Goal: Task Accomplishment & Management: Manage account settings

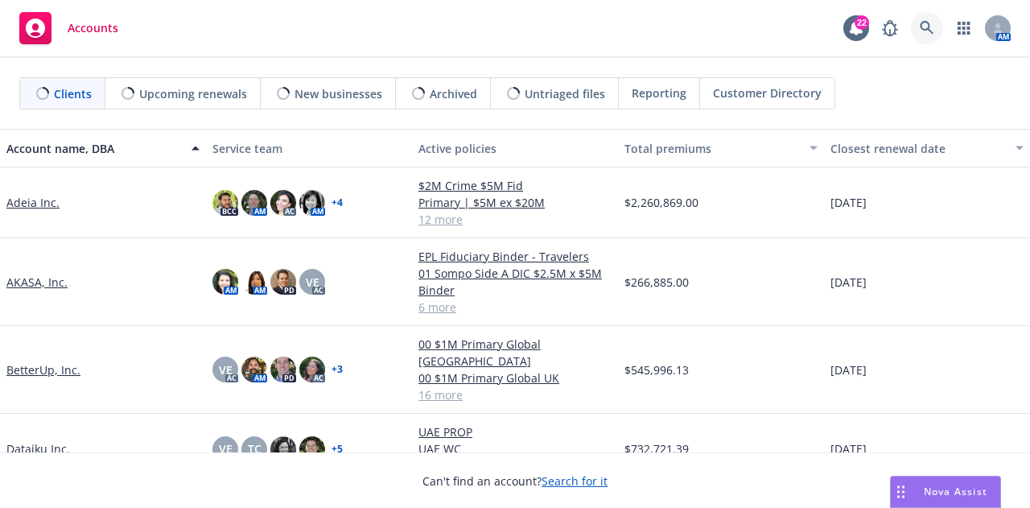
click at [928, 35] on icon at bounding box center [926, 28] width 14 height 14
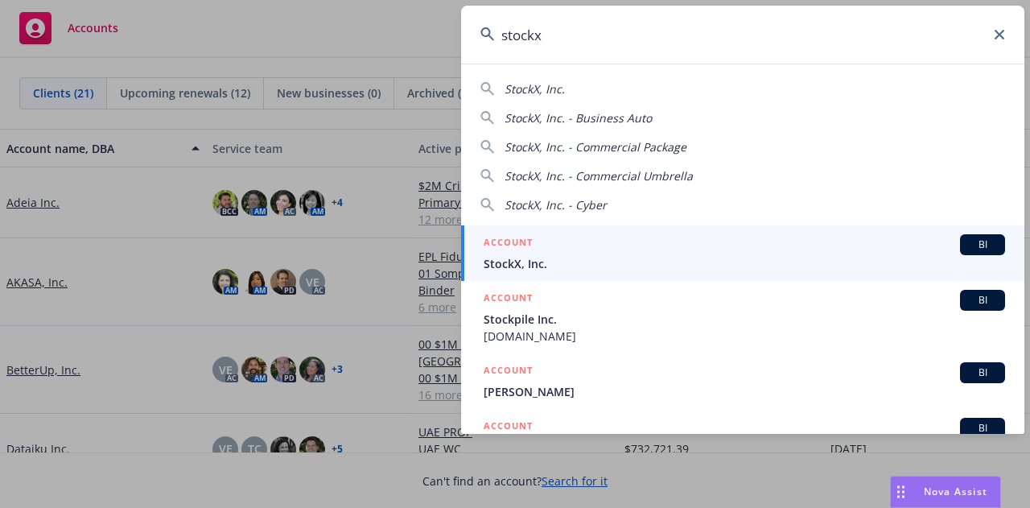
type input "stockx"
click at [729, 247] on div "ACCOUNT BI" at bounding box center [743, 244] width 521 height 21
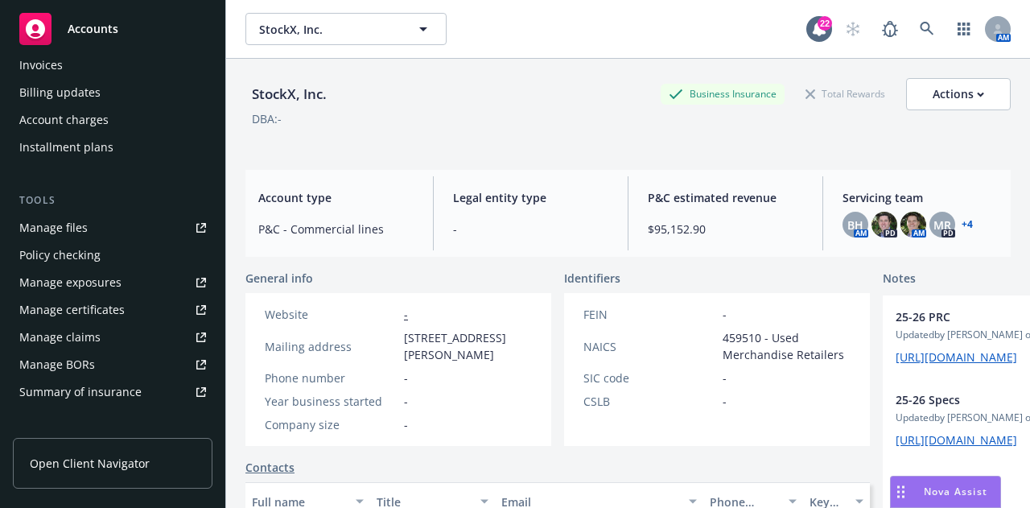
scroll to position [319, 0]
click at [115, 305] on div "Manage certificates" at bounding box center [71, 309] width 105 height 26
click at [919, 23] on icon at bounding box center [926, 29] width 14 height 14
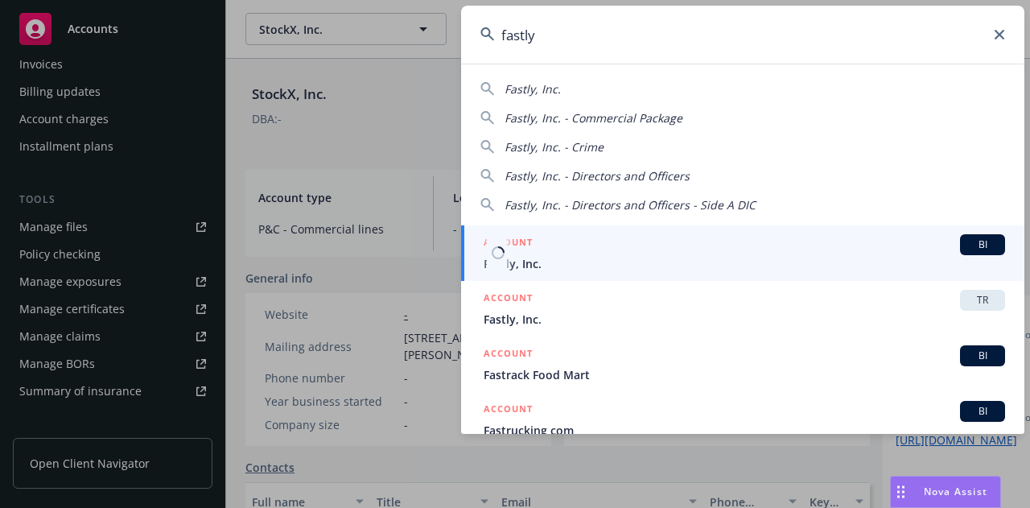
type input "fastly"
click at [723, 255] on span "Fastly, Inc." at bounding box center [743, 263] width 521 height 17
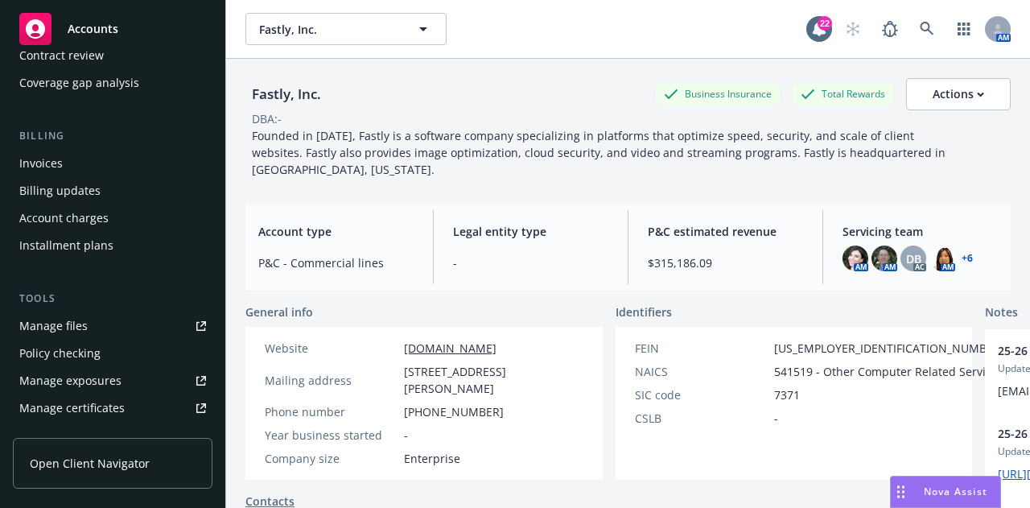
scroll to position [567, 0]
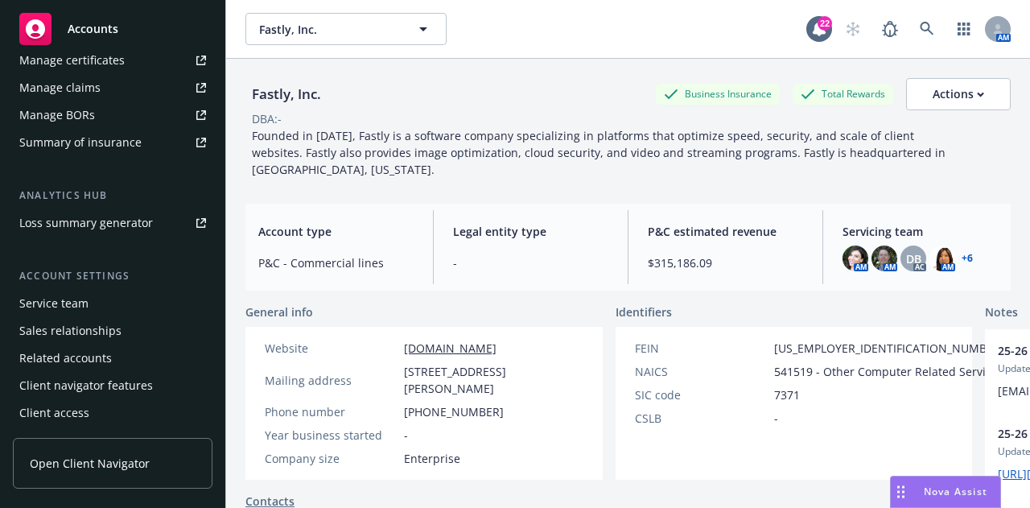
click at [113, 290] on div "Service team" at bounding box center [112, 303] width 187 height 26
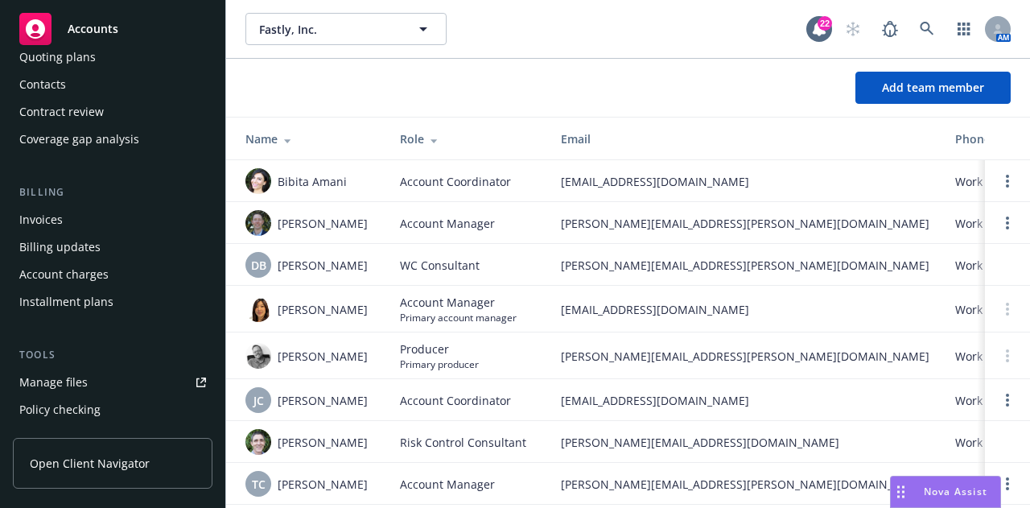
scroll to position [119, 0]
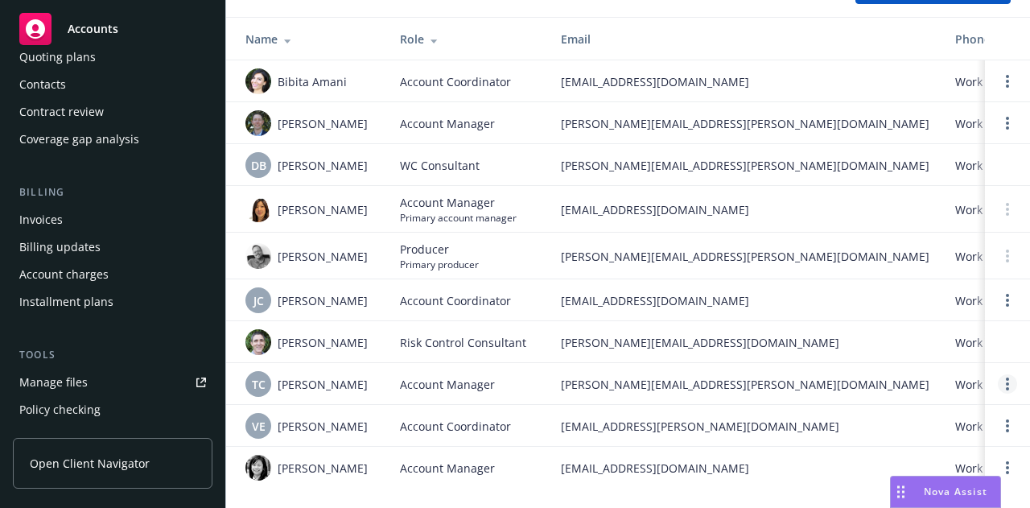
click at [997, 374] on link "Open options" at bounding box center [1006, 383] width 19 height 19
click at [204, 405] on div "Overview Coverage Policies Policy changes SSC Cases Quoting plans Contacts Cont…" at bounding box center [112, 279] width 225 height 456
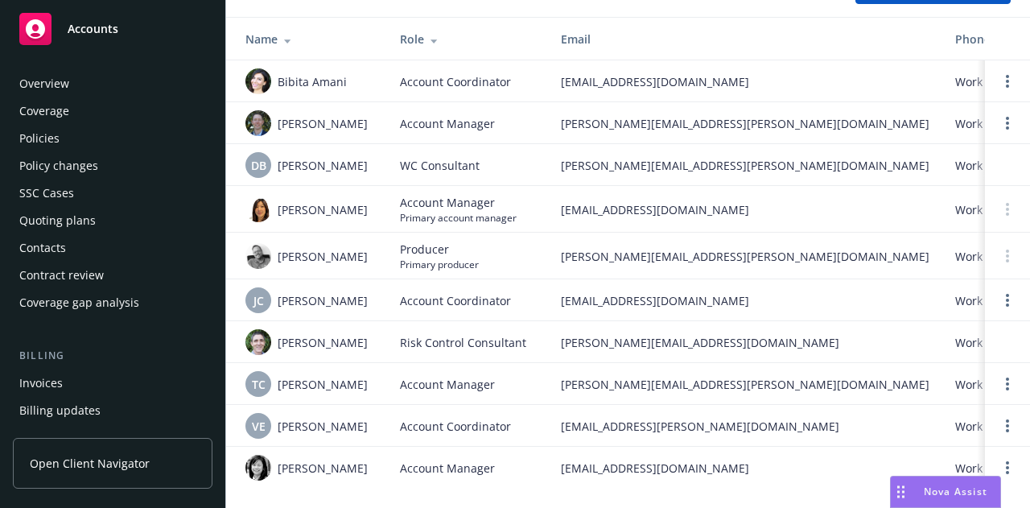
click at [88, 138] on div "Policies" at bounding box center [112, 138] width 187 height 26
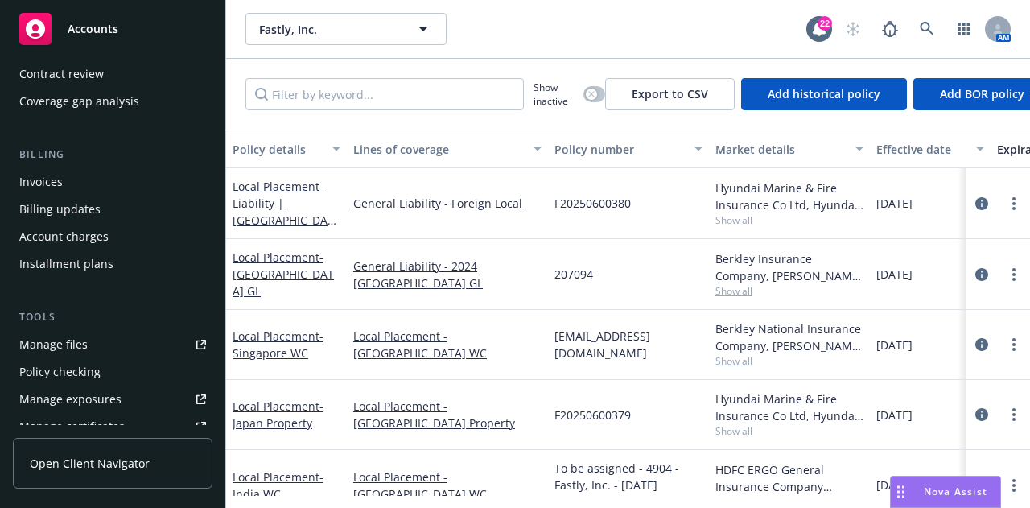
scroll to position [567, 0]
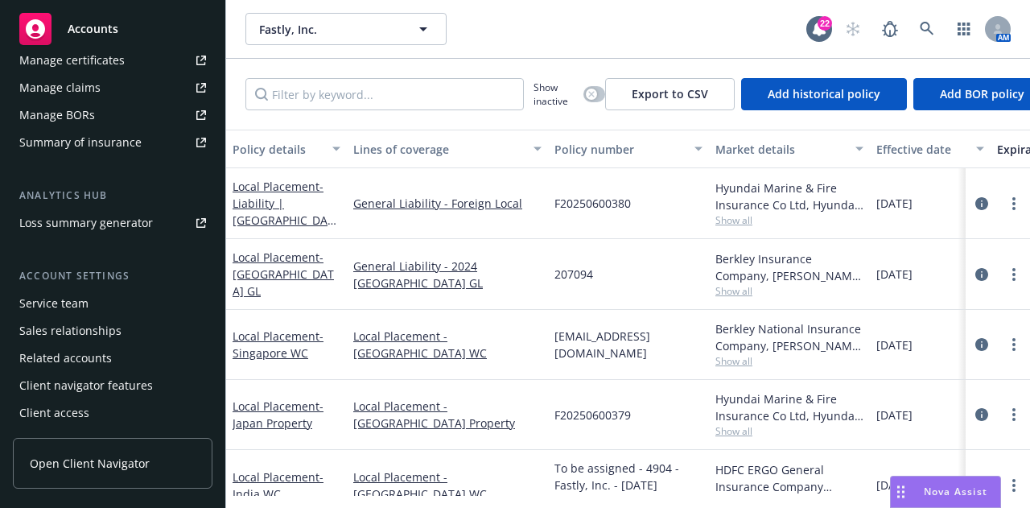
click at [106, 302] on div "Service team" at bounding box center [112, 303] width 187 height 26
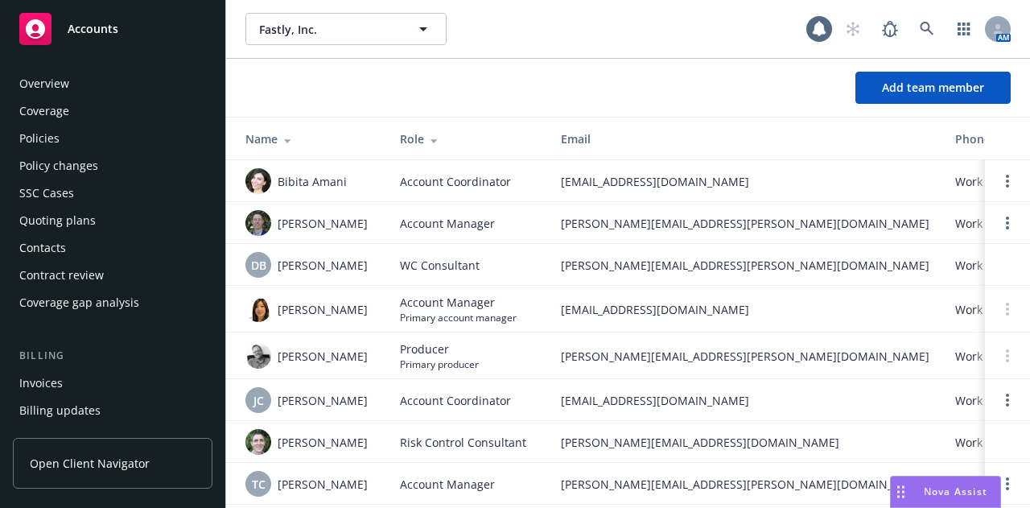
scroll to position [567, 0]
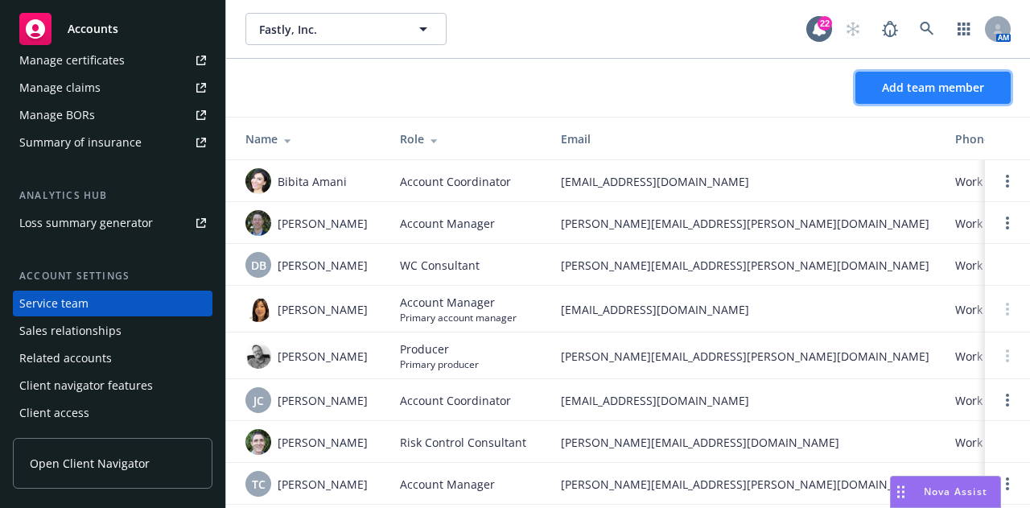
click at [934, 89] on span "Add team member" at bounding box center [933, 87] width 102 height 15
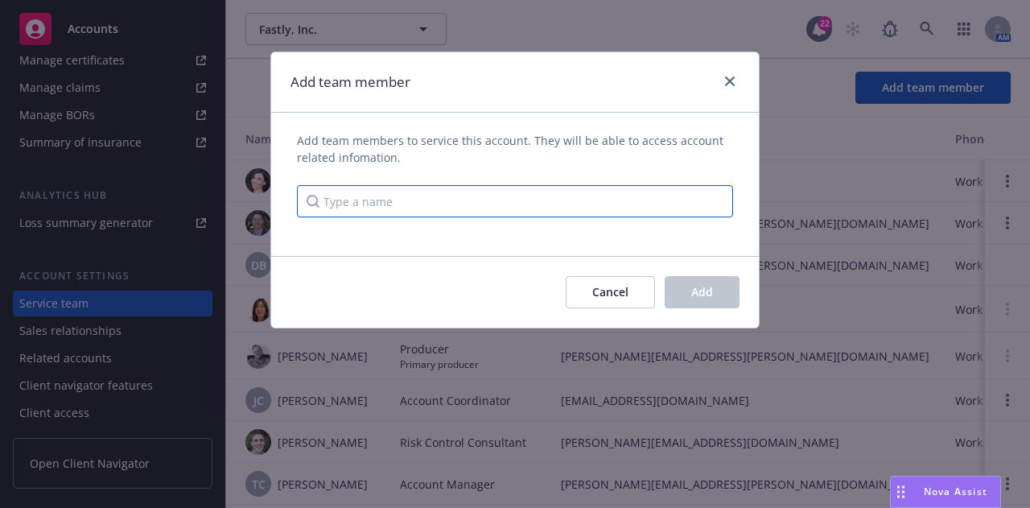
click at [484, 202] on input "Type a name" at bounding box center [515, 201] width 436 height 32
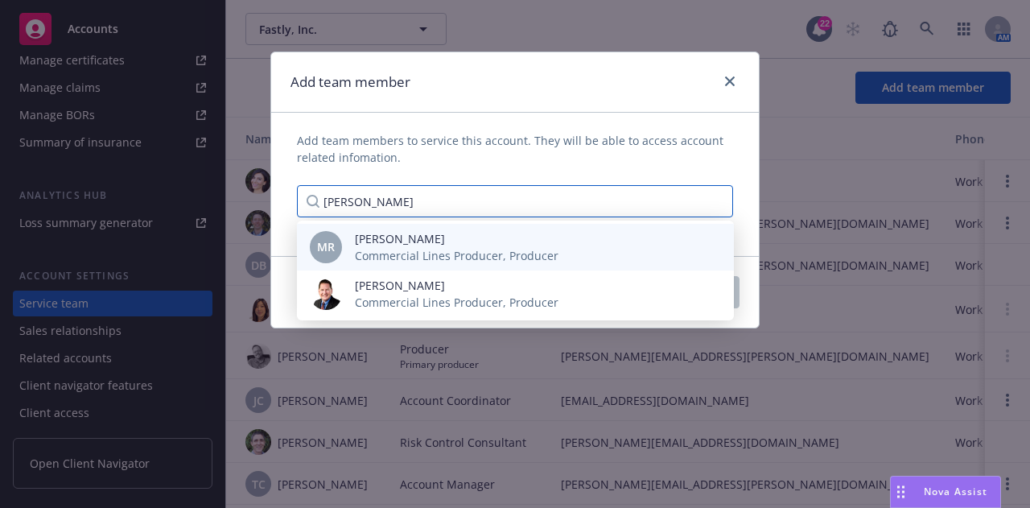
type input "Michael ri"
click at [558, 257] on div "Michael Ricksen Commercial Lines Producer, Producer" at bounding box center [456, 247] width 229 height 34
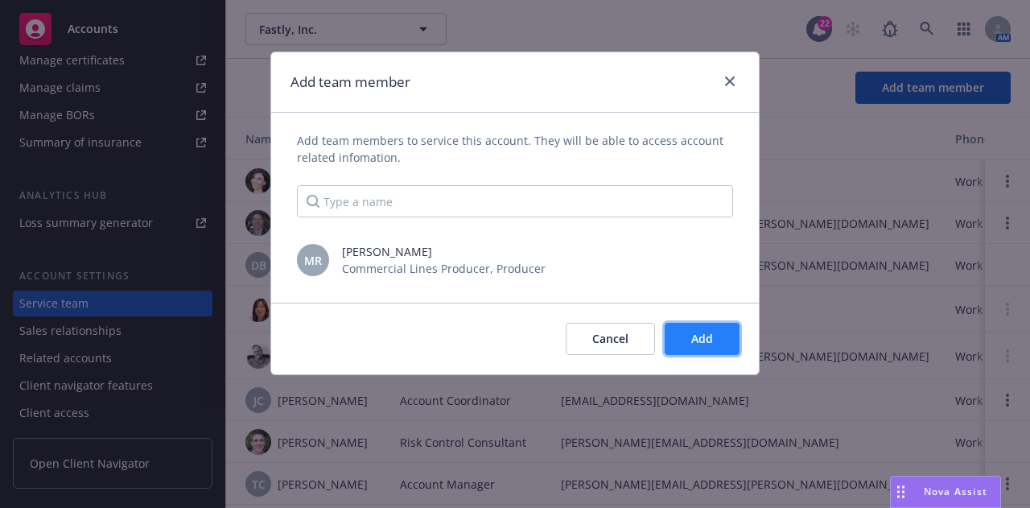
click at [709, 350] on button "Add" at bounding box center [701, 339] width 75 height 32
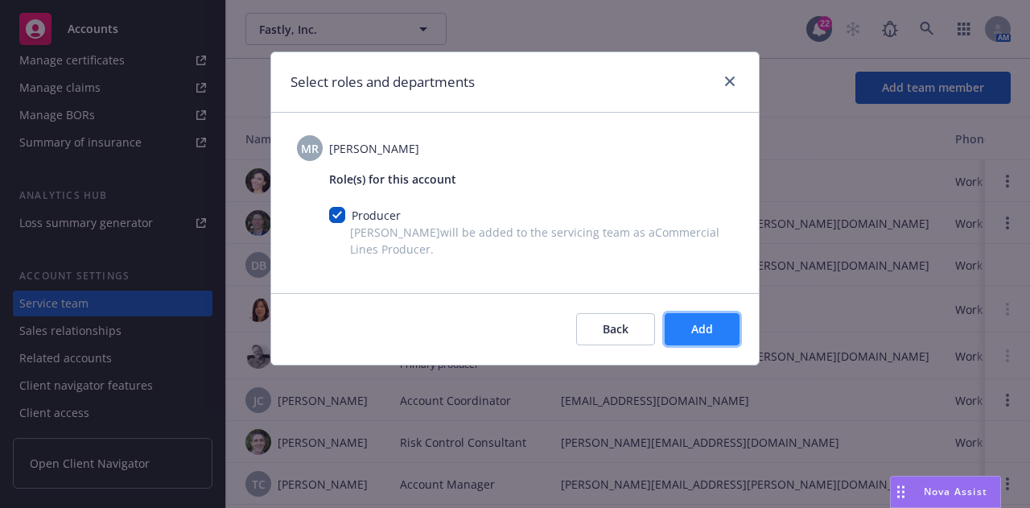
click at [705, 342] on button "Add" at bounding box center [701, 329] width 75 height 32
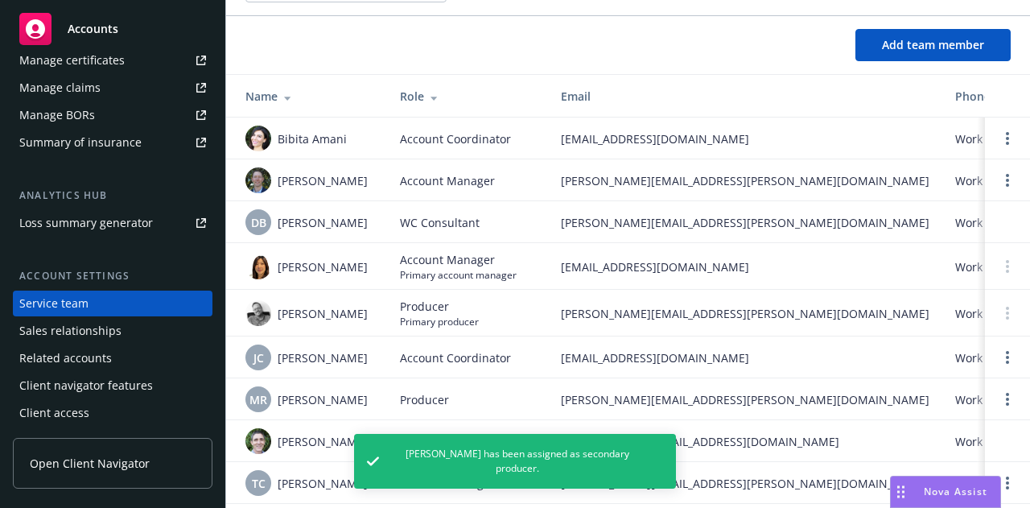
scroll to position [43, 0]
click at [997, 397] on link "Open options" at bounding box center [1006, 397] width 19 height 19
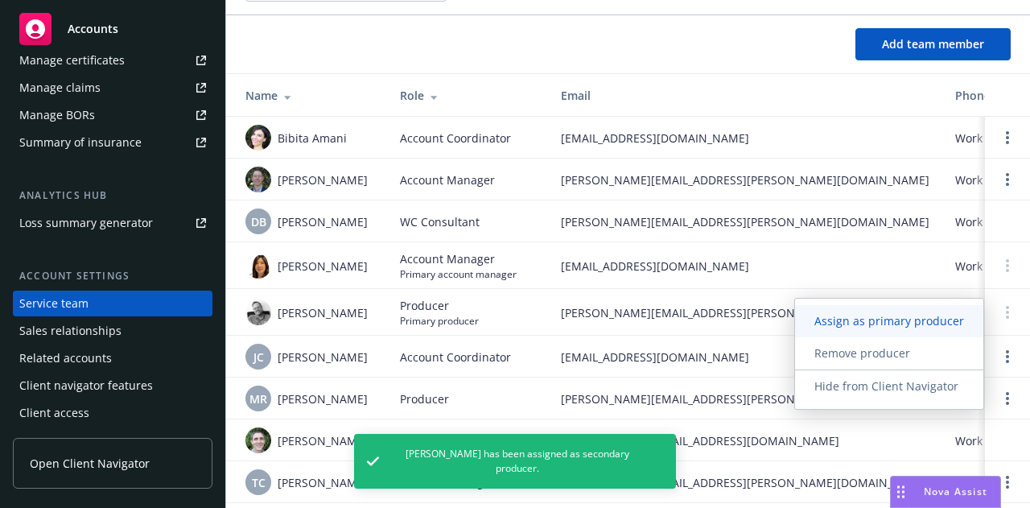
click at [888, 331] on link "Assign as primary producer" at bounding box center [889, 321] width 188 height 32
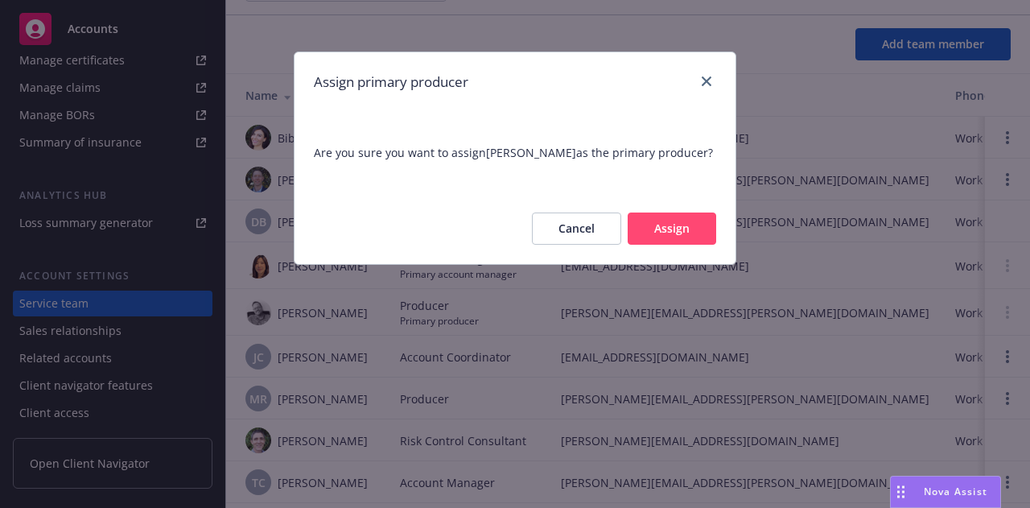
click at [680, 237] on button "Assign" at bounding box center [671, 228] width 88 height 32
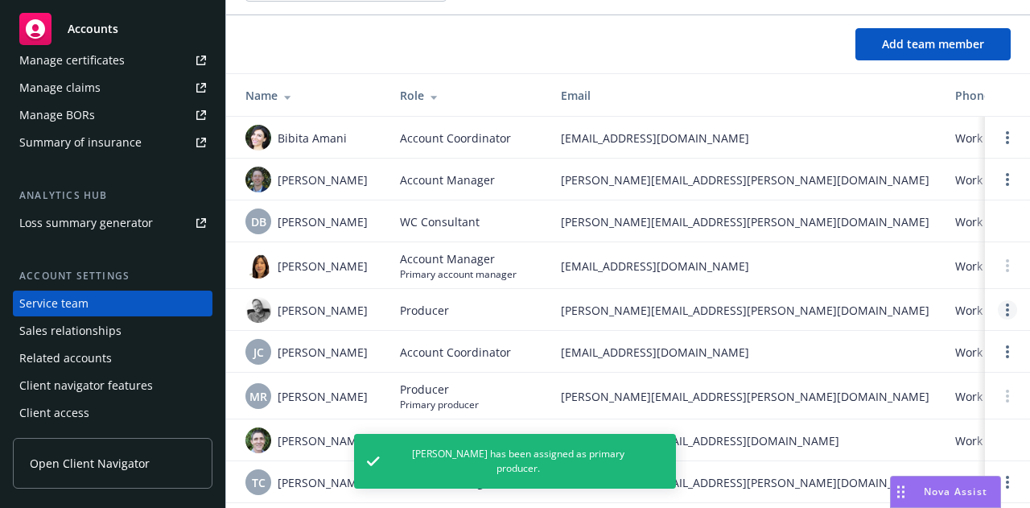
click at [1005, 306] on icon "Open options" at bounding box center [1006, 309] width 3 height 13
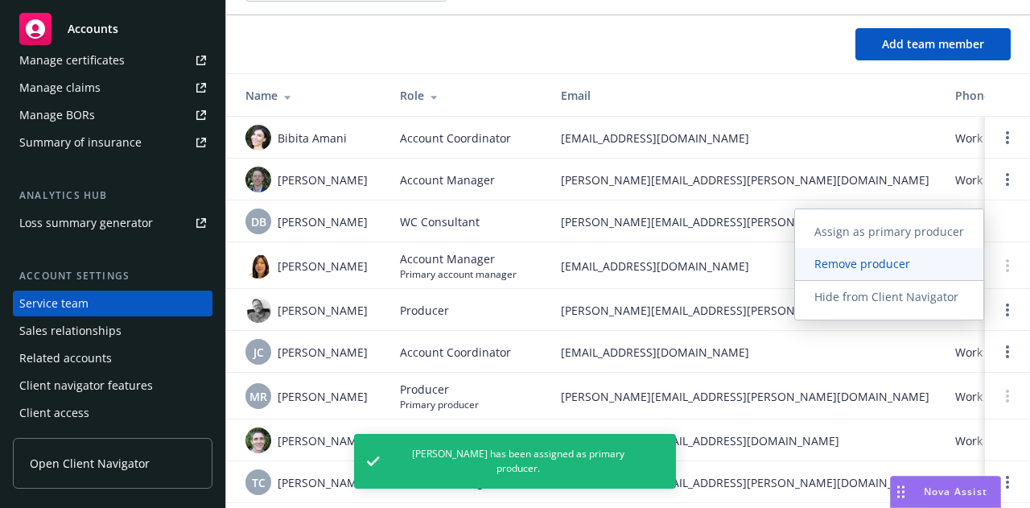
click at [918, 273] on link "Remove producer" at bounding box center [889, 264] width 188 height 32
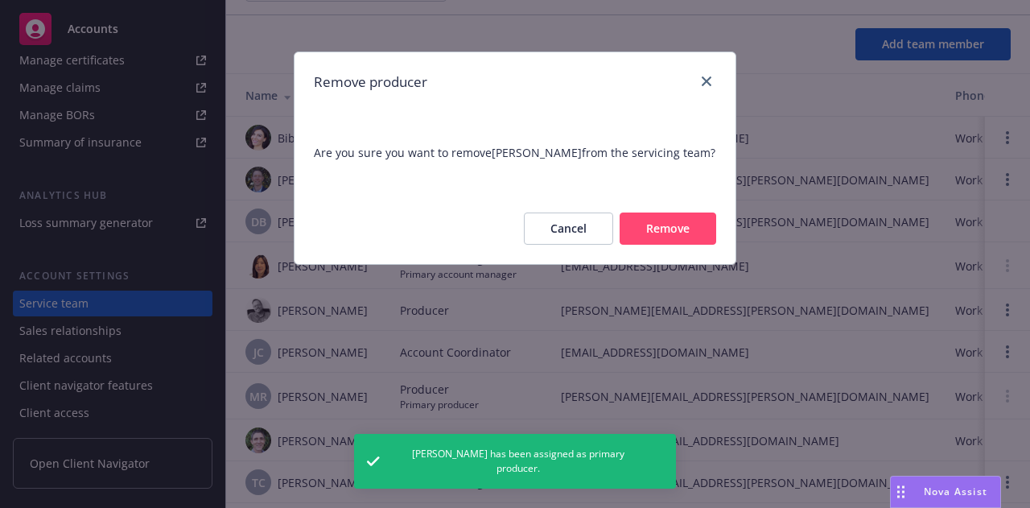
click at [685, 229] on button "Remove" at bounding box center [667, 228] width 97 height 32
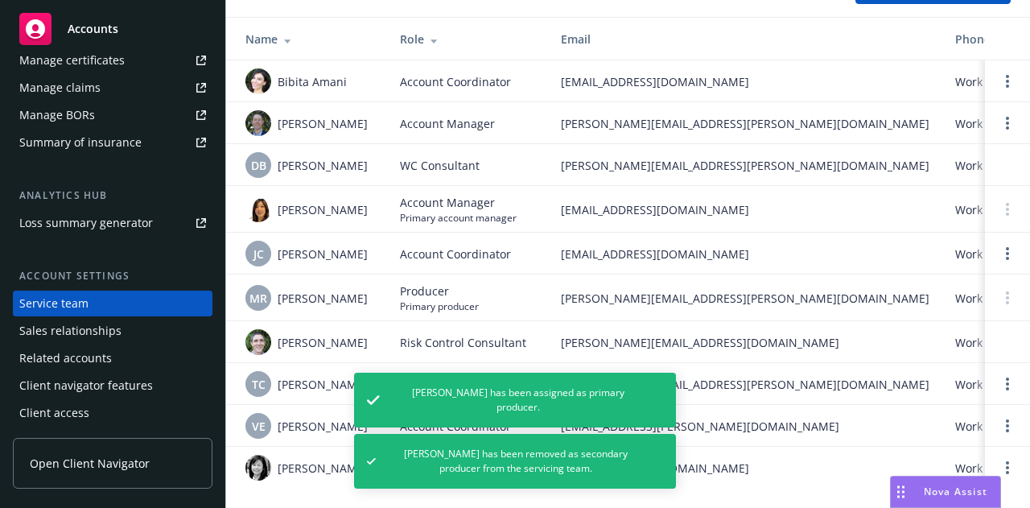
scroll to position [119, 0]
click at [997, 374] on link "Open options" at bounding box center [1006, 383] width 19 height 19
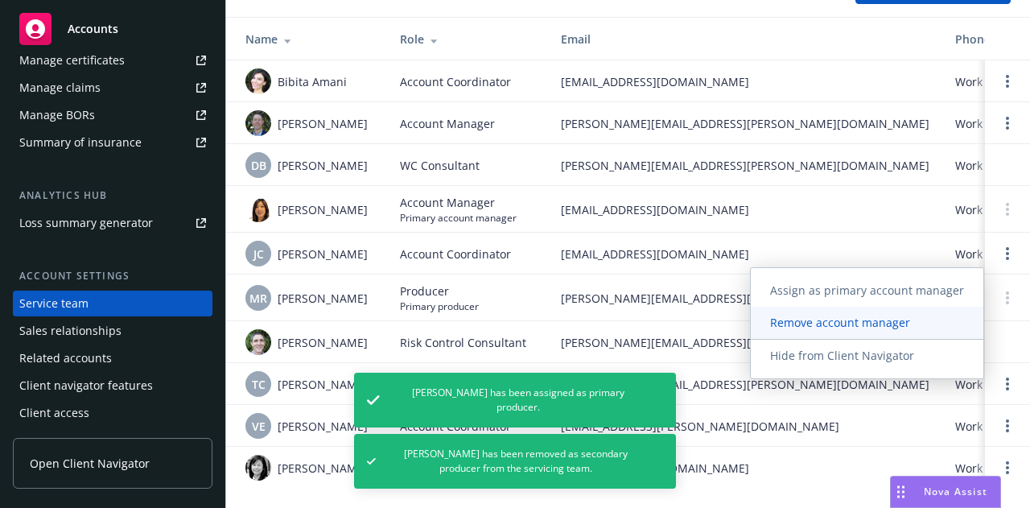
click at [877, 327] on span "Remove account manager" at bounding box center [839, 321] width 179 height 15
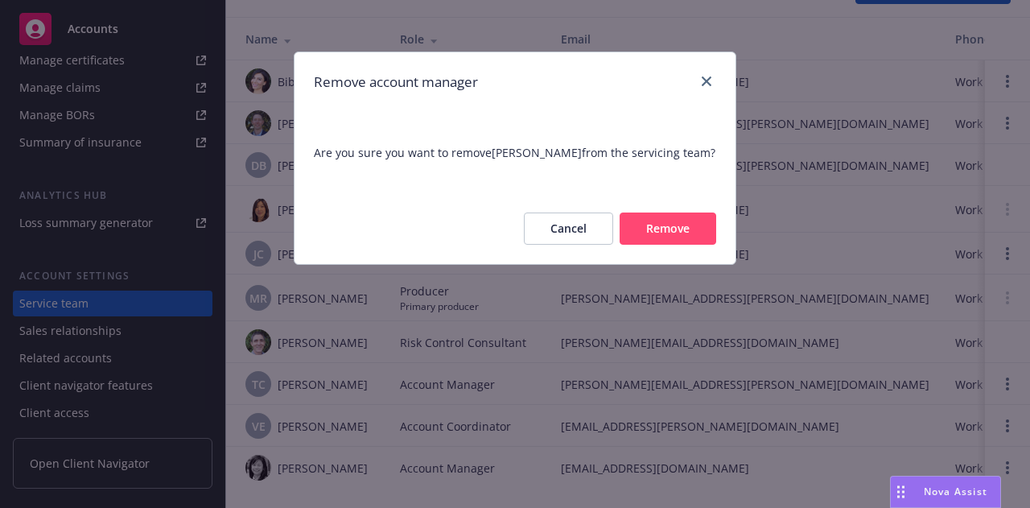
click at [660, 245] on button "Remove" at bounding box center [667, 228] width 97 height 32
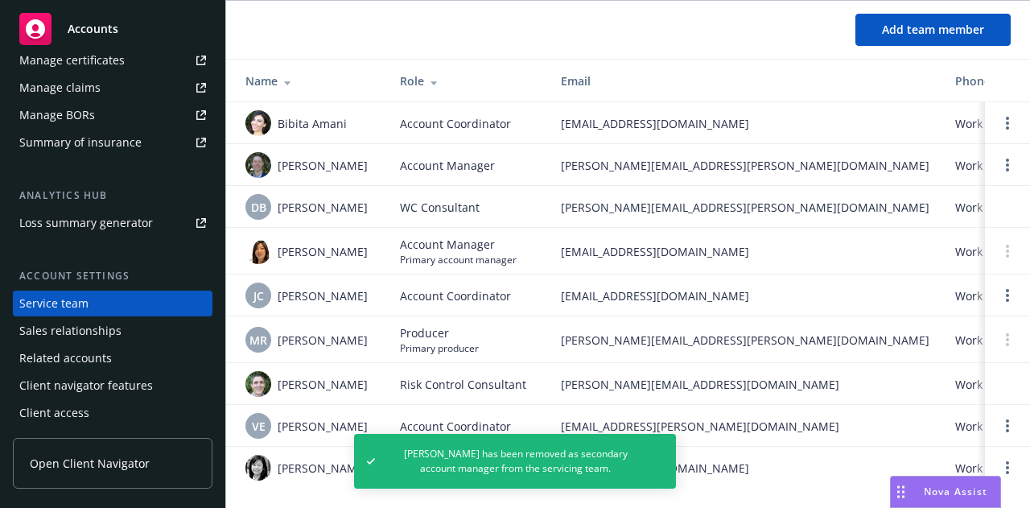
scroll to position [0, 0]
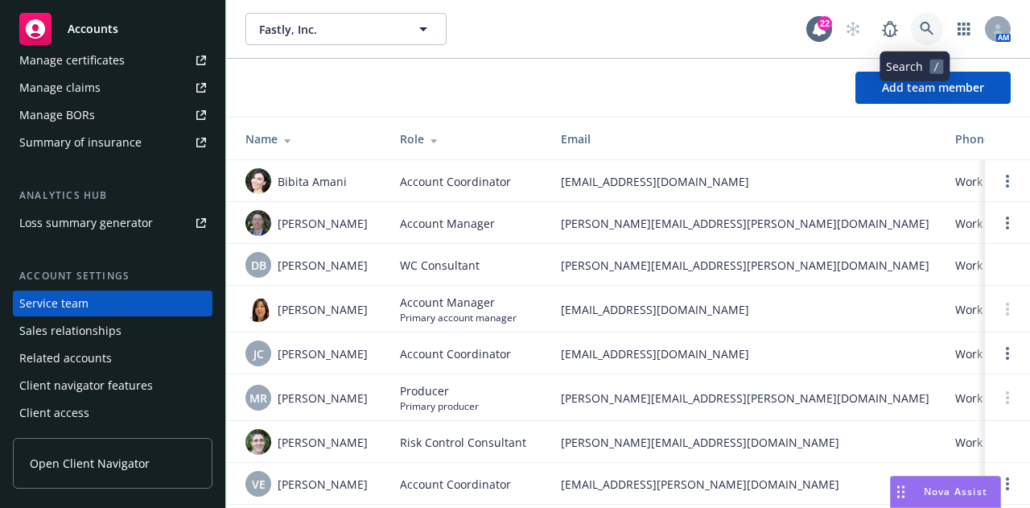
click at [919, 27] on icon at bounding box center [926, 29] width 14 height 14
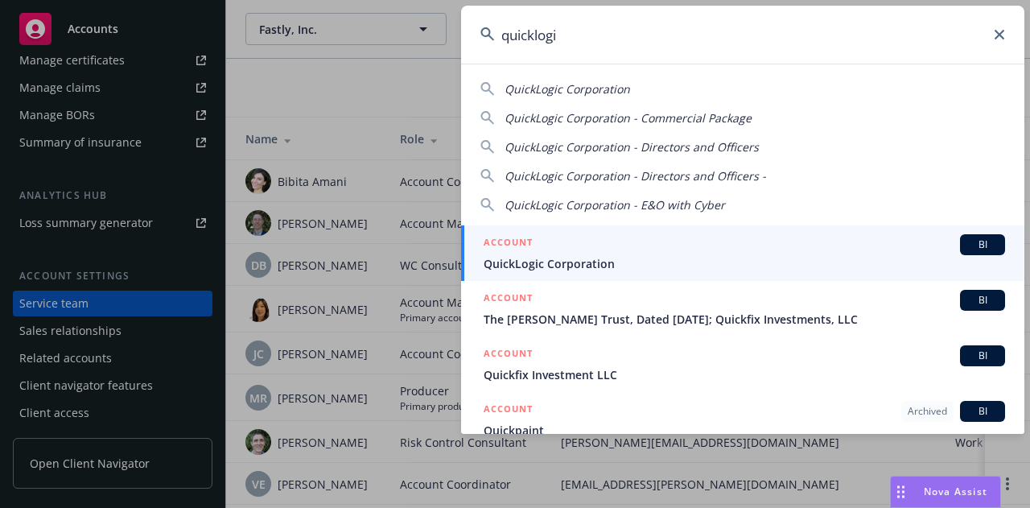
type input "quicklogic"
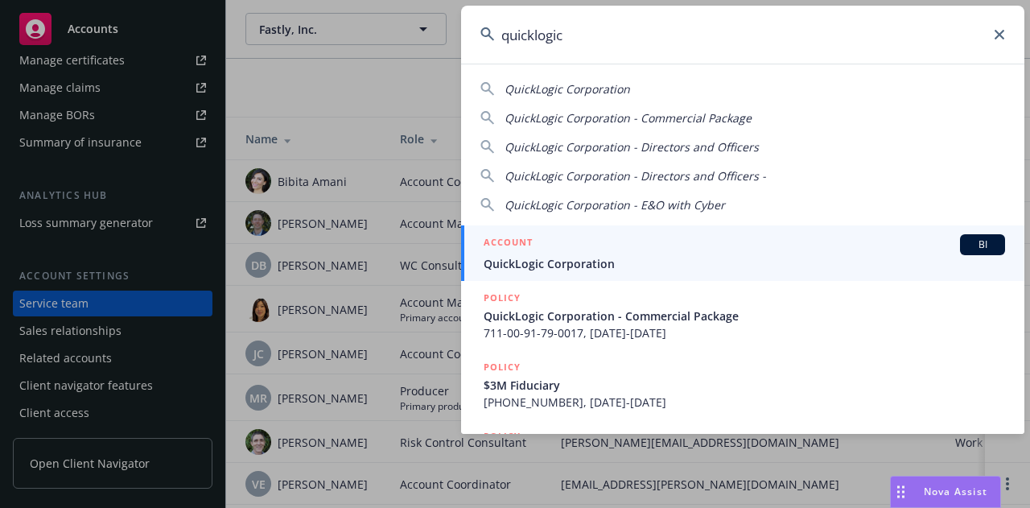
click at [804, 236] on div "ACCOUNT BI" at bounding box center [743, 244] width 521 height 21
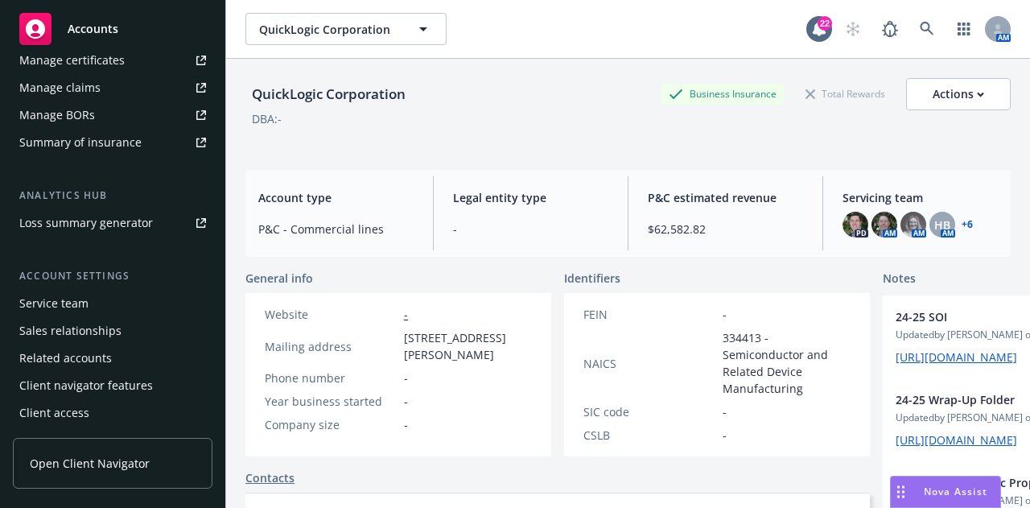
scroll to position [567, 0]
click at [124, 311] on div "Service team" at bounding box center [112, 303] width 187 height 26
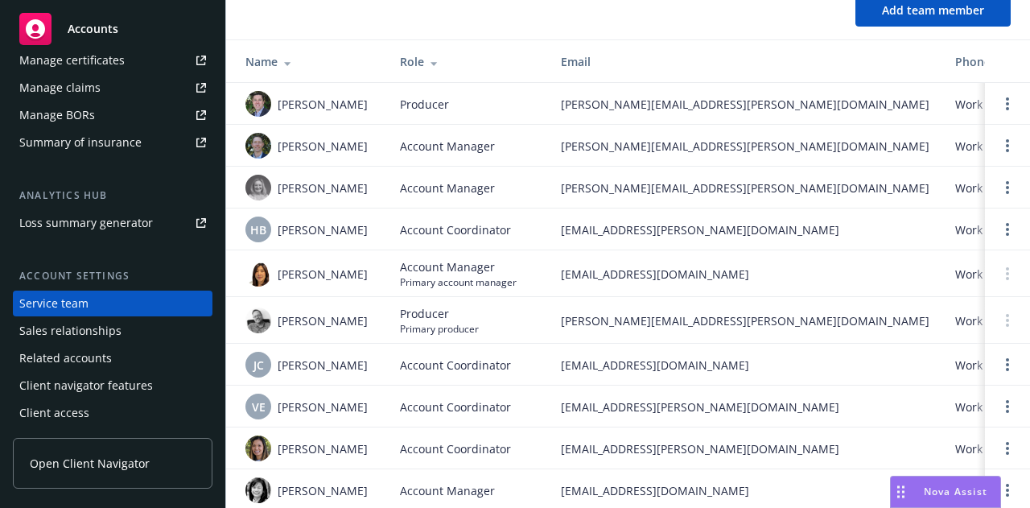
scroll to position [13, 0]
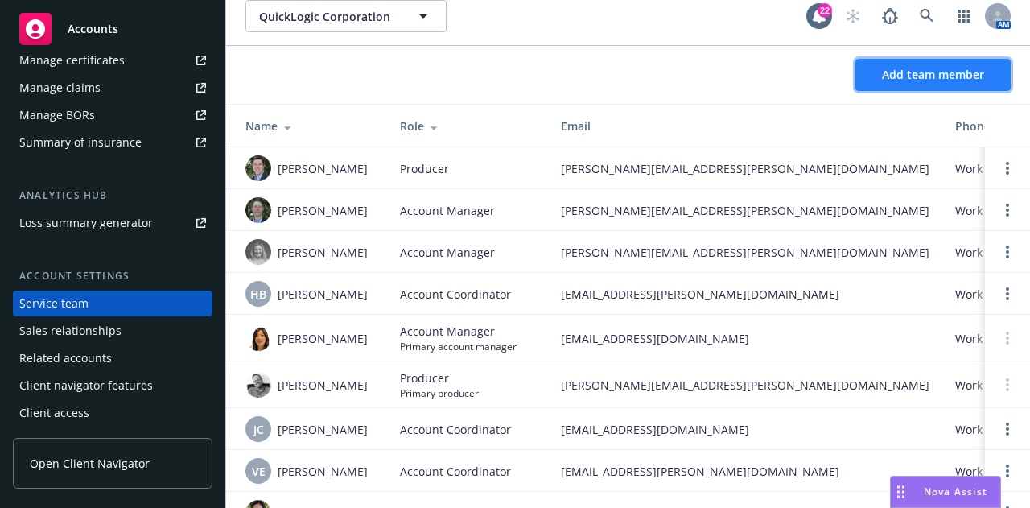
click at [933, 80] on span "Add team member" at bounding box center [933, 74] width 102 height 15
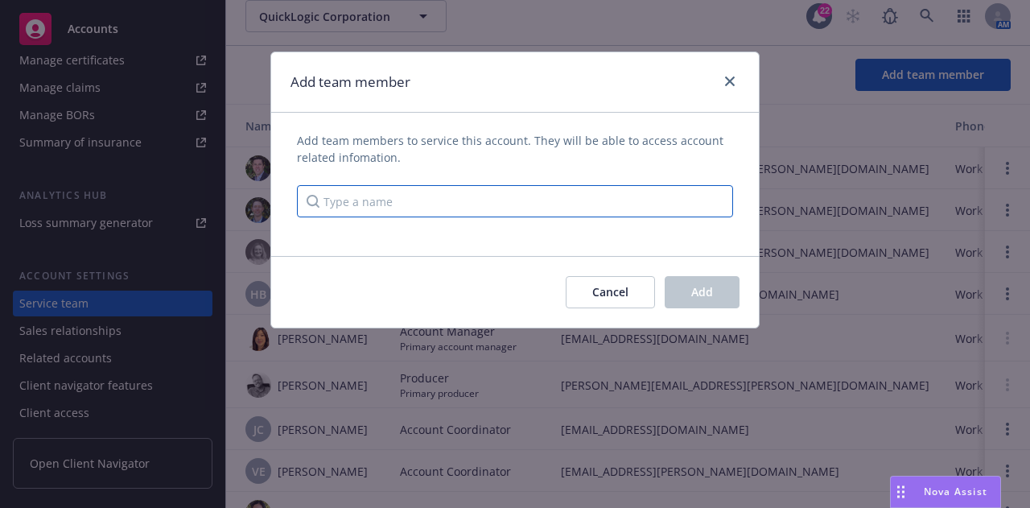
click at [631, 199] on input "Type a name" at bounding box center [515, 201] width 436 height 32
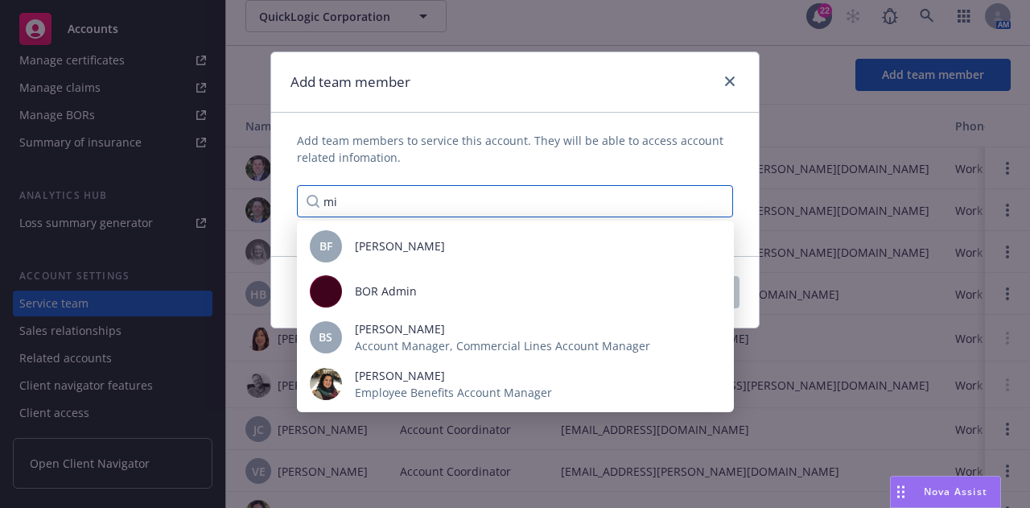
type input "m"
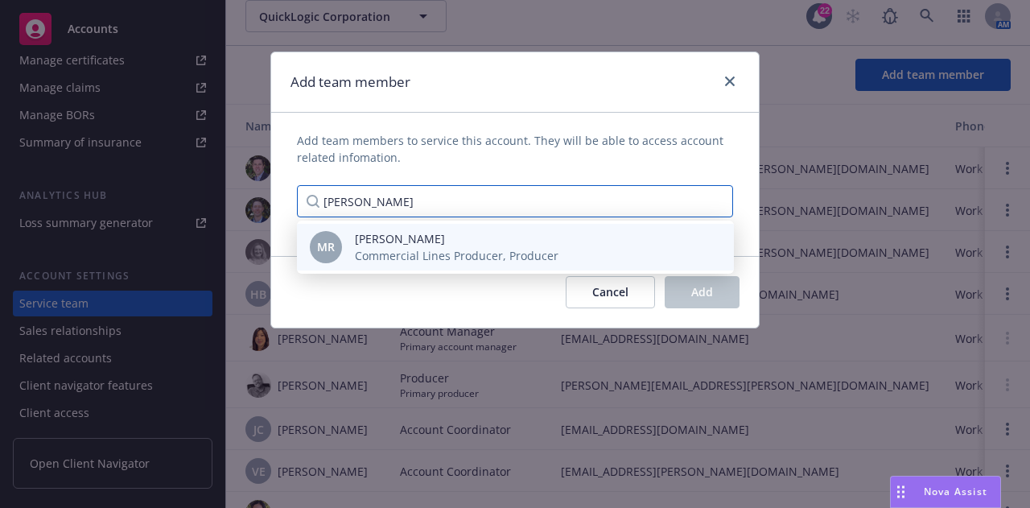
type input "michael rick"
click at [599, 265] on div "MR Michael Ricksen Commercial Lines Producer, Producer" at bounding box center [515, 247] width 437 height 47
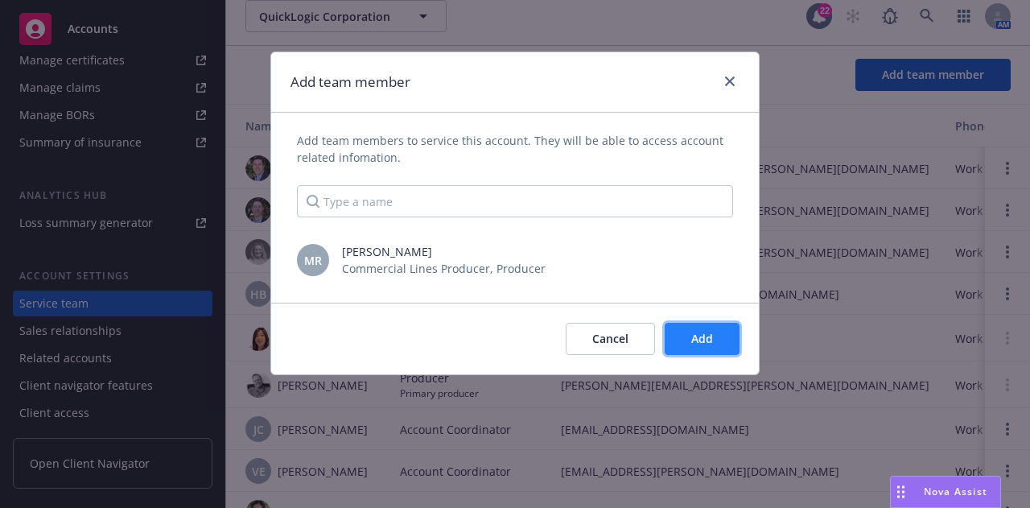
click at [703, 340] on span "Add" at bounding box center [702, 338] width 22 height 15
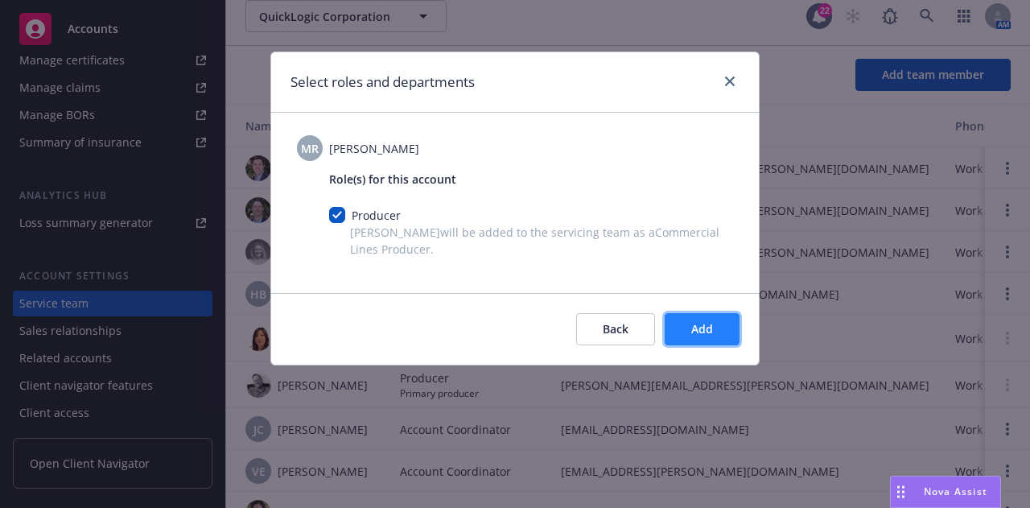
click at [678, 329] on button "Add" at bounding box center [701, 329] width 75 height 32
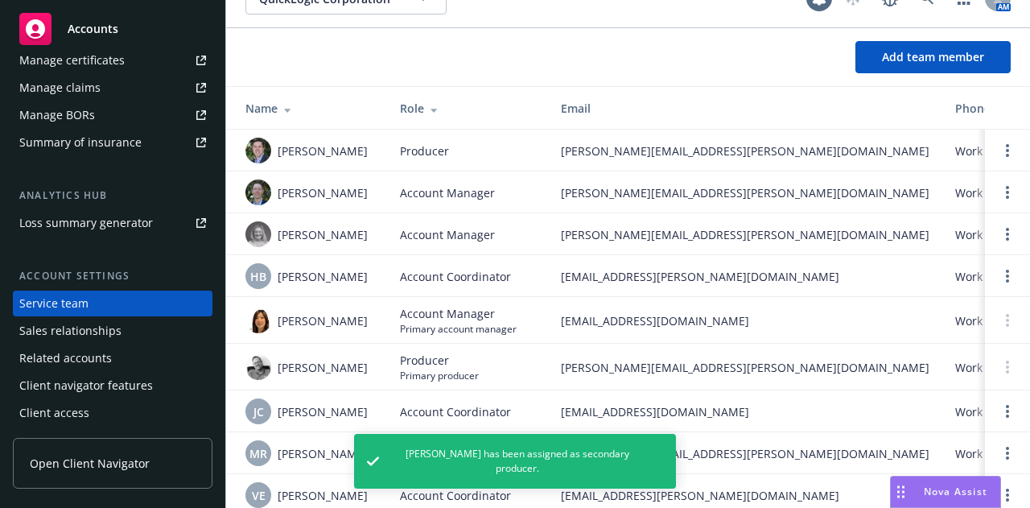
scroll to position [31, 0]
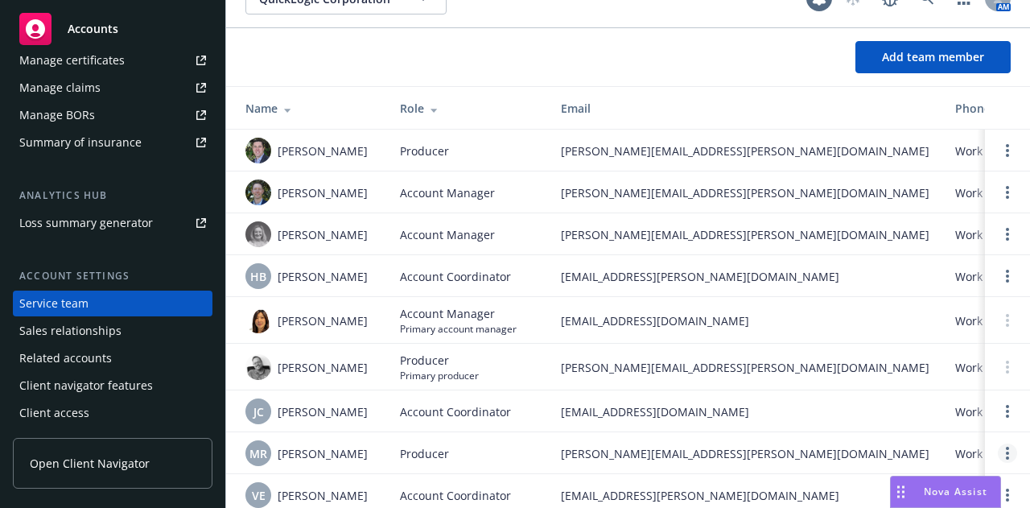
click at [997, 457] on link "Open options" at bounding box center [1006, 452] width 19 height 19
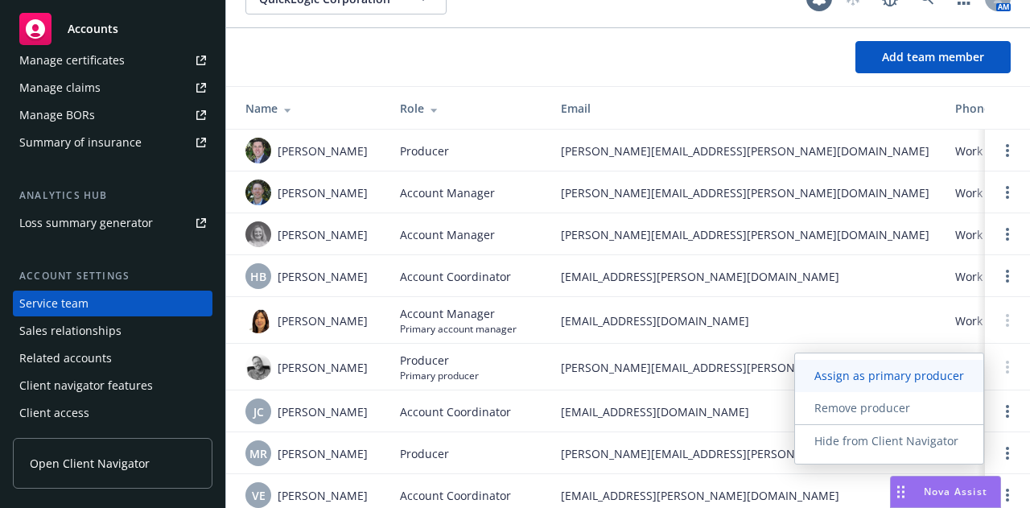
click at [928, 376] on span "Assign as primary producer" at bounding box center [889, 375] width 188 height 15
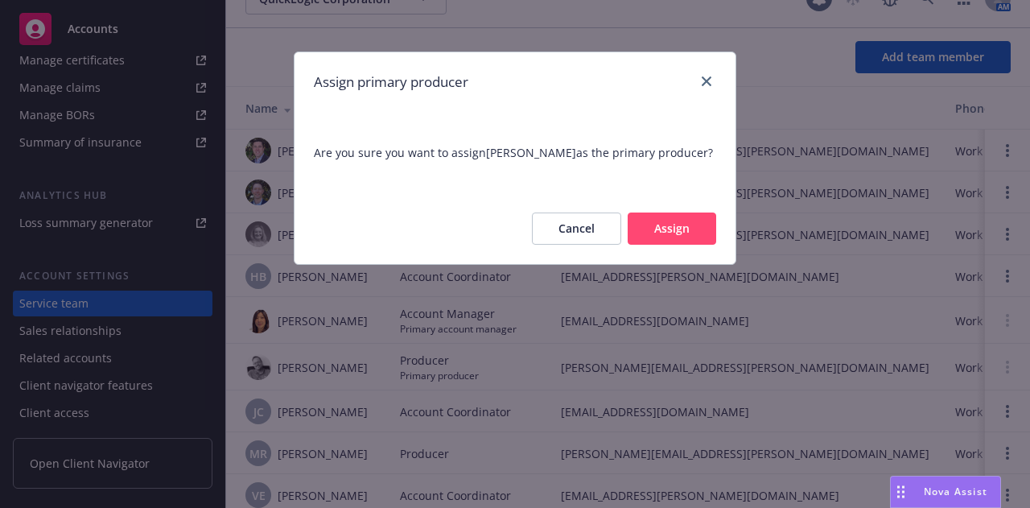
click at [690, 219] on button "Assign" at bounding box center [671, 228] width 88 height 32
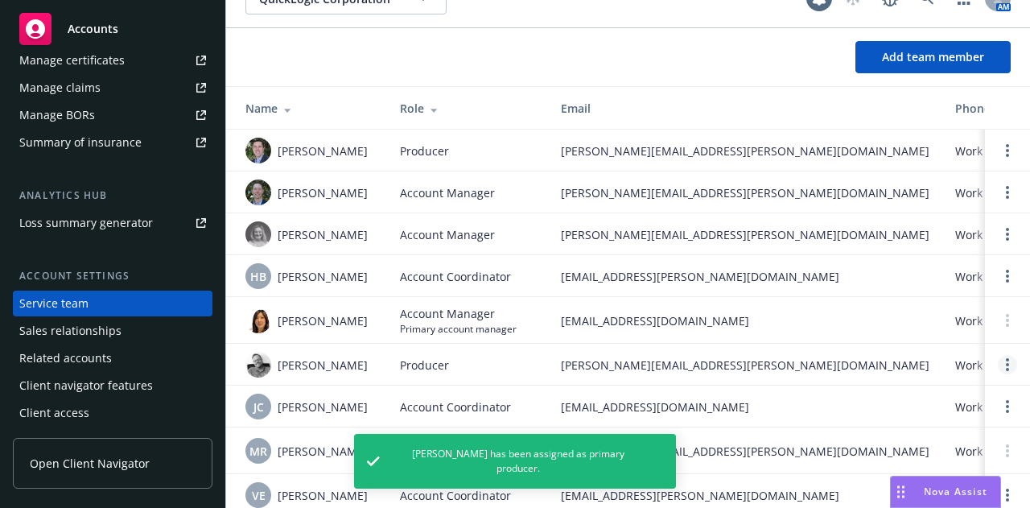
click at [997, 358] on link "Open options" at bounding box center [1006, 364] width 19 height 19
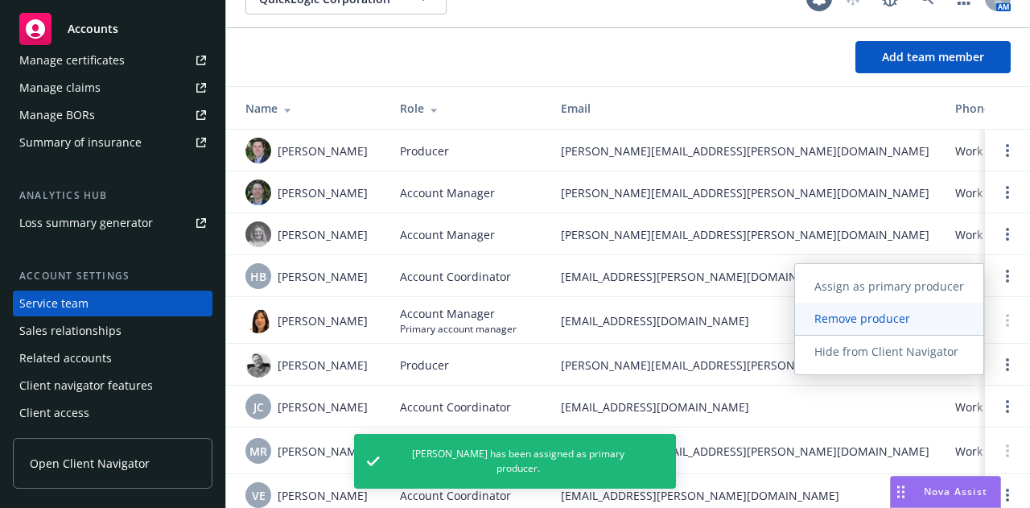
click at [906, 314] on span "Remove producer" at bounding box center [862, 317] width 134 height 15
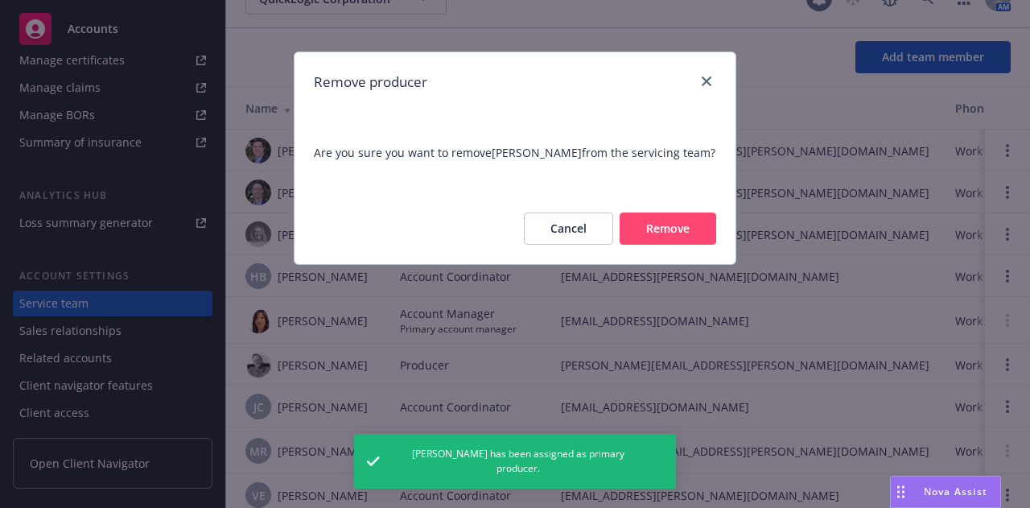
click at [679, 236] on button "Remove" at bounding box center [667, 228] width 97 height 32
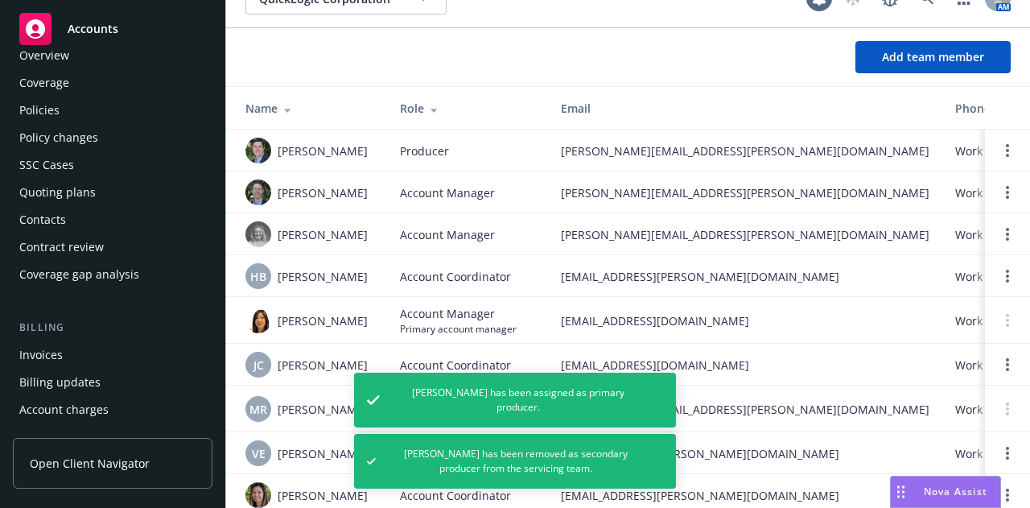
scroll to position [0, 0]
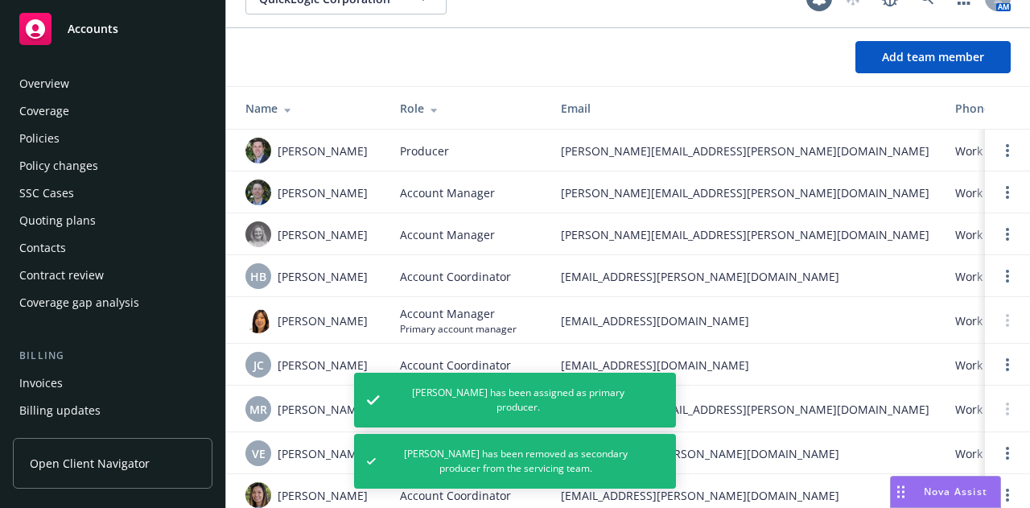
click at [110, 138] on div "Policies" at bounding box center [112, 138] width 187 height 26
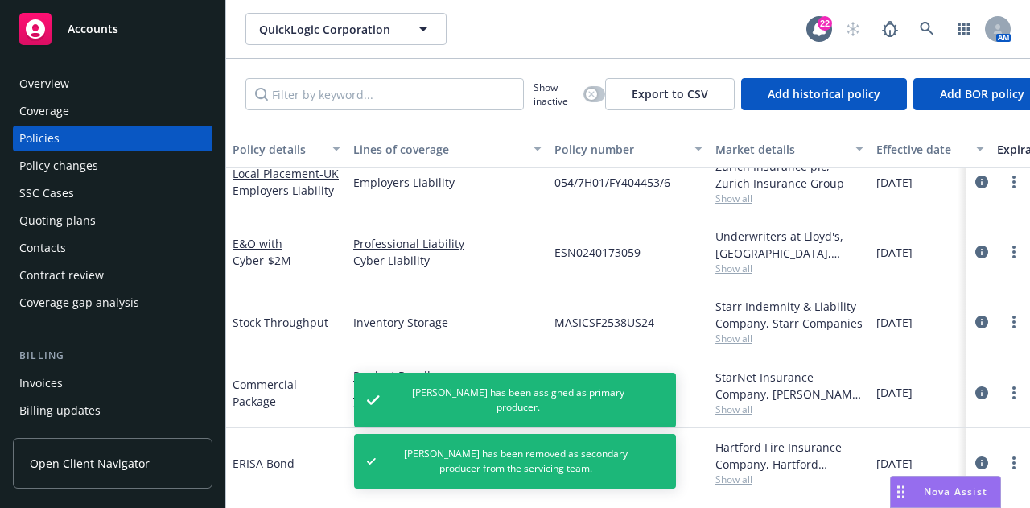
scroll to position [397, 0]
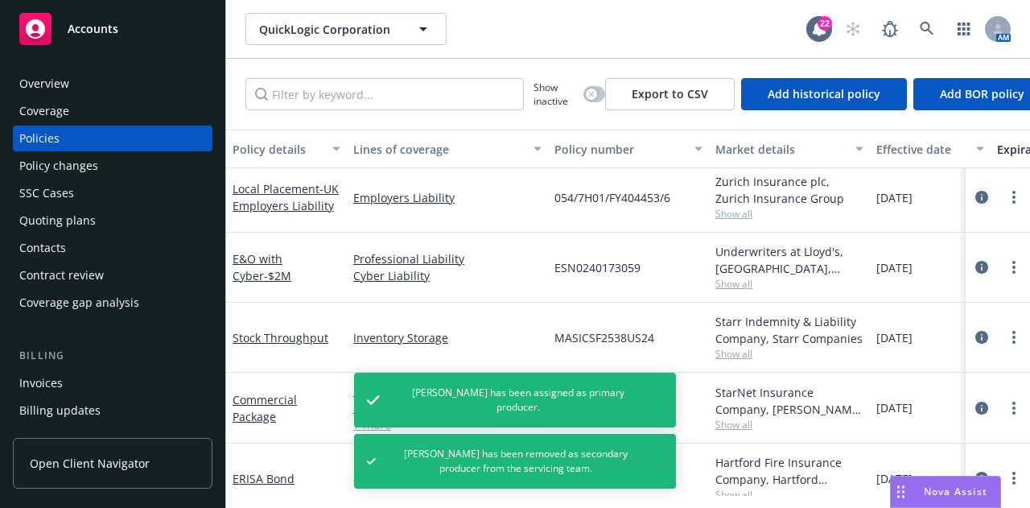
click at [975, 194] on icon "circleInformation" at bounding box center [981, 197] width 13 height 13
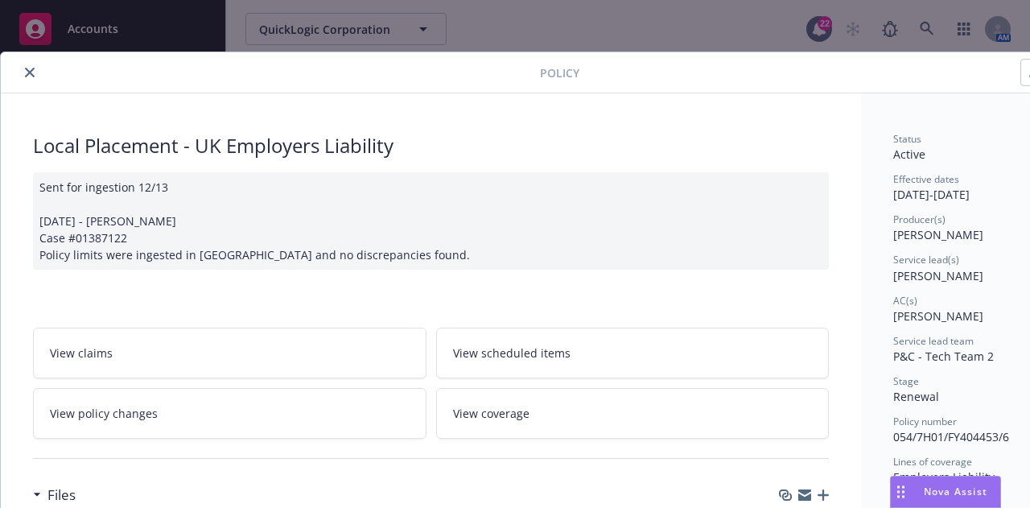
scroll to position [0, 88]
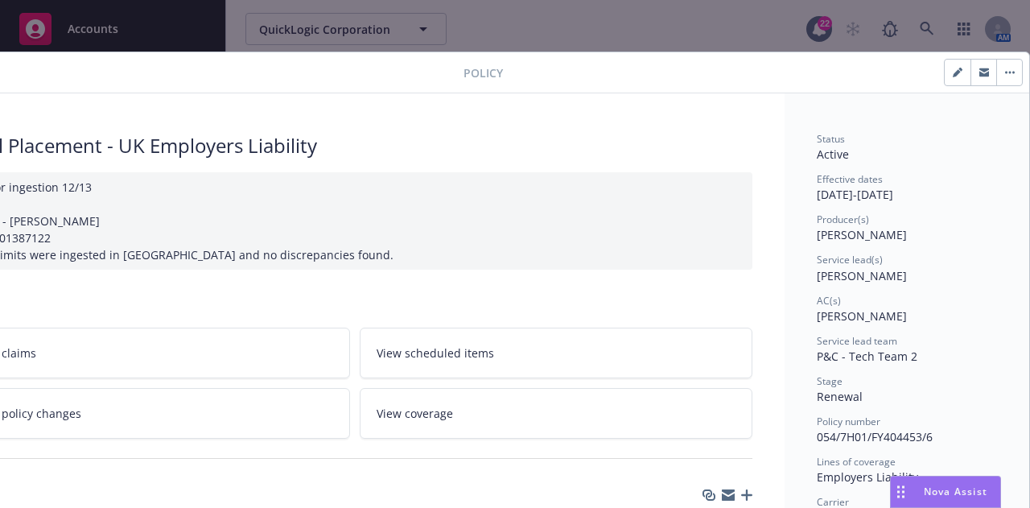
click at [996, 78] on button "button" at bounding box center [1009, 73] width 26 height 26
click at [944, 83] on button "button" at bounding box center [957, 73] width 26 height 26
select select "RENEWAL"
select select "other"
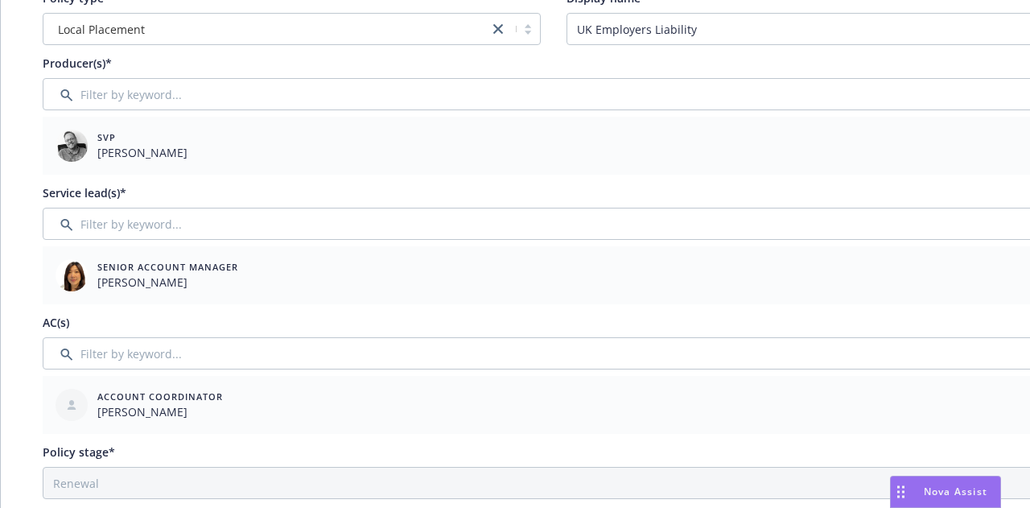
scroll to position [156, 0]
click at [409, 150] on div "SVP Jeff Dodds" at bounding box center [524, 146] width 950 height 45
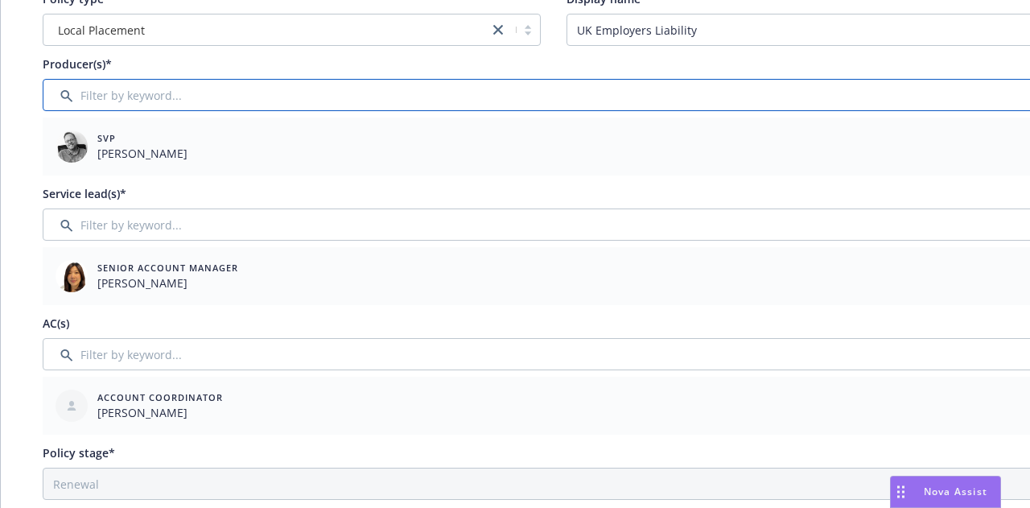
click at [828, 85] on input "Filter by keyword..." at bounding box center [553, 95] width 1021 height 32
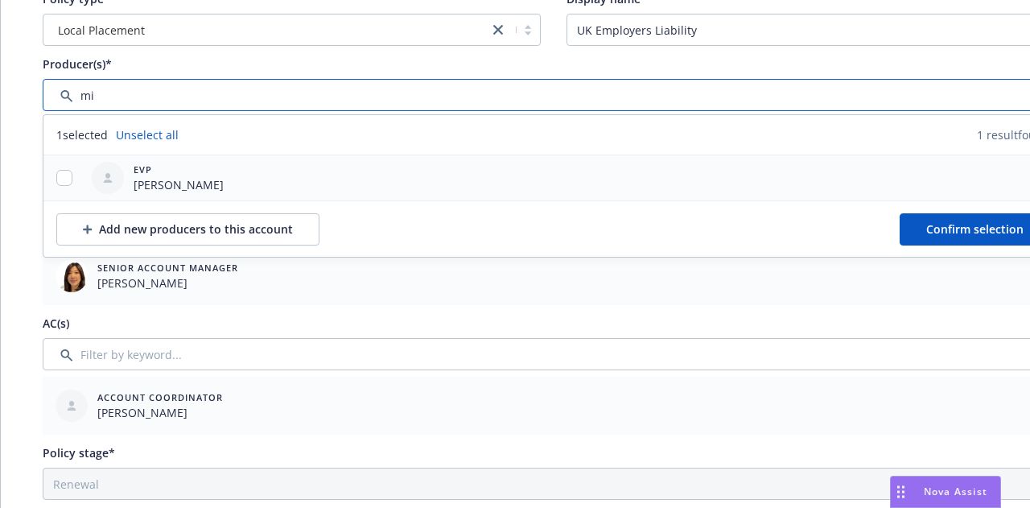
type input "mi"
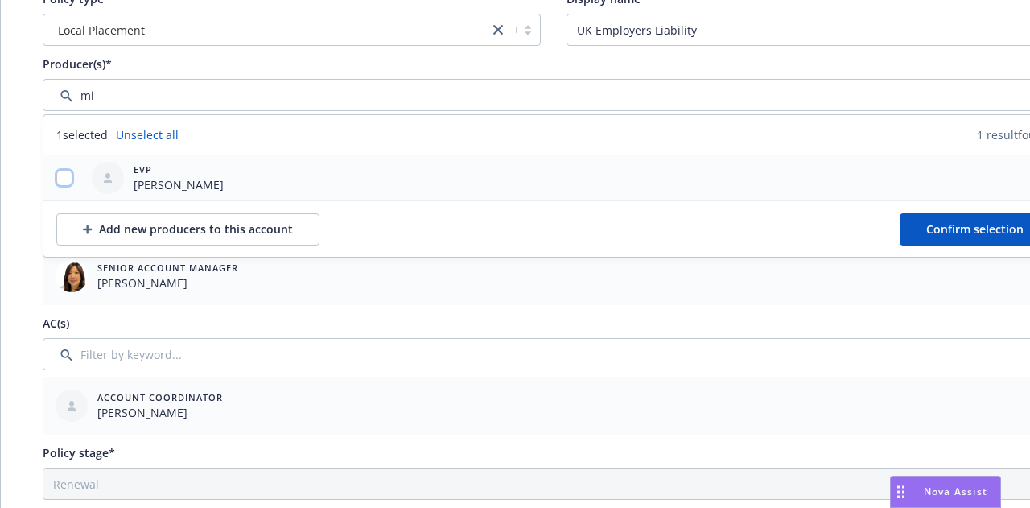
click at [62, 179] on input "checkbox" at bounding box center [64, 178] width 16 height 16
checkbox input "true"
click at [930, 222] on span "Confirm selection" at bounding box center [974, 228] width 97 height 15
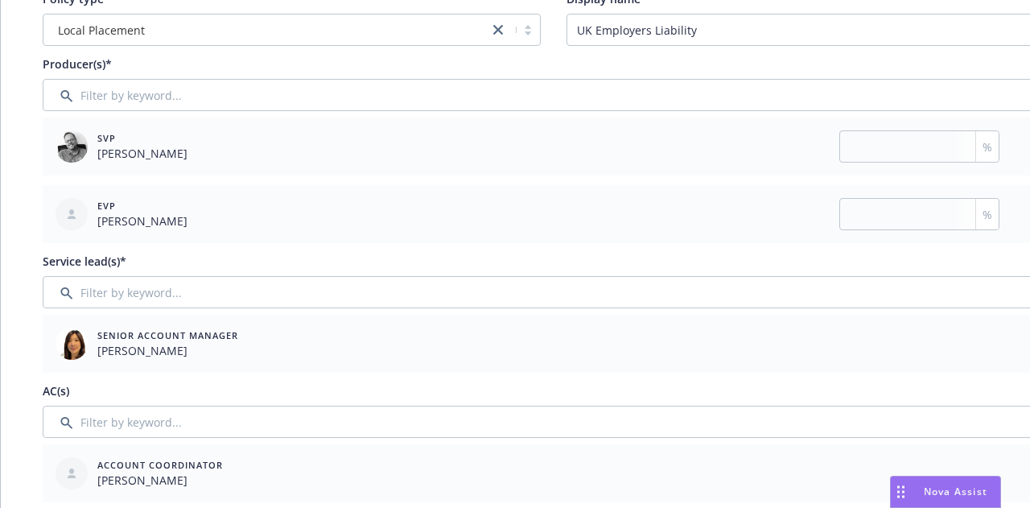
scroll to position [156, 88]
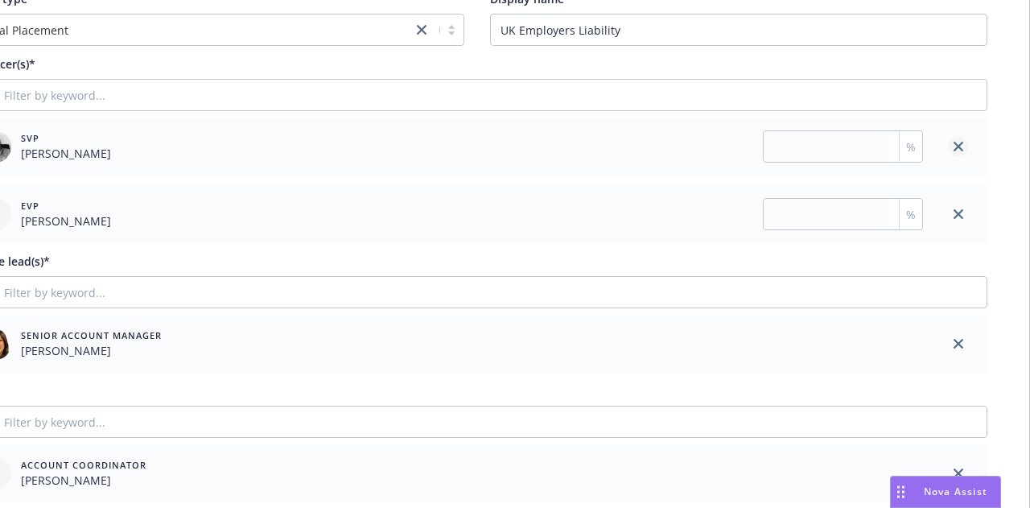
click at [951, 152] on link "close" at bounding box center [957, 146] width 19 height 19
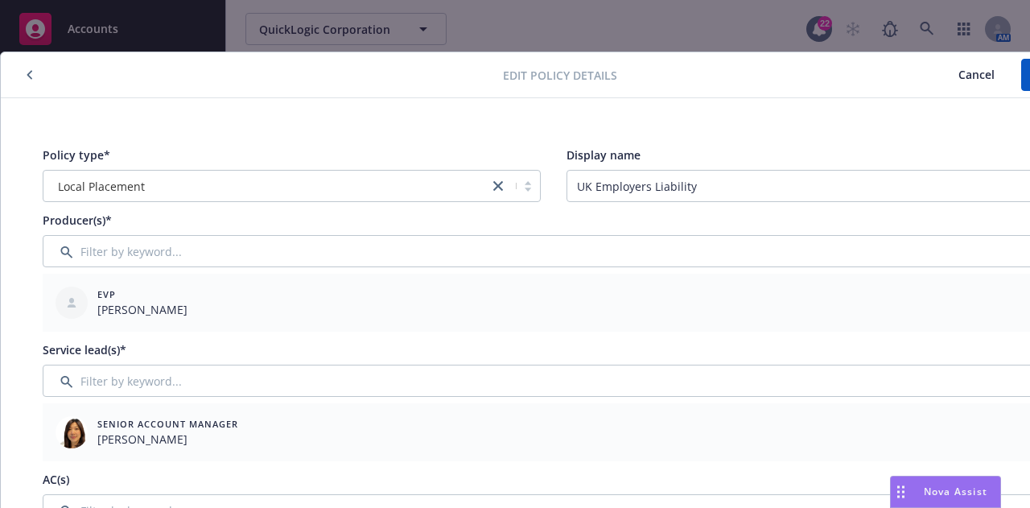
scroll to position [0, 88]
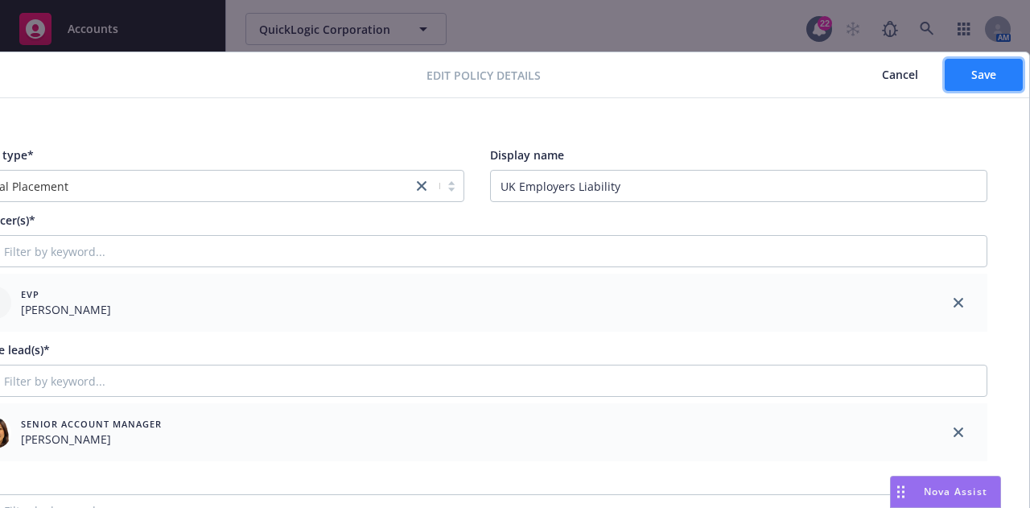
click at [989, 65] on button "Save" at bounding box center [983, 75] width 78 height 32
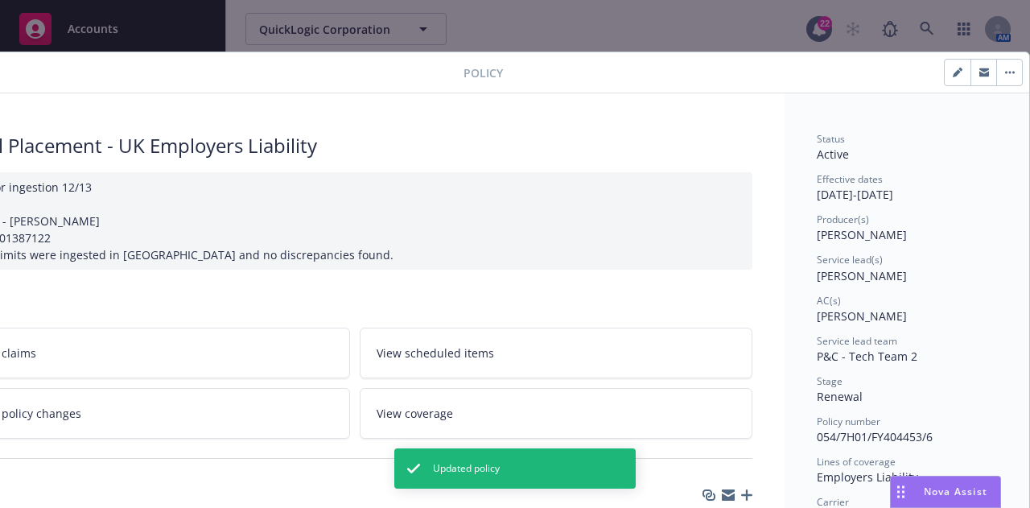
scroll to position [0, 0]
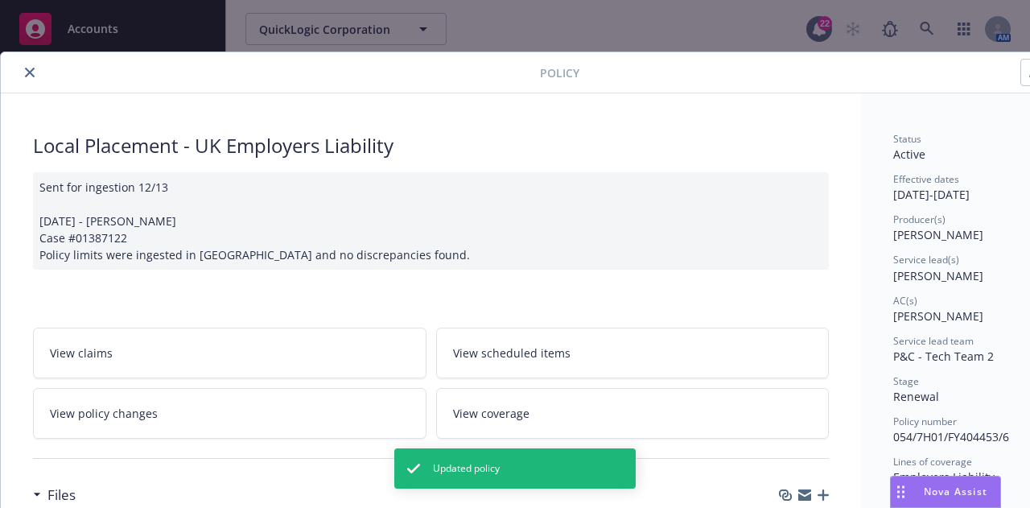
click at [25, 76] on icon "close" at bounding box center [30, 73] width 10 height 10
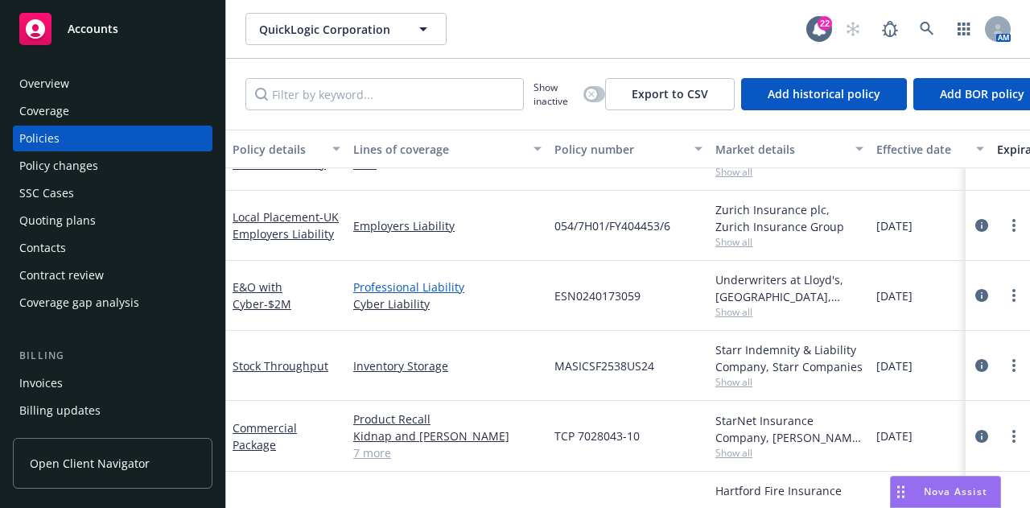
scroll to position [374, 0]
click at [975, 294] on icon "circleInformation" at bounding box center [981, 296] width 13 height 13
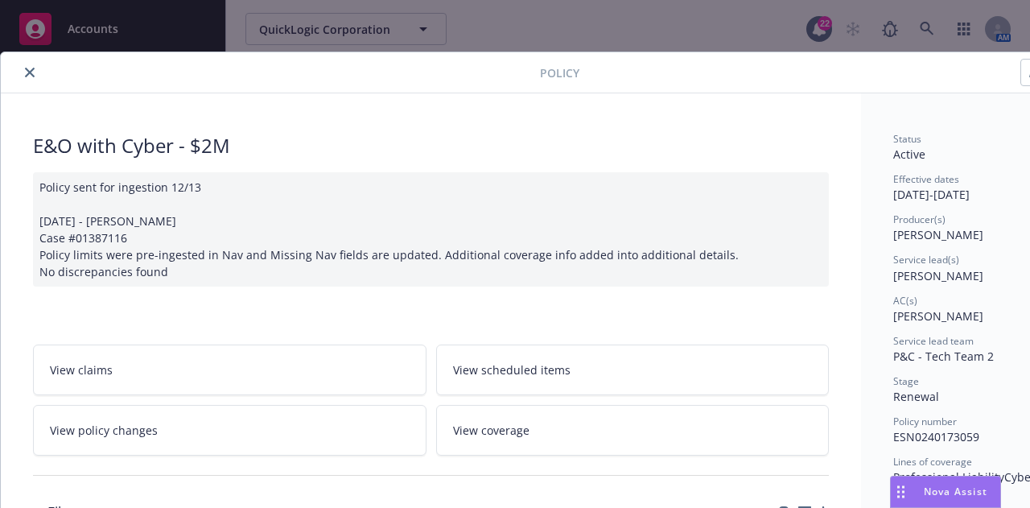
scroll to position [0, 88]
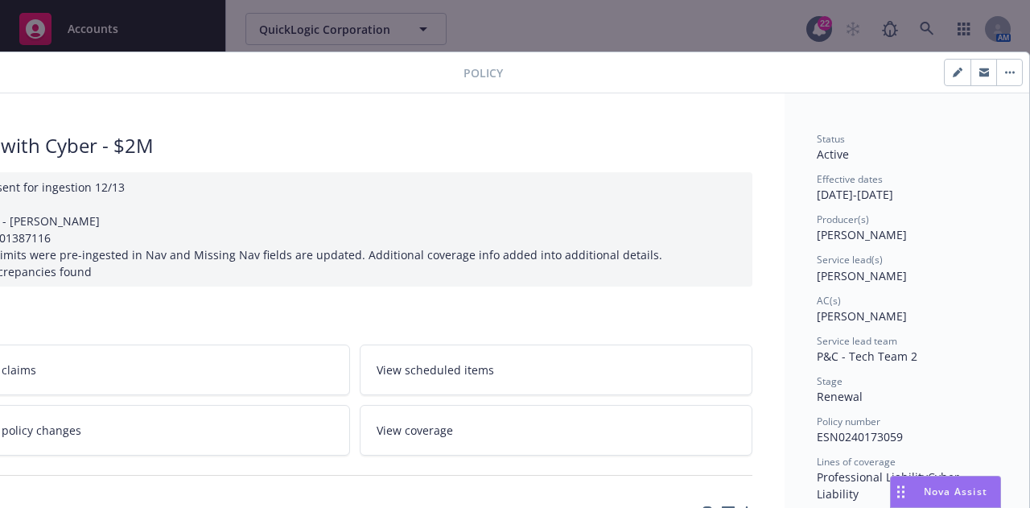
click at [956, 72] on button "button" at bounding box center [957, 73] width 26 height 26
select select "RENEWAL"
select select "12"
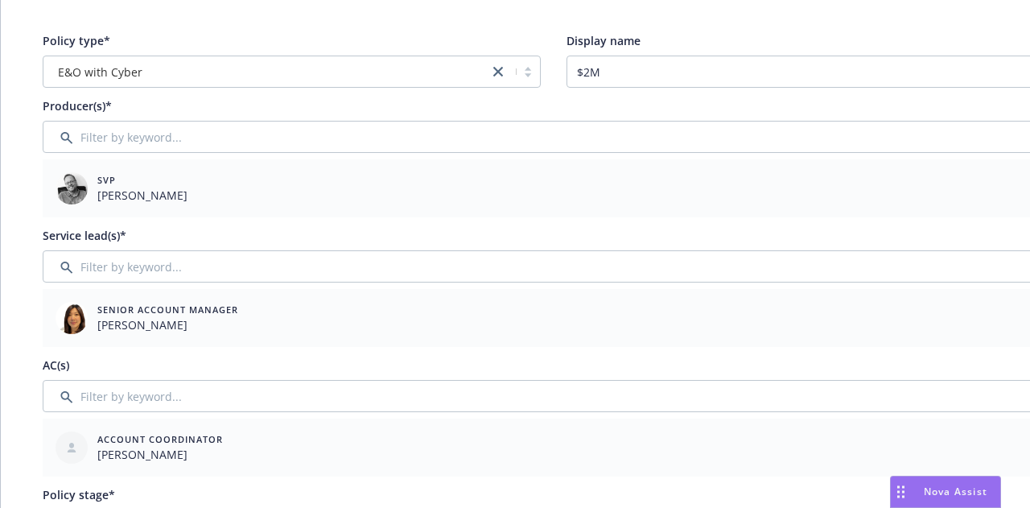
scroll to position [114, 88]
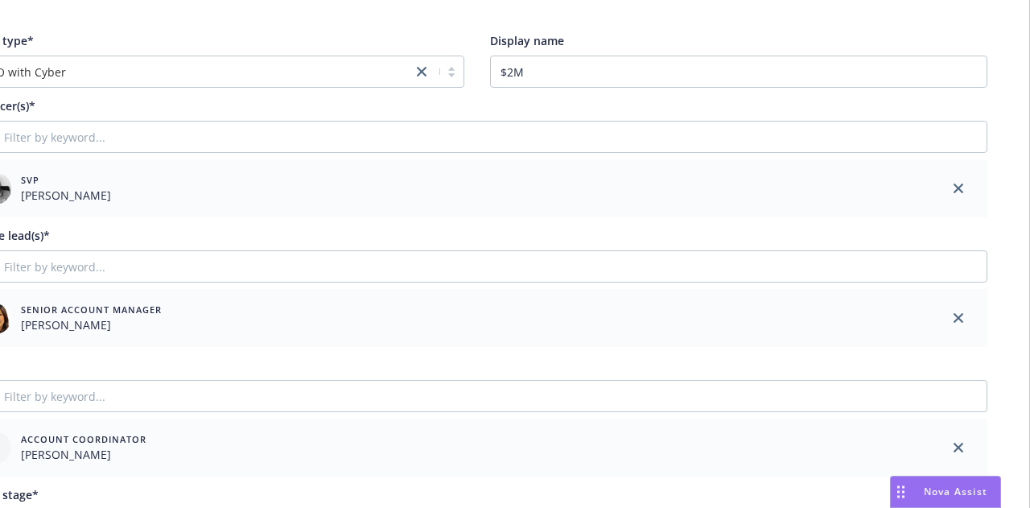
click at [939, 195] on div at bounding box center [958, 188] width 58 height 58
click at [953, 191] on icon "close" at bounding box center [958, 188] width 10 height 10
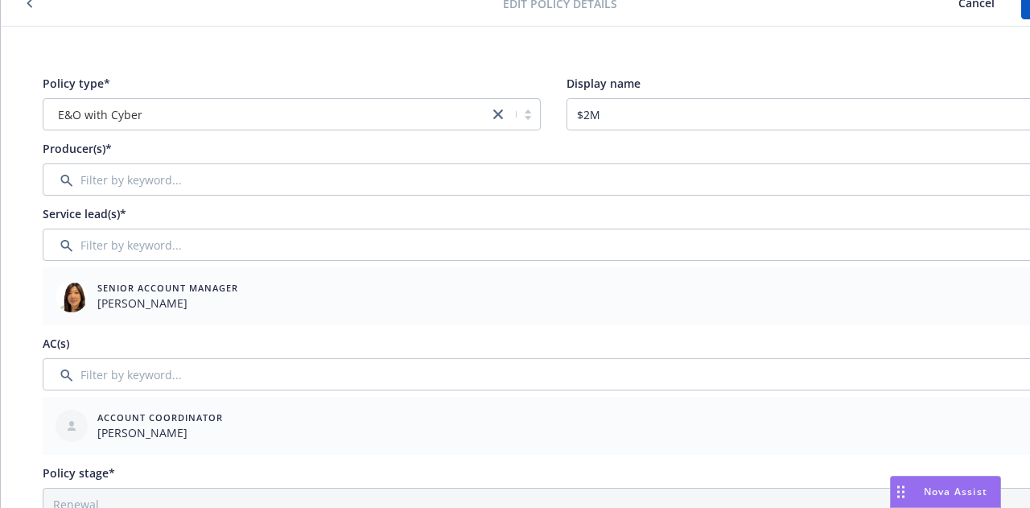
scroll to position [71, 0]
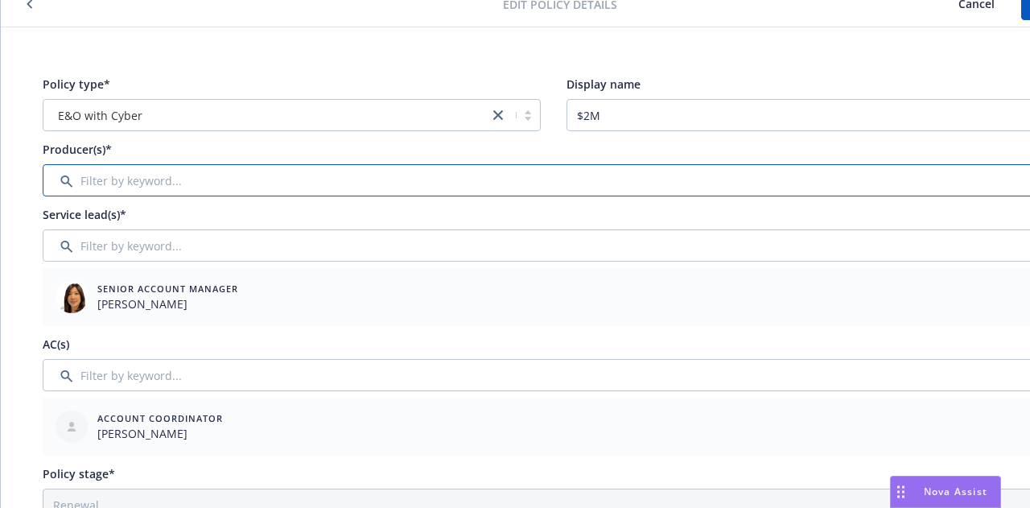
click at [354, 173] on input "Filter by keyword..." at bounding box center [553, 180] width 1021 height 32
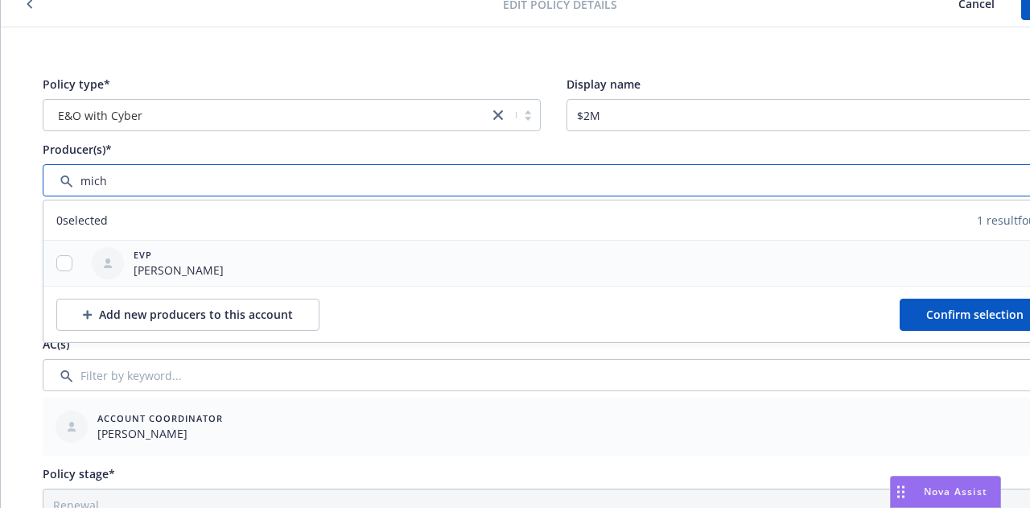
type input "mich"
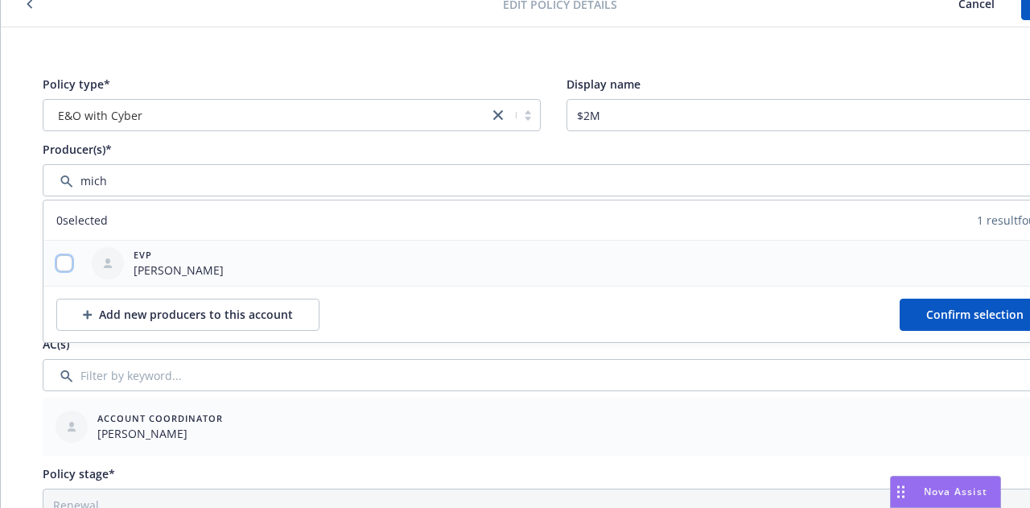
click at [62, 265] on input "checkbox" at bounding box center [64, 263] width 16 height 16
checkbox input "true"
click at [936, 307] on span "Confirm selection" at bounding box center [974, 313] width 97 height 15
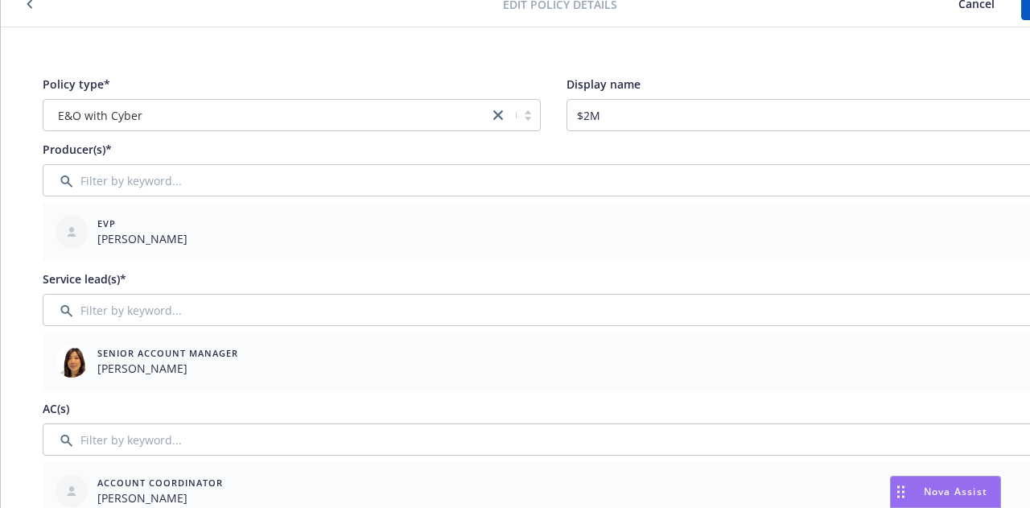
scroll to position [0, 88]
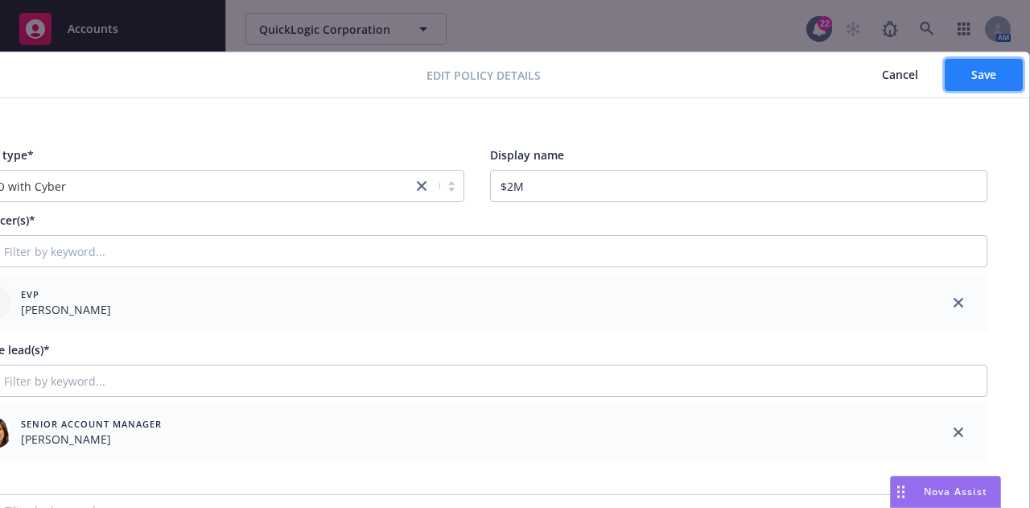
click at [972, 72] on span "Save" at bounding box center [983, 74] width 25 height 15
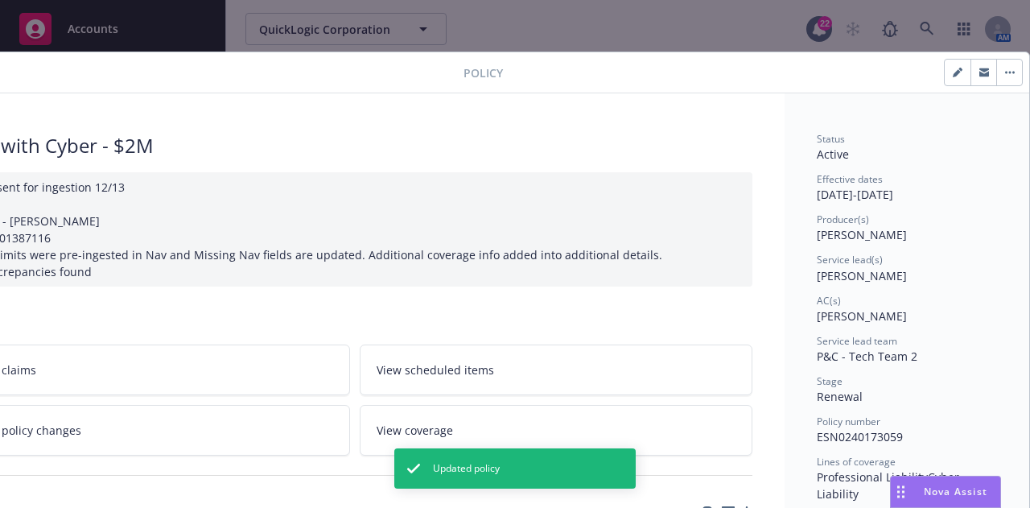
scroll to position [0, 0]
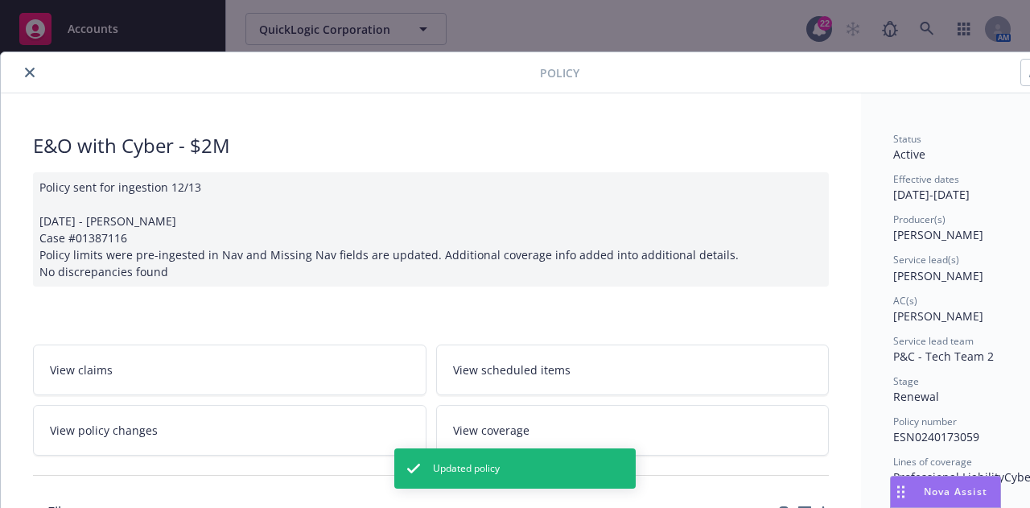
click at [24, 71] on button "close" at bounding box center [29, 72] width 19 height 19
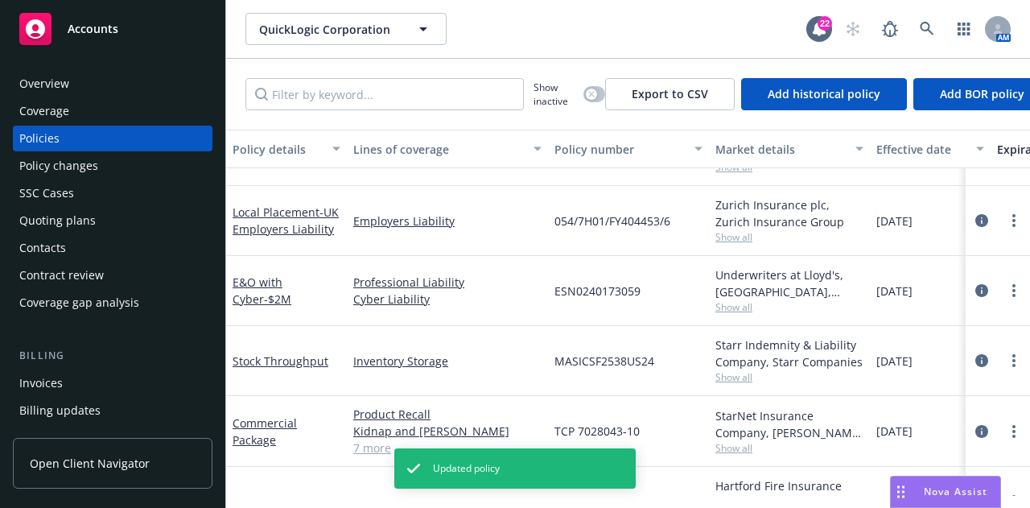
scroll to position [426, 0]
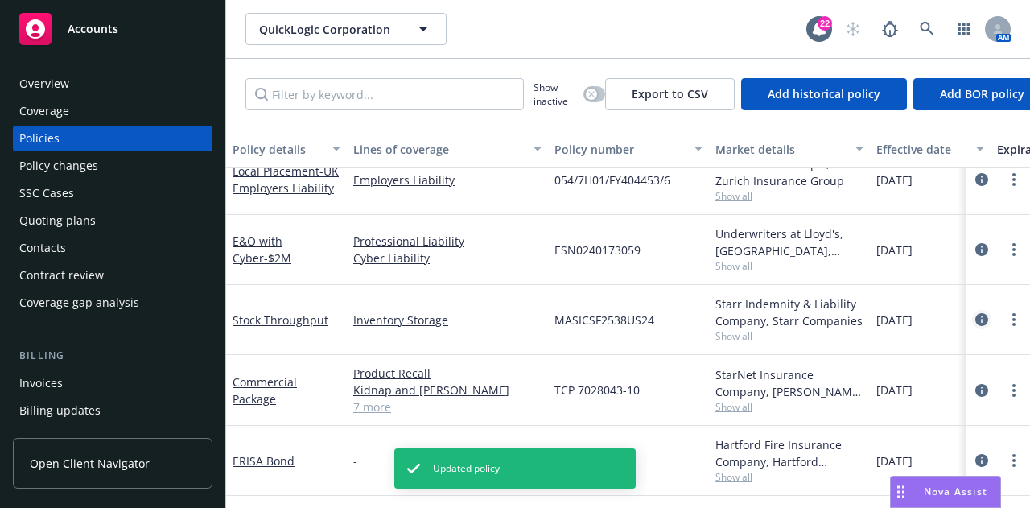
click at [975, 313] on icon "circleInformation" at bounding box center [981, 319] width 13 height 13
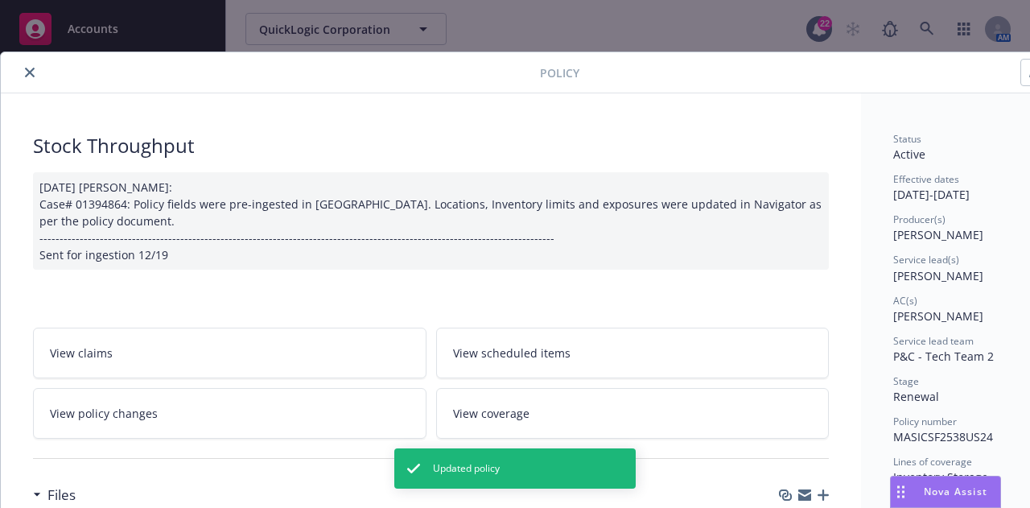
scroll to position [0, 88]
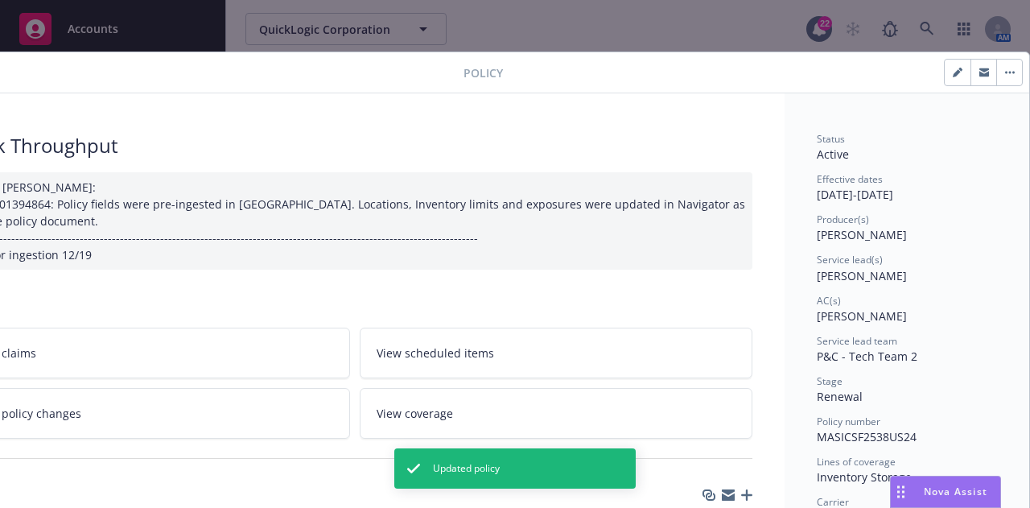
click at [952, 76] on icon "button" at bounding box center [957, 73] width 10 height 10
select select "RENEWAL"
select select "12"
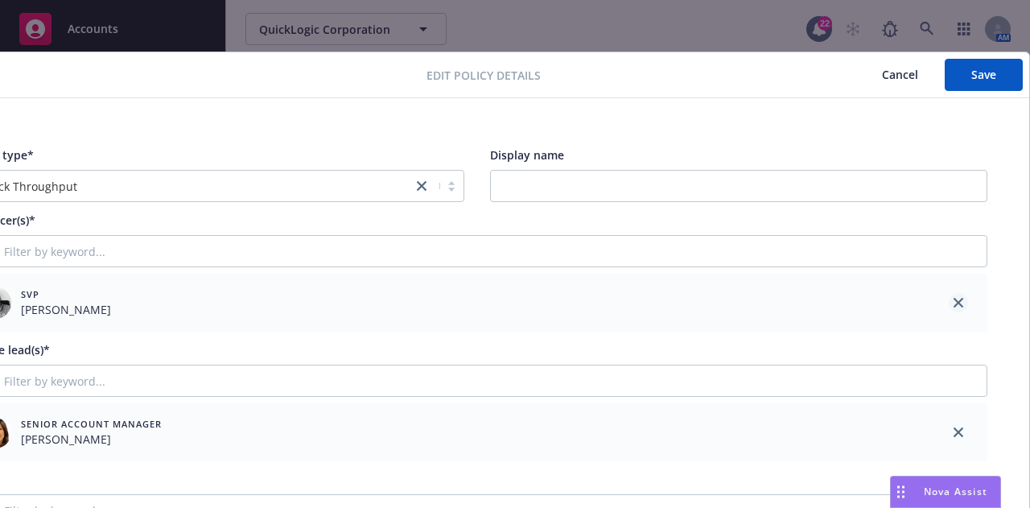
click at [951, 298] on link "close" at bounding box center [957, 302] width 19 height 19
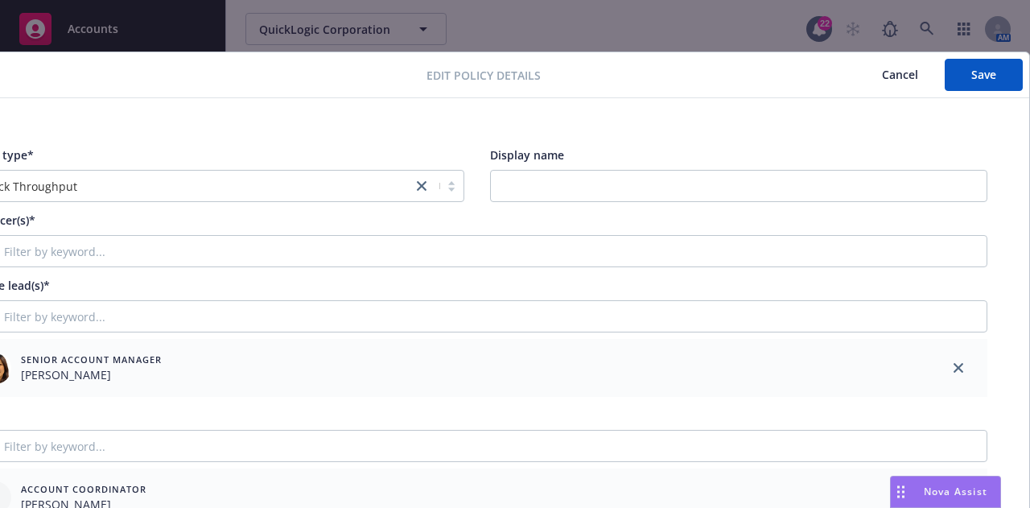
scroll to position [0, 0]
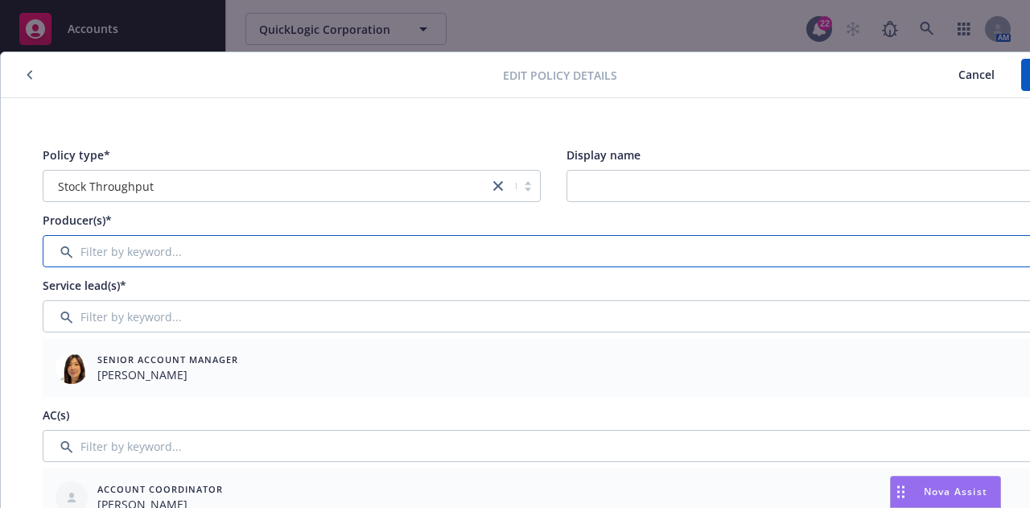
click at [694, 252] on input "Filter by keyword..." at bounding box center [553, 251] width 1021 height 32
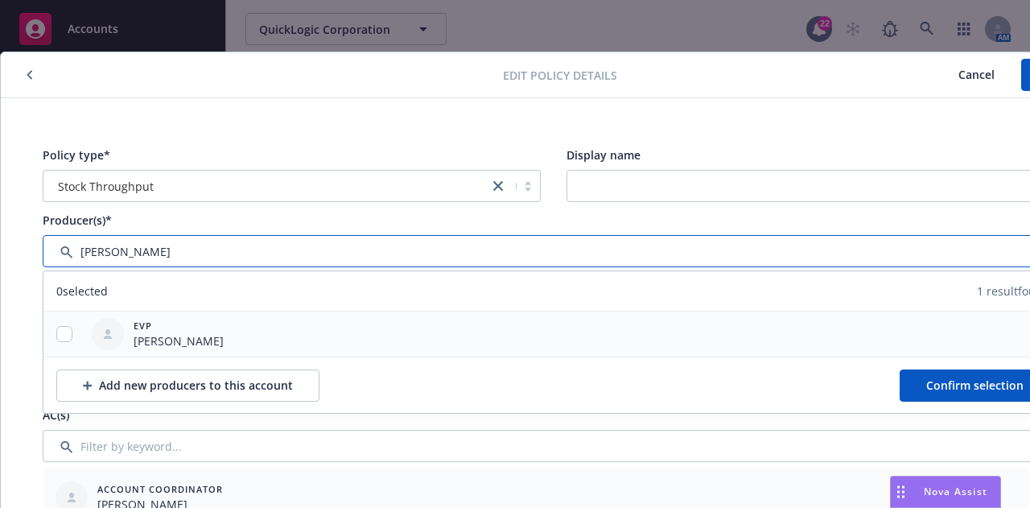
type input "[PERSON_NAME]"
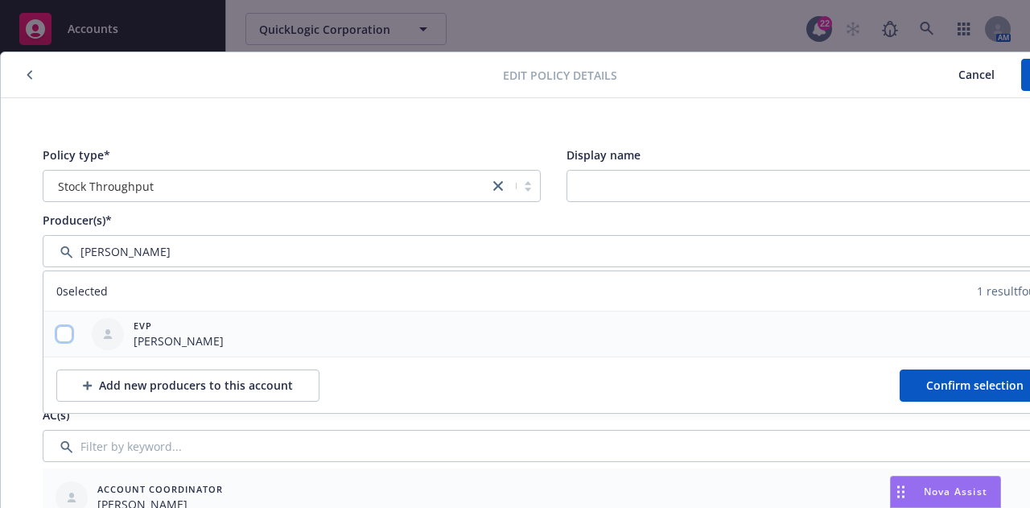
click at [67, 331] on input "checkbox" at bounding box center [64, 334] width 16 height 16
checkbox input "true"
click at [923, 376] on button "Confirm selection" at bounding box center [974, 385] width 150 height 32
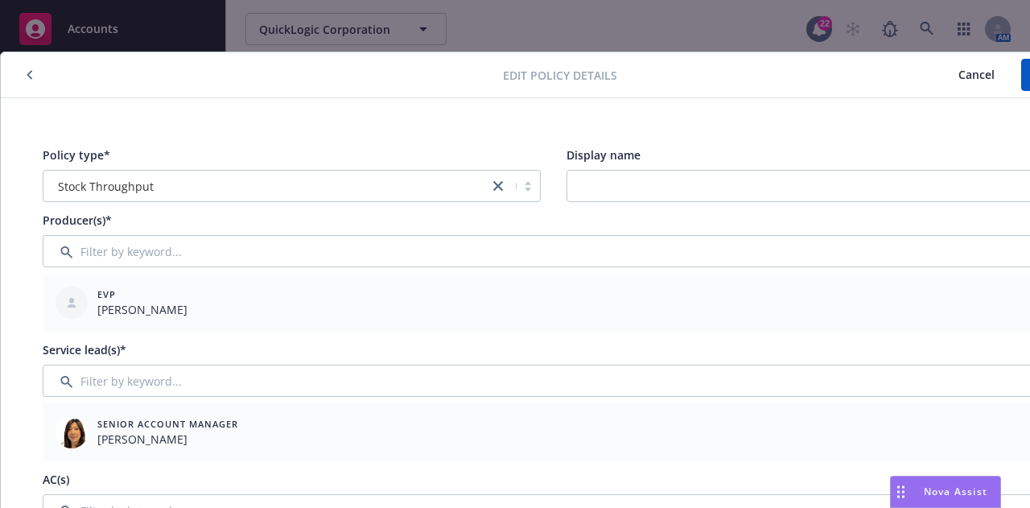
scroll to position [0, 88]
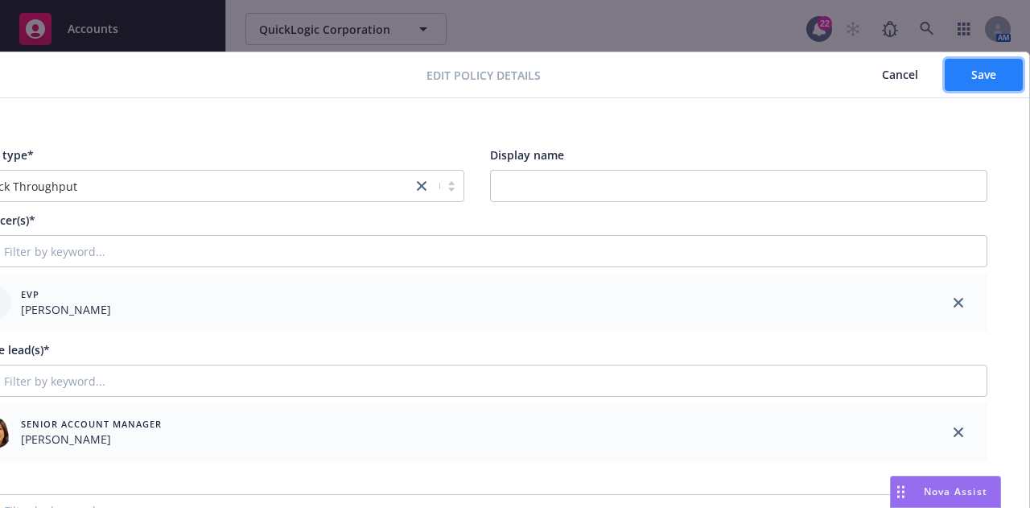
click at [971, 73] on span "Save" at bounding box center [983, 74] width 25 height 15
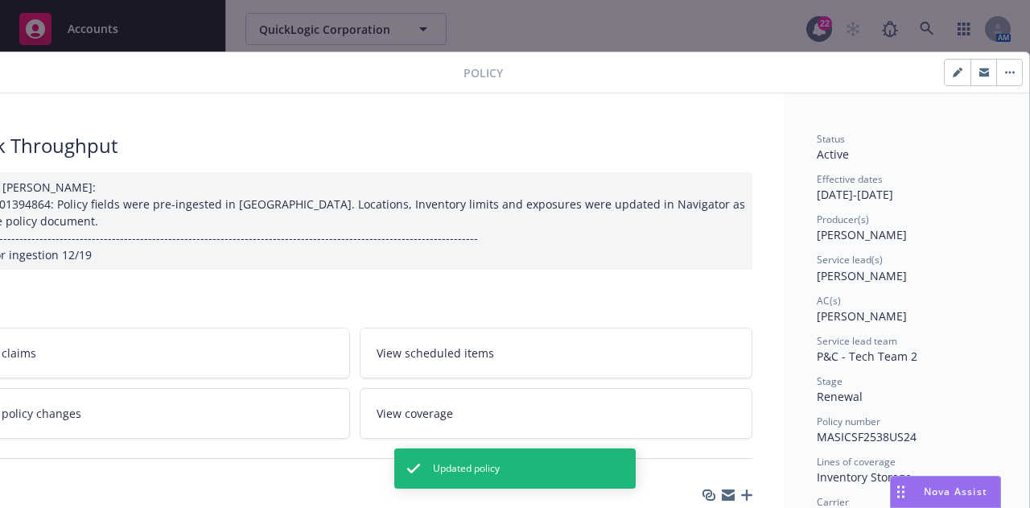
scroll to position [0, 0]
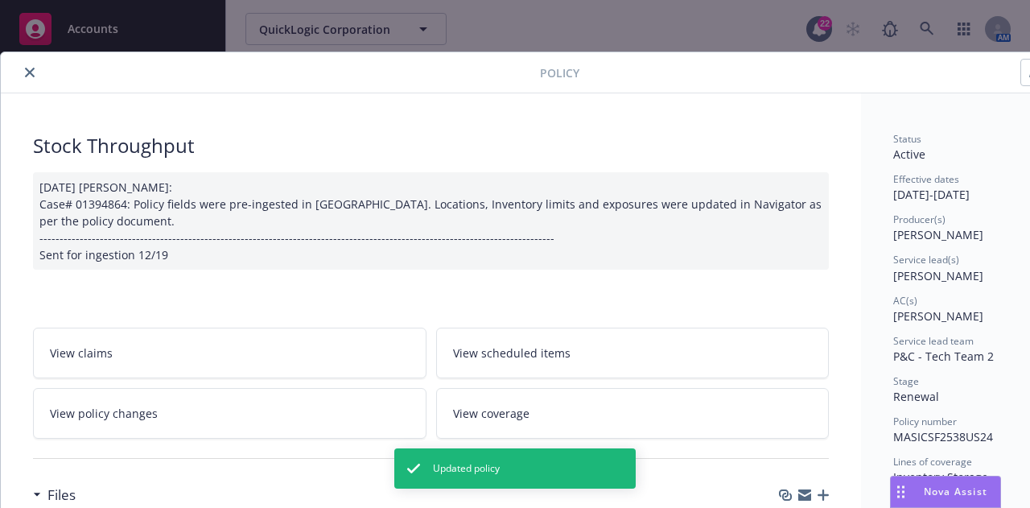
click at [32, 75] on icon "close" at bounding box center [30, 73] width 10 height 10
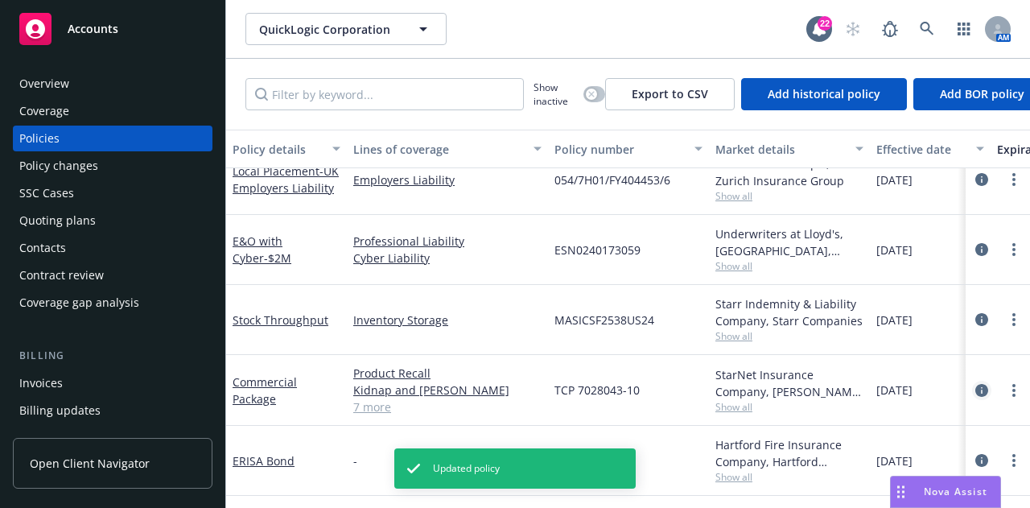
click at [975, 384] on icon "circleInformation" at bounding box center [981, 390] width 13 height 13
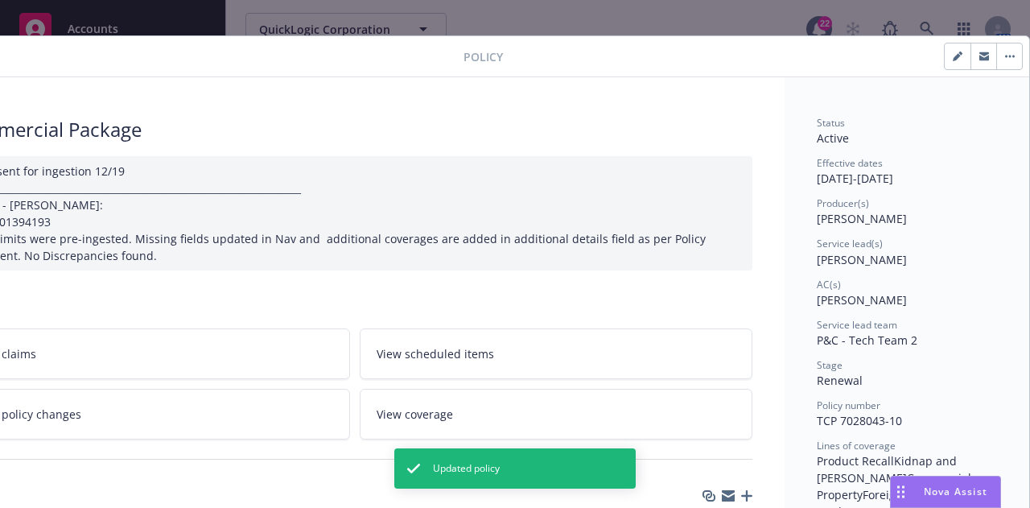
click at [950, 58] on button "button" at bounding box center [957, 56] width 26 height 26
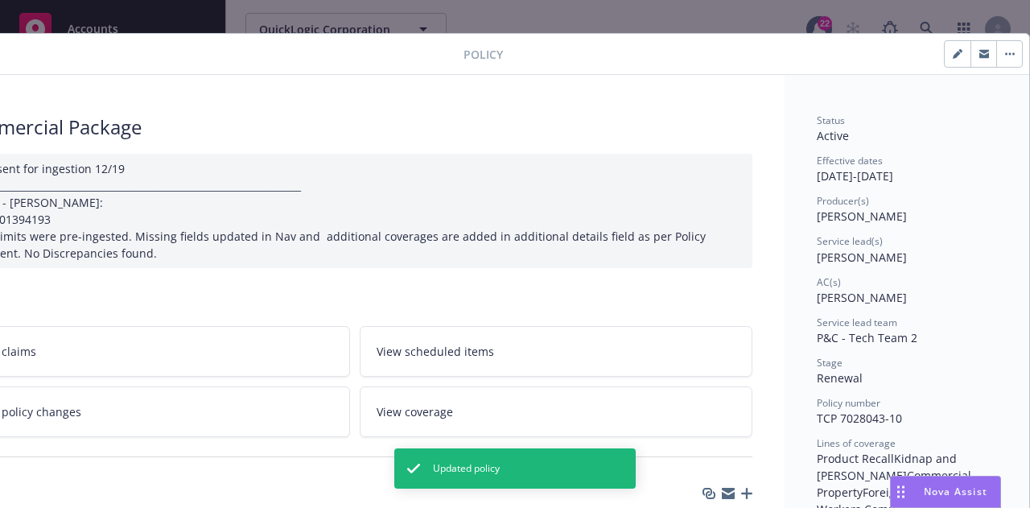
select select "RENEWAL"
select select "12"
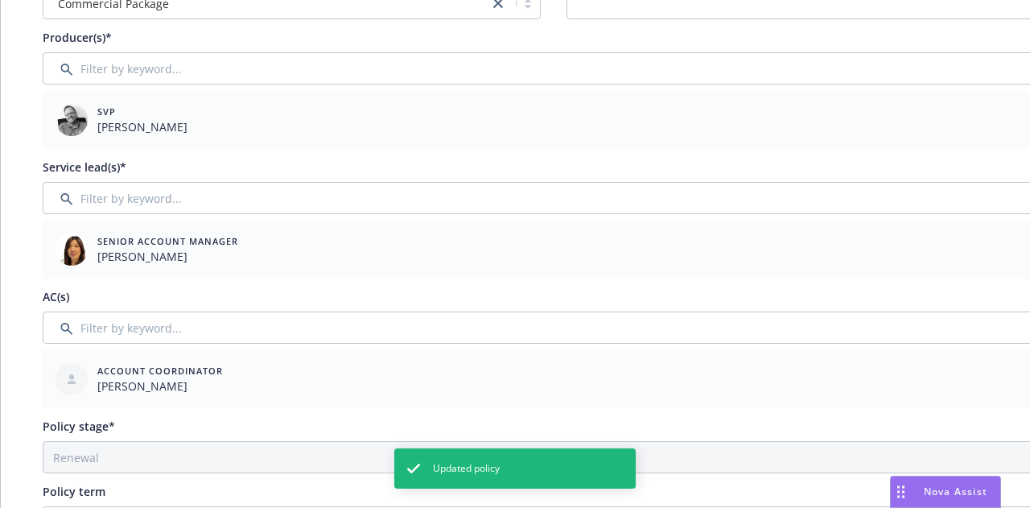
scroll to position [183, 88]
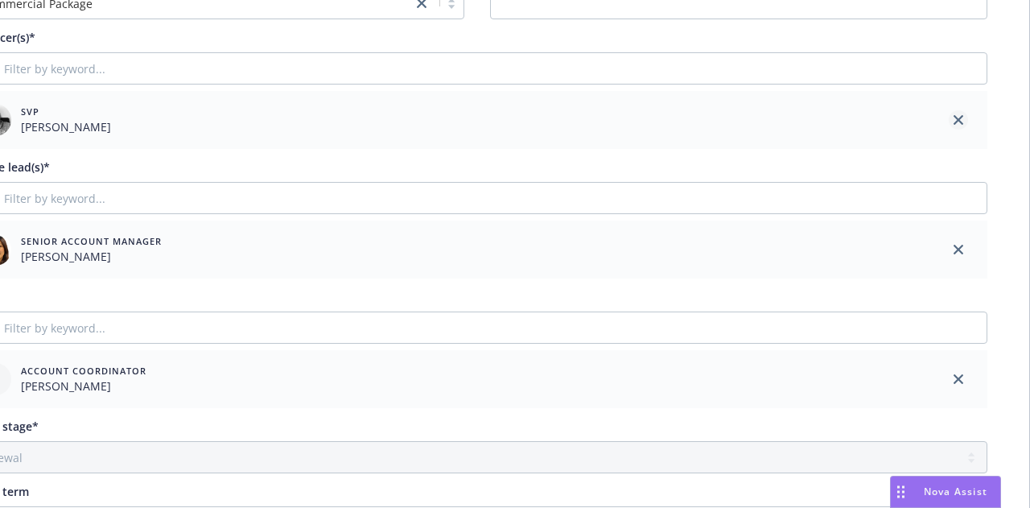
click at [953, 115] on icon "close" at bounding box center [958, 120] width 10 height 10
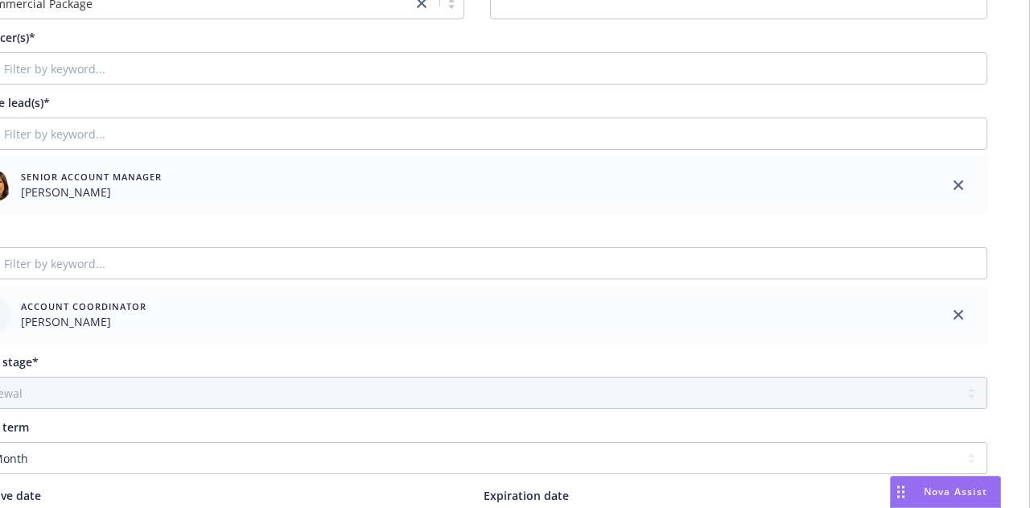
scroll to position [183, 0]
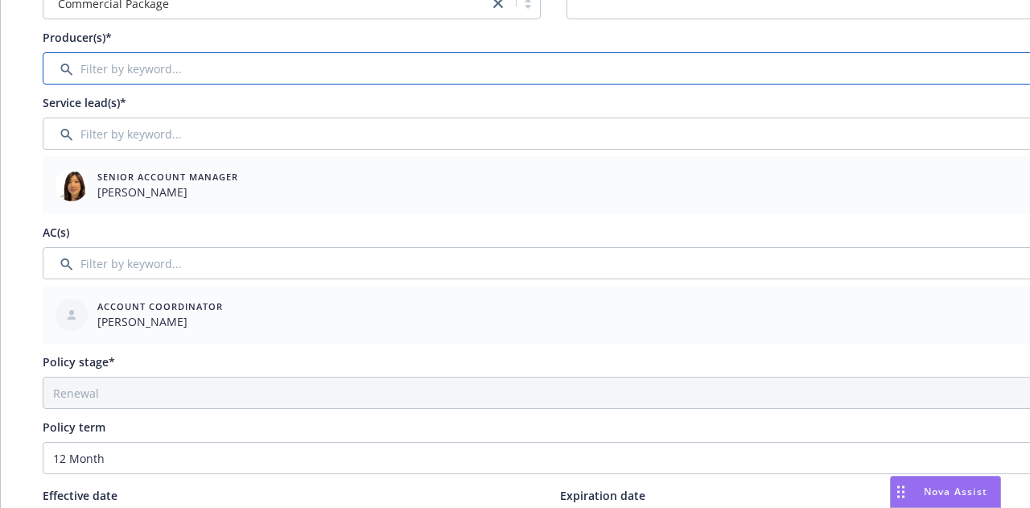
click at [656, 69] on input "Filter by keyword..." at bounding box center [553, 68] width 1021 height 32
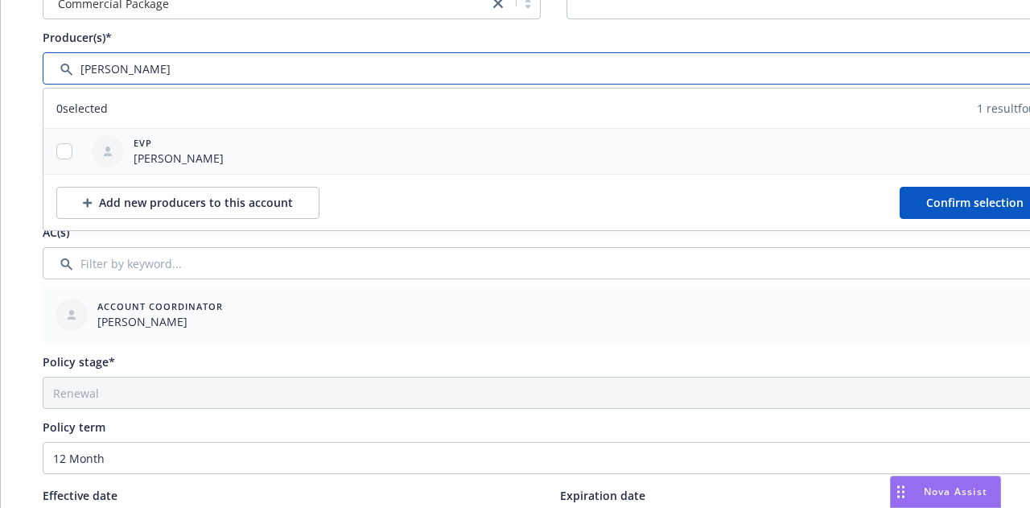
type input "[PERSON_NAME]"
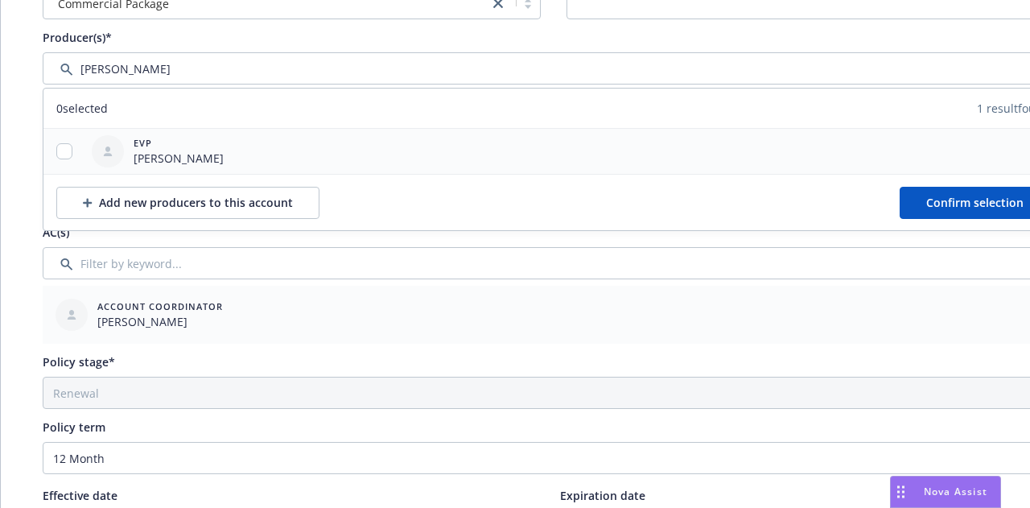
click at [53, 147] on div at bounding box center [64, 151] width 42 height 17
drag, startPoint x: 60, startPoint y: 149, endPoint x: 94, endPoint y: 146, distance: 33.9
click at [60, 150] on input "checkbox" at bounding box center [64, 151] width 16 height 16
checkbox input "true"
click at [924, 188] on button "Confirm selection" at bounding box center [974, 203] width 150 height 32
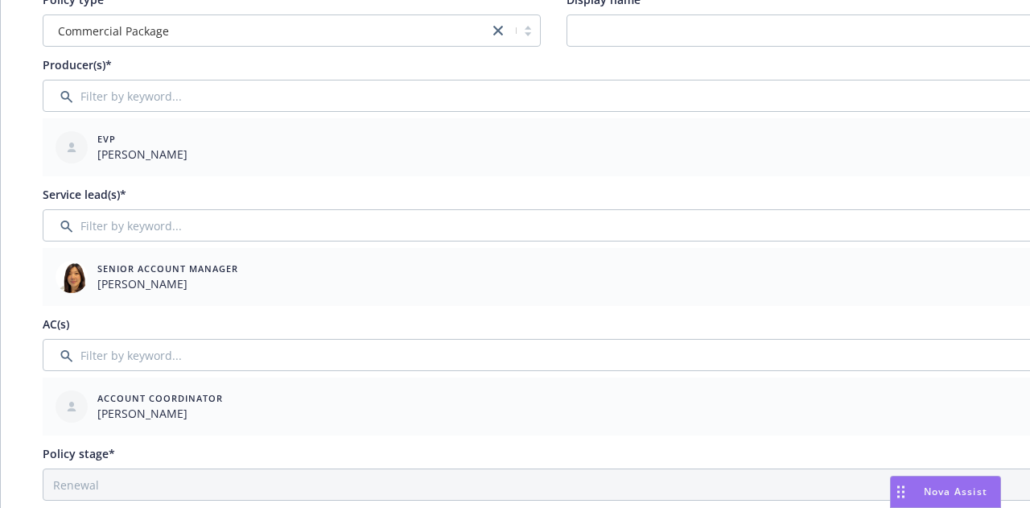
scroll to position [0, 88]
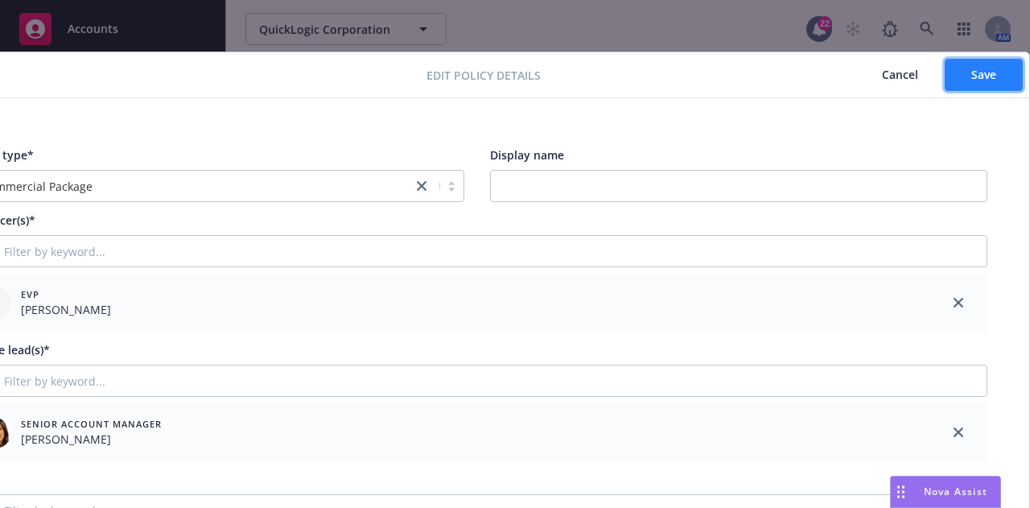
click at [997, 67] on button "Save" at bounding box center [983, 75] width 78 height 32
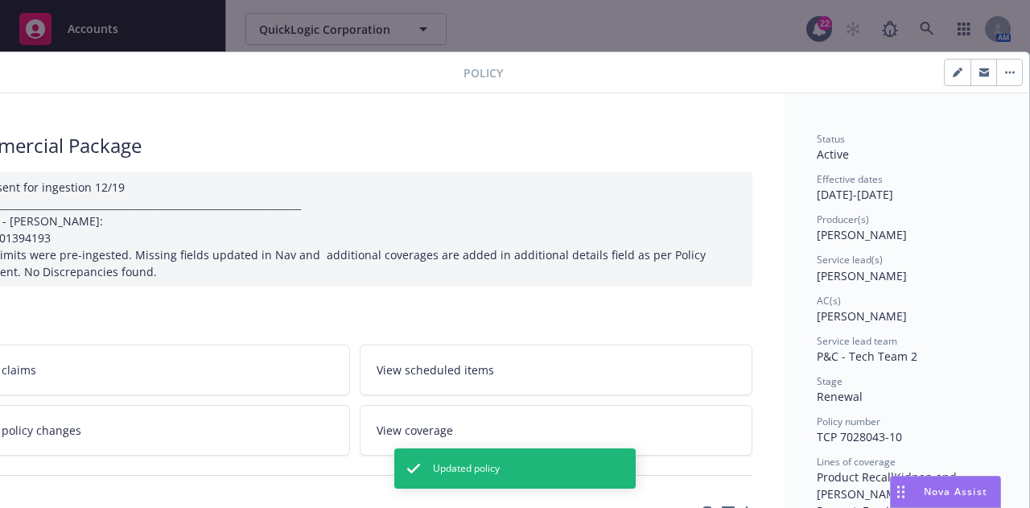
scroll to position [0, 0]
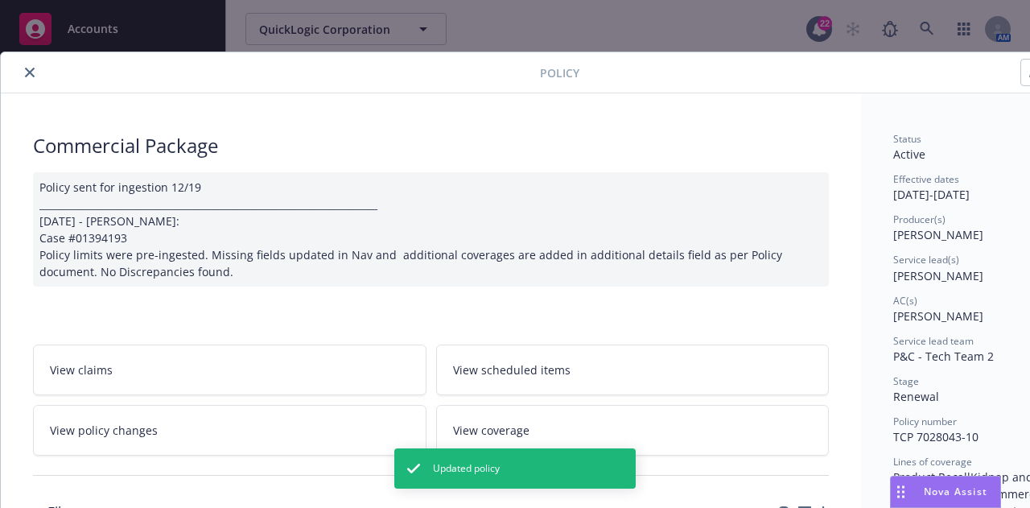
click at [22, 64] on div at bounding box center [273, 72] width 532 height 19
click at [27, 69] on icon "close" at bounding box center [30, 73] width 10 height 10
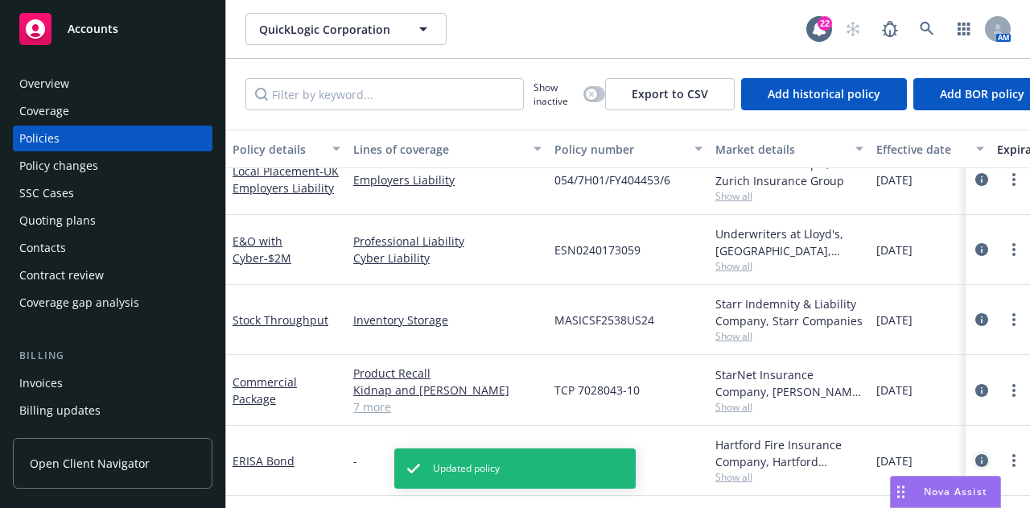
click at [975, 454] on icon "circleInformation" at bounding box center [981, 460] width 13 height 13
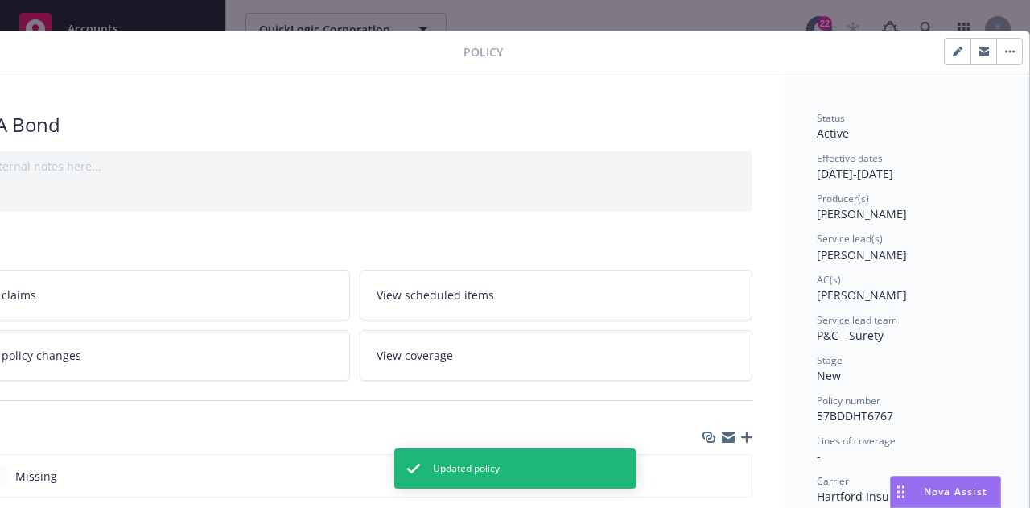
click at [944, 59] on button "button" at bounding box center [957, 52] width 26 height 26
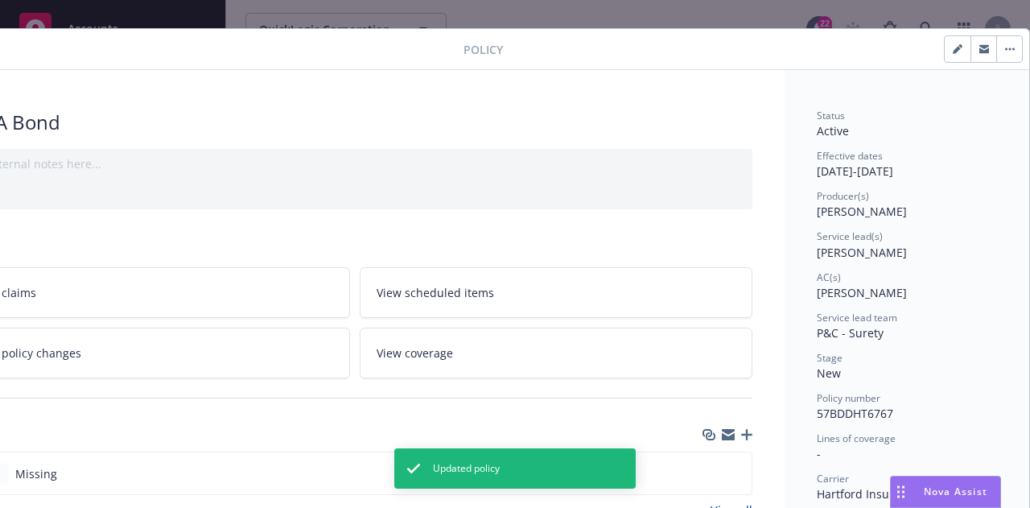
select select "NEW"
select select "36"
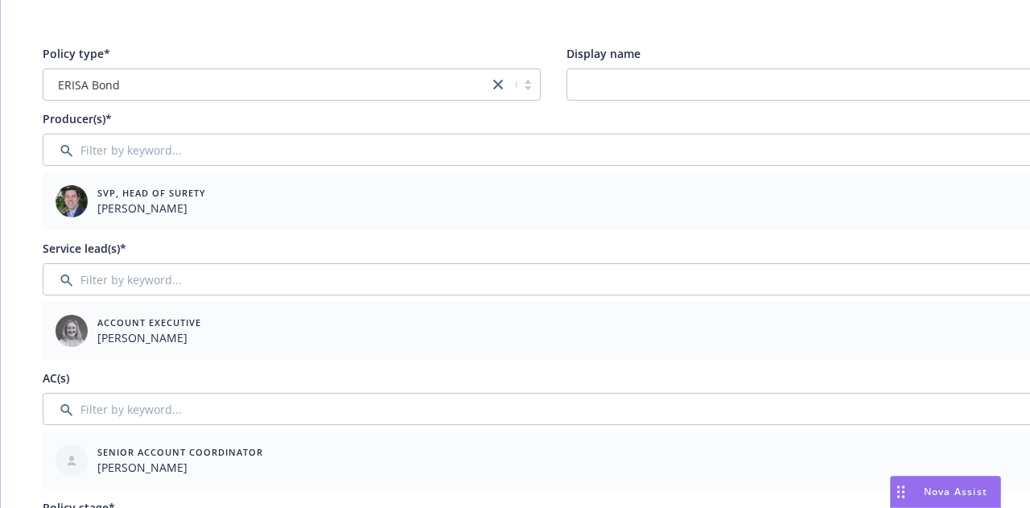
scroll to position [0, 0]
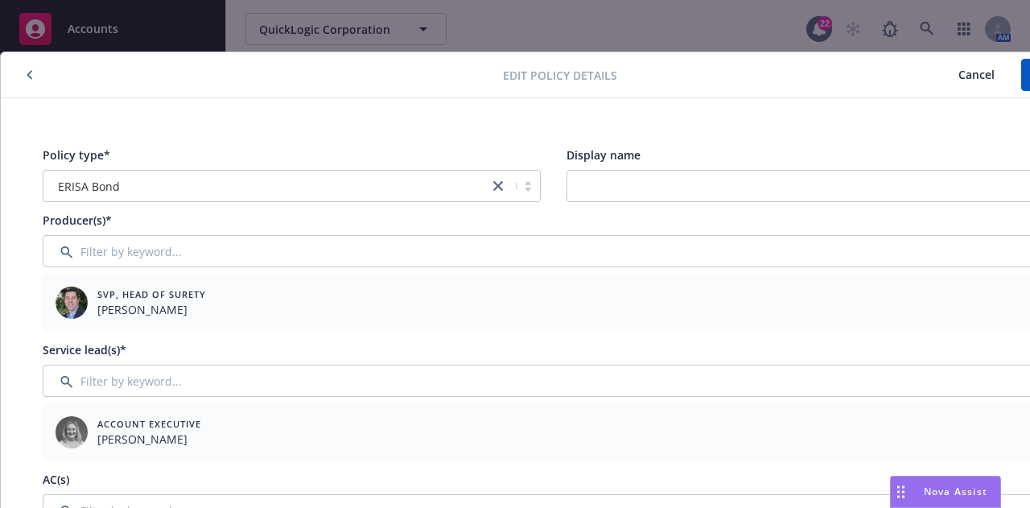
click at [981, 73] on span "Cancel" at bounding box center [976, 74] width 36 height 15
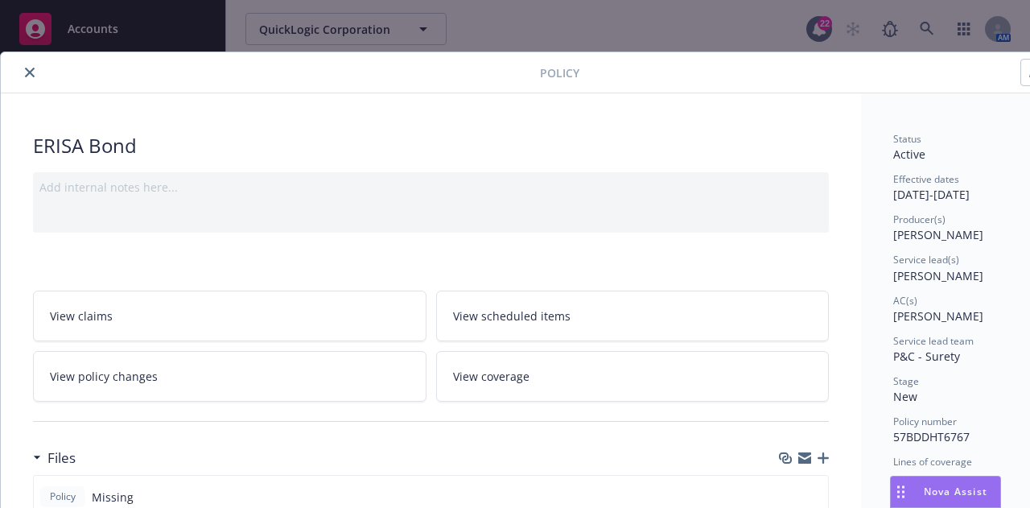
click at [29, 72] on icon "close" at bounding box center [30, 73] width 10 height 10
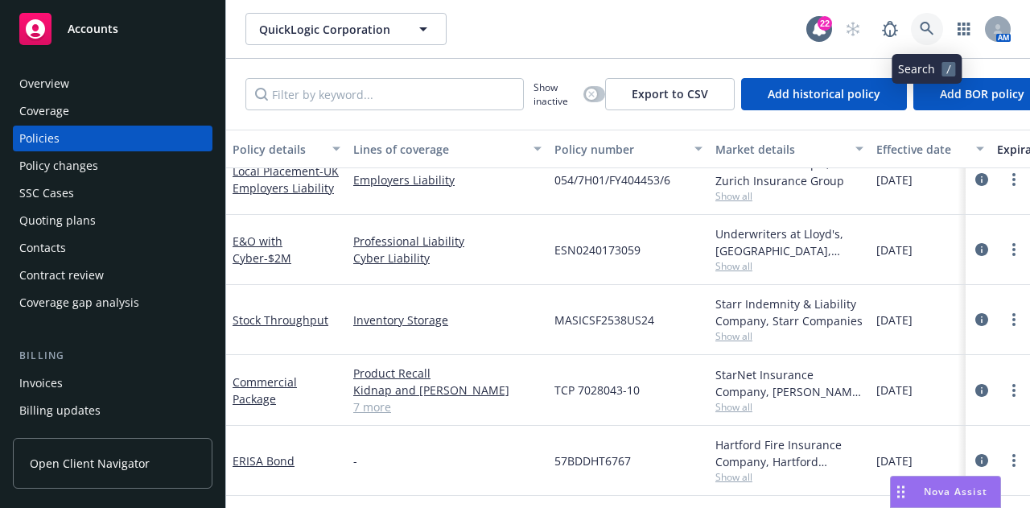
click at [930, 31] on icon at bounding box center [926, 29] width 14 height 14
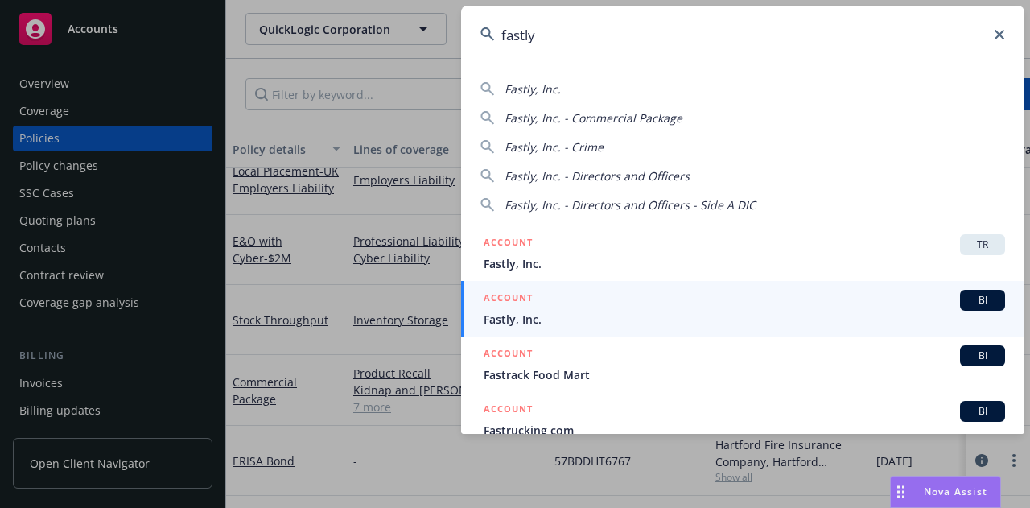
type input "fastly"
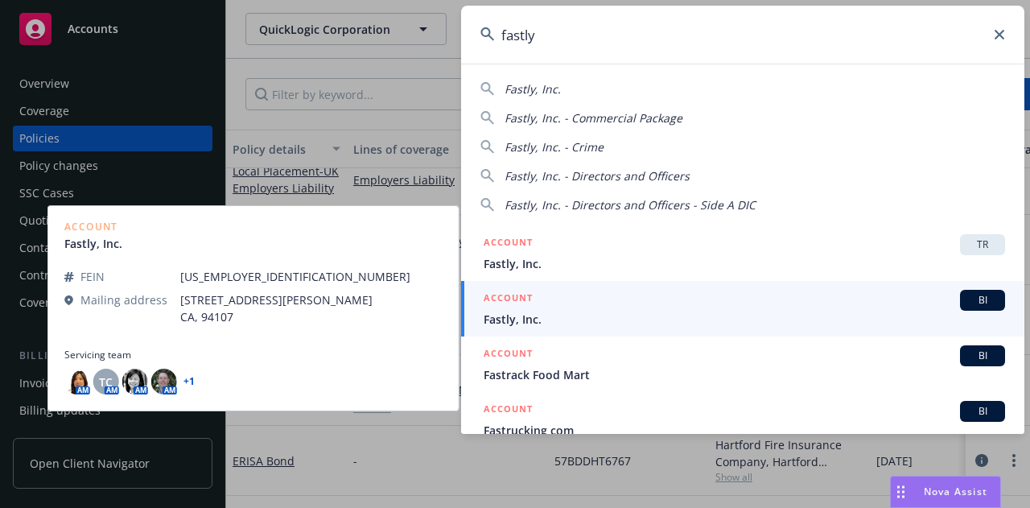
click at [742, 290] on div "ACCOUNT BI" at bounding box center [743, 300] width 521 height 21
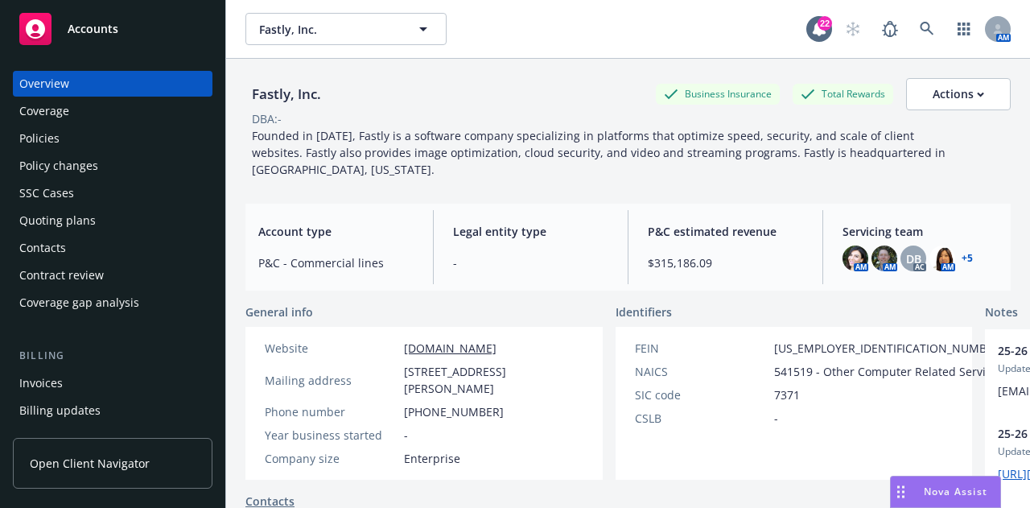
click at [115, 139] on div "Policies" at bounding box center [112, 138] width 187 height 26
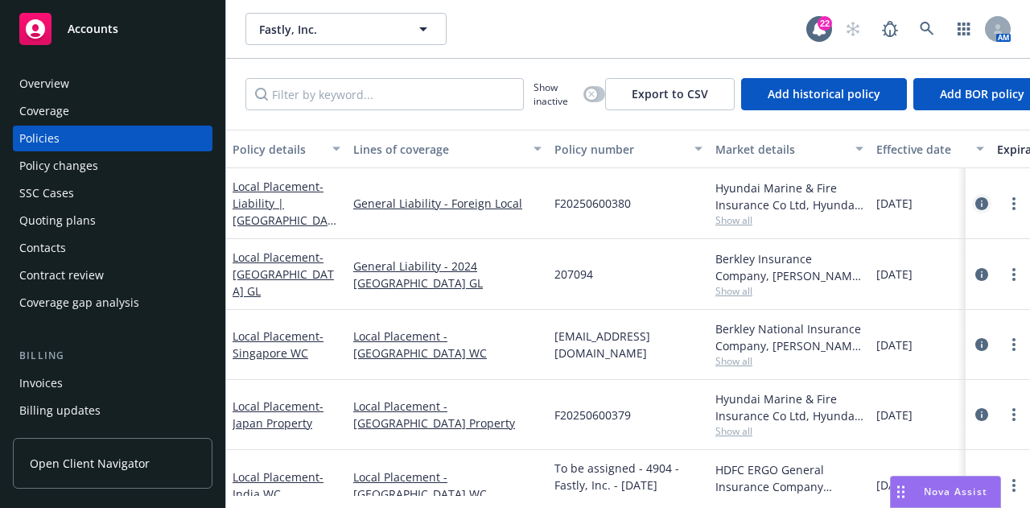
click at [975, 200] on icon "circleInformation" at bounding box center [981, 203] width 13 height 13
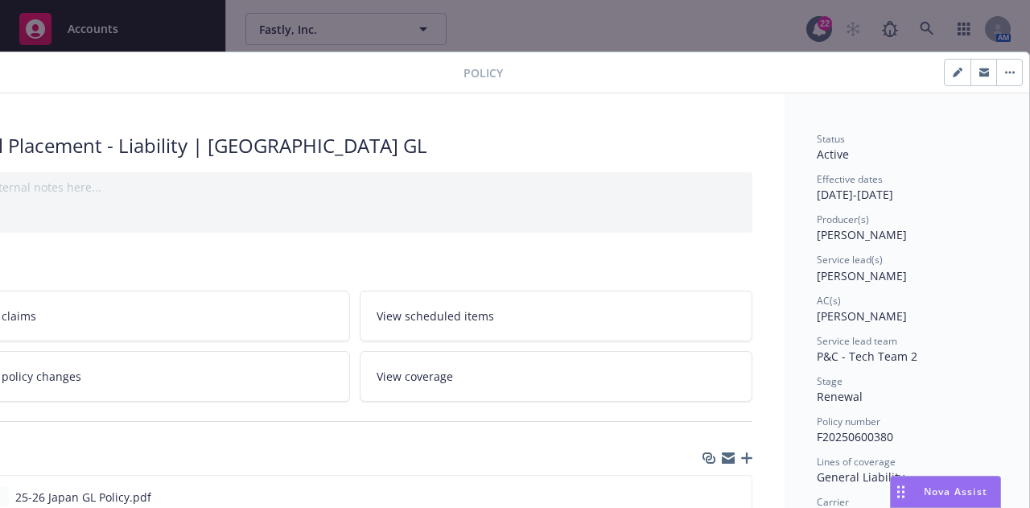
scroll to position [0, 88]
click at [948, 65] on button "button" at bounding box center [957, 73] width 26 height 26
select select "RENEWAL"
select select "12"
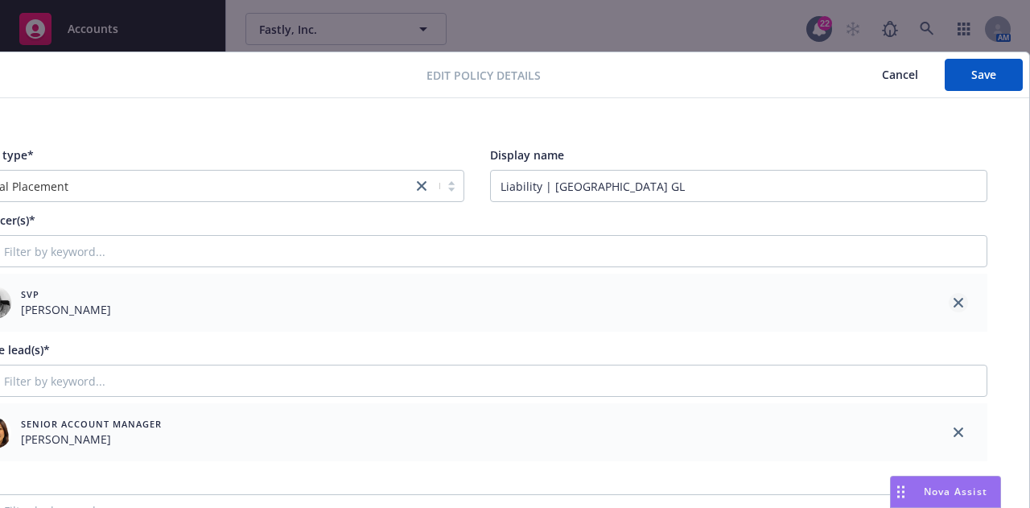
click at [953, 302] on icon "close" at bounding box center [958, 303] width 10 height 10
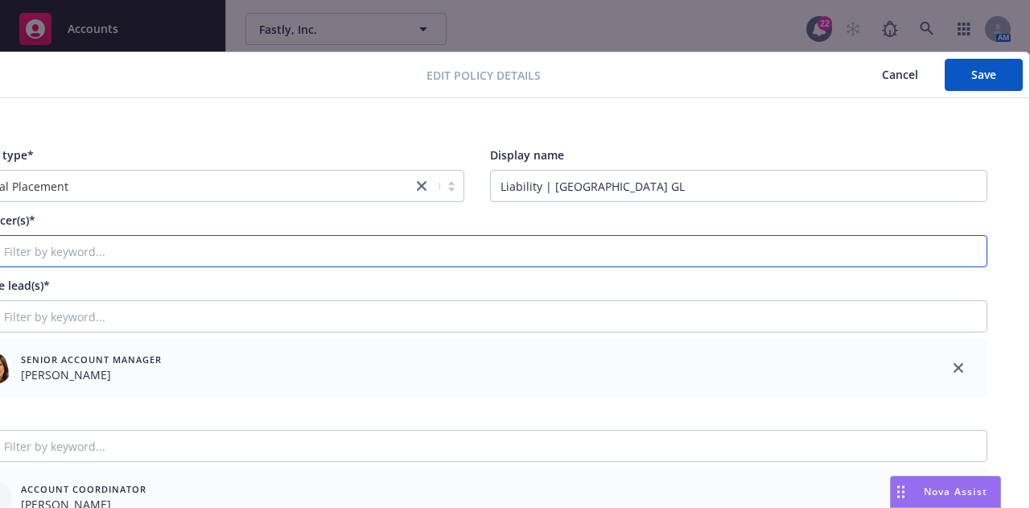
click at [787, 259] on input "Filter by keyword..." at bounding box center [476, 251] width 1021 height 32
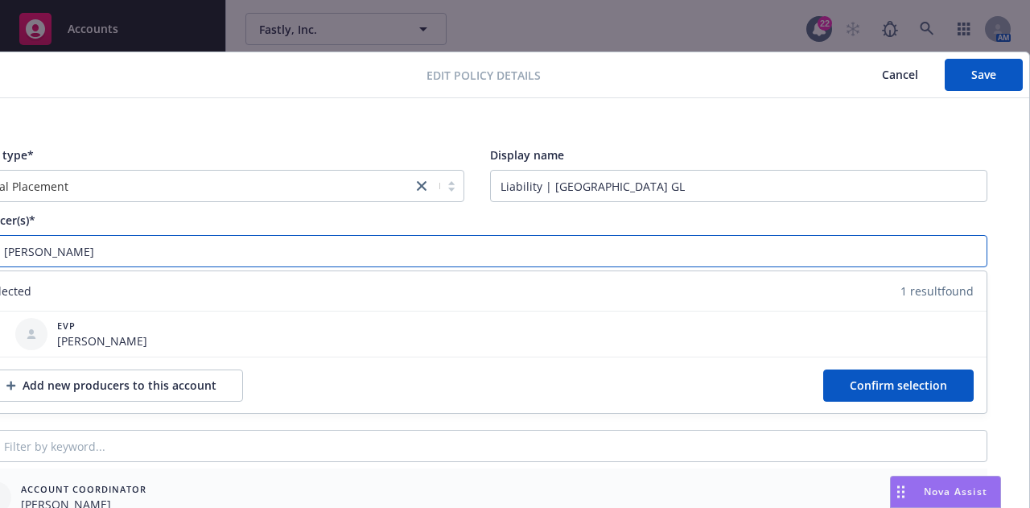
scroll to position [0, 0]
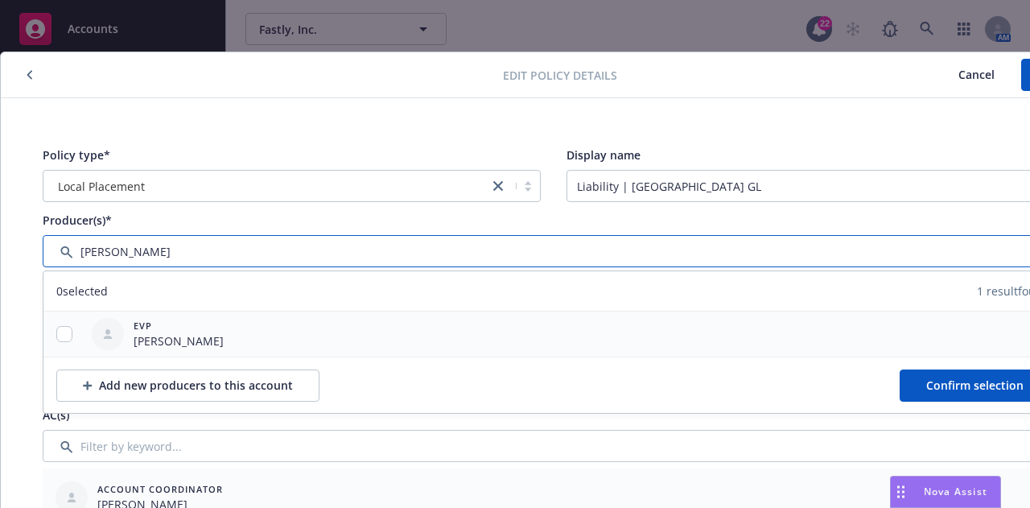
type input "[PERSON_NAME]"
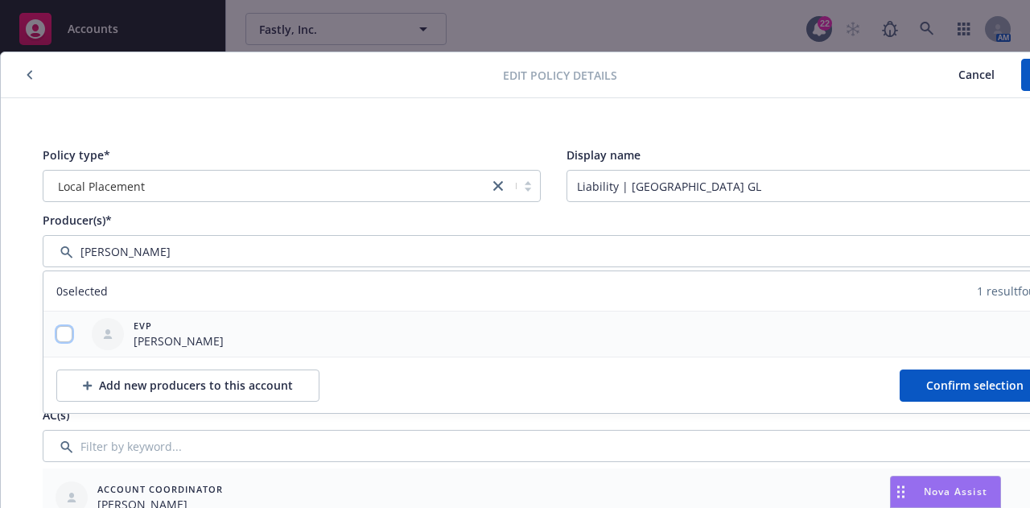
click at [64, 326] on input "checkbox" at bounding box center [64, 334] width 16 height 16
checkbox input "true"
click at [976, 399] on button "Confirm selection" at bounding box center [974, 385] width 150 height 32
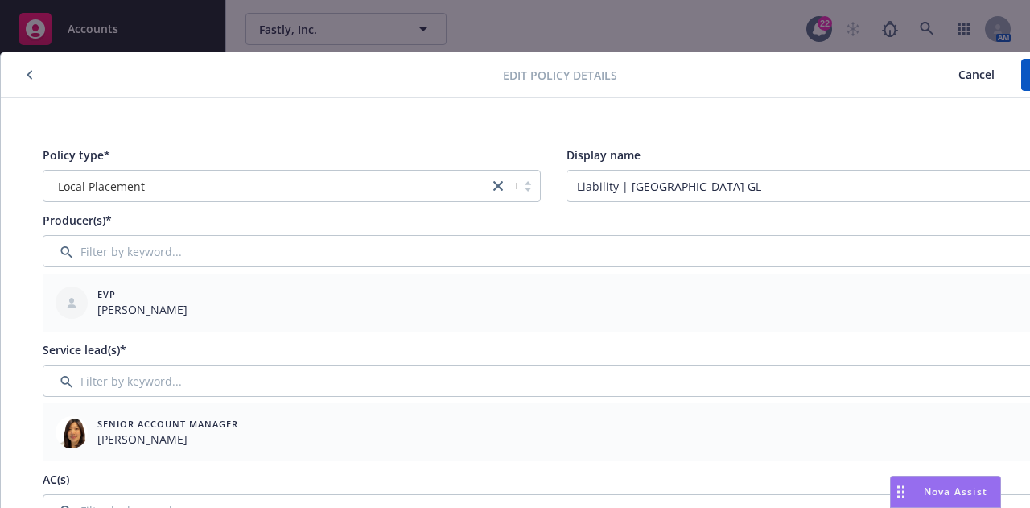
scroll to position [0, 88]
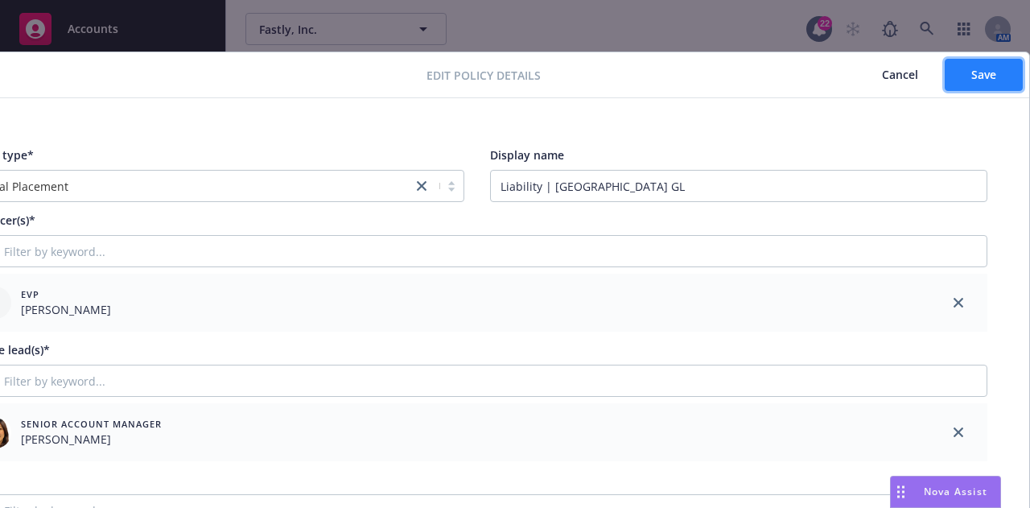
click at [971, 78] on span "Save" at bounding box center [983, 74] width 25 height 15
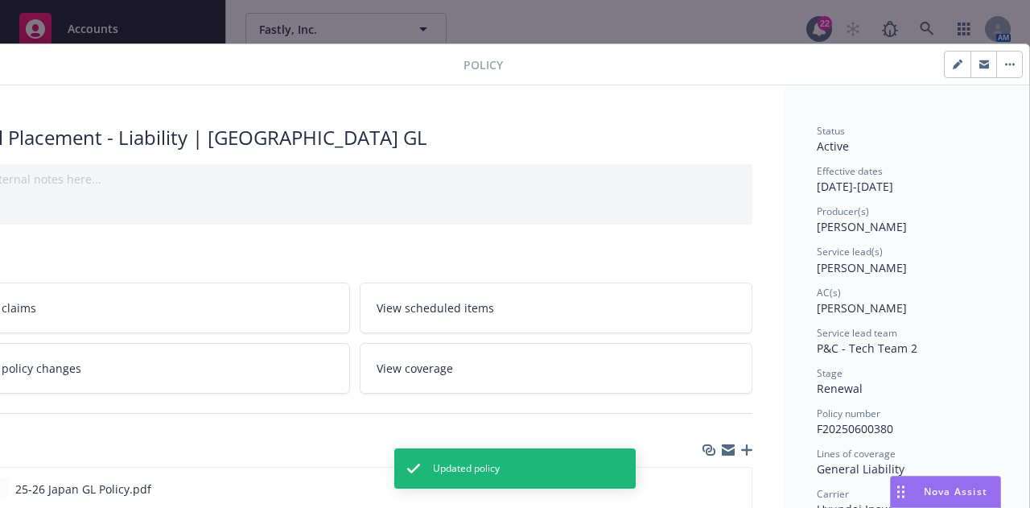
scroll to position [8, 0]
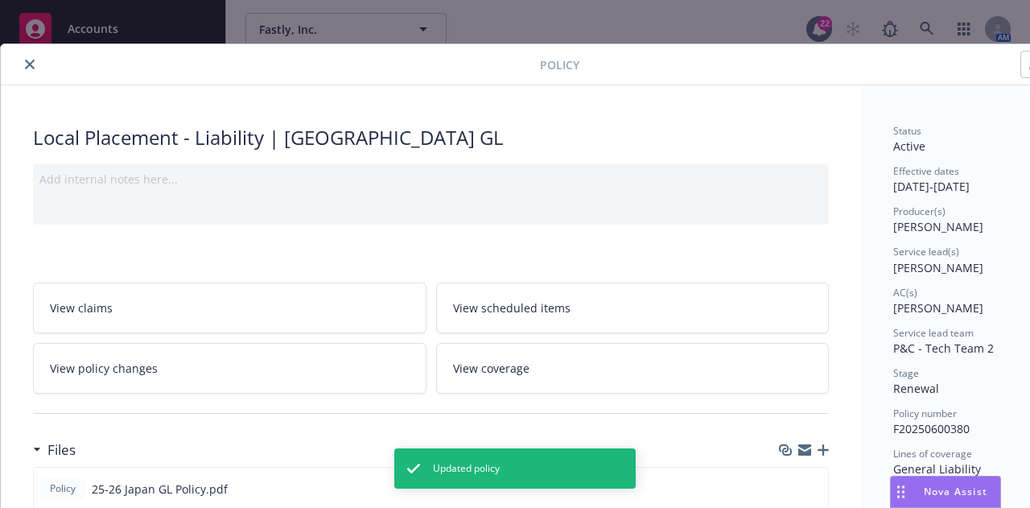
click at [33, 63] on icon "close" at bounding box center [30, 65] width 10 height 10
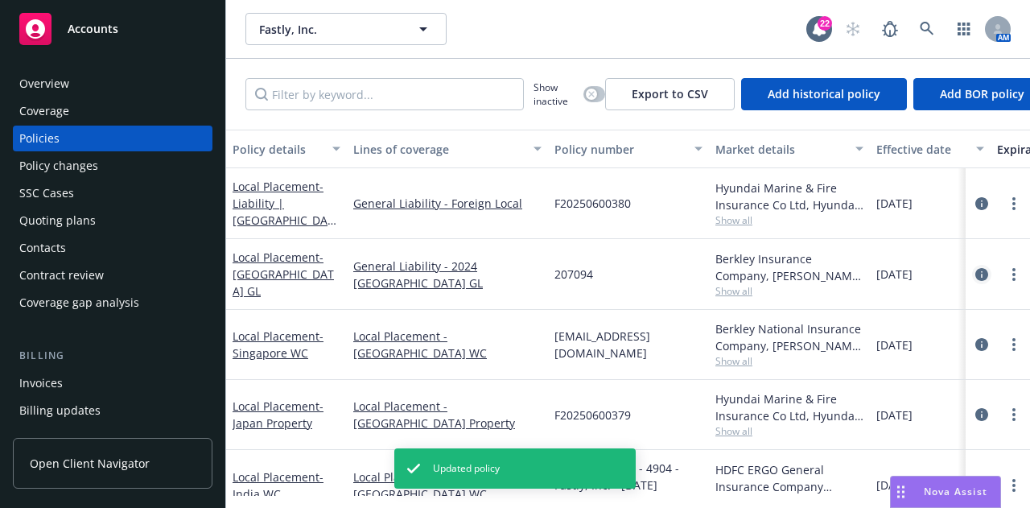
click at [975, 273] on icon "circleInformation" at bounding box center [981, 274] width 13 height 13
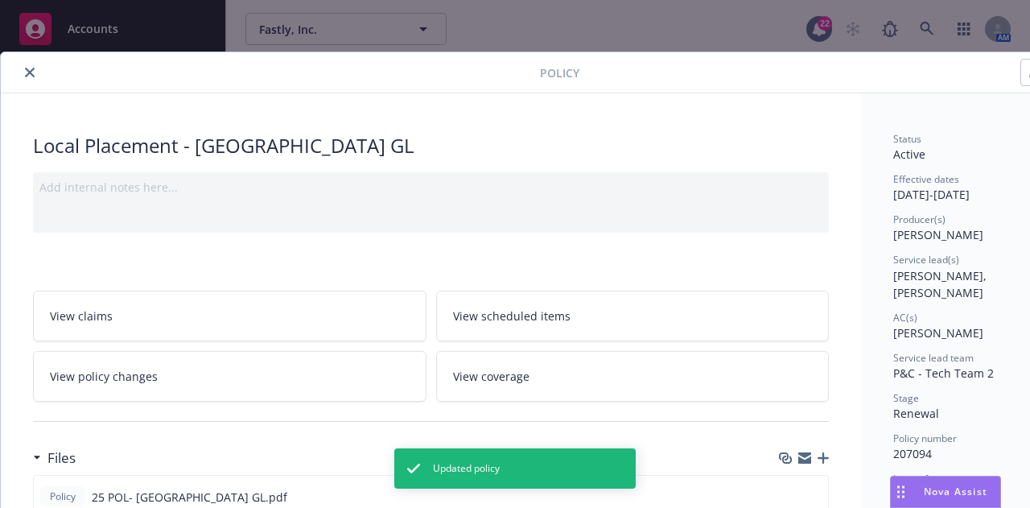
scroll to position [23, 88]
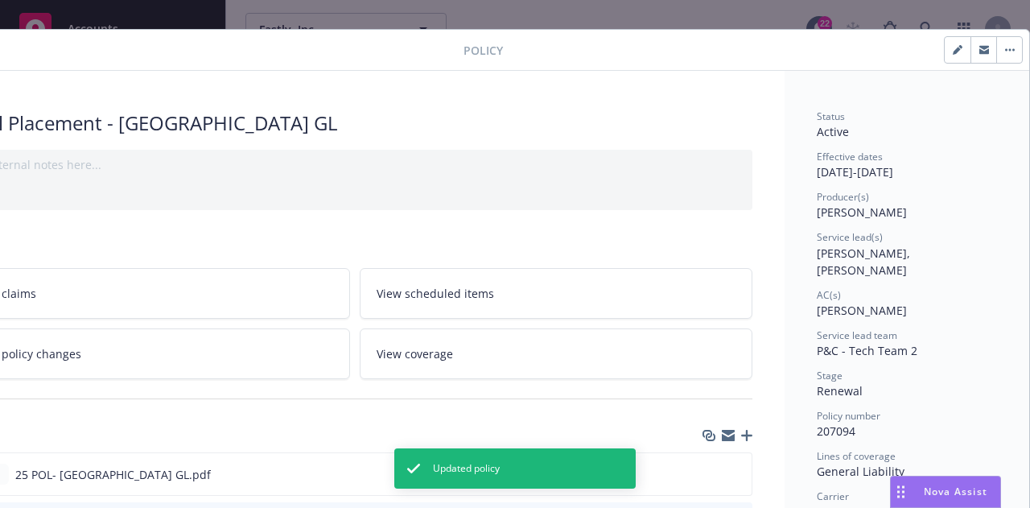
click at [952, 44] on button "button" at bounding box center [957, 50] width 26 height 26
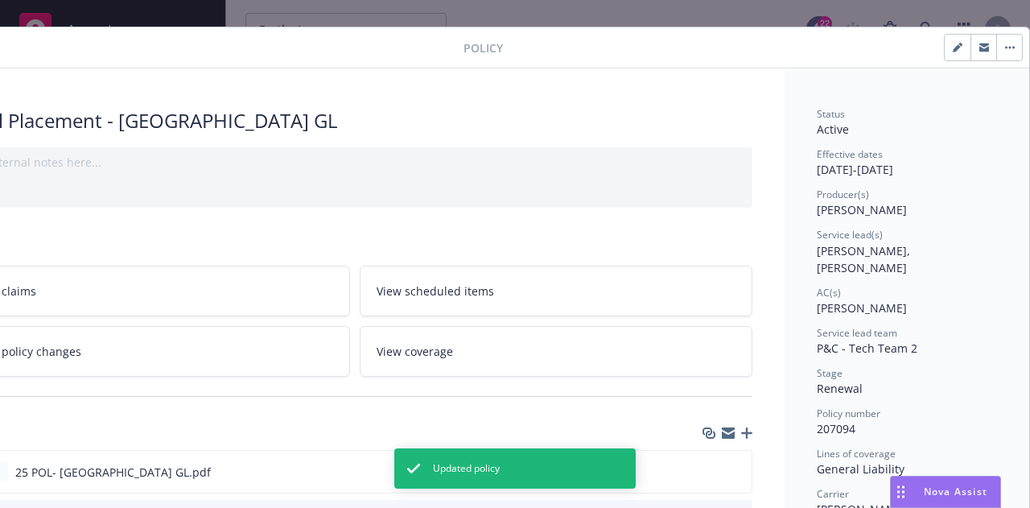
select select "RENEWAL"
select select "12"
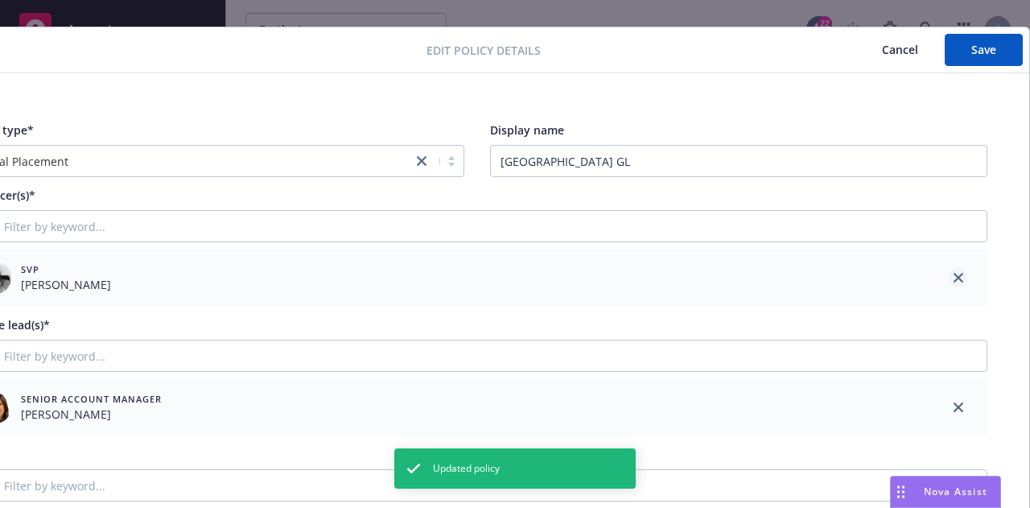
click at [953, 273] on icon "close" at bounding box center [958, 278] width 10 height 10
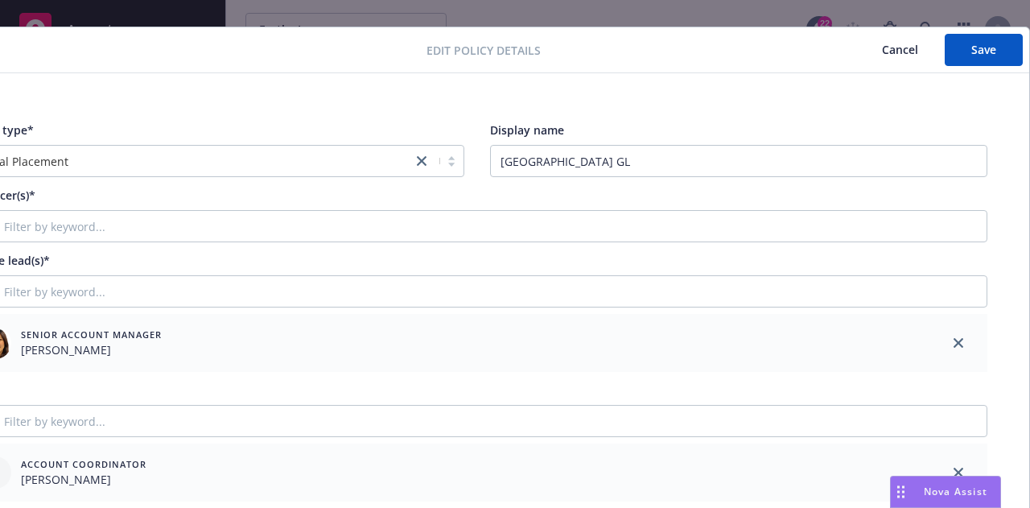
scroll to position [25, 0]
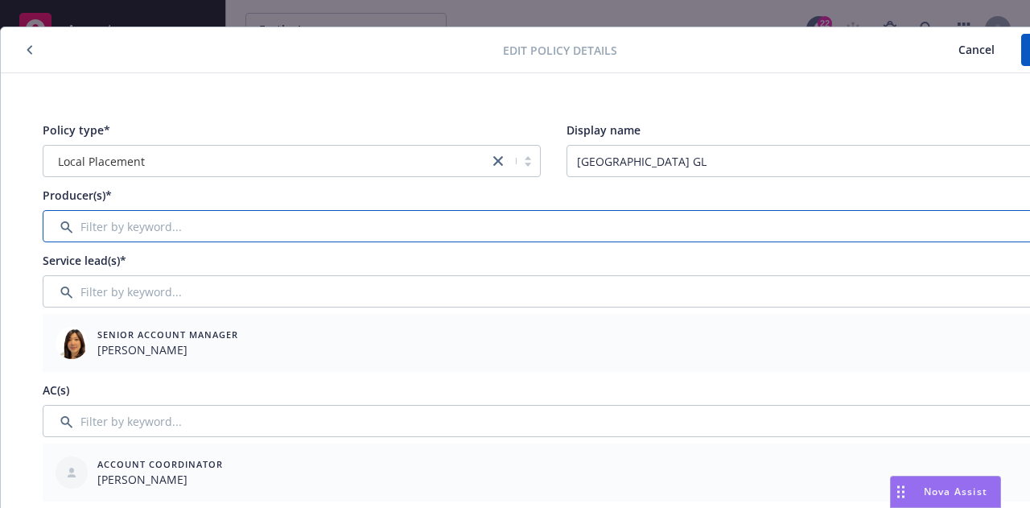
click at [565, 231] on input "Filter by keyword..." at bounding box center [553, 226] width 1021 height 32
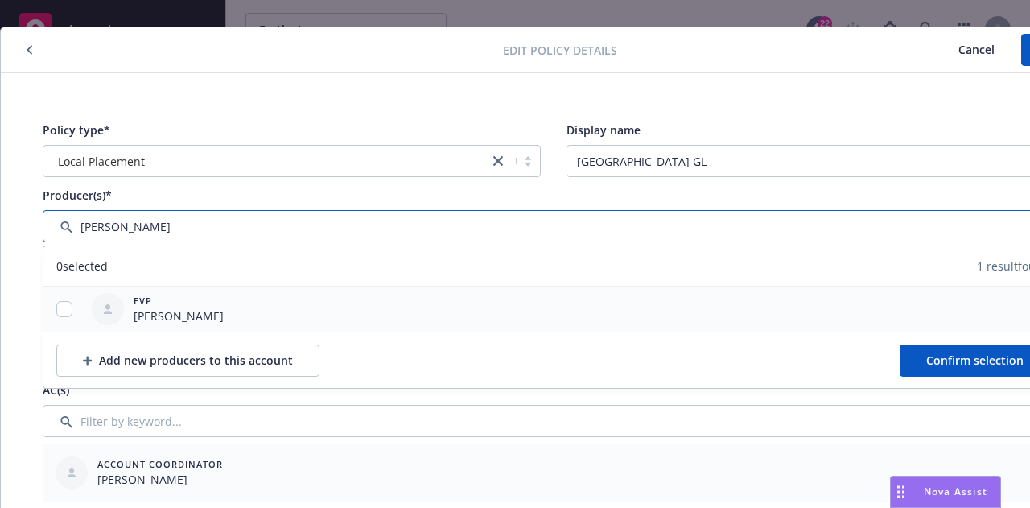
type input "[PERSON_NAME]"
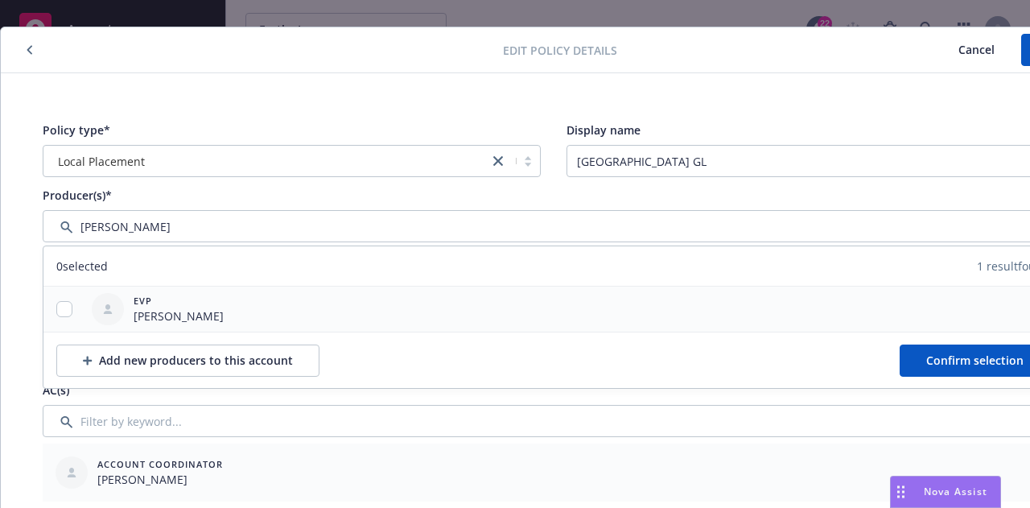
click at [74, 314] on div at bounding box center [64, 309] width 42 height 17
click at [68, 307] on input "checkbox" at bounding box center [64, 309] width 16 height 16
checkbox input "true"
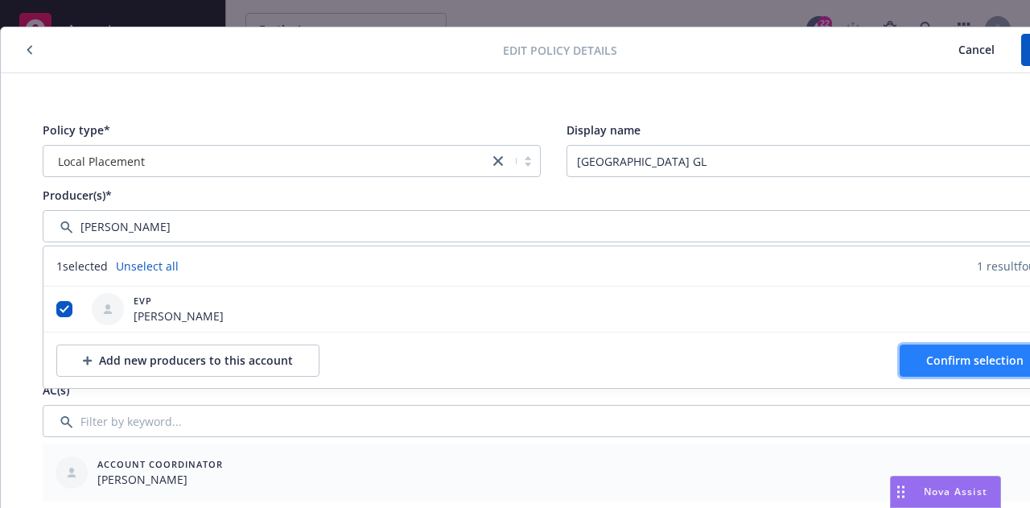
click at [939, 366] on span "Confirm selection" at bounding box center [974, 359] width 97 height 15
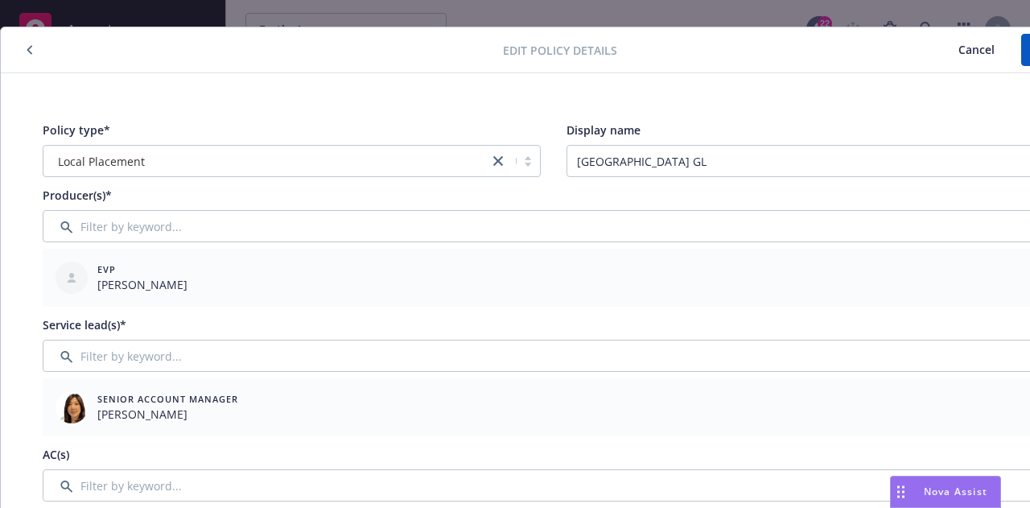
scroll to position [25, 88]
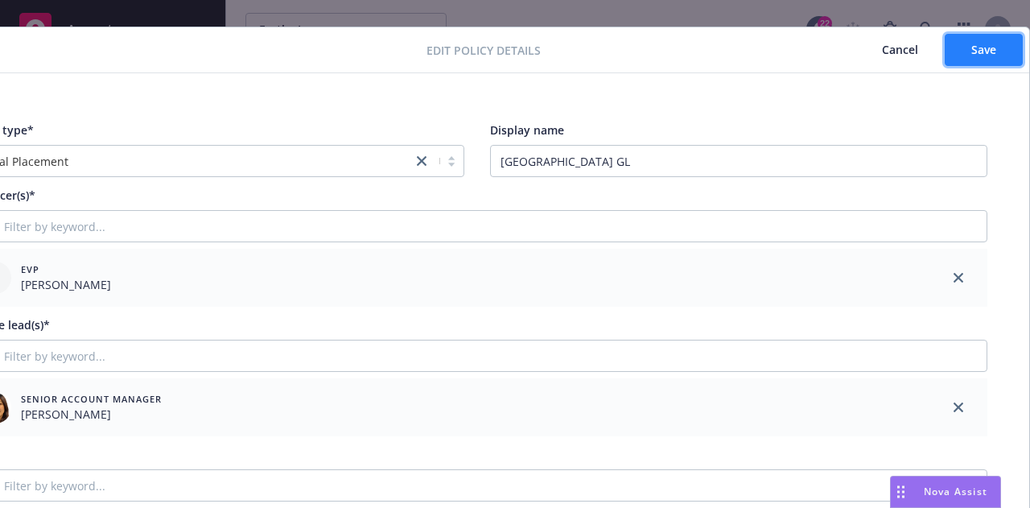
click at [980, 34] on button "Save" at bounding box center [983, 50] width 78 height 32
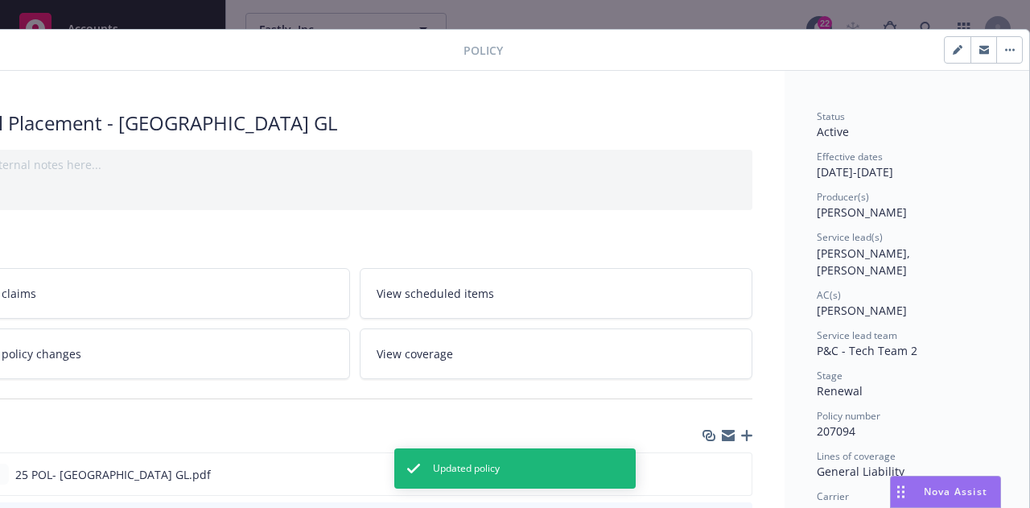
scroll to position [23, 0]
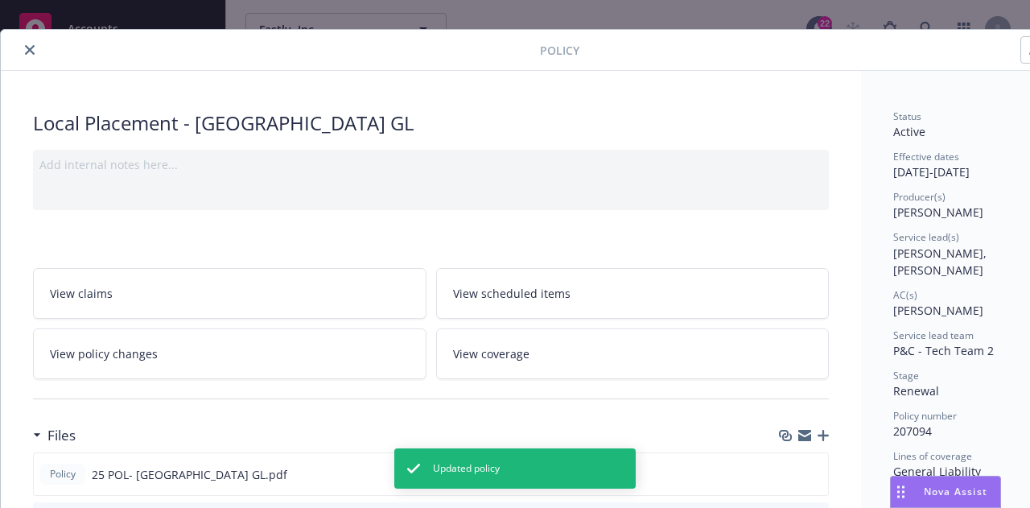
click at [28, 49] on icon "close" at bounding box center [30, 50] width 10 height 10
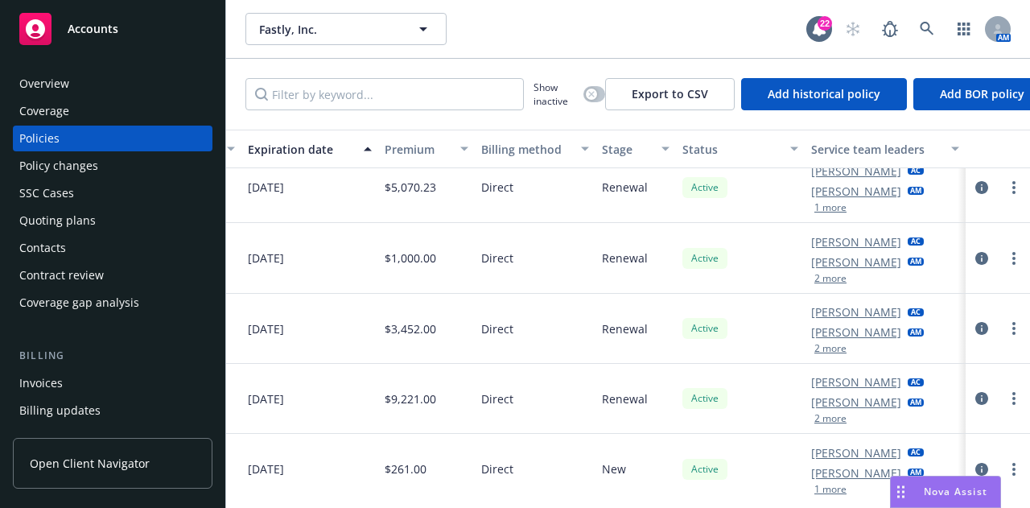
scroll to position [15, 761]
click at [814, 276] on button "2 more" at bounding box center [830, 279] width 32 height 10
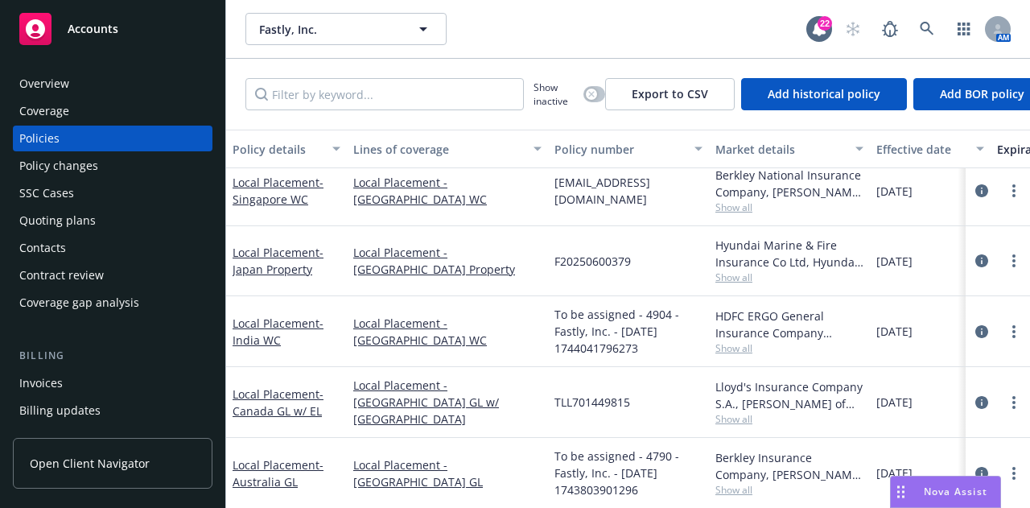
scroll to position [189, 0]
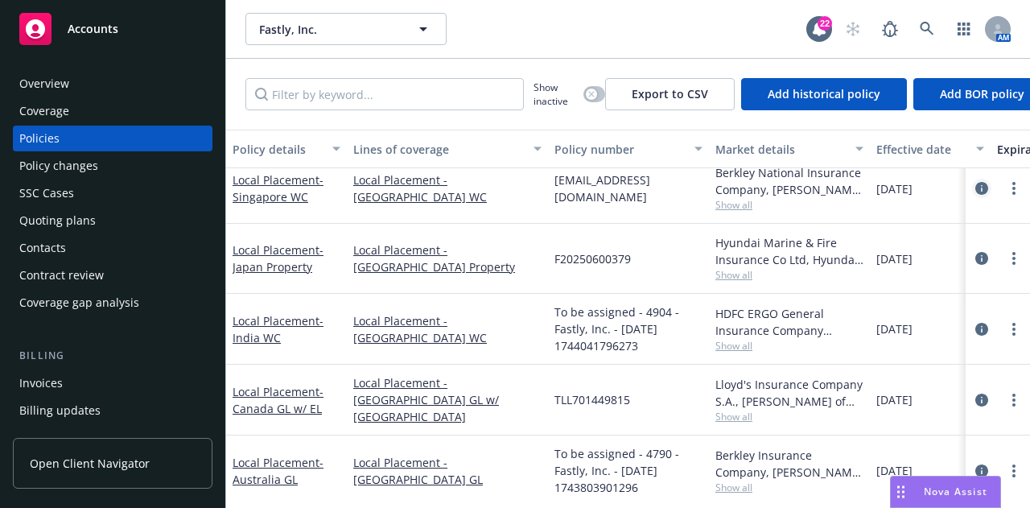
click at [975, 195] on icon "circleInformation" at bounding box center [981, 188] width 13 height 13
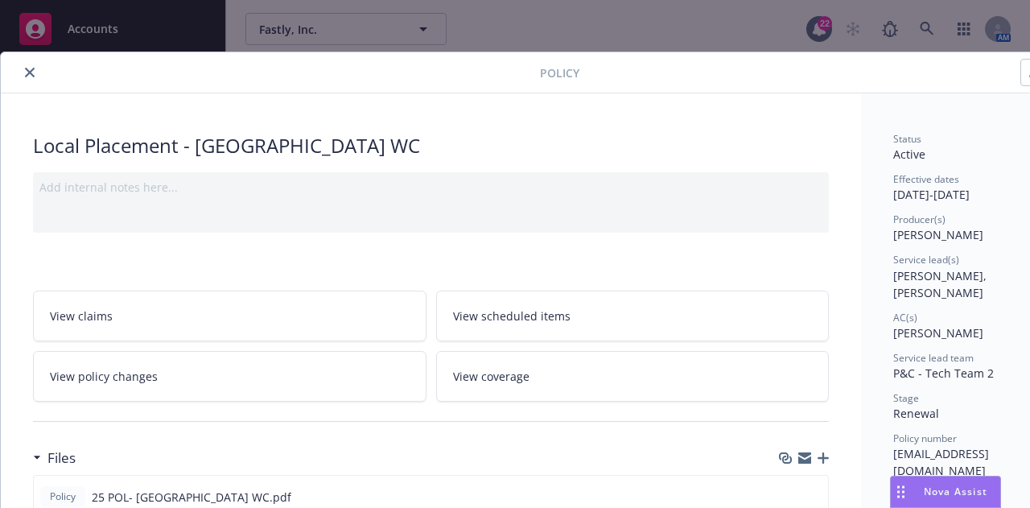
scroll to position [0, 88]
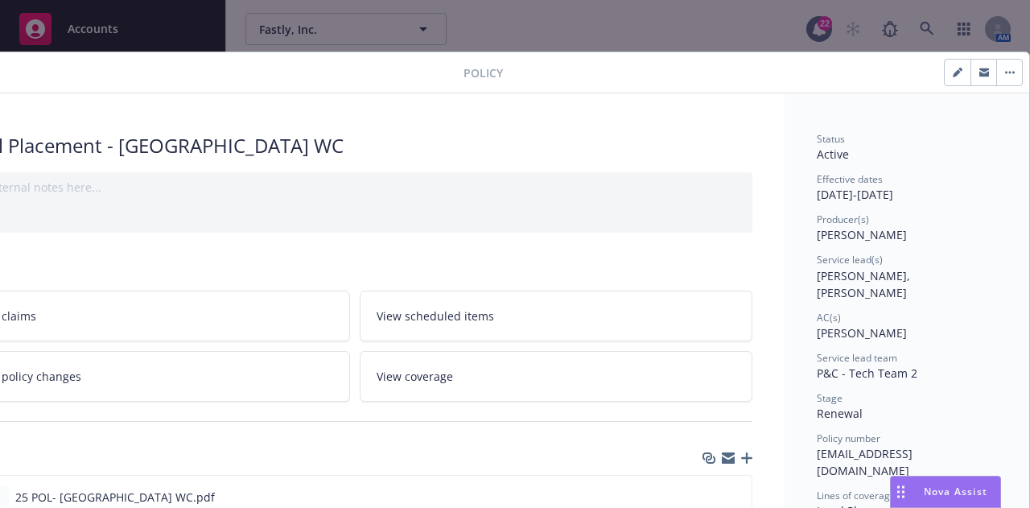
click at [952, 73] on icon "button" at bounding box center [956, 73] width 8 height 8
select select "RENEWAL"
select select "12"
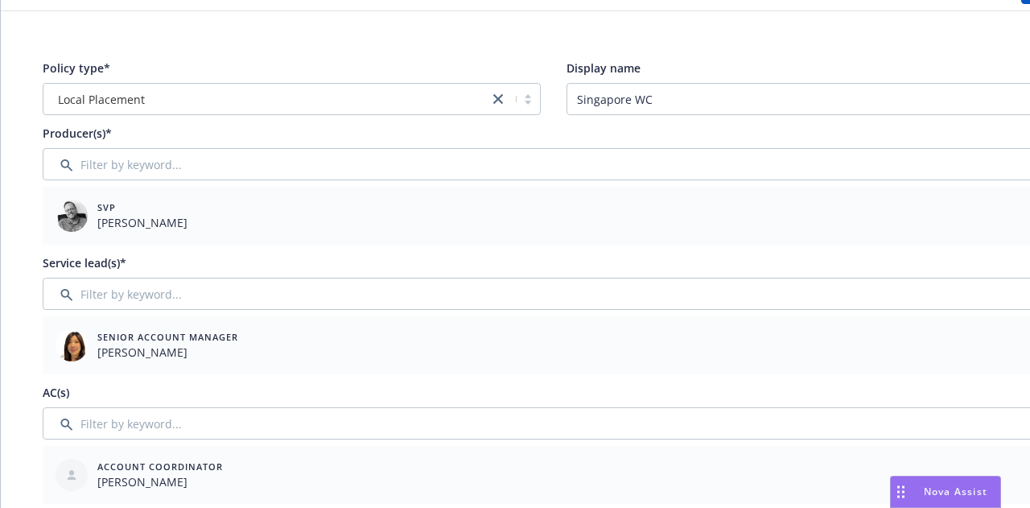
scroll to position [87, 88]
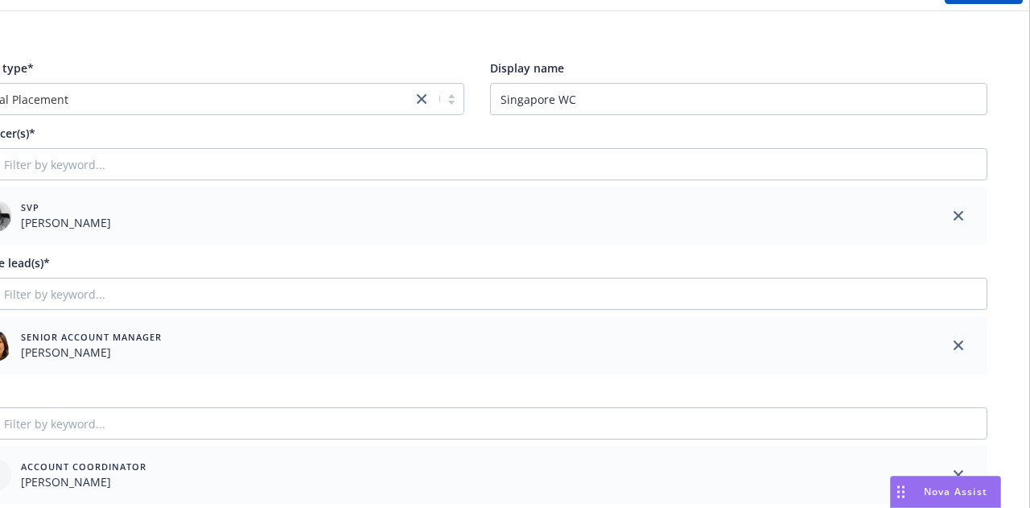
click at [951, 212] on link "close" at bounding box center [957, 215] width 19 height 19
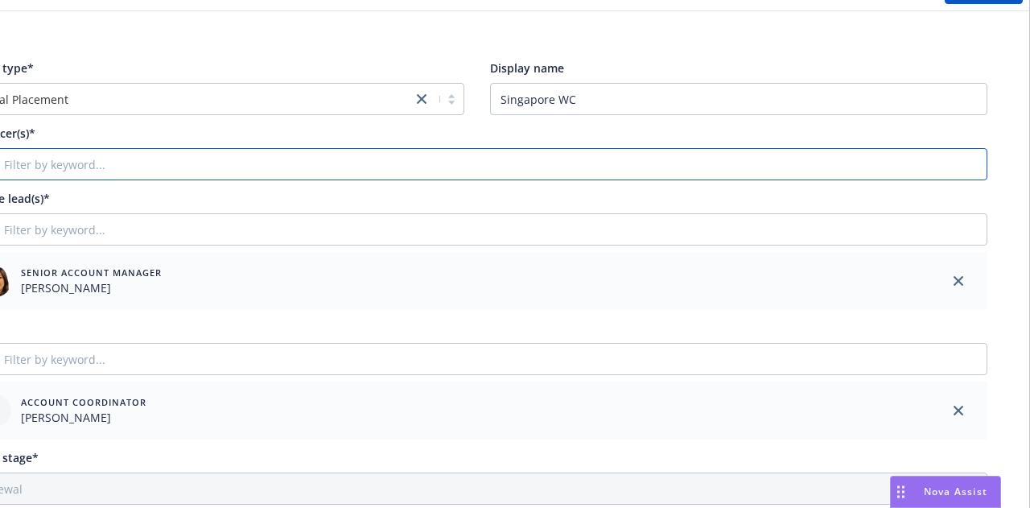
click at [658, 175] on input "Filter by keyword..." at bounding box center [476, 164] width 1021 height 32
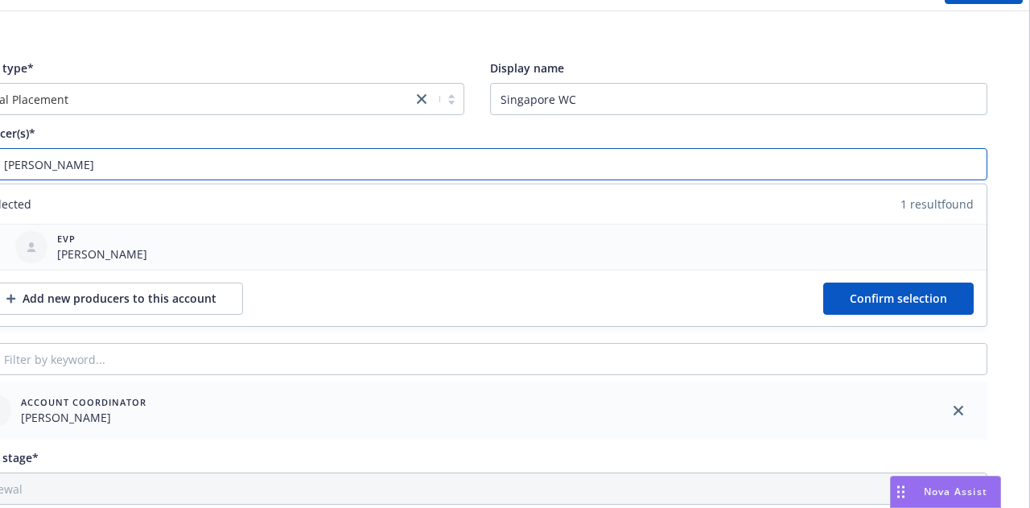
type input "[PERSON_NAME]"
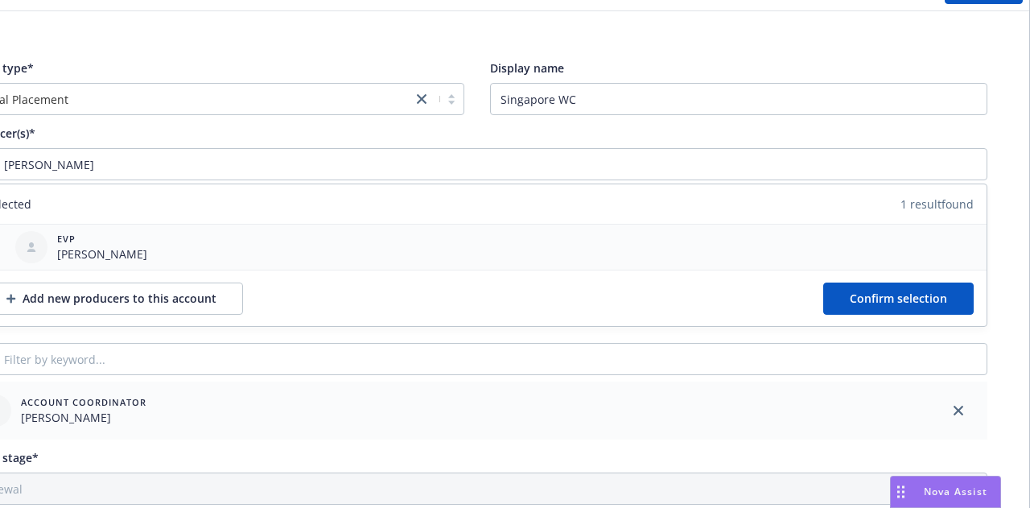
click at [183, 247] on div "EVP Michael Ricksen" at bounding box center [476, 246] width 1019 height 45
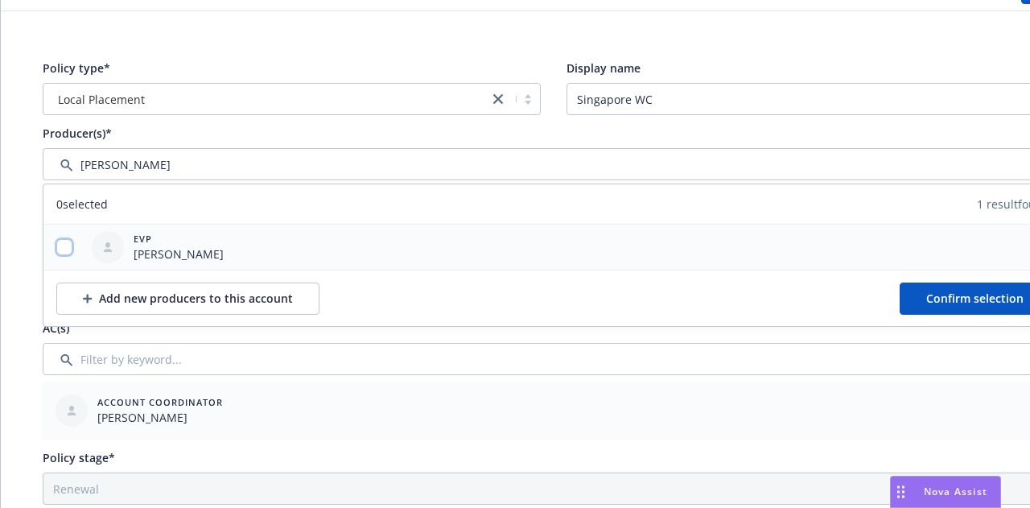
click at [69, 244] on input "checkbox" at bounding box center [64, 247] width 16 height 16
checkbox input "true"
click at [952, 302] on span "Confirm selection" at bounding box center [974, 297] width 97 height 15
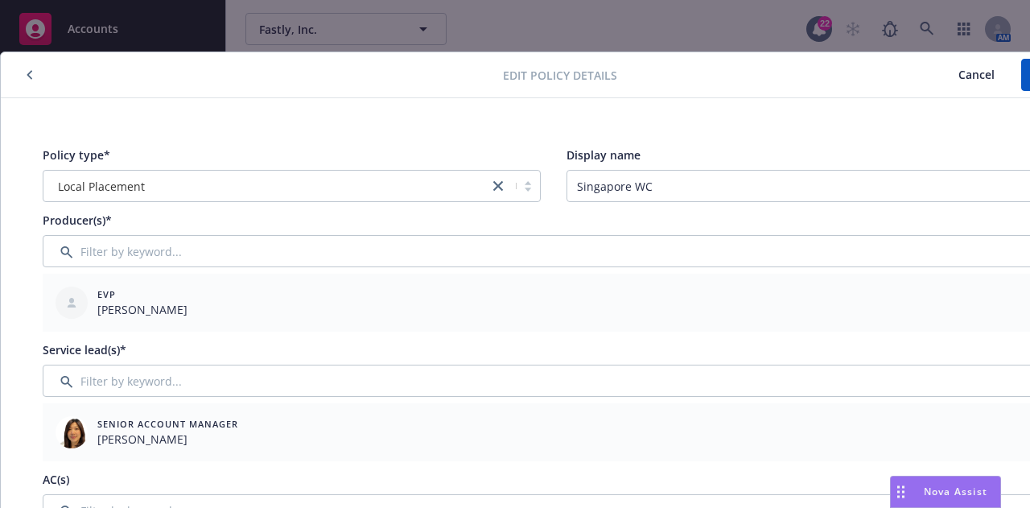
scroll to position [0, 88]
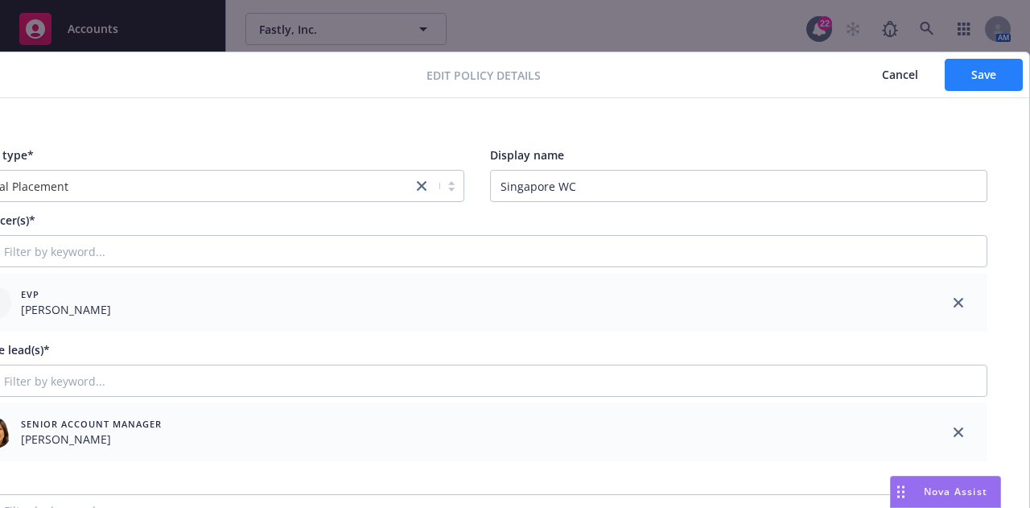
click at [987, 78] on button "Save" at bounding box center [983, 75] width 78 height 32
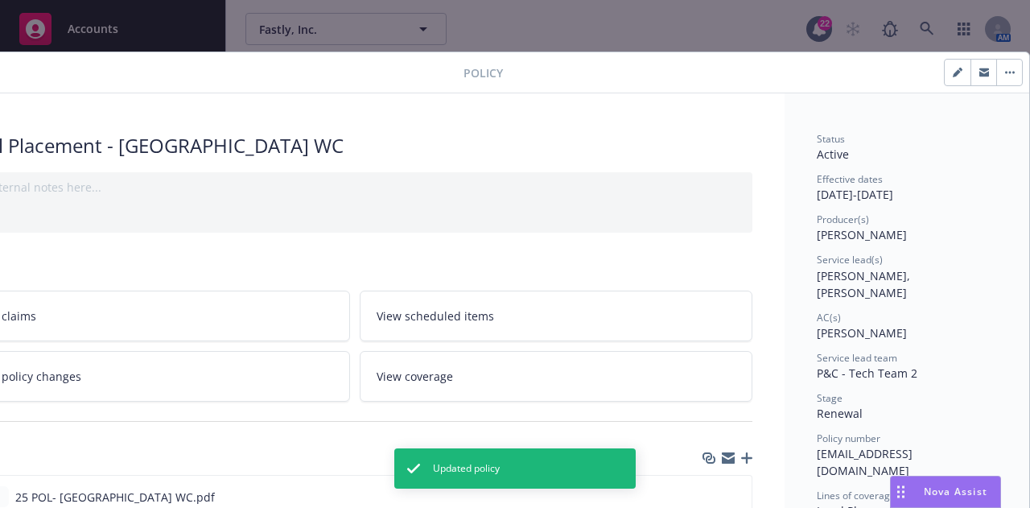
scroll to position [0, 0]
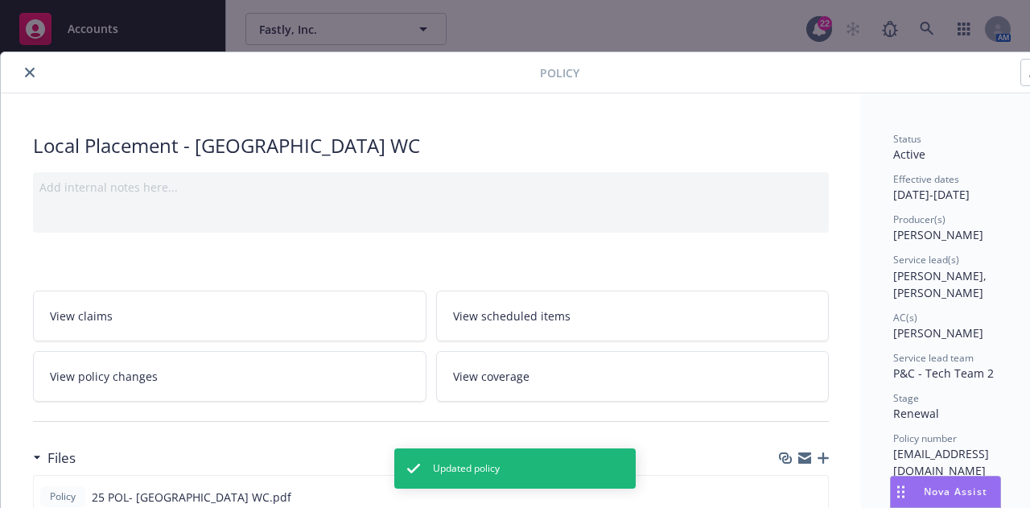
click at [40, 67] on div at bounding box center [273, 72] width 532 height 19
click at [28, 73] on icon "close" at bounding box center [30, 73] width 10 height 10
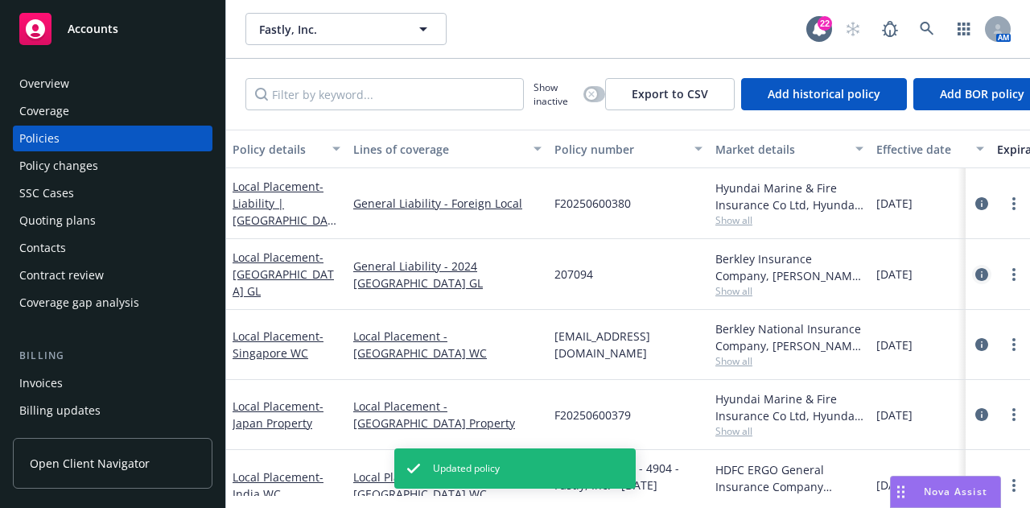
click at [975, 273] on icon "circleInformation" at bounding box center [981, 274] width 13 height 13
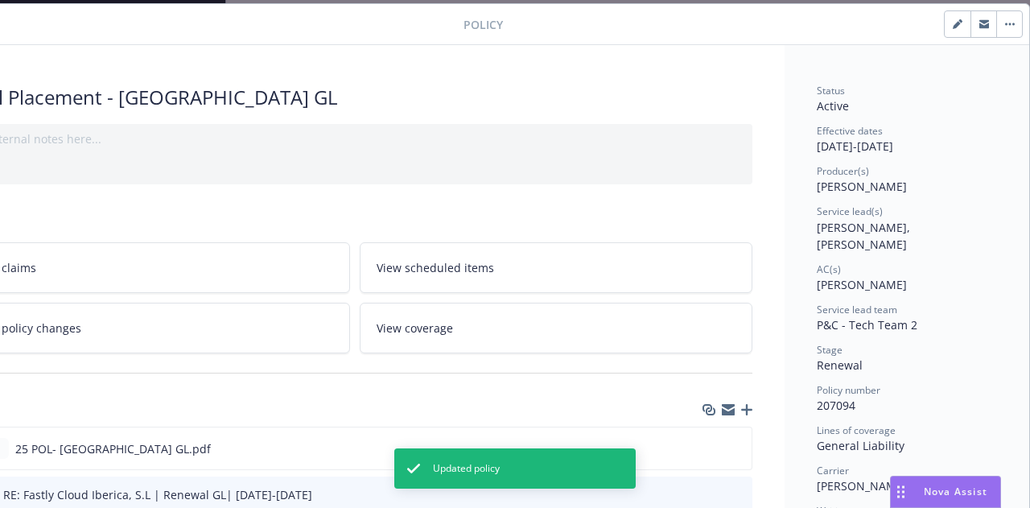
scroll to position [48, 88]
click at [970, 15] on button "button" at bounding box center [983, 24] width 26 height 26
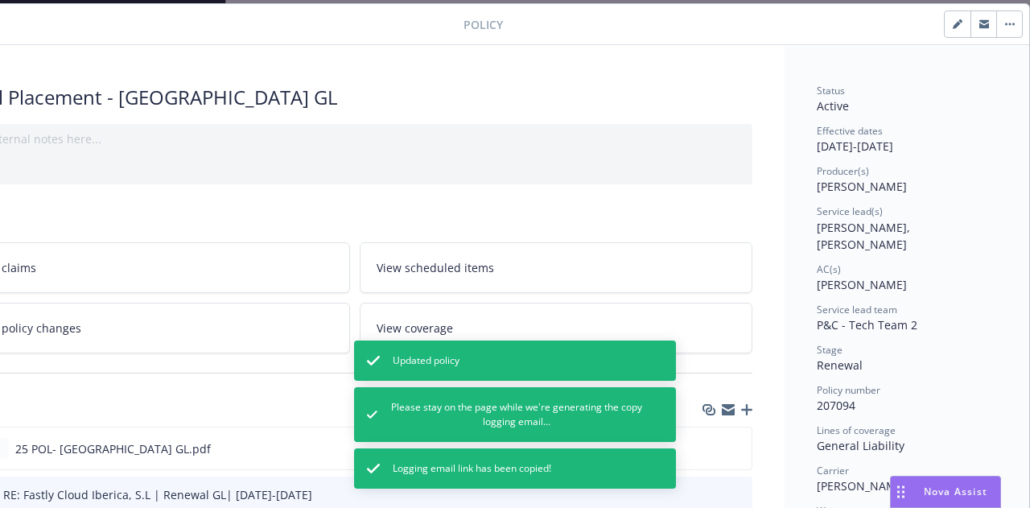
click at [952, 27] on icon "button" at bounding box center [957, 24] width 10 height 10
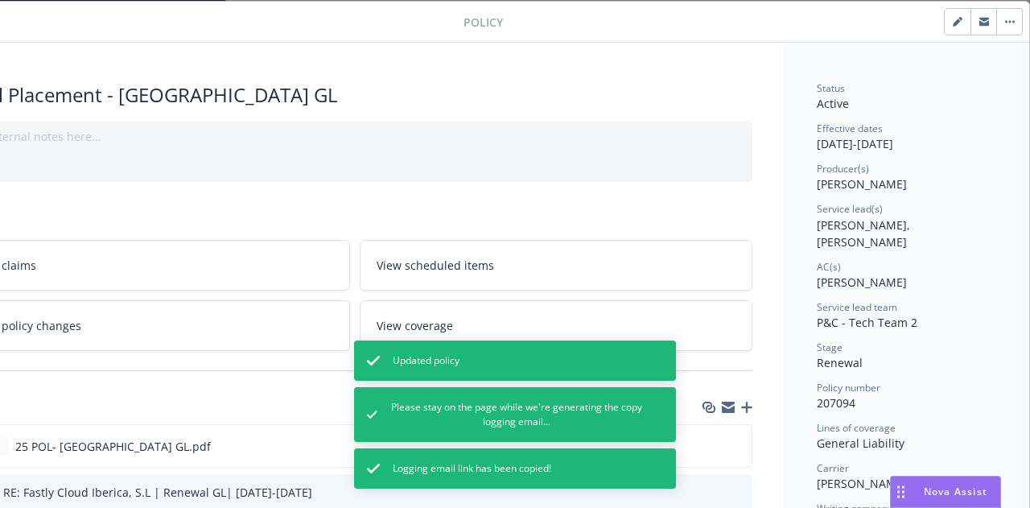
select select "RENEWAL"
select select "12"
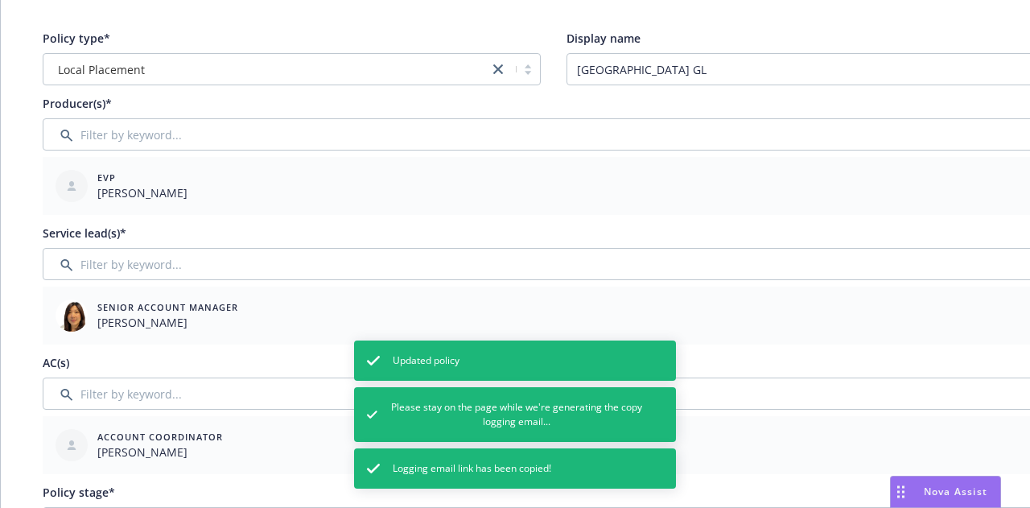
scroll to position [118, 0]
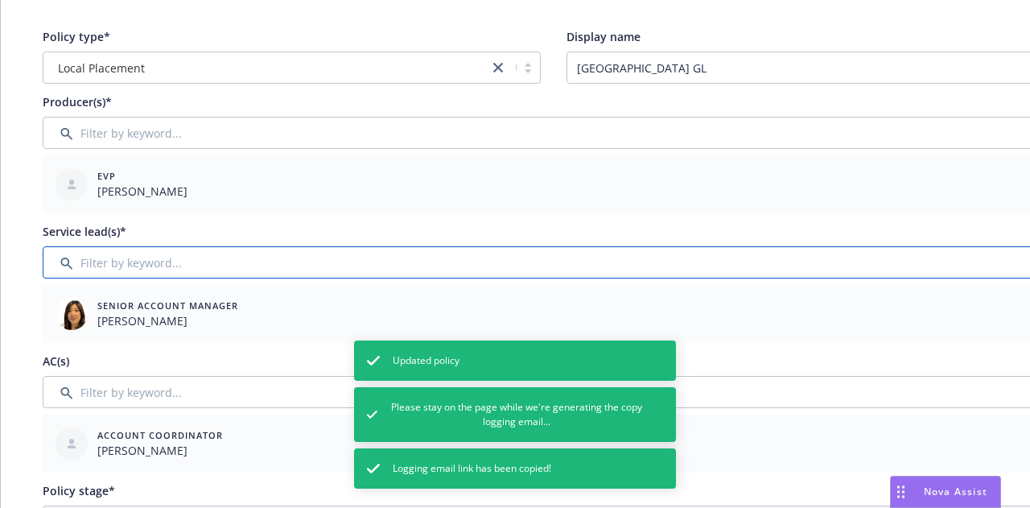
click at [834, 265] on input "Filter by keyword..." at bounding box center [553, 262] width 1021 height 32
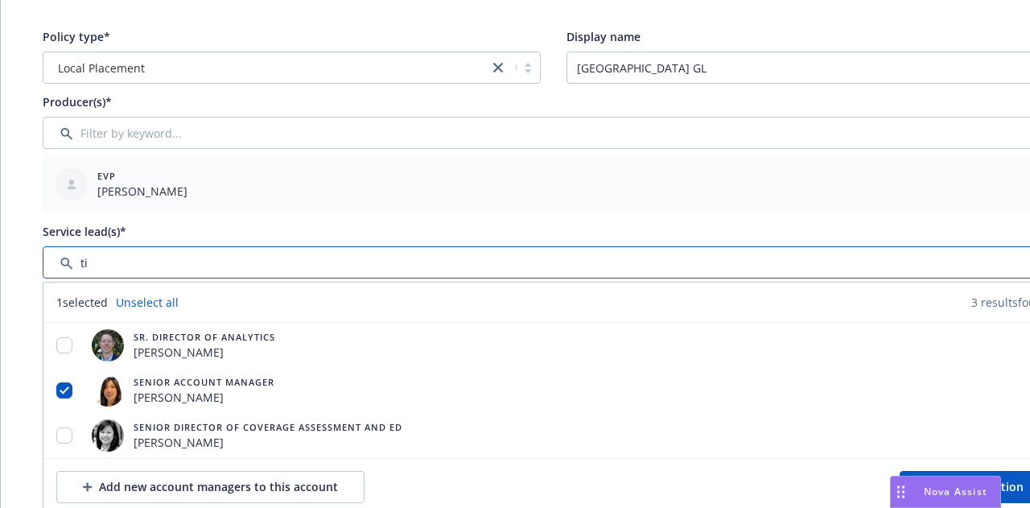
type input "t"
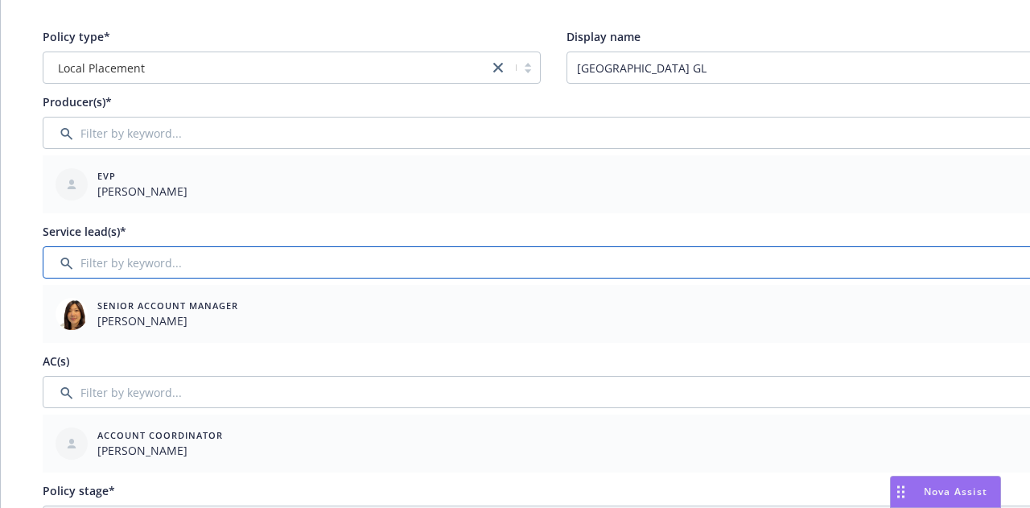
scroll to position [118, 88]
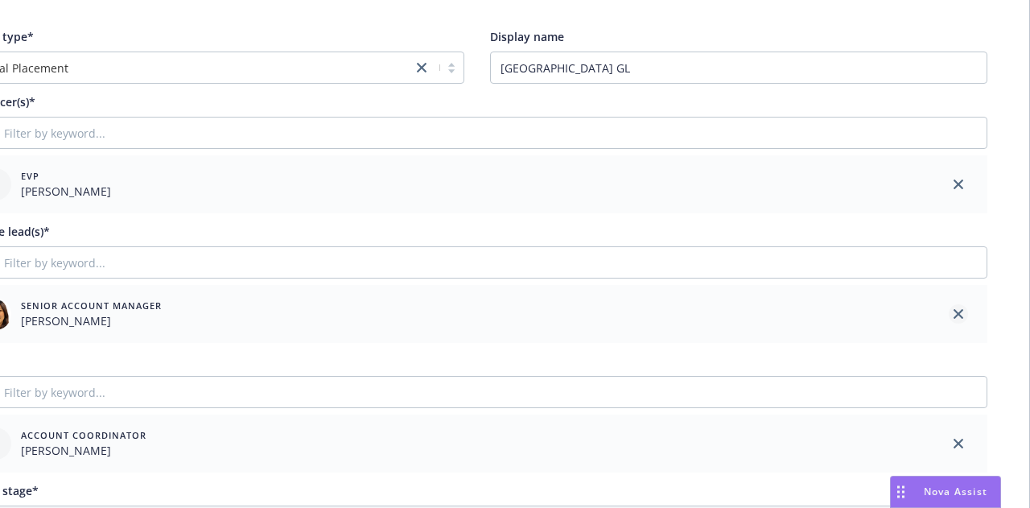
click at [952, 319] on link "close" at bounding box center [957, 313] width 19 height 19
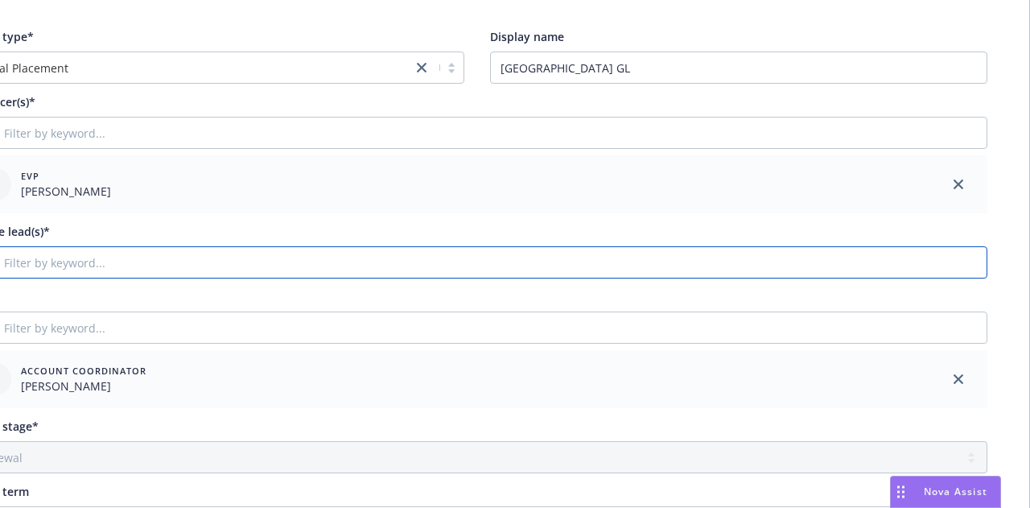
click at [836, 266] on input "Filter by keyword..." at bounding box center [476, 262] width 1021 height 32
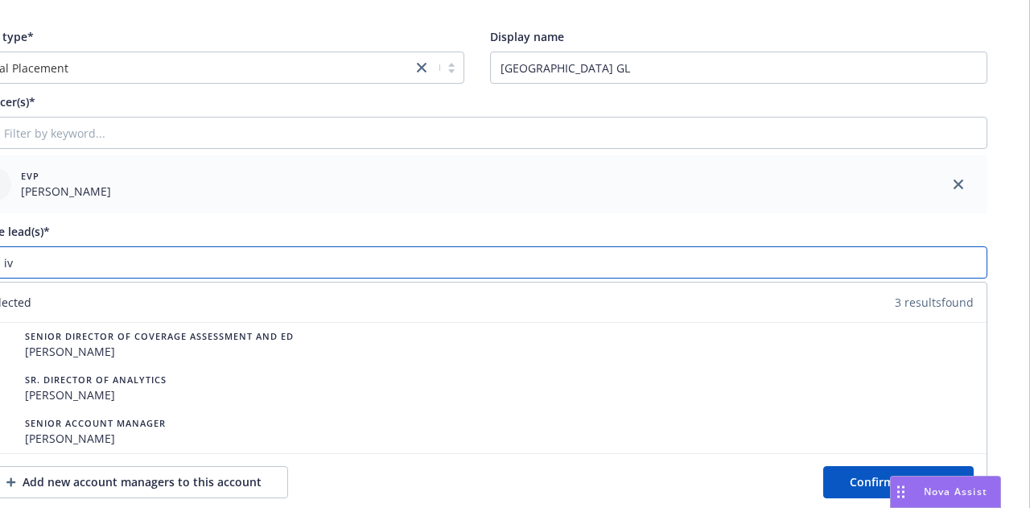
scroll to position [118, 82]
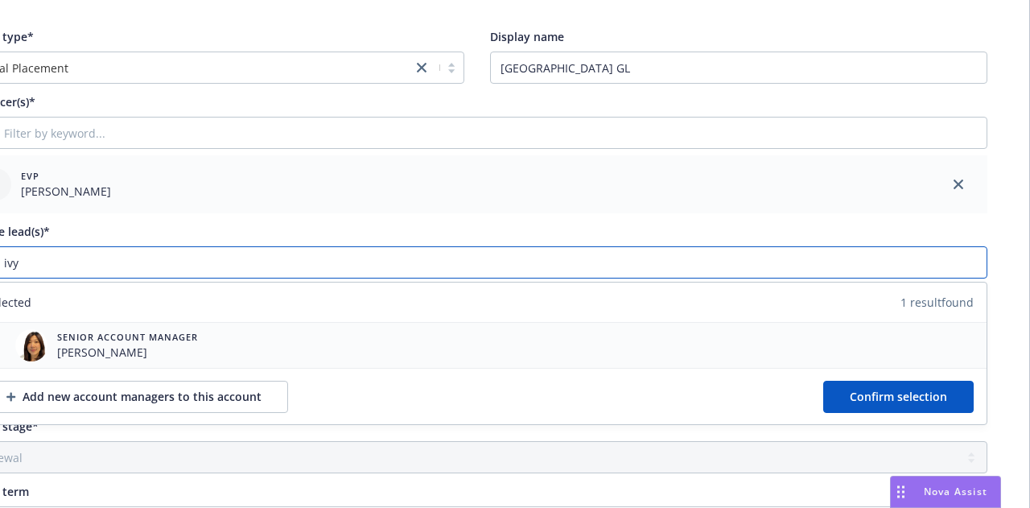
type input "ivy"
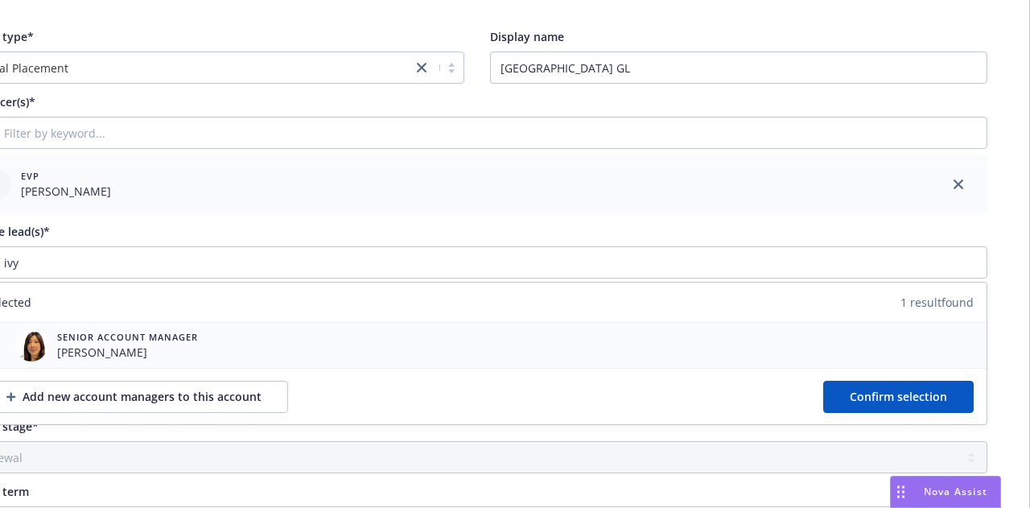
click at [405, 343] on div "Senior Account Manager Ivy Chen" at bounding box center [476, 345] width 1019 height 45
click at [894, 397] on span "Confirm selection" at bounding box center [897, 395] width 97 height 15
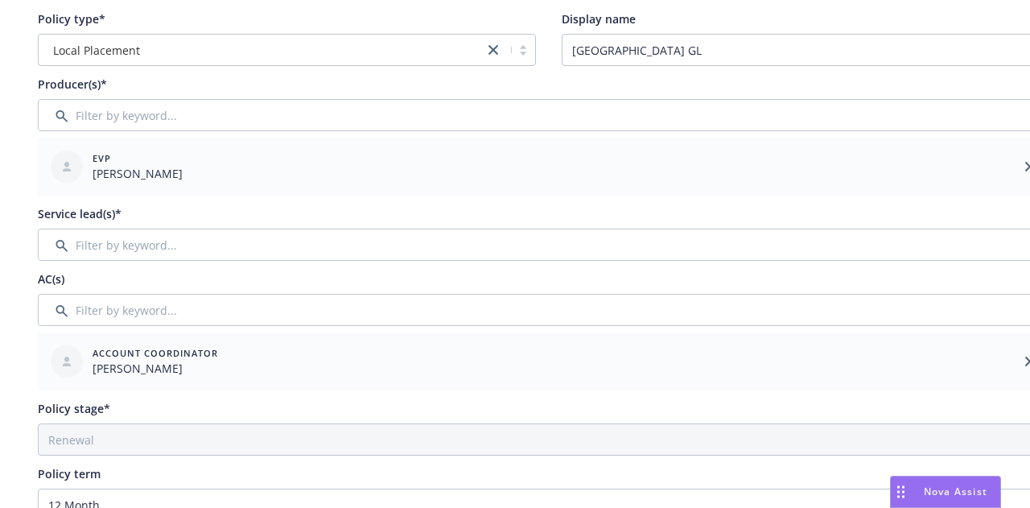
scroll to position [138, 0]
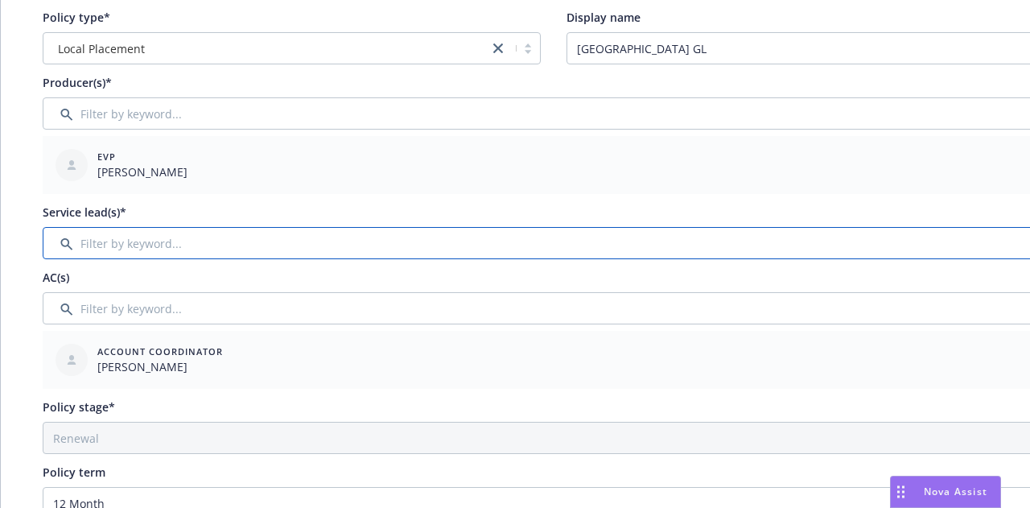
click at [211, 249] on input "Filter by keyword..." at bounding box center [553, 243] width 1021 height 32
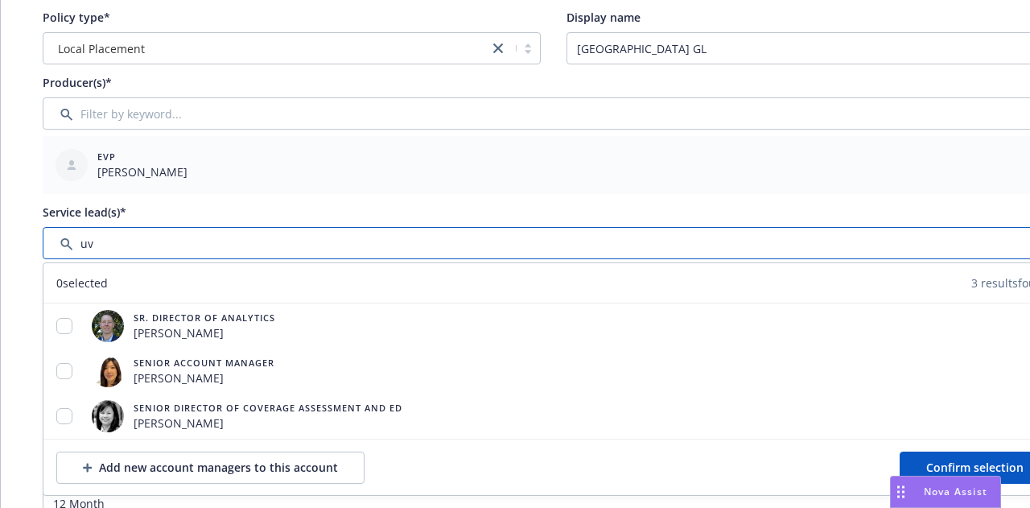
type input "u"
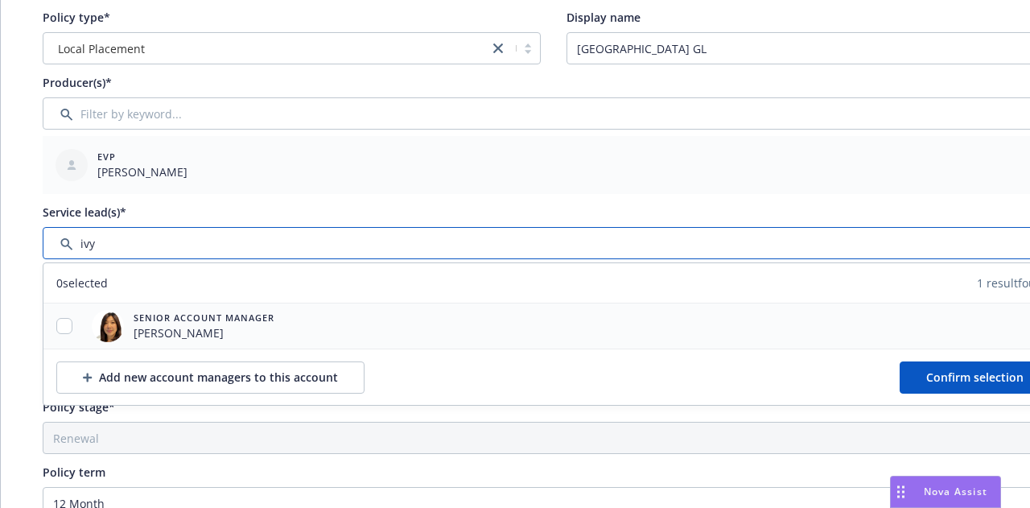
type input "ivy"
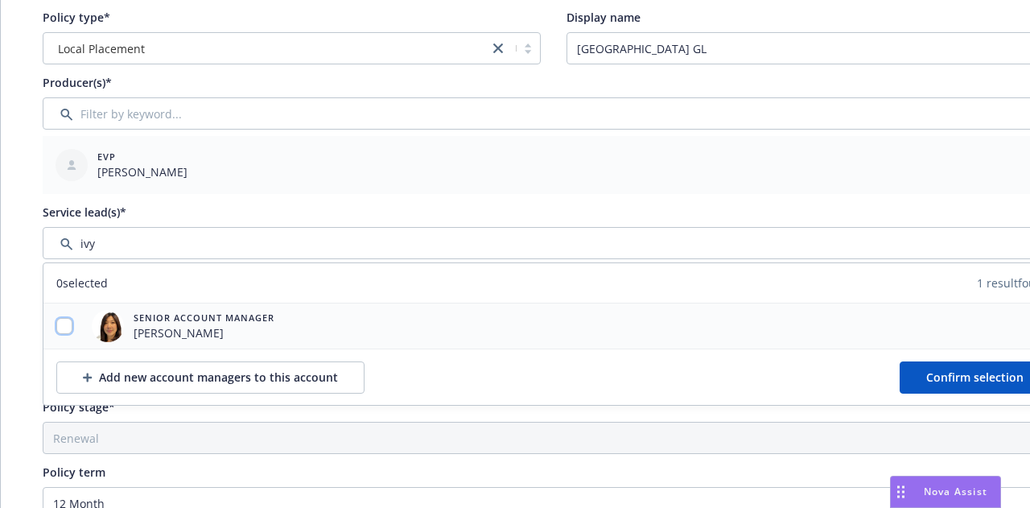
click at [68, 331] on input "checkbox" at bounding box center [64, 326] width 16 height 16
checkbox input "true"
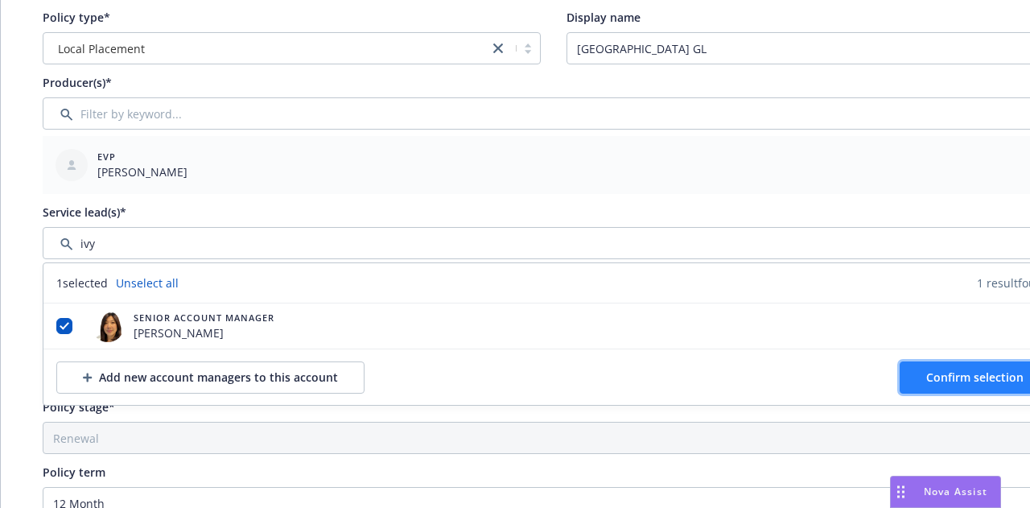
click at [928, 381] on span "Confirm selection" at bounding box center [974, 376] width 97 height 15
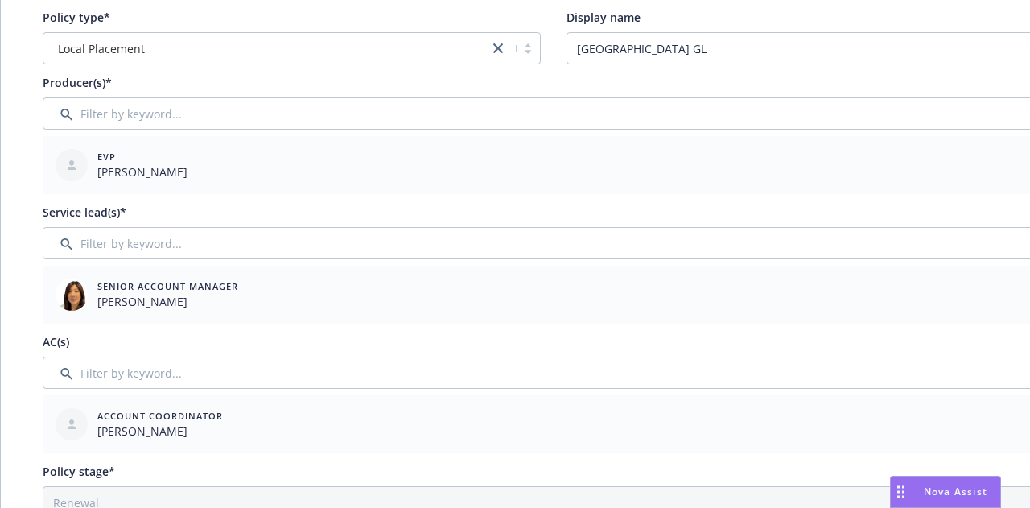
scroll to position [0, 88]
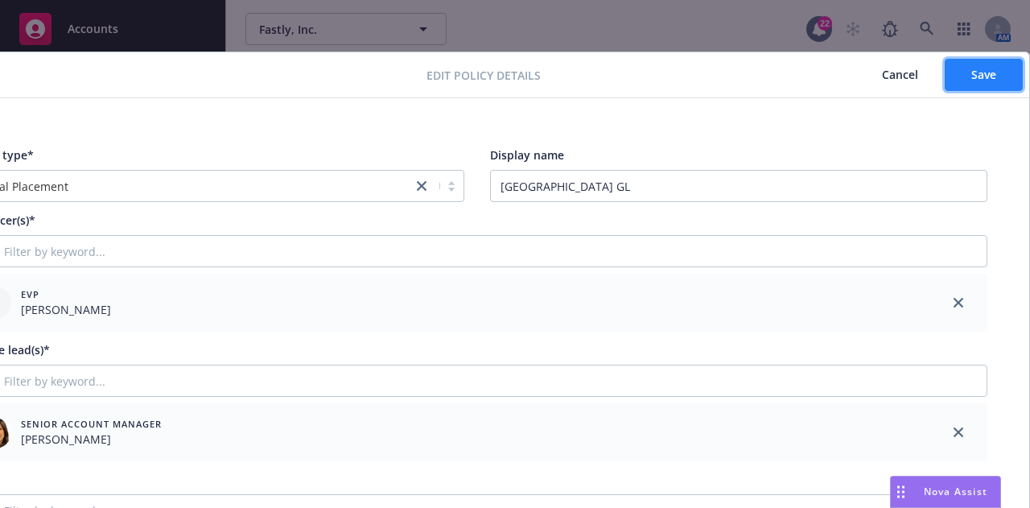
click at [983, 76] on span "Save" at bounding box center [983, 74] width 25 height 15
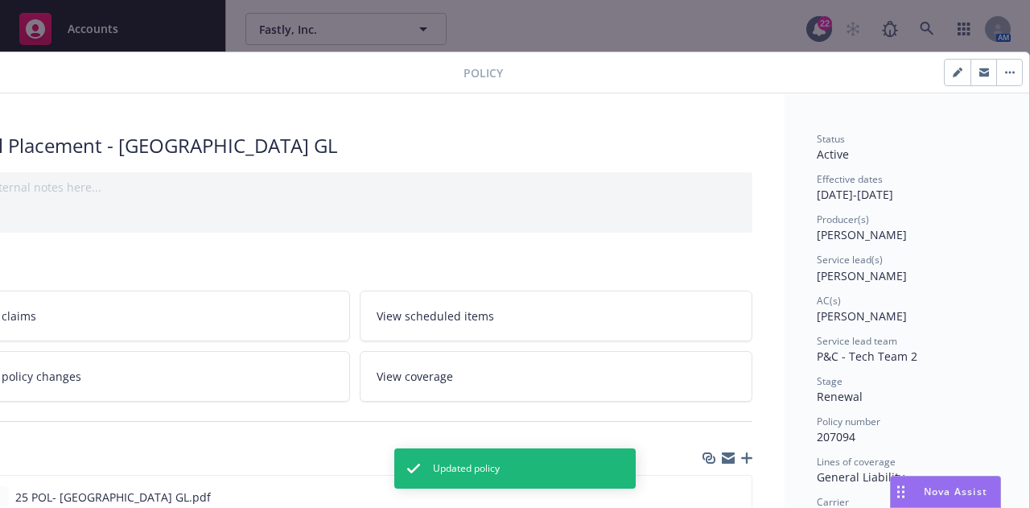
scroll to position [0, 0]
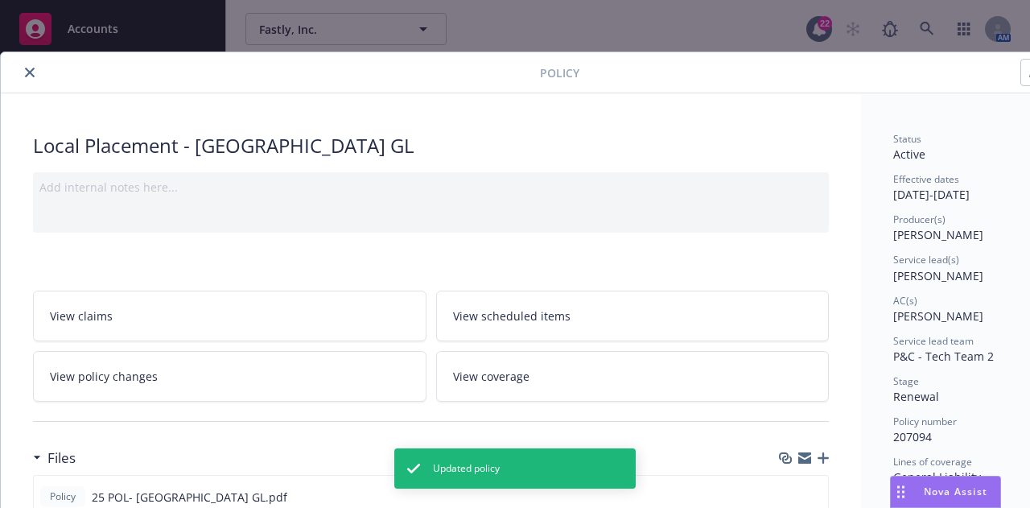
drag, startPoint x: 32, startPoint y: 73, endPoint x: 252, endPoint y: 154, distance: 234.1
click at [32, 72] on icon "close" at bounding box center [30, 73] width 10 height 10
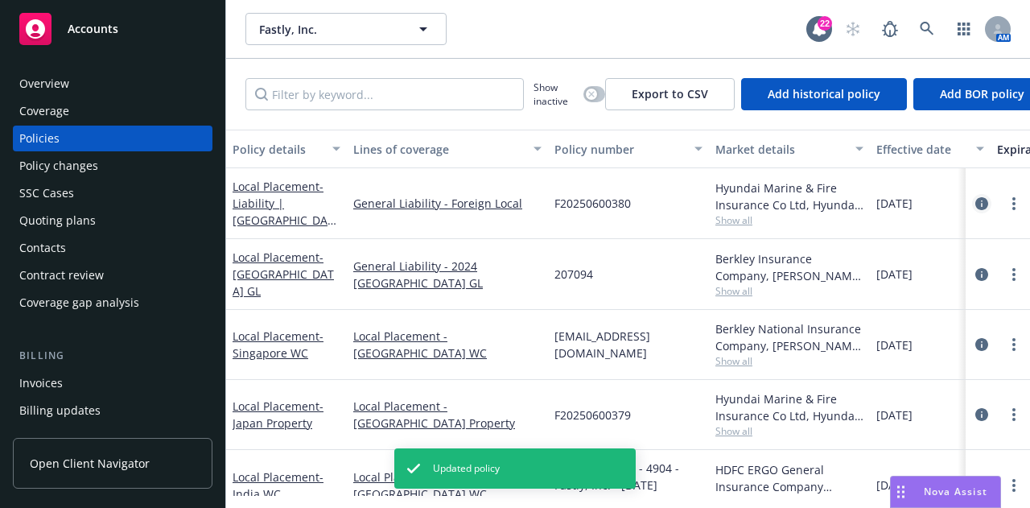
click at [975, 199] on icon "circleInformation" at bounding box center [981, 203] width 13 height 13
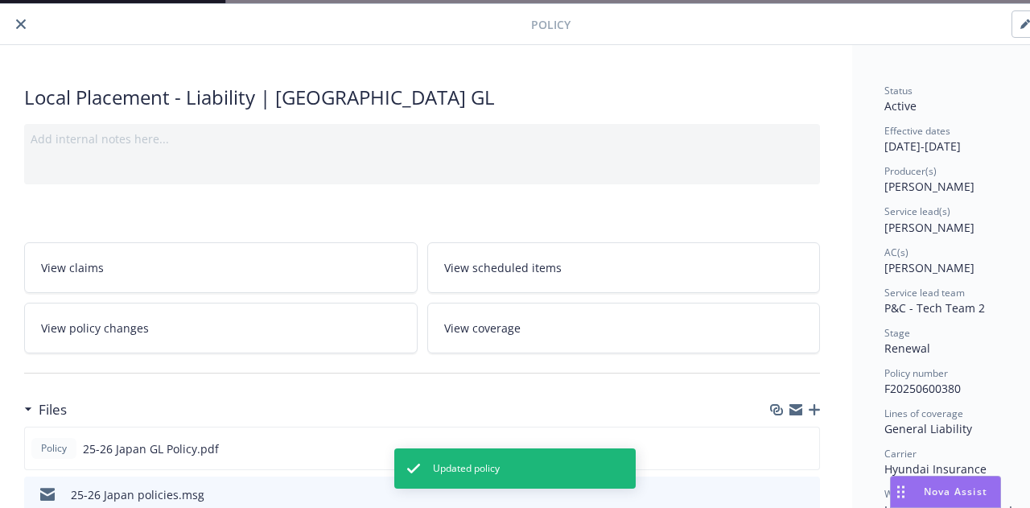
scroll to position [48, 0]
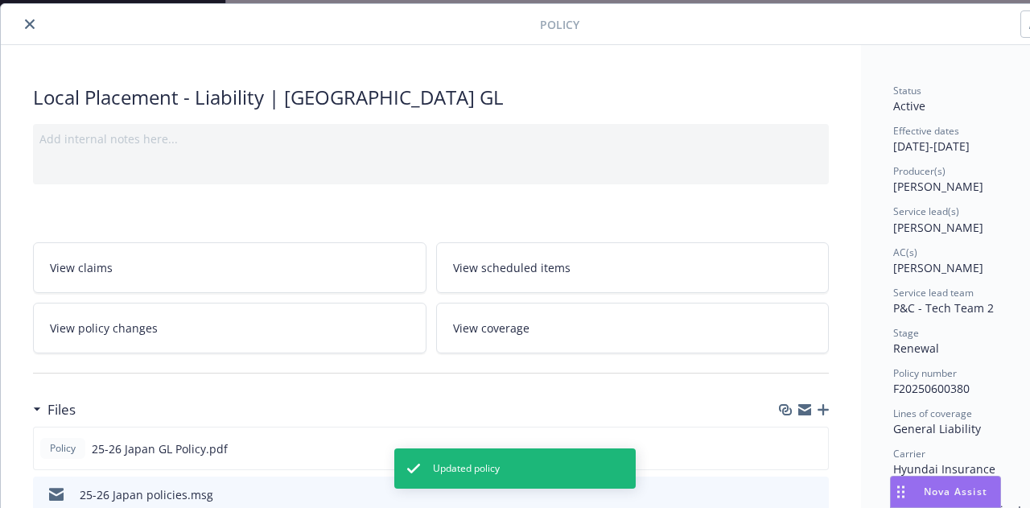
click at [35, 25] on button "close" at bounding box center [29, 23] width 19 height 19
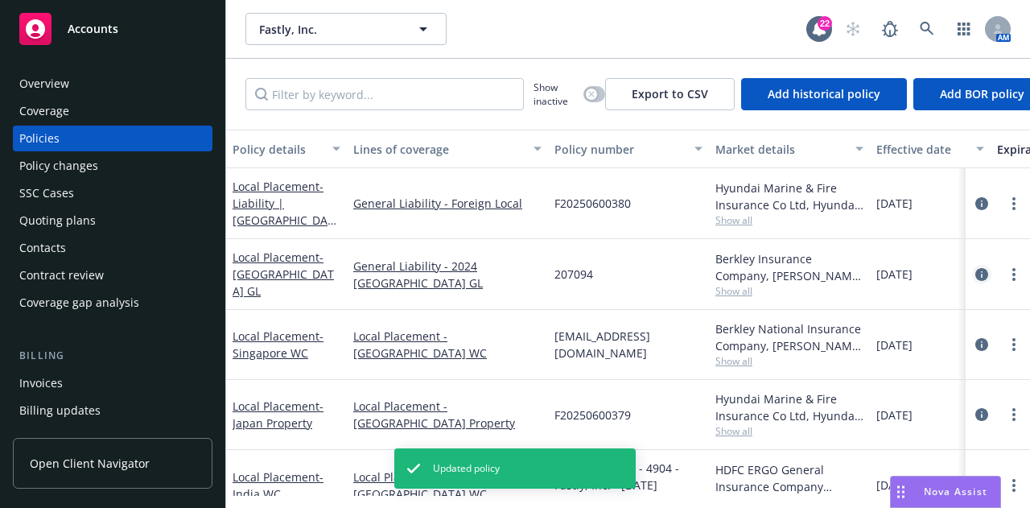
click at [975, 268] on icon "circleInformation" at bounding box center [981, 274] width 13 height 13
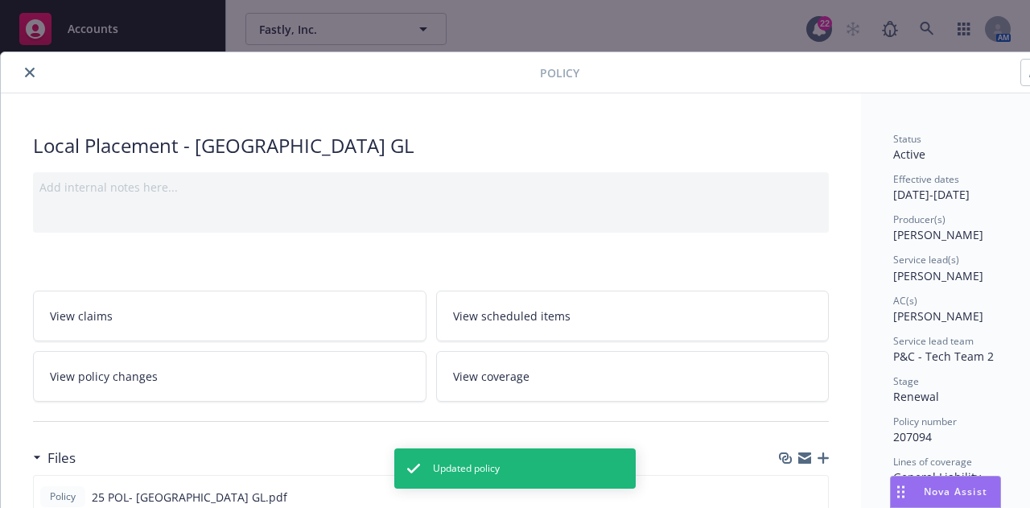
scroll to position [48, 0]
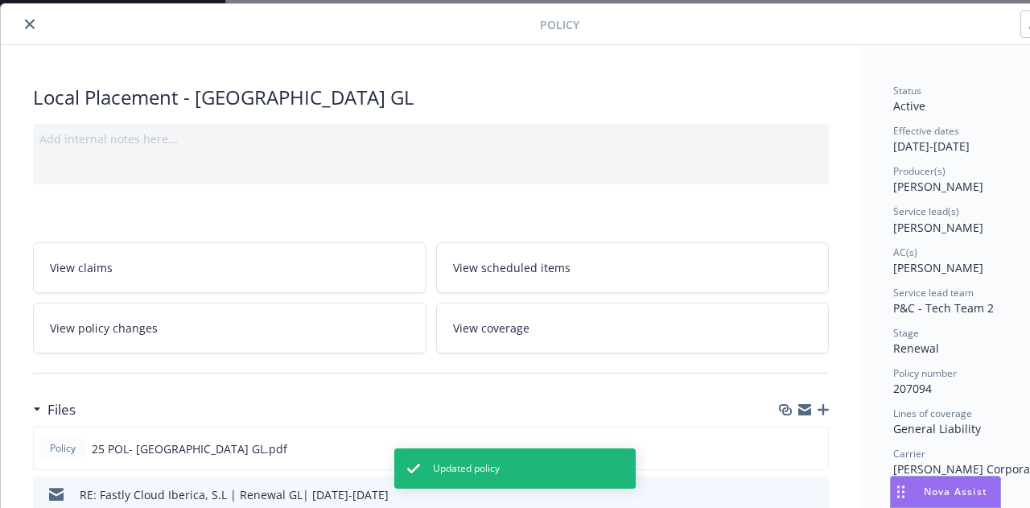
click at [32, 25] on icon "close" at bounding box center [30, 24] width 10 height 10
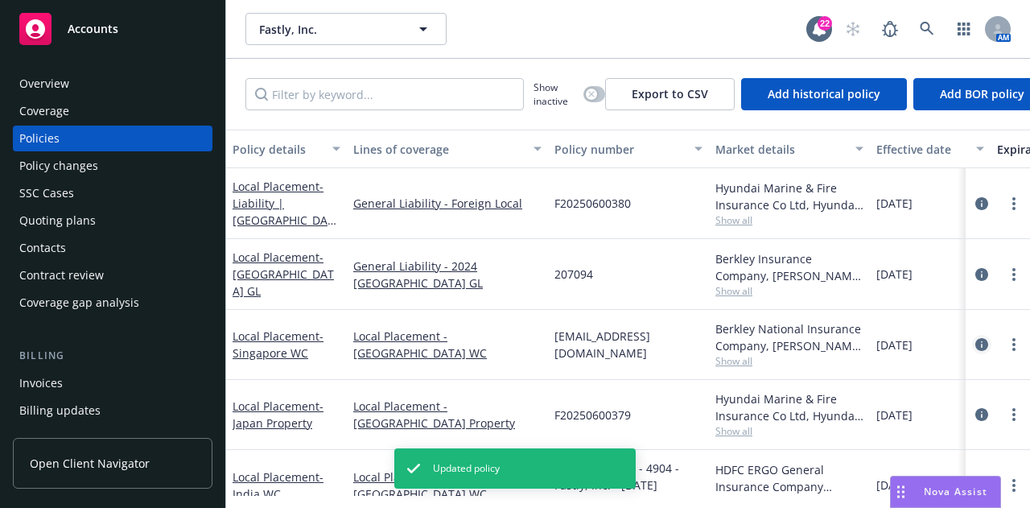
click at [972, 343] on link "circleInformation" at bounding box center [981, 344] width 19 height 19
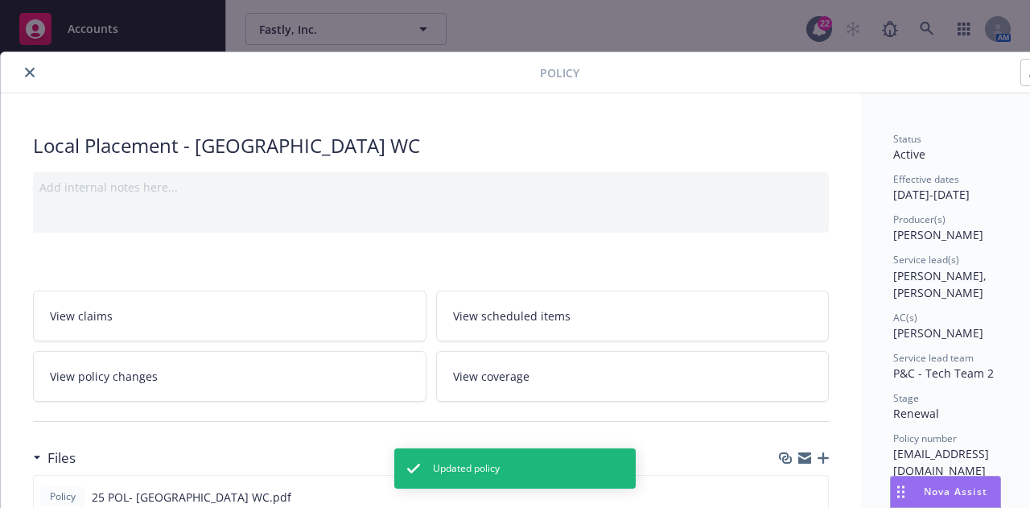
scroll to position [48, 0]
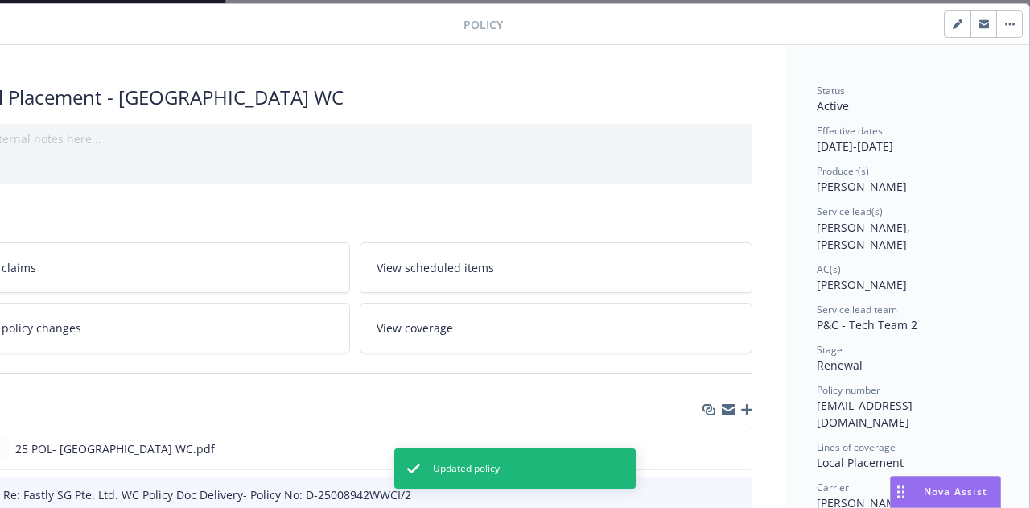
click at [952, 26] on icon "button" at bounding box center [956, 25] width 8 height 8
select select "RENEWAL"
select select "12"
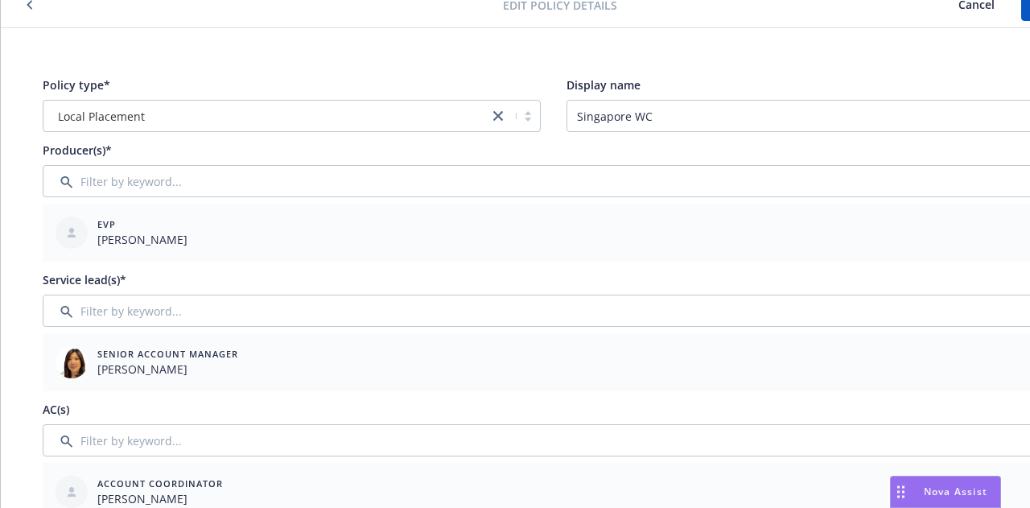
scroll to position [70, 88]
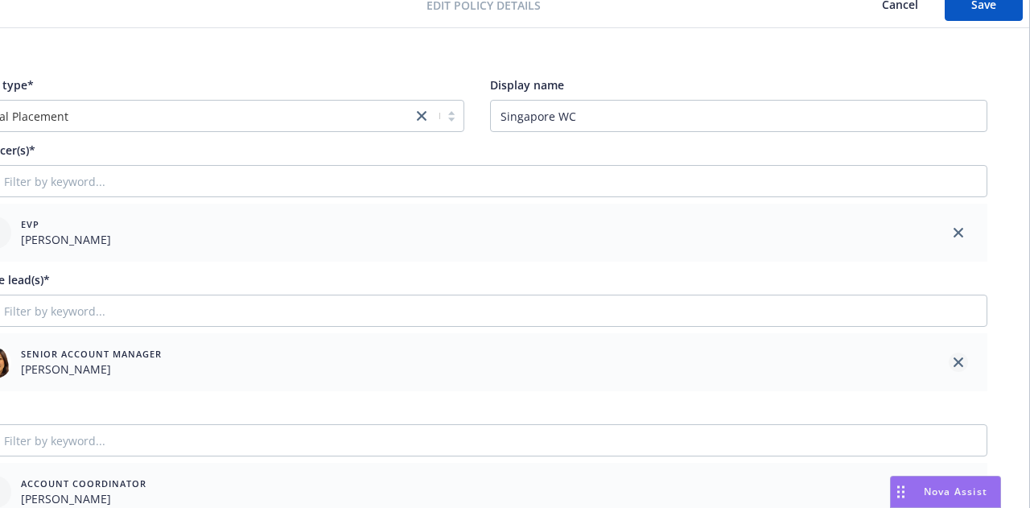
click at [953, 361] on icon "close" at bounding box center [958, 362] width 10 height 10
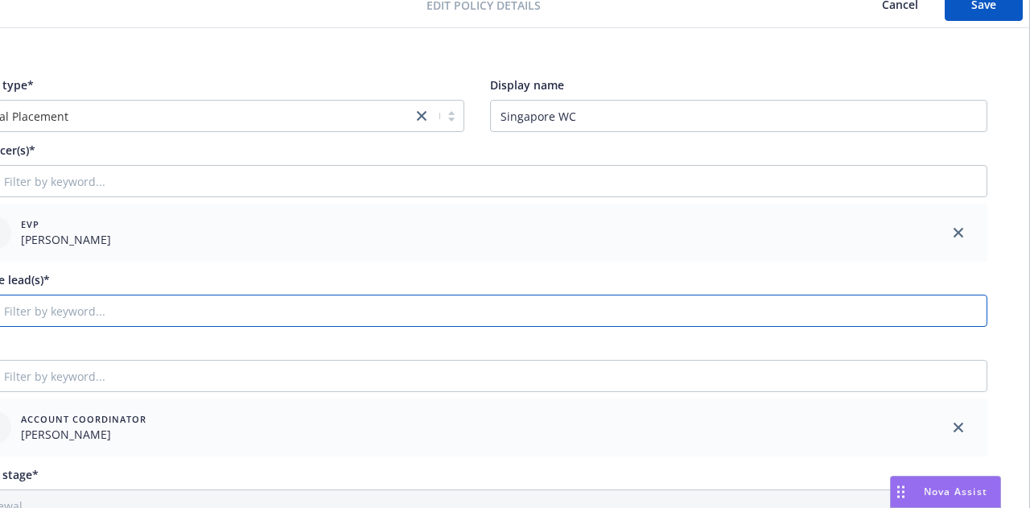
click at [791, 315] on input "Filter by keyword..." at bounding box center [476, 310] width 1021 height 32
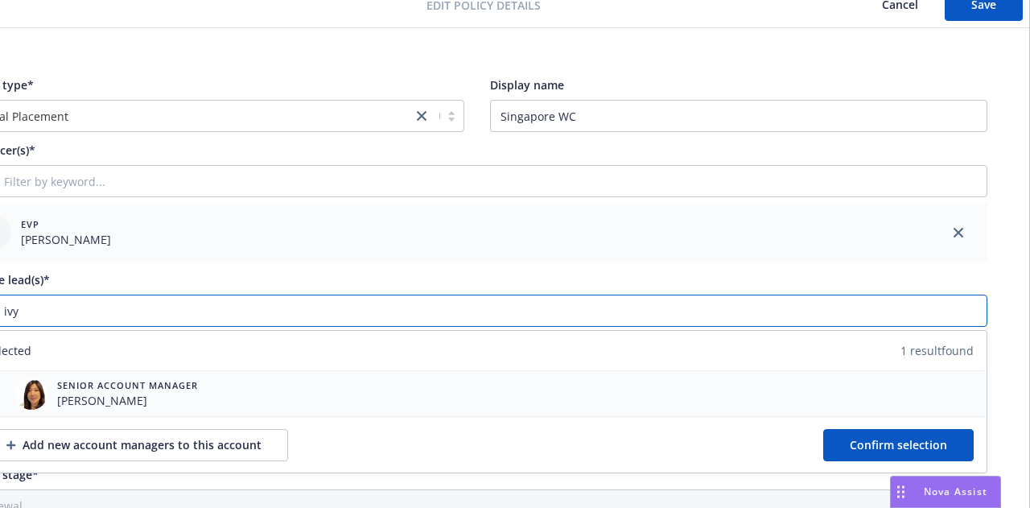
scroll to position [70, 0]
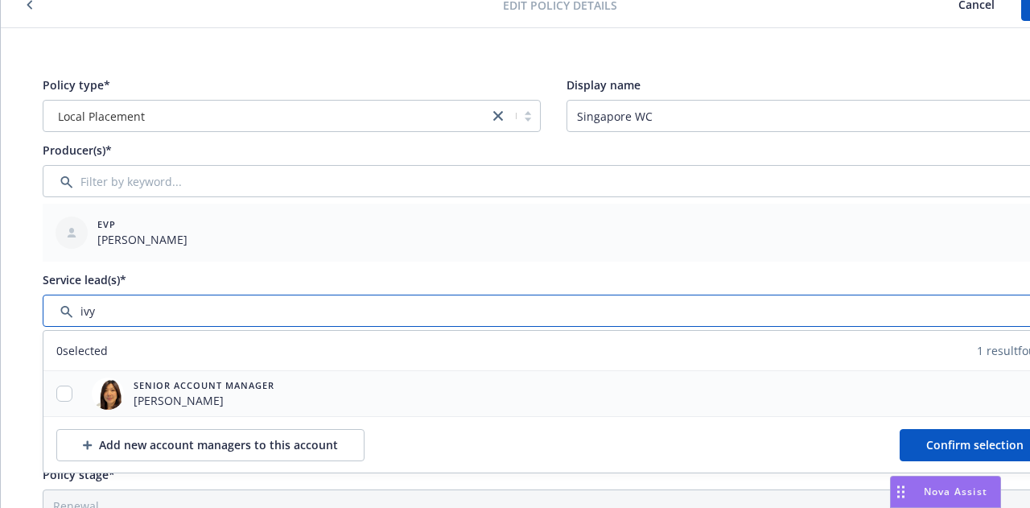
type input "ivy"
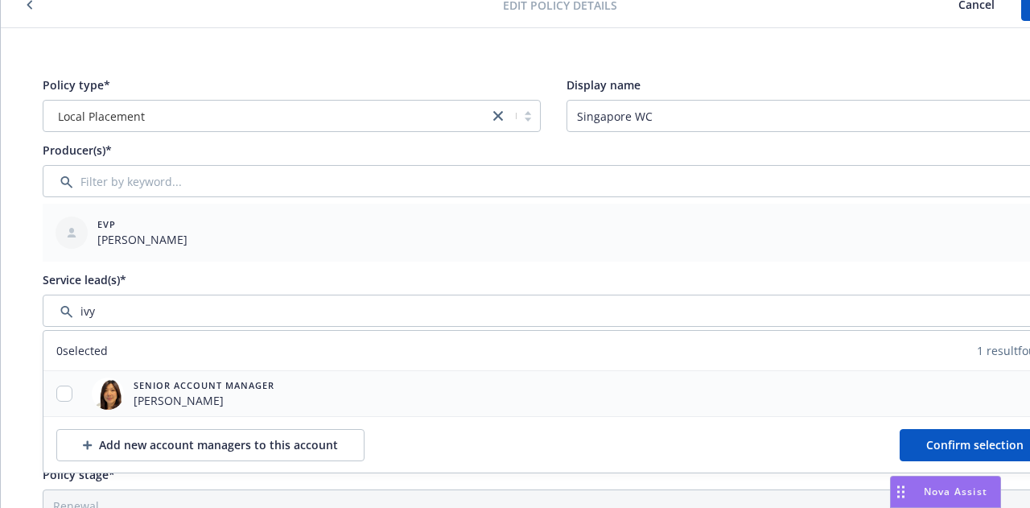
click at [72, 392] on div at bounding box center [64, 393] width 42 height 17
click at [67, 392] on input "checkbox" at bounding box center [64, 393] width 16 height 16
checkbox input "true"
click at [943, 457] on button "Confirm selection" at bounding box center [974, 445] width 150 height 32
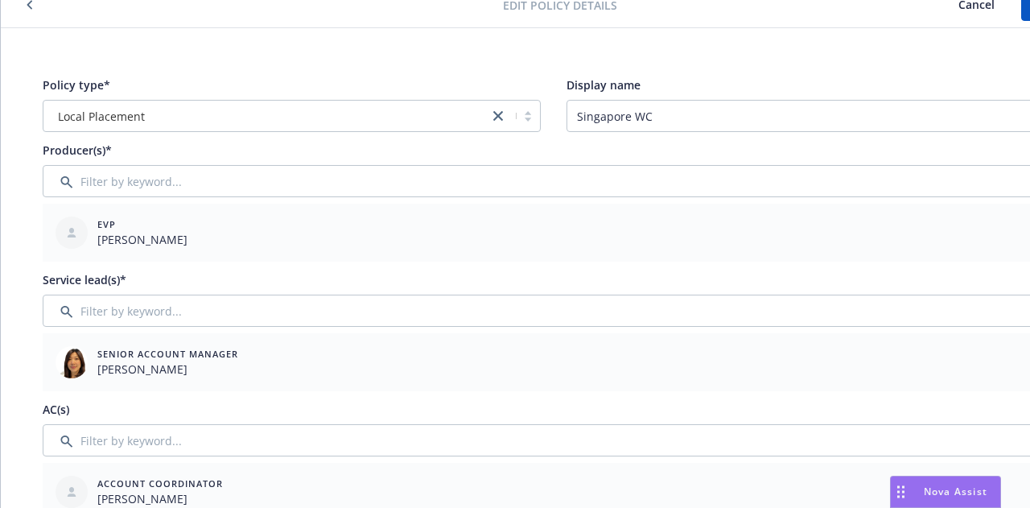
scroll to position [0, 88]
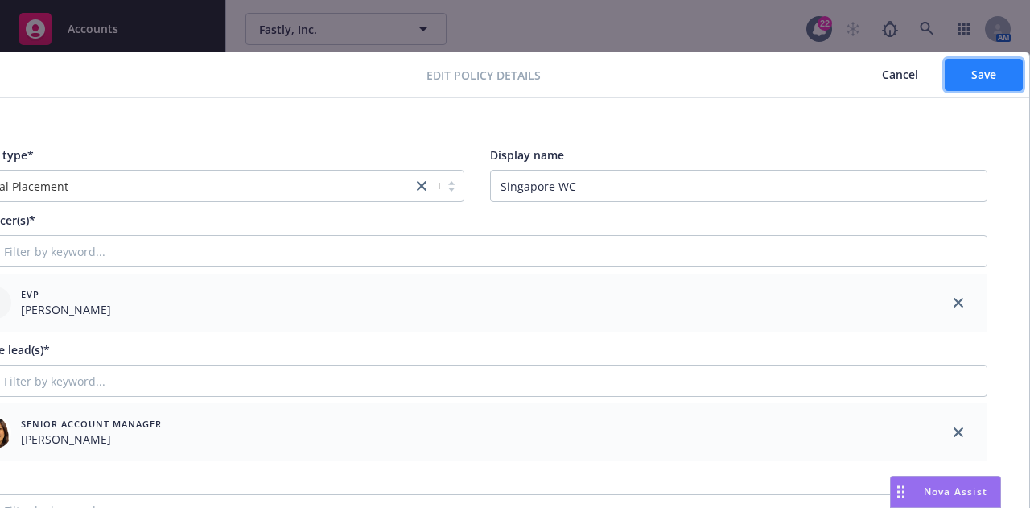
click at [984, 60] on button "Save" at bounding box center [983, 75] width 78 height 32
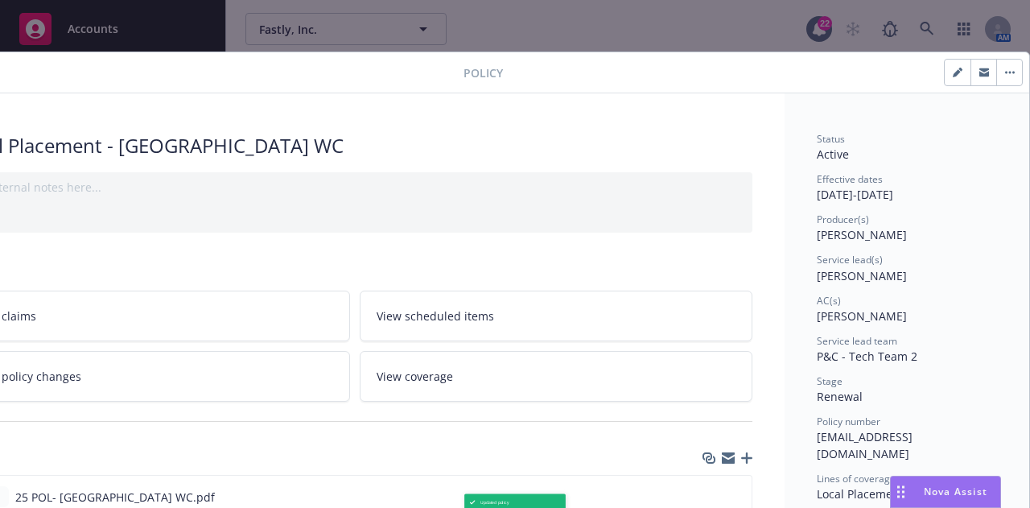
scroll to position [0, 0]
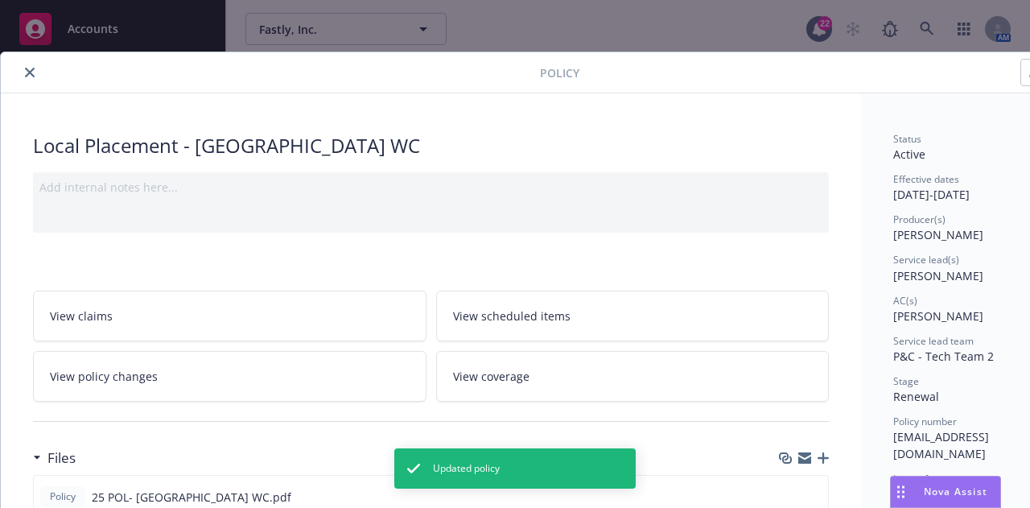
click at [32, 76] on button "close" at bounding box center [29, 72] width 19 height 19
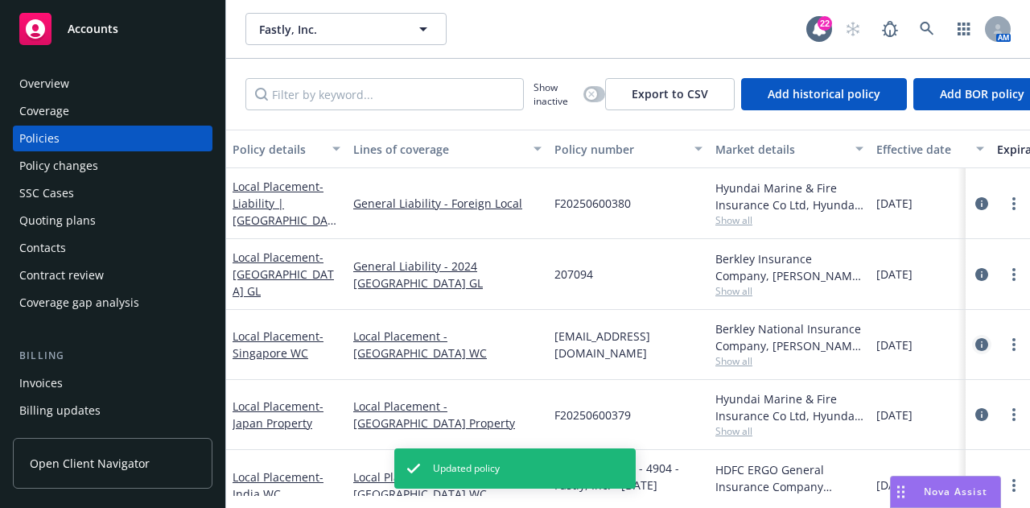
click at [975, 351] on icon "circleInformation" at bounding box center [981, 344] width 13 height 13
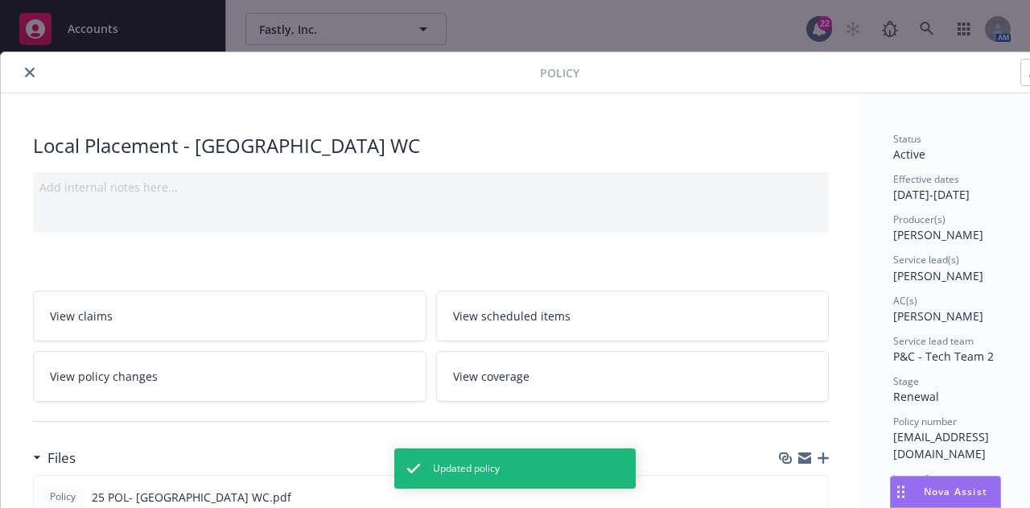
scroll to position [48, 0]
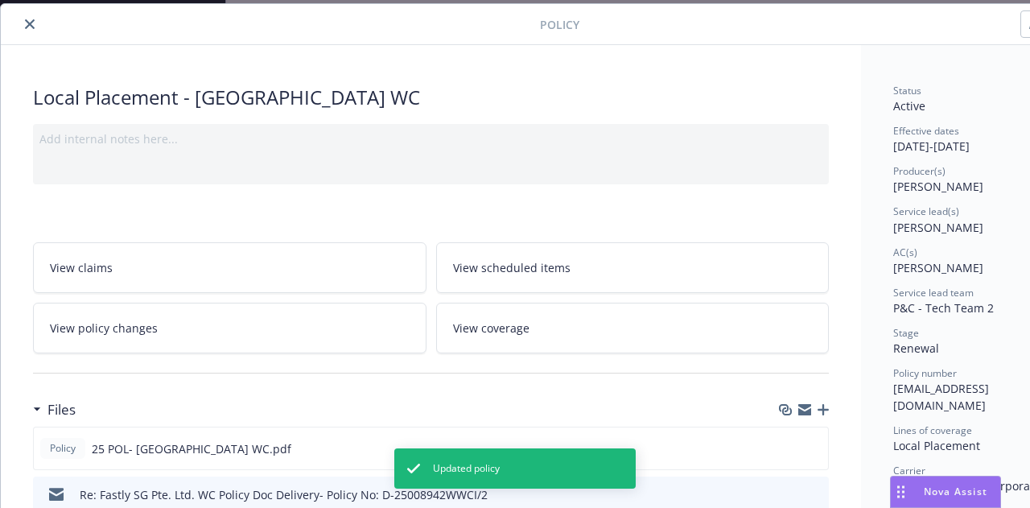
click at [28, 20] on icon "close" at bounding box center [30, 24] width 10 height 10
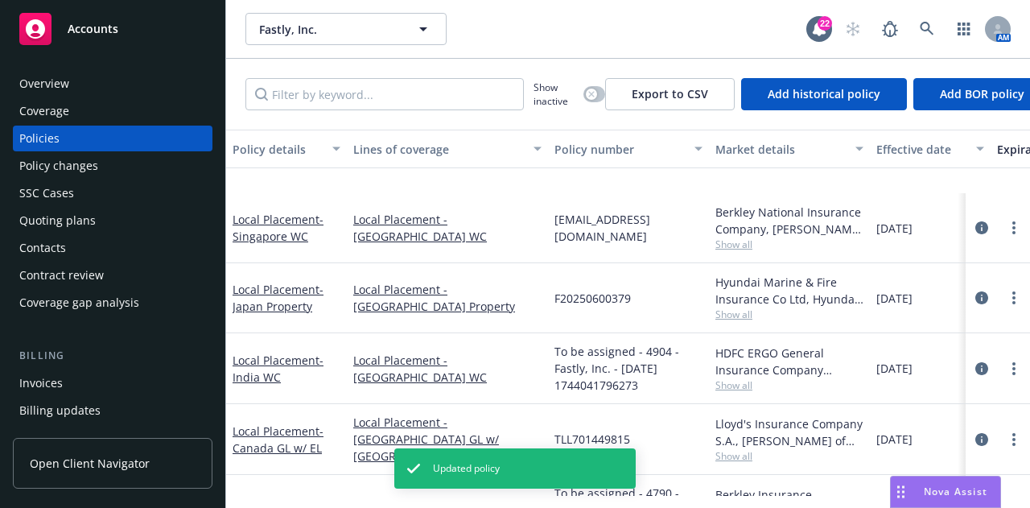
scroll to position [217, 0]
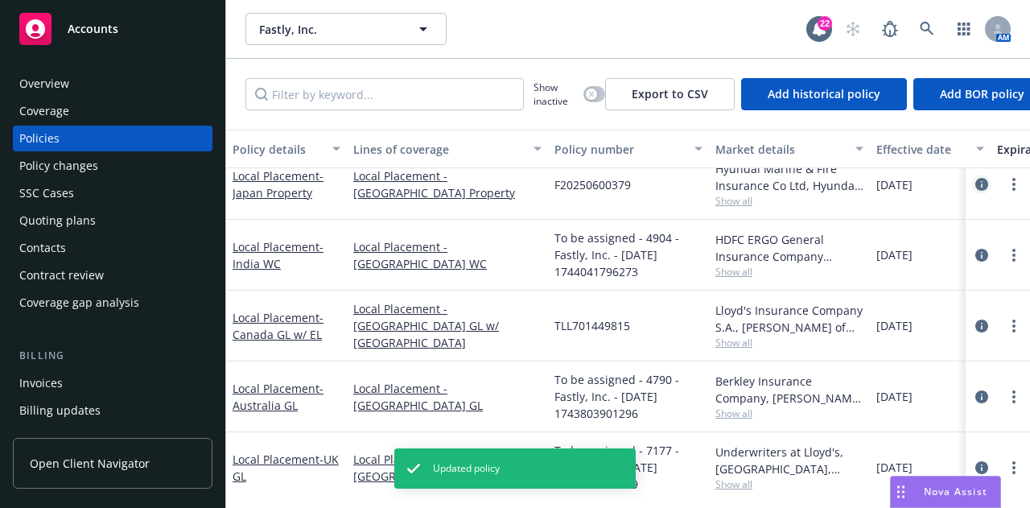
click at [975, 191] on icon "circleInformation" at bounding box center [981, 184] width 13 height 13
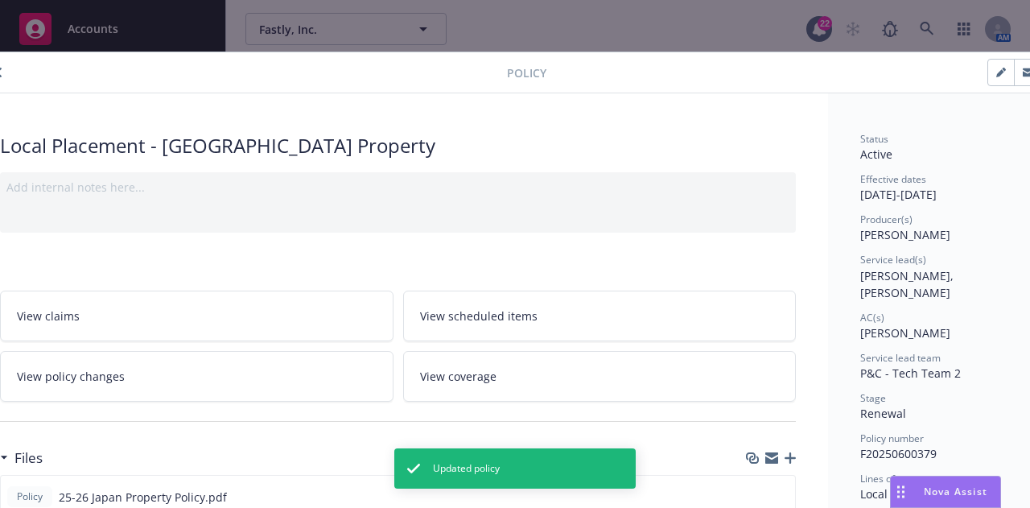
scroll to position [0, 34]
click at [1001, 75] on icon "button" at bounding box center [1000, 73] width 10 height 10
select select "RENEWAL"
select select "12"
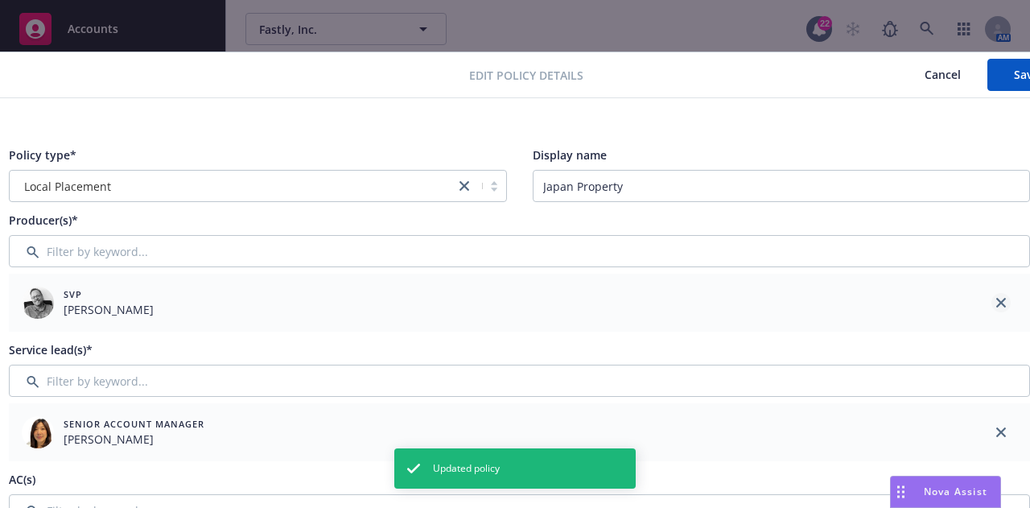
click at [1001, 303] on icon "close" at bounding box center [1001, 303] width 10 height 10
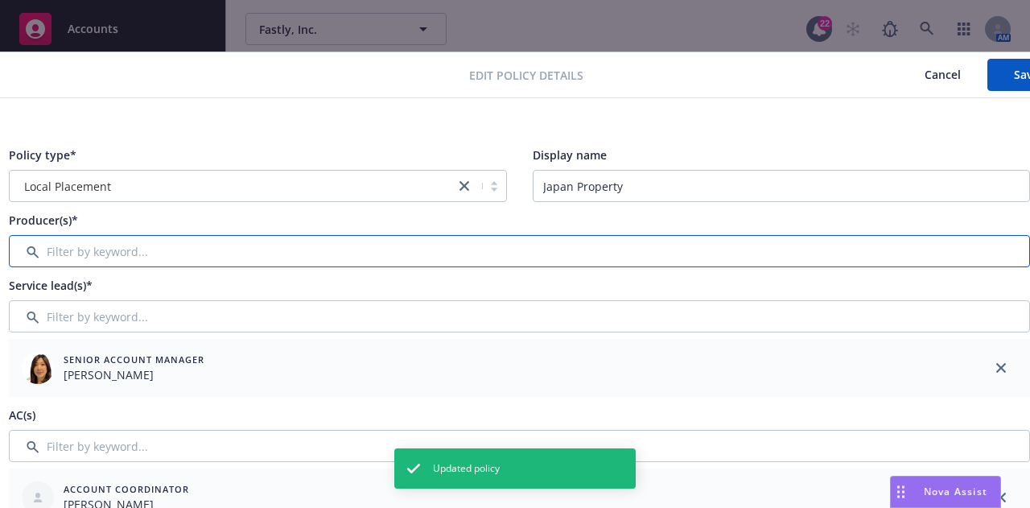
click at [782, 249] on input "Filter by keyword..." at bounding box center [519, 251] width 1021 height 32
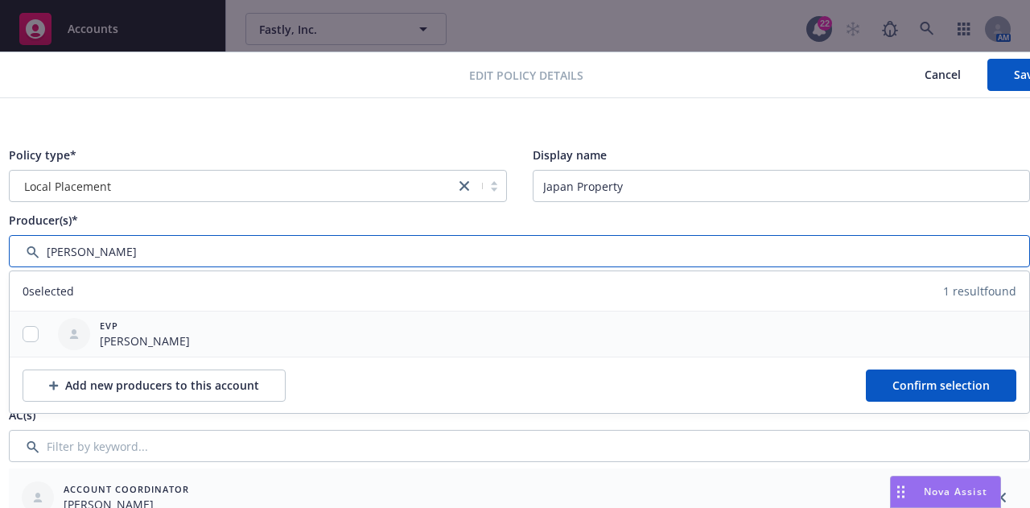
type input "[PERSON_NAME]"
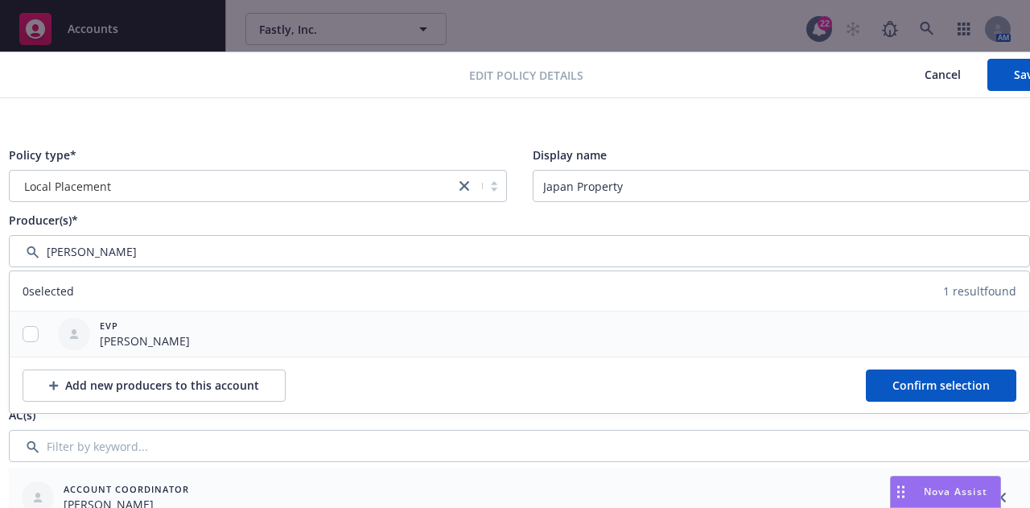
click at [37, 338] on div at bounding box center [31, 334] width 42 height 17
click at [25, 336] on input "checkbox" at bounding box center [31, 334] width 16 height 16
checkbox input "true"
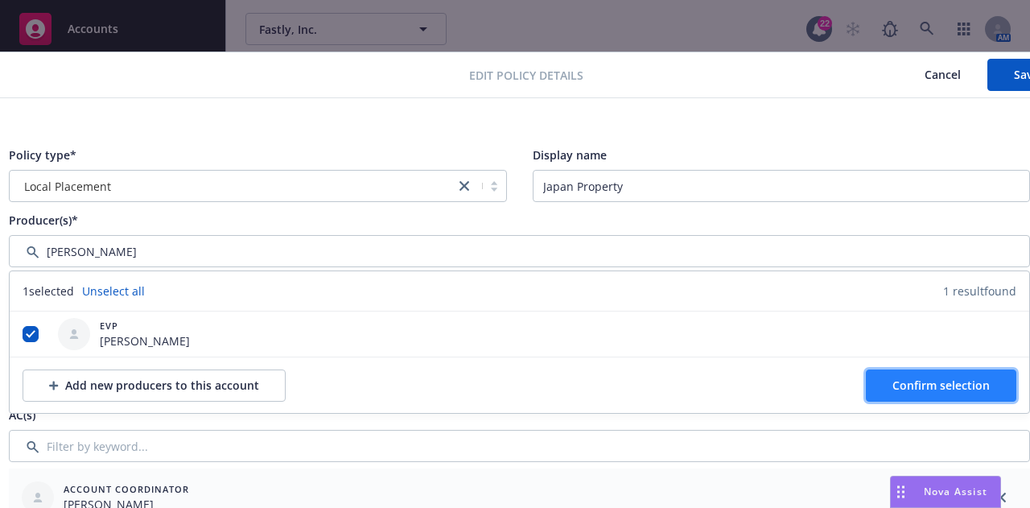
click at [956, 391] on span "Confirm selection" at bounding box center [940, 384] width 97 height 15
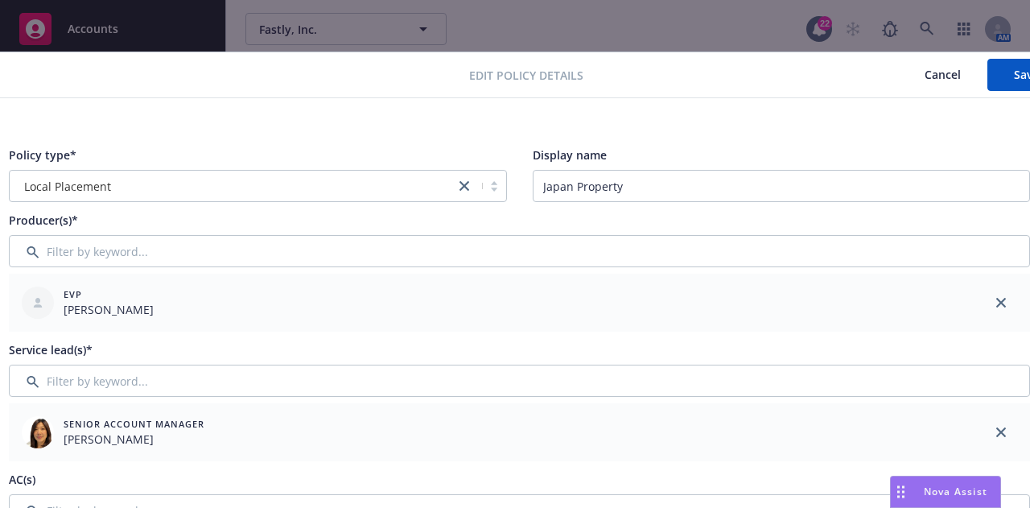
click at [999, 422] on link "close" at bounding box center [1000, 431] width 19 height 19
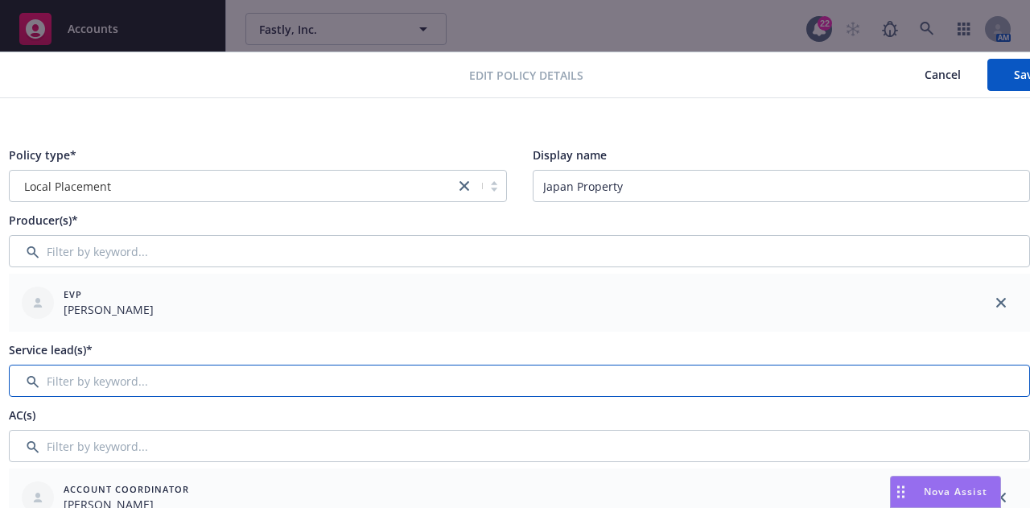
click at [927, 392] on input "Filter by keyword..." at bounding box center [519, 380] width 1021 height 32
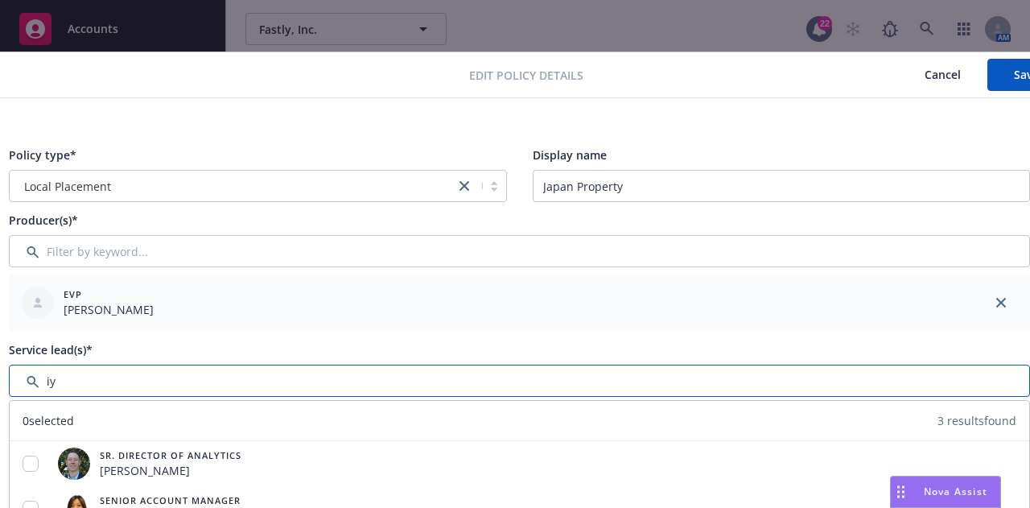
type input "i"
type input "ivy"
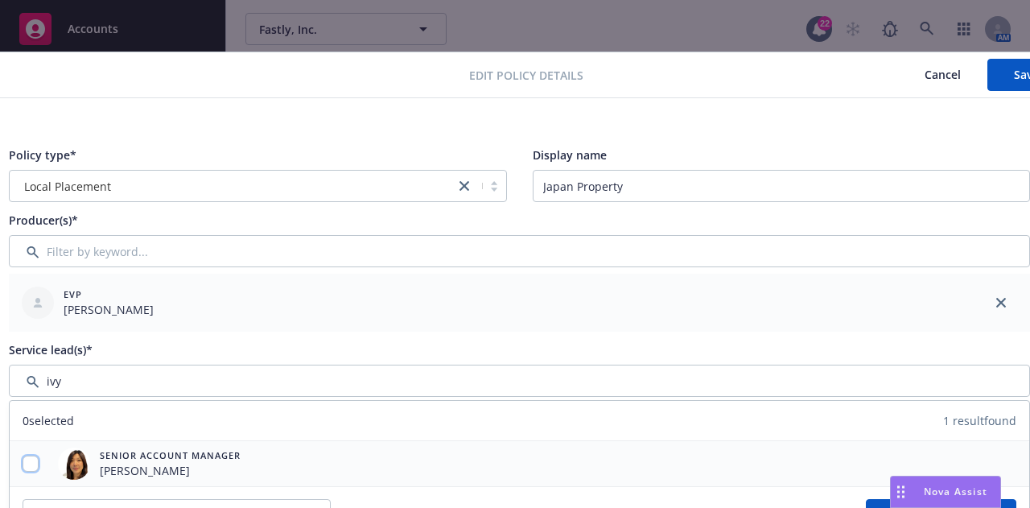
click at [29, 467] on input "checkbox" at bounding box center [31, 463] width 16 height 16
checkbox input "true"
click at [999, 86] on button "Save" at bounding box center [1026, 75] width 78 height 32
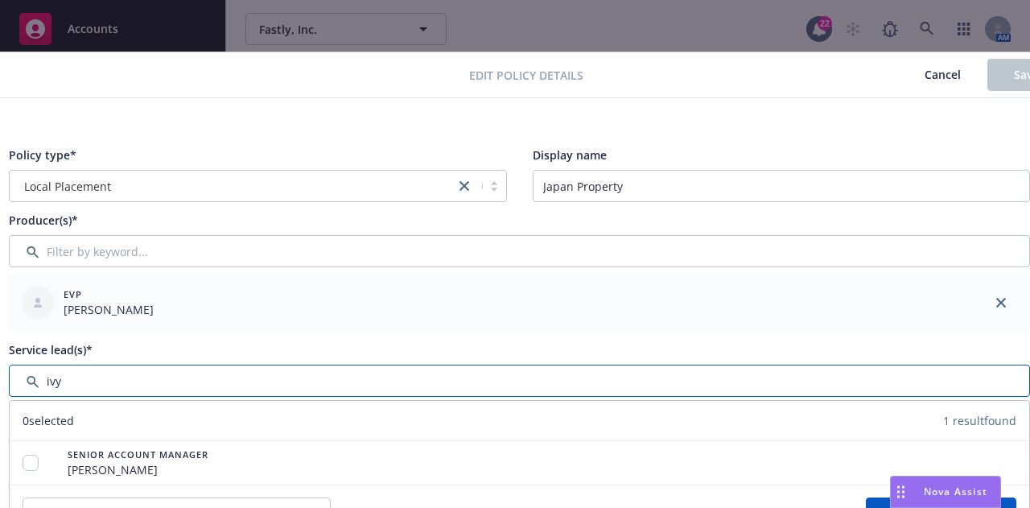
click at [196, 376] on input "Filter by keyword..." at bounding box center [519, 380] width 1021 height 32
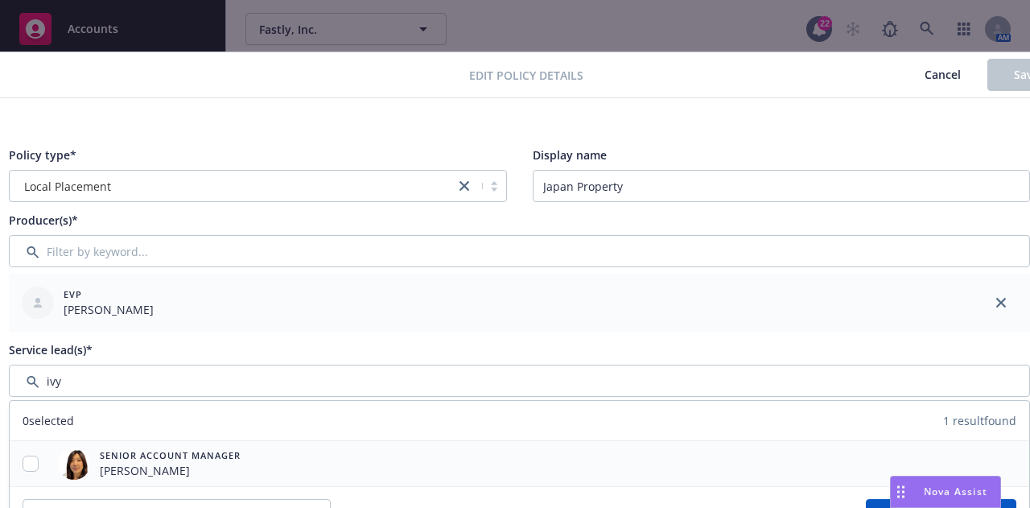
click at [21, 461] on div at bounding box center [31, 463] width 42 height 17
click at [29, 462] on input "checkbox" at bounding box center [31, 463] width 16 height 16
checkbox input "true"
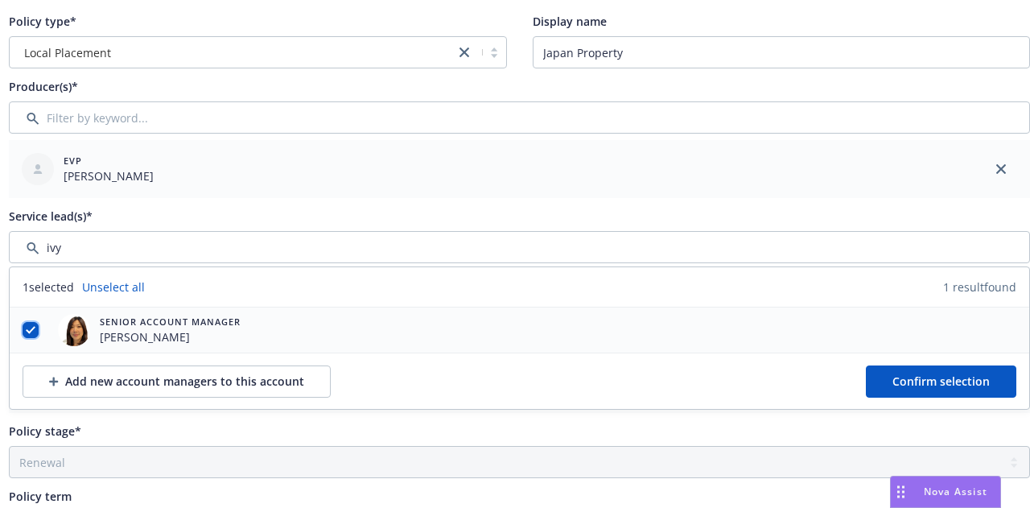
scroll to position [138, 34]
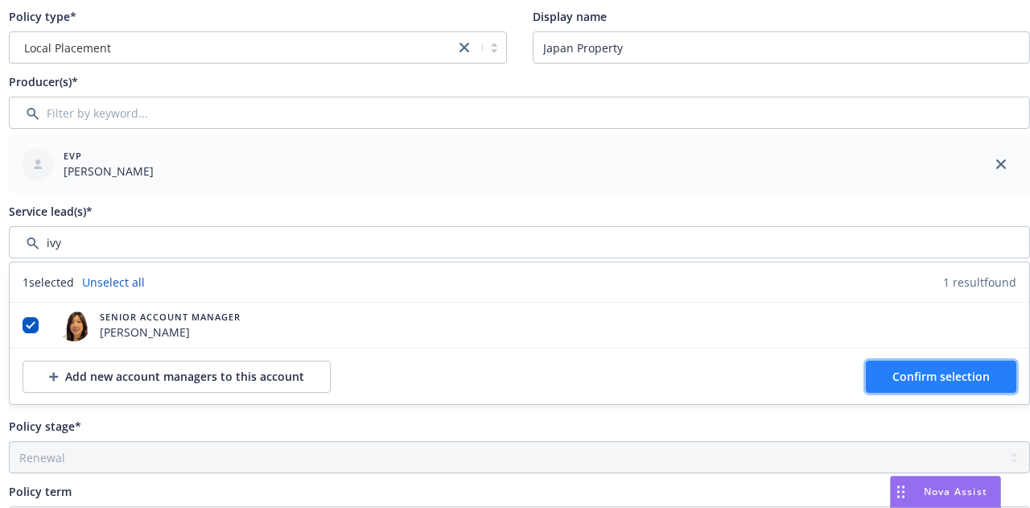
click at [896, 368] on span "Confirm selection" at bounding box center [940, 375] width 97 height 15
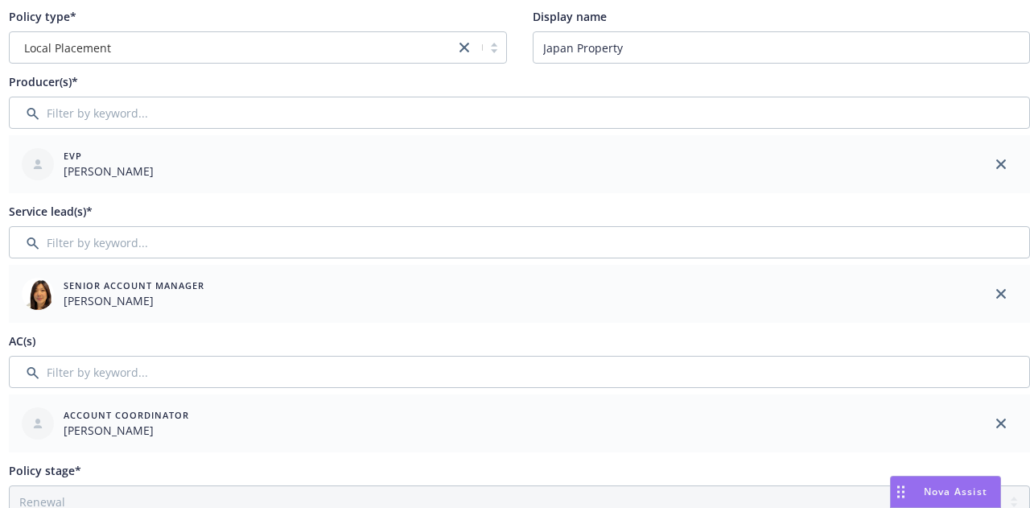
scroll to position [0, 88]
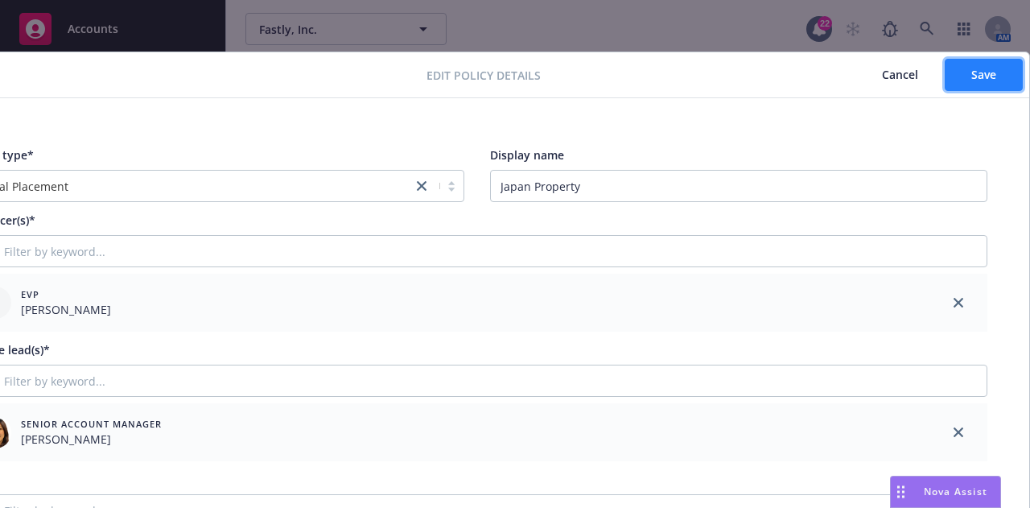
click at [965, 83] on button "Save" at bounding box center [983, 75] width 78 height 32
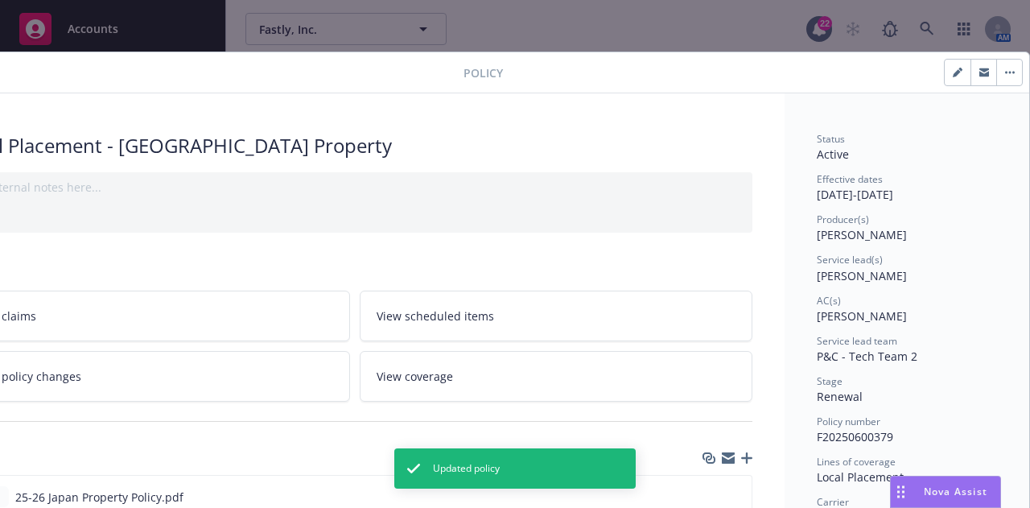
scroll to position [0, 0]
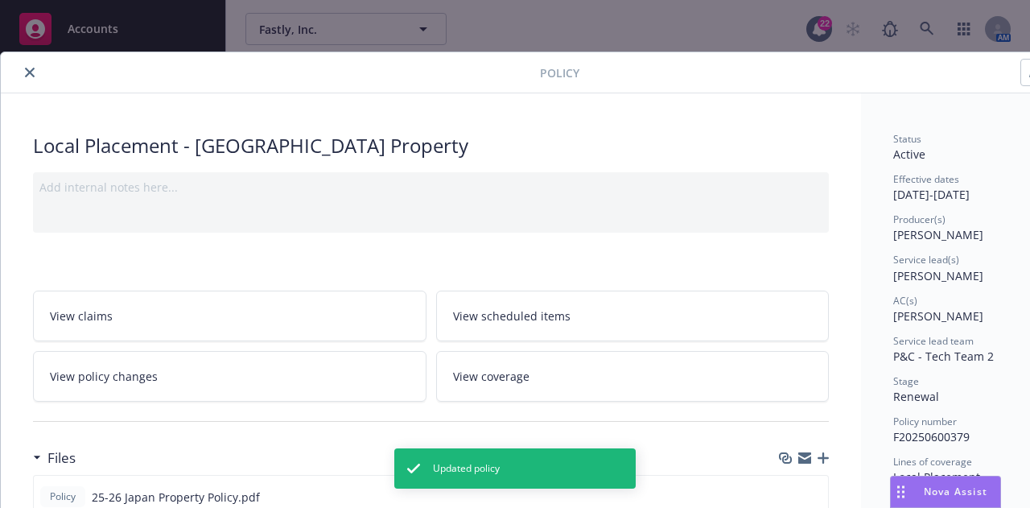
click at [23, 72] on button "close" at bounding box center [29, 72] width 19 height 19
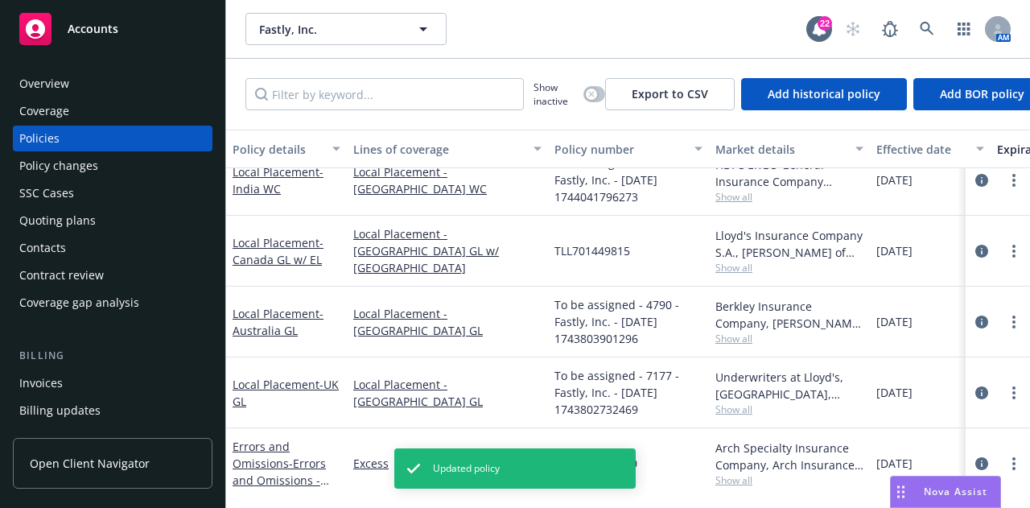
scroll to position [286, 0]
click at [975, 184] on icon "circleInformation" at bounding box center [981, 181] width 13 height 13
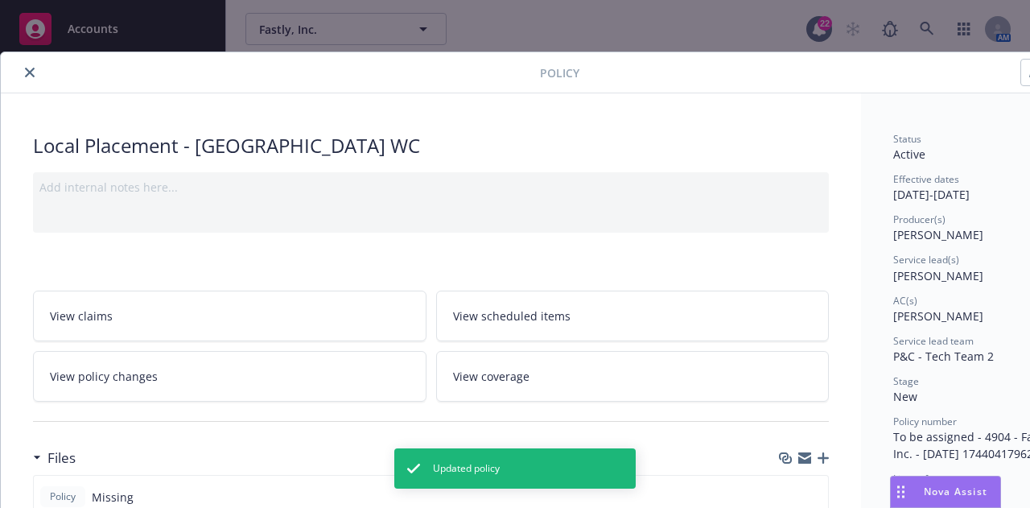
scroll to position [0, 88]
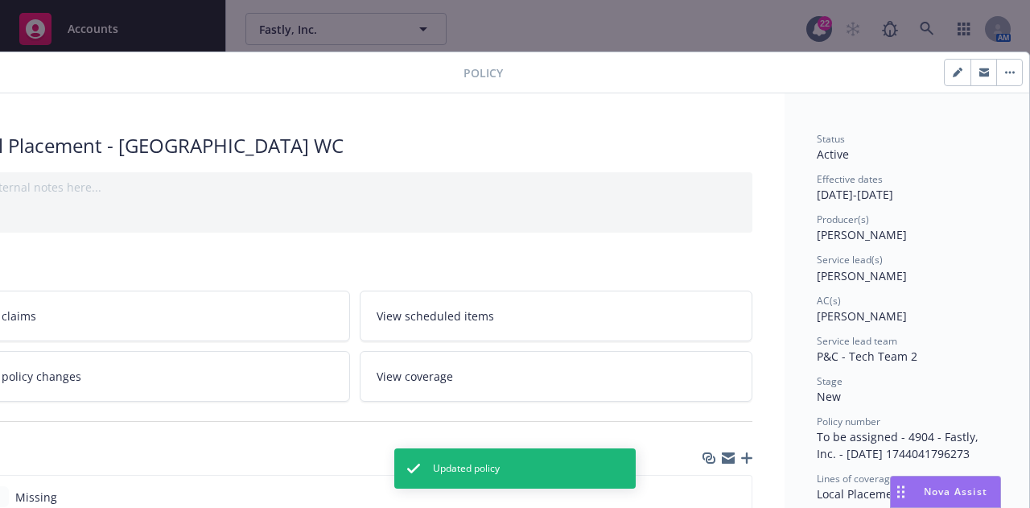
click at [949, 80] on button "button" at bounding box center [957, 73] width 26 height 26
select select "NEW"
select select "12"
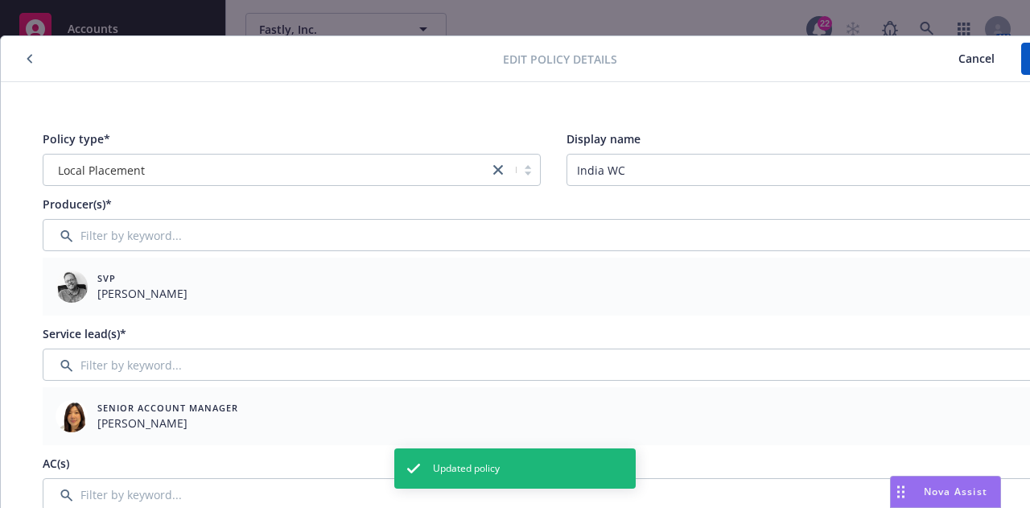
scroll to position [16, 46]
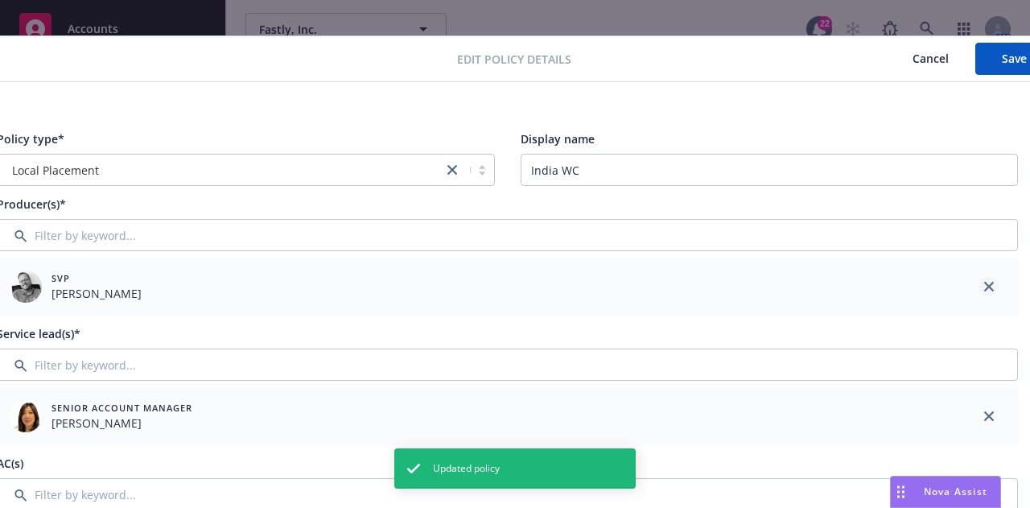
click at [985, 282] on icon "close" at bounding box center [989, 287] width 10 height 10
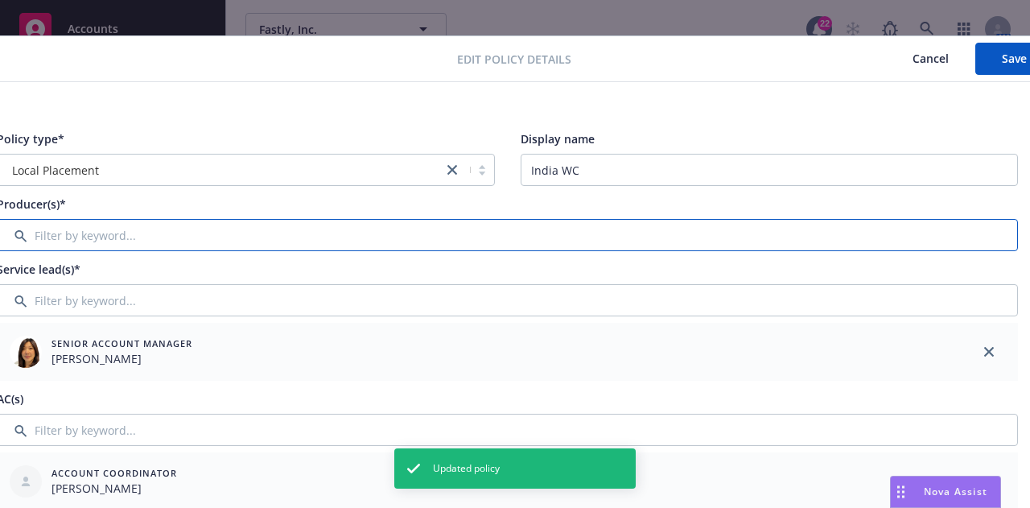
click at [875, 239] on input "Filter by keyword..." at bounding box center [507, 235] width 1021 height 32
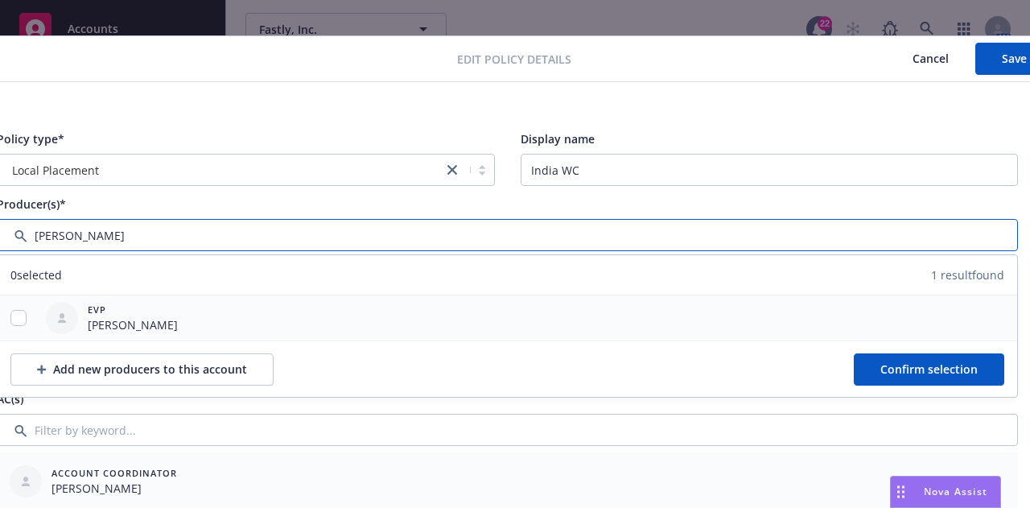
type input "[PERSON_NAME]"
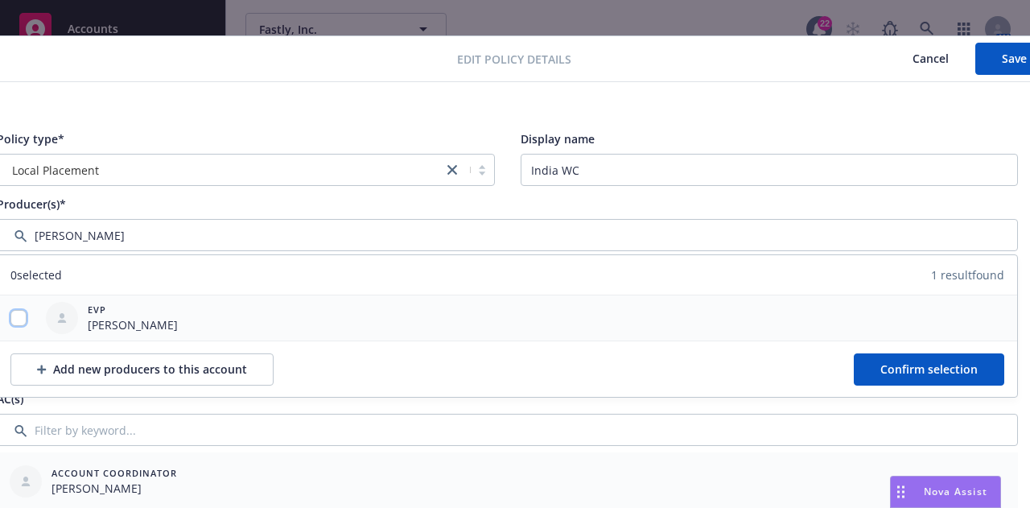
click at [18, 315] on input "checkbox" at bounding box center [18, 318] width 16 height 16
checkbox input "true"
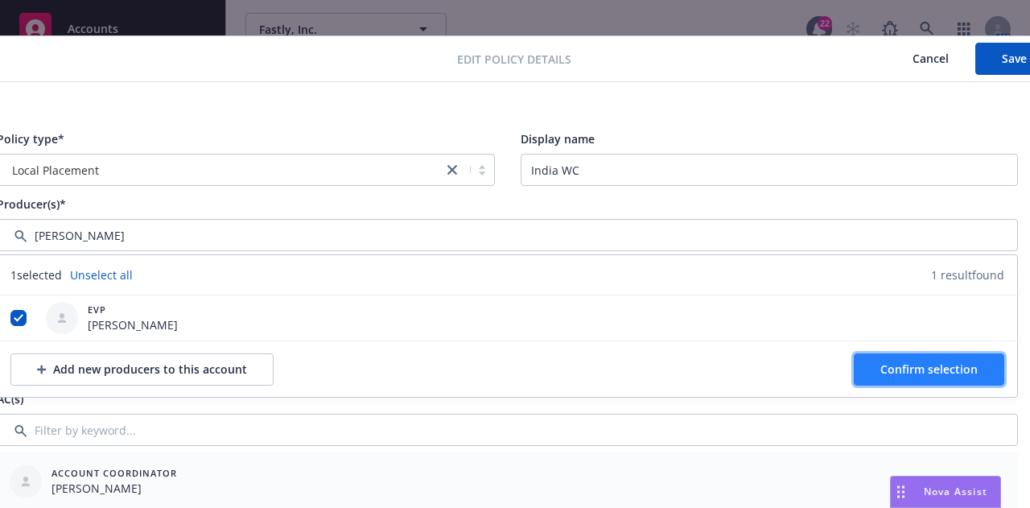
click at [947, 364] on span "Confirm selection" at bounding box center [928, 368] width 97 height 15
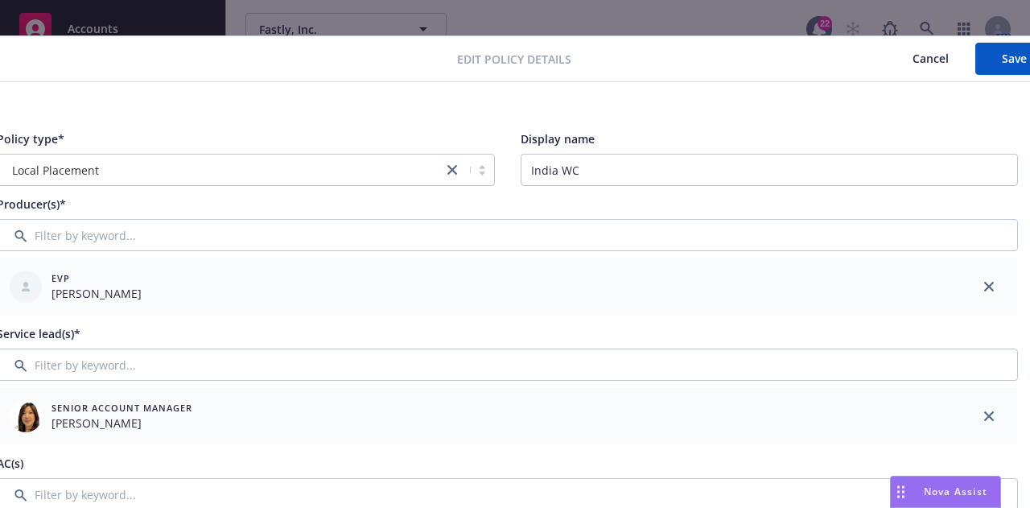
scroll to position [57, 46]
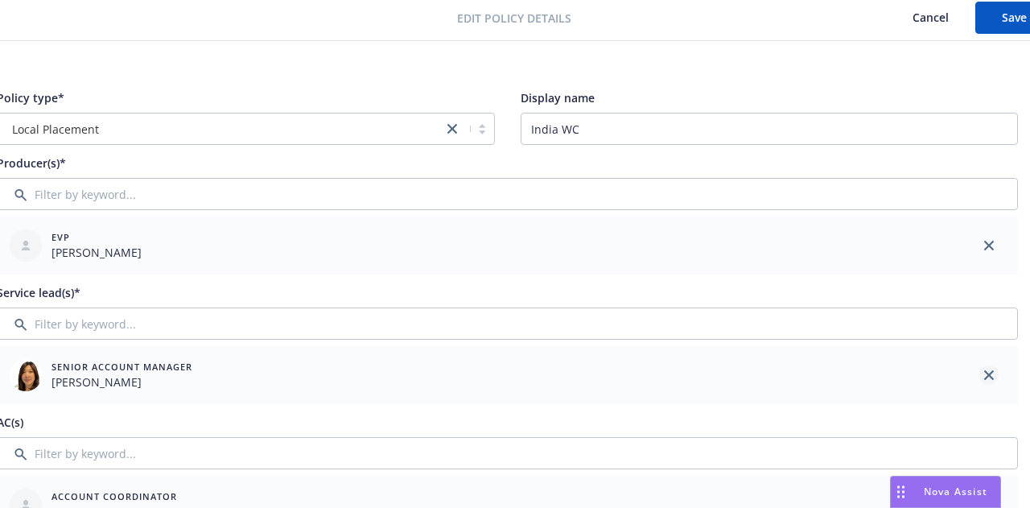
click at [995, 372] on link "close" at bounding box center [988, 374] width 19 height 19
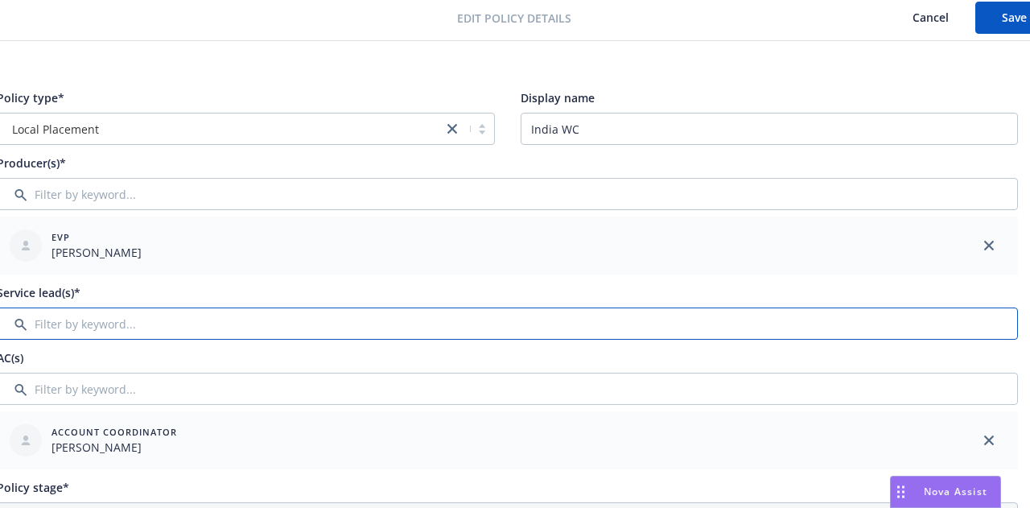
click at [910, 331] on input "Filter by keyword..." at bounding box center [507, 323] width 1021 height 32
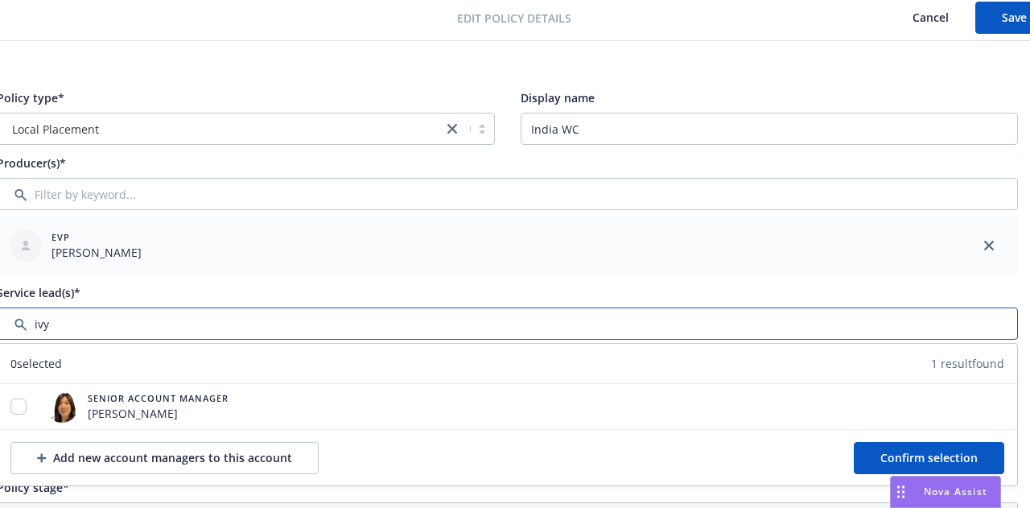
type input "ivy"
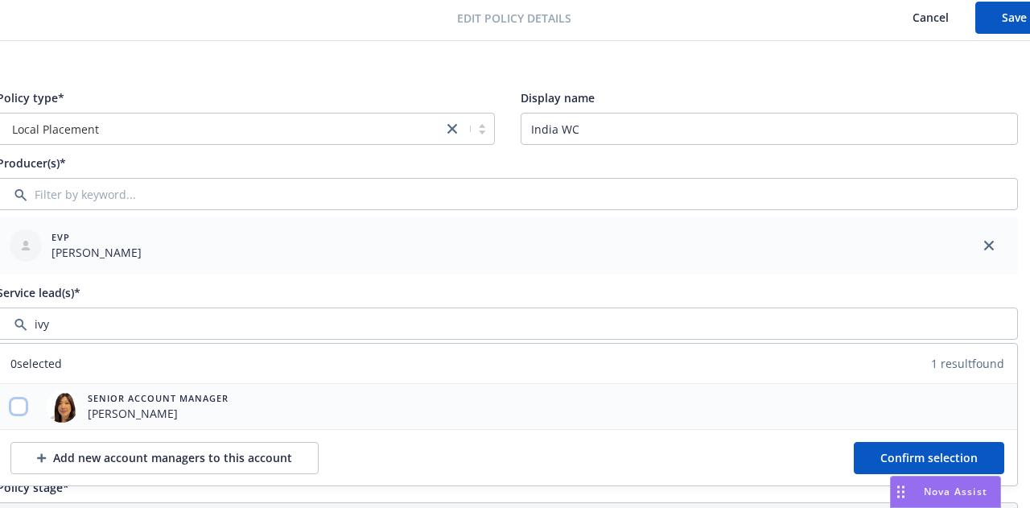
click at [21, 412] on input "checkbox" at bounding box center [18, 406] width 16 height 16
checkbox input "true"
click at [985, 26] on button "Save" at bounding box center [1014, 18] width 78 height 32
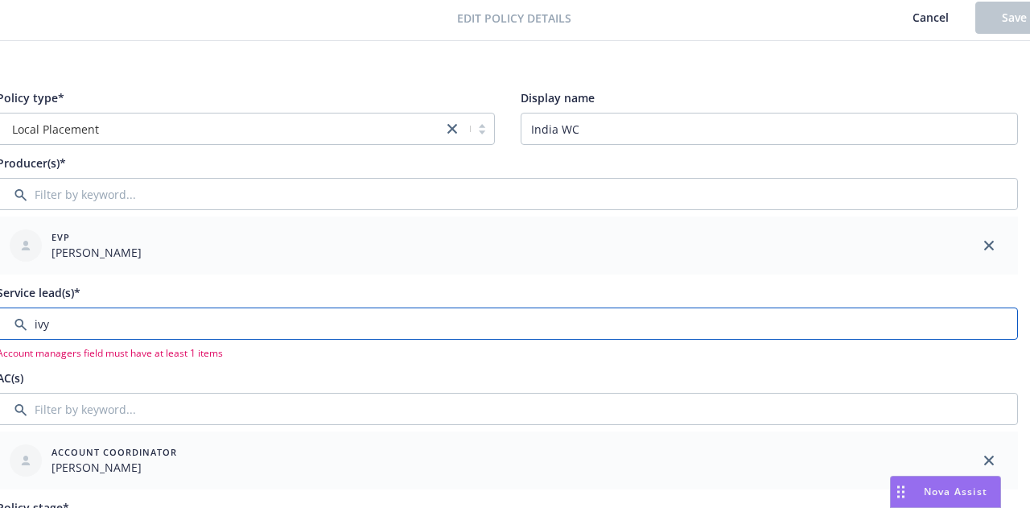
click at [257, 336] on input "Filter by keyword..." at bounding box center [507, 323] width 1021 height 32
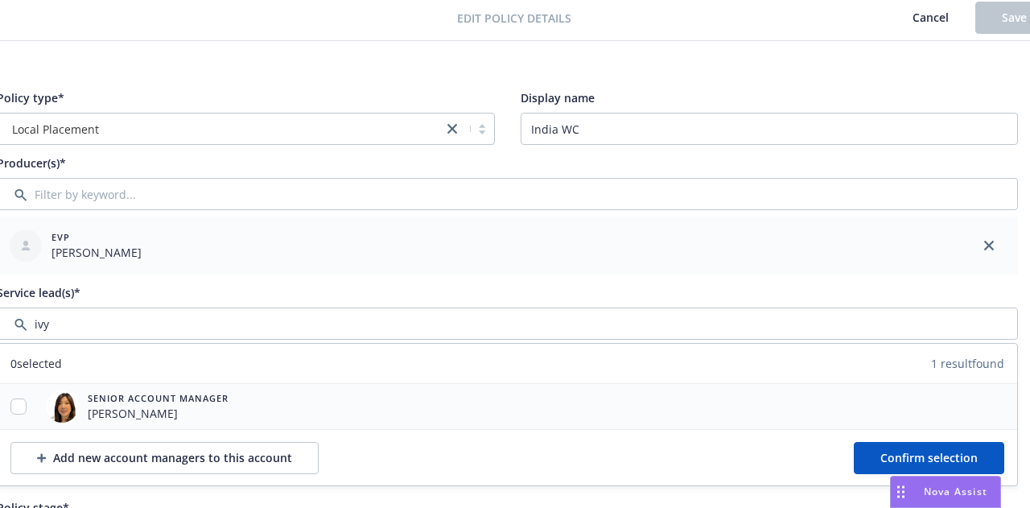
click at [16, 413] on div at bounding box center [19, 406] width 42 height 45
click at [23, 404] on input "checkbox" at bounding box center [18, 406] width 16 height 16
checkbox input "true"
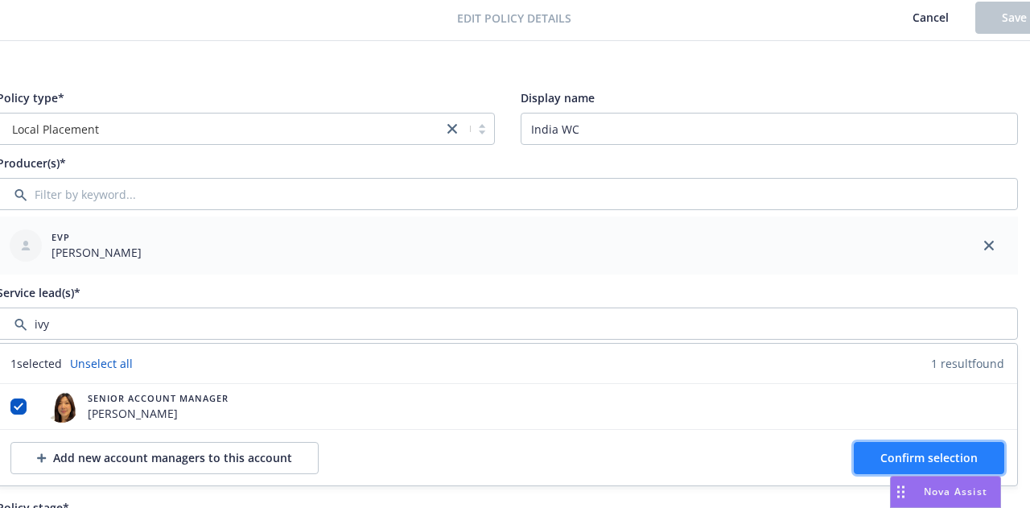
click at [913, 459] on span "Confirm selection" at bounding box center [928, 457] width 97 height 15
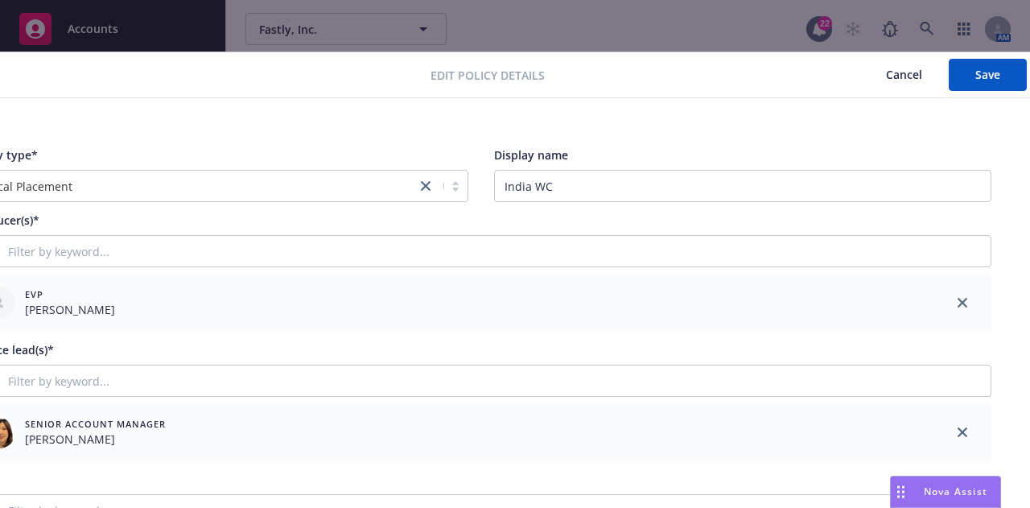
scroll to position [0, 52]
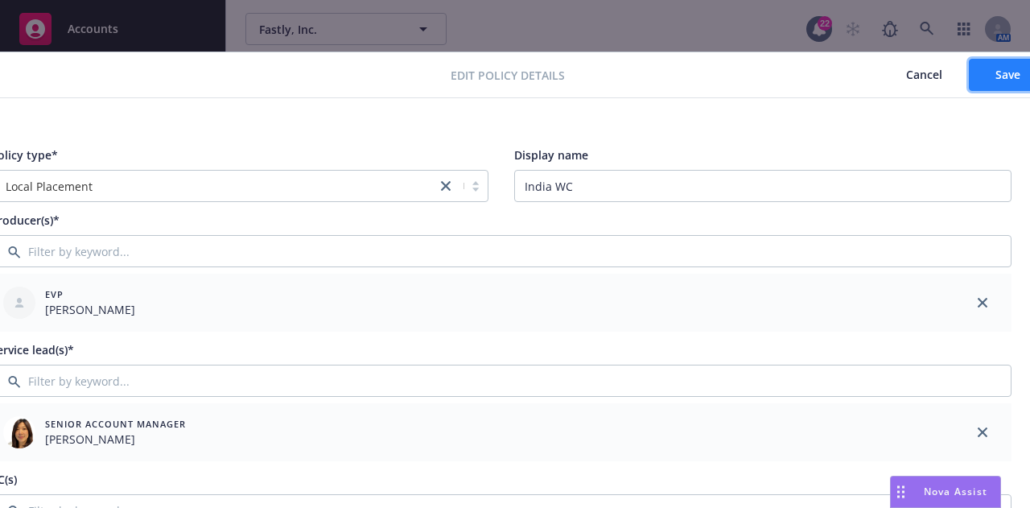
click at [1006, 68] on span "Save" at bounding box center [1007, 74] width 25 height 15
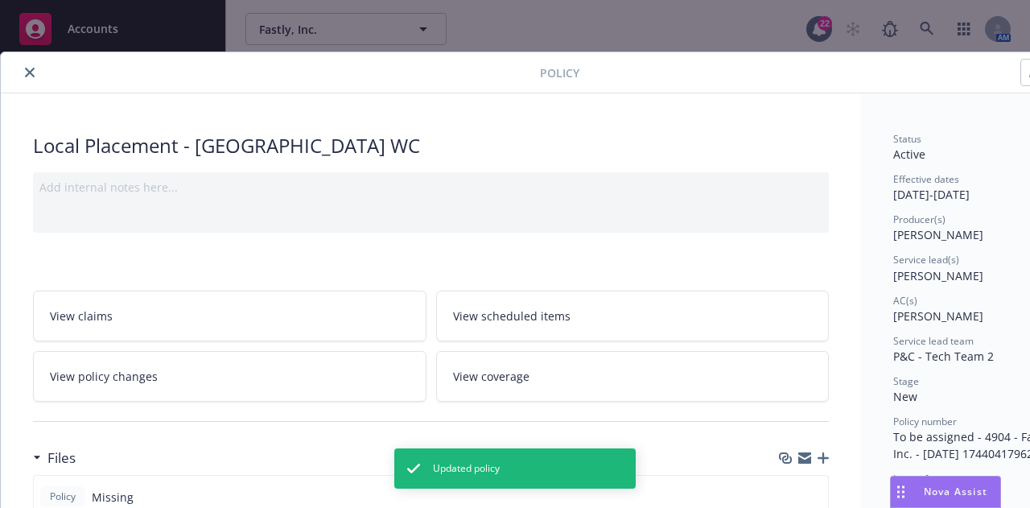
scroll to position [0, 1]
click at [24, 72] on icon "close" at bounding box center [29, 73] width 10 height 10
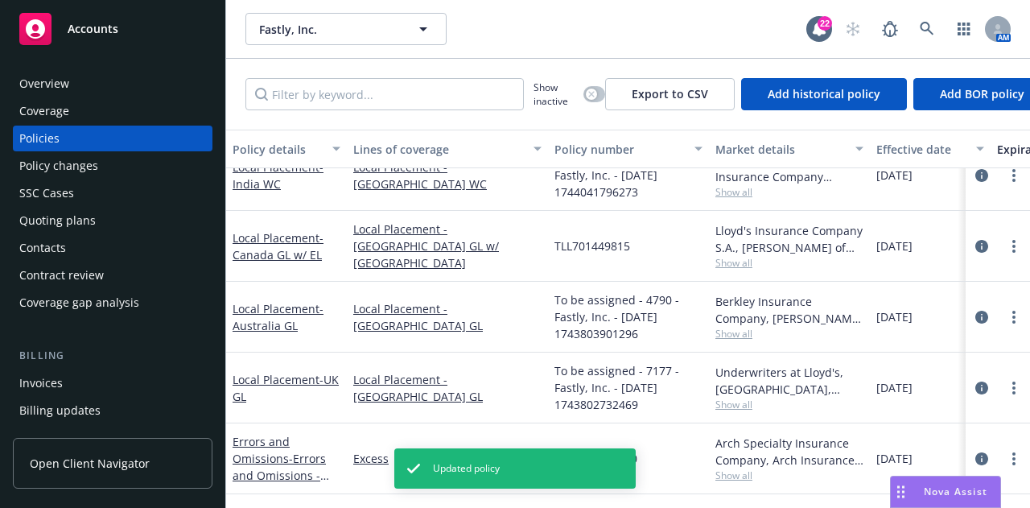
scroll to position [332, 0]
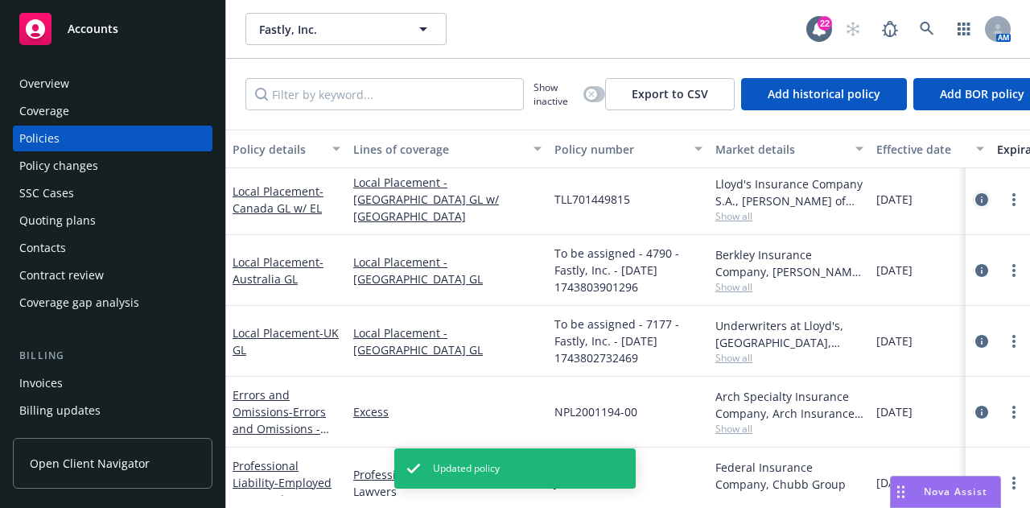
click at [975, 200] on icon "circleInformation" at bounding box center [981, 199] width 13 height 13
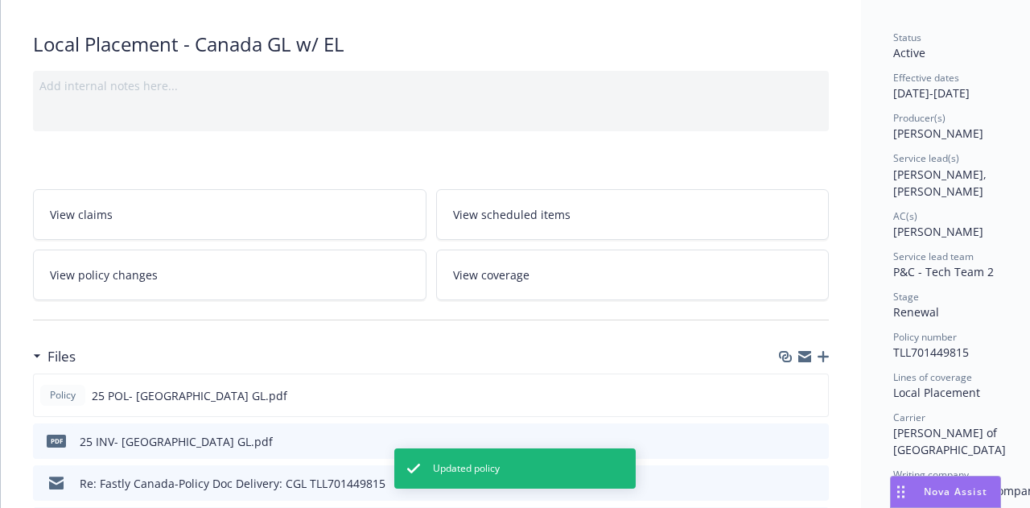
scroll to position [105, 0]
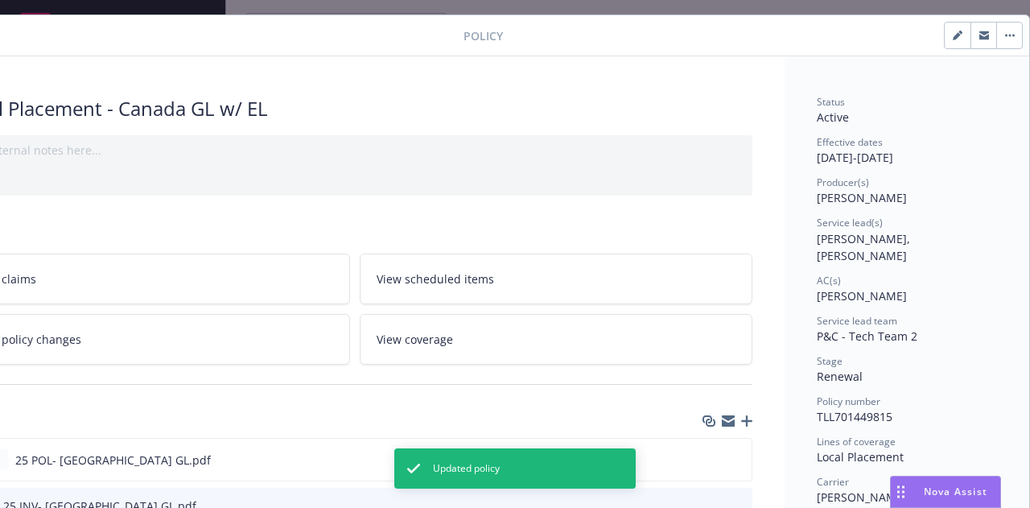
click at [954, 31] on icon "button" at bounding box center [957, 36] width 10 height 10
select select "RENEWAL"
select select "12"
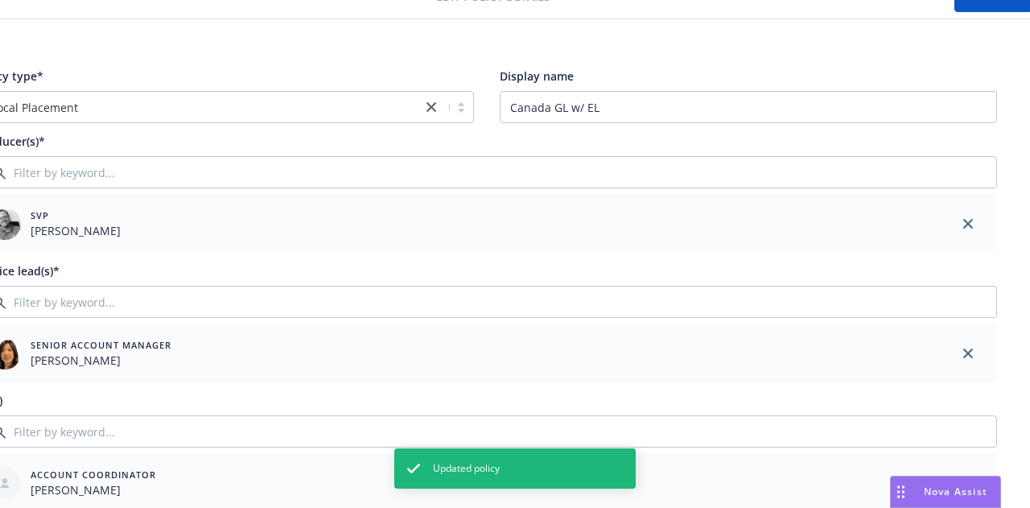
scroll to position [79, 84]
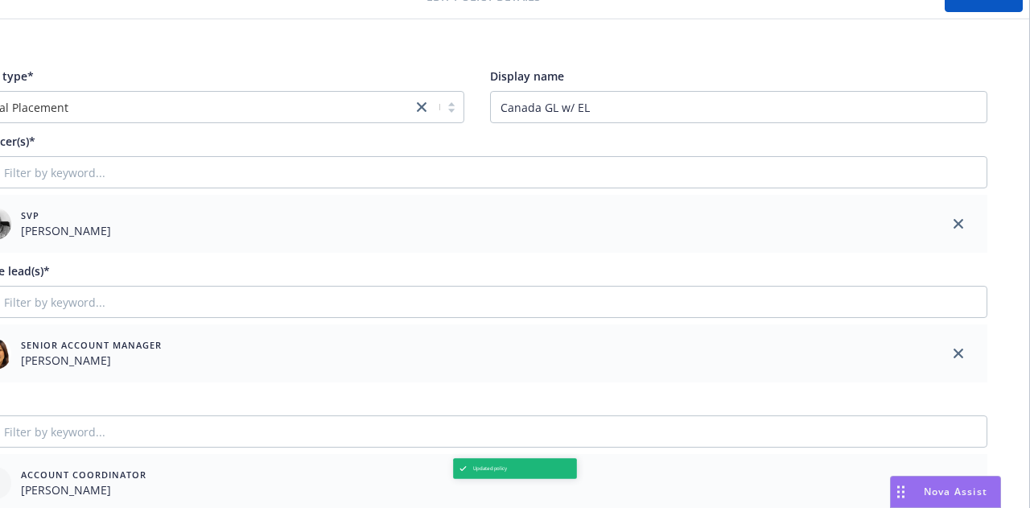
click at [953, 220] on icon "close" at bounding box center [958, 224] width 10 height 10
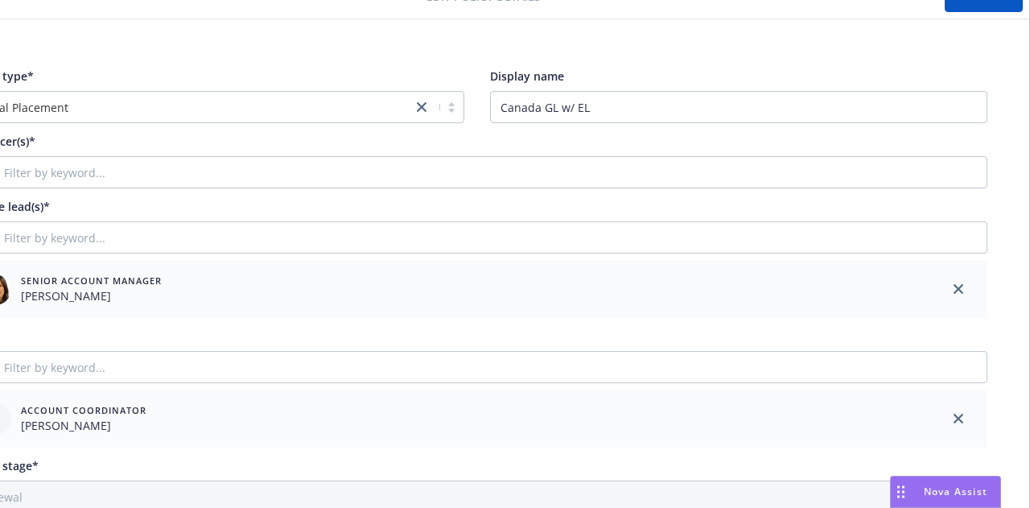
scroll to position [79, 0]
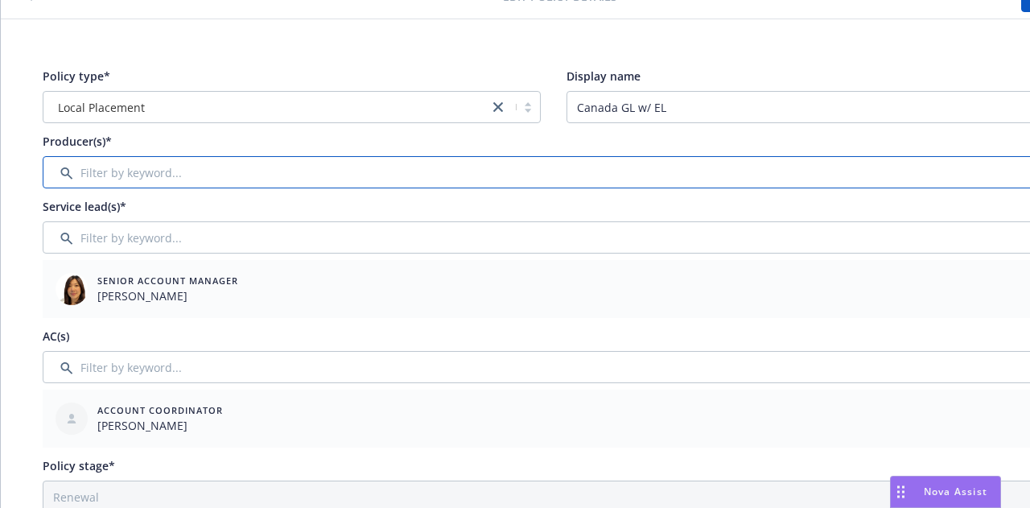
click at [742, 178] on input "Filter by keyword..." at bounding box center [553, 172] width 1021 height 32
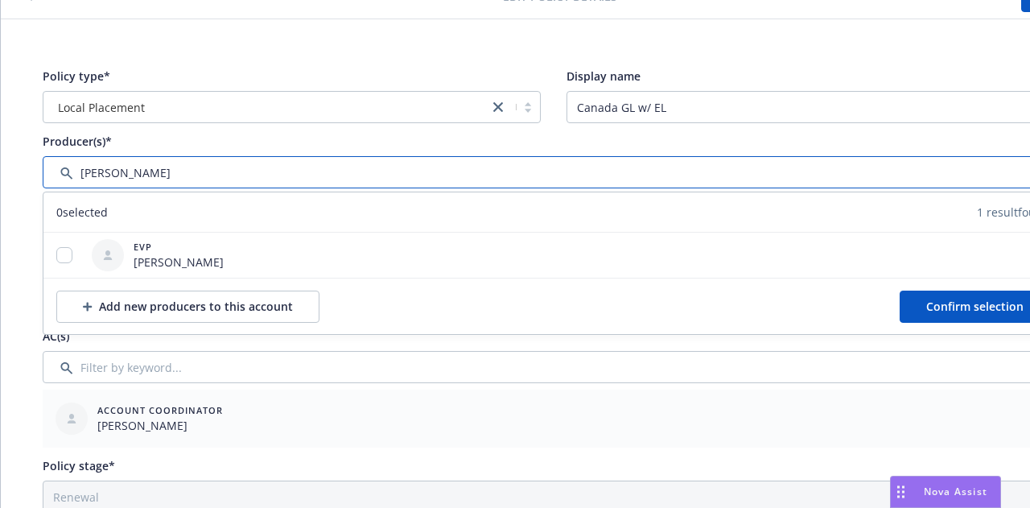
type input "[PERSON_NAME]"
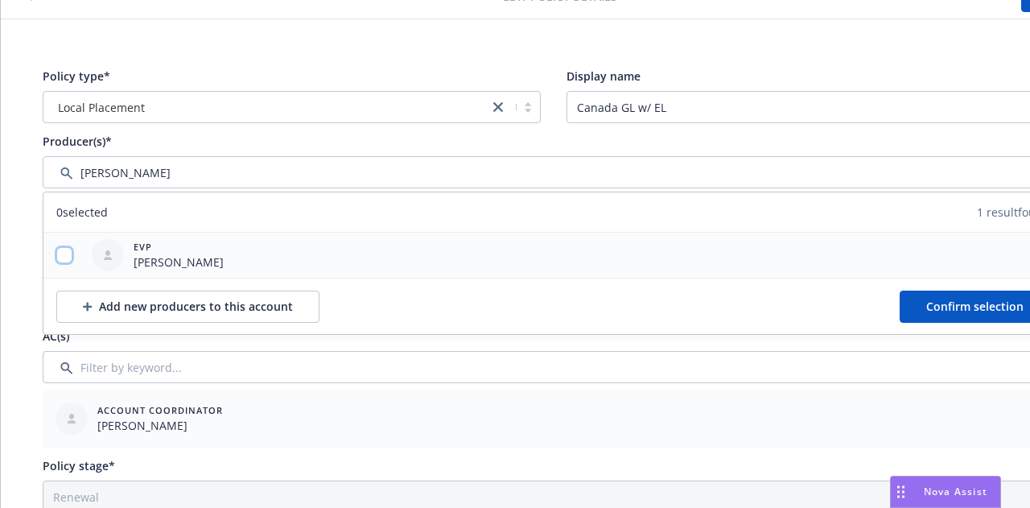
click at [69, 260] on input "checkbox" at bounding box center [64, 255] width 16 height 16
checkbox input "true"
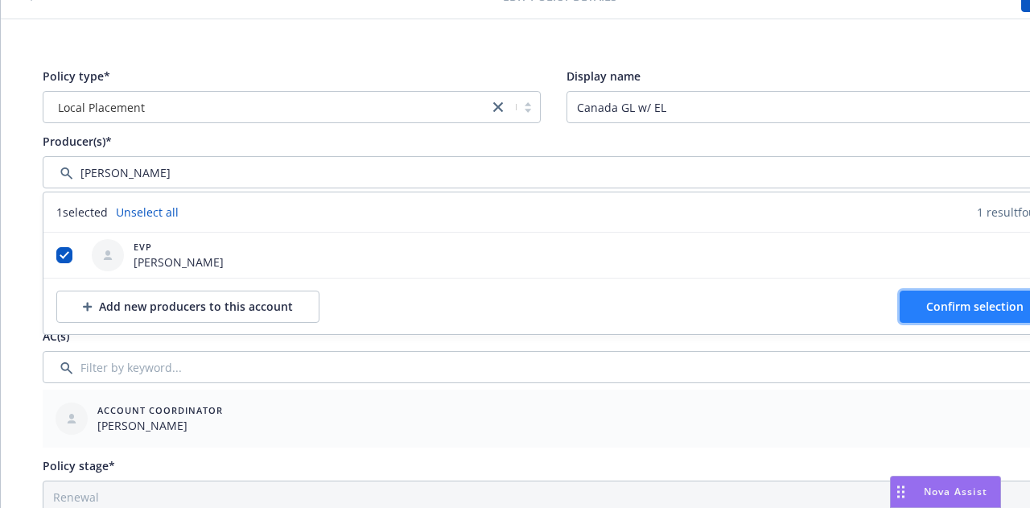
click at [956, 307] on span "Confirm selection" at bounding box center [974, 305] width 97 height 15
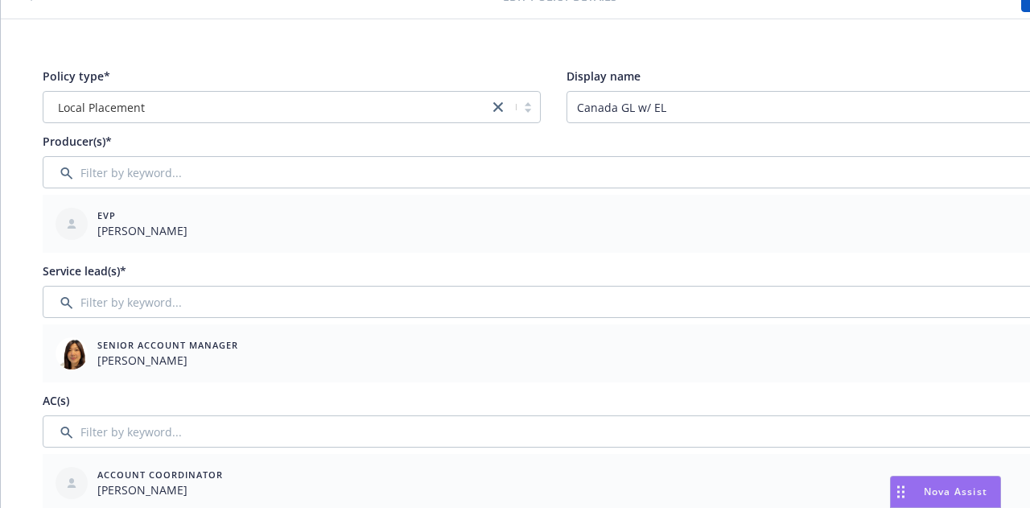
scroll to position [79, 88]
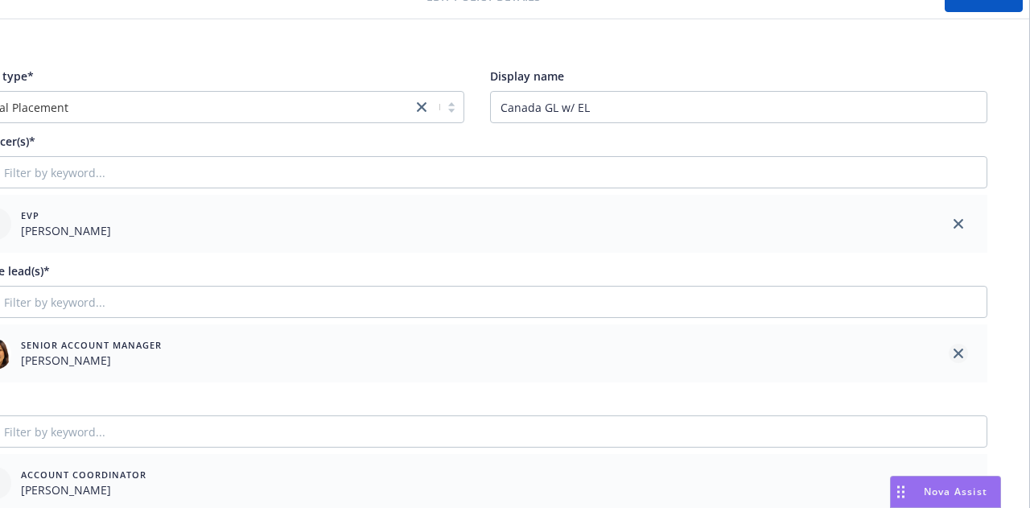
click at [953, 351] on icon "close" at bounding box center [958, 353] width 10 height 10
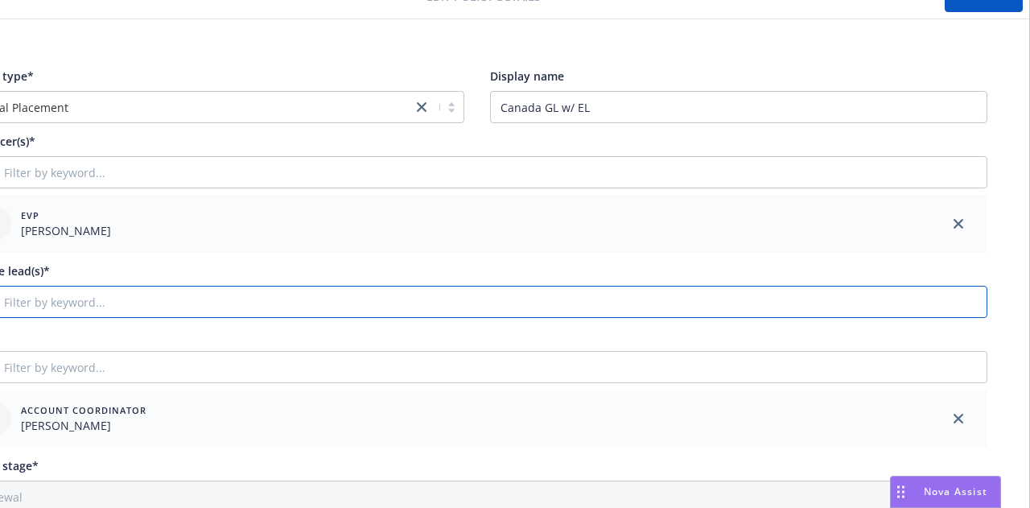
click at [849, 311] on input "Filter by keyword..." at bounding box center [476, 302] width 1021 height 32
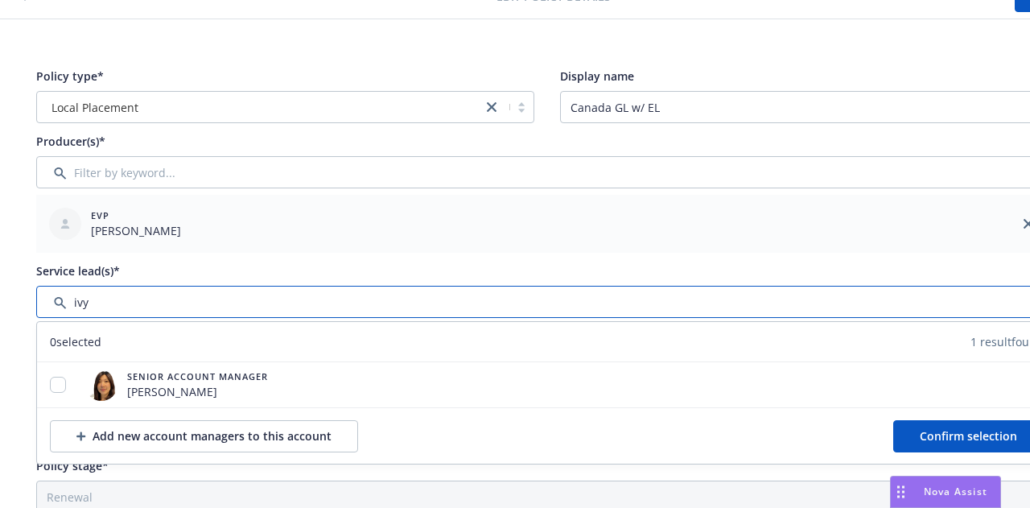
scroll to position [79, 0]
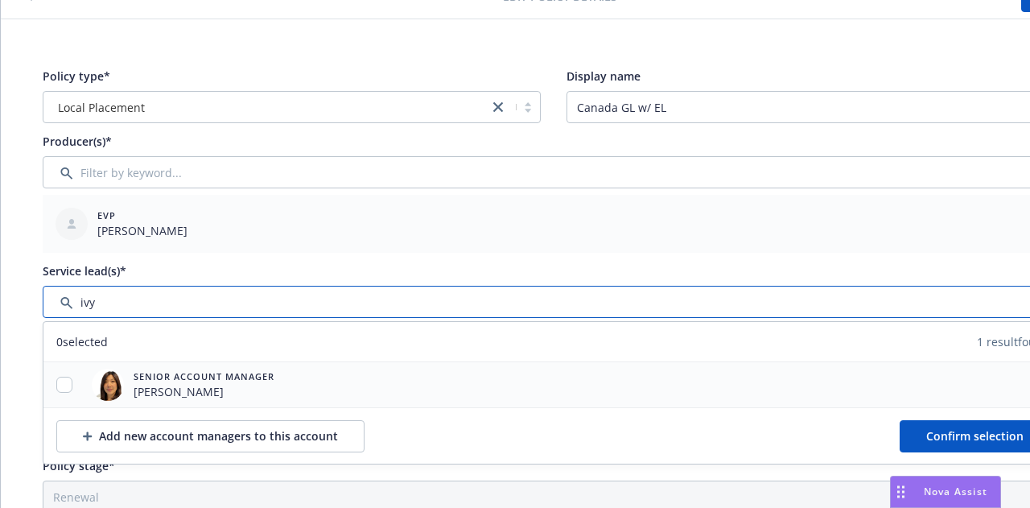
type input "ivy"
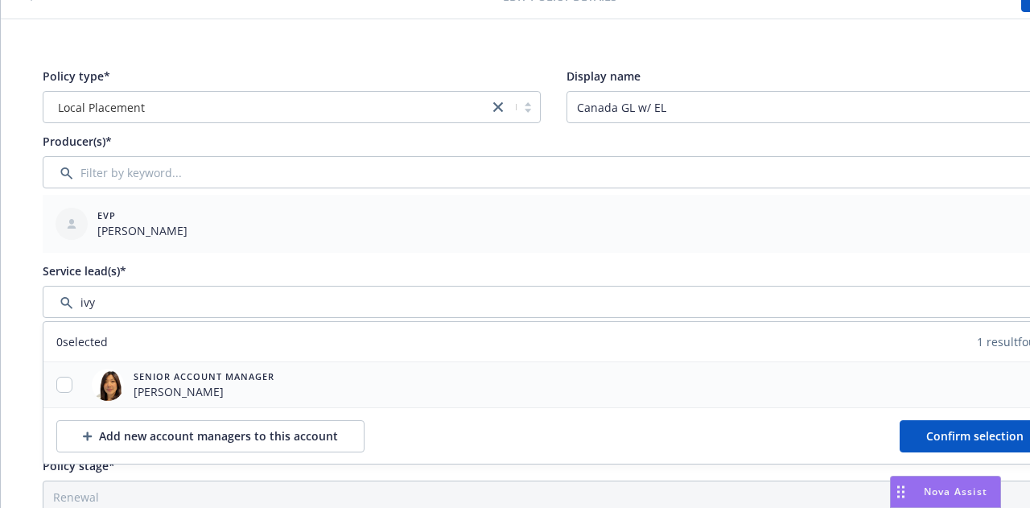
click at [71, 388] on div at bounding box center [64, 384] width 42 height 17
click at [64, 381] on input "checkbox" at bounding box center [64, 384] width 16 height 16
checkbox input "true"
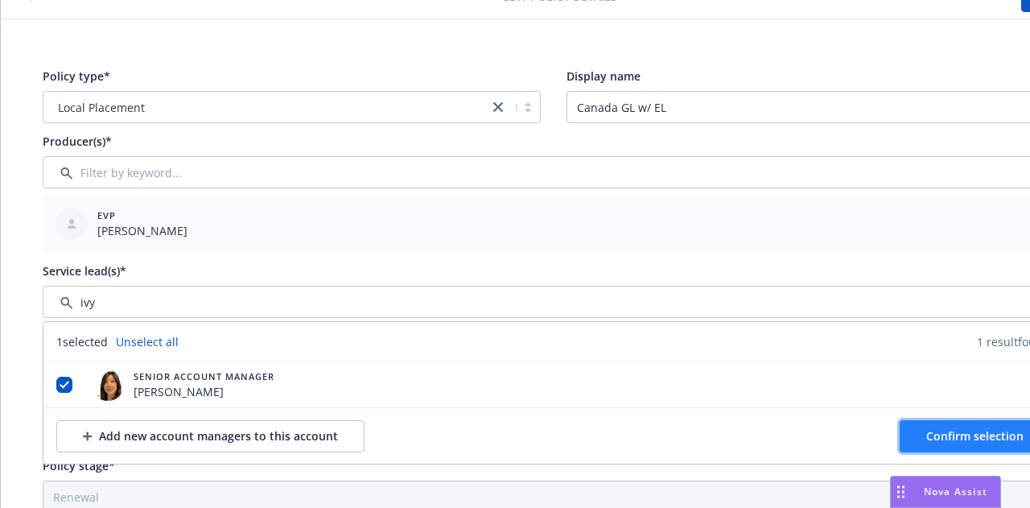
click at [975, 428] on span "Confirm selection" at bounding box center [974, 435] width 97 height 15
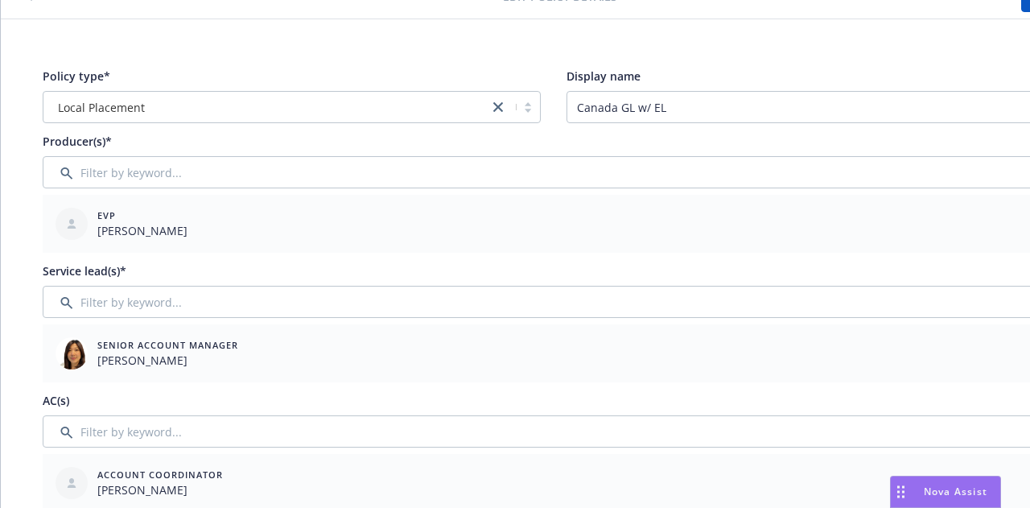
scroll to position [0, 88]
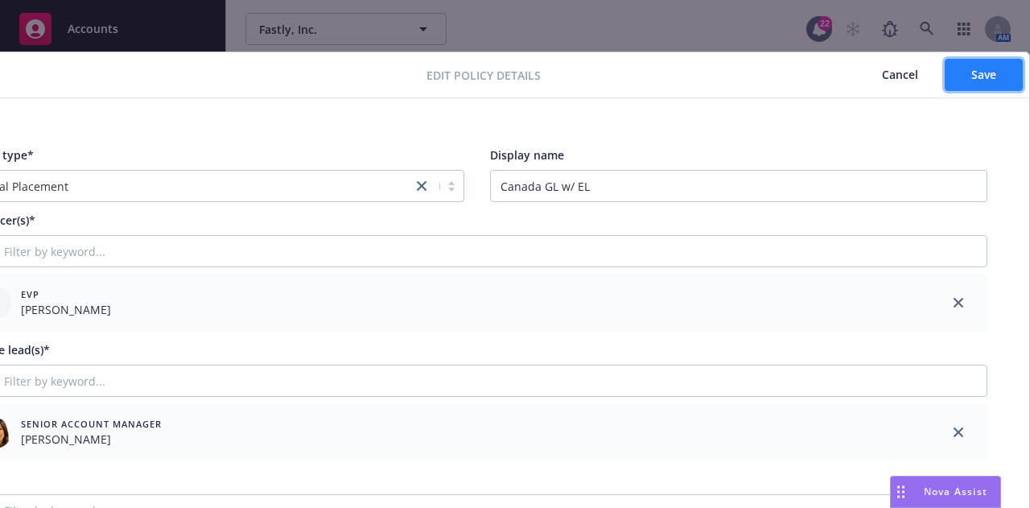
click at [971, 73] on span "Save" at bounding box center [983, 74] width 25 height 15
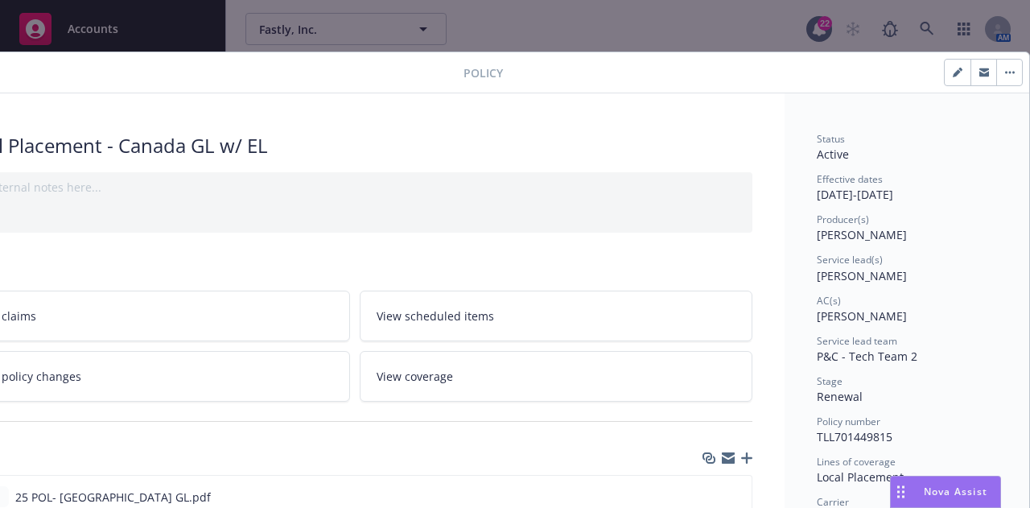
scroll to position [0, 0]
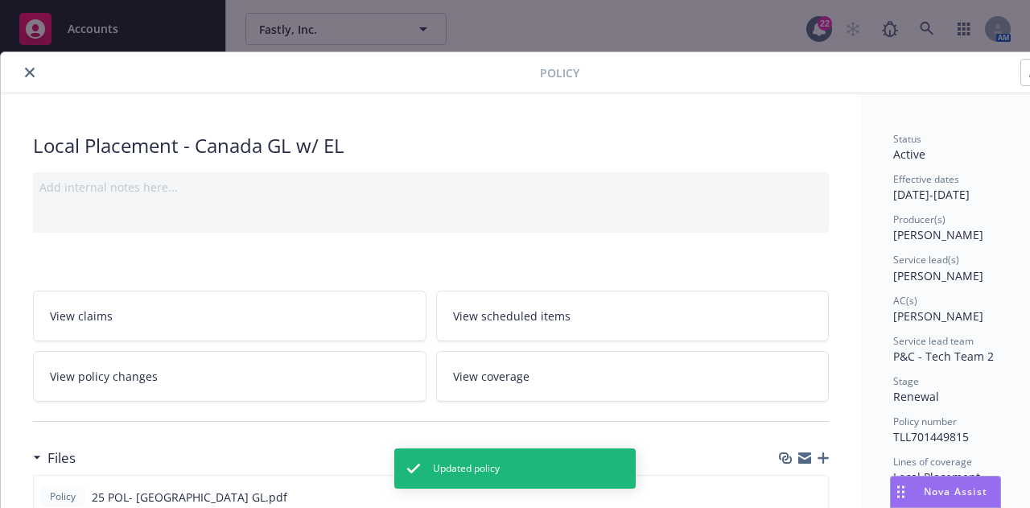
click at [25, 70] on icon "close" at bounding box center [30, 73] width 10 height 10
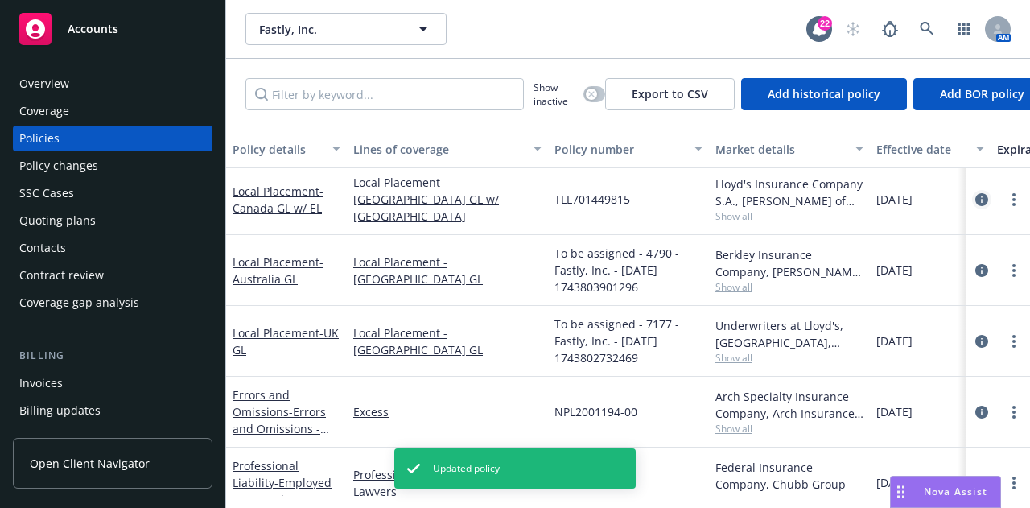
click at [976, 195] on link "circleInformation" at bounding box center [981, 199] width 19 height 19
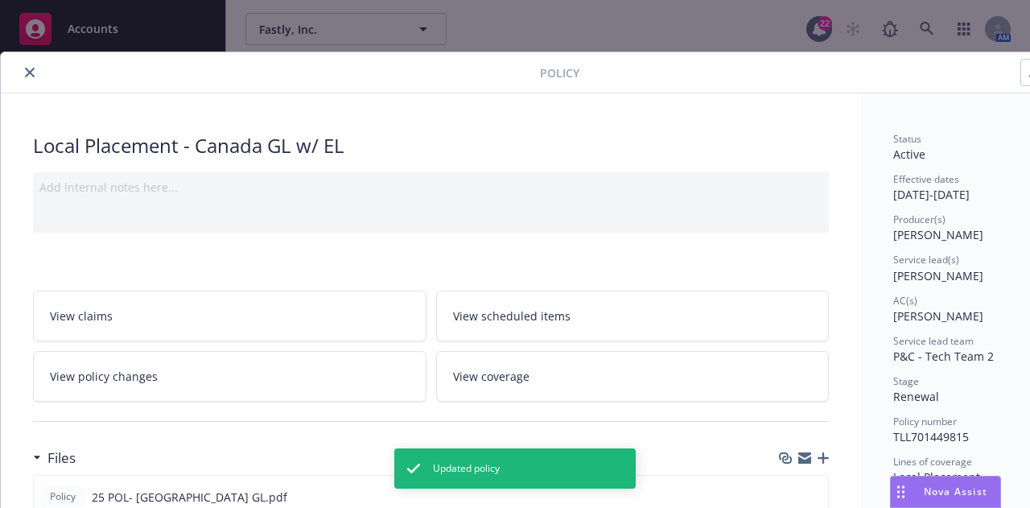
scroll to position [48, 0]
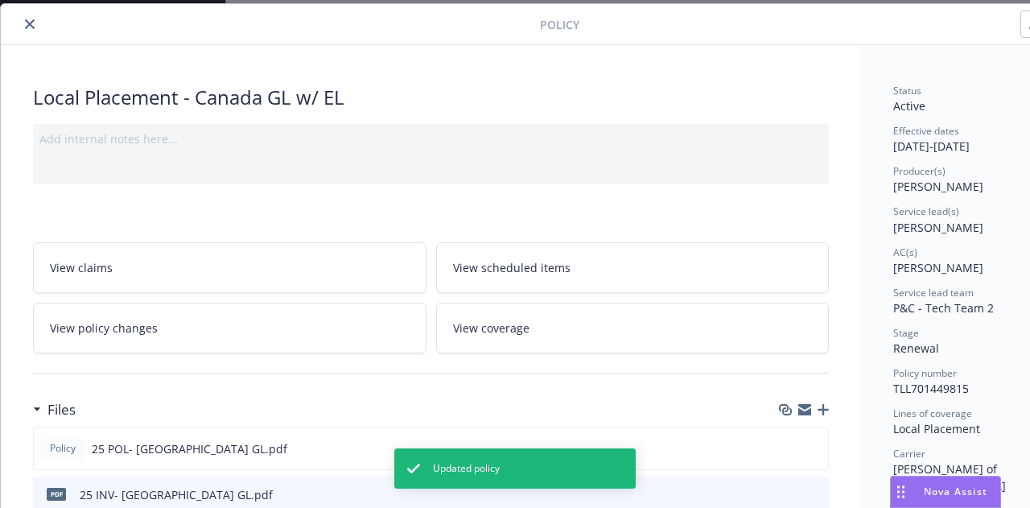
click at [33, 31] on button "close" at bounding box center [29, 23] width 19 height 19
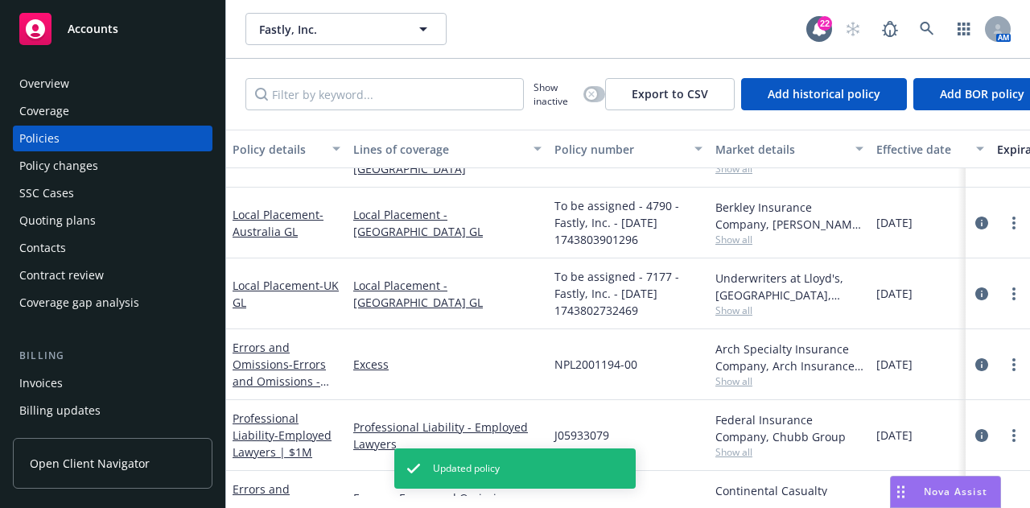
scroll to position [380, 0]
click at [975, 219] on icon "circleInformation" at bounding box center [981, 222] width 13 height 13
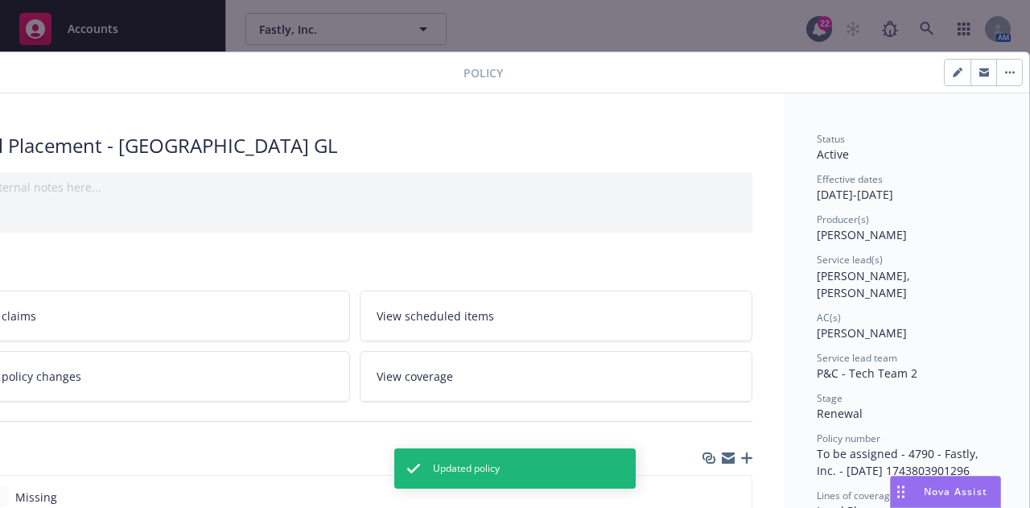
click at [952, 73] on button "button" at bounding box center [957, 73] width 26 height 26
select select "RENEWAL"
select select "12"
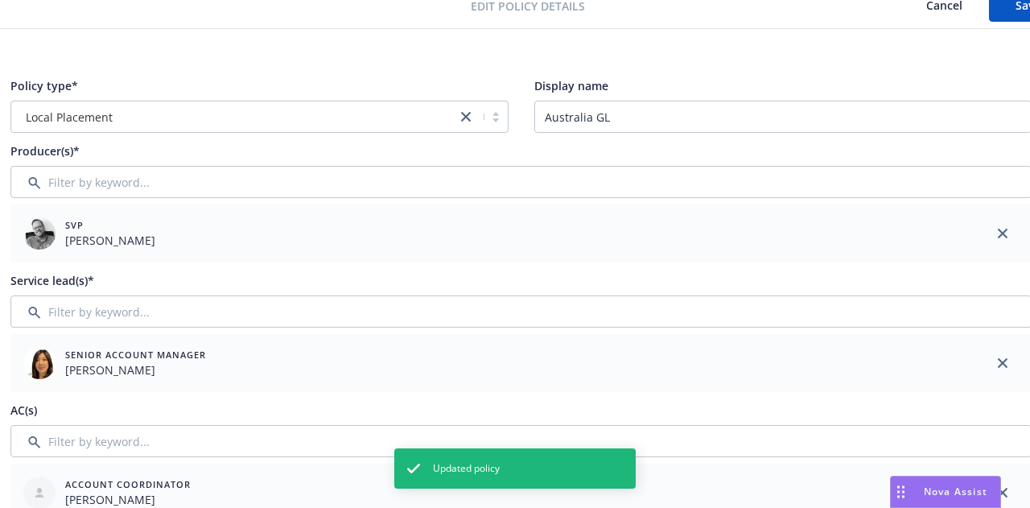
scroll to position [69, 34]
click at [1004, 233] on icon "close" at bounding box center [1001, 233] width 10 height 10
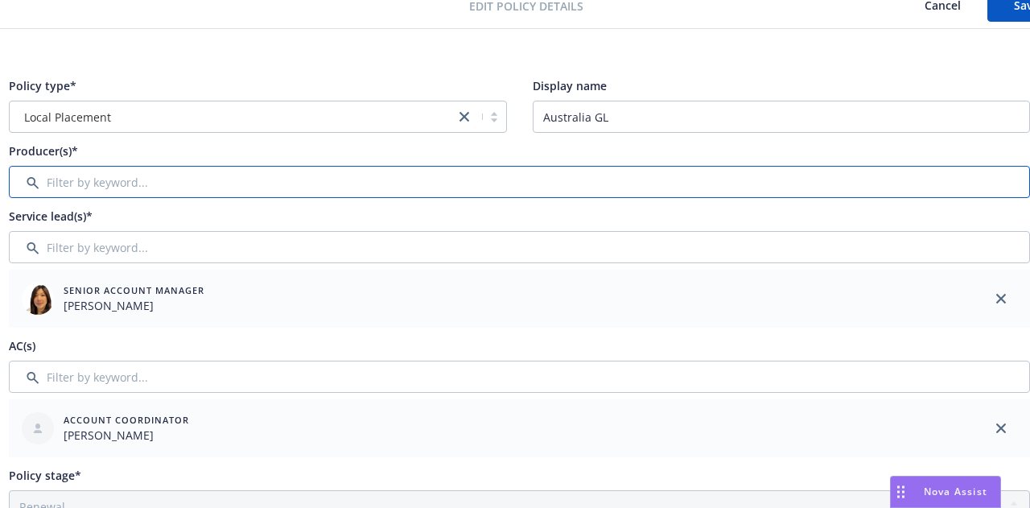
click at [935, 187] on input "Filter by keyword..." at bounding box center [519, 182] width 1021 height 32
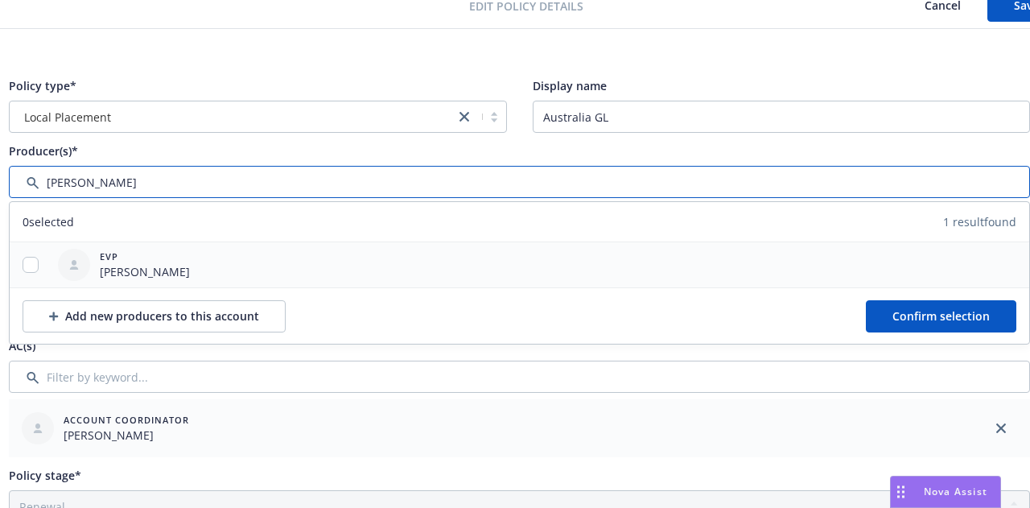
type input "[PERSON_NAME]"
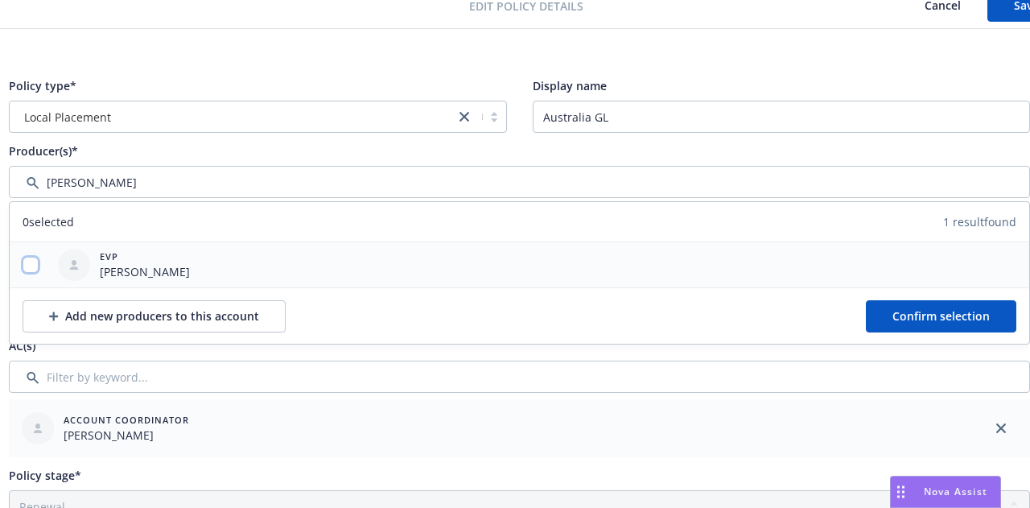
click at [33, 259] on input "checkbox" at bounding box center [31, 265] width 16 height 16
checkbox input "true"
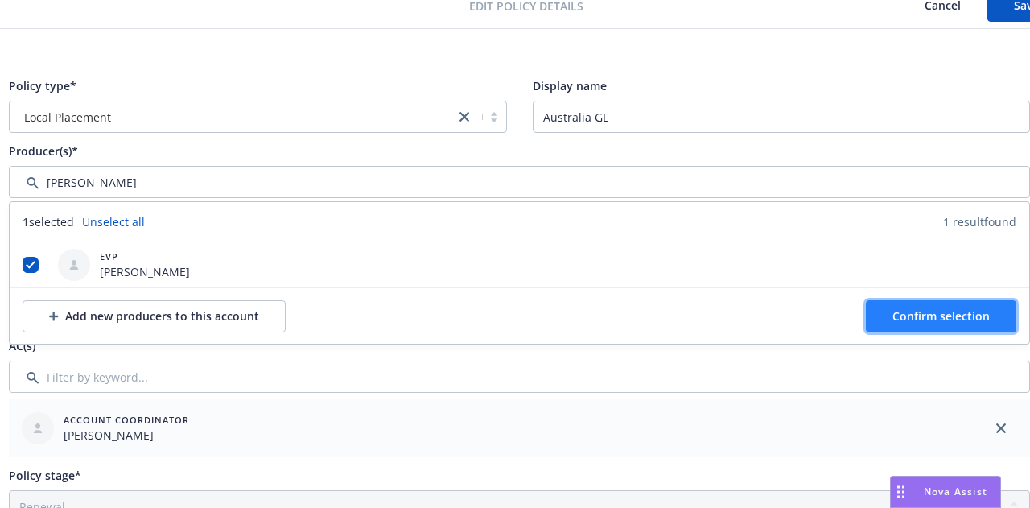
click at [872, 311] on button "Confirm selection" at bounding box center [940, 316] width 150 height 32
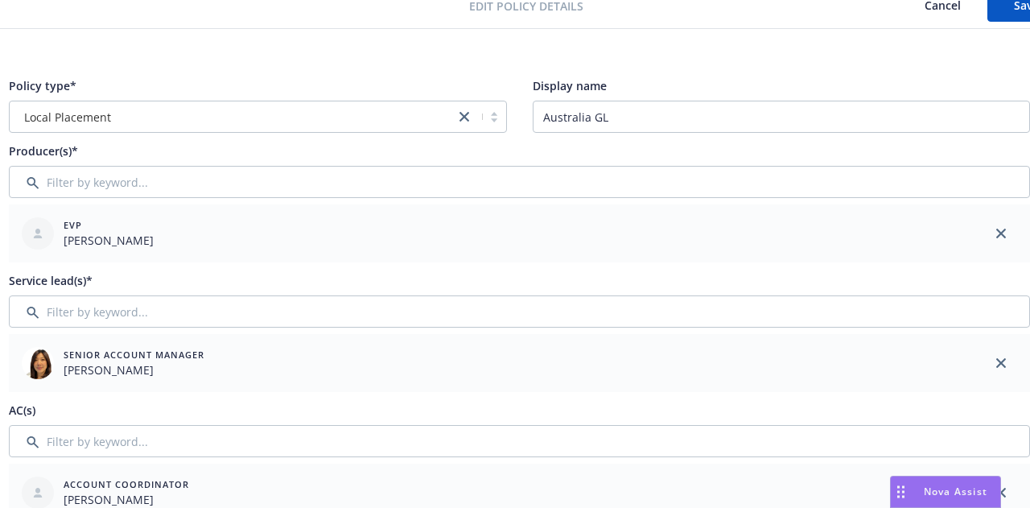
scroll to position [117, 34]
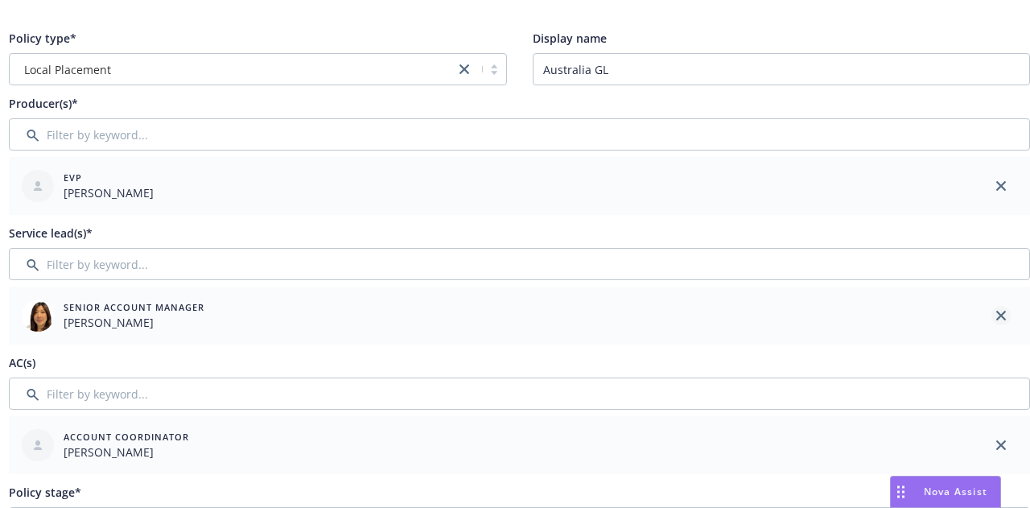
click at [1009, 313] on link "close" at bounding box center [1000, 315] width 19 height 19
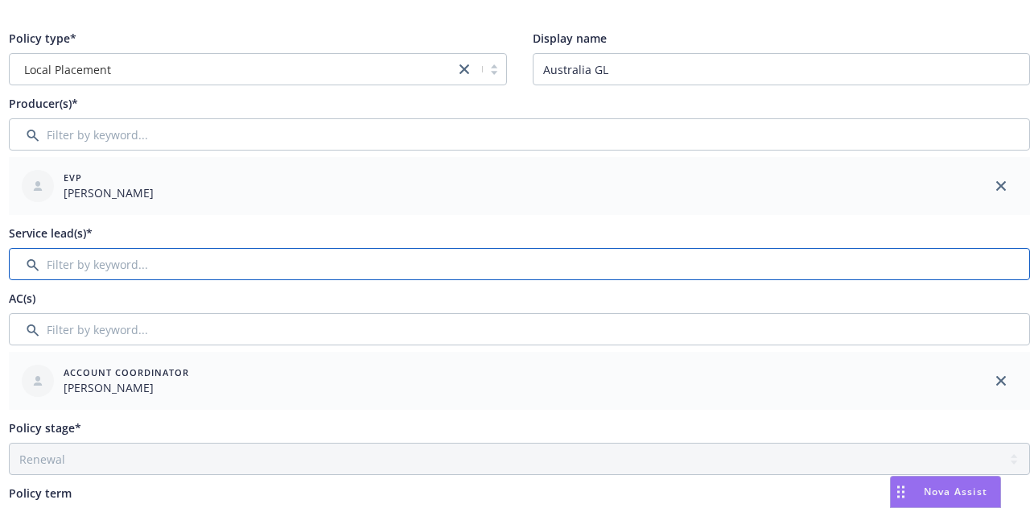
click at [913, 269] on input "Filter by keyword..." at bounding box center [519, 264] width 1021 height 32
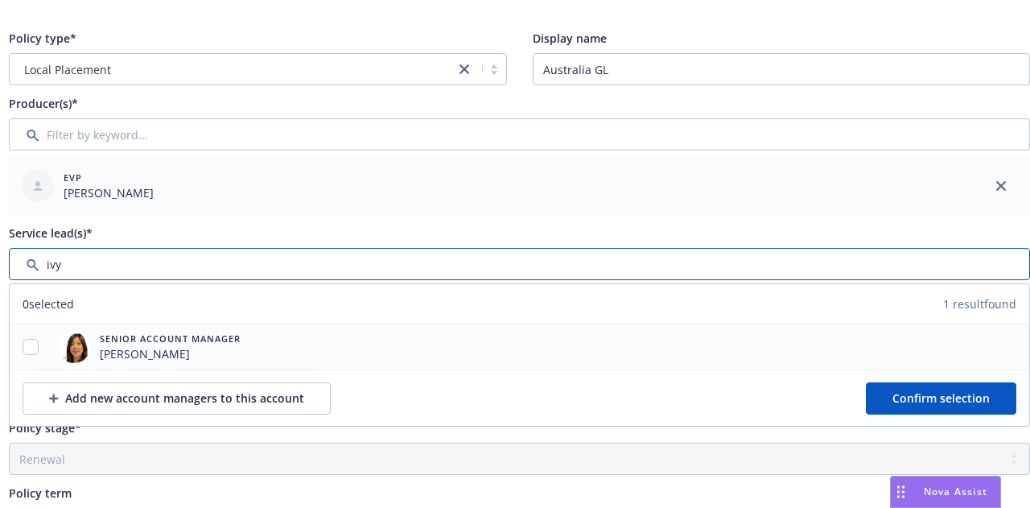
type input "ivy"
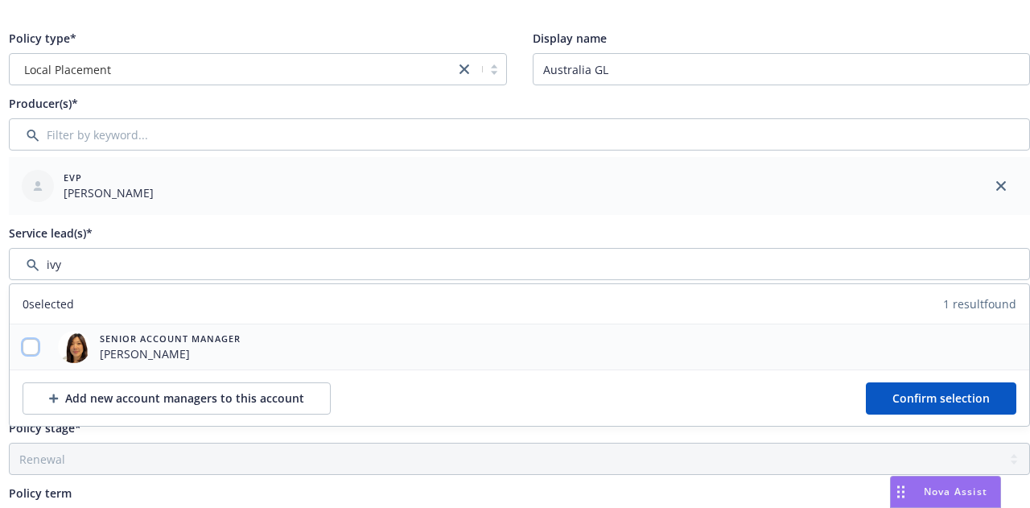
click at [26, 343] on input "checkbox" at bounding box center [31, 347] width 16 height 16
checkbox input "true"
click at [886, 403] on button "Confirm selection" at bounding box center [940, 398] width 150 height 32
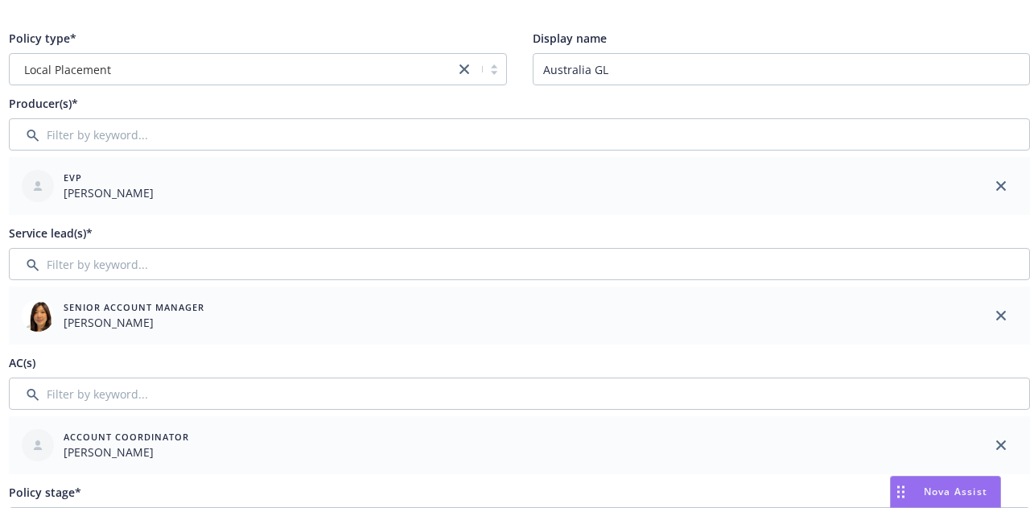
scroll to position [0, 88]
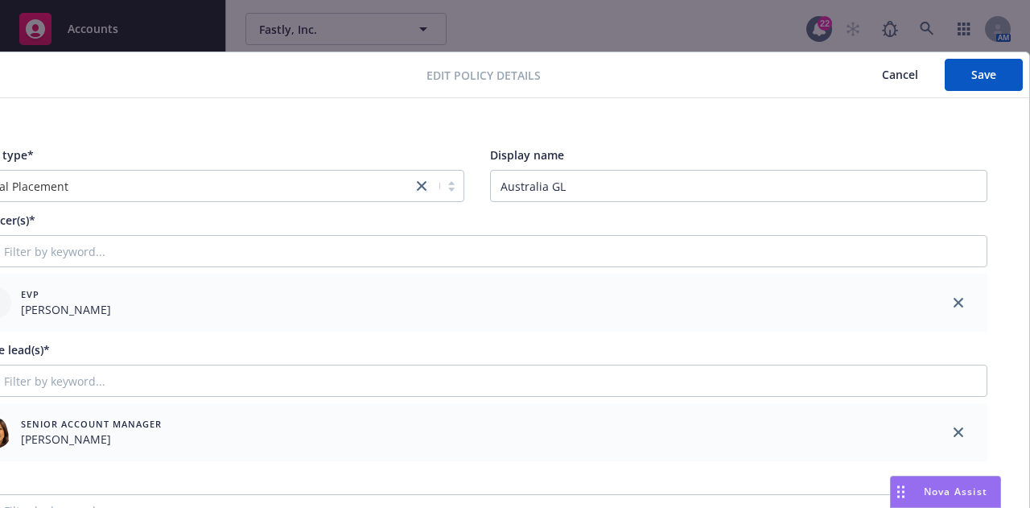
click at [976, 96] on div "Edit policy details Cancel Save" at bounding box center [476, 75] width 1104 height 46
click at [980, 76] on span "Save" at bounding box center [983, 74] width 25 height 15
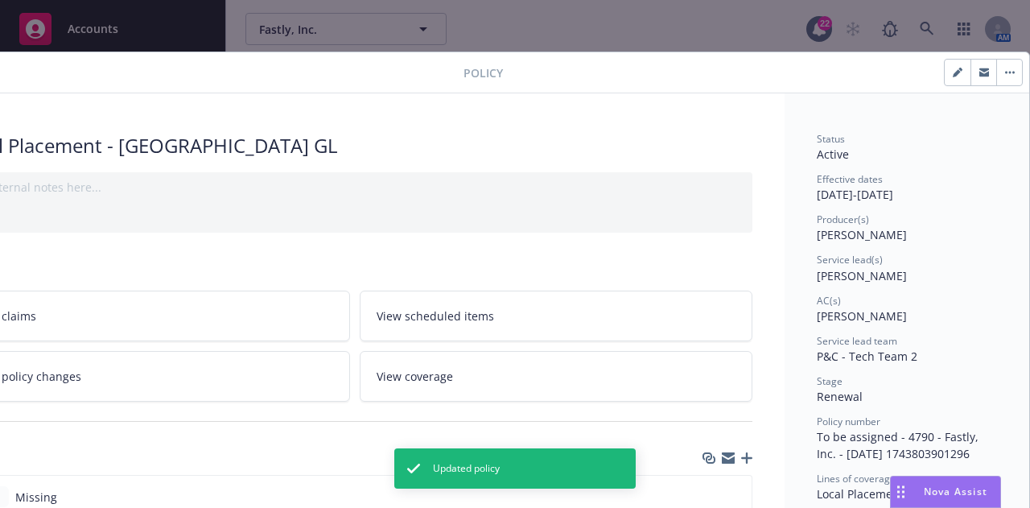
scroll to position [0, 0]
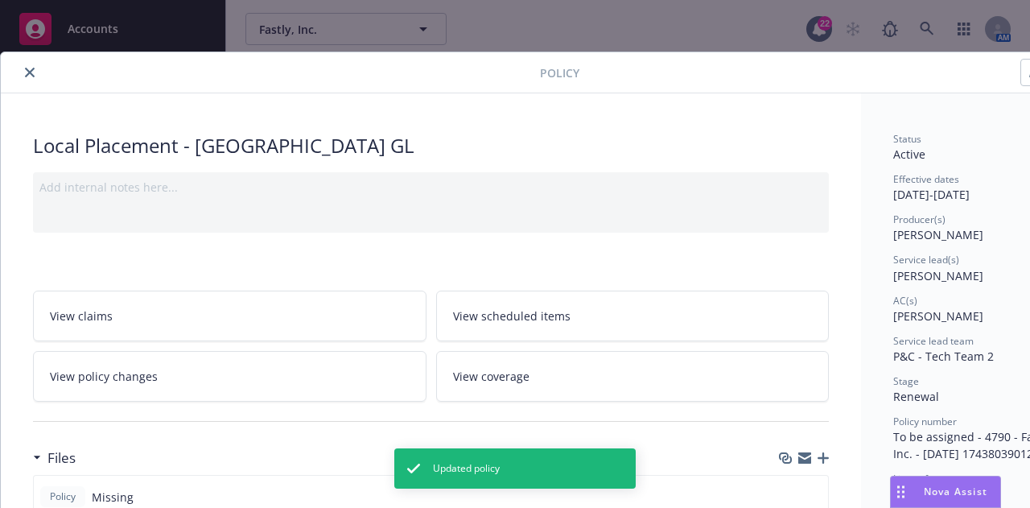
click at [31, 68] on icon "close" at bounding box center [30, 73] width 10 height 10
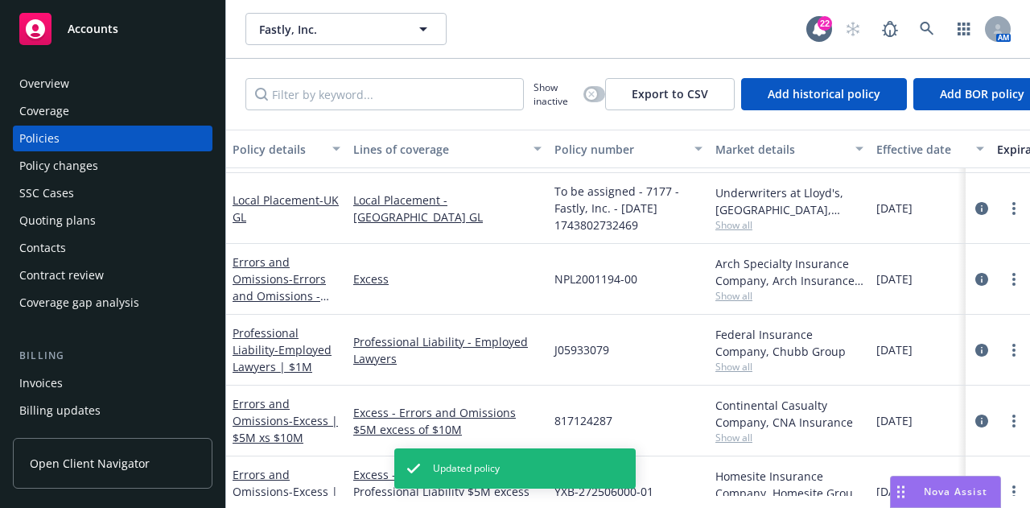
scroll to position [452, 0]
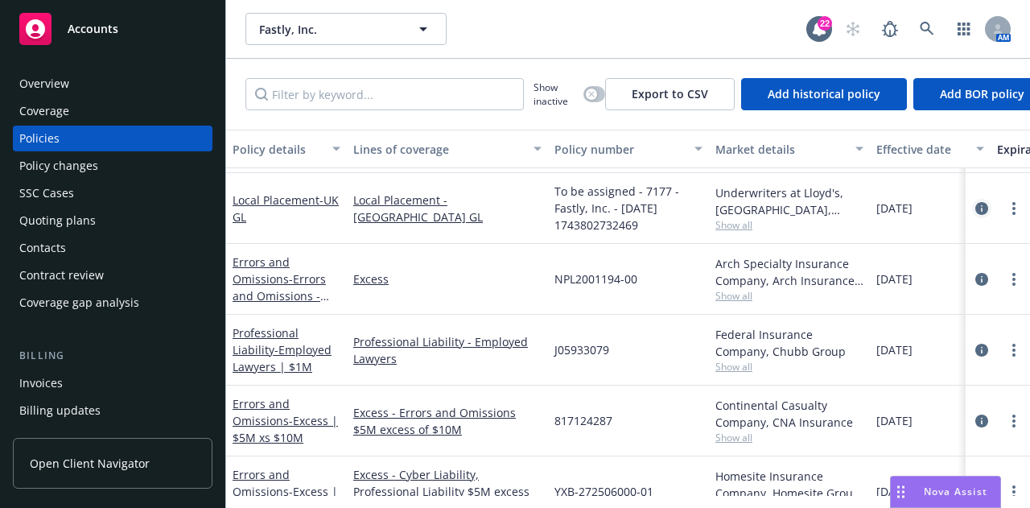
click at [975, 208] on icon "circleInformation" at bounding box center [981, 208] width 13 height 13
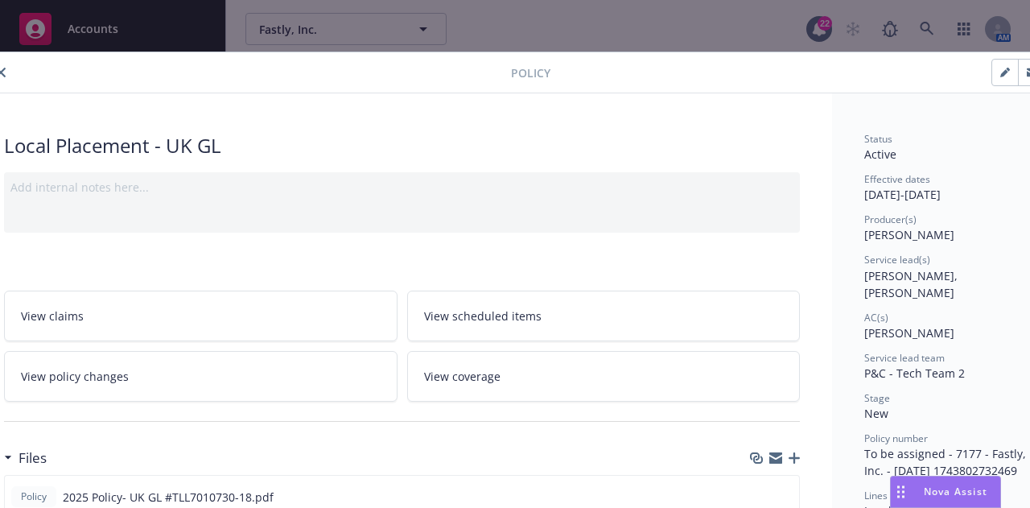
scroll to position [0, 30]
click at [997, 72] on button "button" at bounding box center [1004, 73] width 26 height 26
select select "NEW"
select select "12"
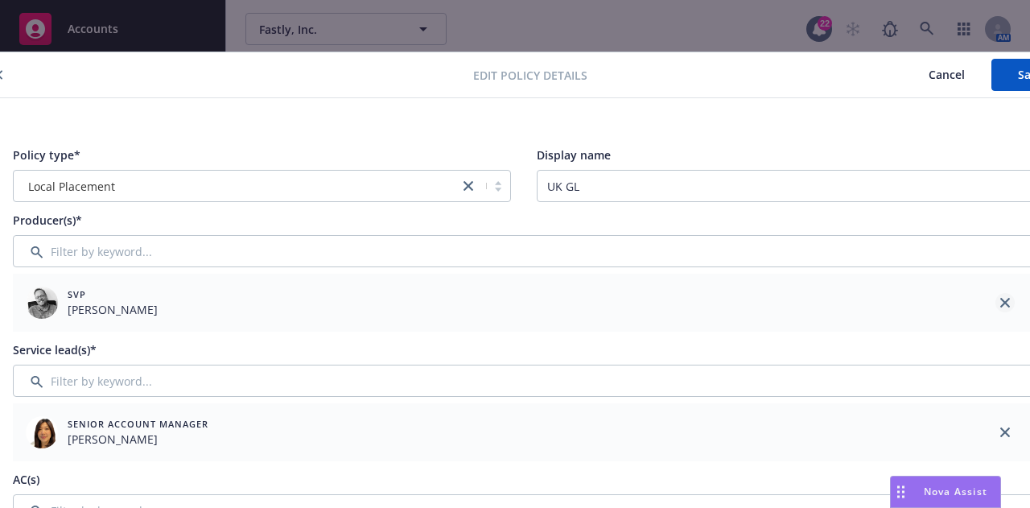
click at [1007, 302] on icon "close" at bounding box center [1005, 303] width 10 height 10
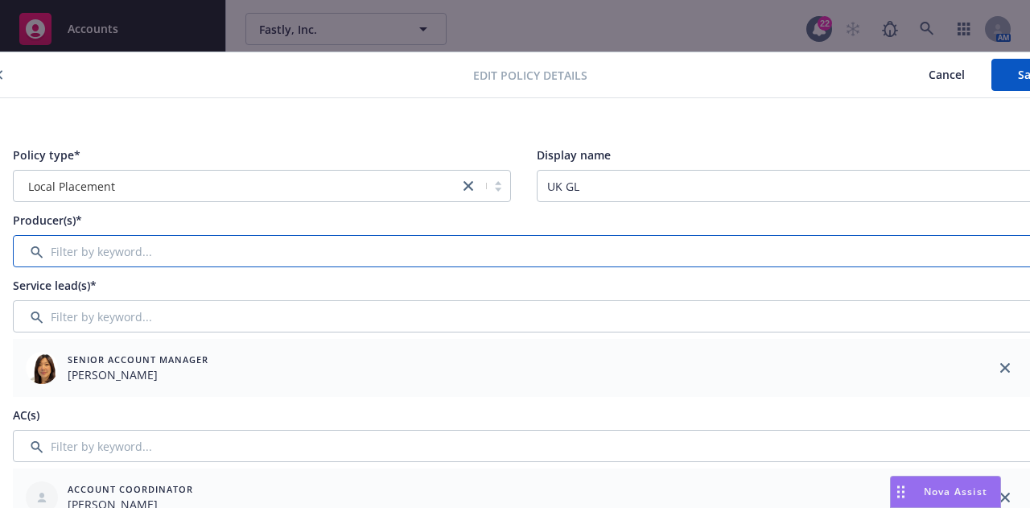
click at [593, 260] on input "Filter by keyword..." at bounding box center [523, 251] width 1021 height 32
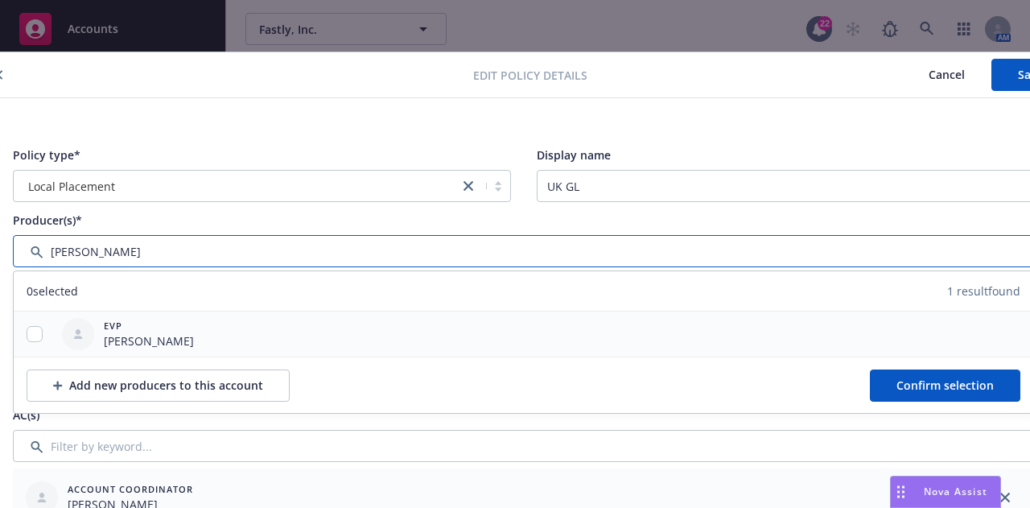
type input "[PERSON_NAME]"
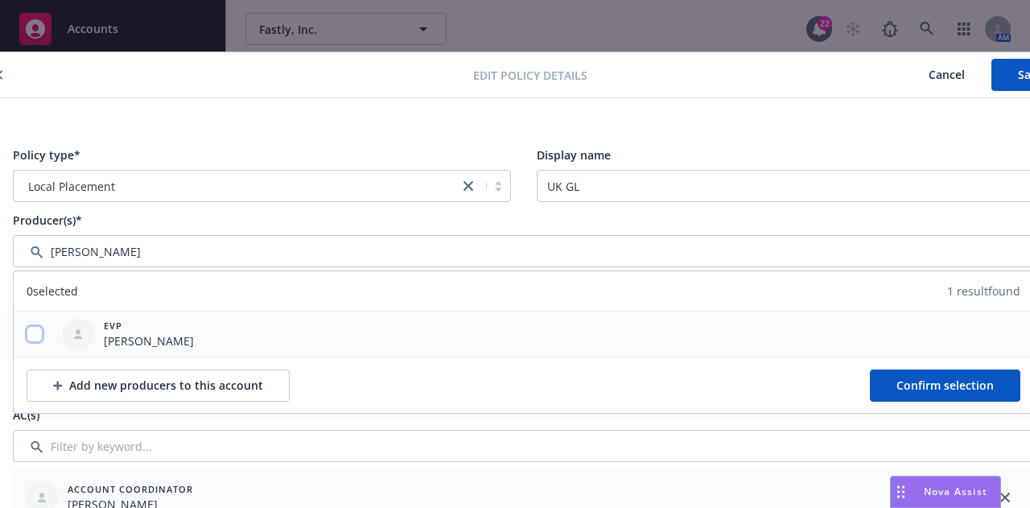
click at [39, 331] on input "checkbox" at bounding box center [35, 334] width 16 height 16
checkbox input "true"
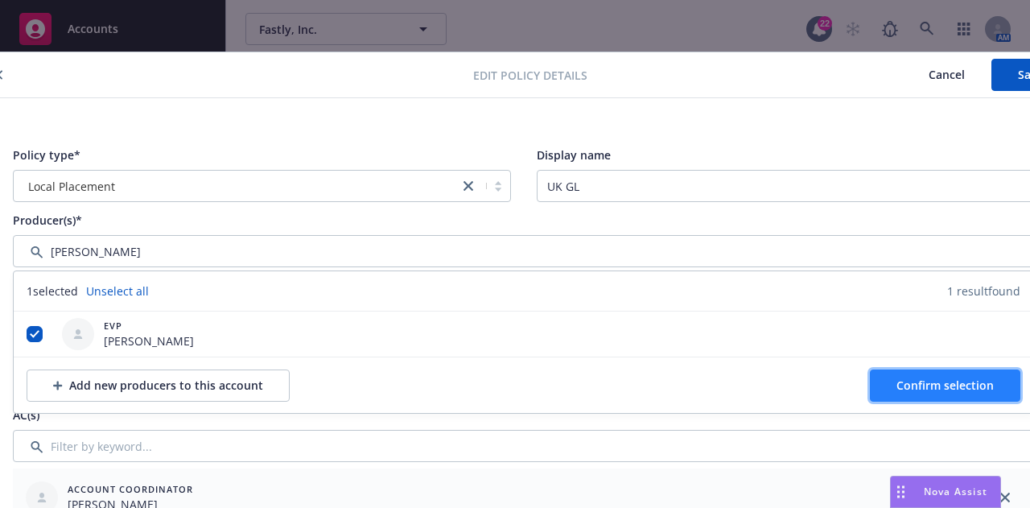
click at [952, 379] on span "Confirm selection" at bounding box center [944, 384] width 97 height 15
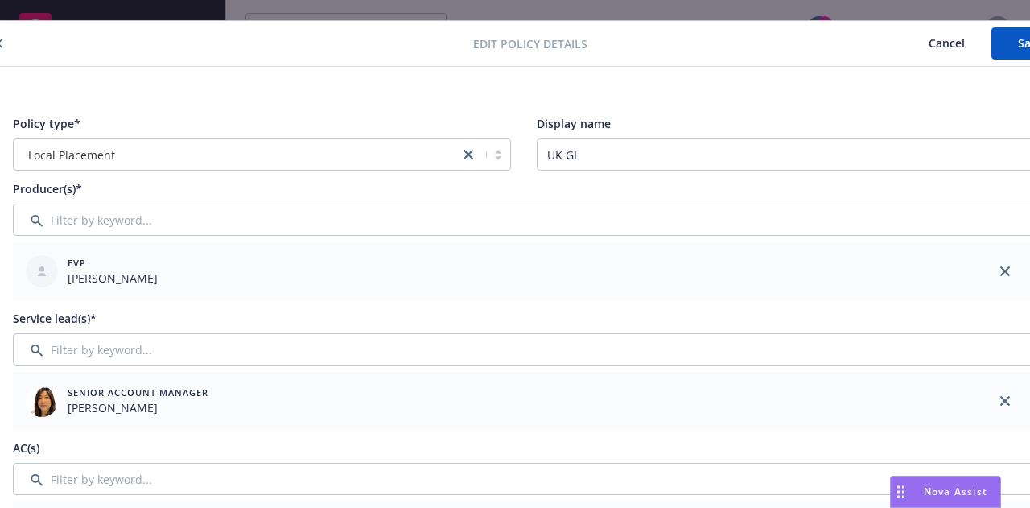
scroll to position [32, 30]
click at [1002, 400] on icon "close" at bounding box center [1005, 400] width 10 height 10
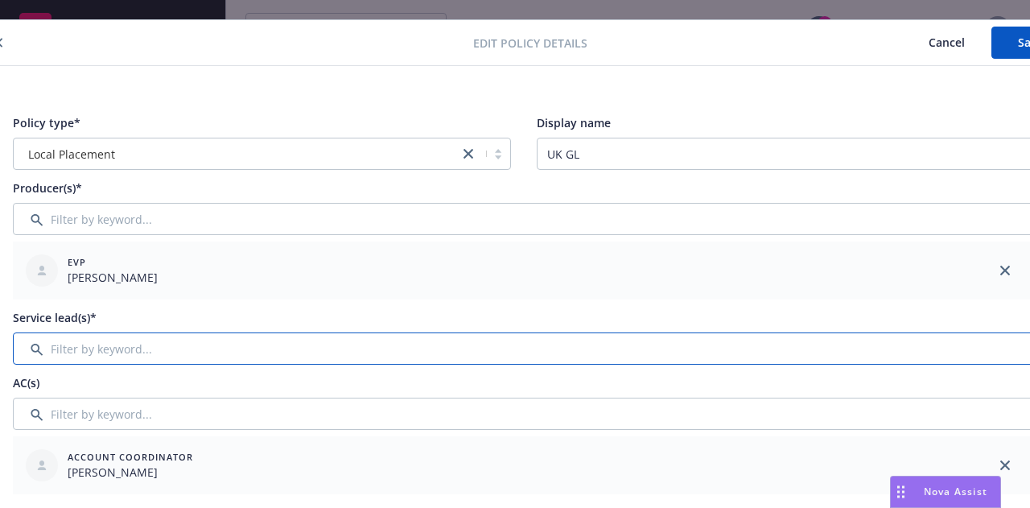
click at [893, 348] on input "Filter by keyword..." at bounding box center [523, 348] width 1021 height 32
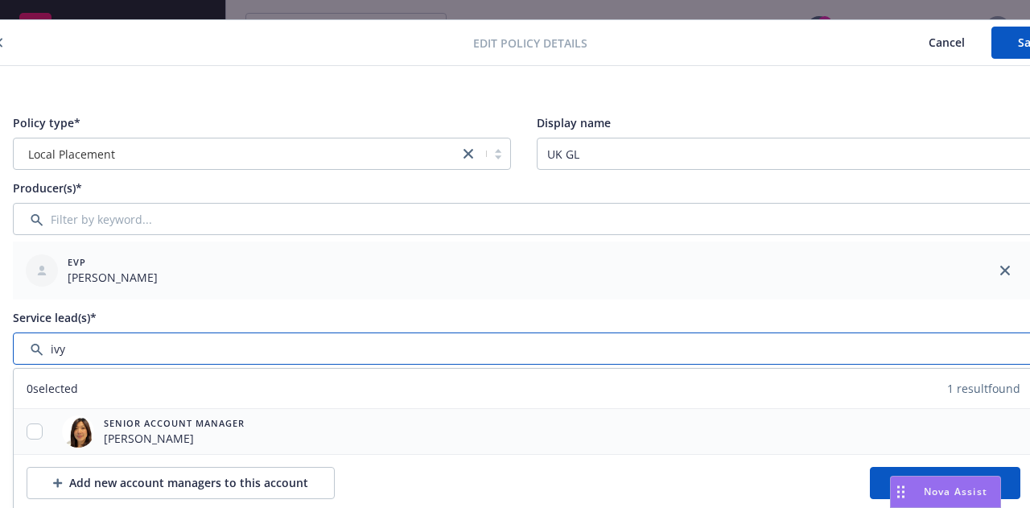
type input "ivy"
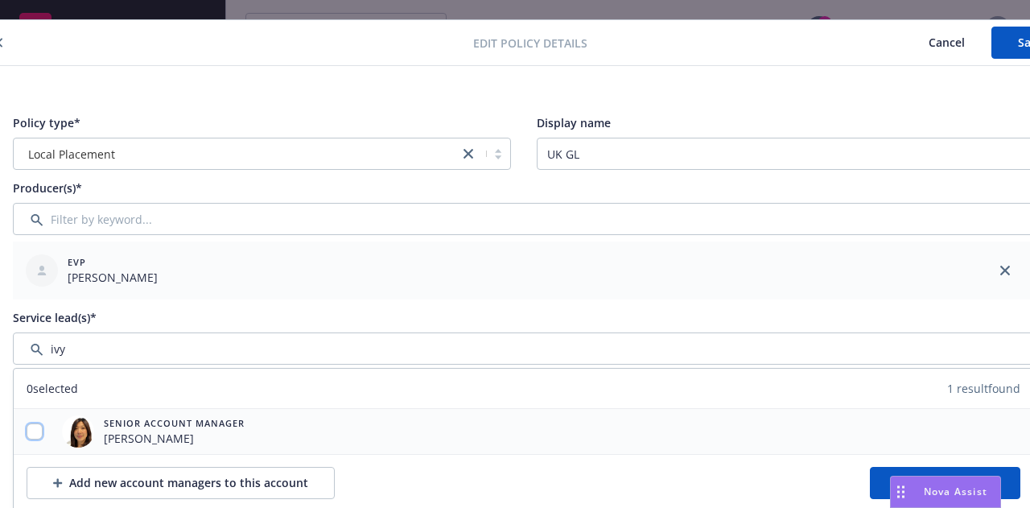
click at [34, 424] on input "checkbox" at bounding box center [35, 431] width 16 height 16
checkbox input "true"
click at [872, 474] on button "Confirm selection" at bounding box center [944, 483] width 150 height 32
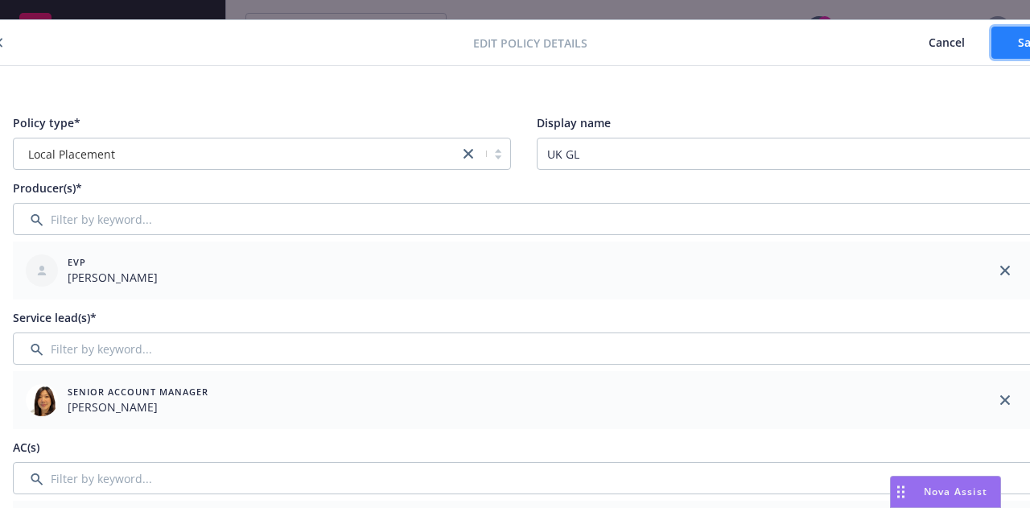
click at [997, 31] on button "Save" at bounding box center [1030, 43] width 78 height 32
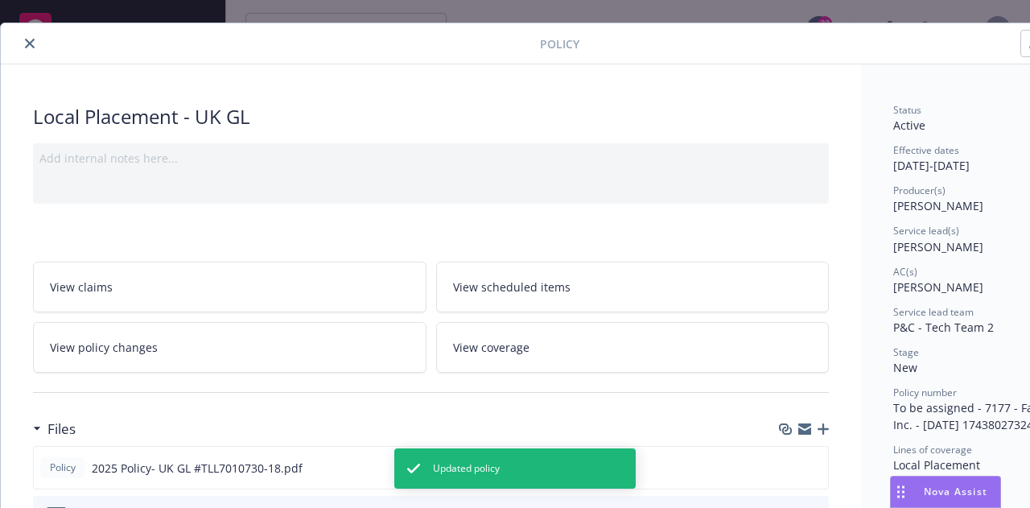
scroll to position [29, 1]
click at [32, 45] on icon "close" at bounding box center [29, 44] width 10 height 10
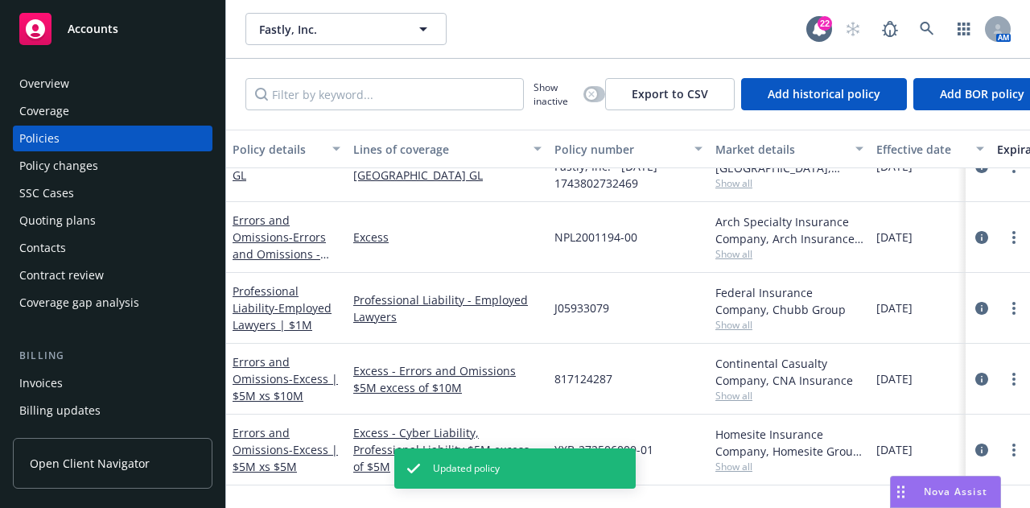
scroll to position [518, 0]
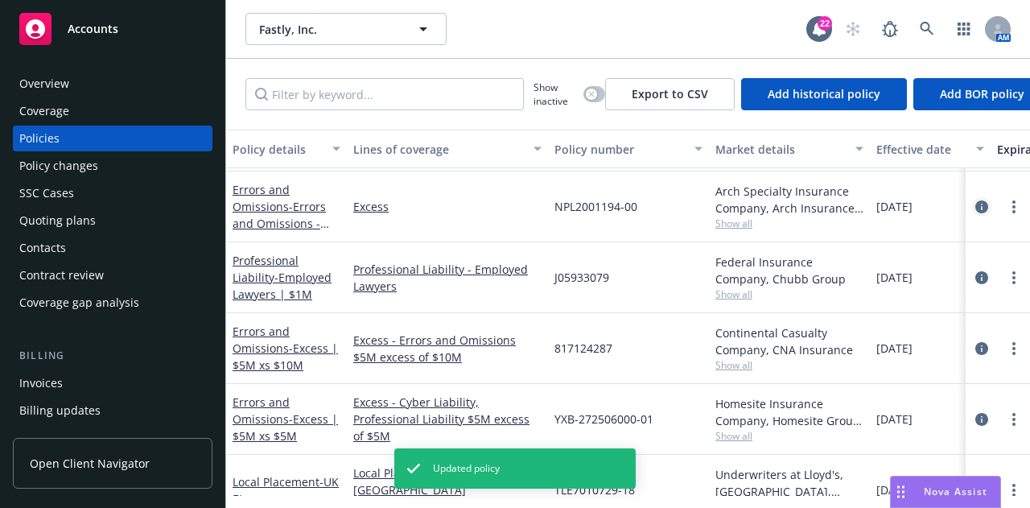
click at [975, 208] on icon "circleInformation" at bounding box center [981, 206] width 13 height 13
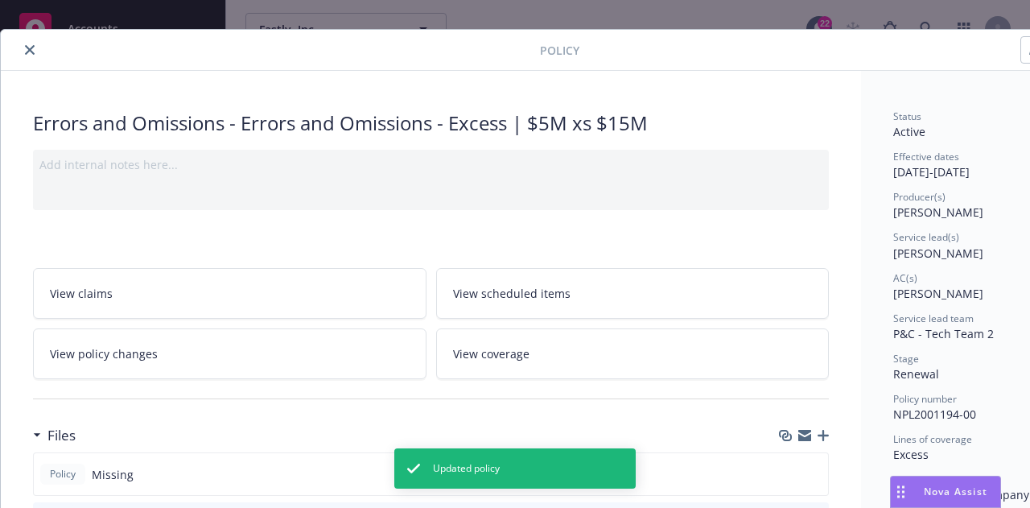
scroll to position [0, 88]
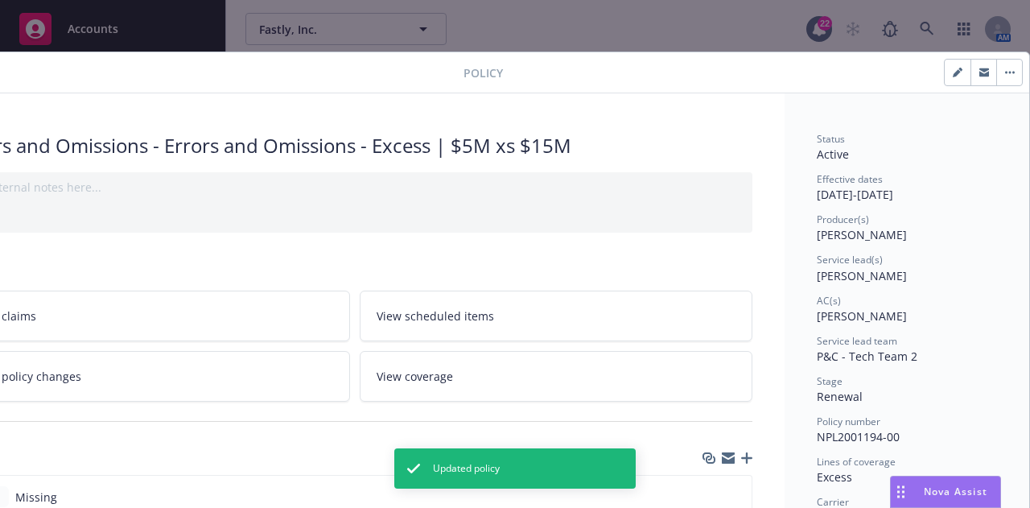
click at [952, 70] on icon "button" at bounding box center [956, 73] width 8 height 8
select select "RENEWAL"
select select "12"
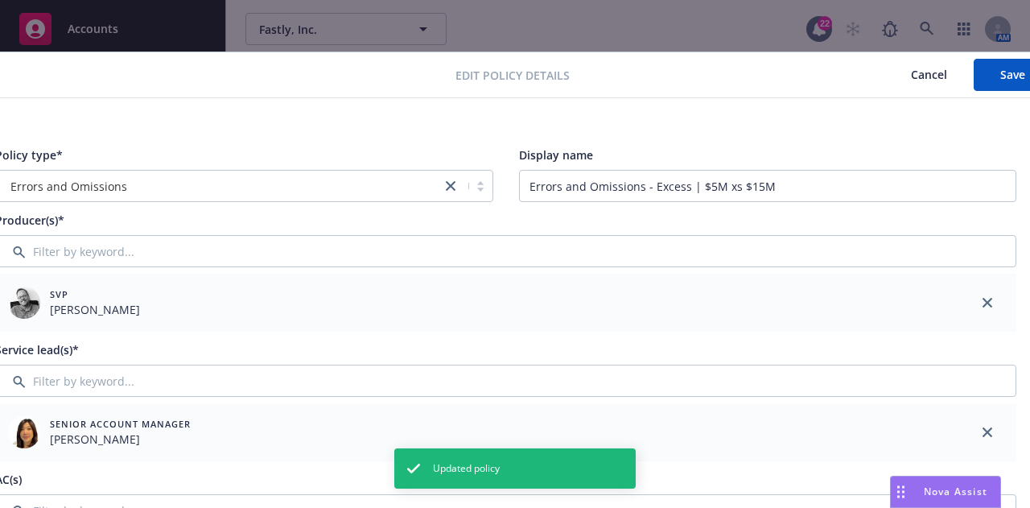
scroll to position [0, 48]
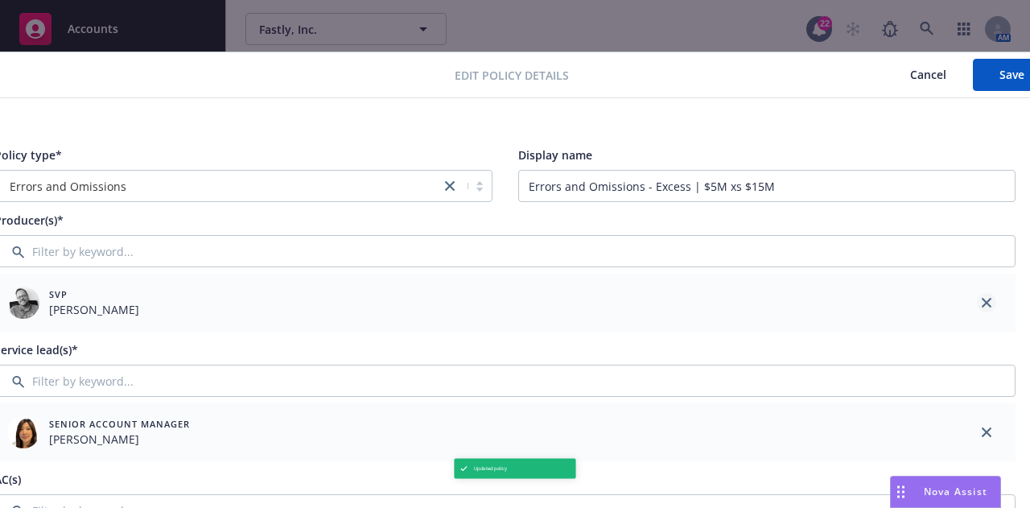
click at [993, 300] on link "close" at bounding box center [985, 302] width 19 height 19
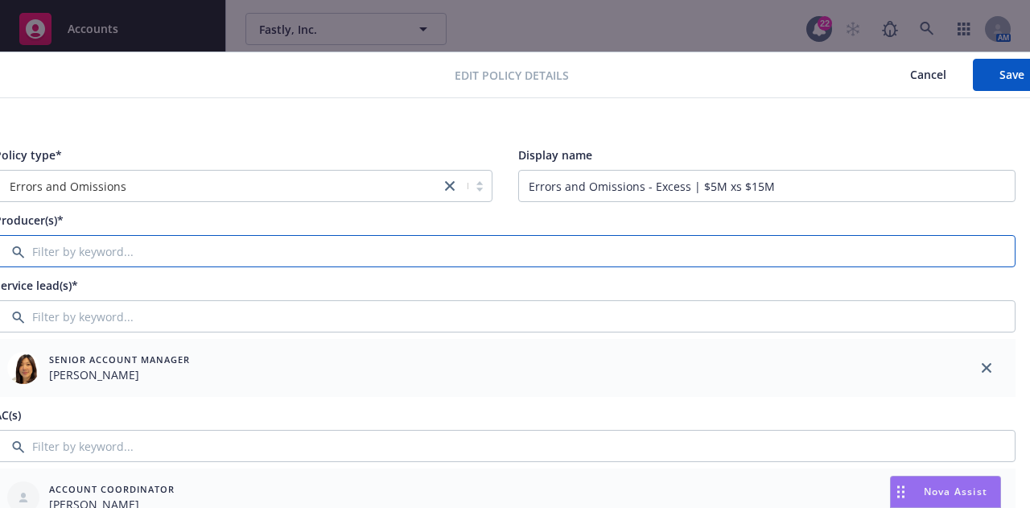
click at [825, 257] on input "Filter by keyword..." at bounding box center [504, 251] width 1021 height 32
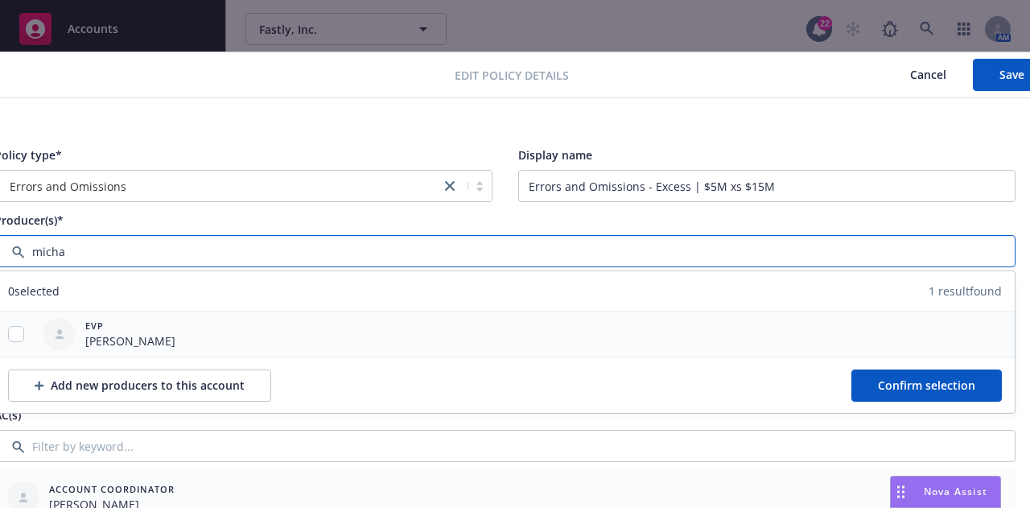
type input "micha"
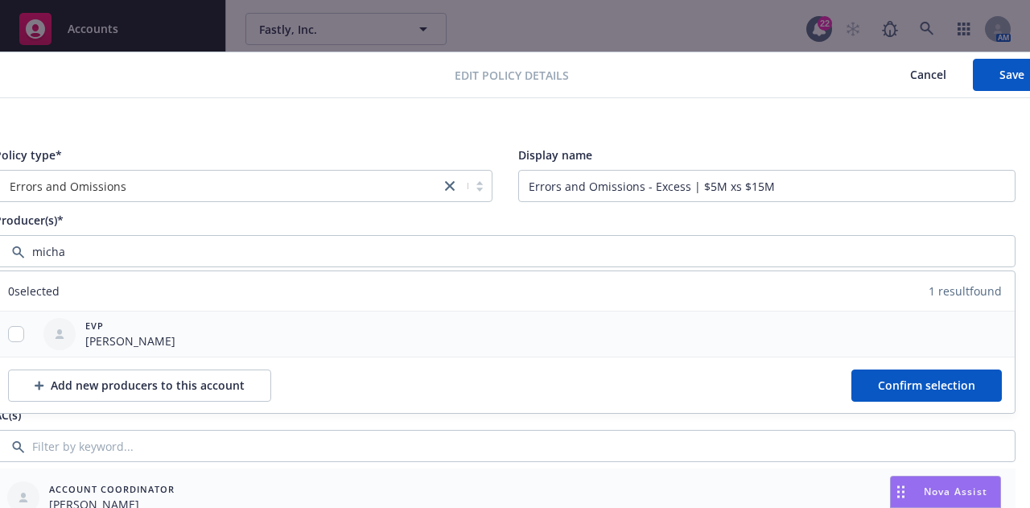
click at [23, 329] on div at bounding box center [16, 334] width 42 height 17
click at [23, 330] on input "checkbox" at bounding box center [16, 334] width 16 height 16
checkbox input "true"
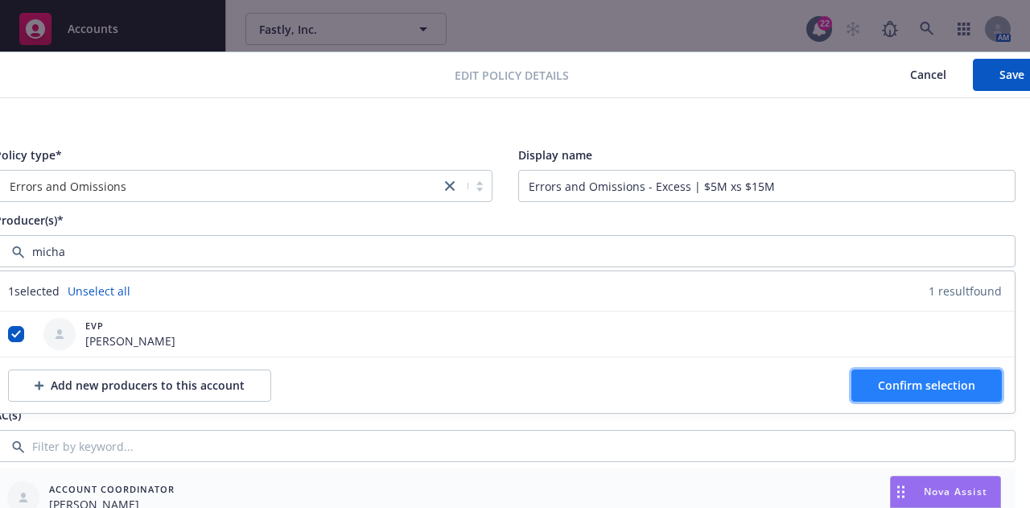
click at [882, 388] on span "Confirm selection" at bounding box center [926, 384] width 97 height 15
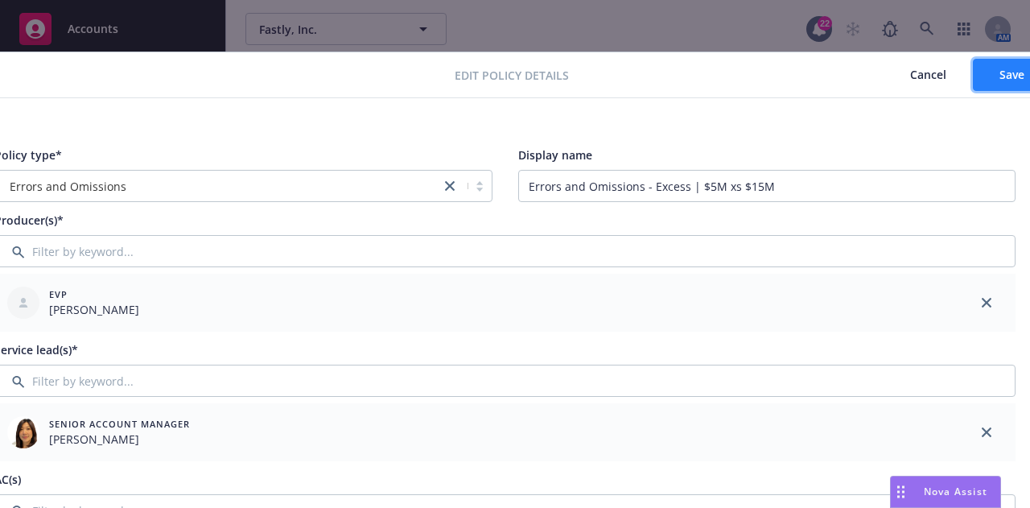
click at [995, 72] on button "Save" at bounding box center [1011, 75] width 78 height 32
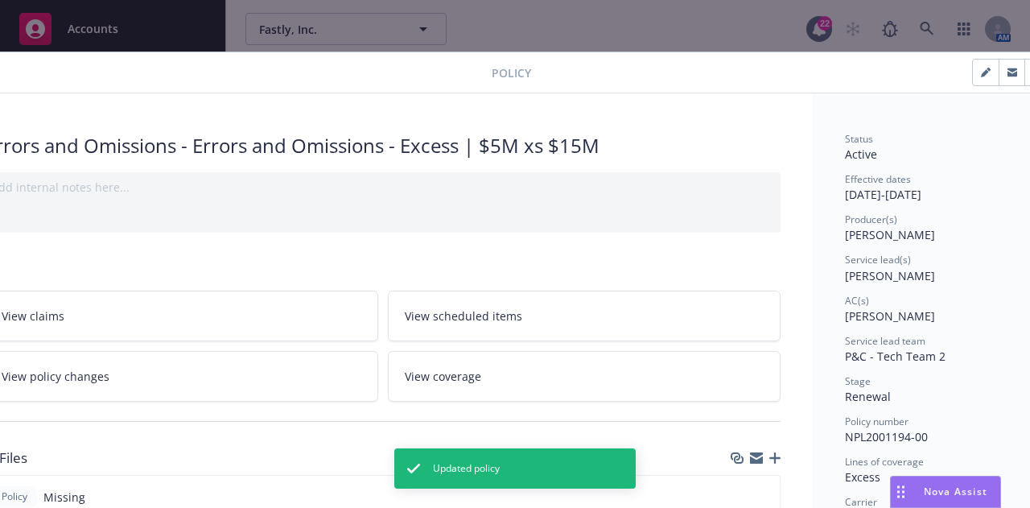
scroll to position [0, 0]
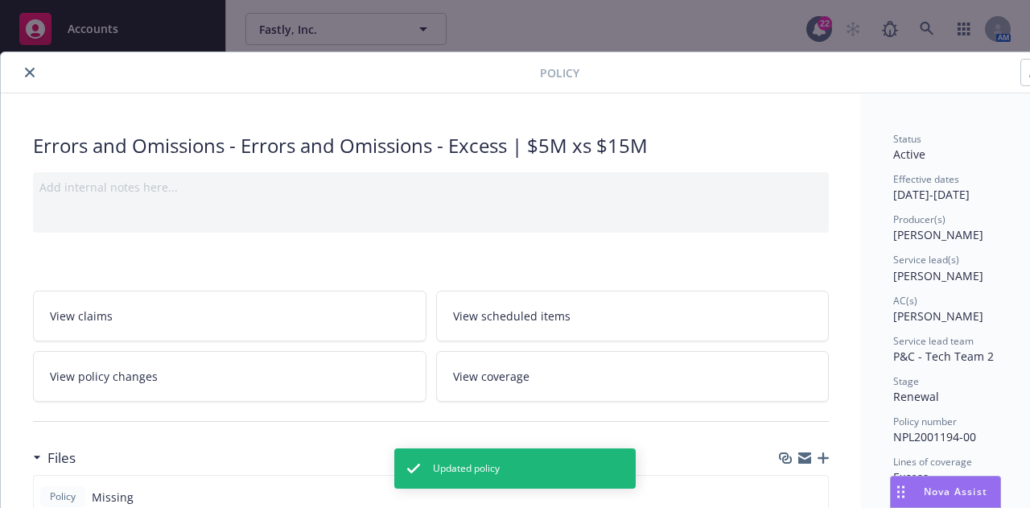
click at [29, 73] on icon "close" at bounding box center [30, 73] width 10 height 10
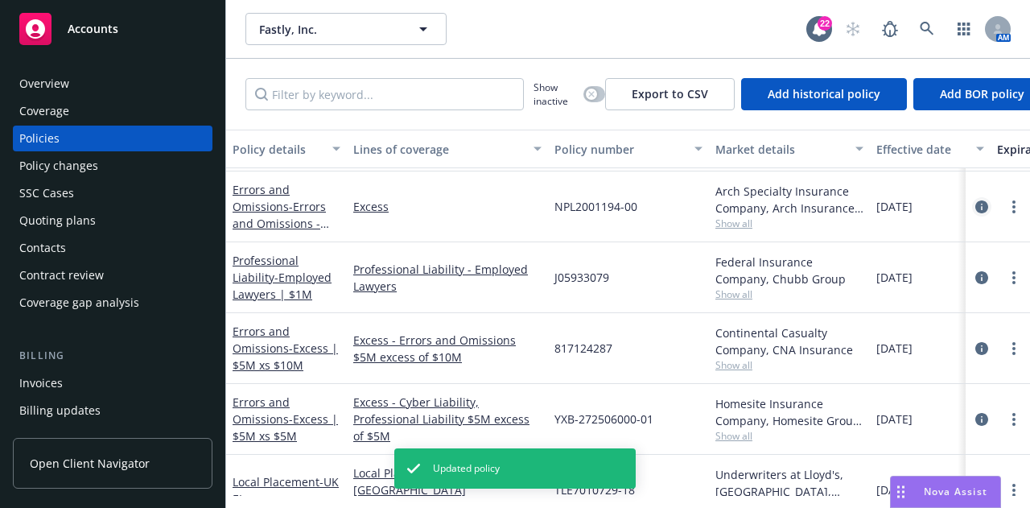
click at [975, 206] on icon "circleInformation" at bounding box center [981, 206] width 13 height 13
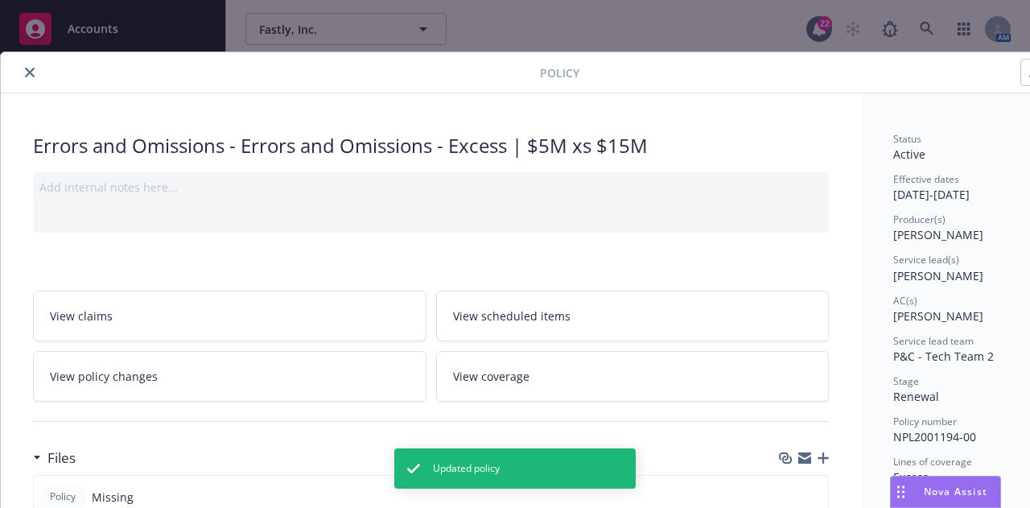
scroll to position [48, 0]
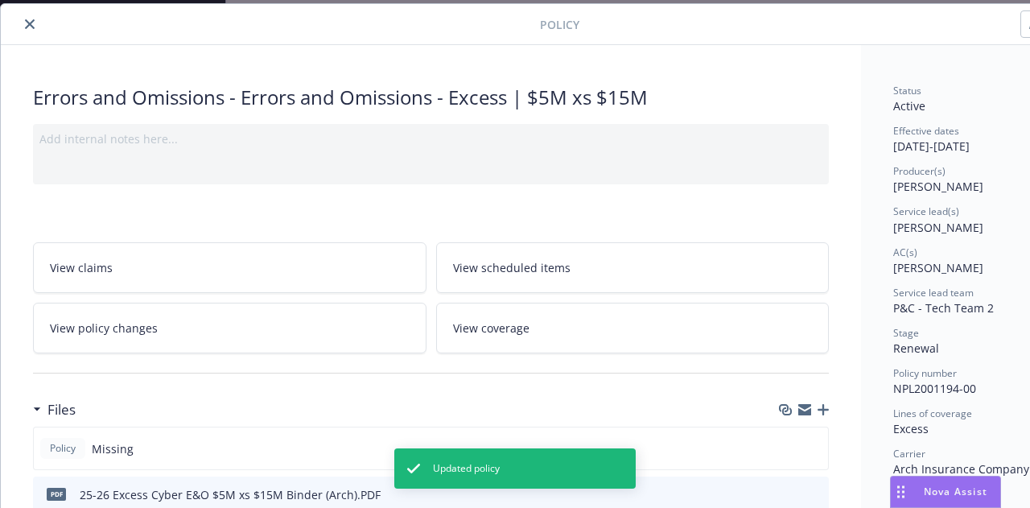
drag, startPoint x: 24, startPoint y: 27, endPoint x: 482, endPoint y: 150, distance: 474.1
click at [25, 26] on icon "close" at bounding box center [30, 24] width 10 height 10
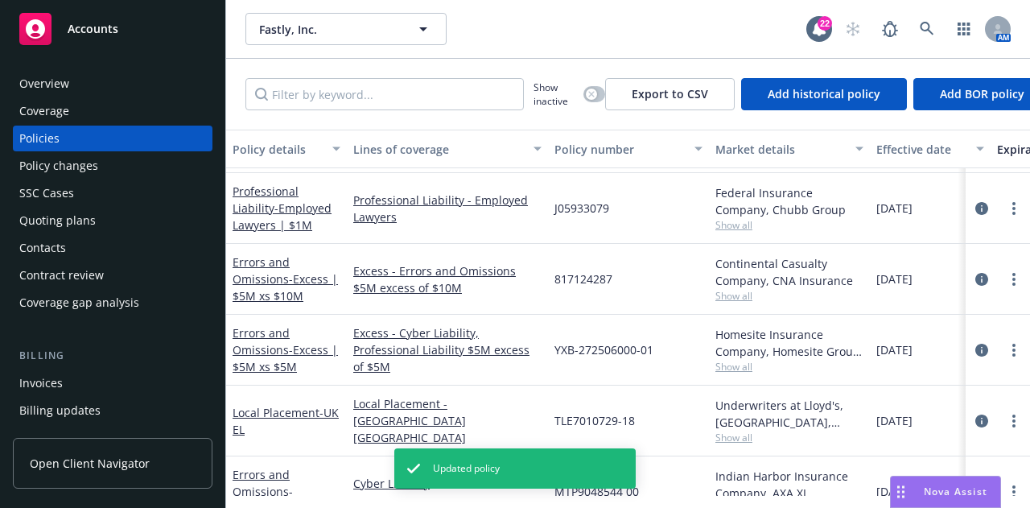
scroll to position [587, 0]
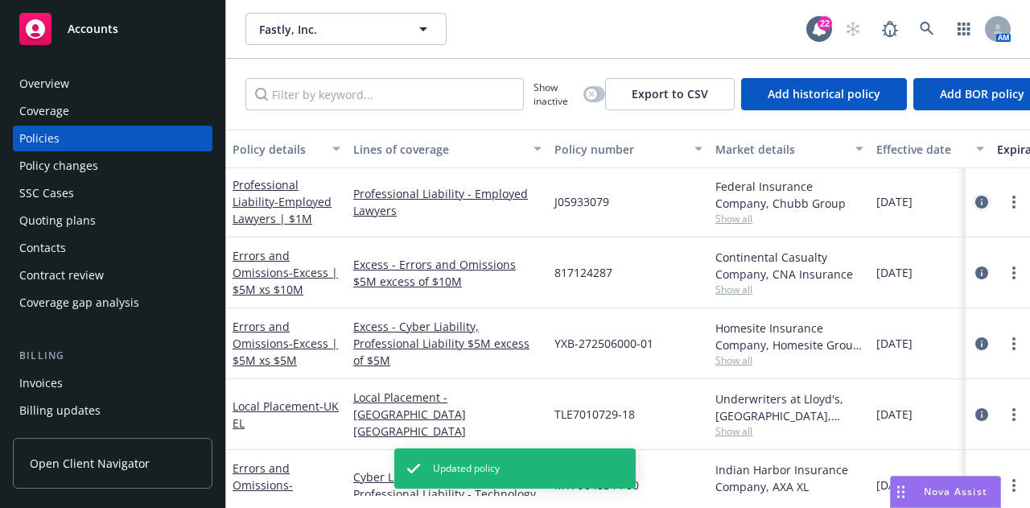
click at [975, 203] on icon "circleInformation" at bounding box center [981, 201] width 13 height 13
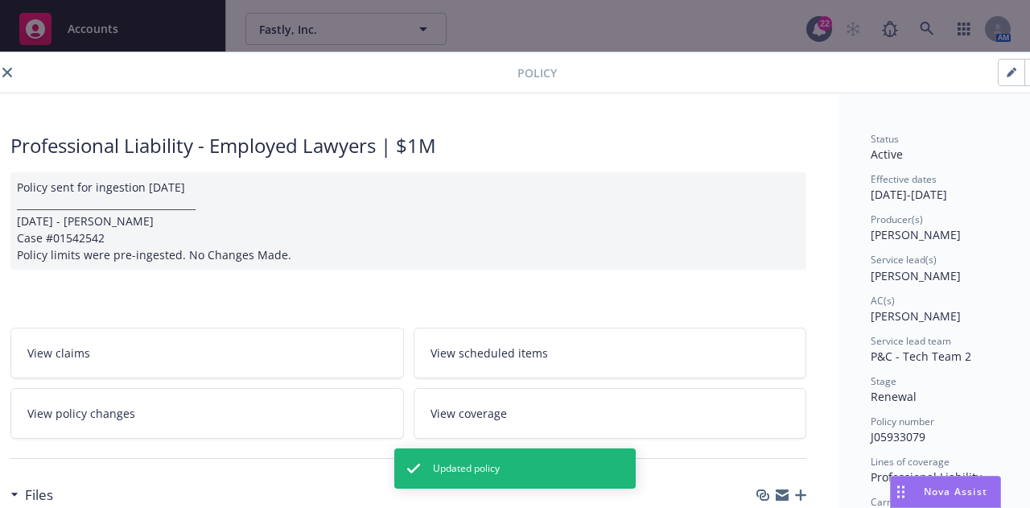
scroll to position [0, 23]
click at [1004, 69] on button "button" at bounding box center [1010, 73] width 26 height 26
select select "RENEWAL"
select select "12"
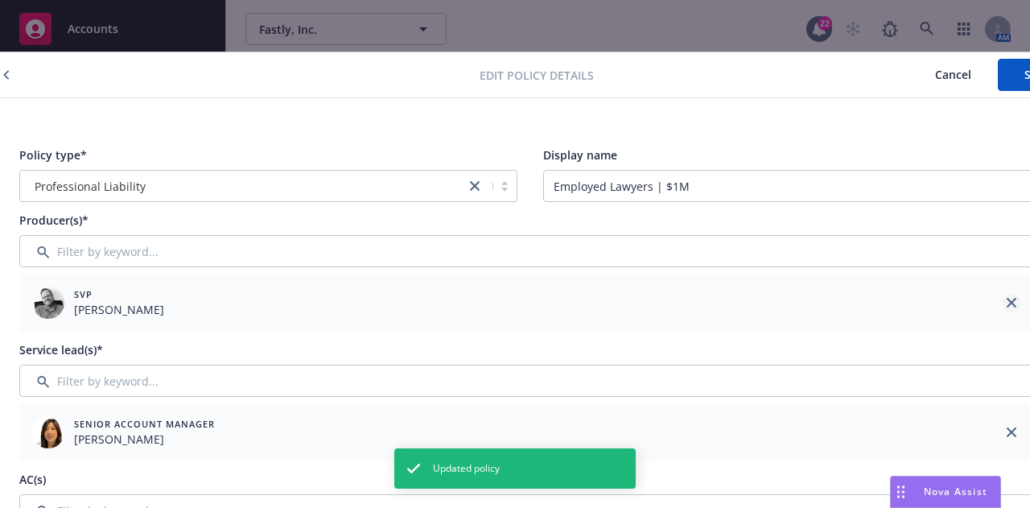
click at [1015, 303] on icon "close" at bounding box center [1011, 303] width 10 height 10
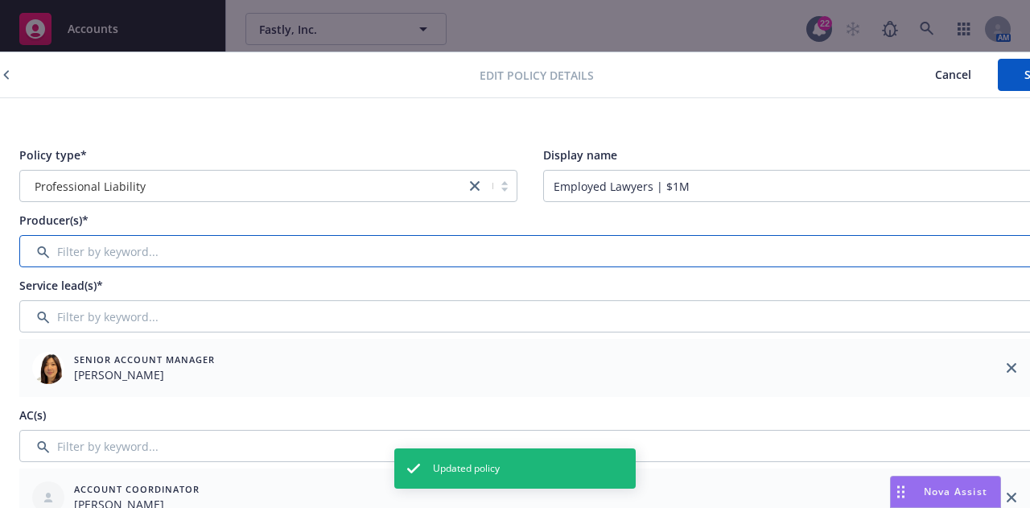
click at [853, 249] on input "Filter by keyword..." at bounding box center [529, 251] width 1021 height 32
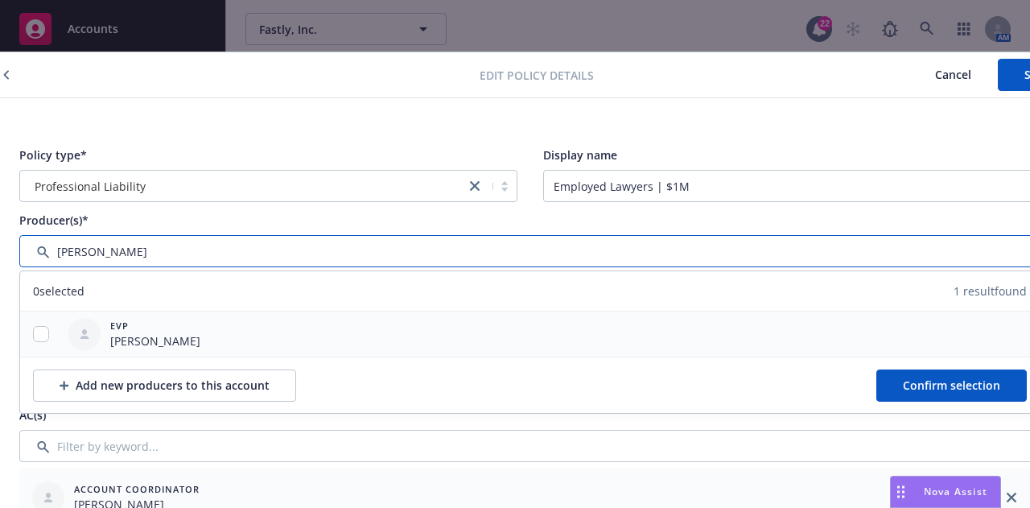
type input "[PERSON_NAME]"
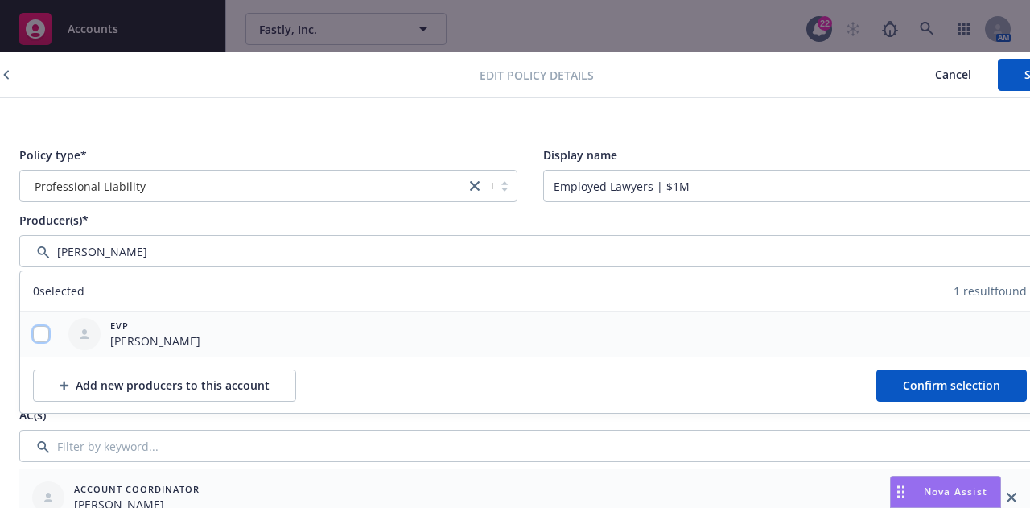
click at [39, 338] on input "checkbox" at bounding box center [41, 334] width 16 height 16
checkbox input "true"
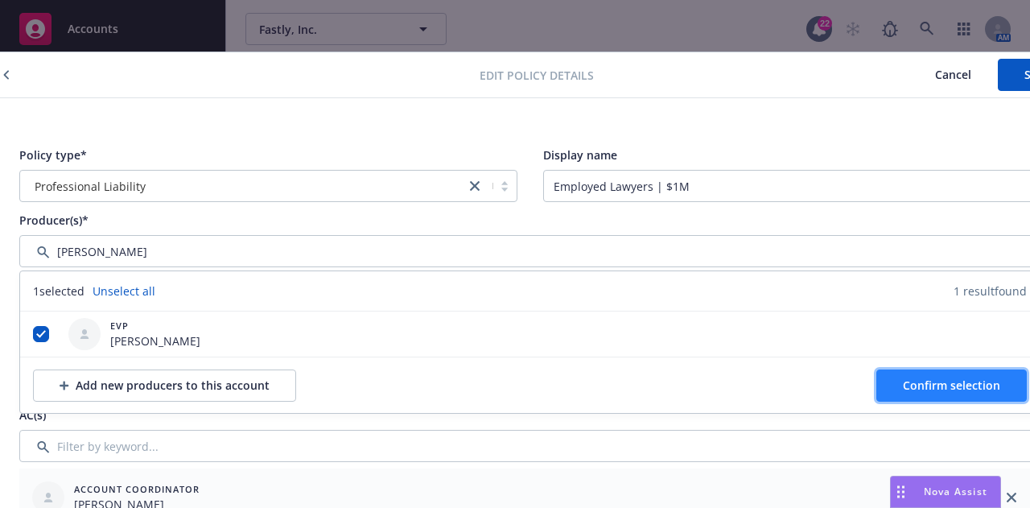
click at [950, 393] on button "Confirm selection" at bounding box center [951, 385] width 150 height 32
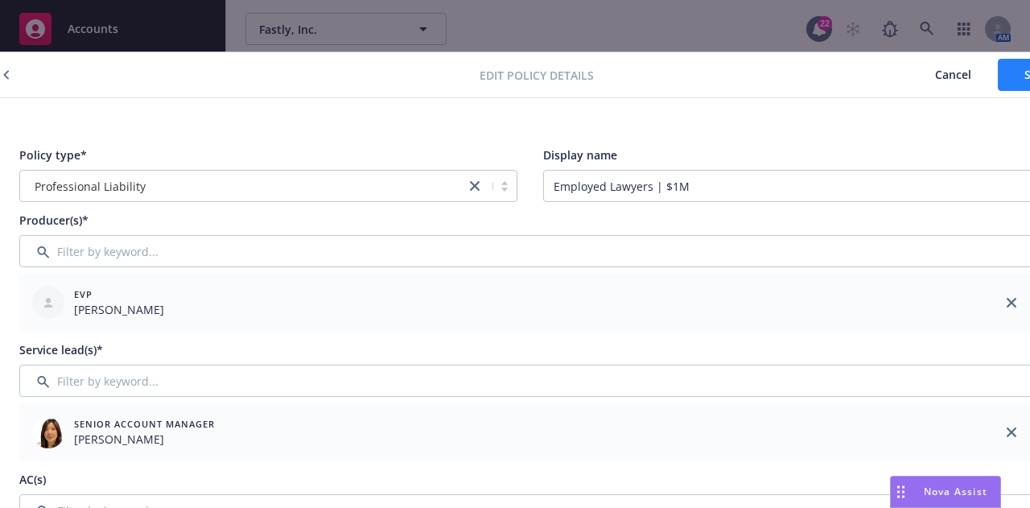
click at [1005, 78] on button "Save" at bounding box center [1036, 75] width 78 height 32
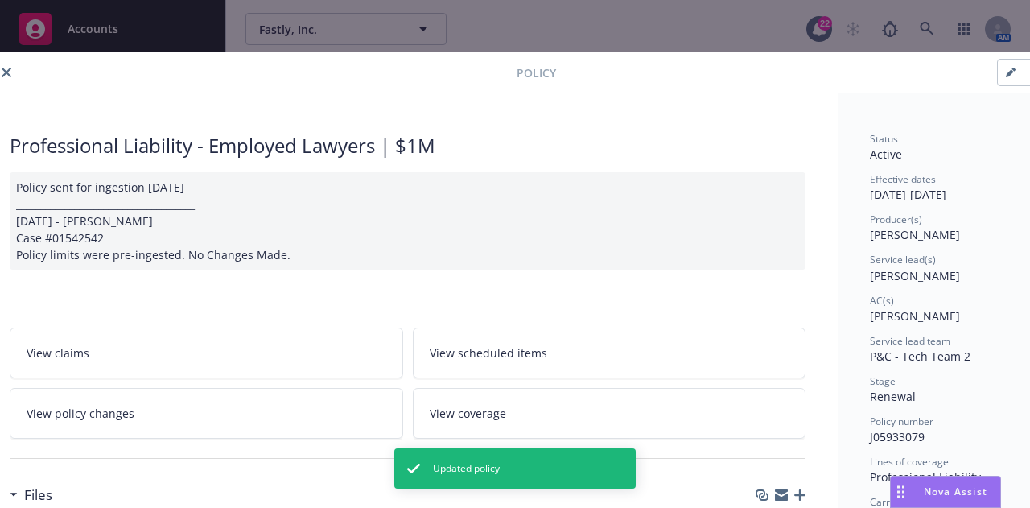
click at [7, 73] on icon "close" at bounding box center [7, 73] width 10 height 10
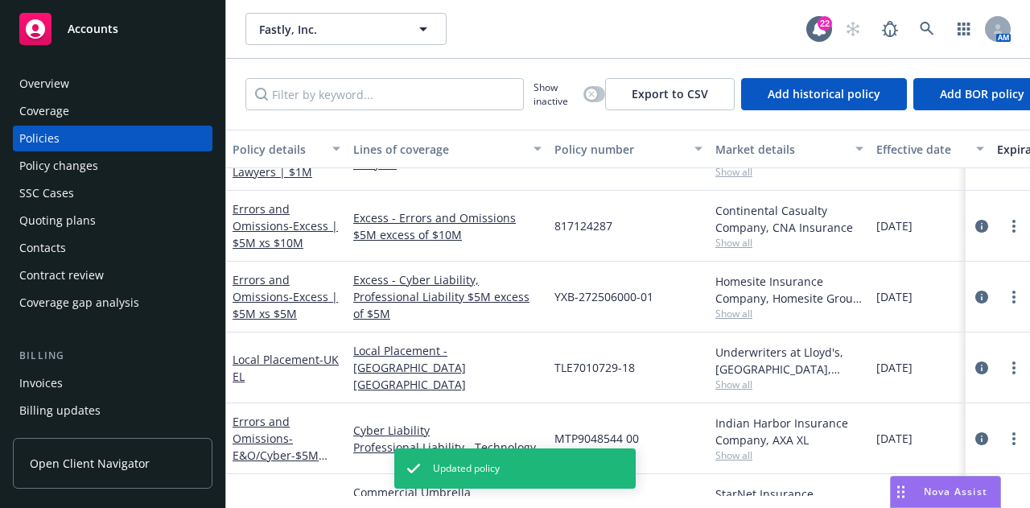
scroll to position [642, 0]
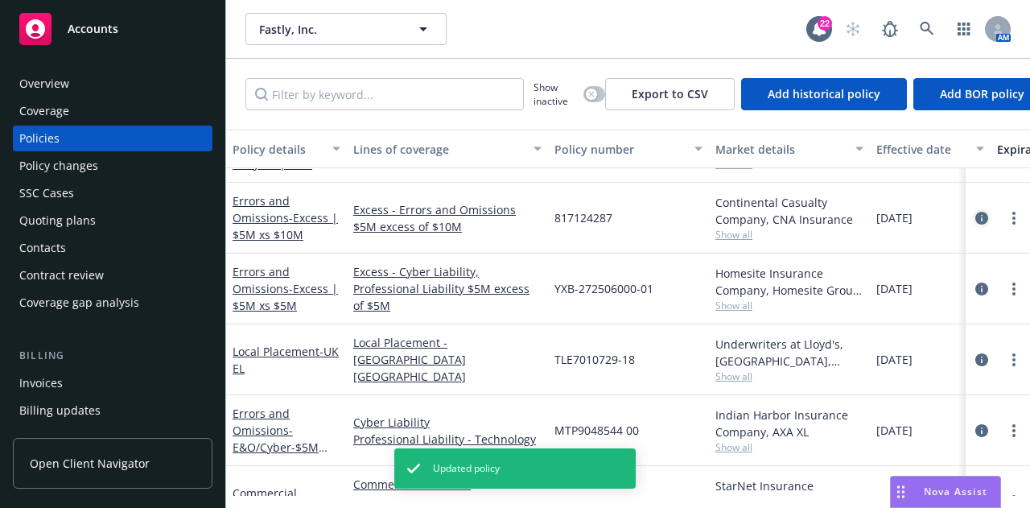
click at [975, 220] on icon "circleInformation" at bounding box center [981, 218] width 13 height 13
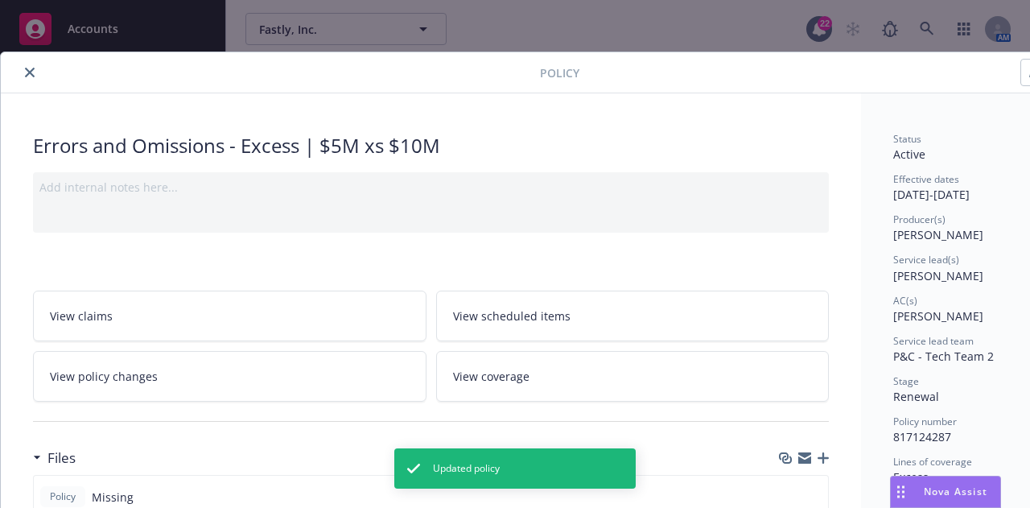
scroll to position [0, 88]
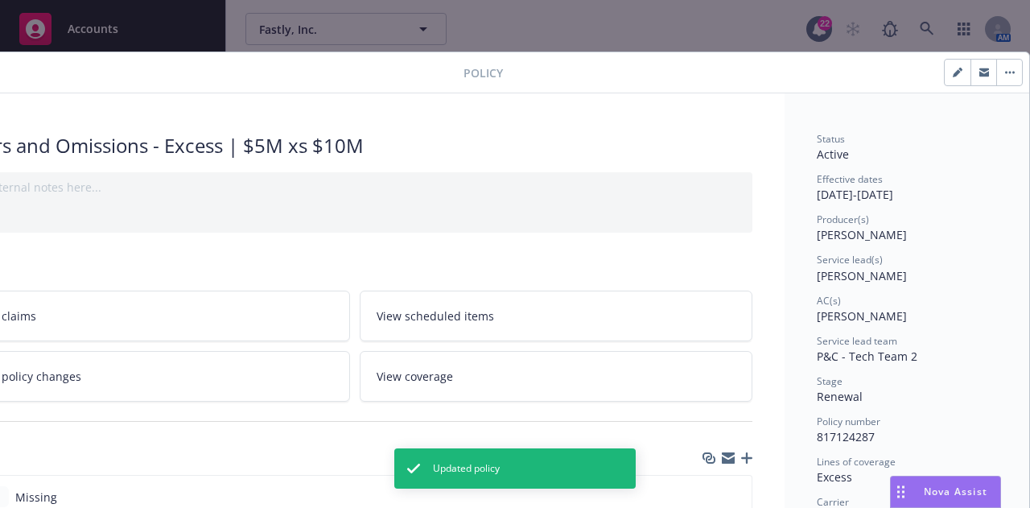
click at [952, 73] on icon "button" at bounding box center [956, 73] width 8 height 8
select select "RENEWAL"
select select "12"
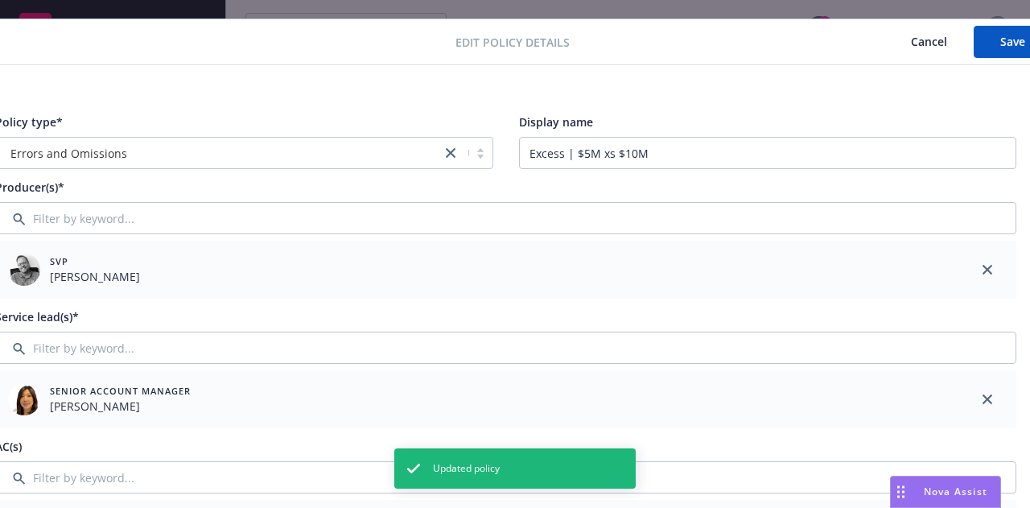
scroll to position [33, 51]
click at [986, 268] on icon "close" at bounding box center [983, 270] width 10 height 10
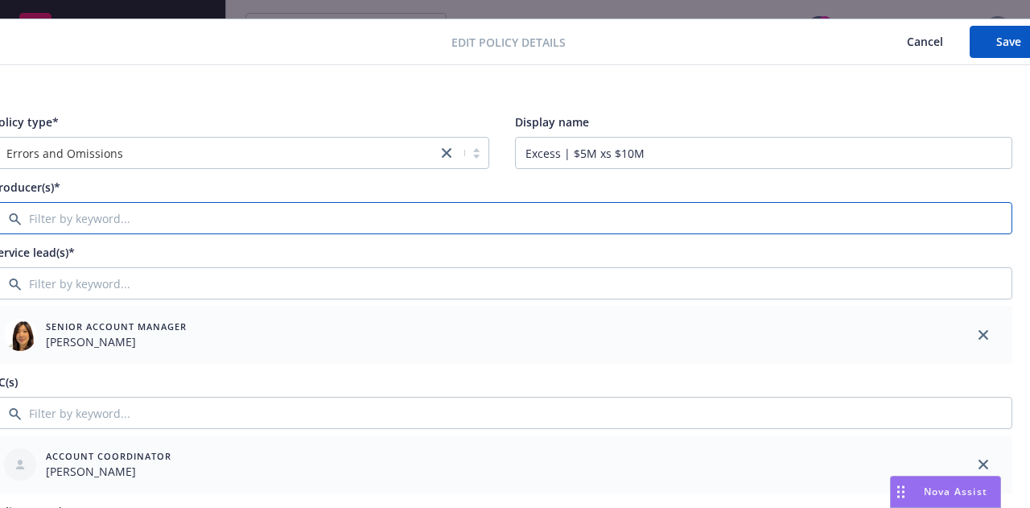
click at [926, 220] on input "Filter by keyword..." at bounding box center [501, 218] width 1021 height 32
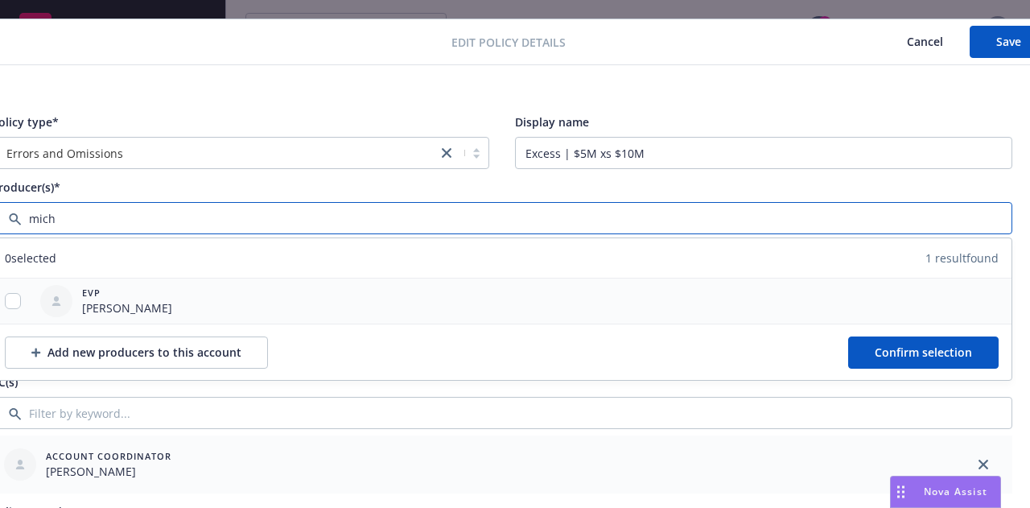
type input "mich"
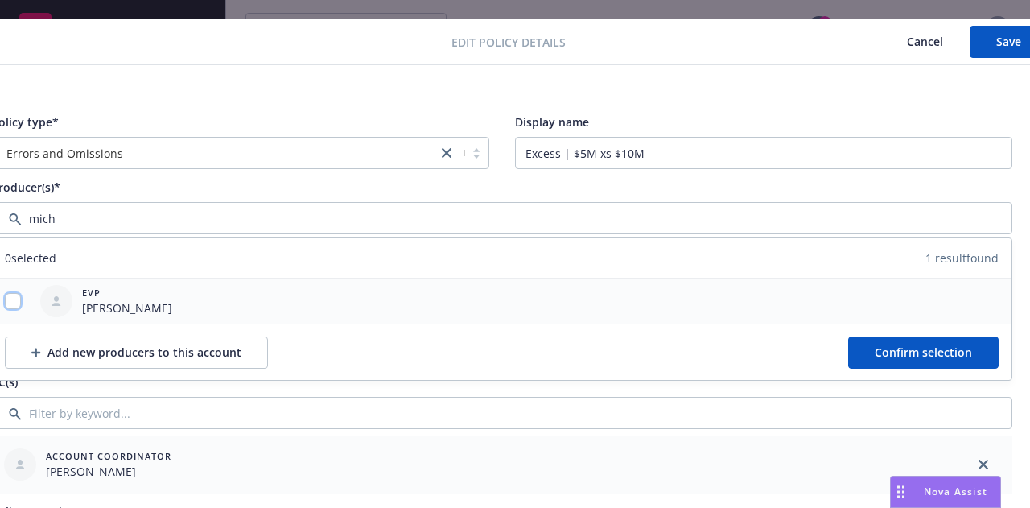
click at [16, 297] on input "checkbox" at bounding box center [13, 301] width 16 height 16
checkbox input "true"
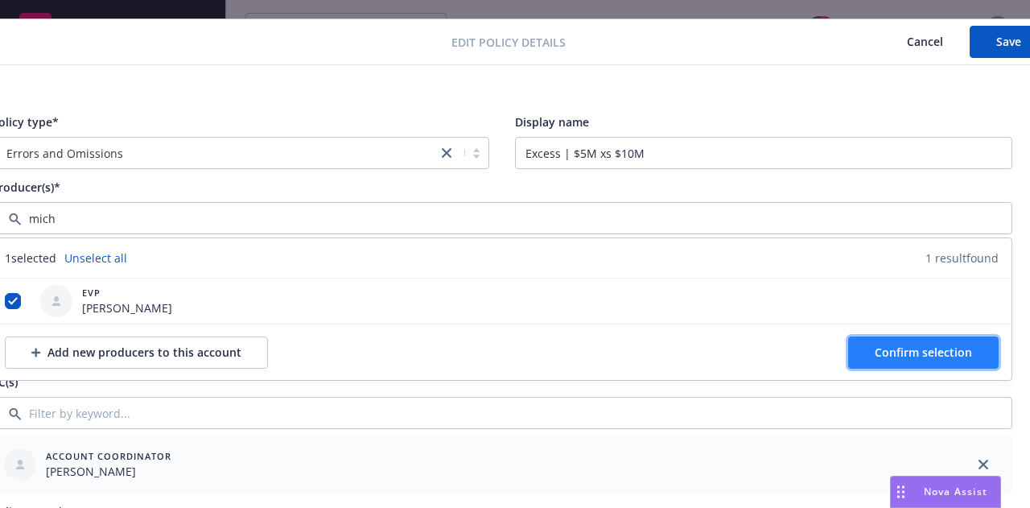
click at [862, 347] on button "Confirm selection" at bounding box center [923, 352] width 150 height 32
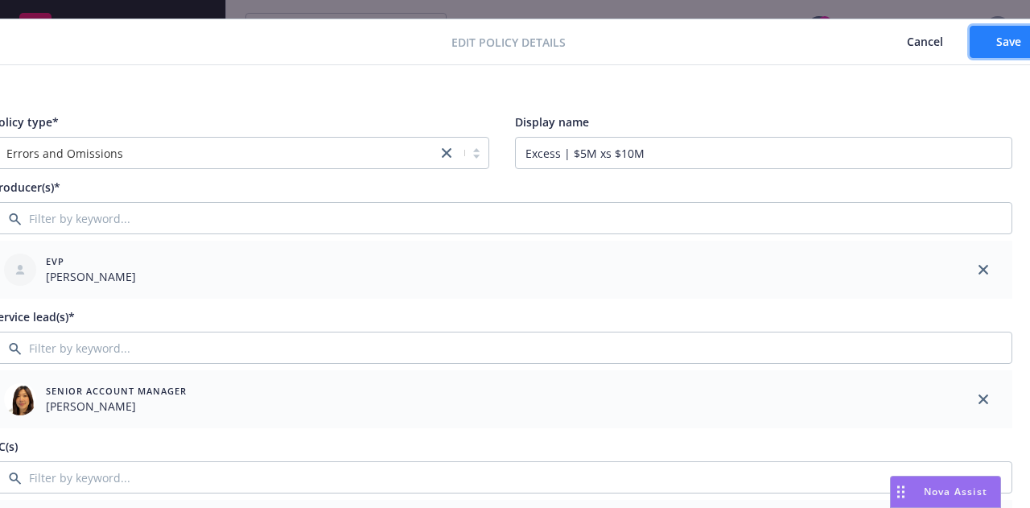
click at [988, 44] on button "Save" at bounding box center [1008, 42] width 78 height 32
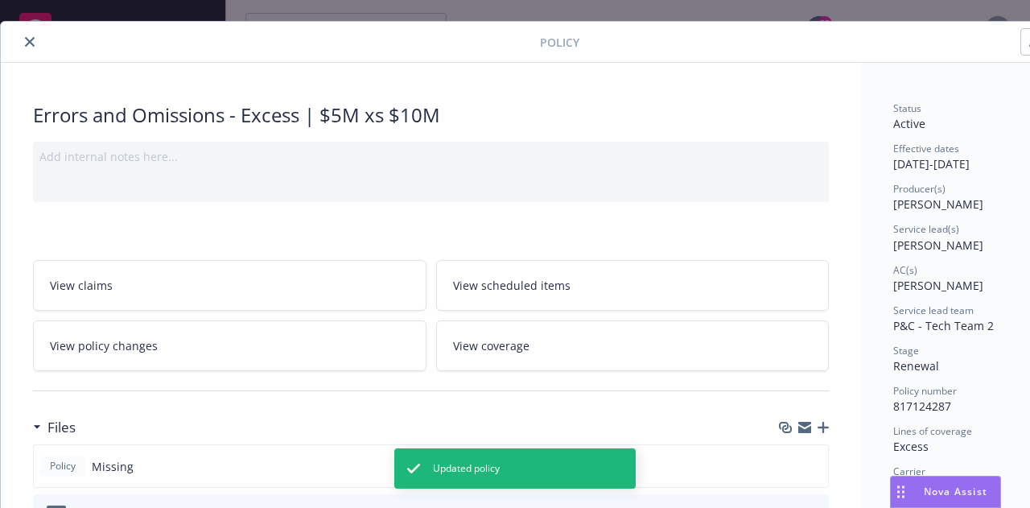
scroll to position [31, 1]
click at [18, 39] on div at bounding box center [272, 41] width 532 height 19
click at [27, 41] on icon "close" at bounding box center [29, 42] width 10 height 10
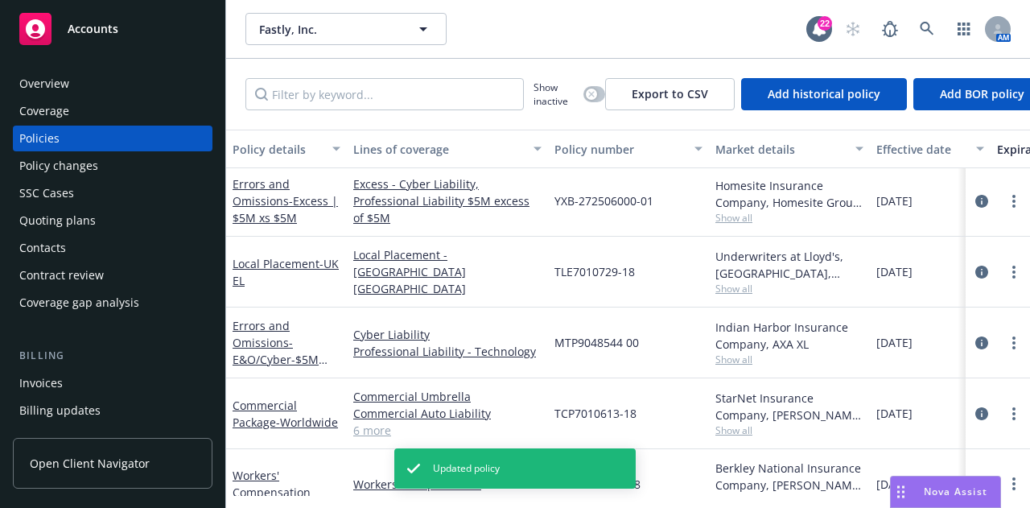
scroll to position [717, 0]
click at [975, 203] on icon "circleInformation" at bounding box center [981, 200] width 13 height 13
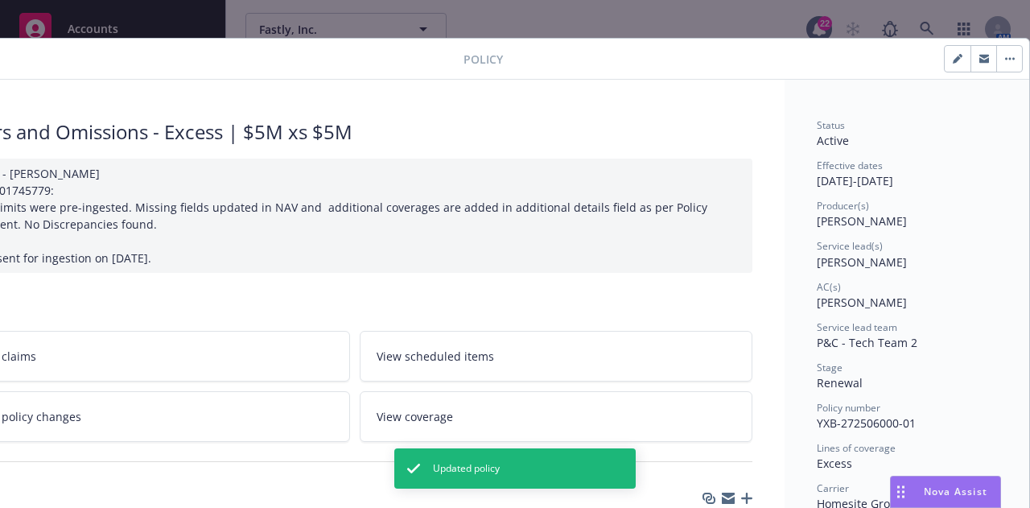
click at [952, 61] on icon "button" at bounding box center [957, 59] width 10 height 10
select select "RENEWAL"
select select "12"
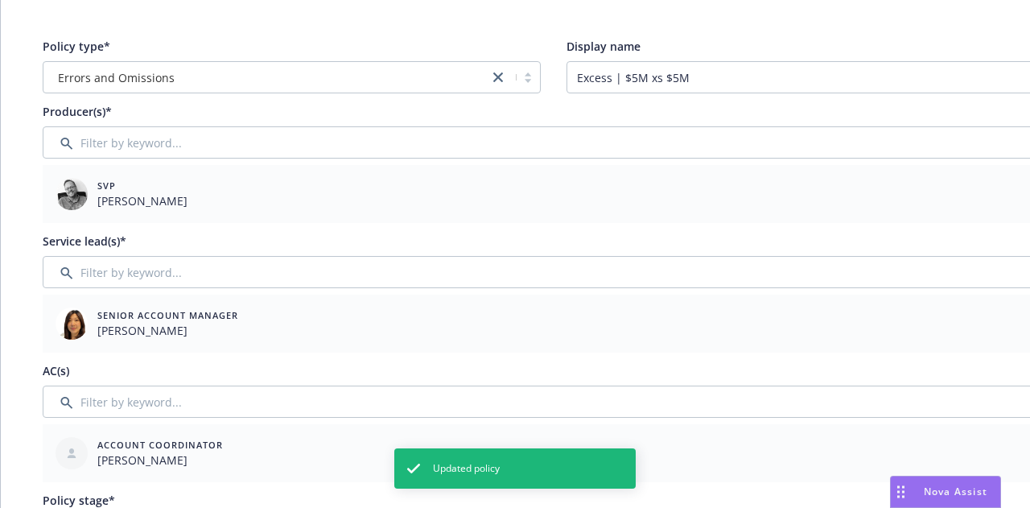
scroll to position [109, 88]
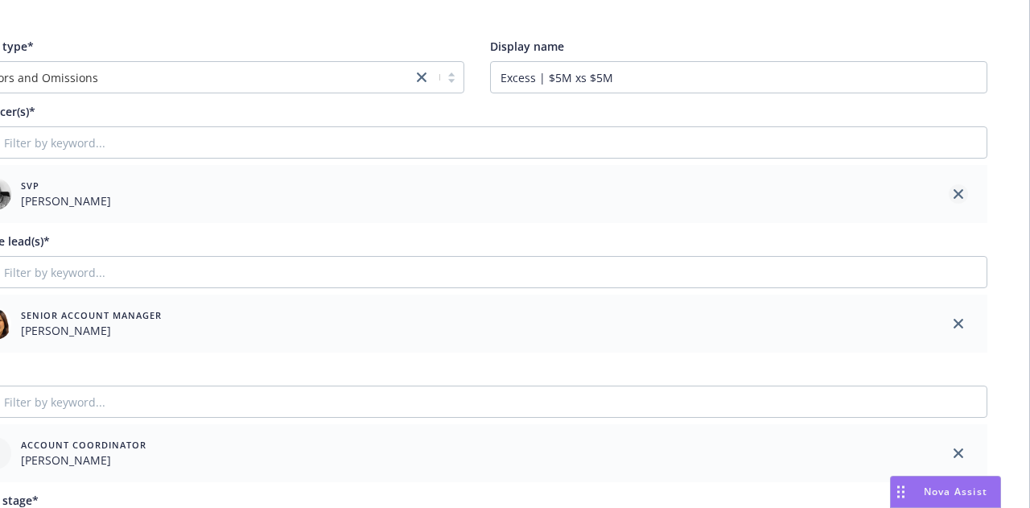
click at [948, 187] on link "close" at bounding box center [957, 193] width 19 height 19
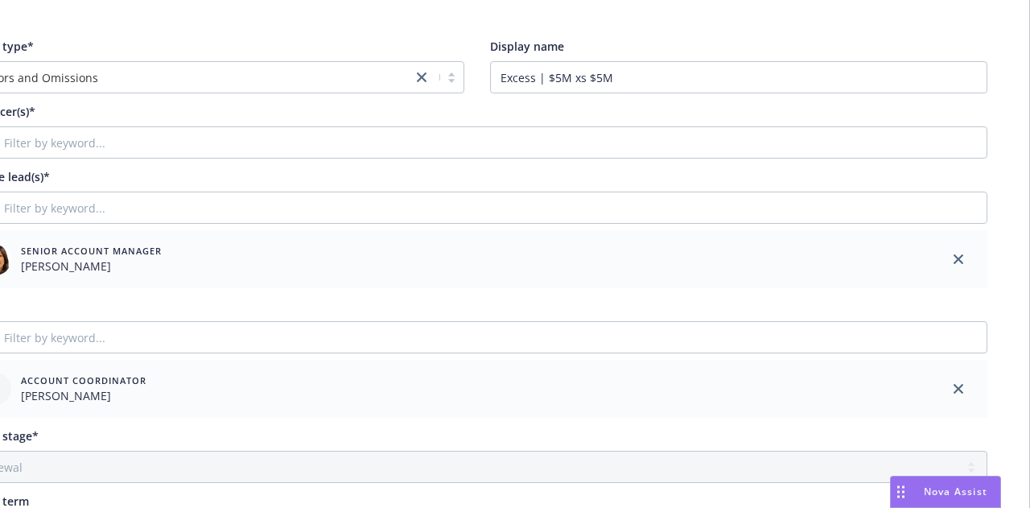
scroll to position [109, 0]
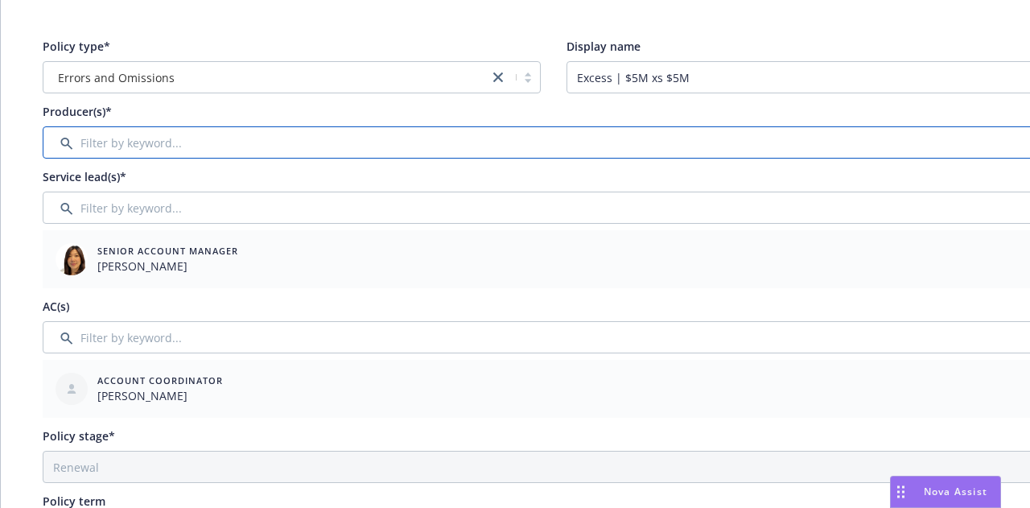
click at [586, 139] on input "Filter by keyword..." at bounding box center [553, 142] width 1021 height 32
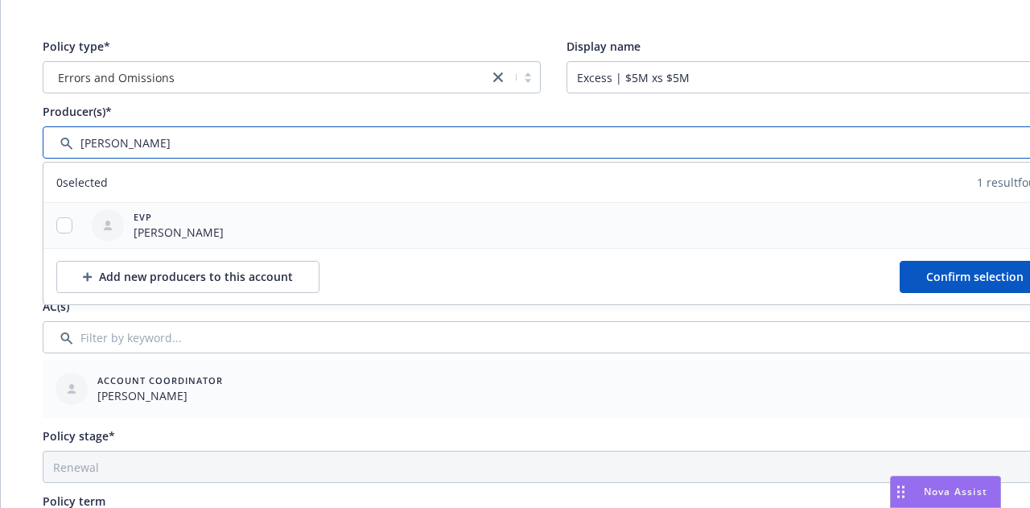
type input "[PERSON_NAME]"
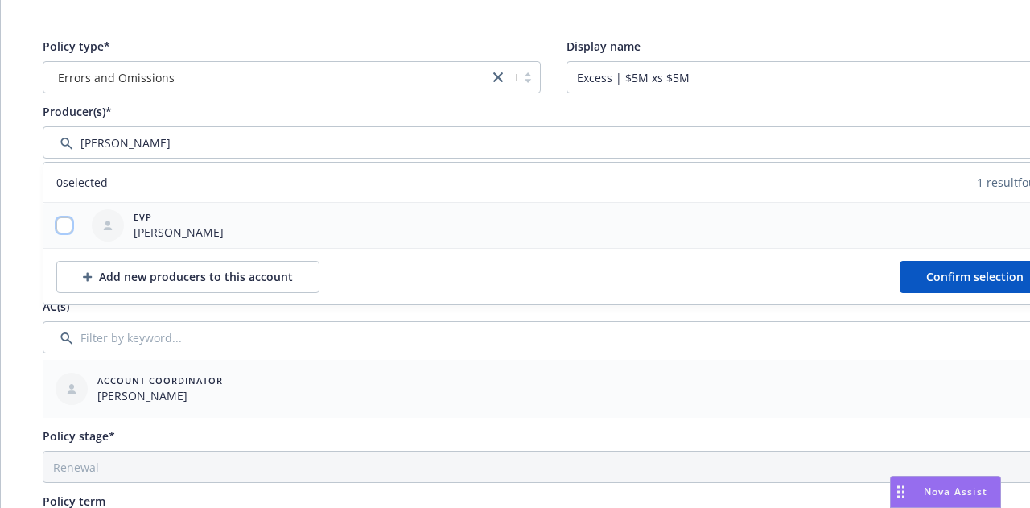
click at [58, 220] on input "checkbox" at bounding box center [64, 225] width 16 height 16
checkbox input "true"
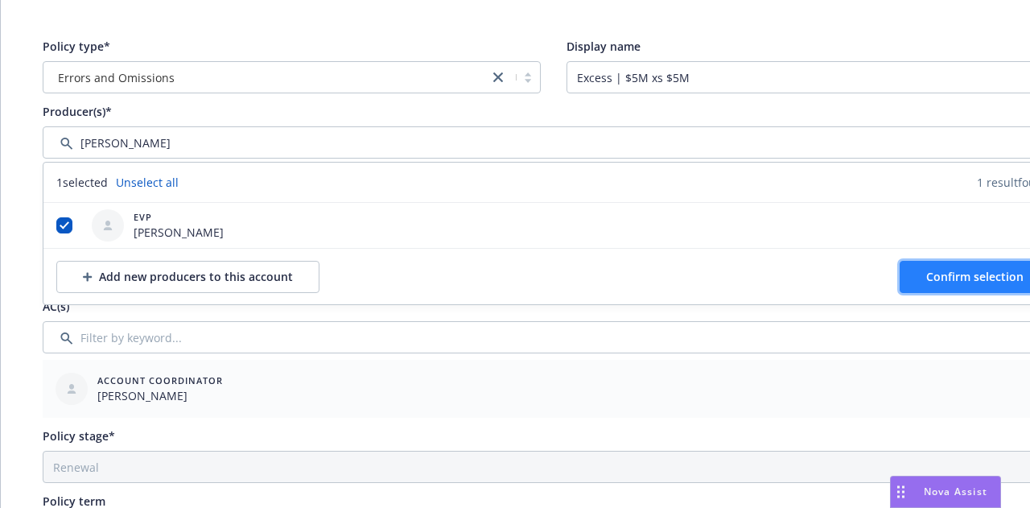
click at [947, 284] on button "Confirm selection" at bounding box center [974, 277] width 150 height 32
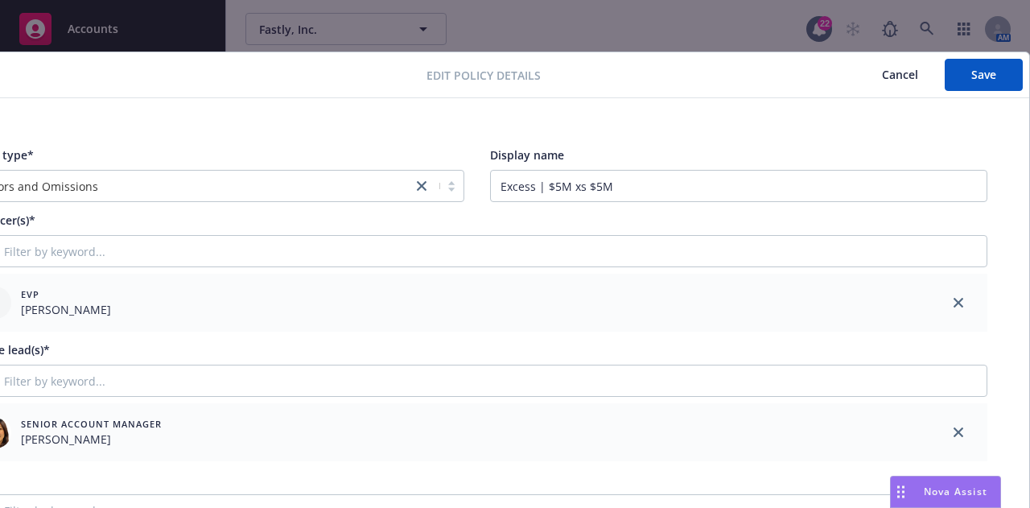
scroll to position [0, 88]
click at [975, 79] on span "Save" at bounding box center [983, 74] width 25 height 15
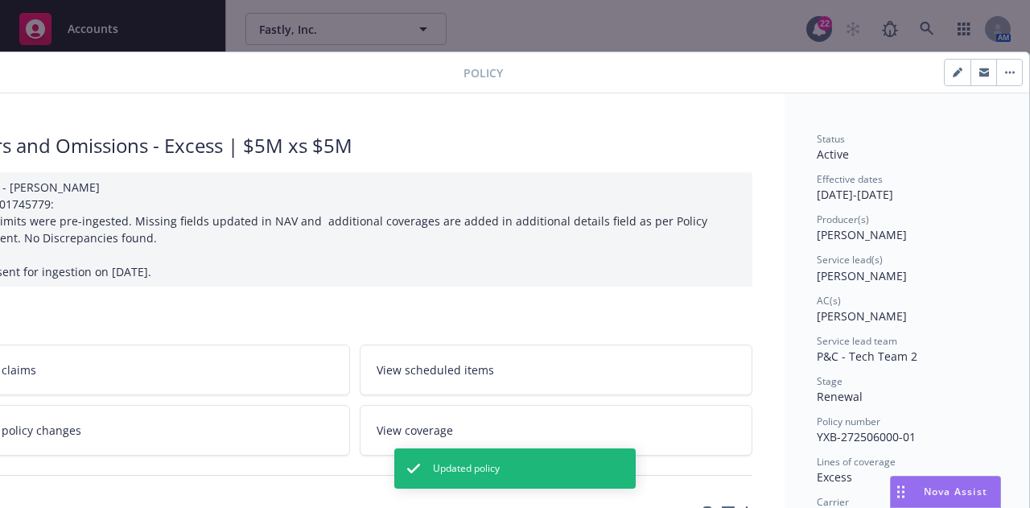
scroll to position [0, 0]
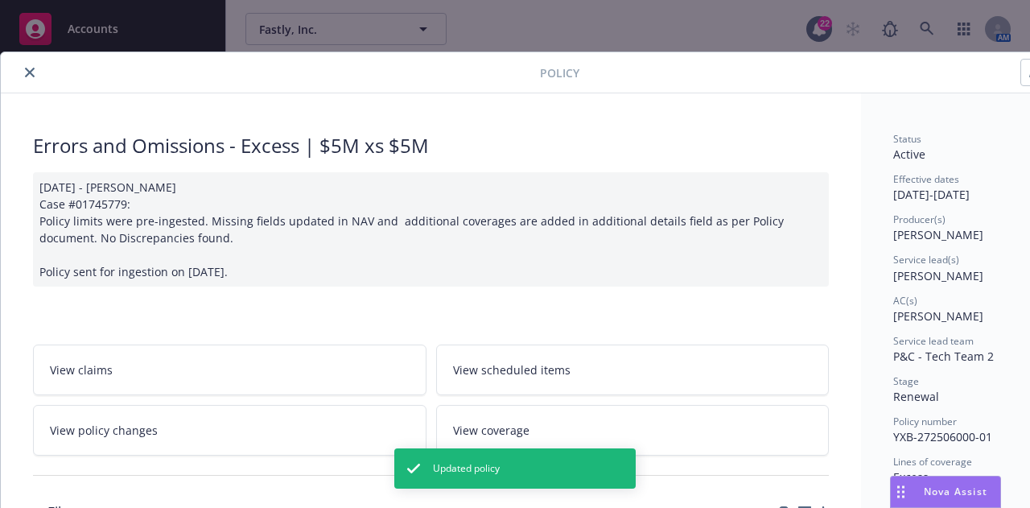
click at [23, 70] on button "close" at bounding box center [29, 72] width 19 height 19
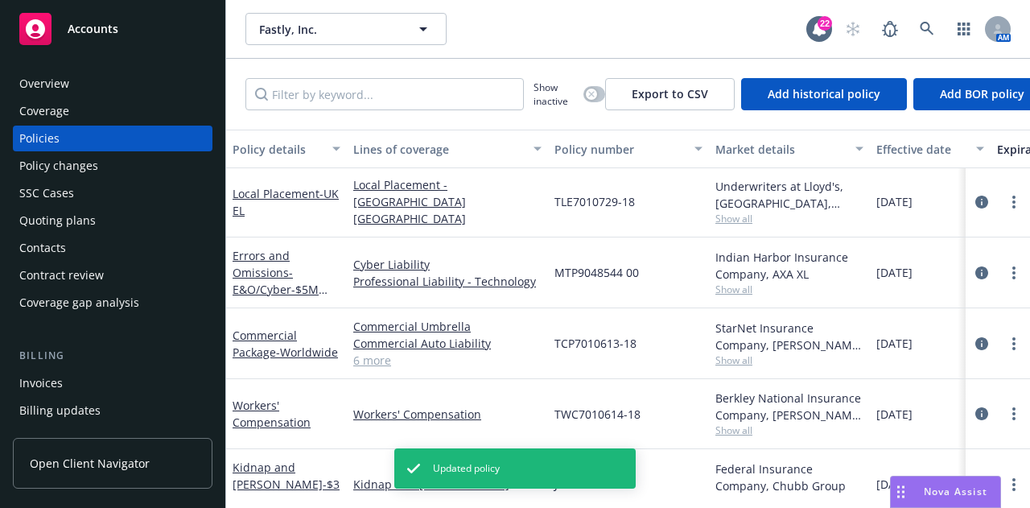
scroll to position [787, 0]
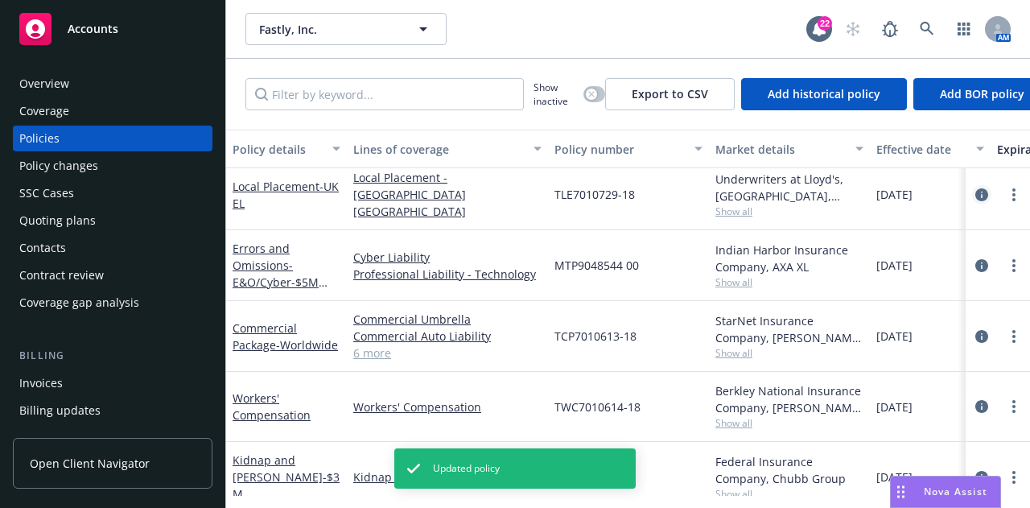
click at [975, 194] on icon "circleInformation" at bounding box center [981, 194] width 13 height 13
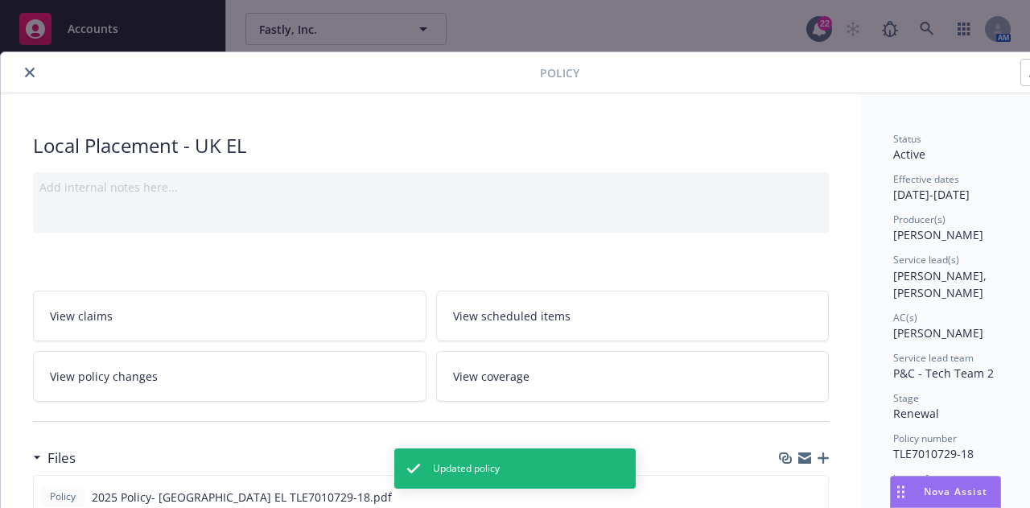
scroll to position [0, 88]
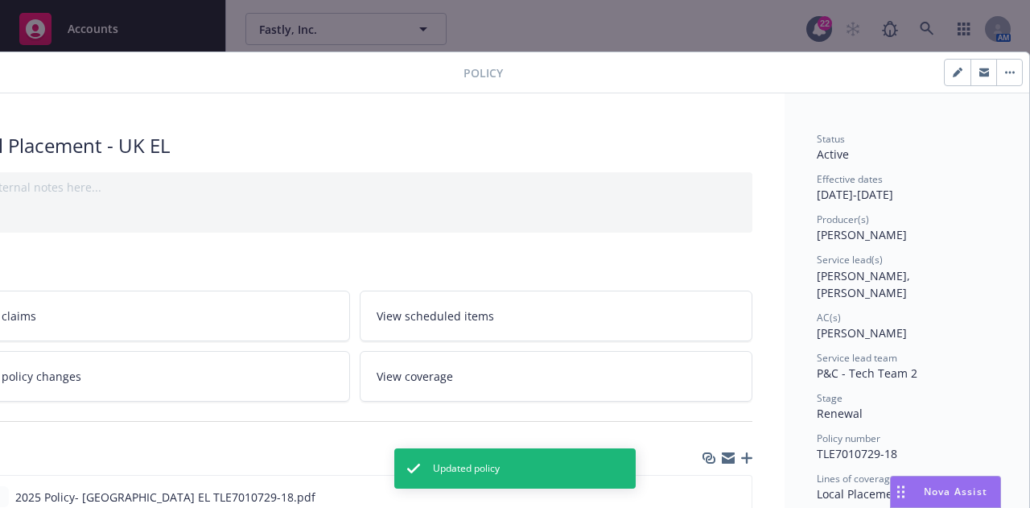
click at [944, 82] on button "button" at bounding box center [957, 73] width 26 height 26
select select "RENEWAL"
select select "12"
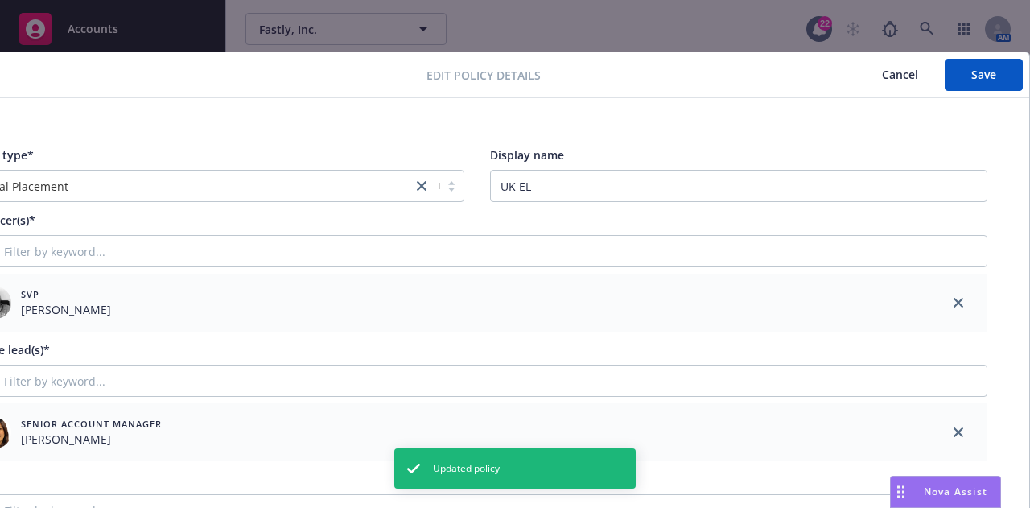
scroll to position [0, 0]
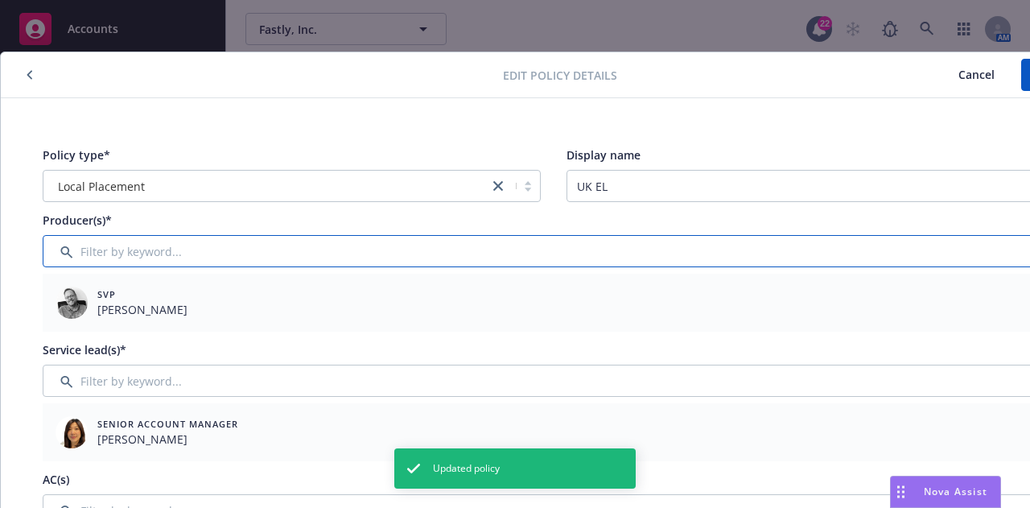
click at [512, 255] on input "Filter by keyword..." at bounding box center [553, 251] width 1021 height 32
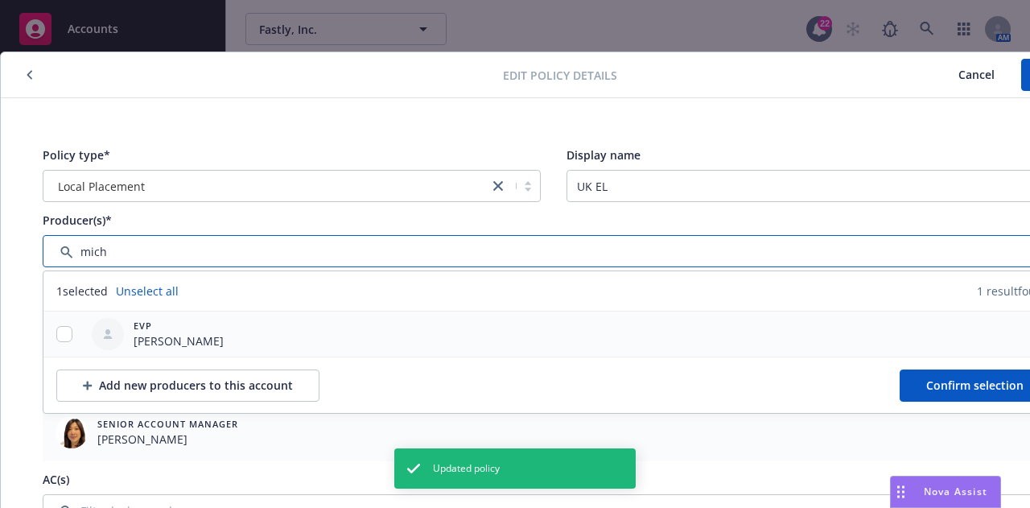
type input "mich"
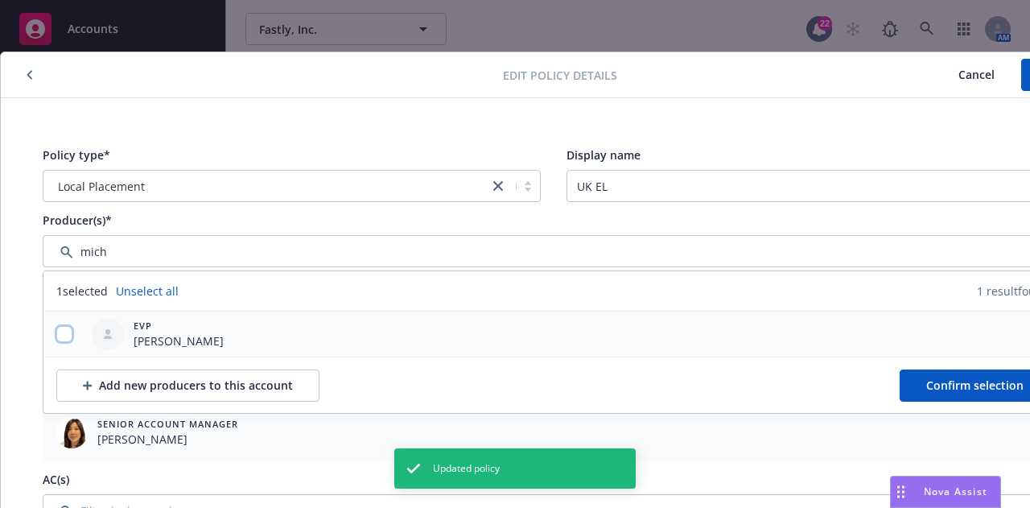
click at [63, 327] on input "checkbox" at bounding box center [64, 334] width 16 height 16
checkbox input "true"
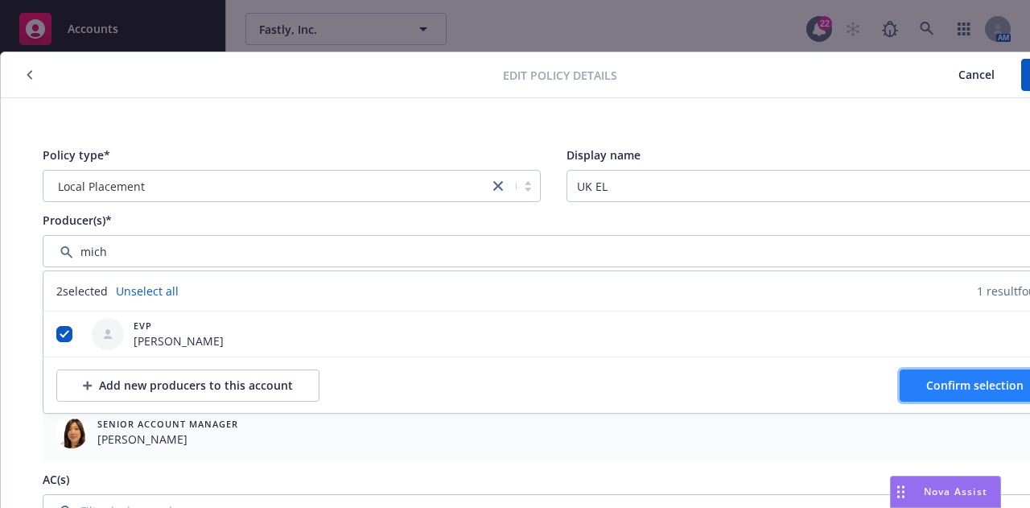
click at [937, 388] on span "Confirm selection" at bounding box center [974, 384] width 97 height 15
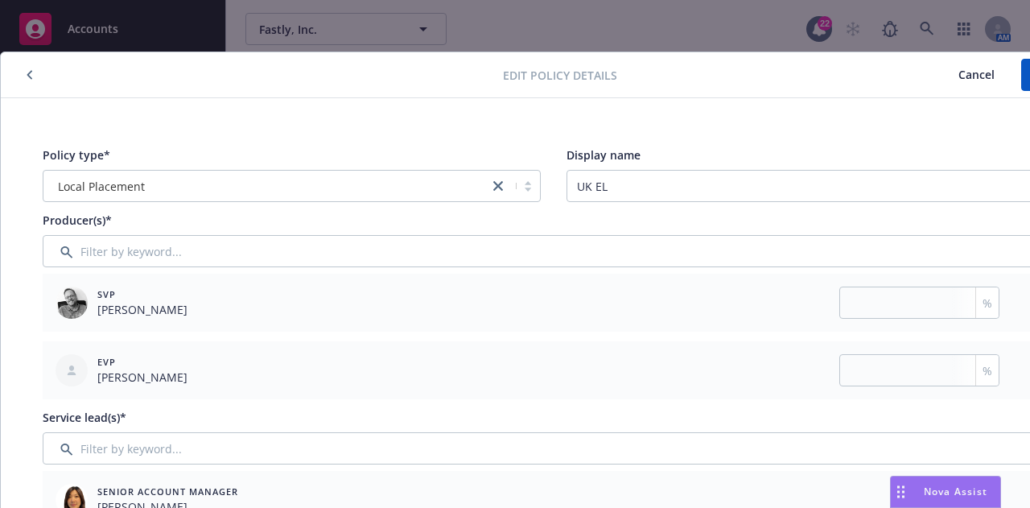
scroll to position [0, 88]
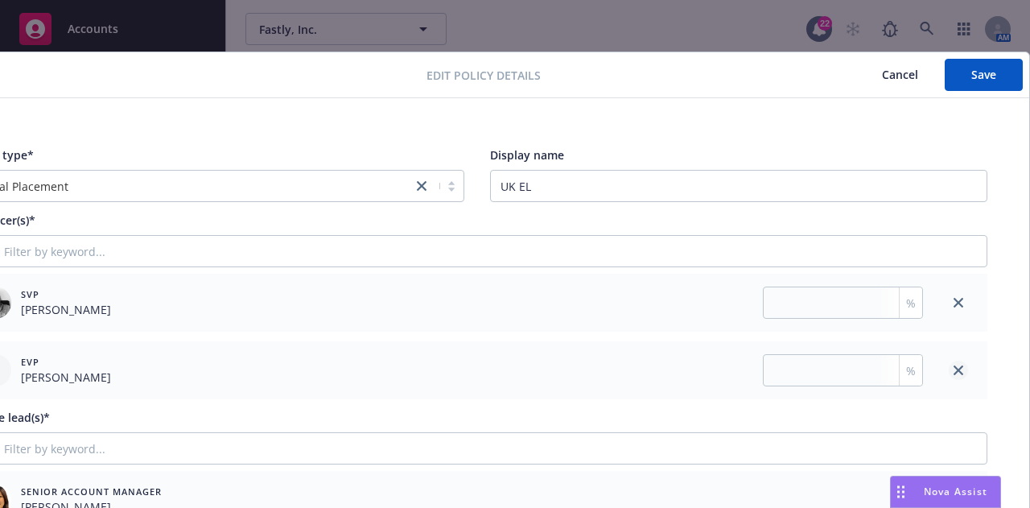
click at [953, 298] on icon "close" at bounding box center [958, 303] width 10 height 10
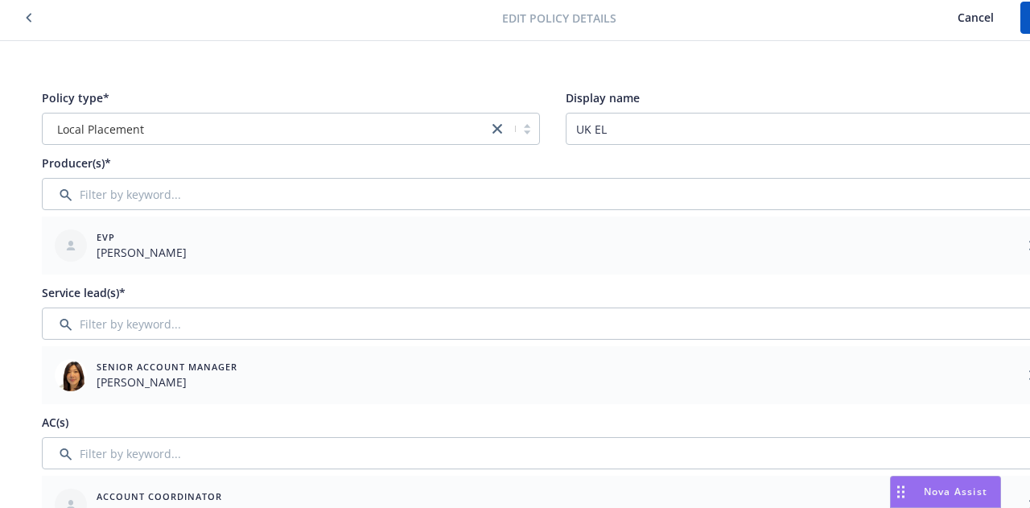
scroll to position [57, 88]
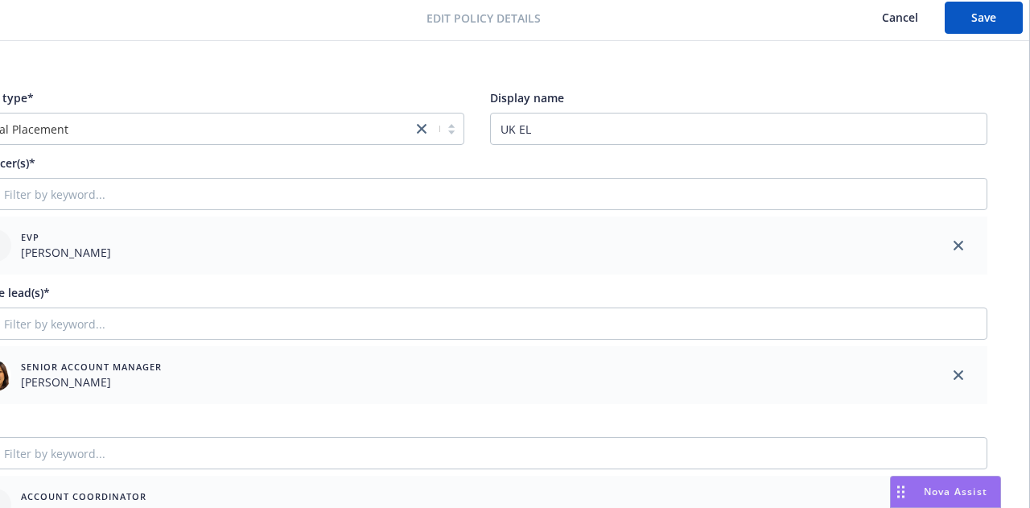
click at [948, 367] on link "close" at bounding box center [957, 374] width 19 height 19
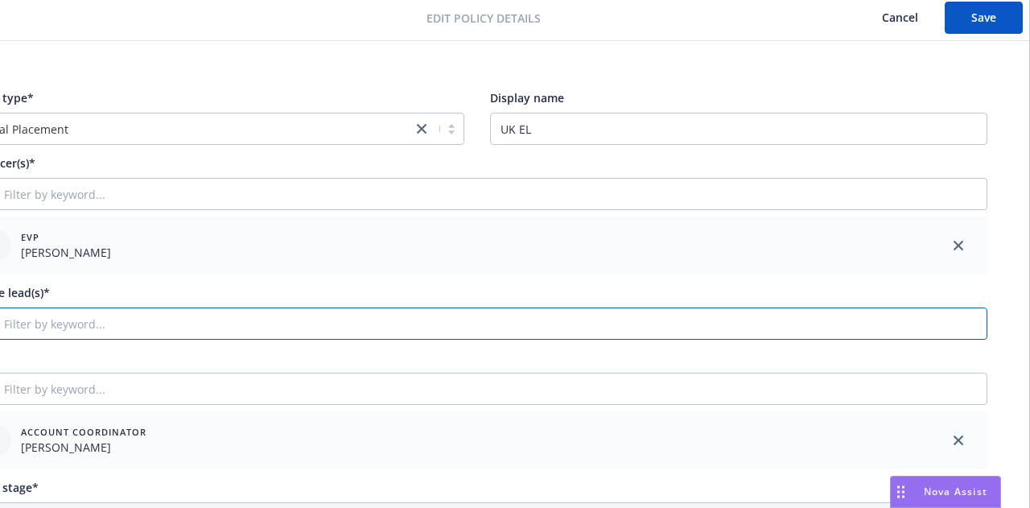
click at [902, 328] on input "Filter by keyword..." at bounding box center [476, 323] width 1021 height 32
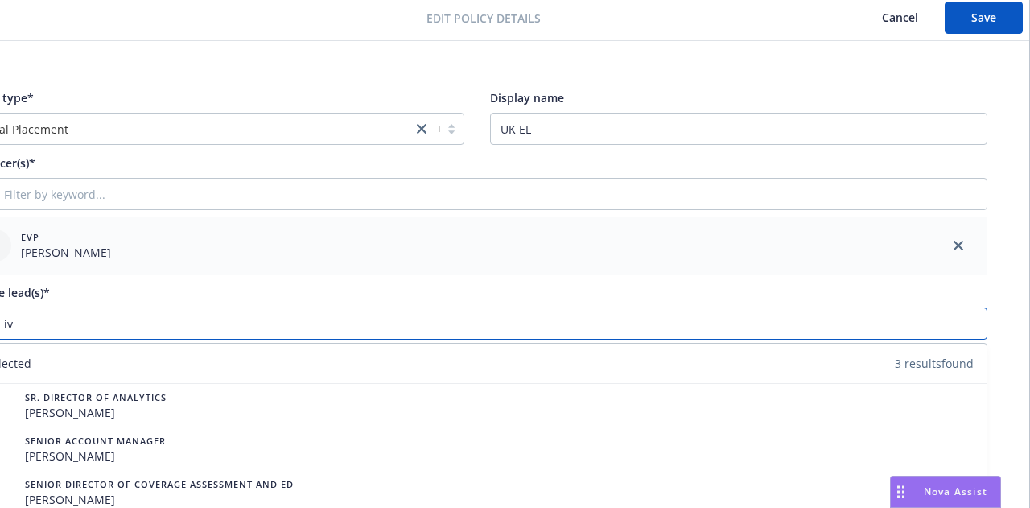
scroll to position [57, 82]
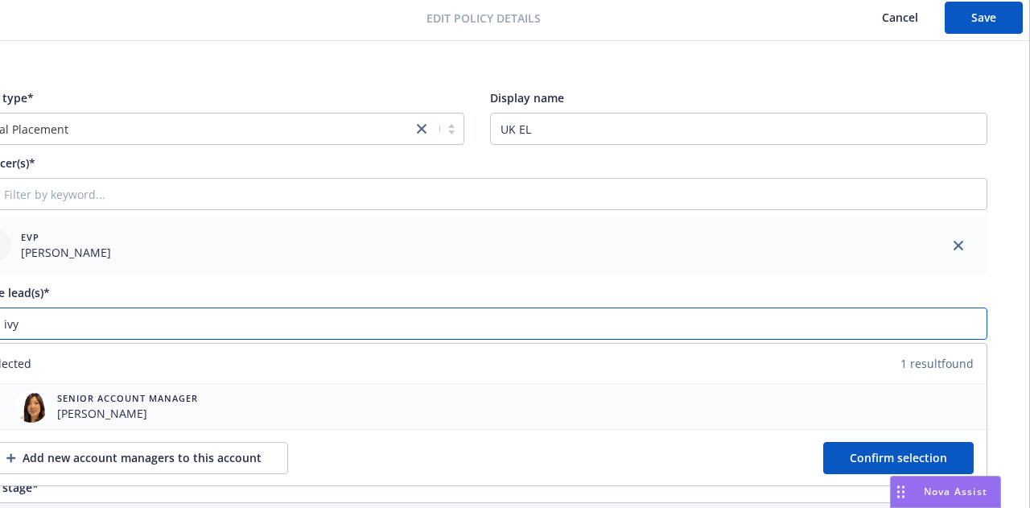
type input "ivy"
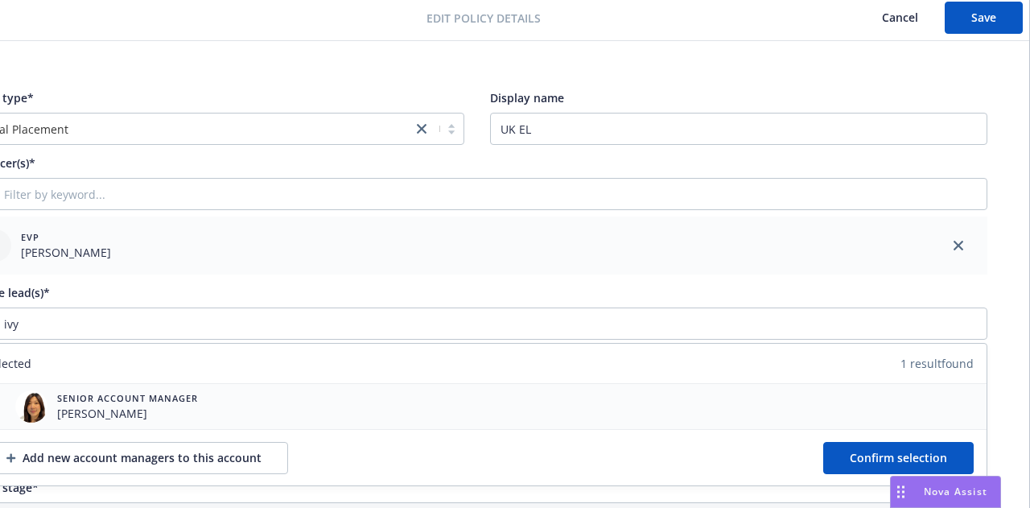
click at [230, 409] on div "Senior Account Manager Ivy Chen" at bounding box center [476, 406] width 1019 height 45
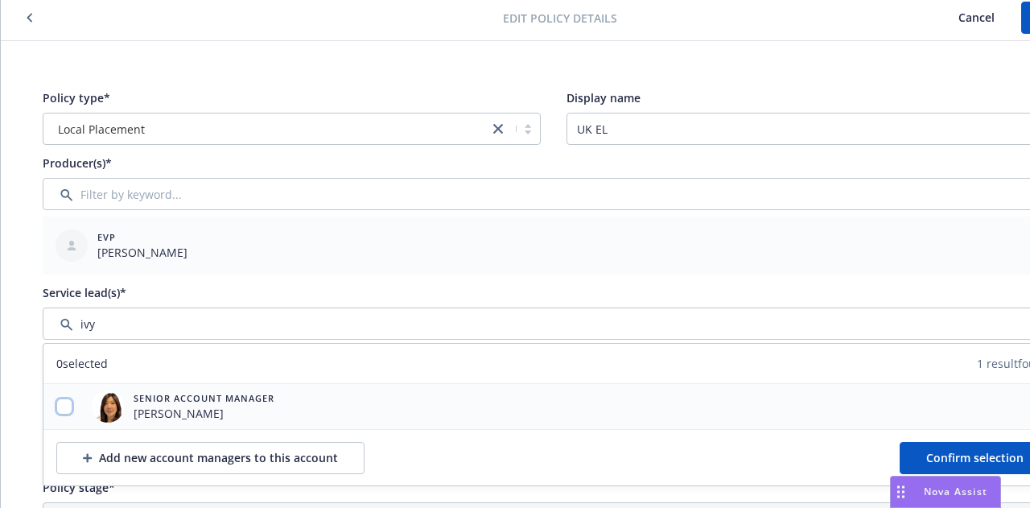
click at [69, 410] on input "checkbox" at bounding box center [64, 406] width 16 height 16
checkbox input "true"
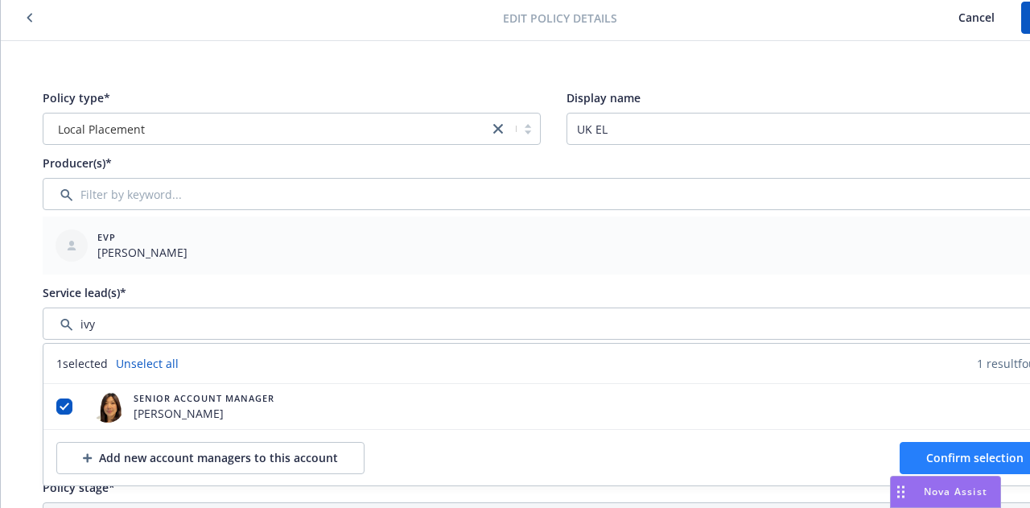
click at [963, 458] on span "Confirm selection" at bounding box center [974, 457] width 97 height 15
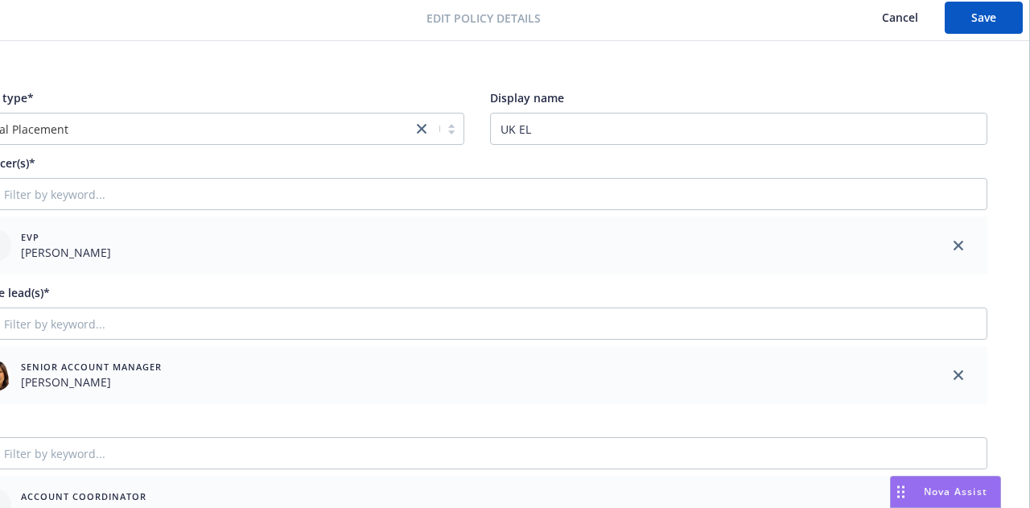
scroll to position [57, 88]
click at [971, 23] on span "Save" at bounding box center [983, 17] width 25 height 15
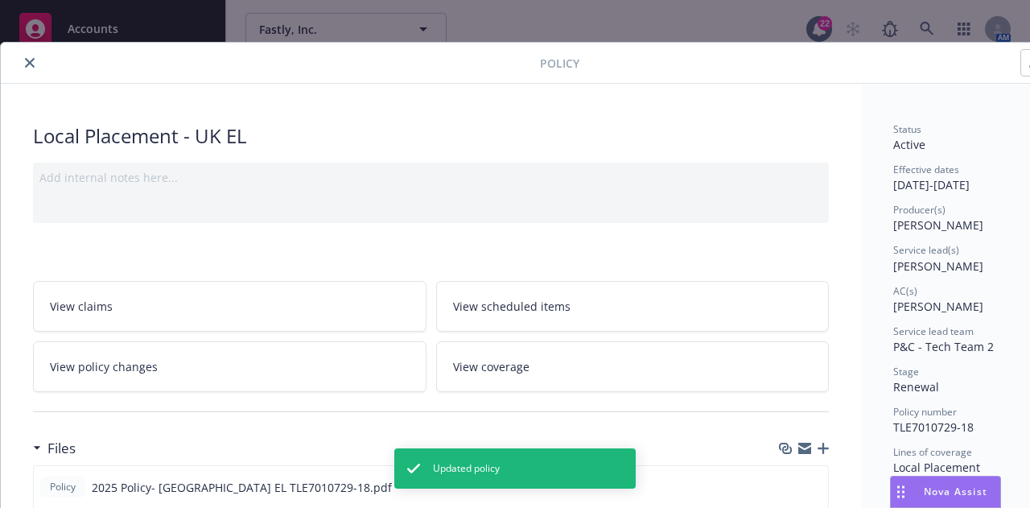
scroll to position [0, 0]
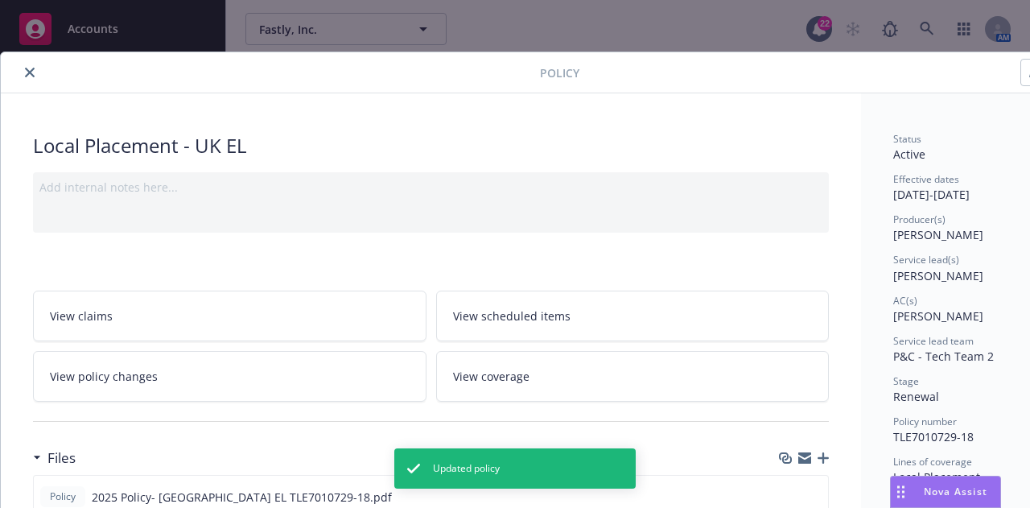
click at [31, 74] on icon "close" at bounding box center [30, 73] width 10 height 10
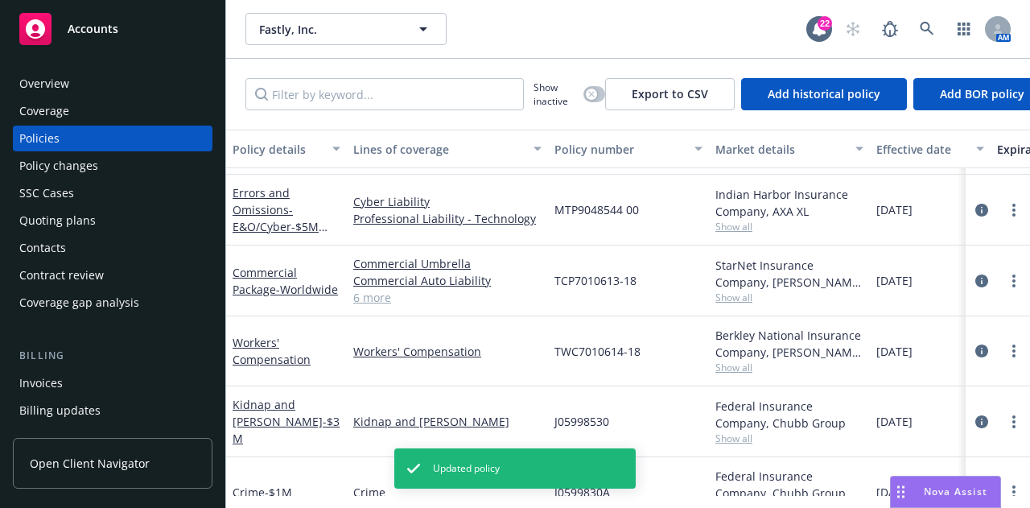
scroll to position [836, 0]
click at [975, 211] on icon "circleInformation" at bounding box center [981, 209] width 13 height 13
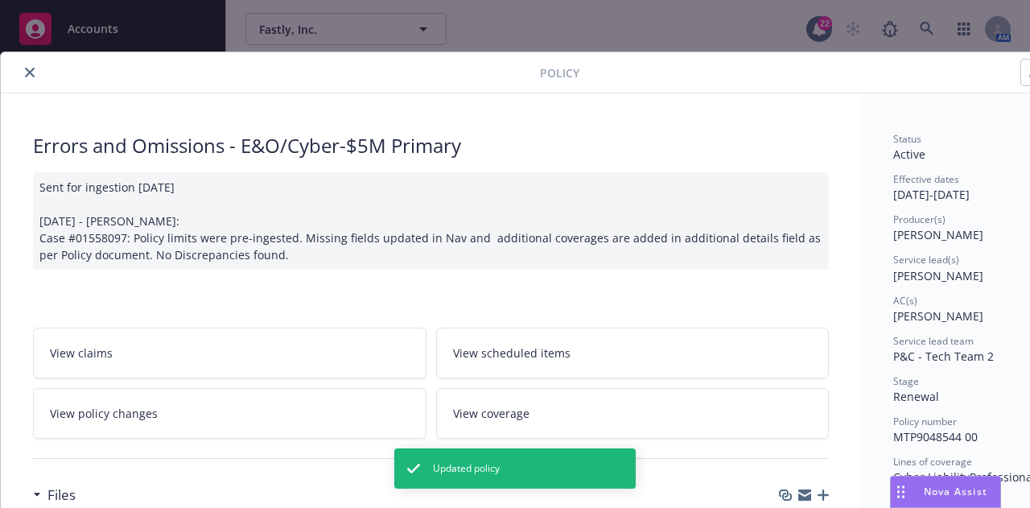
scroll to position [0, 88]
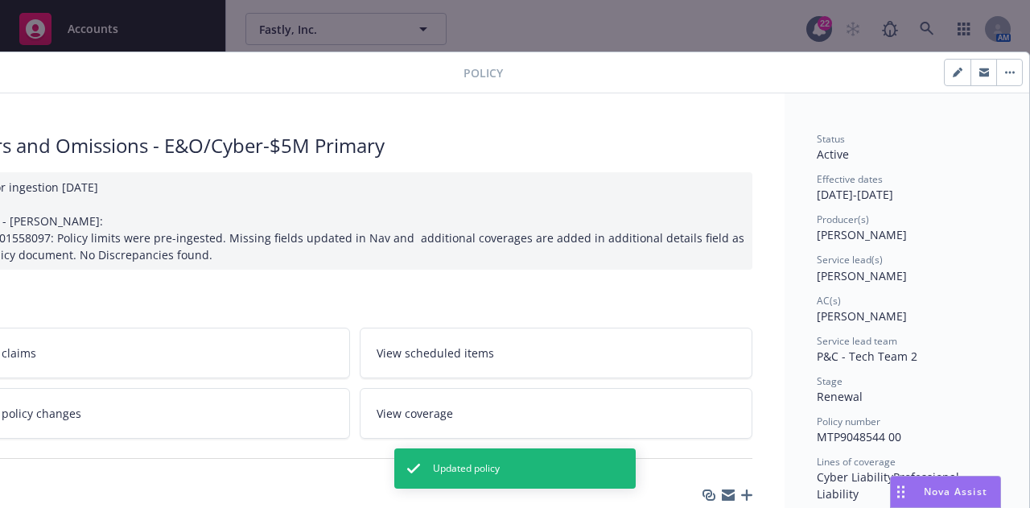
click at [955, 70] on button "button" at bounding box center [957, 73] width 26 height 26
select select "RENEWAL"
select select "12"
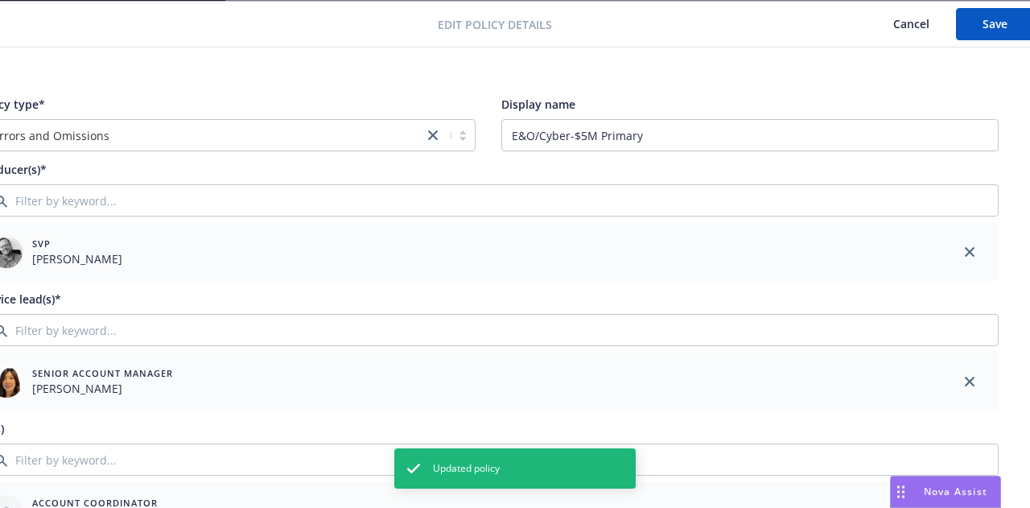
scroll to position [51, 75]
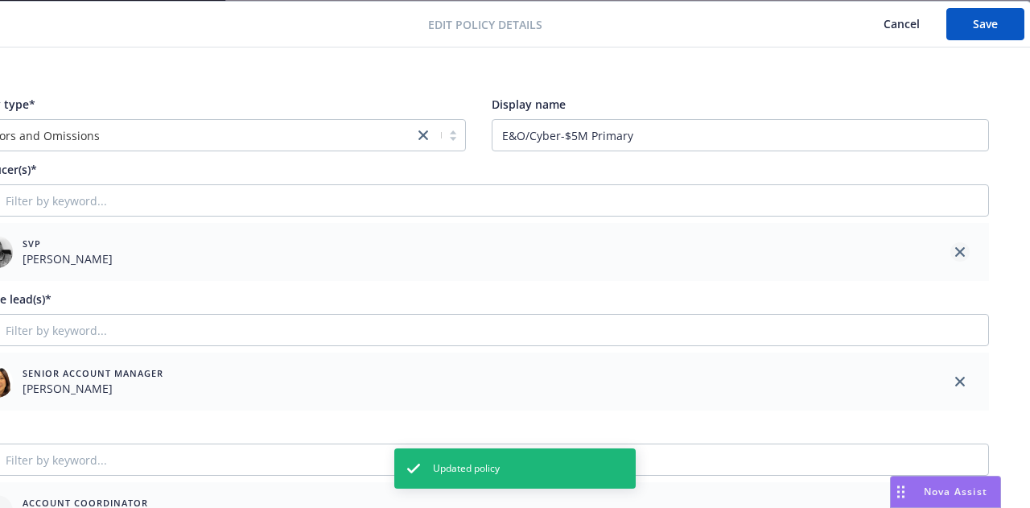
click at [957, 245] on link "close" at bounding box center [959, 251] width 19 height 19
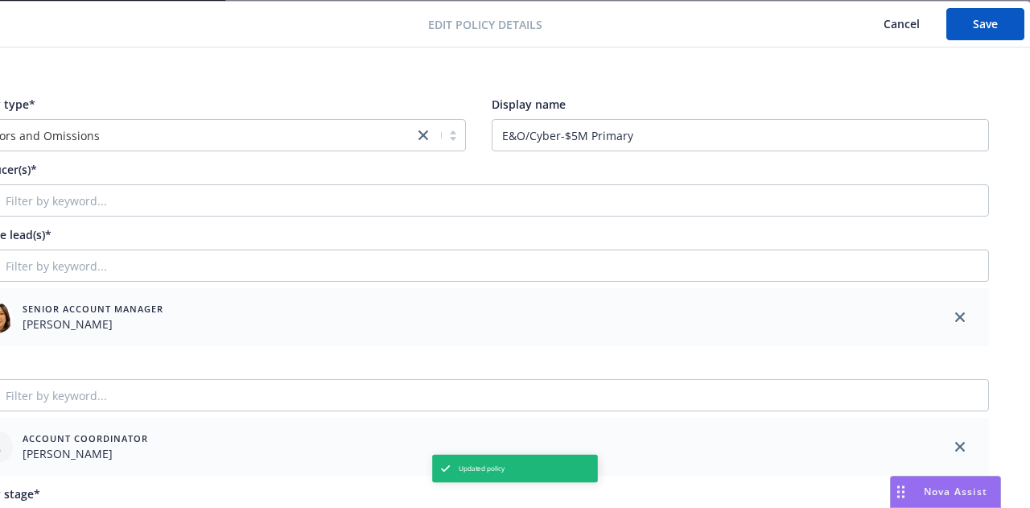
scroll to position [51, 0]
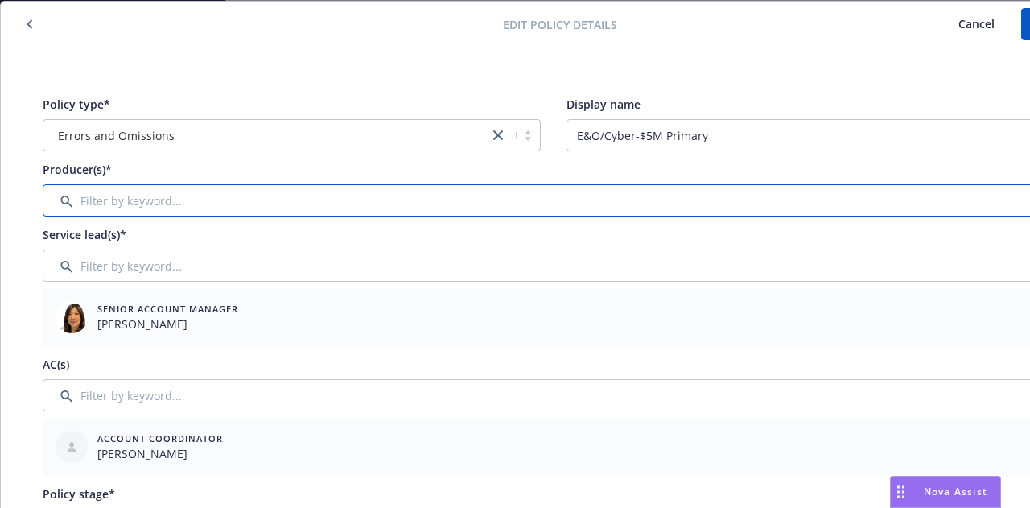
click at [705, 208] on input "Filter by keyword..." at bounding box center [553, 200] width 1021 height 32
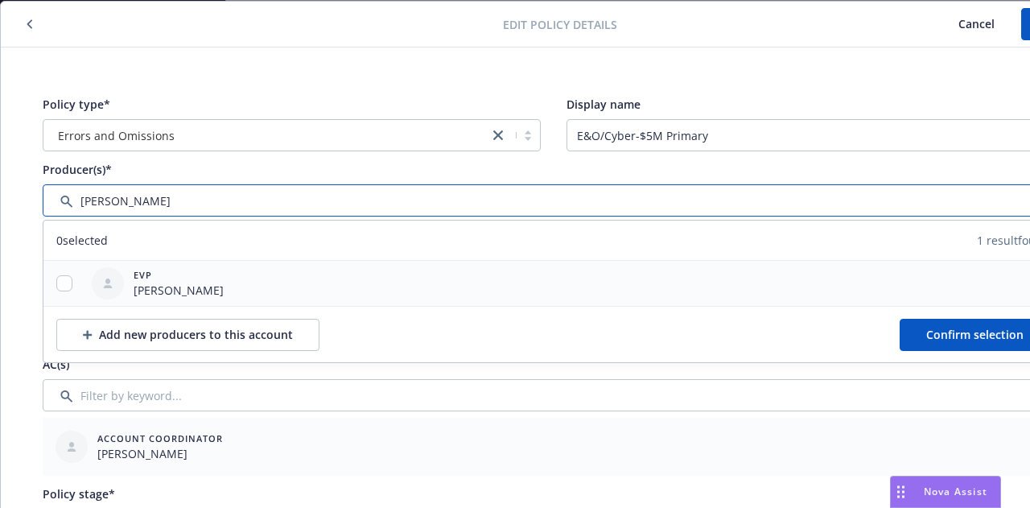
type input "[PERSON_NAME]"
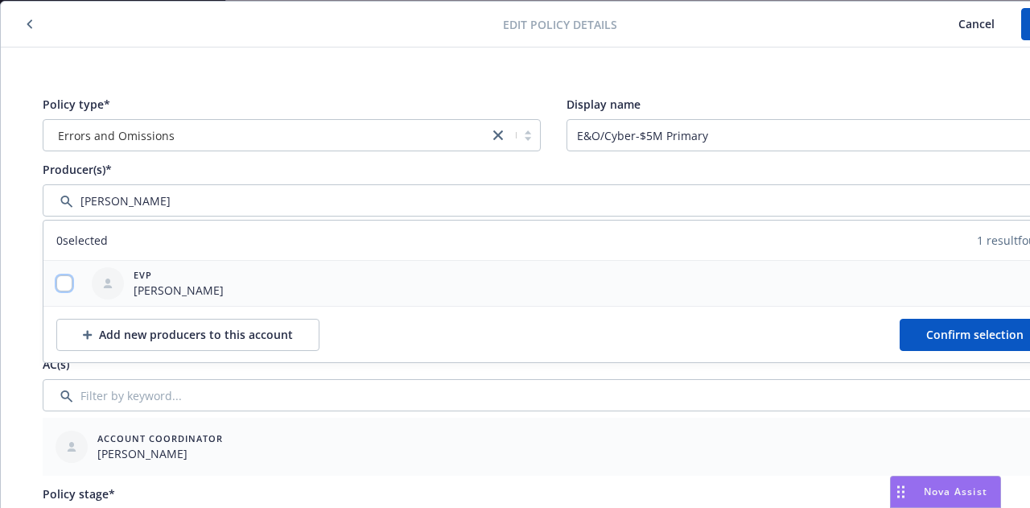
click at [64, 286] on input "checkbox" at bounding box center [64, 283] width 16 height 16
checkbox input "true"
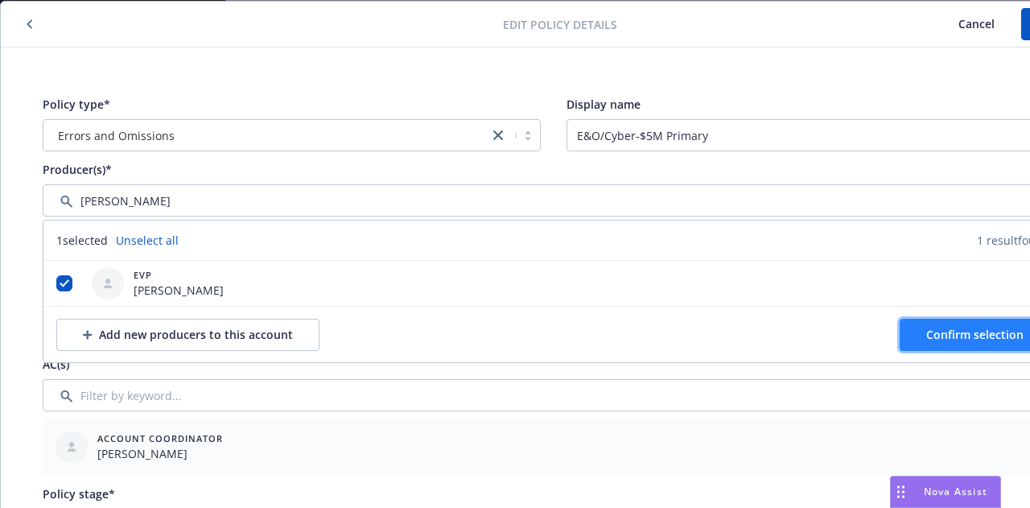
click at [949, 323] on button "Confirm selection" at bounding box center [974, 335] width 150 height 32
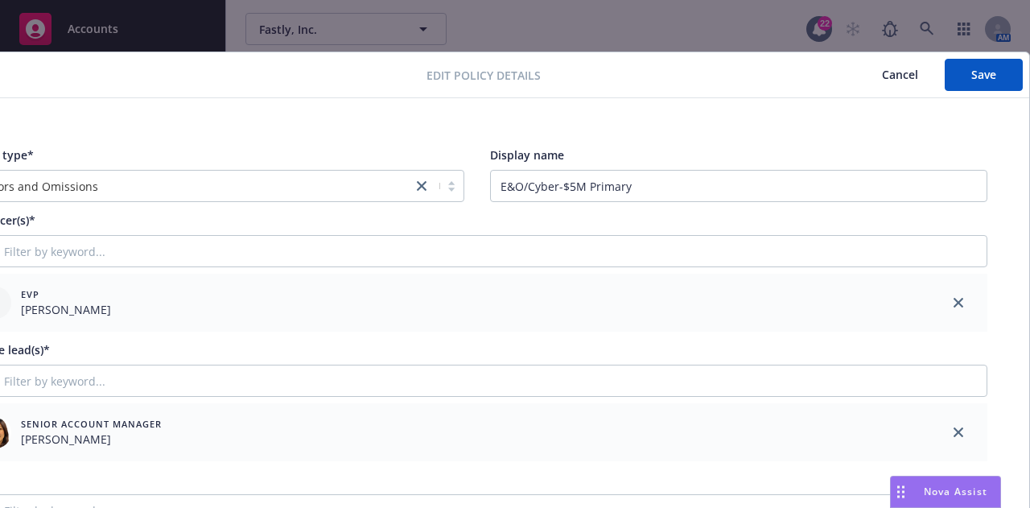
scroll to position [0, 88]
click at [976, 74] on span "Save" at bounding box center [983, 74] width 25 height 15
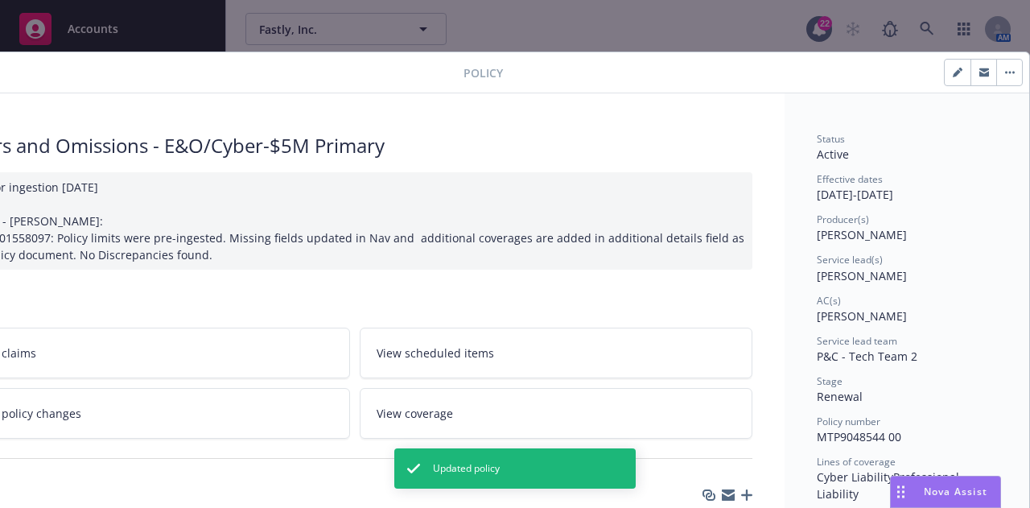
scroll to position [0, 0]
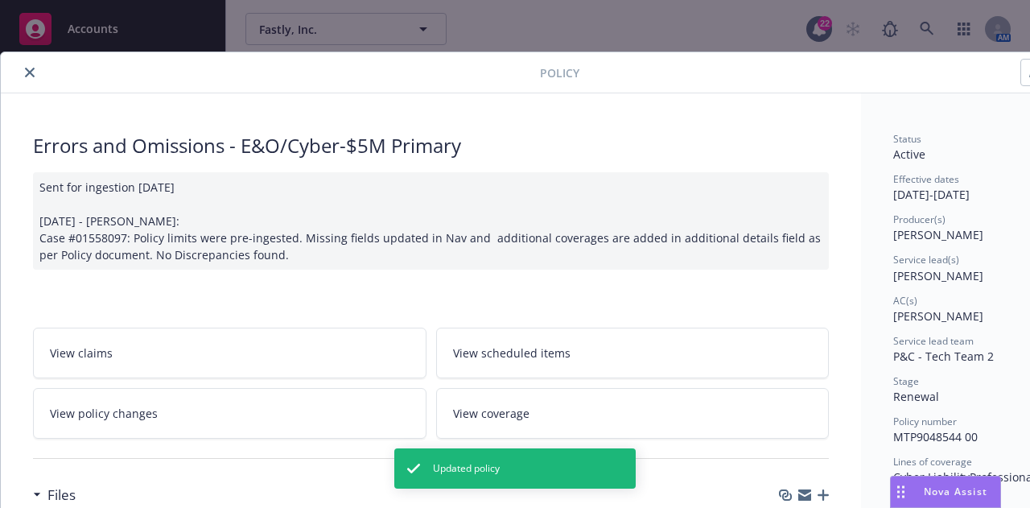
click at [35, 77] on button "close" at bounding box center [29, 72] width 19 height 19
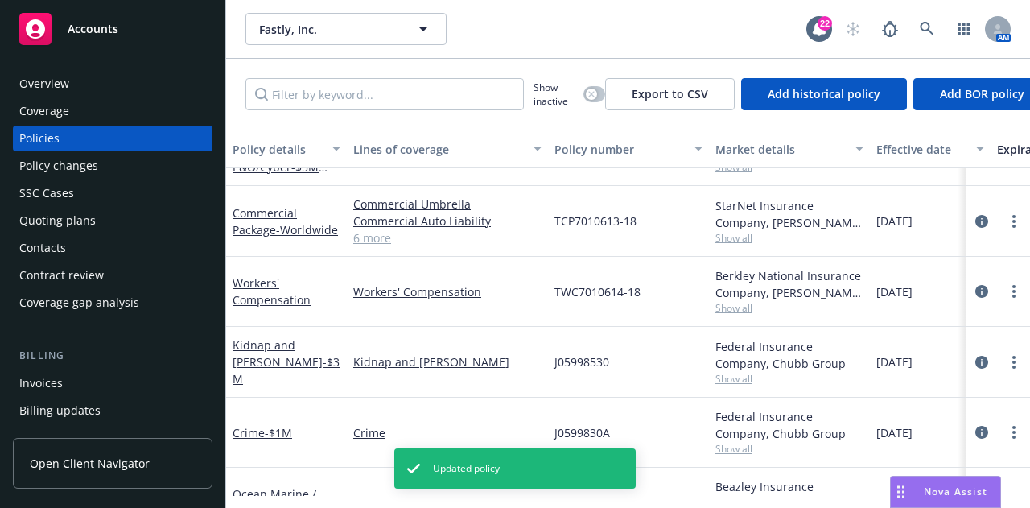
scroll to position [896, 0]
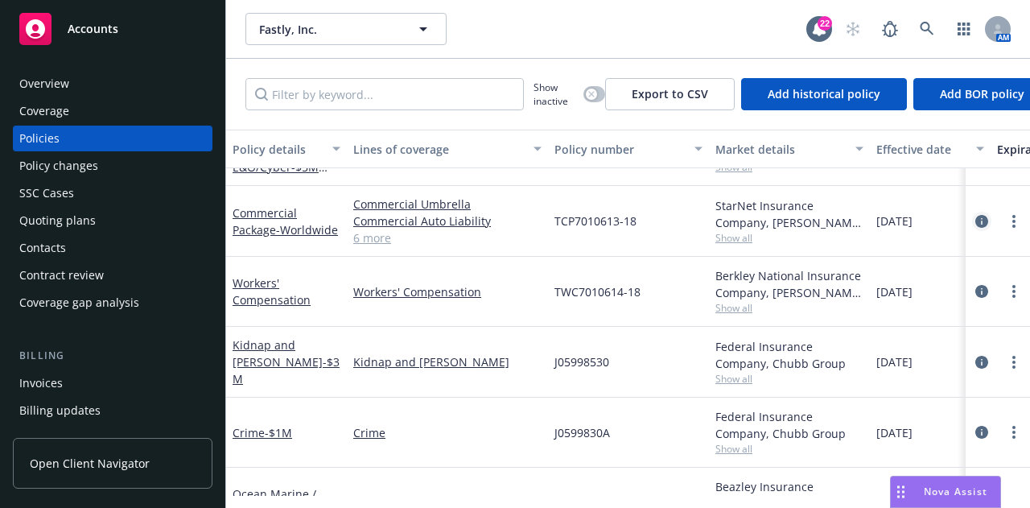
click at [975, 215] on icon "circleInformation" at bounding box center [981, 221] width 13 height 13
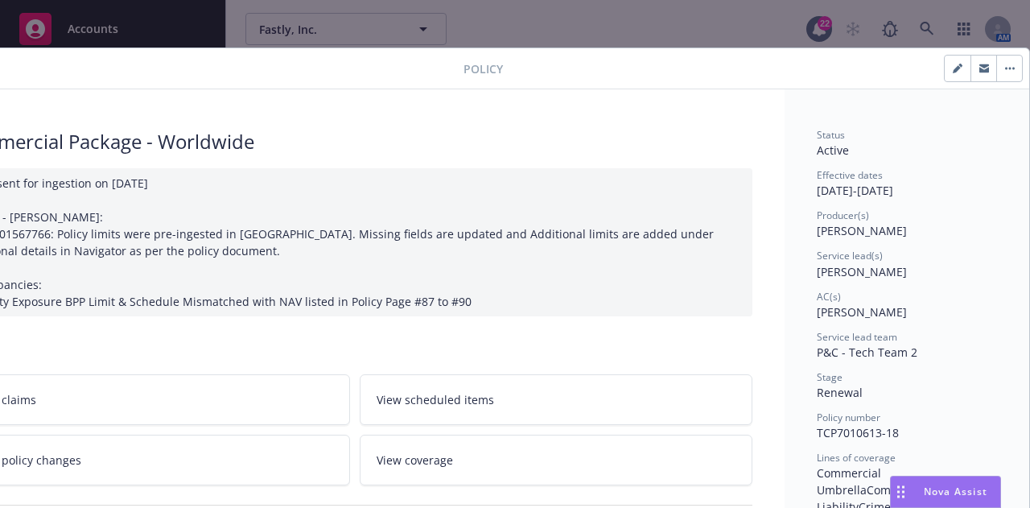
click at [954, 70] on button "button" at bounding box center [957, 68] width 26 height 26
select select "RENEWAL"
select select "12"
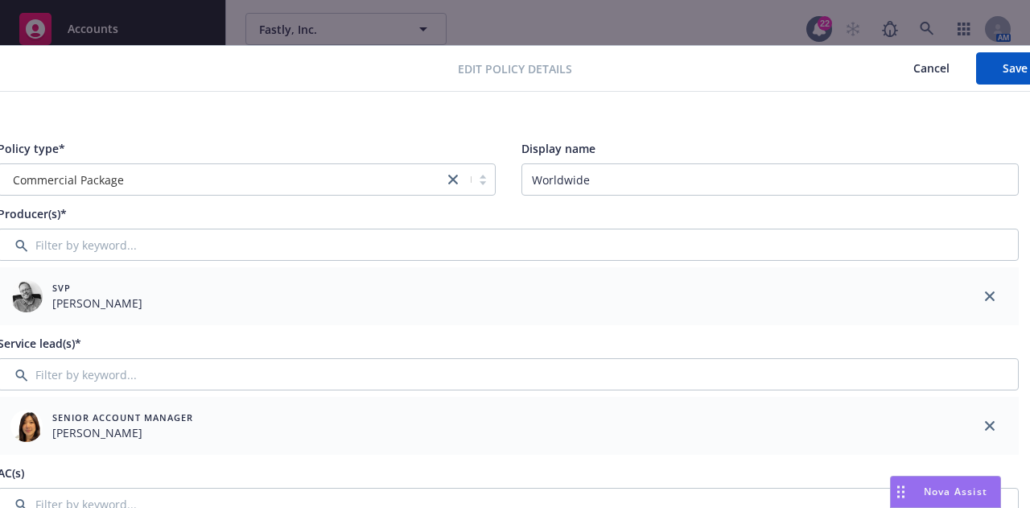
scroll to position [6, 49]
click at [986, 295] on icon "close" at bounding box center [985, 296] width 10 height 10
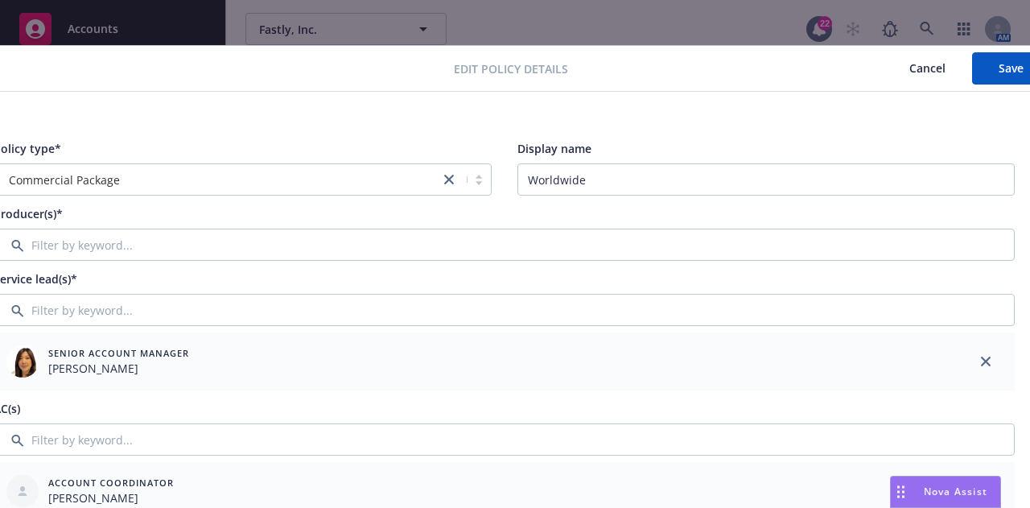
scroll to position [6, 0]
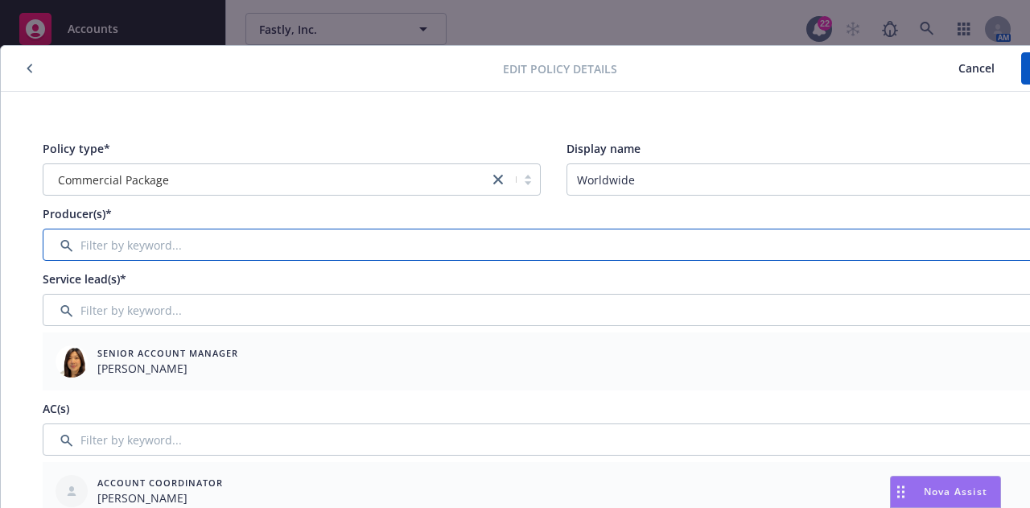
click at [722, 248] on input "Filter by keyword..." at bounding box center [553, 244] width 1021 height 32
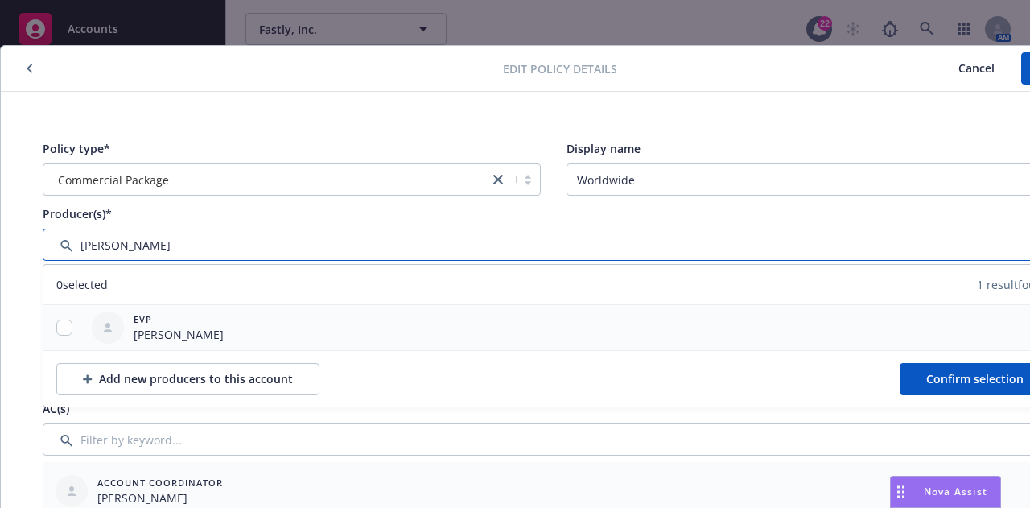
type input "[PERSON_NAME]"
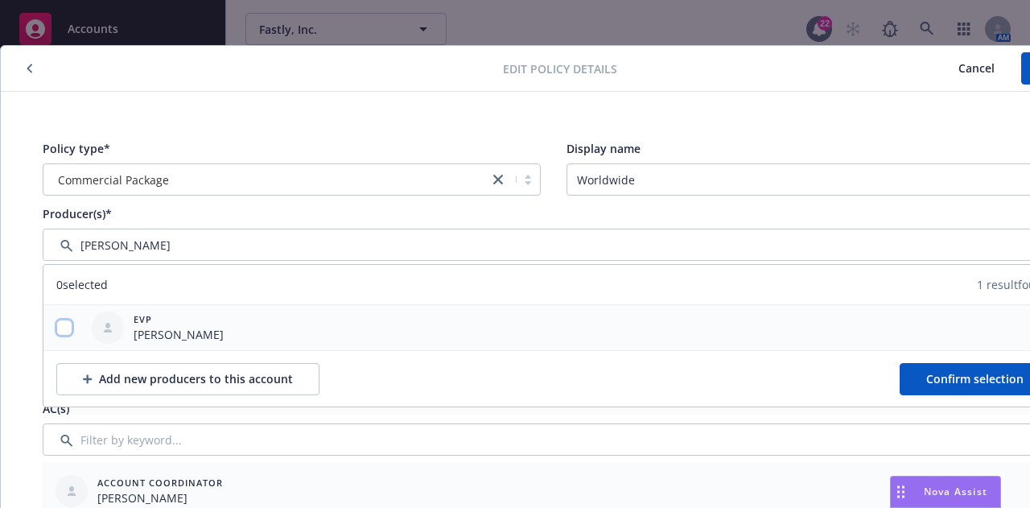
click at [61, 330] on input "checkbox" at bounding box center [64, 327] width 16 height 16
checkbox input "true"
click at [958, 381] on span "Confirm selection" at bounding box center [974, 378] width 97 height 15
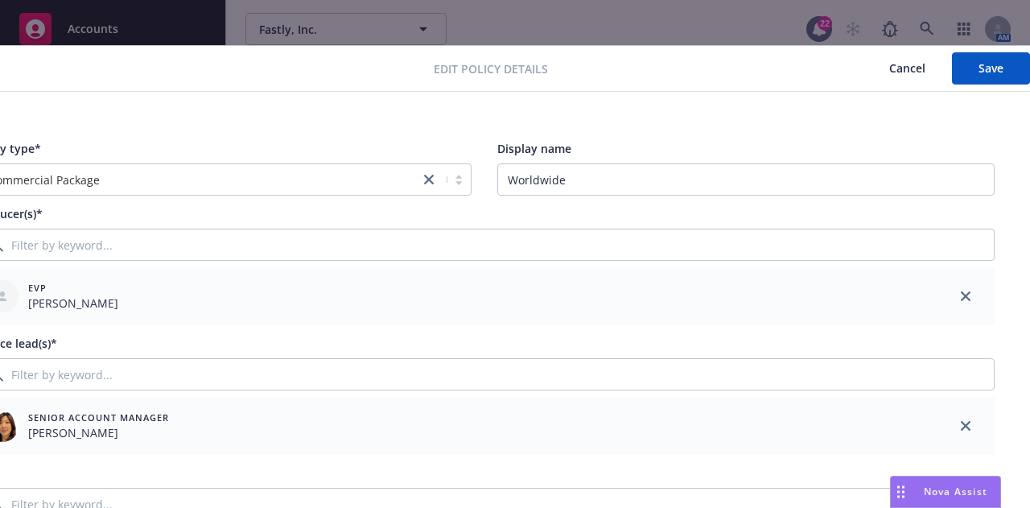
scroll to position [6, 88]
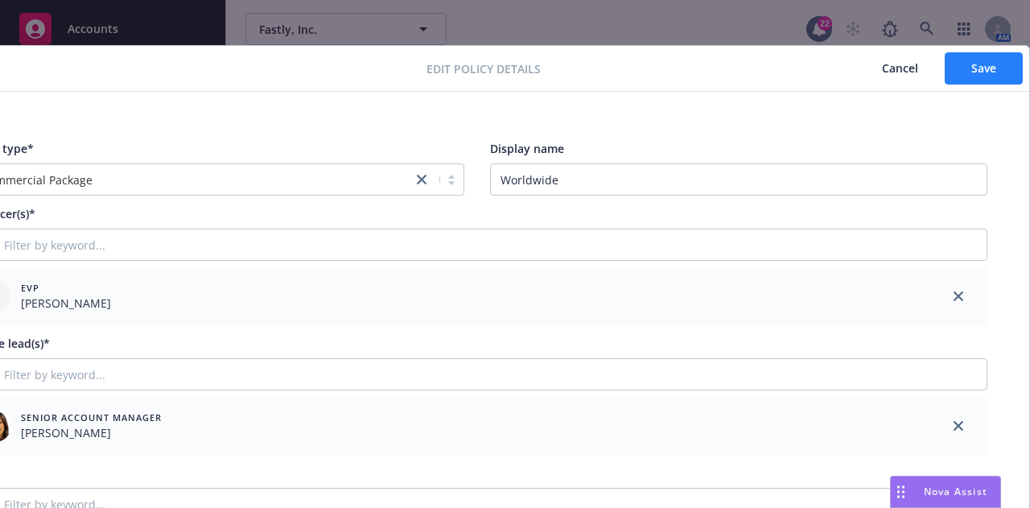
click at [994, 70] on button "Save" at bounding box center [983, 68] width 78 height 32
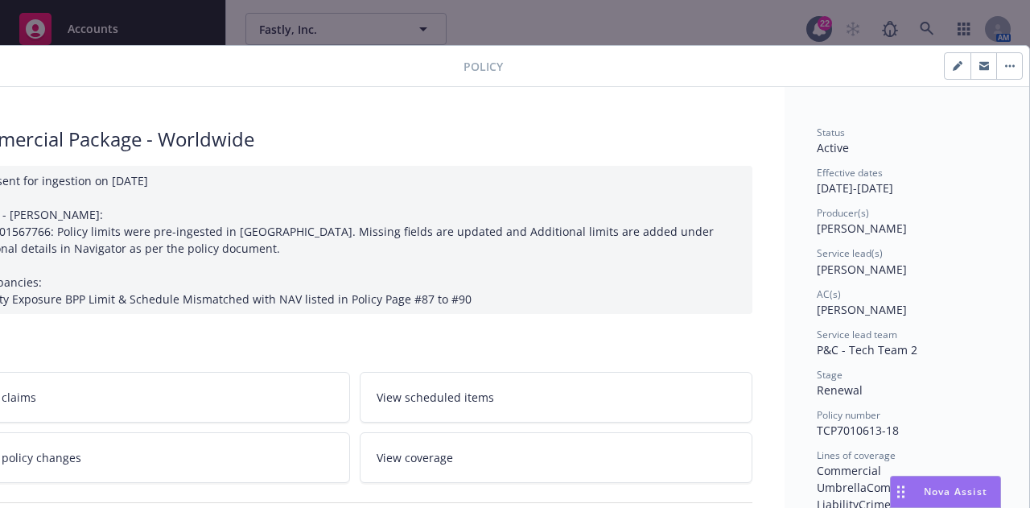
scroll to position [4, 0]
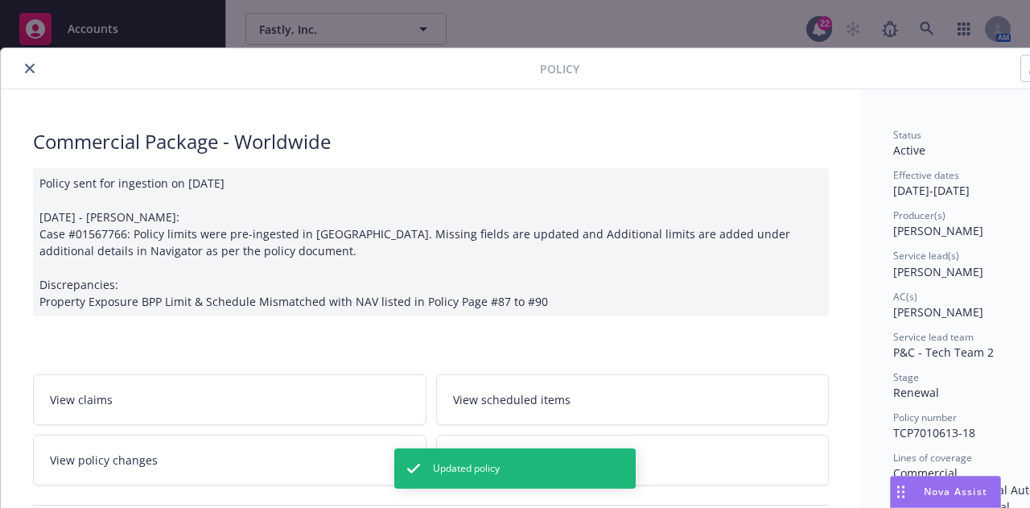
click at [34, 68] on icon "close" at bounding box center [30, 69] width 10 height 10
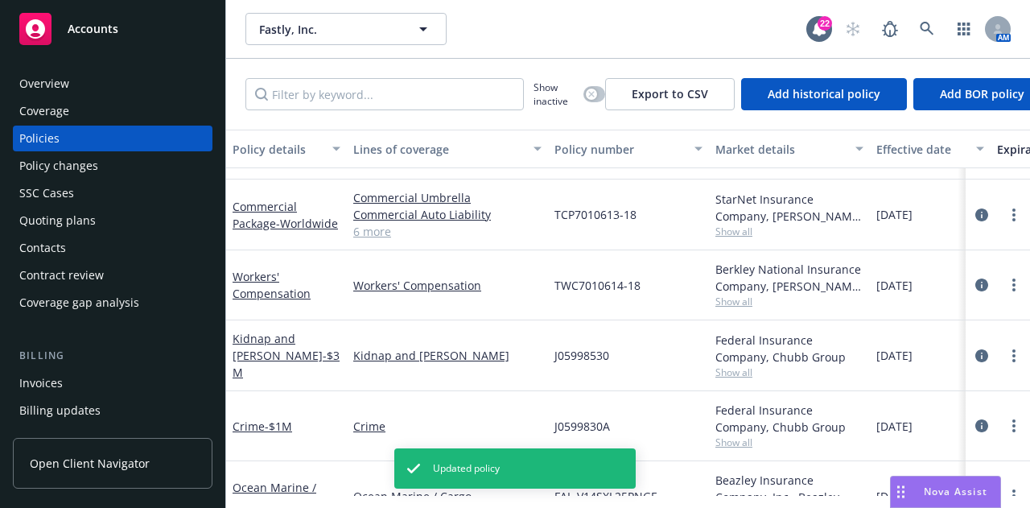
scroll to position [973, 0]
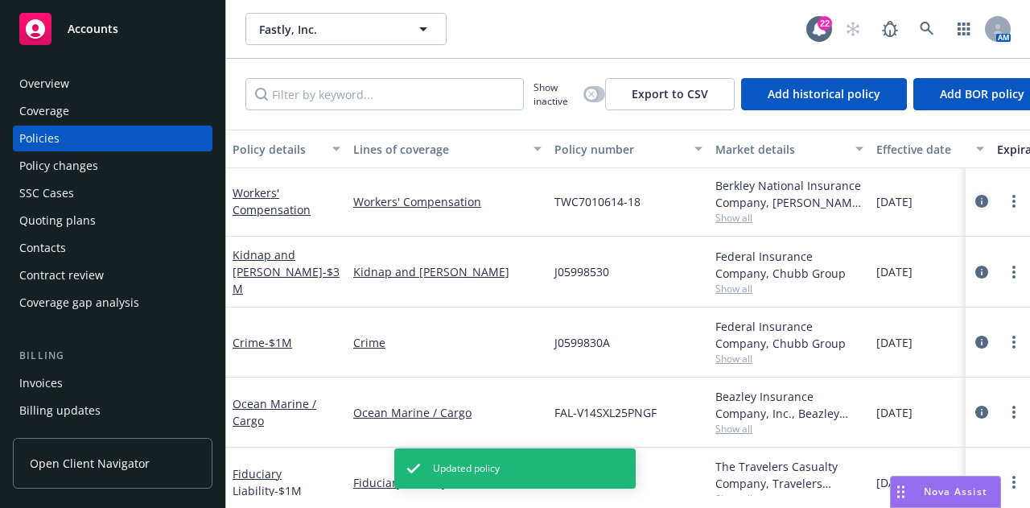
click at [975, 198] on icon "circleInformation" at bounding box center [981, 201] width 13 height 13
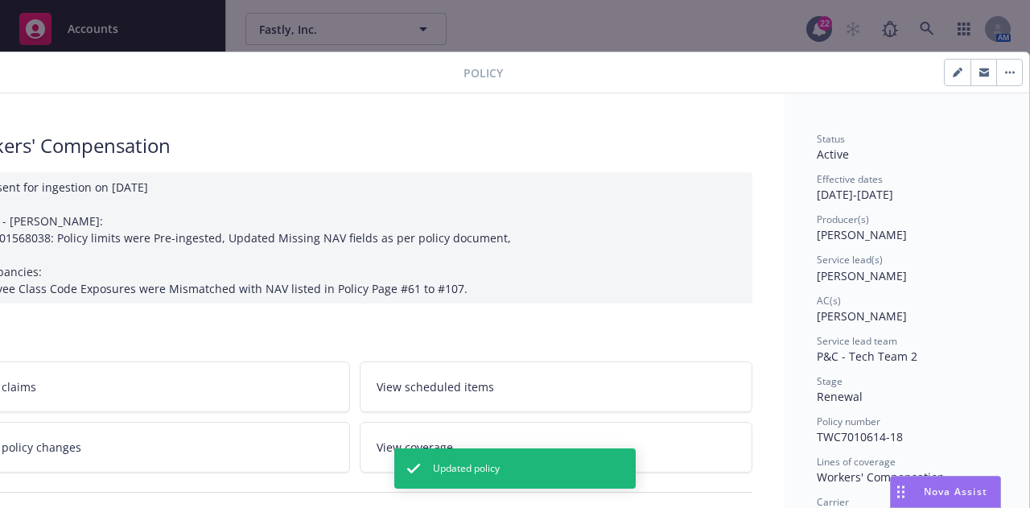
scroll to position [0, 88]
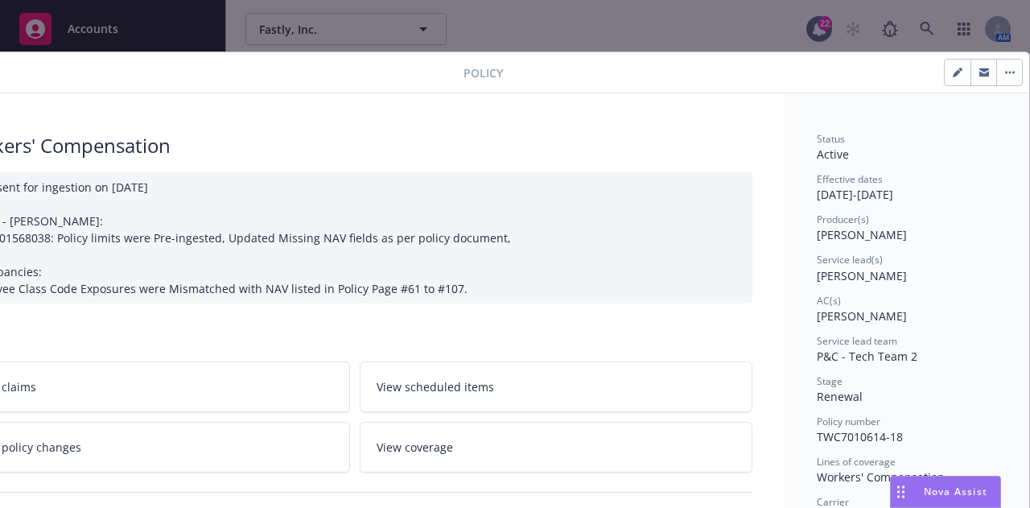
click at [949, 78] on button "button" at bounding box center [957, 73] width 26 height 26
select select "RENEWAL"
select select "12"
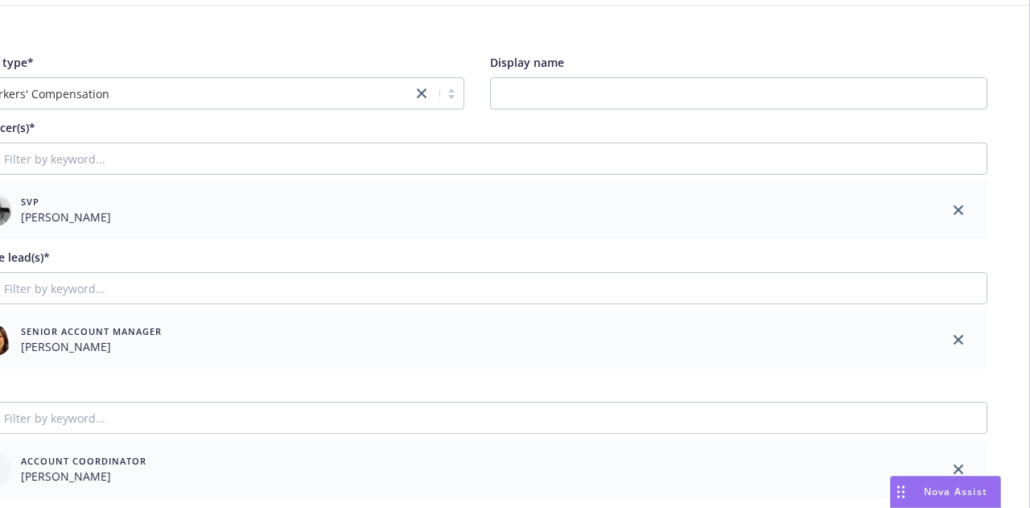
scroll to position [92, 88]
click at [953, 206] on icon "close" at bounding box center [958, 210] width 10 height 10
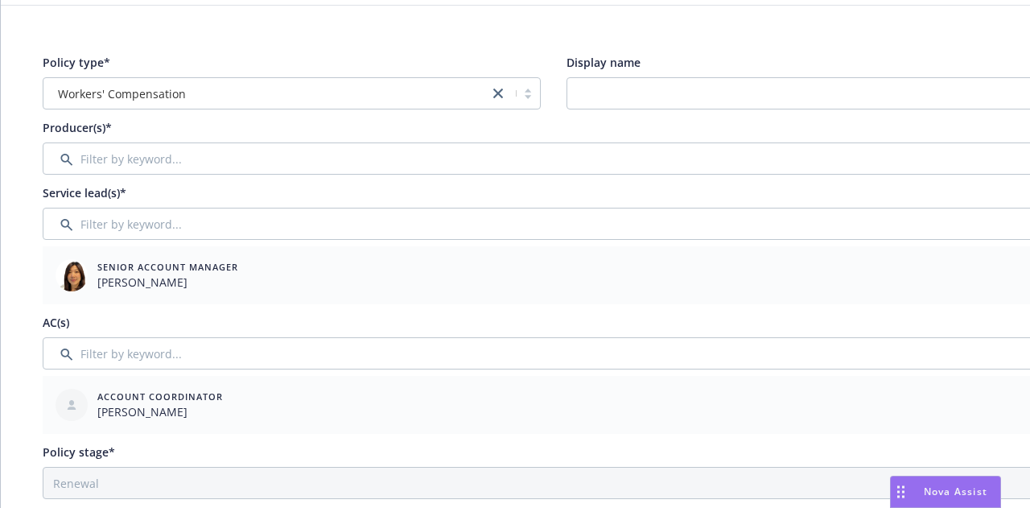
scroll to position [92, 1]
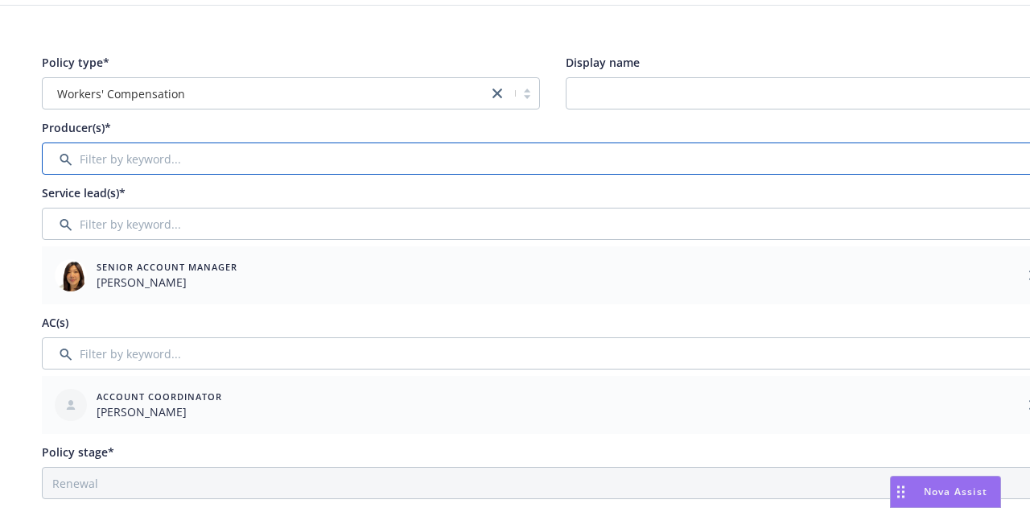
click at [676, 165] on input "Filter by keyword..." at bounding box center [552, 158] width 1021 height 32
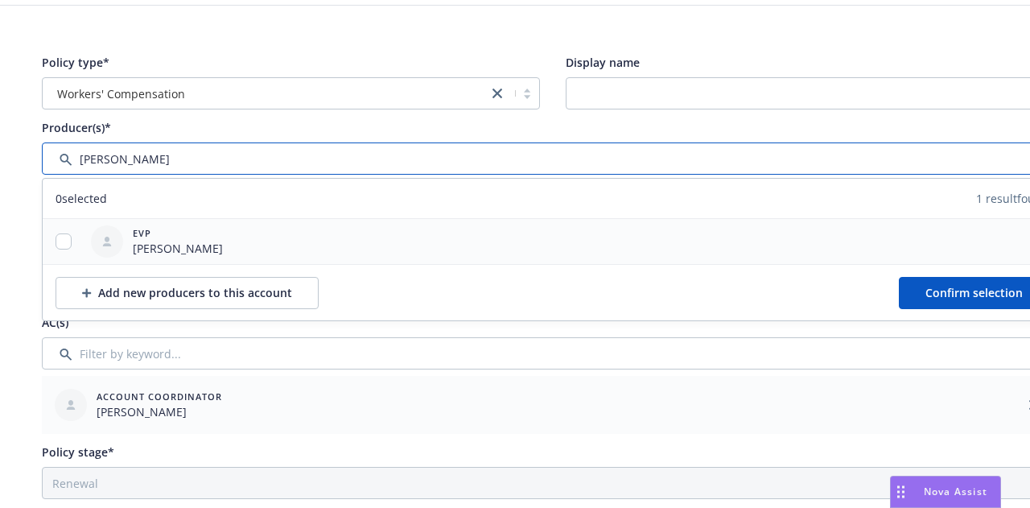
type input "[PERSON_NAME]"
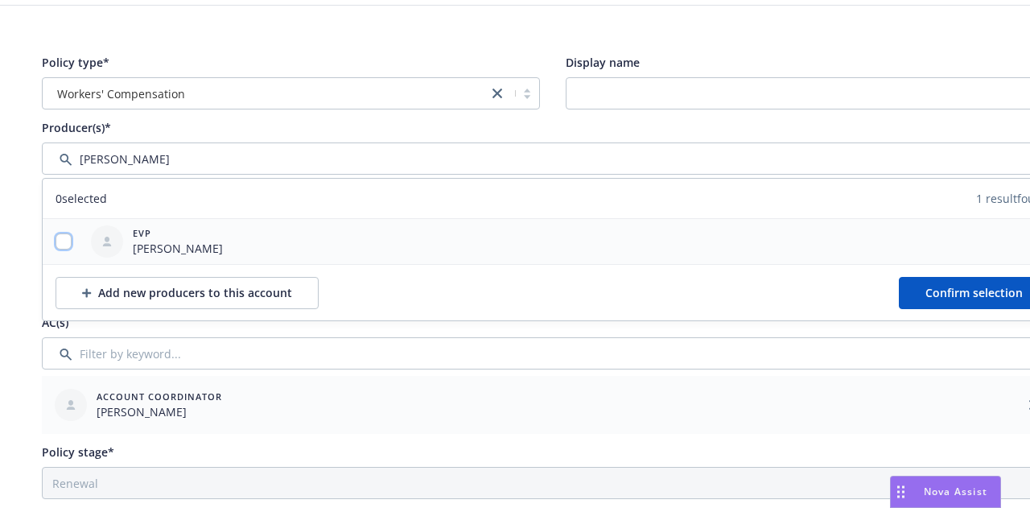
click at [66, 240] on input "checkbox" at bounding box center [63, 241] width 16 height 16
checkbox input "true"
click at [955, 296] on span "Confirm selection" at bounding box center [973, 292] width 97 height 15
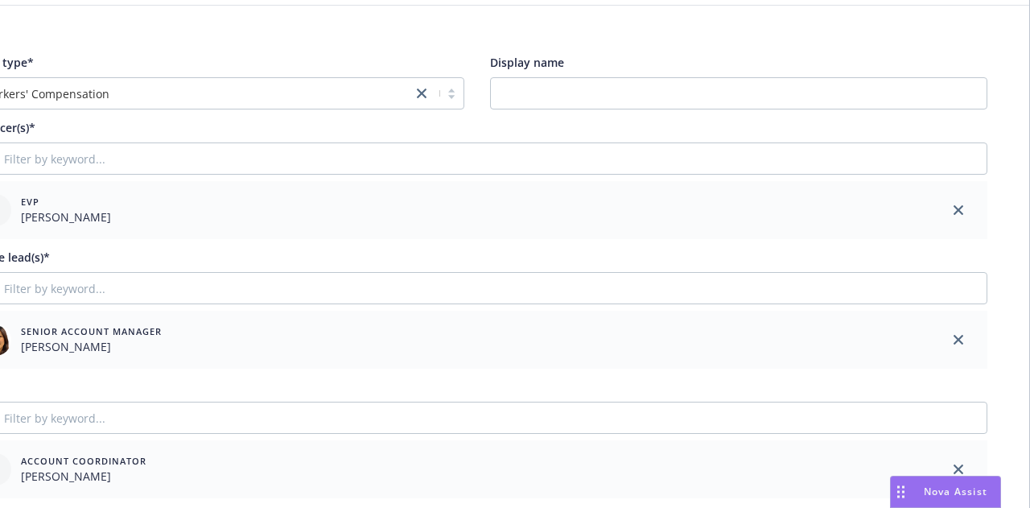
scroll to position [0, 88]
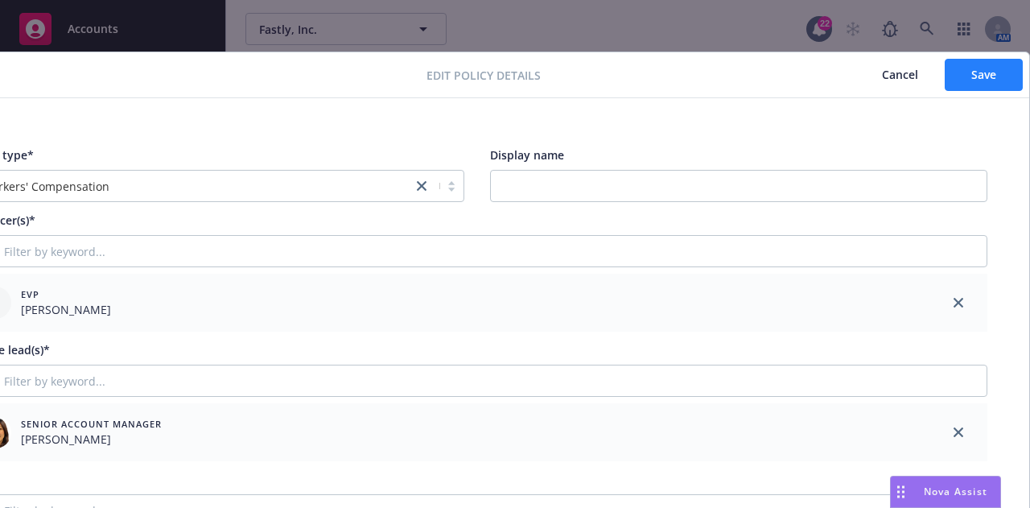
click at [979, 74] on span "Save" at bounding box center [983, 74] width 25 height 15
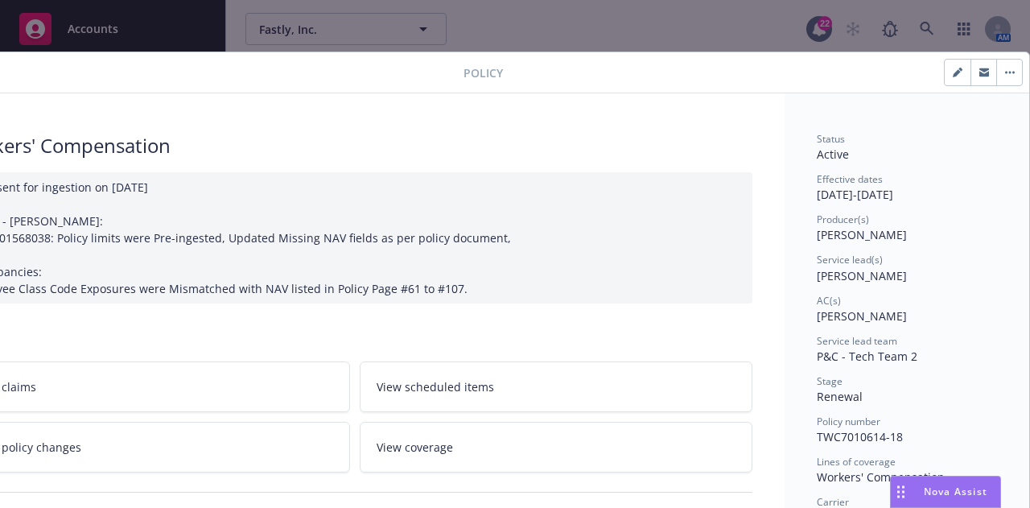
scroll to position [0, 0]
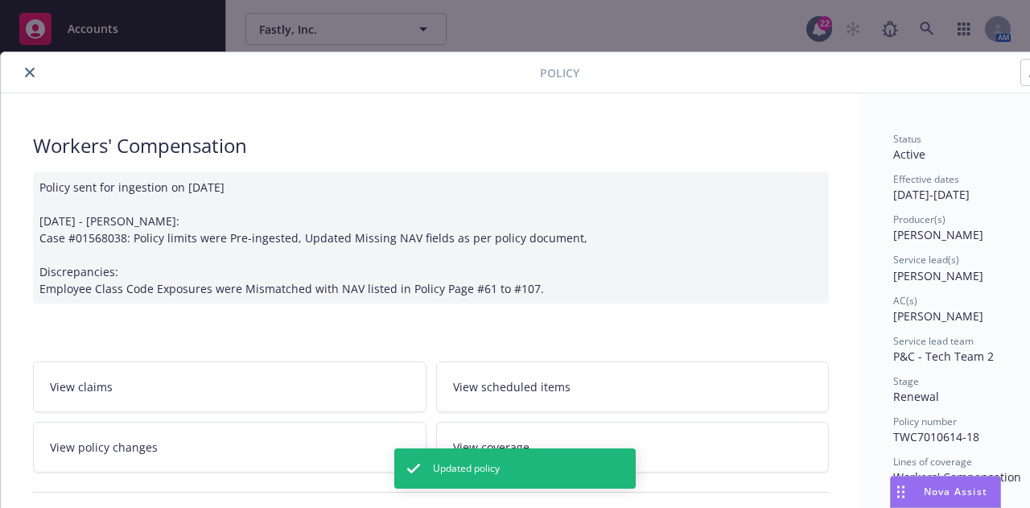
click at [22, 71] on button "close" at bounding box center [29, 72] width 19 height 19
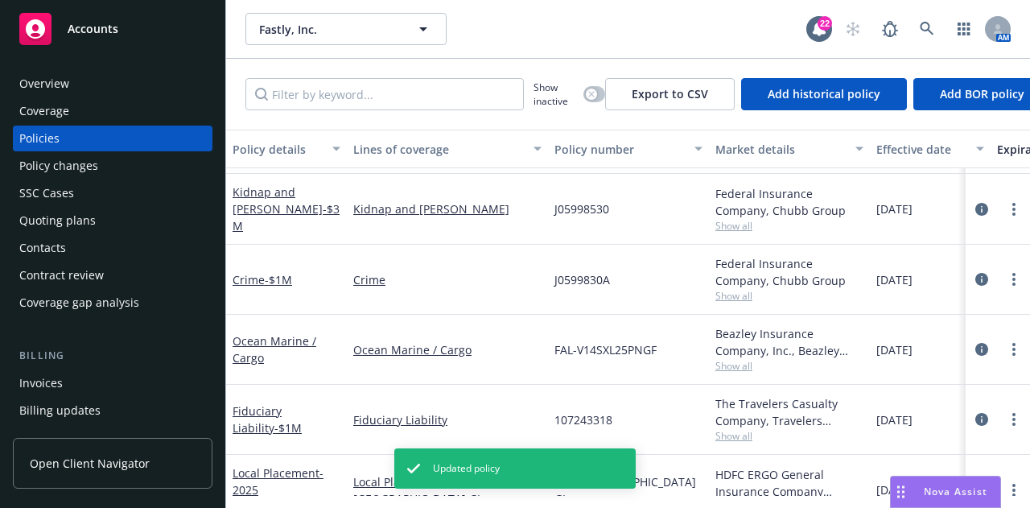
scroll to position [1030, 0]
click at [975, 203] on icon "circleInformation" at bounding box center [981, 209] width 13 height 13
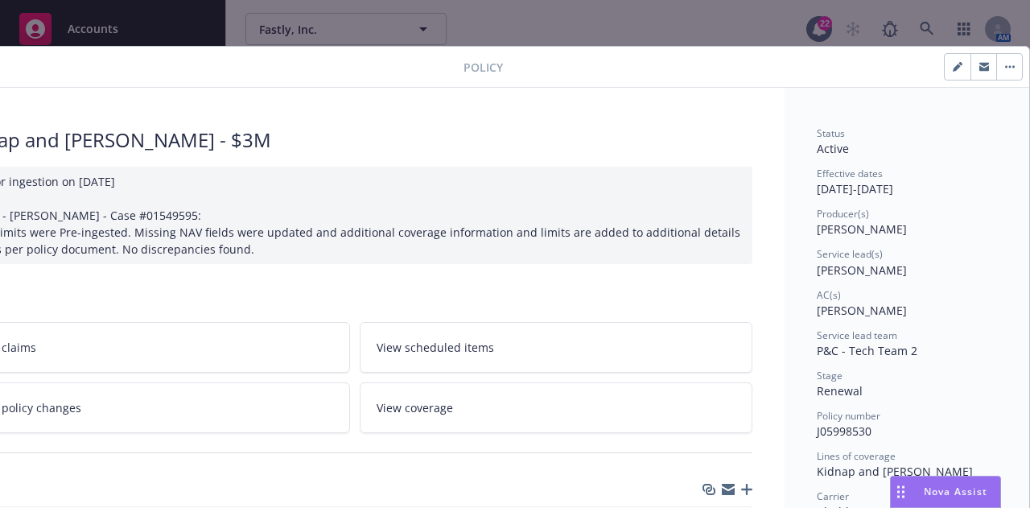
scroll to position [2, 88]
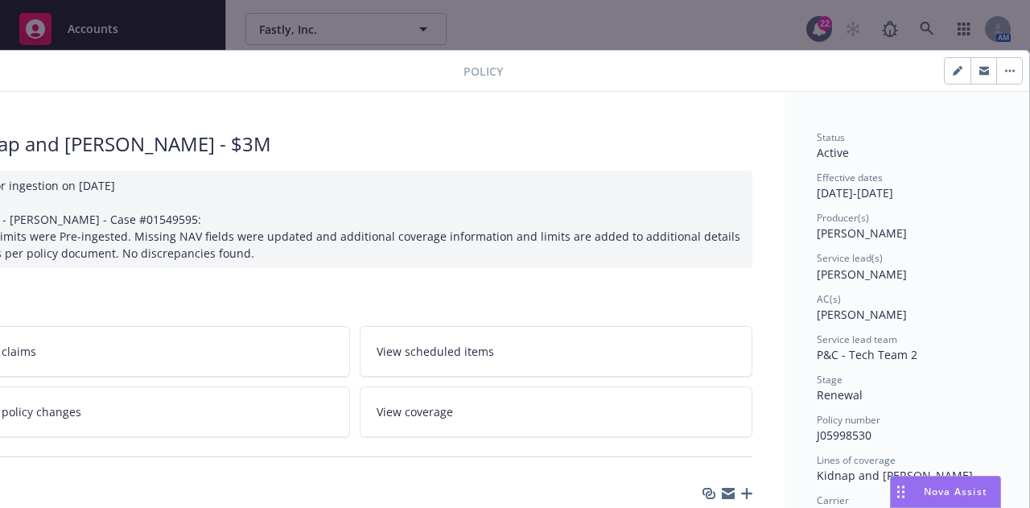
click at [952, 73] on icon "button" at bounding box center [957, 71] width 10 height 10
select select "RENEWAL"
select select "12"
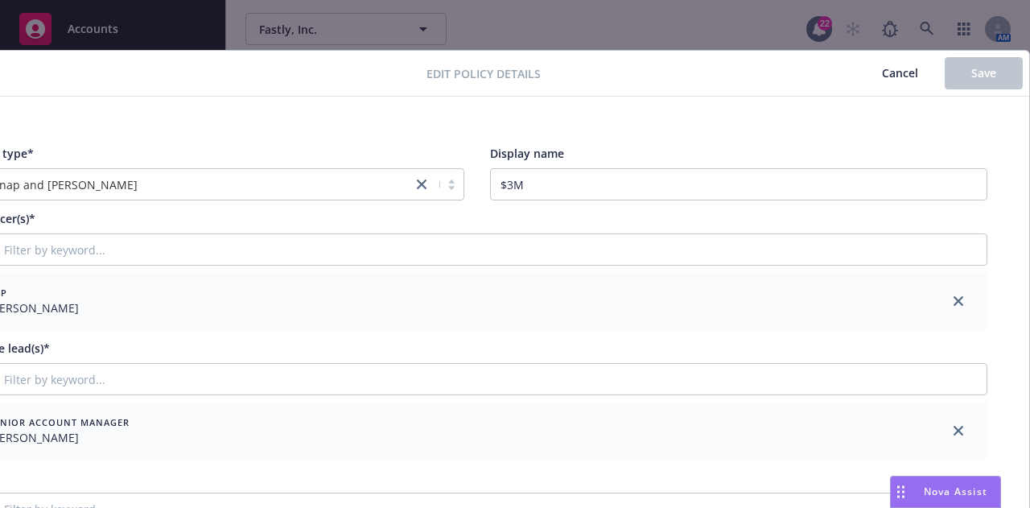
scroll to position [4, 88]
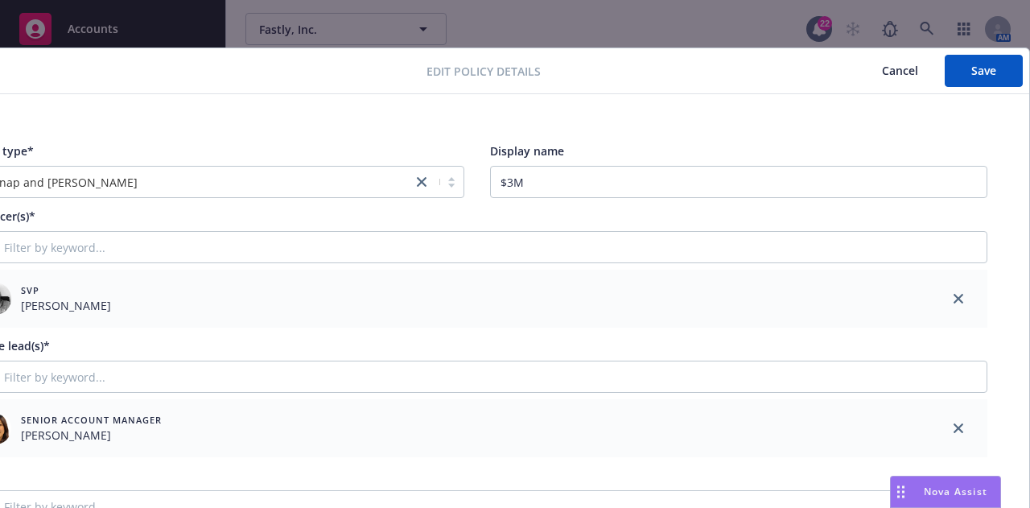
click at [953, 295] on icon "close" at bounding box center [958, 299] width 10 height 10
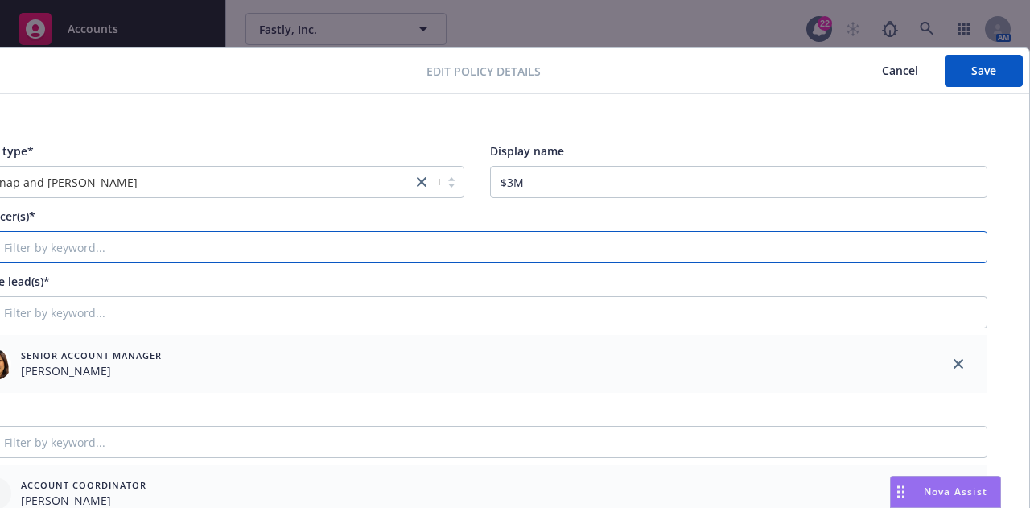
click at [917, 242] on input "Filter by keyword..." at bounding box center [476, 247] width 1021 height 32
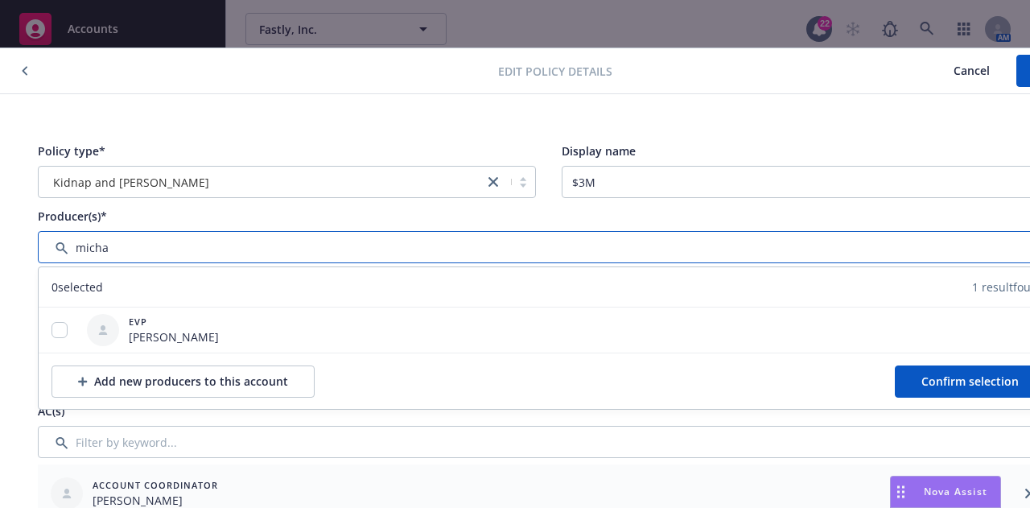
scroll to position [4, 0]
type input "micha"
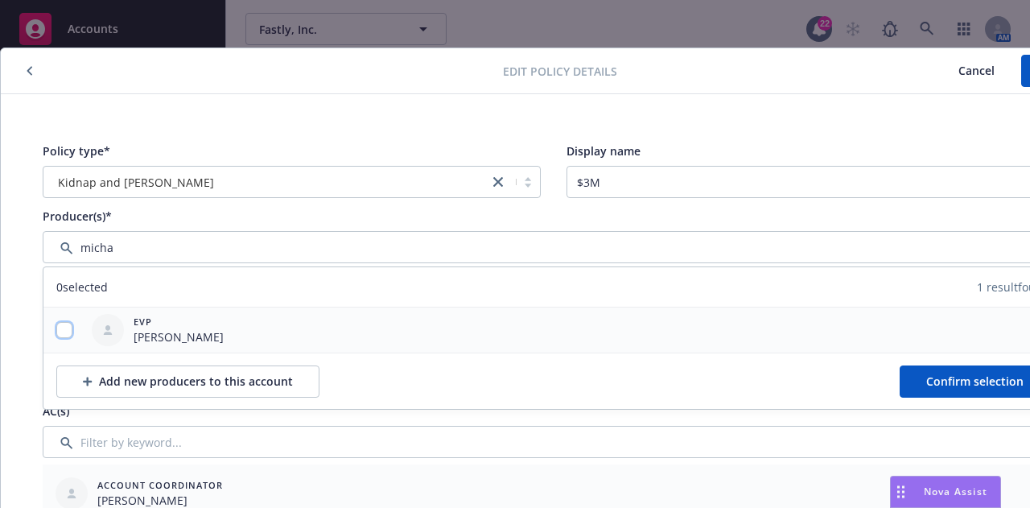
click at [64, 327] on input "checkbox" at bounding box center [64, 330] width 16 height 16
checkbox input "true"
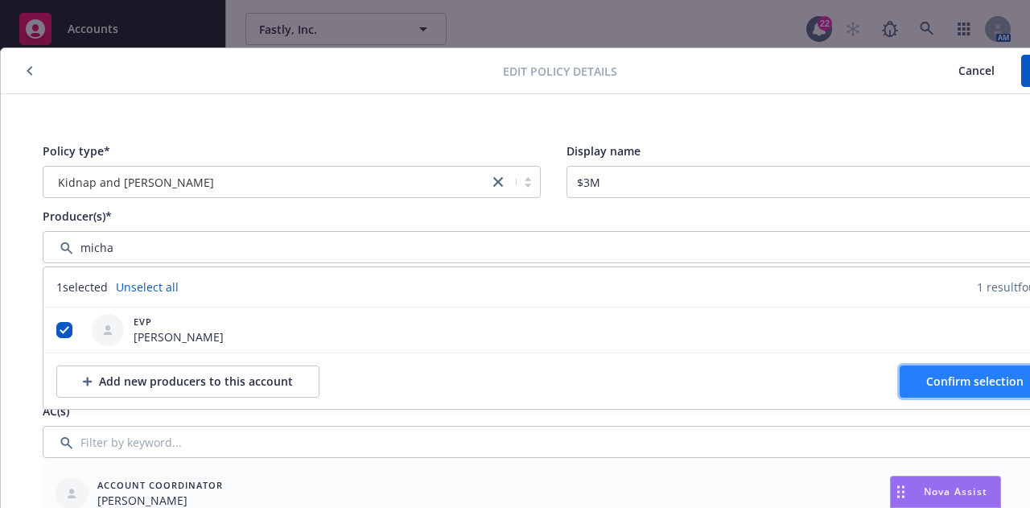
click at [947, 384] on span "Confirm selection" at bounding box center [974, 380] width 97 height 15
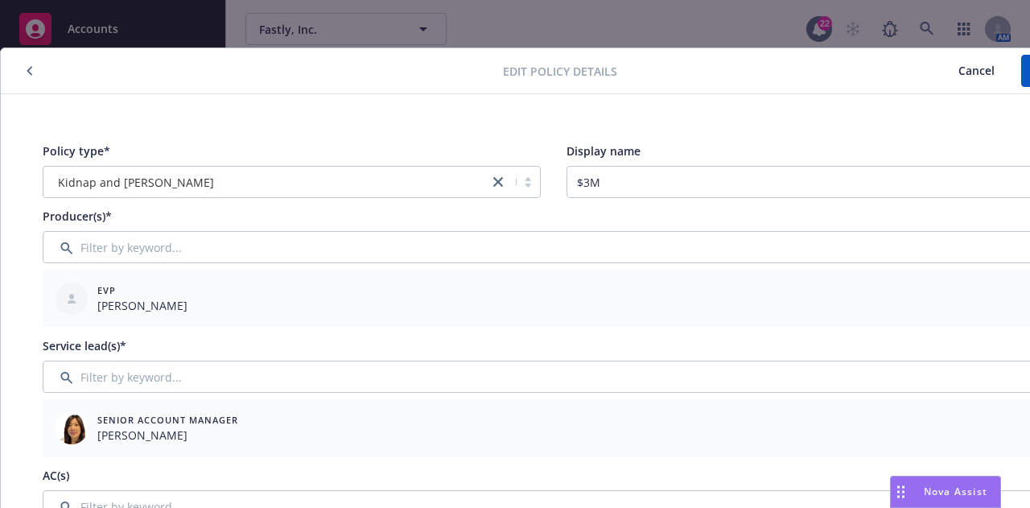
scroll to position [4, 88]
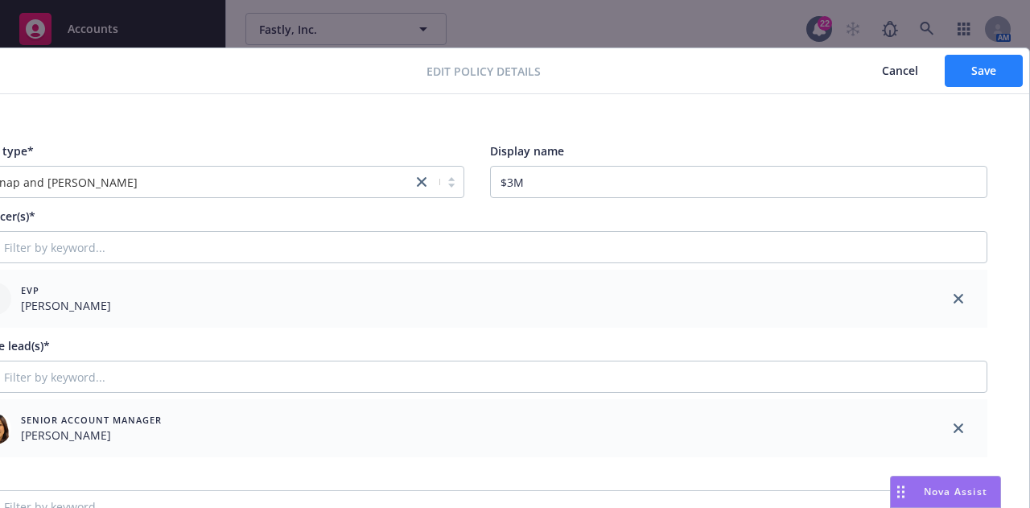
click at [960, 80] on button "Save" at bounding box center [983, 71] width 78 height 32
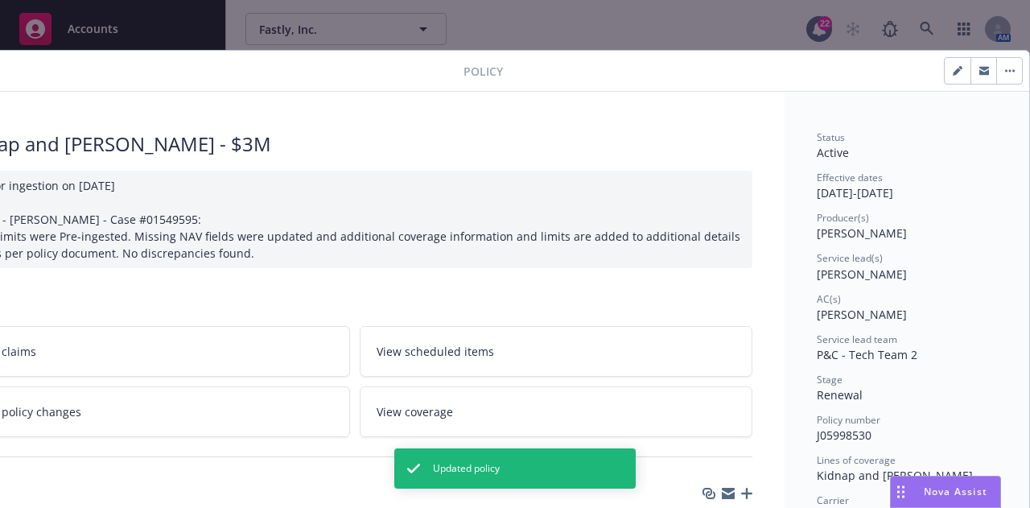
scroll to position [2, 0]
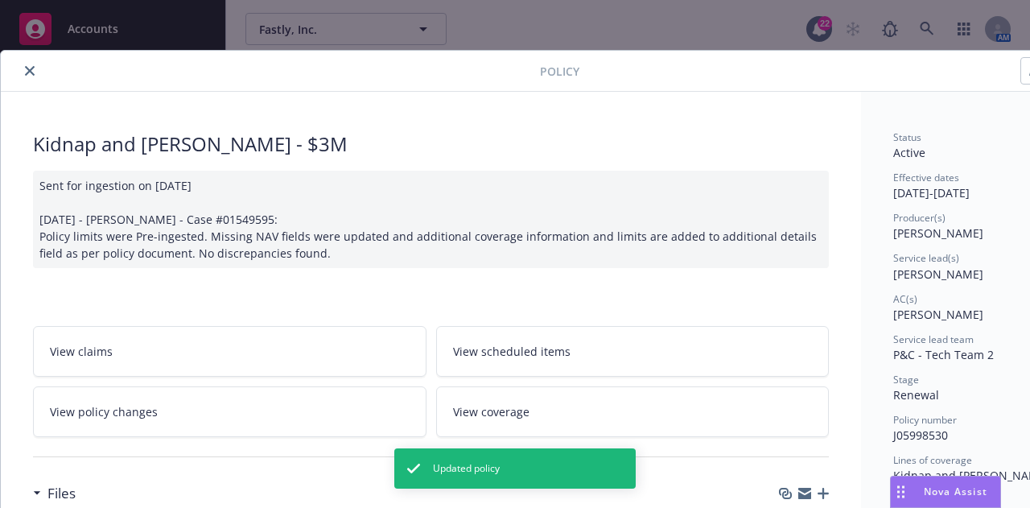
click at [27, 72] on icon "close" at bounding box center [30, 71] width 10 height 10
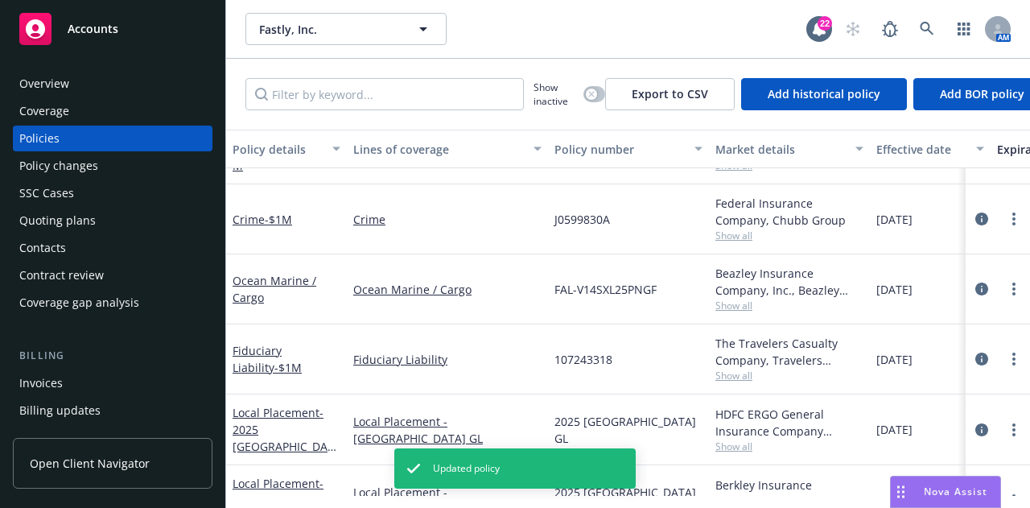
scroll to position [1100, 0]
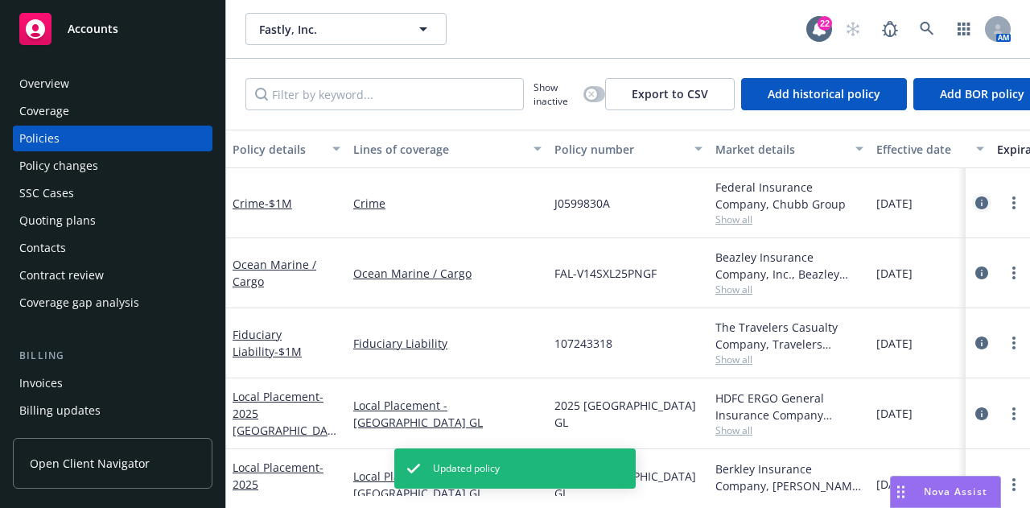
click at [975, 201] on icon "circleInformation" at bounding box center [981, 202] width 13 height 13
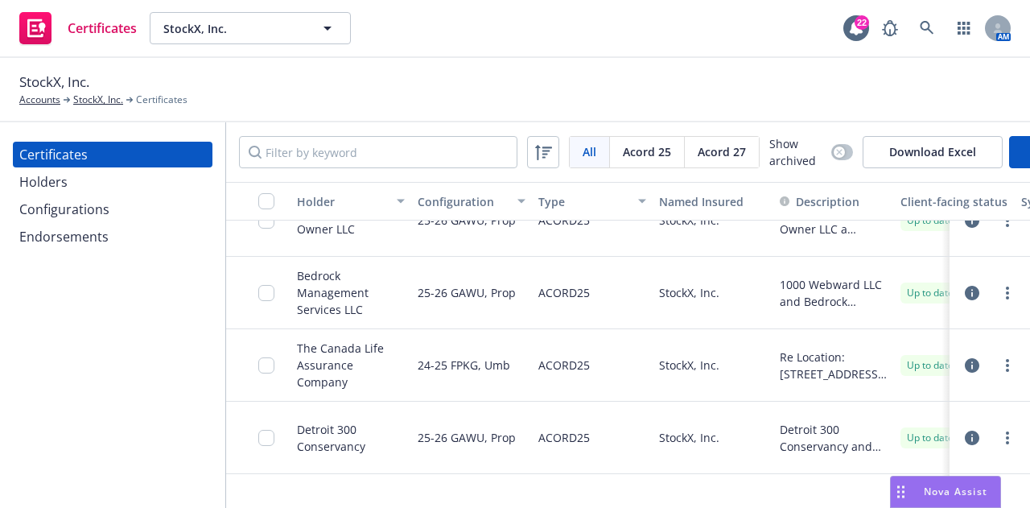
scroll to position [39, 0]
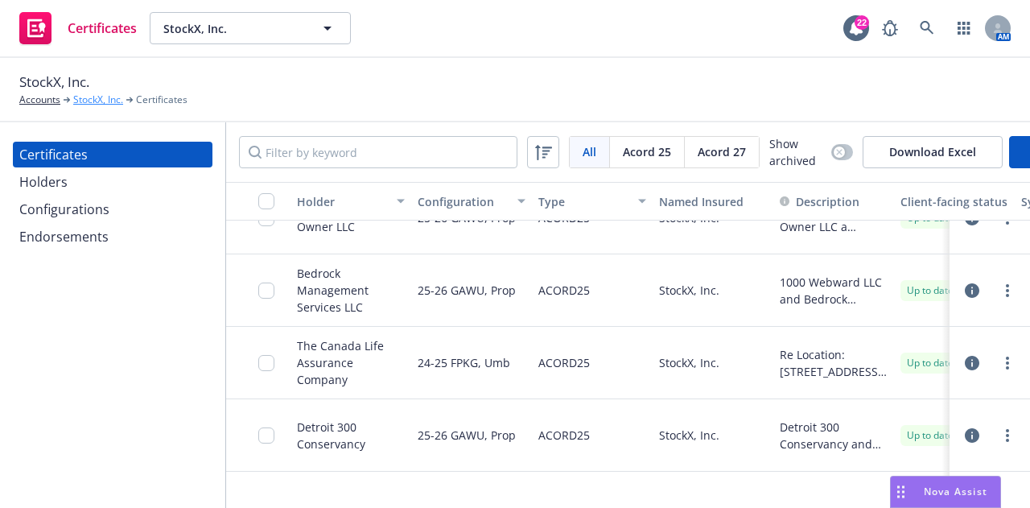
click at [92, 101] on link "StockX, Inc." at bounding box center [98, 99] width 50 height 14
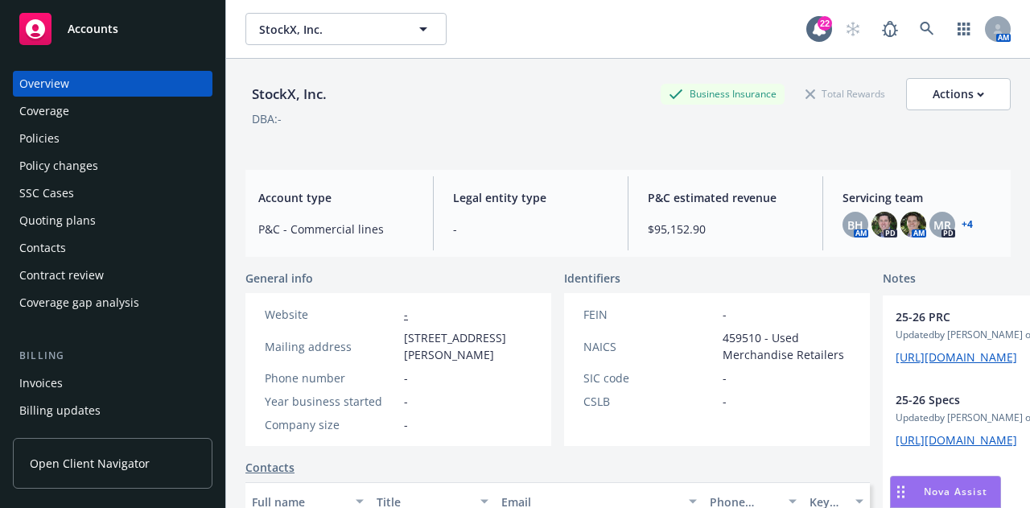
click at [51, 128] on div "Policies" at bounding box center [39, 138] width 40 height 26
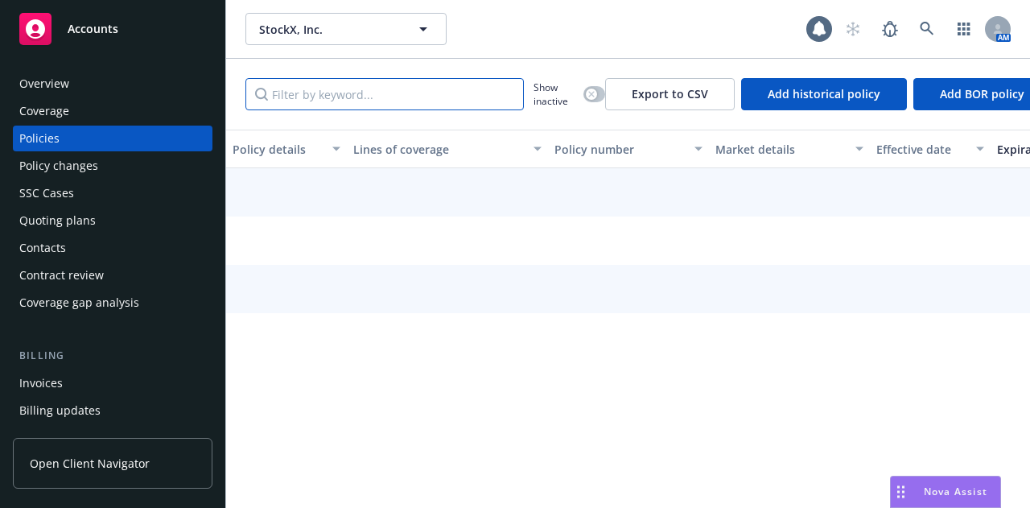
click at [402, 97] on input "Filter by keyword..." at bounding box center [384, 94] width 278 height 32
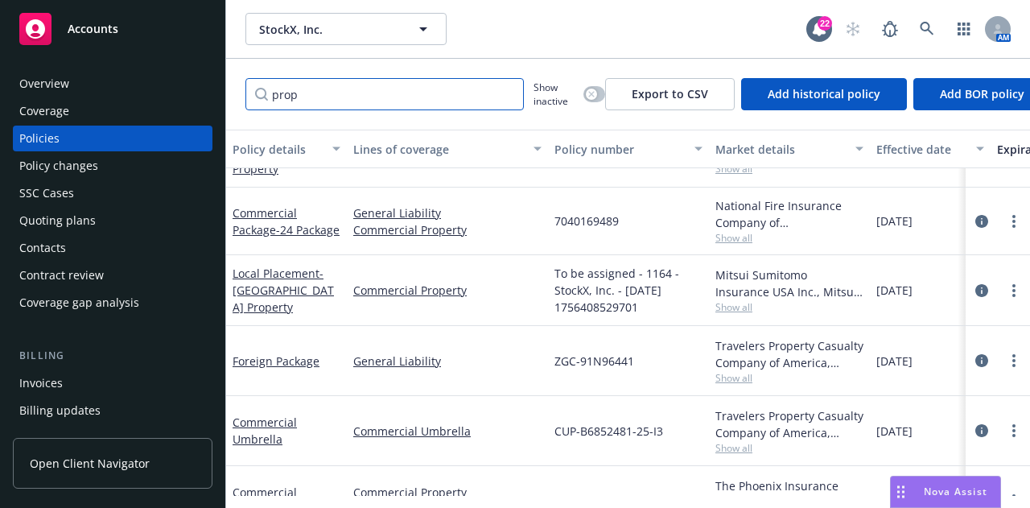
scroll to position [363, 0]
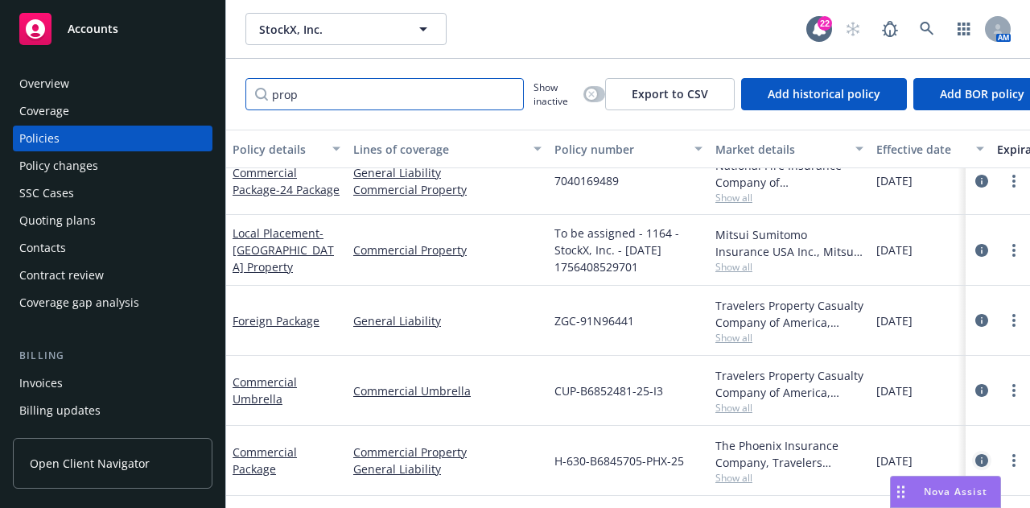
type input "prop"
click at [975, 454] on icon "circleInformation" at bounding box center [981, 460] width 13 height 13
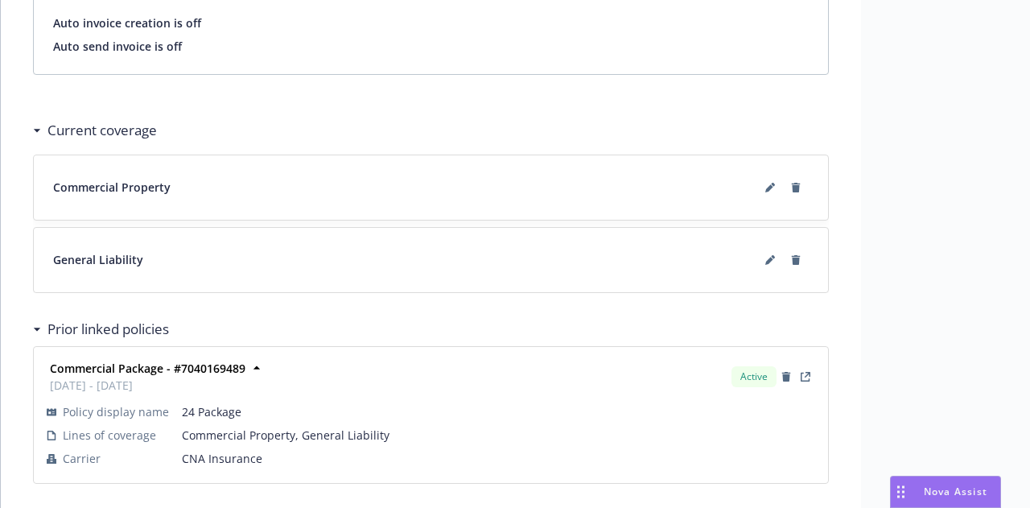
scroll to position [1178, 0]
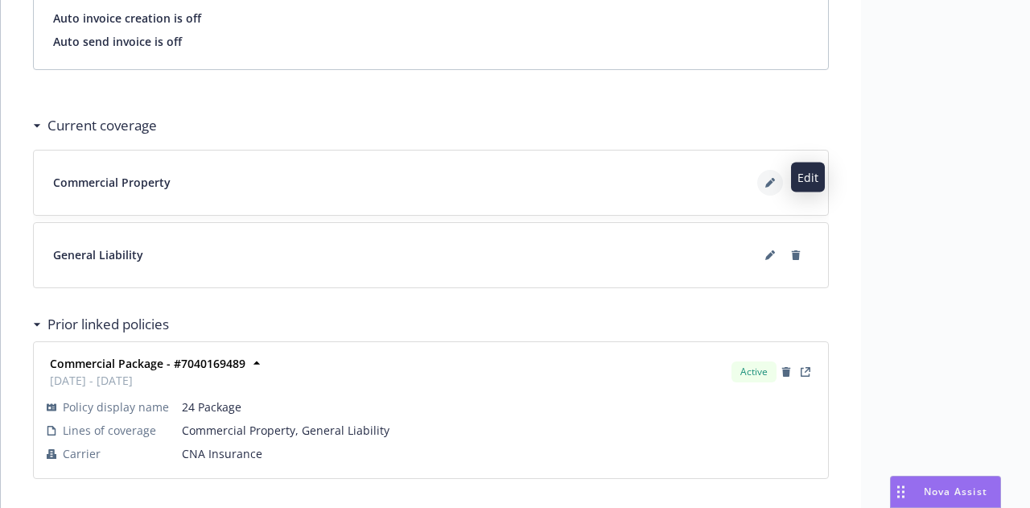
click at [769, 171] on button at bounding box center [770, 183] width 26 height 26
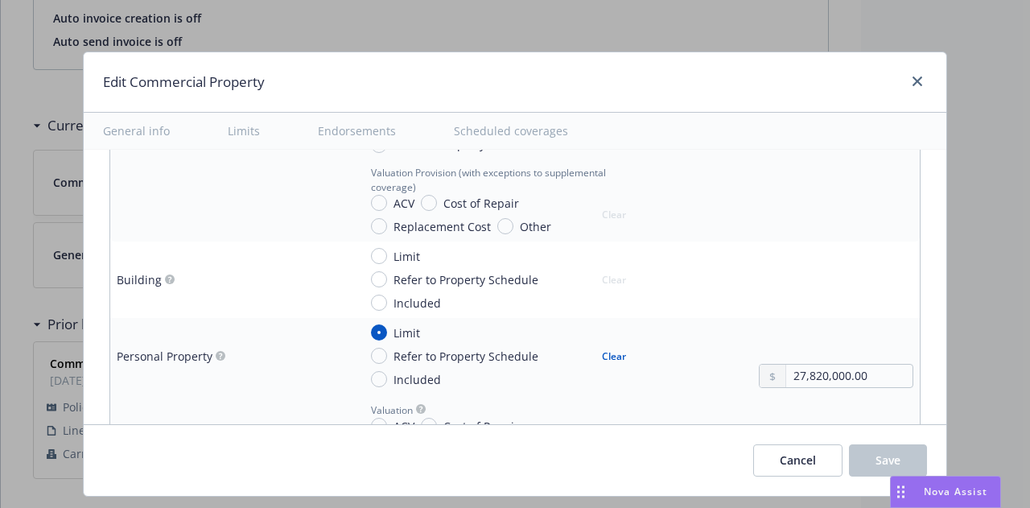
scroll to position [649, 0]
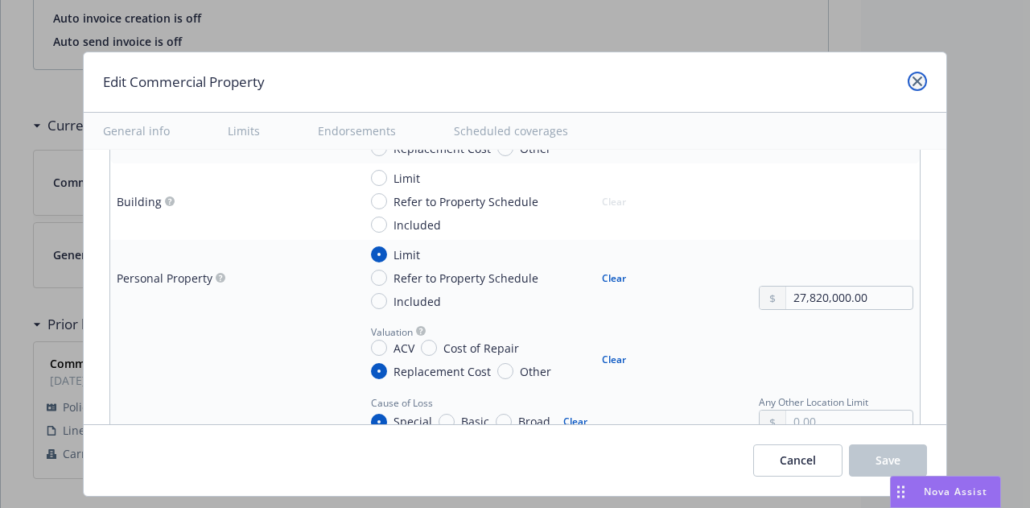
click at [912, 76] on icon "close" at bounding box center [917, 81] width 10 height 10
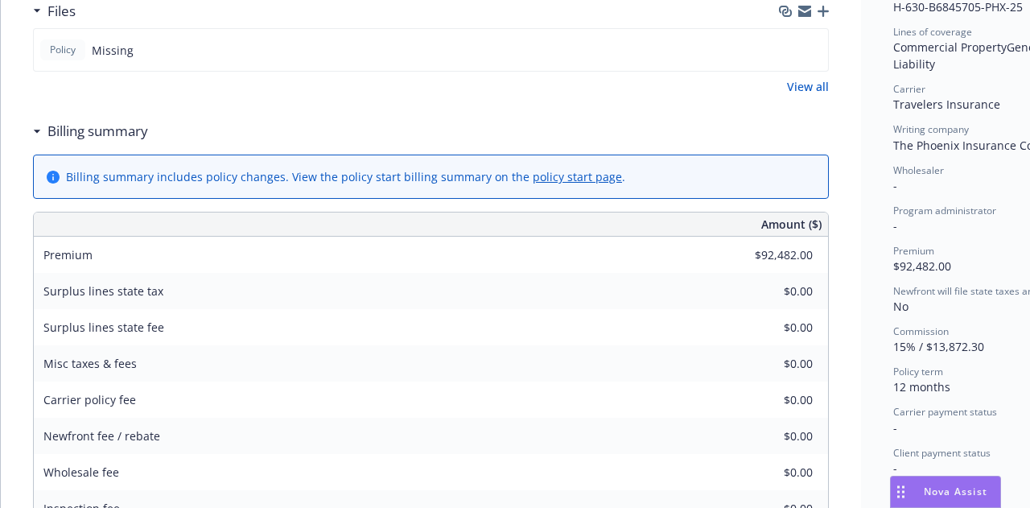
scroll to position [0, 0]
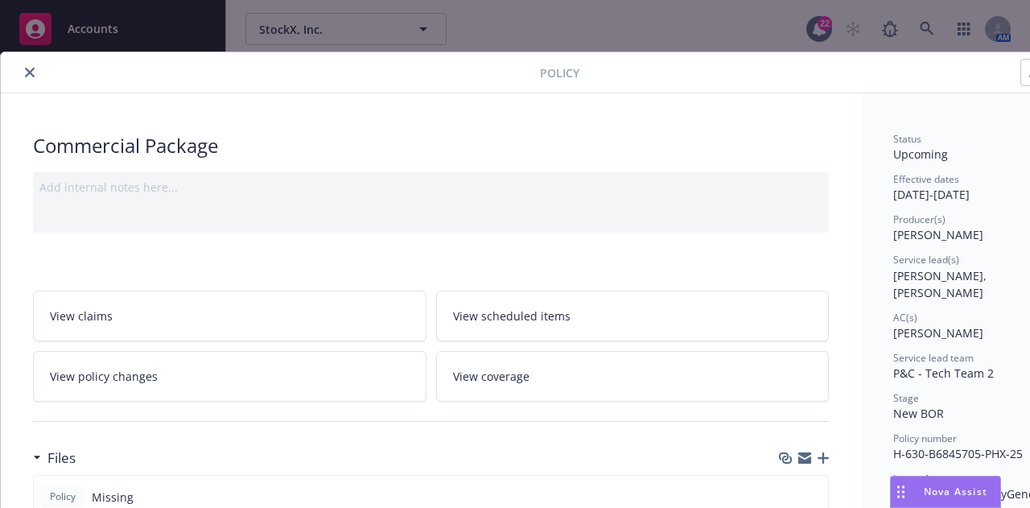
click at [31, 70] on icon "close" at bounding box center [30, 73] width 10 height 10
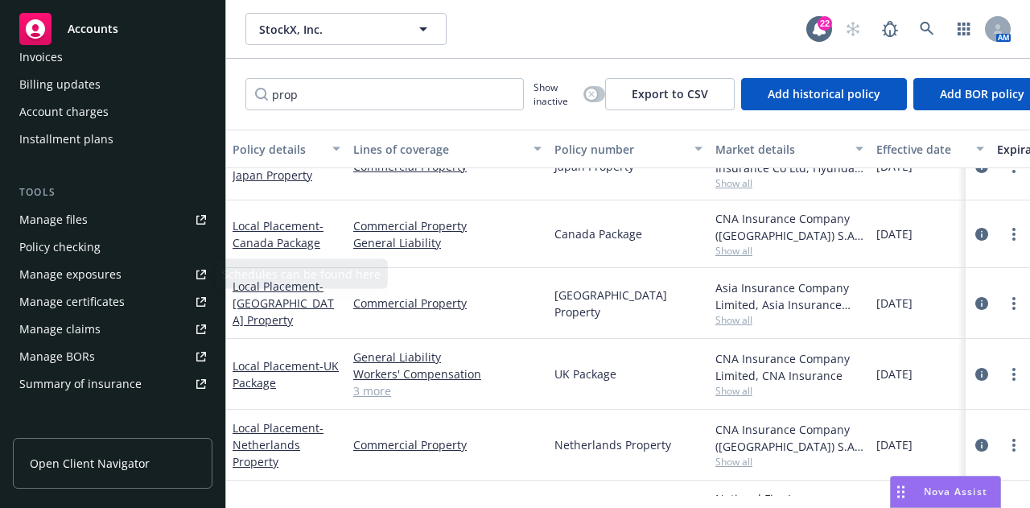
scroll to position [327, 0]
click at [124, 303] on link "Manage certificates" at bounding box center [112, 301] width 199 height 26
click at [115, 304] on div "Manage certificates" at bounding box center [71, 301] width 105 height 26
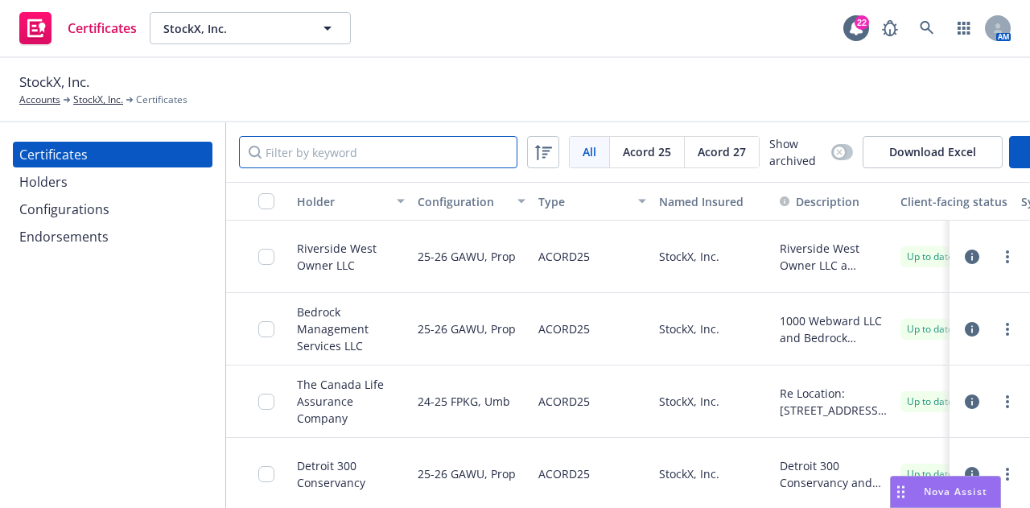
click at [447, 158] on input "Filter by keyword" at bounding box center [378, 152] width 278 height 32
type input "b"
click at [1005, 335] on icon "more" at bounding box center [1006, 329] width 3 height 13
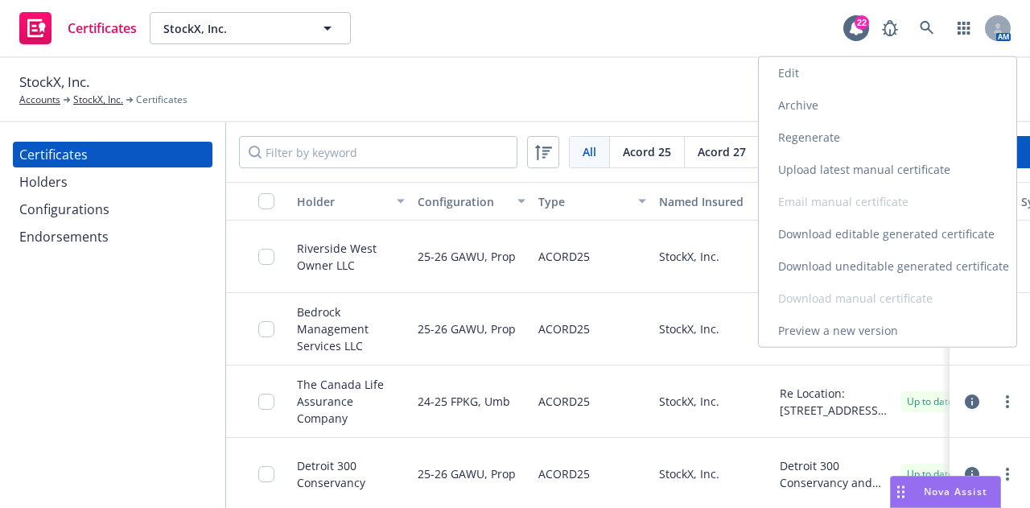
click at [895, 271] on link "Download uneditable generated certificate" at bounding box center [886, 266] width 257 height 32
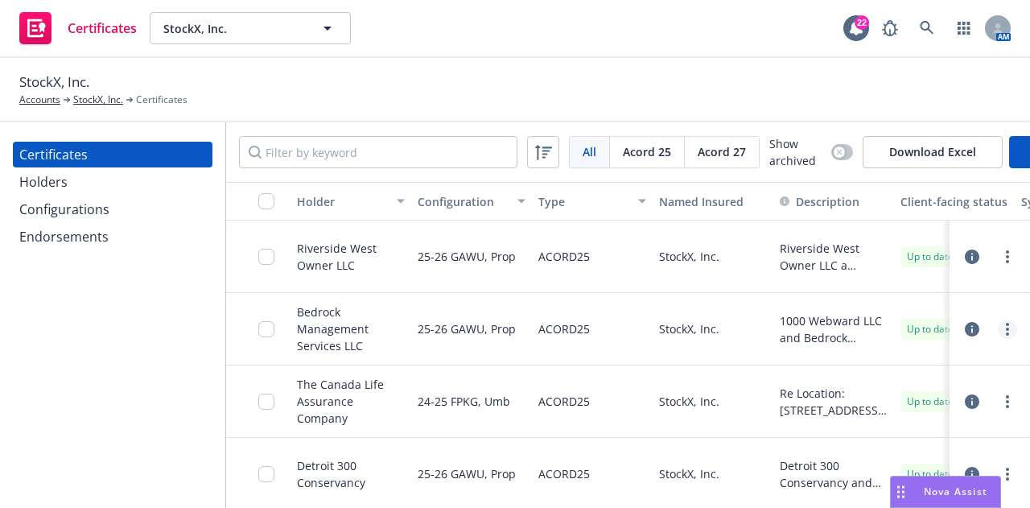
click at [997, 339] on link "more" at bounding box center [1006, 328] width 19 height 19
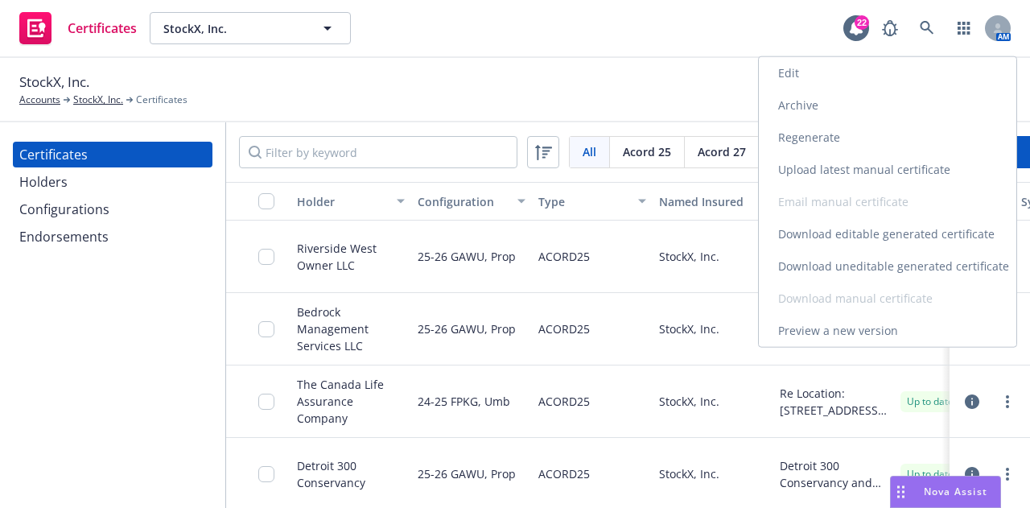
click at [852, 81] on link "Edit" at bounding box center [886, 73] width 257 height 32
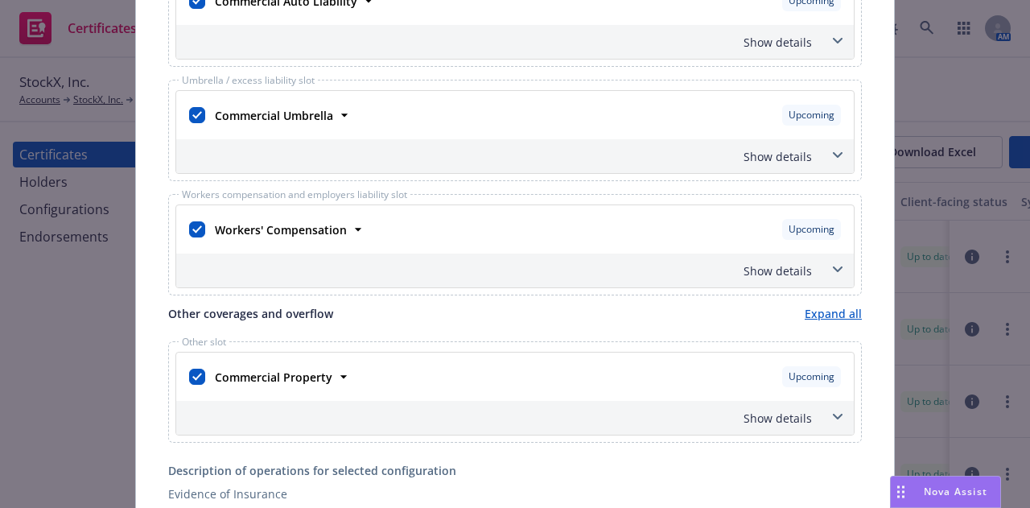
scroll to position [479, 0]
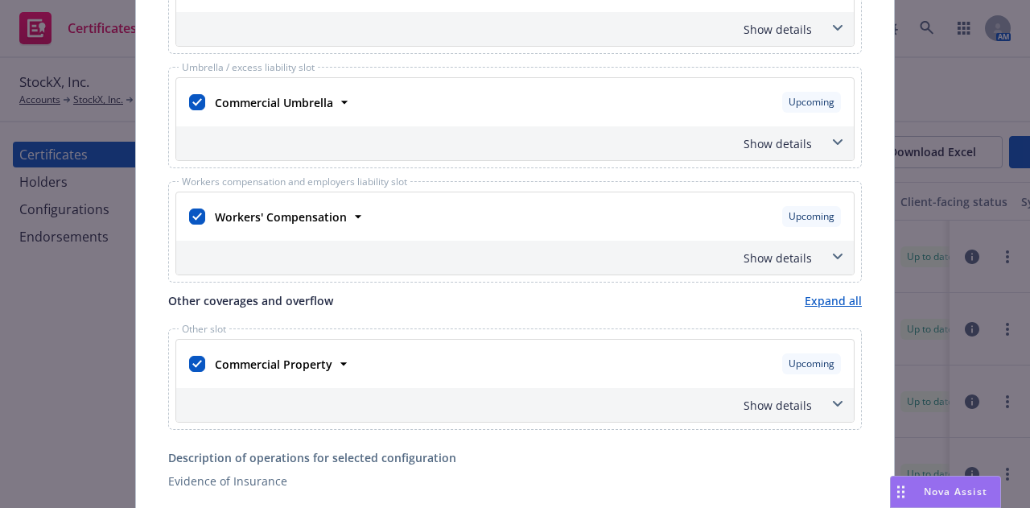
click at [832, 401] on span at bounding box center [837, 404] width 26 height 26
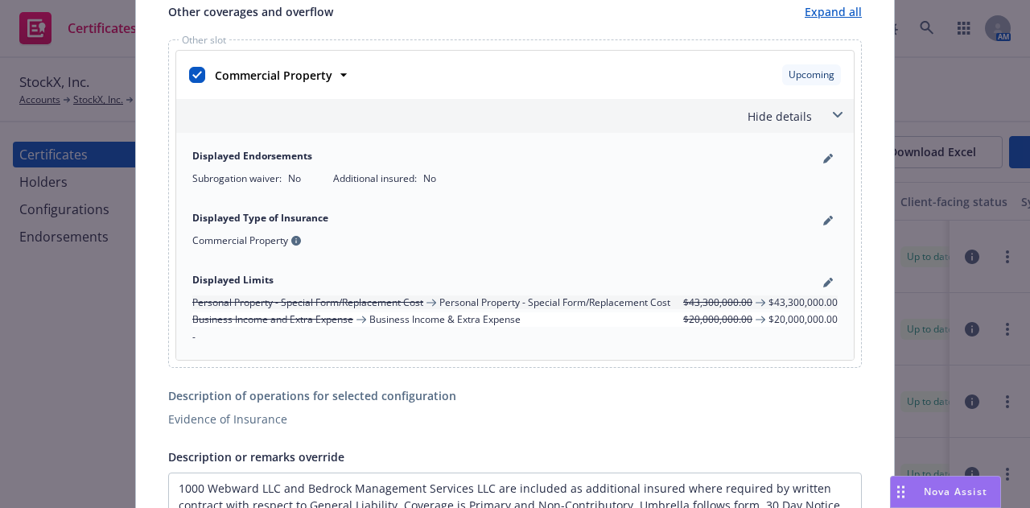
scroll to position [769, 0]
click at [823, 277] on icon "pencil" at bounding box center [828, 282] width 10 height 10
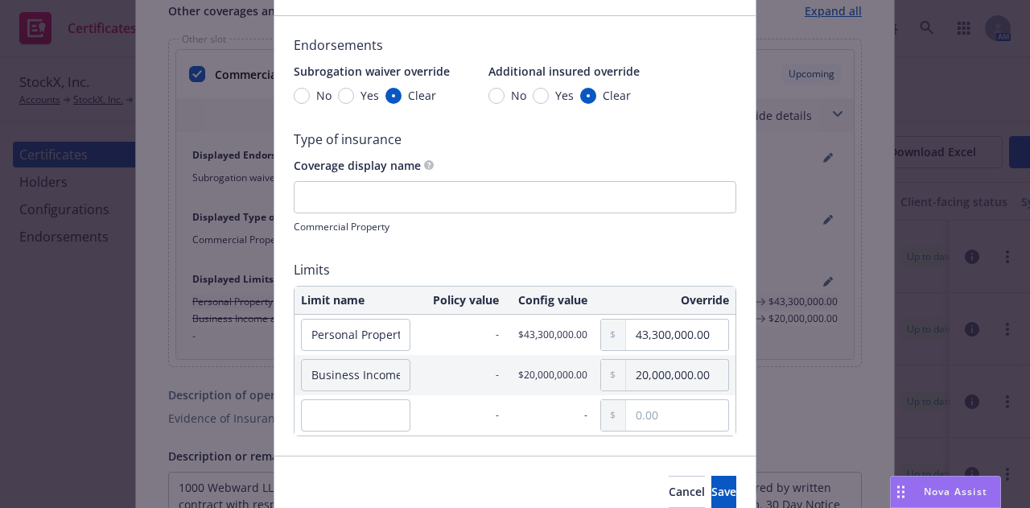
scroll to position [107, 0]
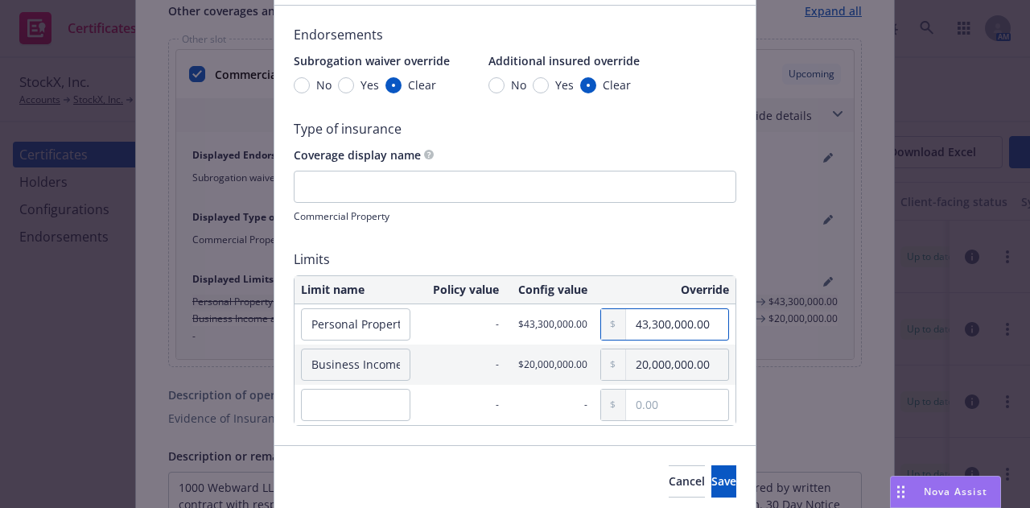
drag, startPoint x: 716, startPoint y: 319, endPoint x: 398, endPoint y: 359, distance: 320.2
click at [398, 359] on table "Limit name Policy value Config value Override Personal Property - Special Form/…" at bounding box center [515, 350] width 442 height 150
type input "27,820,000.00"
click at [711, 479] on span "Save" at bounding box center [723, 480] width 25 height 15
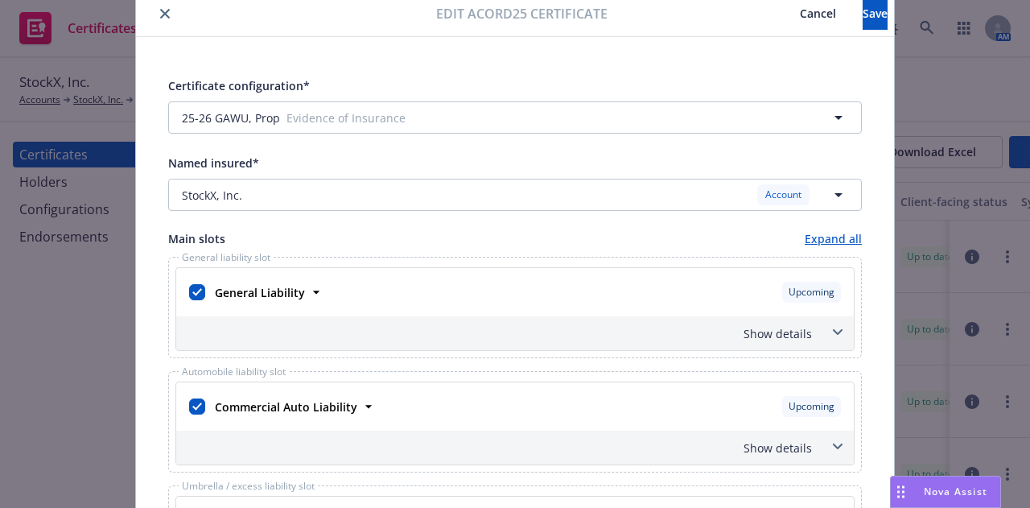
scroll to position [0, 0]
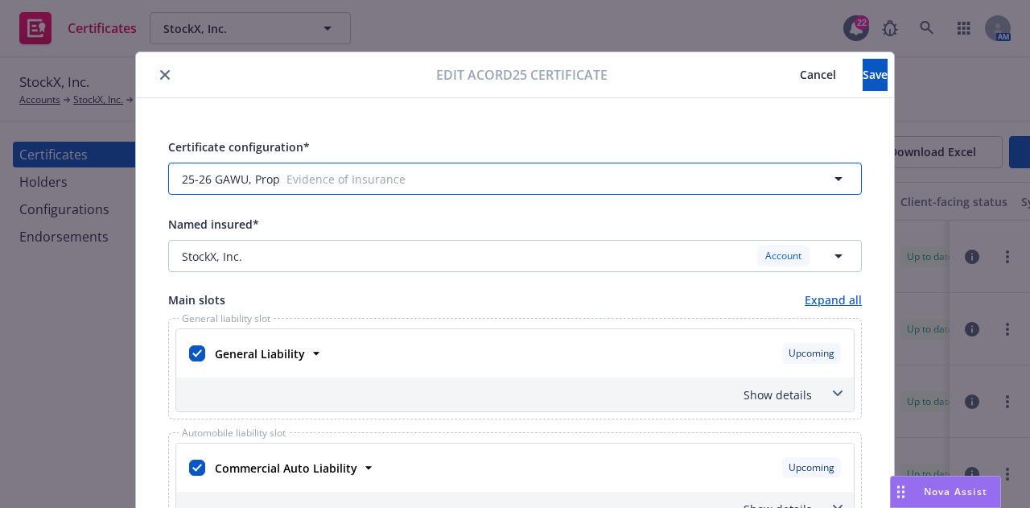
click at [835, 173] on icon "button" at bounding box center [837, 178] width 19 height 19
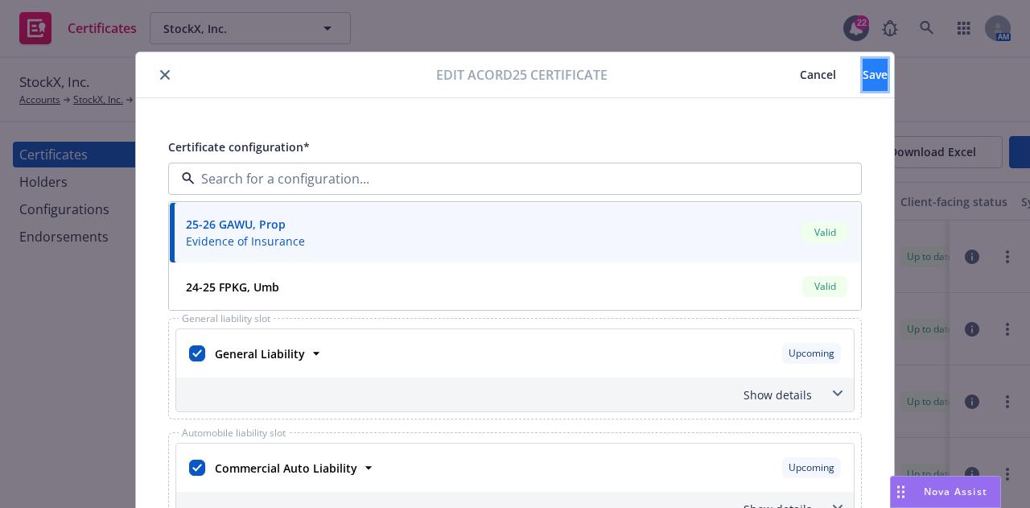
click at [862, 82] on button "Save" at bounding box center [874, 75] width 25 height 32
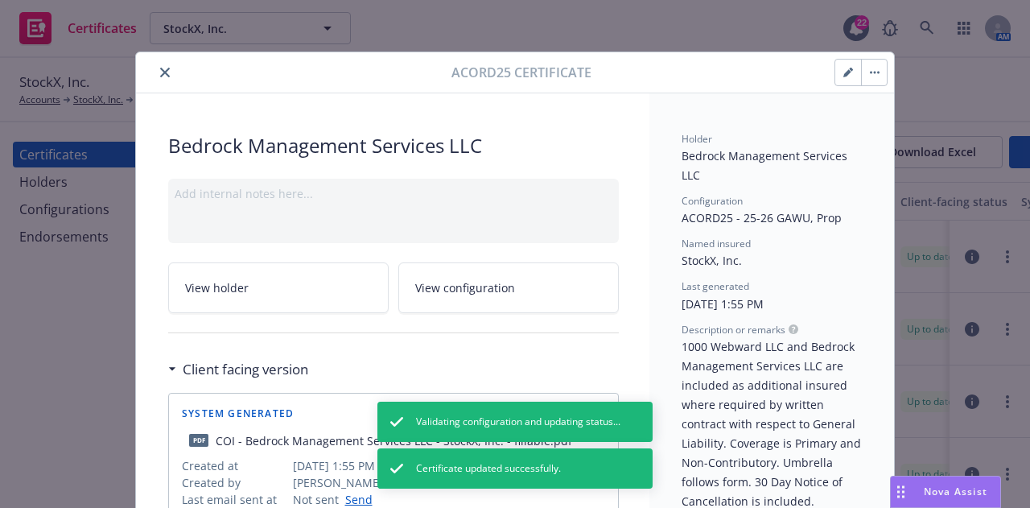
click at [160, 70] on icon "close" at bounding box center [165, 73] width 10 height 10
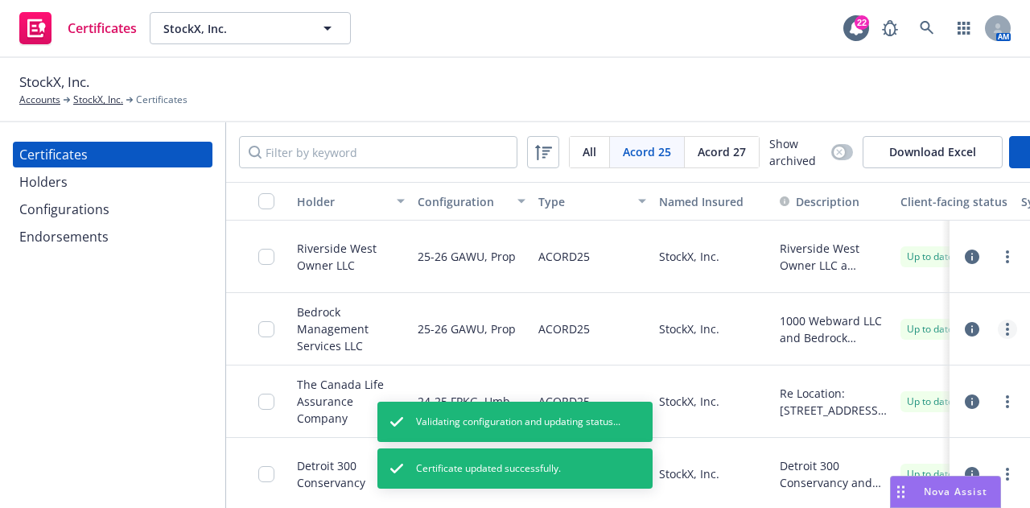
click at [997, 339] on link "more" at bounding box center [1006, 328] width 19 height 19
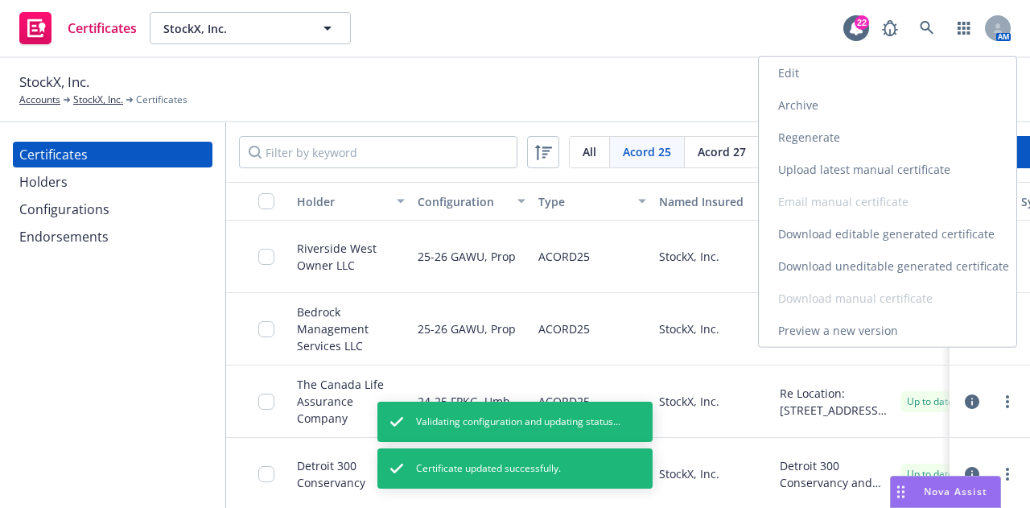
click at [901, 259] on link "Download uneditable generated certificate" at bounding box center [886, 266] width 257 height 32
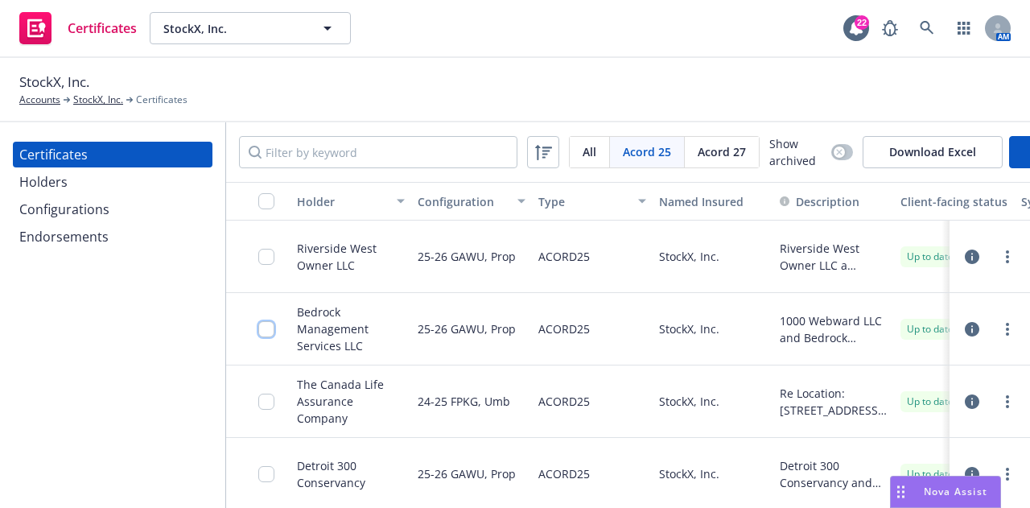
click at [270, 337] on input "checkbox" at bounding box center [266, 329] width 16 height 16
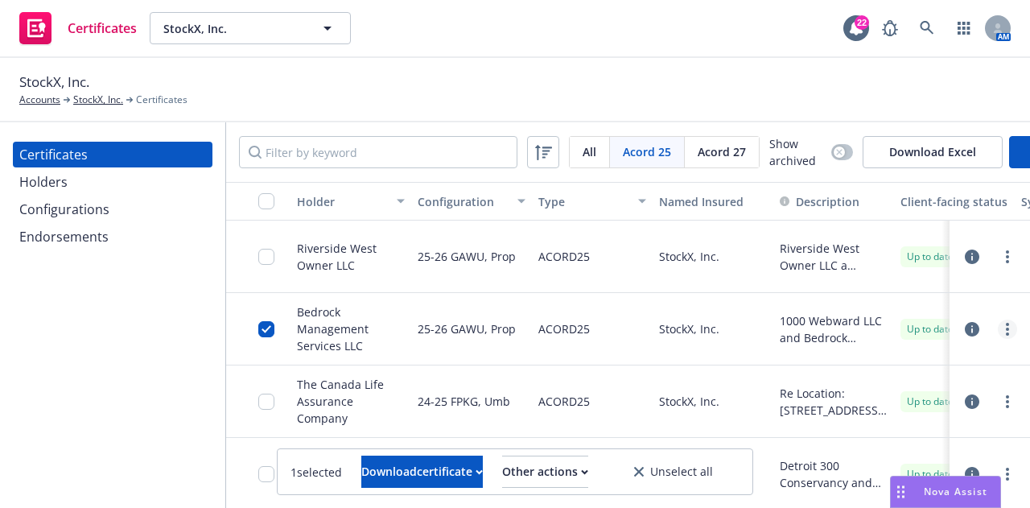
click at [997, 339] on link "more" at bounding box center [1006, 328] width 19 height 19
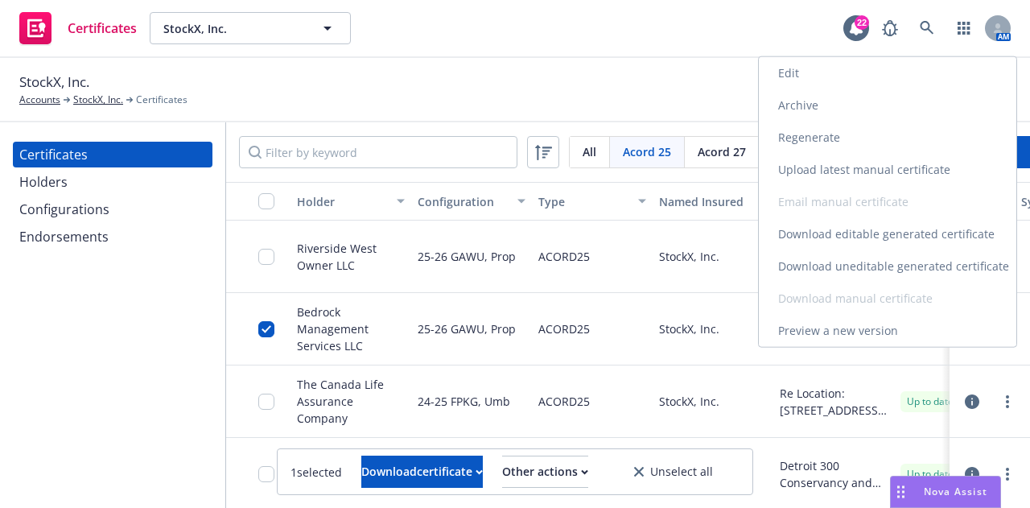
click at [887, 146] on link "Regenerate" at bounding box center [886, 137] width 257 height 32
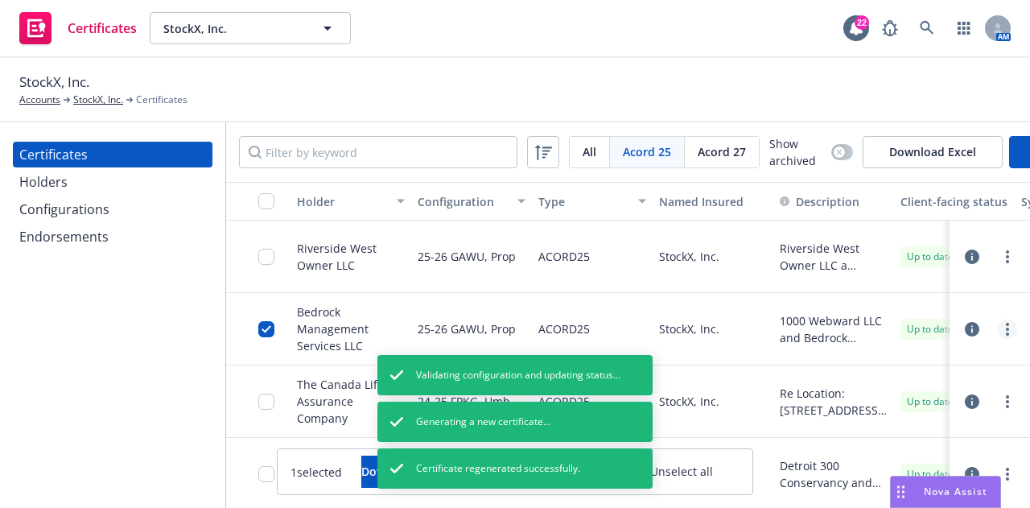
click at [997, 339] on link "more" at bounding box center [1006, 328] width 19 height 19
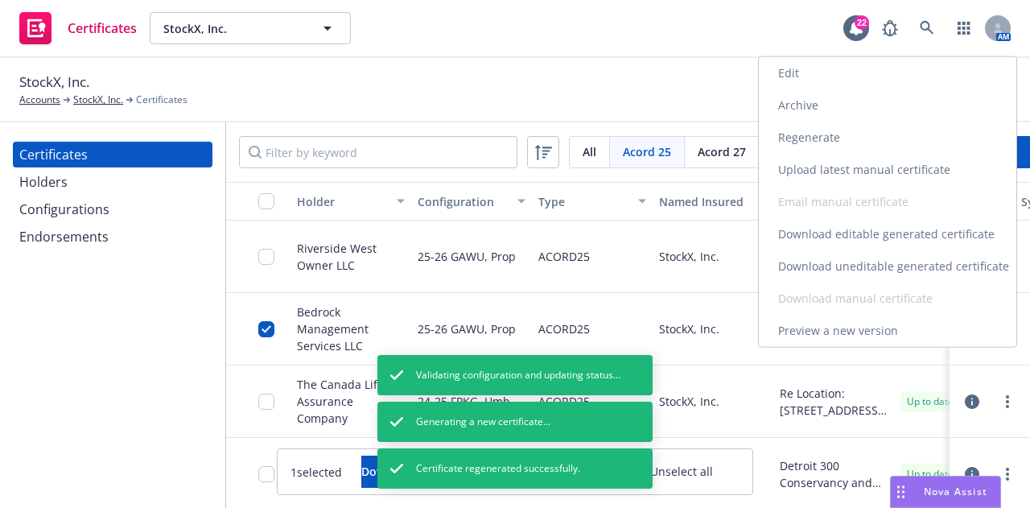
click at [896, 260] on link "Download uneditable generated certificate" at bounding box center [886, 266] width 257 height 32
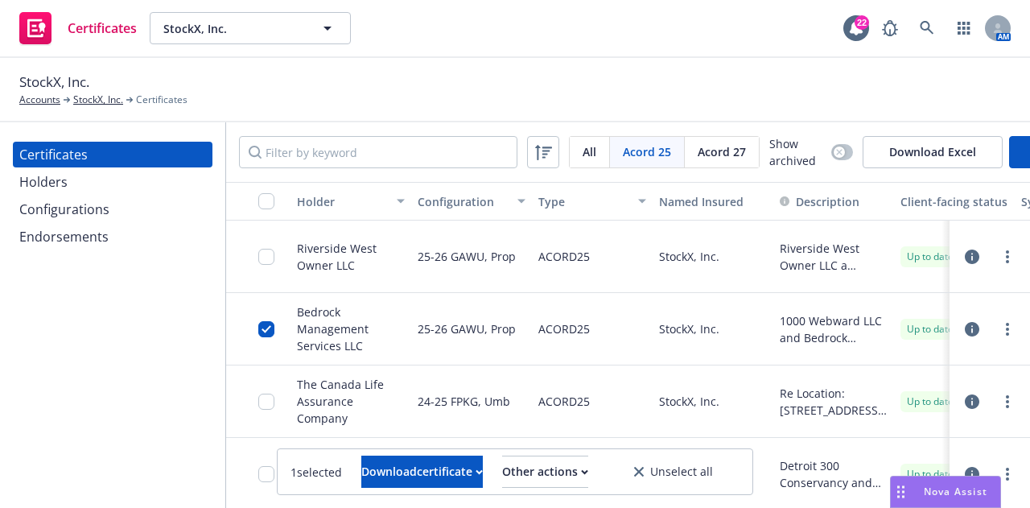
click at [964, 336] on icon "button" at bounding box center [971, 329] width 14 height 14
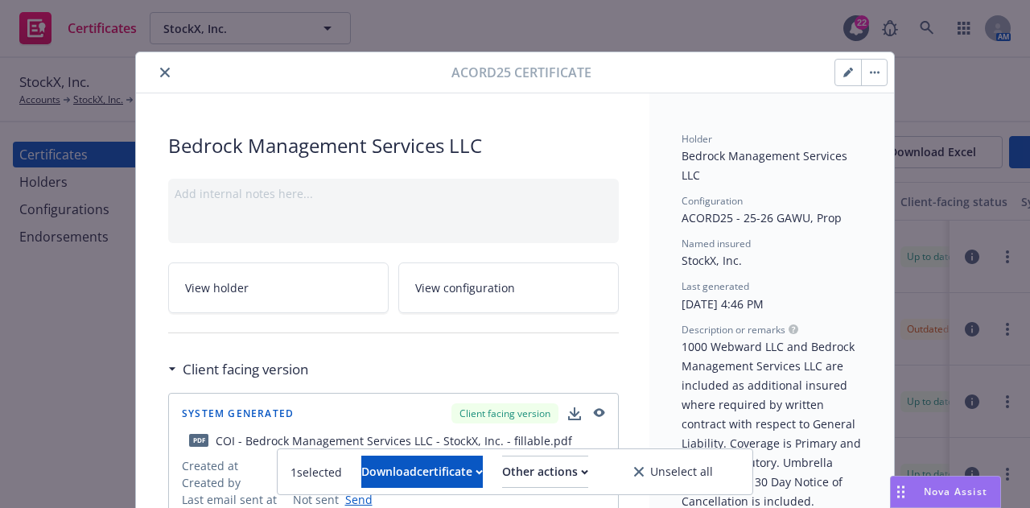
click at [843, 72] on icon "button" at bounding box center [847, 73] width 8 height 8
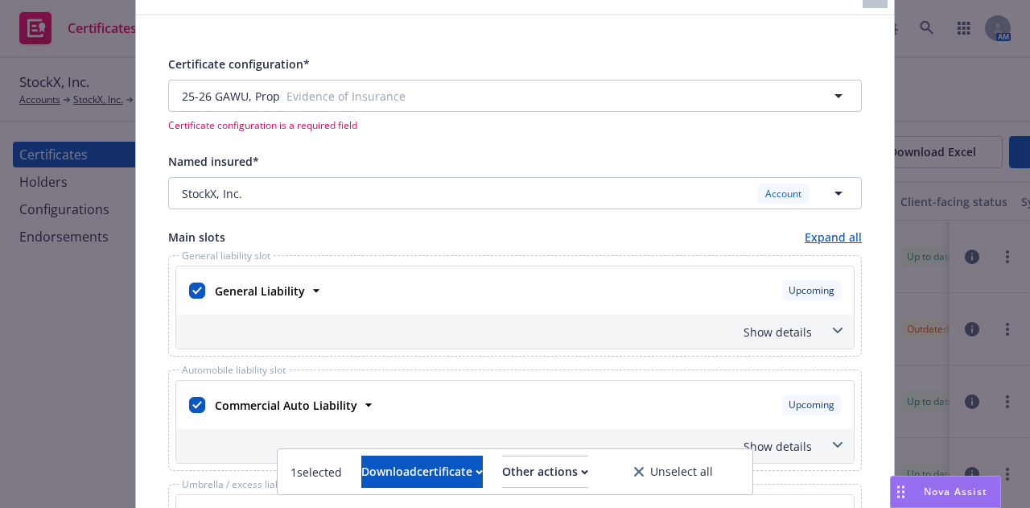
scroll to position [84, 0]
click at [526, 159] on div "Named insured*" at bounding box center [514, 159] width 693 height 19
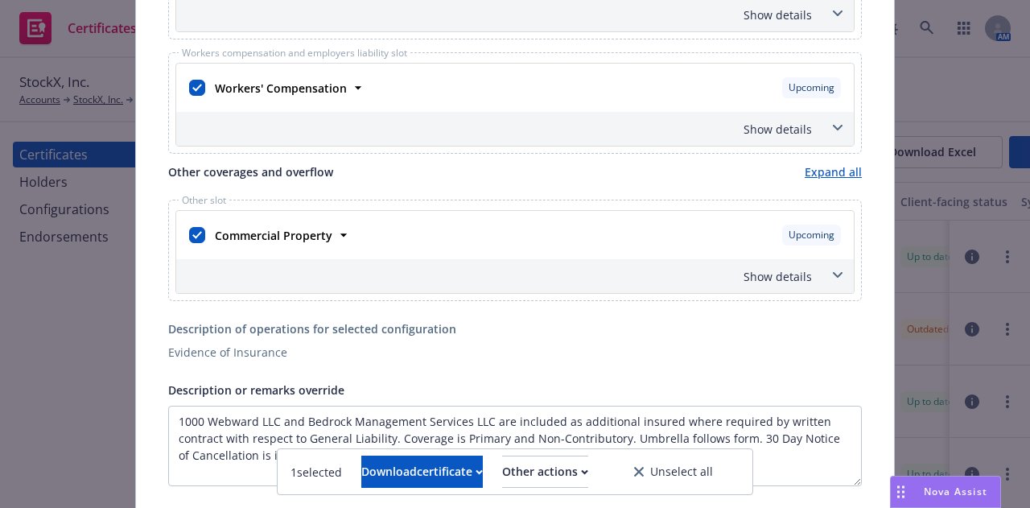
scroll to position [623, 0]
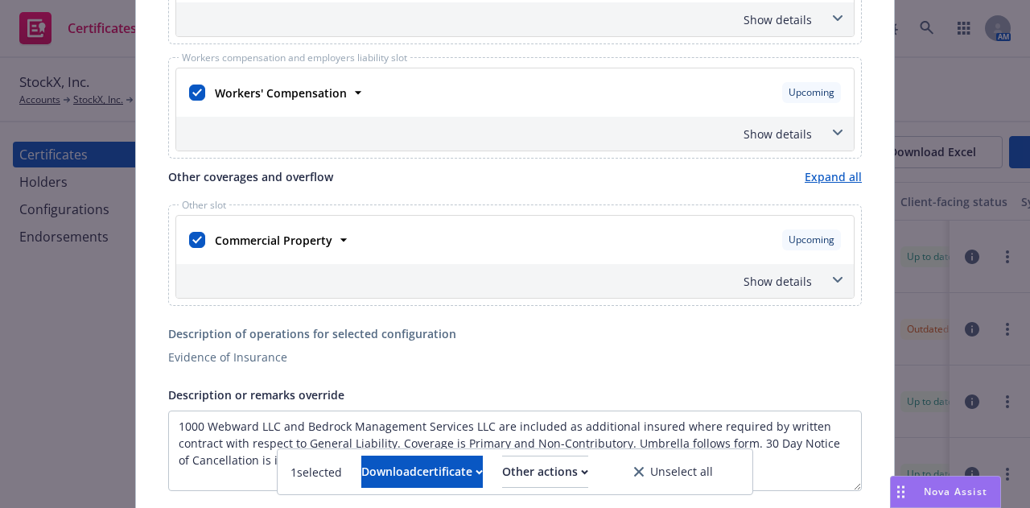
click at [377, 264] on div "Show details" at bounding box center [514, 281] width 677 height 34
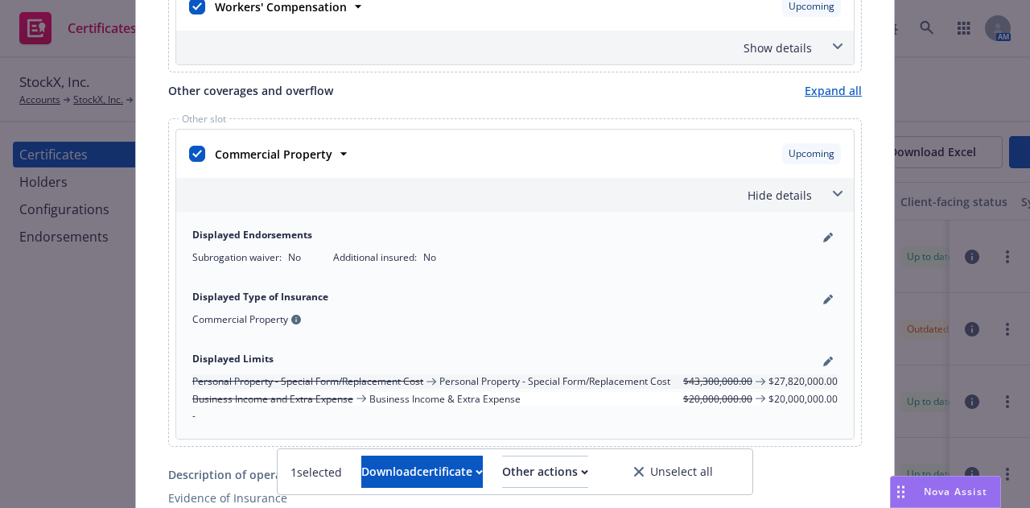
scroll to position [0, 0]
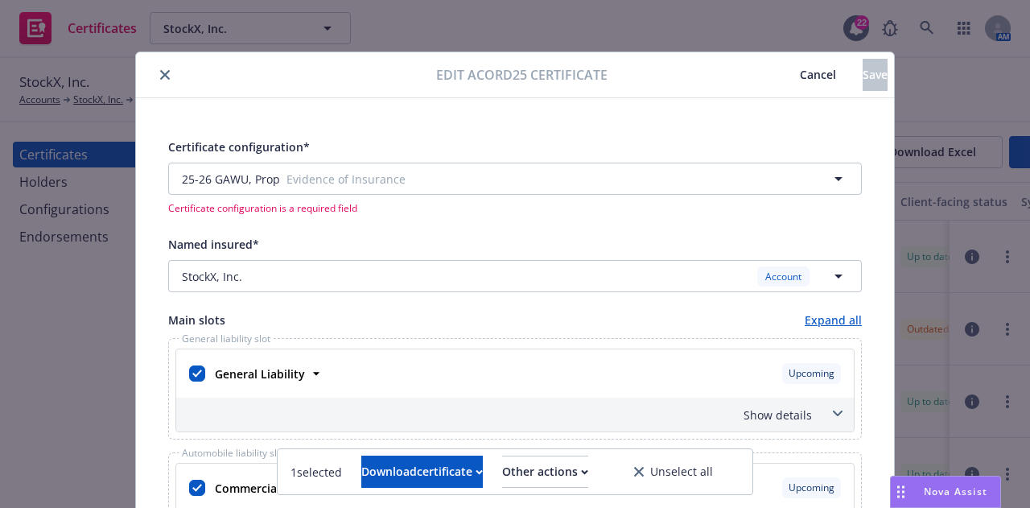
click at [799, 78] on span "Cancel" at bounding box center [817, 74] width 36 height 15
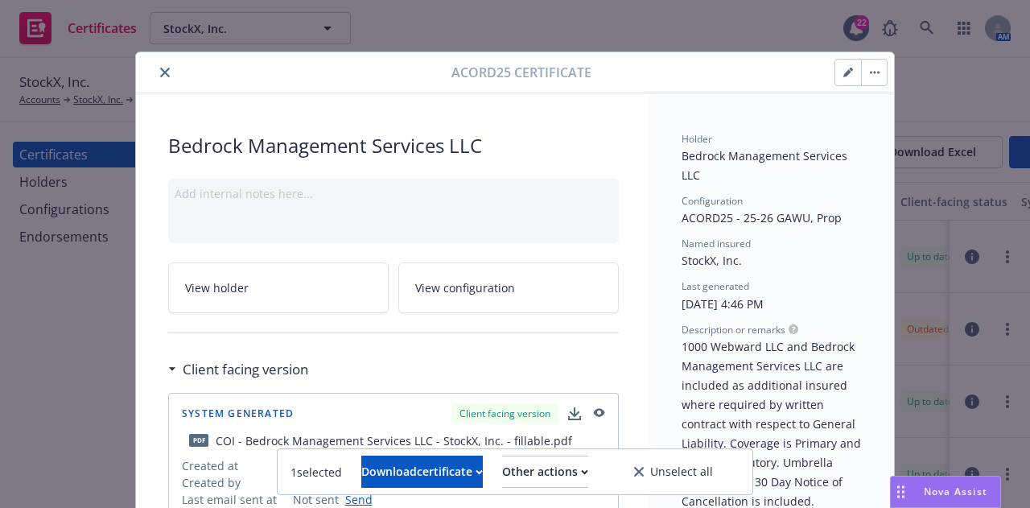
click at [162, 70] on icon "close" at bounding box center [165, 73] width 10 height 10
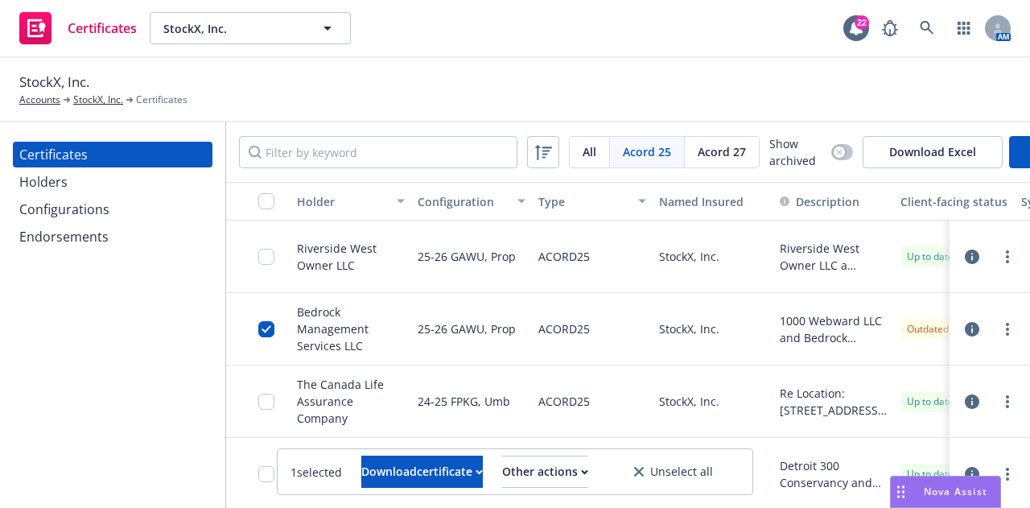
click at [997, 339] on link "more" at bounding box center [1006, 328] width 19 height 19
click at [417, 472] on div "Download certificate" at bounding box center [421, 471] width 121 height 31
click at [518, 463] on button "Other actions" at bounding box center [545, 471] width 86 height 32
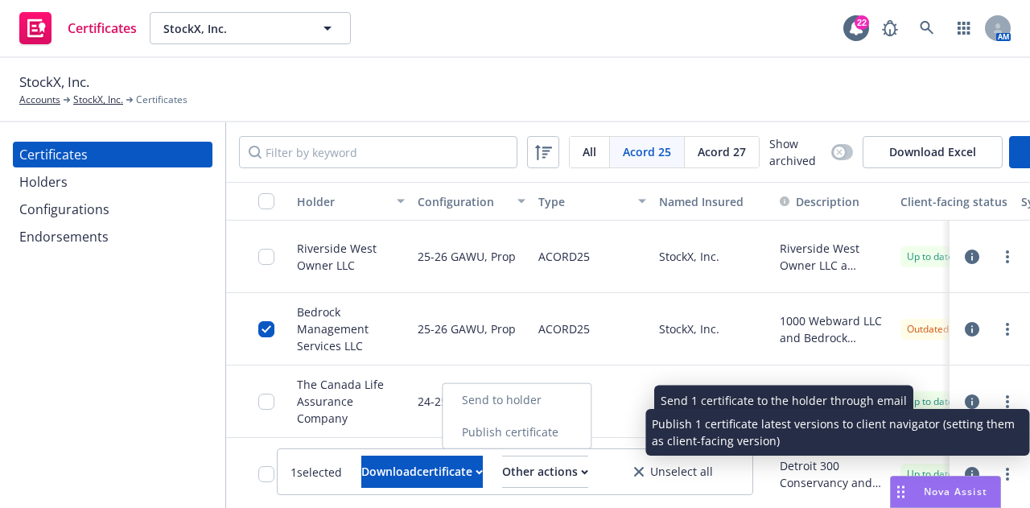
click at [549, 437] on link "Publish certificate" at bounding box center [516, 432] width 148 height 32
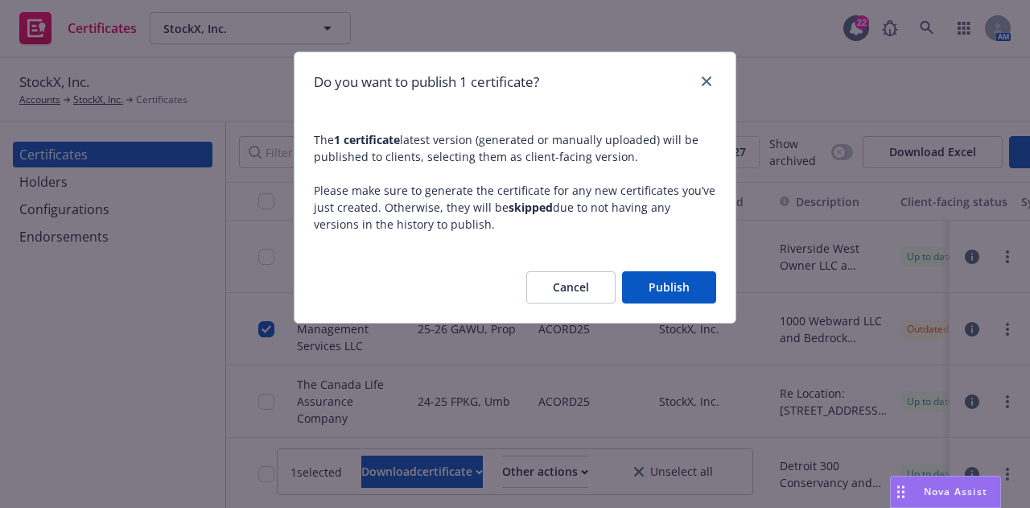
click at [660, 279] on button "Publish" at bounding box center [669, 287] width 94 height 32
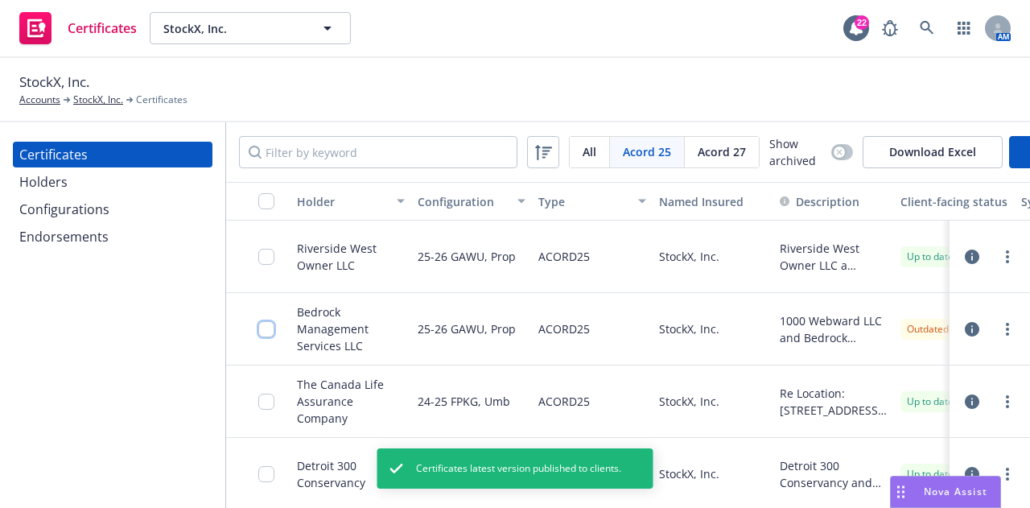
click at [271, 337] on input "checkbox" at bounding box center [266, 329] width 16 height 16
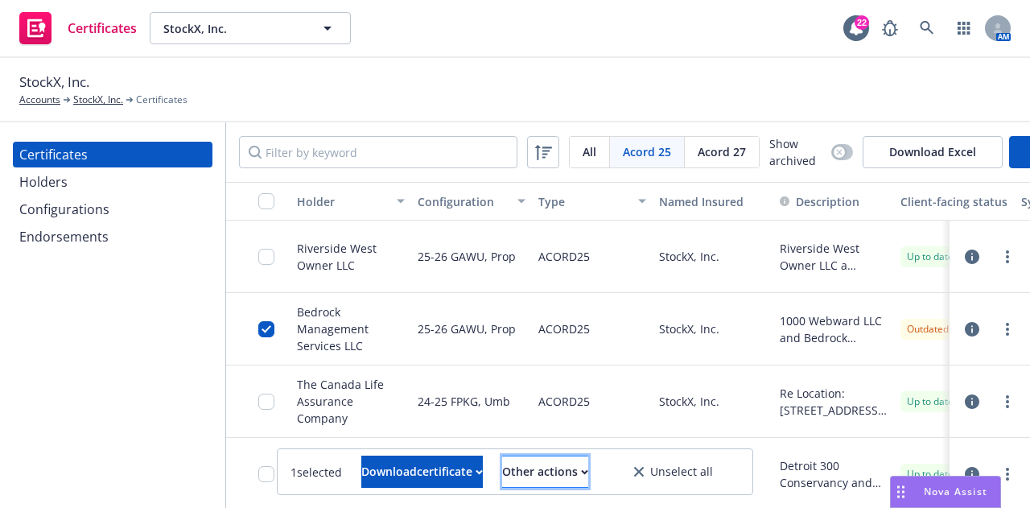
click at [557, 466] on div "Other actions" at bounding box center [545, 471] width 86 height 31
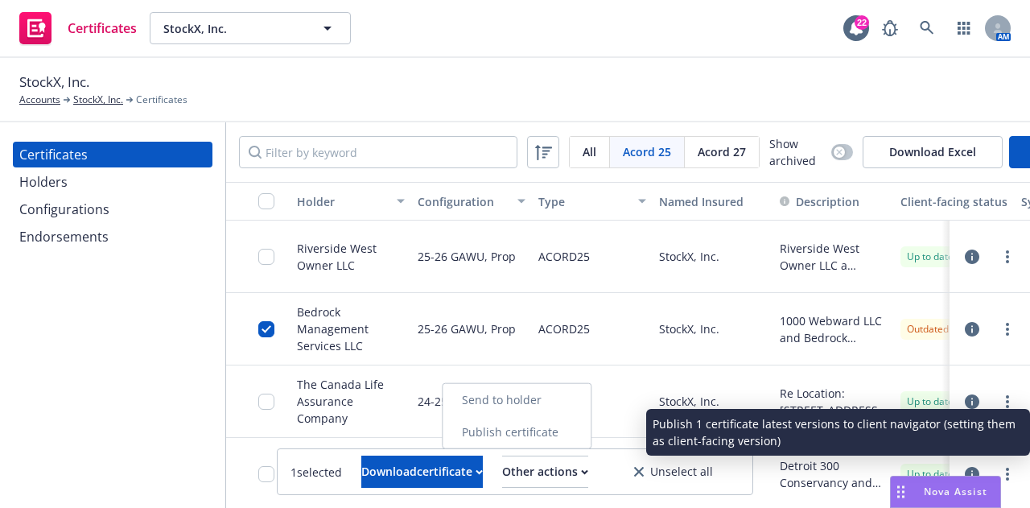
click at [571, 436] on link "Publish certificate" at bounding box center [516, 432] width 148 height 32
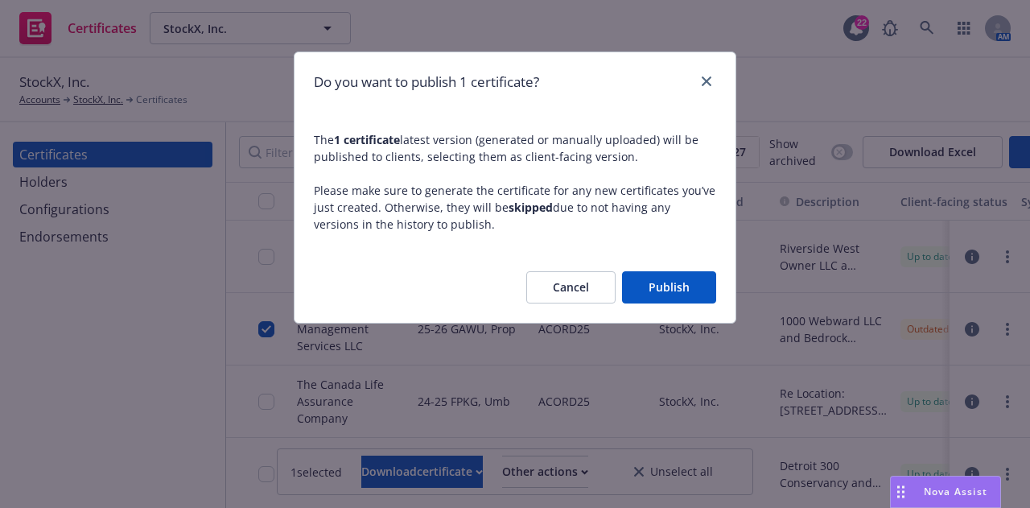
click at [668, 279] on button "Publish" at bounding box center [669, 287] width 94 height 32
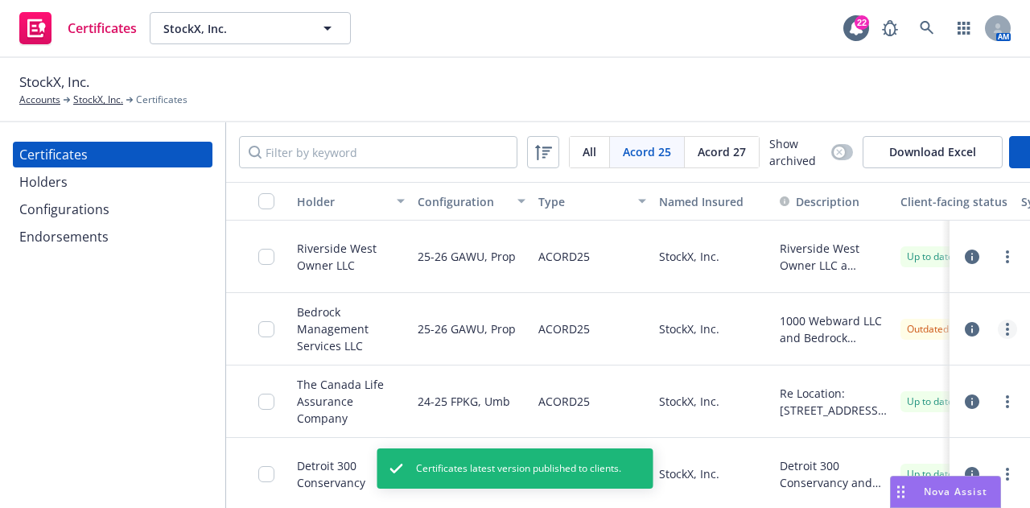
click at [999, 339] on link "more" at bounding box center [1006, 328] width 19 height 19
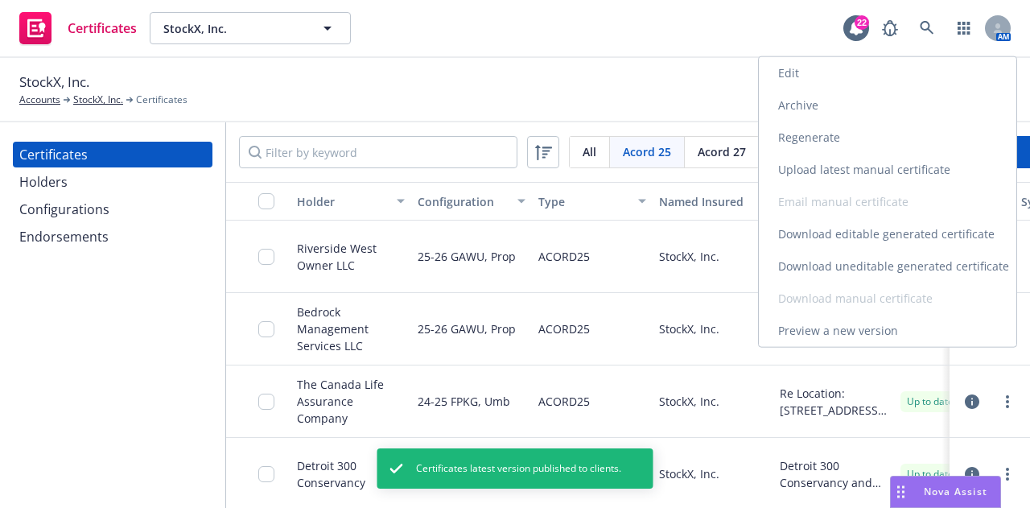
click at [867, 138] on link "Regenerate" at bounding box center [886, 137] width 257 height 32
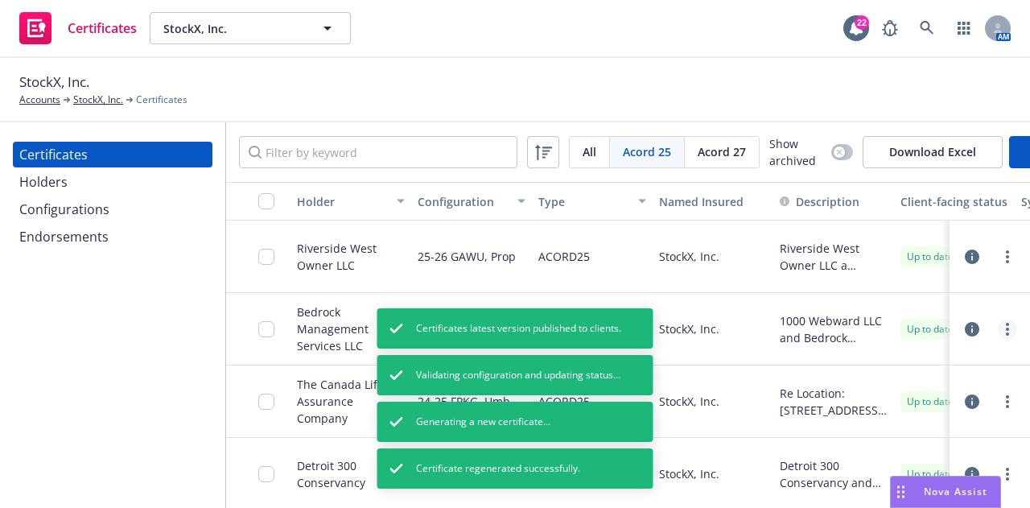
click at [997, 339] on link "more" at bounding box center [1006, 328] width 19 height 19
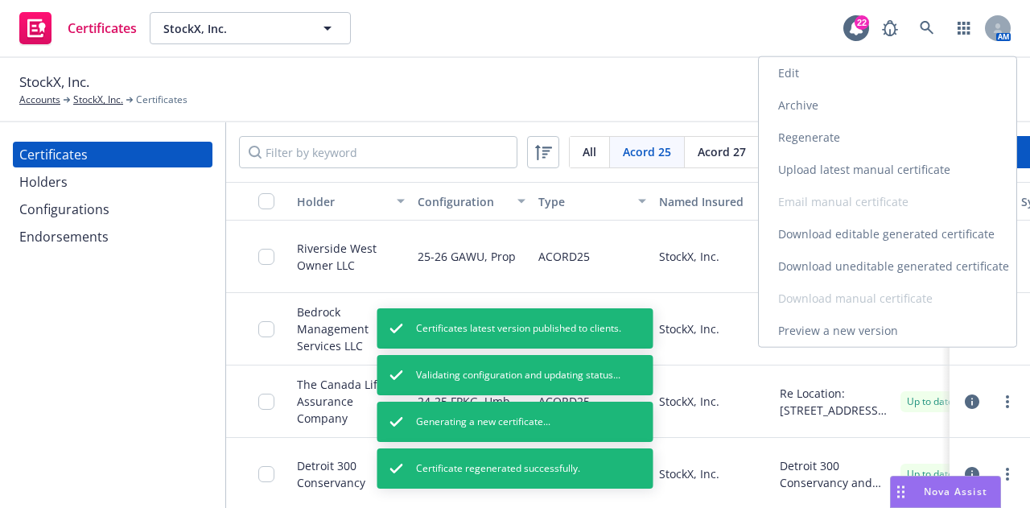
click at [942, 261] on link "Download uneditable generated certificate" at bounding box center [886, 266] width 257 height 32
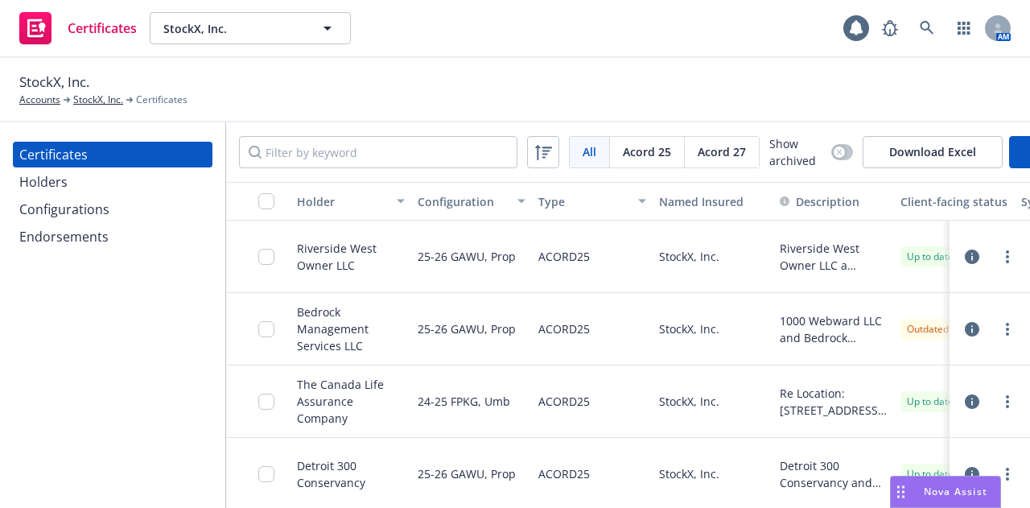
click at [71, 205] on div "Configurations" at bounding box center [64, 209] width 90 height 26
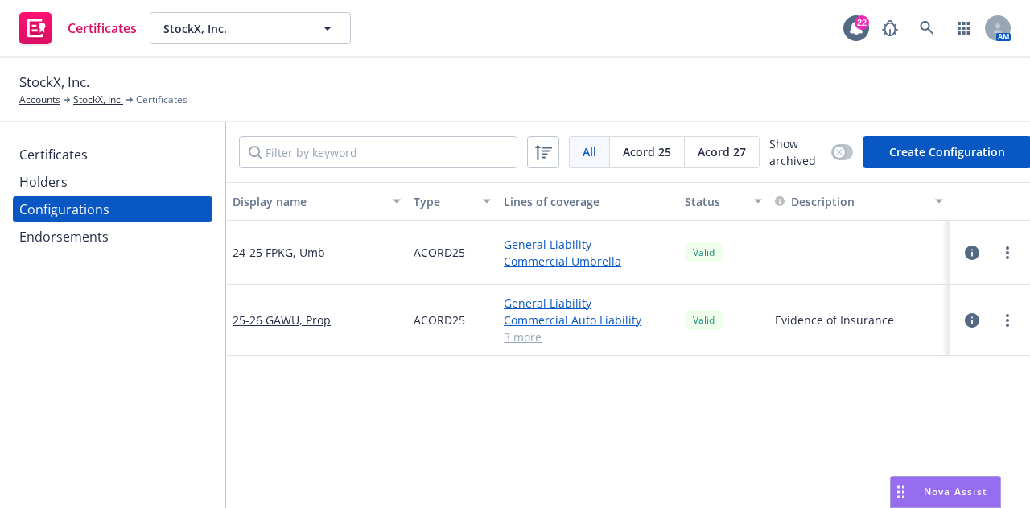
scroll to position [0, 6]
click at [996, 244] on link "more" at bounding box center [1005, 252] width 19 height 19
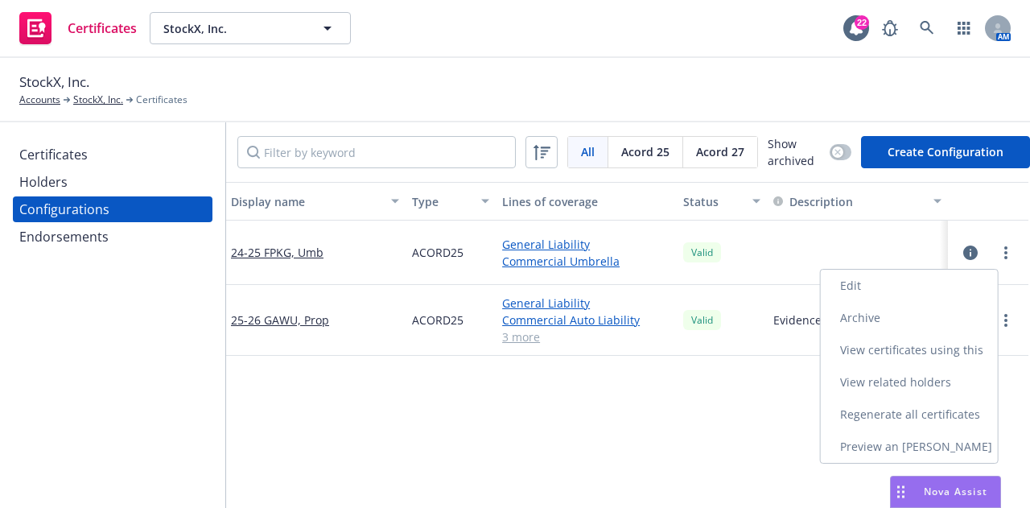
click at [915, 350] on link "View certificates using this" at bounding box center [908, 350] width 177 height 32
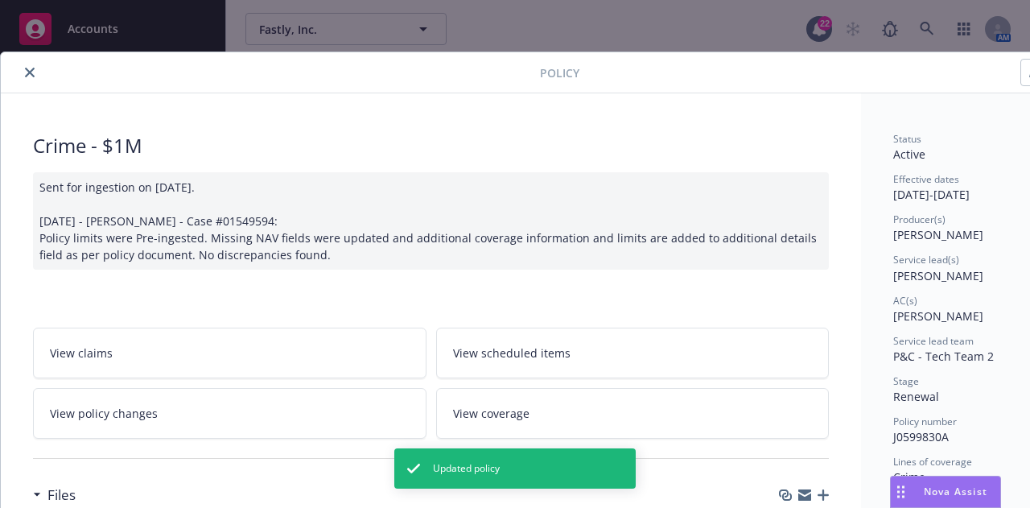
scroll to position [0, 88]
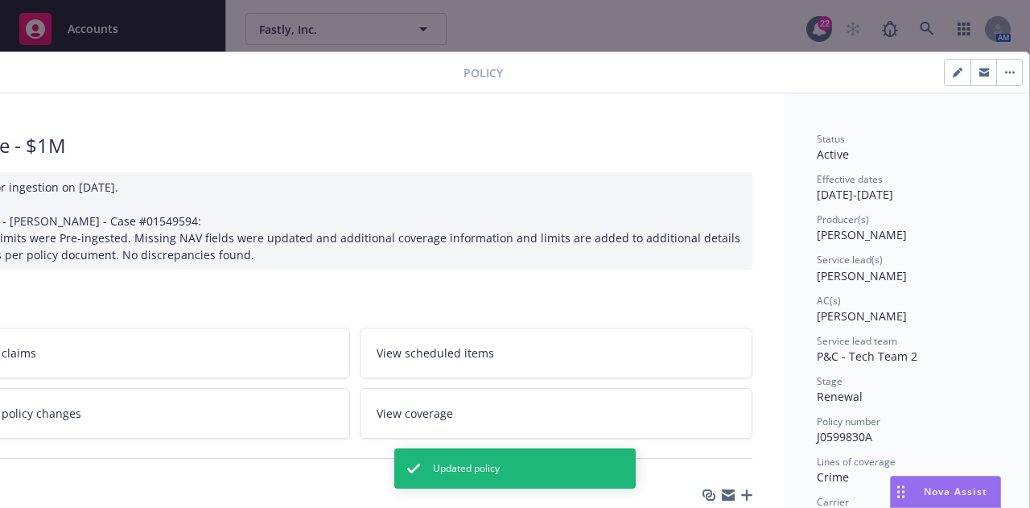
click at [952, 75] on button "button" at bounding box center [957, 73] width 26 height 26
select select "RENEWAL"
select select "12"
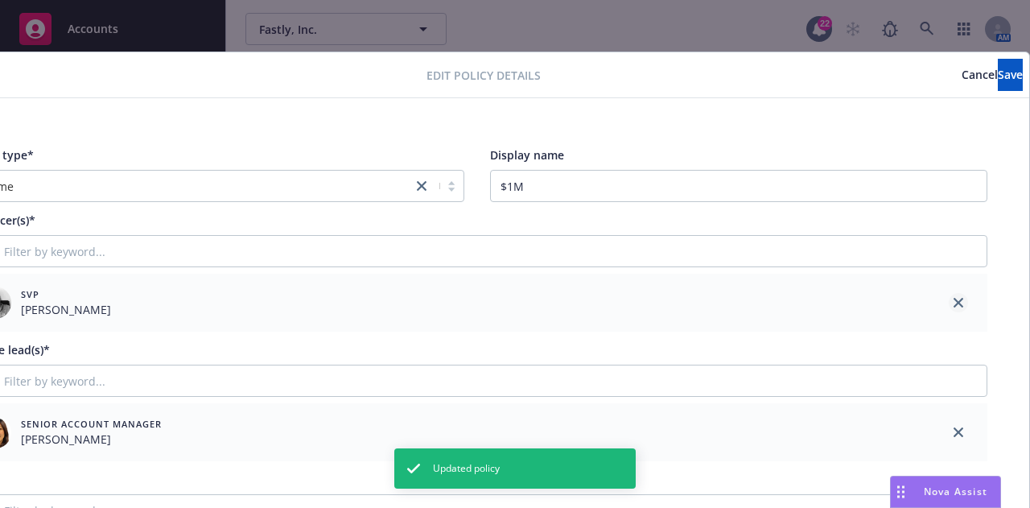
click at [953, 305] on icon "close" at bounding box center [958, 303] width 10 height 10
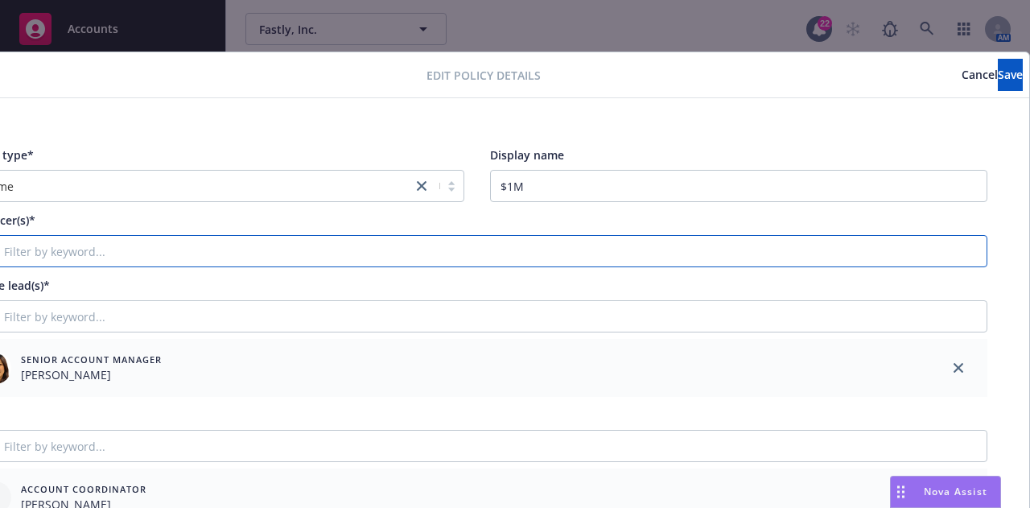
click at [824, 257] on input "Filter by keyword..." at bounding box center [476, 251] width 1021 height 32
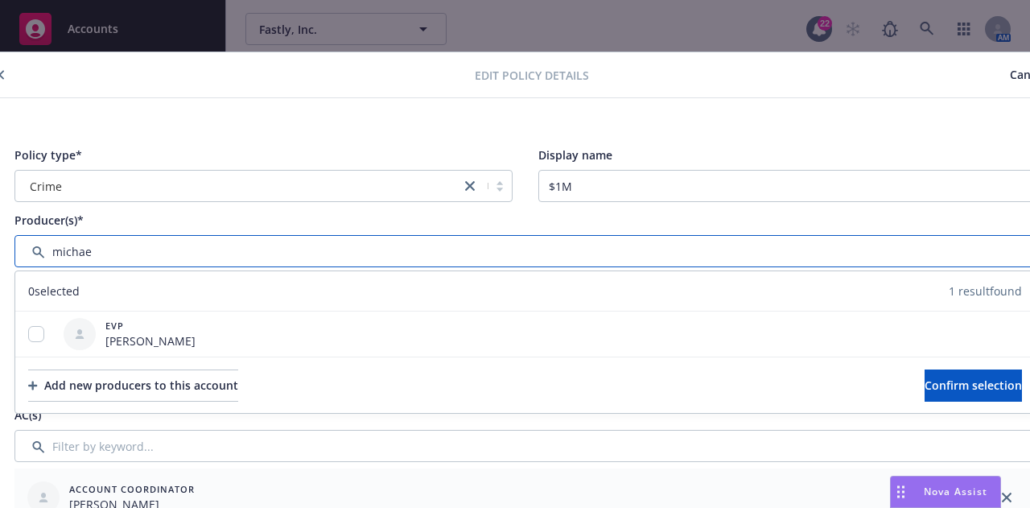
scroll to position [0, 0]
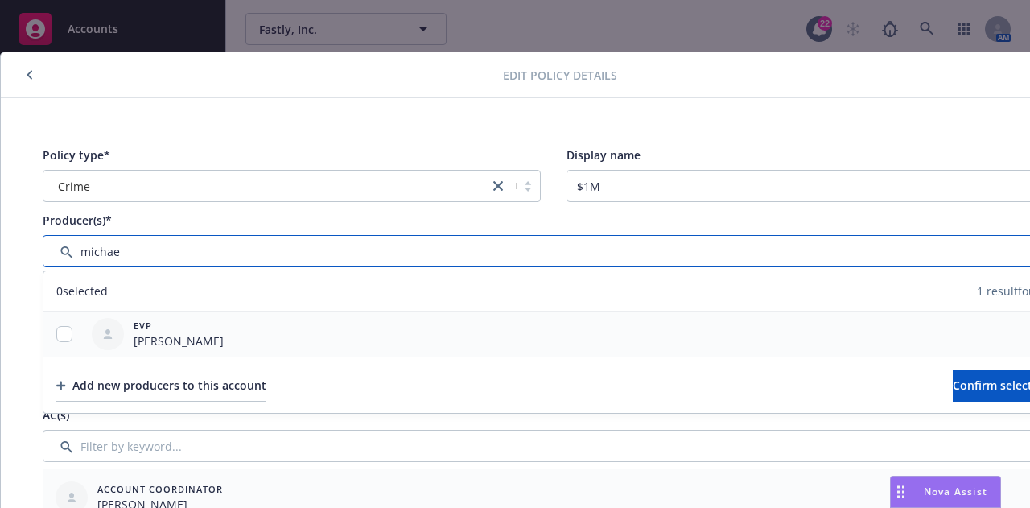
type input "michae"
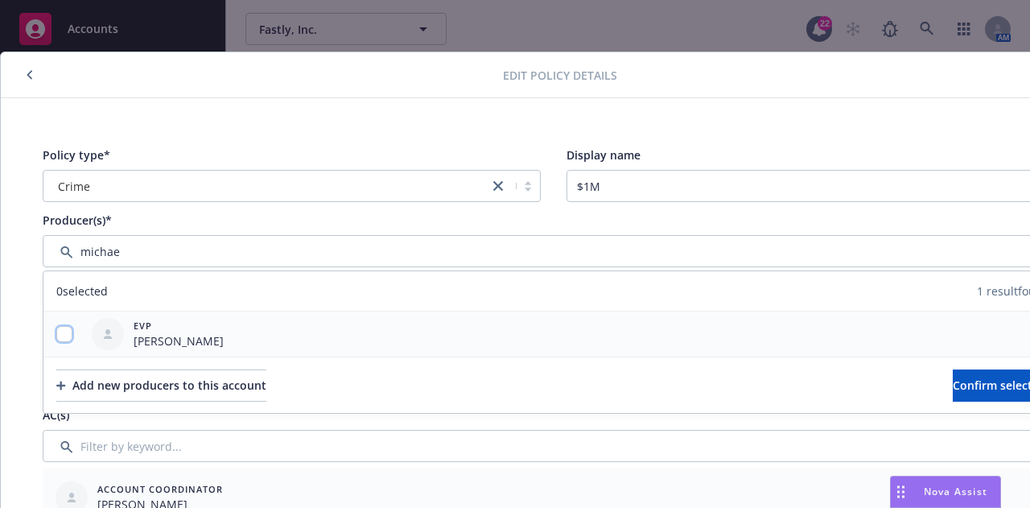
click at [64, 331] on input "checkbox" at bounding box center [64, 334] width 16 height 16
checkbox input "true"
click at [952, 395] on button "Confirm selection" at bounding box center [1000, 385] width 97 height 32
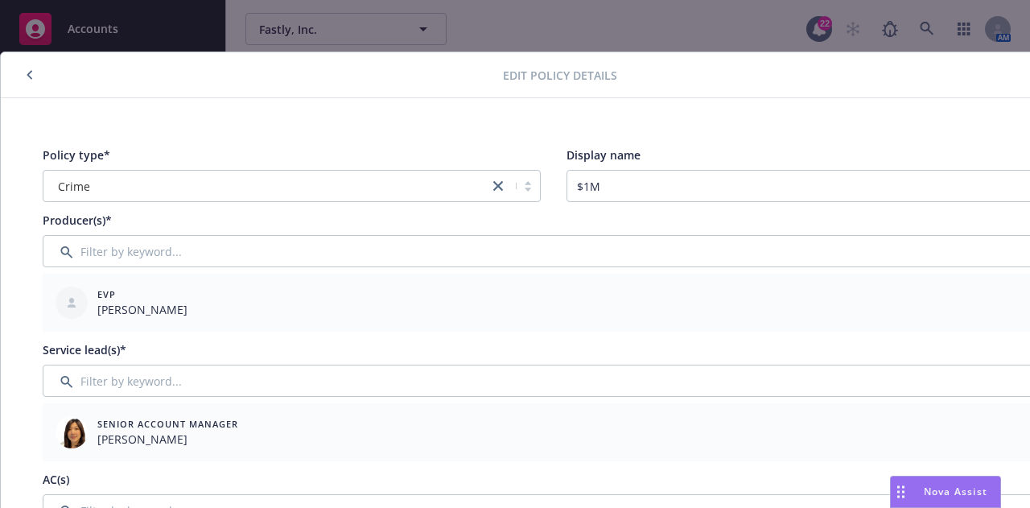
scroll to position [0, 88]
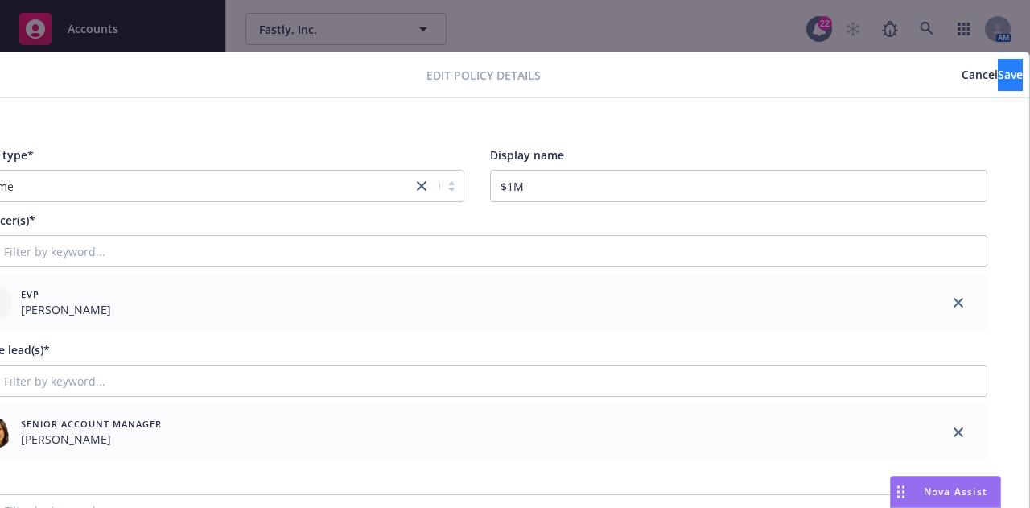
click at [997, 60] on button "Save" at bounding box center [1009, 75] width 25 height 32
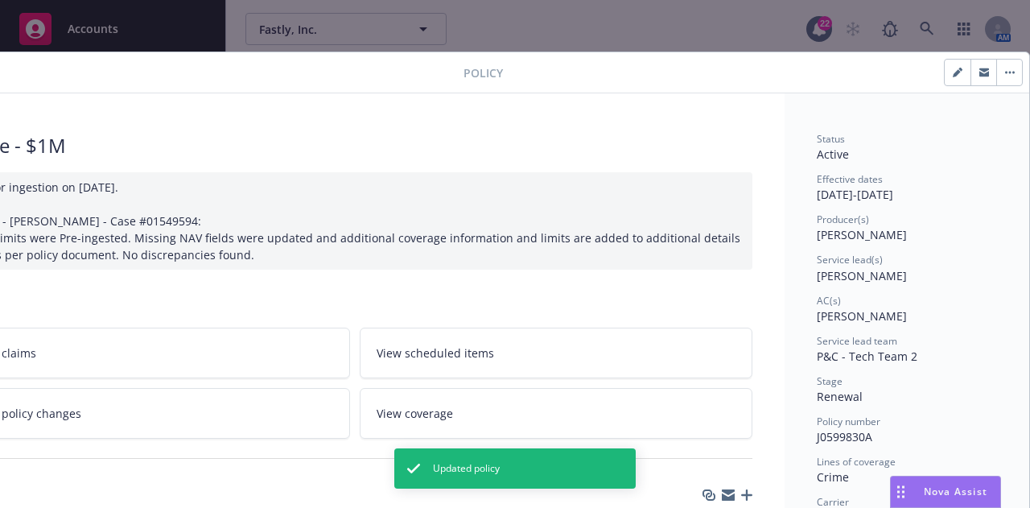
scroll to position [0, 0]
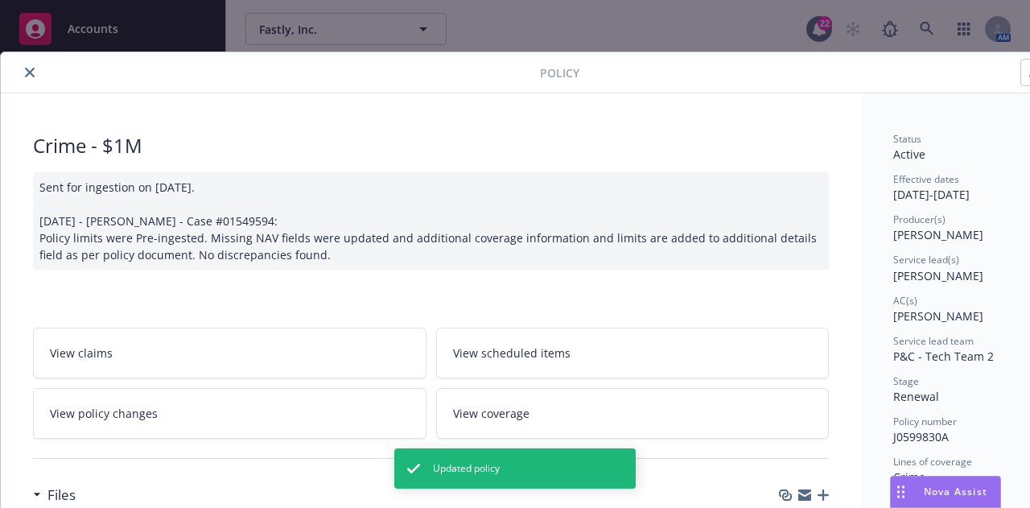
click at [32, 81] on div at bounding box center [273, 72] width 532 height 19
click at [29, 73] on icon "close" at bounding box center [30, 73] width 10 height 10
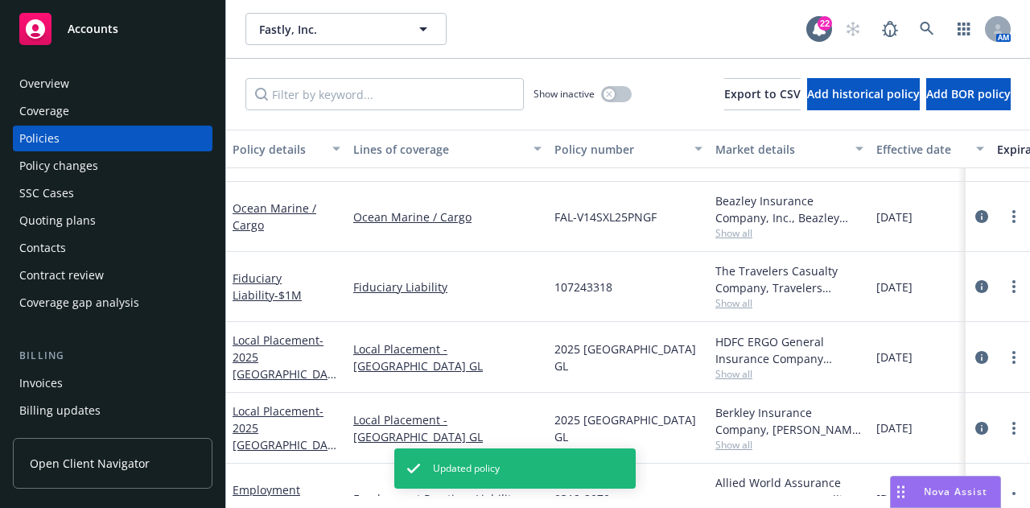
scroll to position [1160, 0]
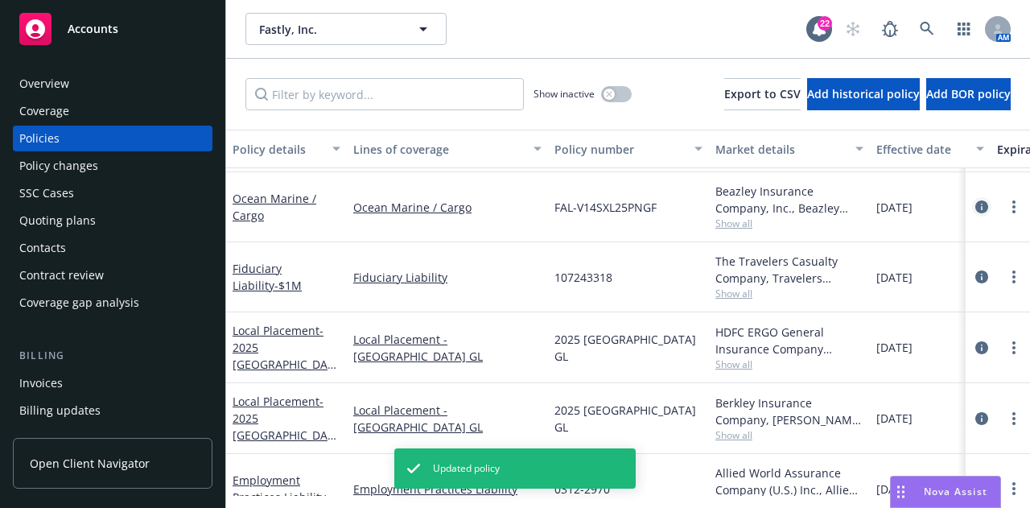
click at [975, 201] on icon "circleInformation" at bounding box center [981, 206] width 13 height 13
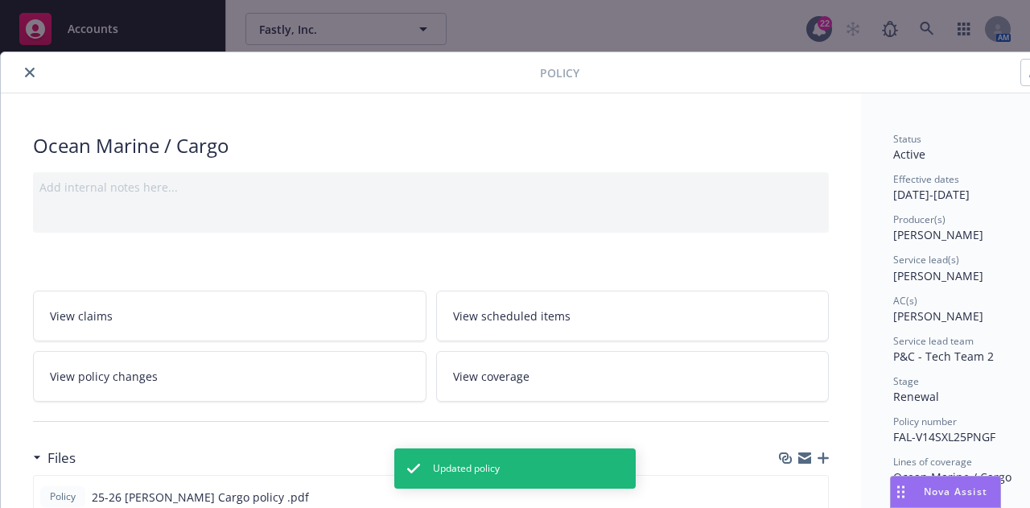
scroll to position [4, 88]
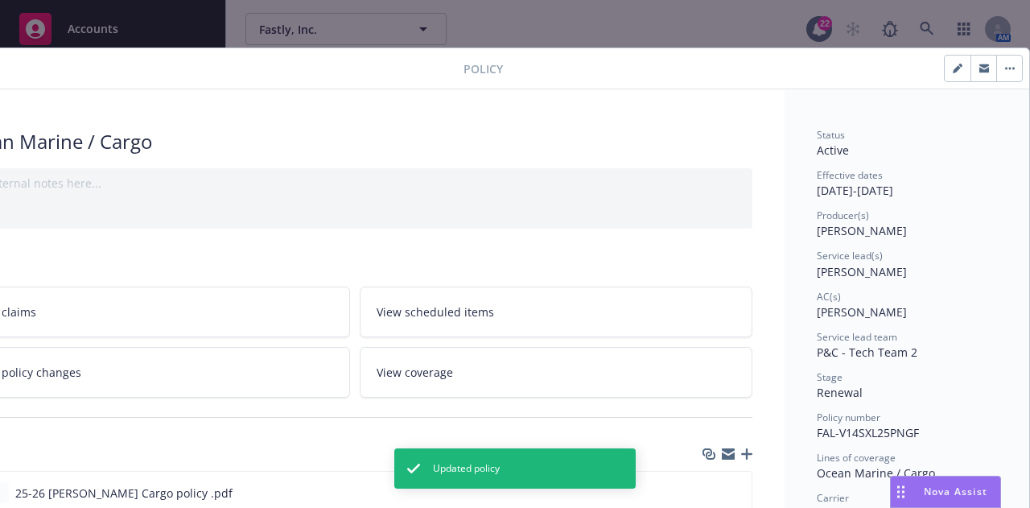
click at [970, 64] on button "button" at bounding box center [983, 68] width 26 height 26
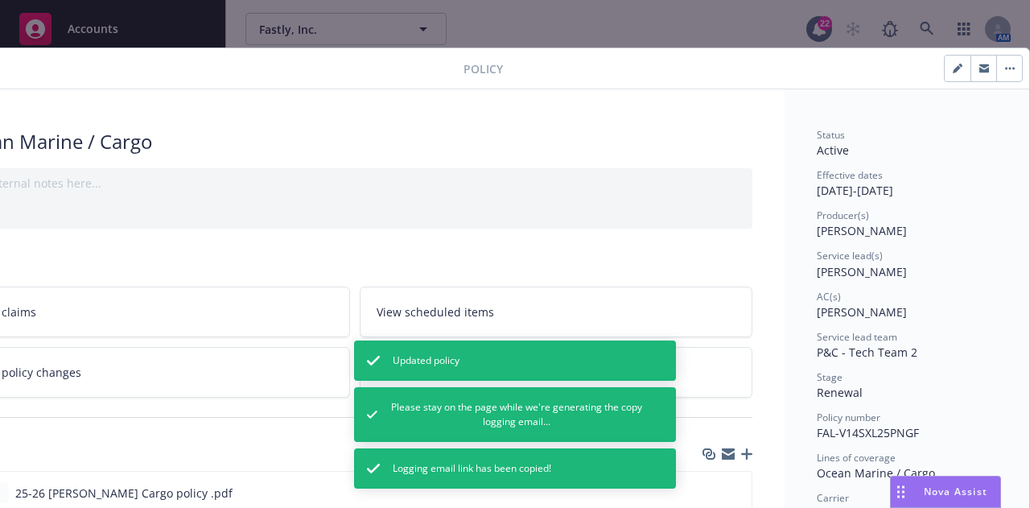
click at [952, 64] on icon "button" at bounding box center [957, 69] width 10 height 10
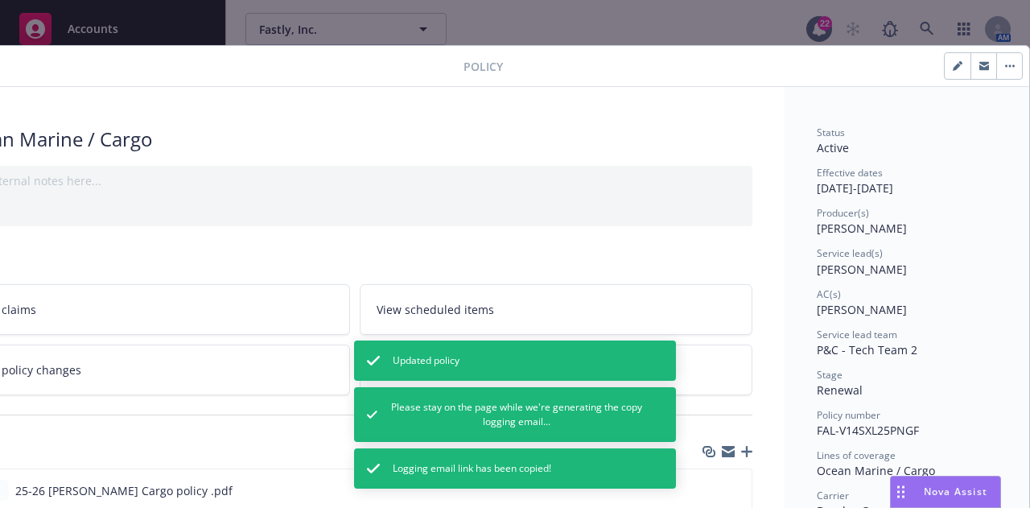
select select "RENEWAL"
select select "12"
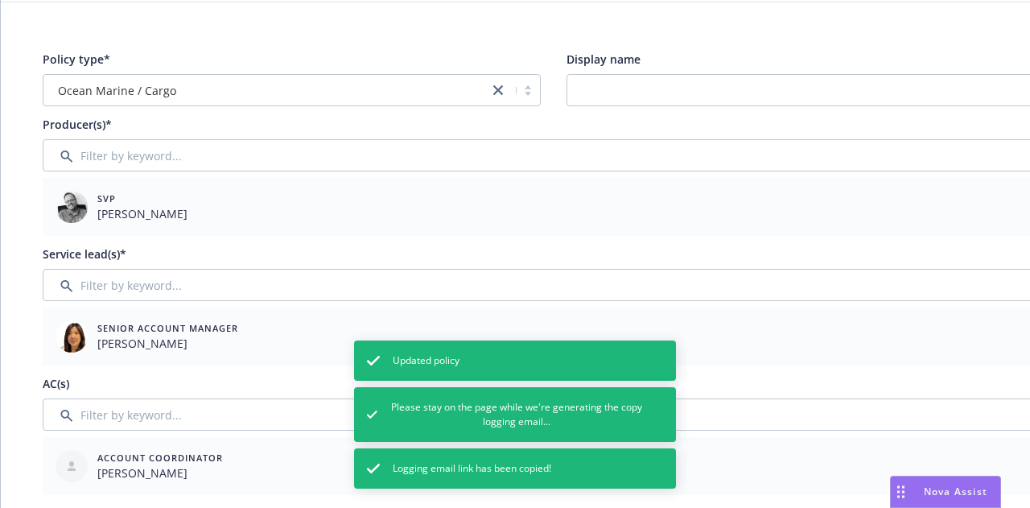
scroll to position [96, 88]
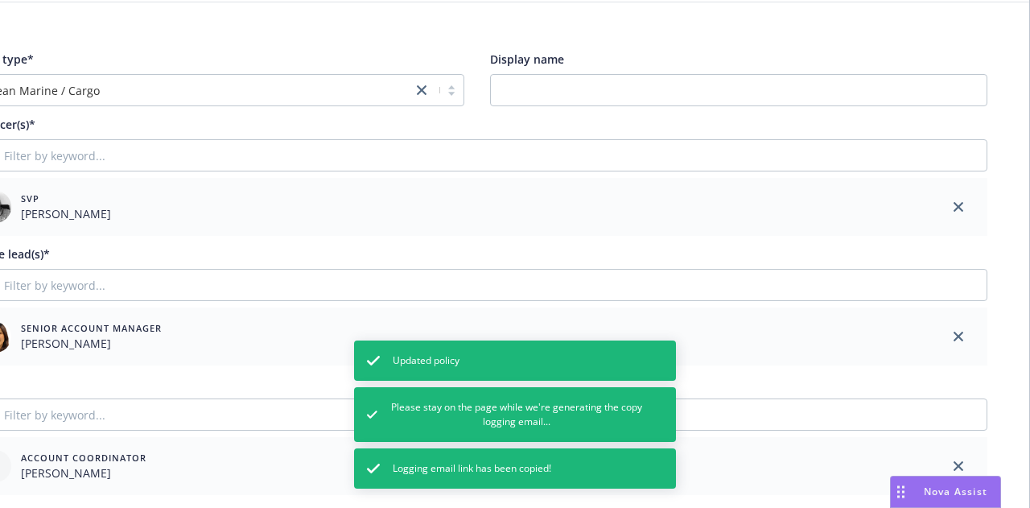
click at [953, 204] on icon "close" at bounding box center [958, 207] width 10 height 10
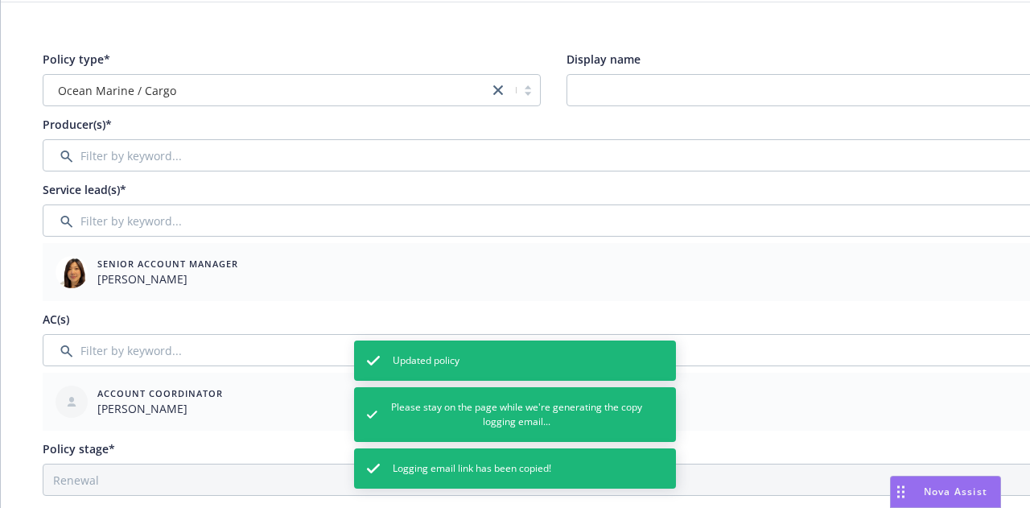
scroll to position [96, 1]
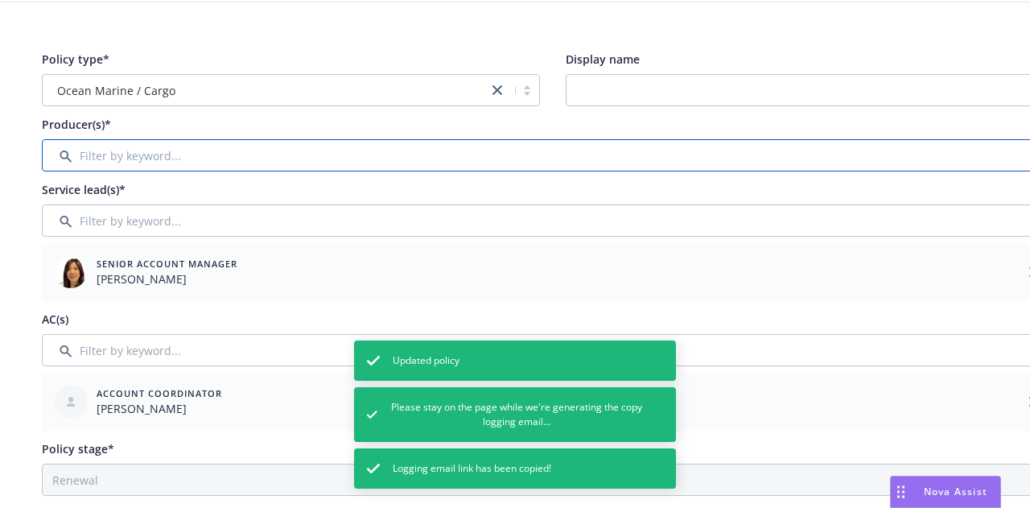
click at [705, 166] on input "Filter by keyword..." at bounding box center [552, 155] width 1021 height 32
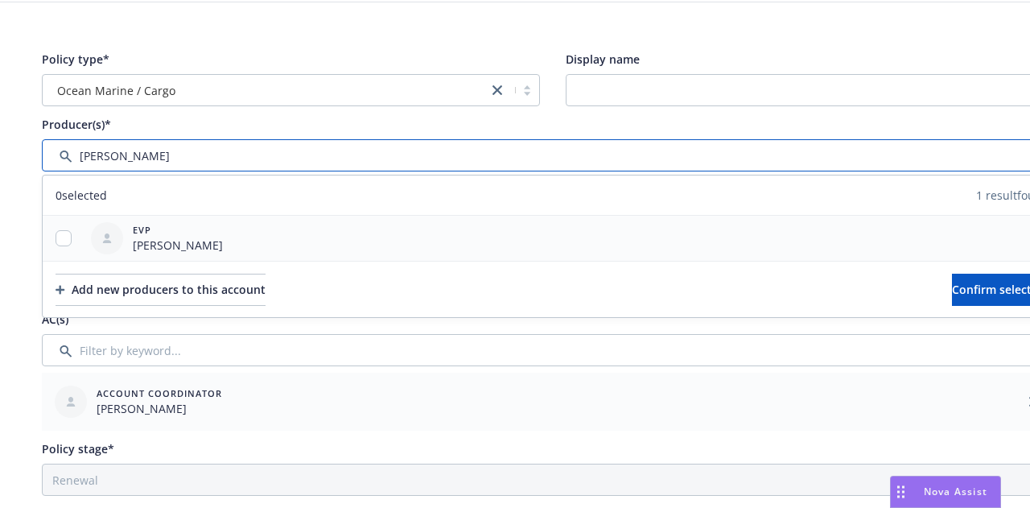
type input "[PERSON_NAME]"
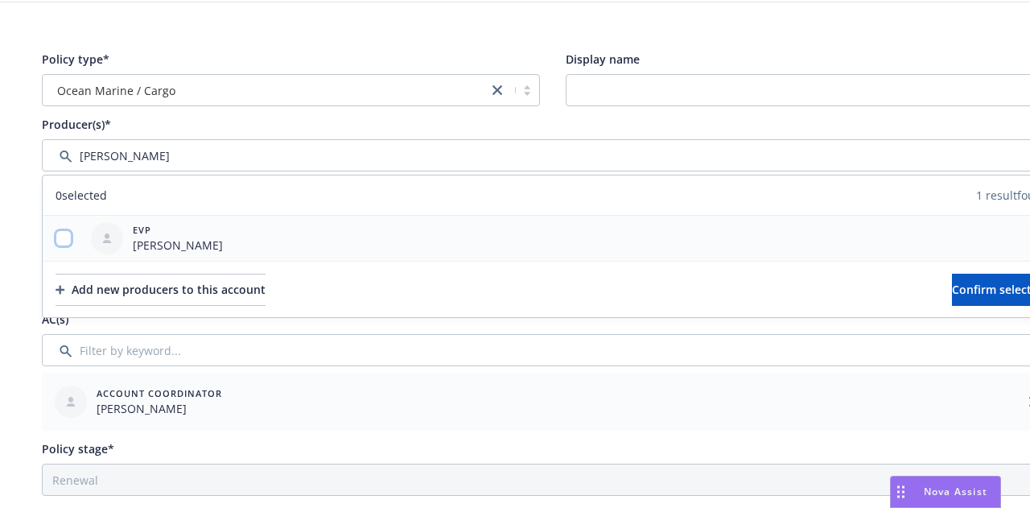
click at [61, 233] on input "checkbox" at bounding box center [63, 238] width 16 height 16
checkbox input "true"
click at [969, 294] on span "Confirm selection" at bounding box center [1000, 289] width 97 height 15
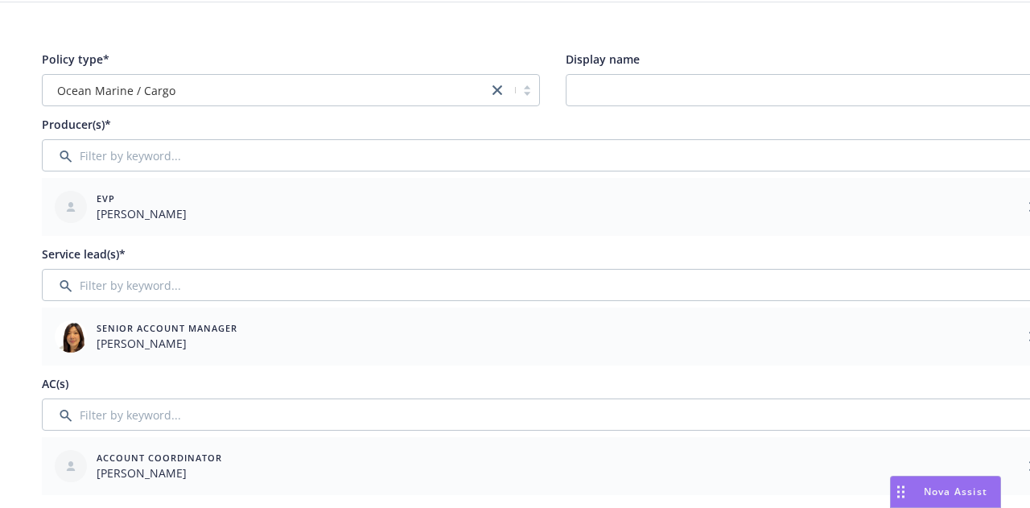
scroll to position [0, 88]
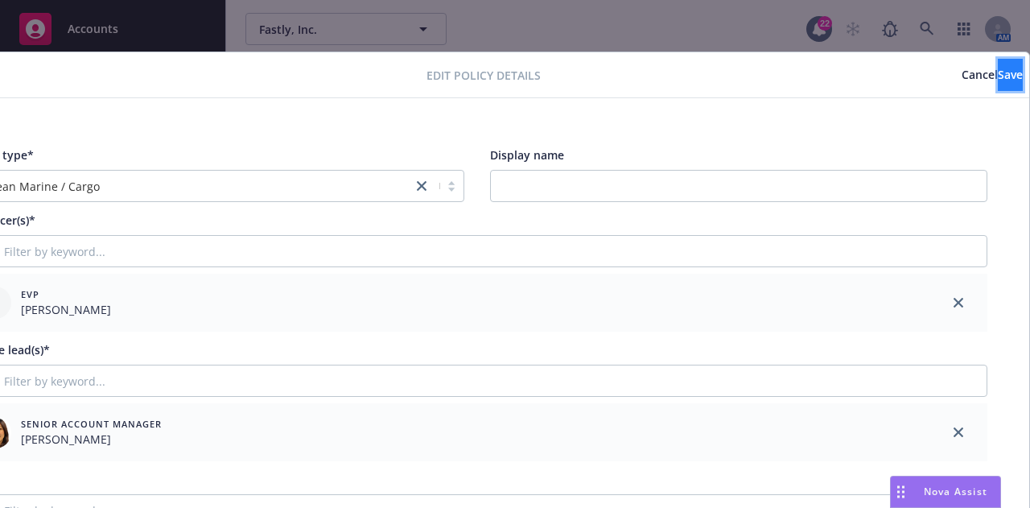
click at [997, 64] on button "Save" at bounding box center [1009, 75] width 25 height 32
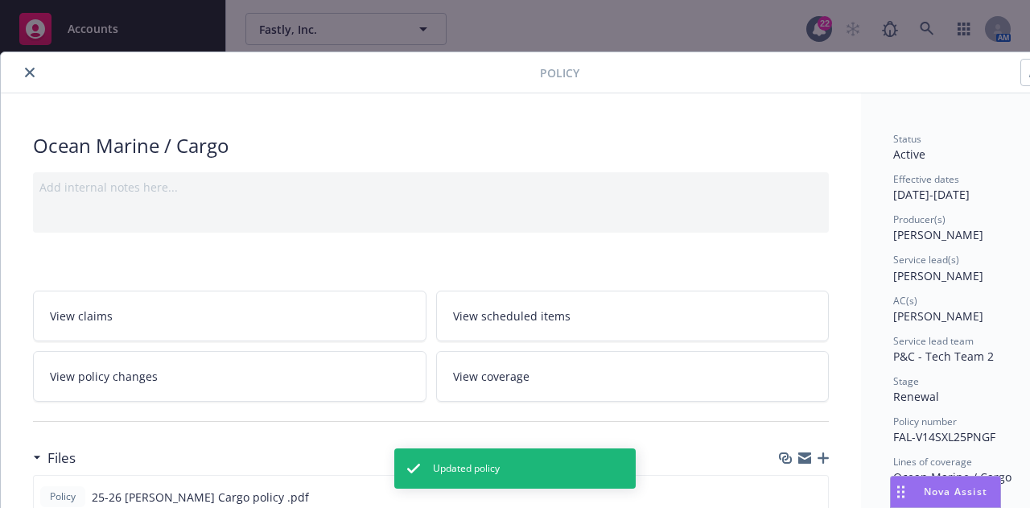
scroll to position [0, 1]
click at [23, 70] on button "close" at bounding box center [28, 72] width 19 height 19
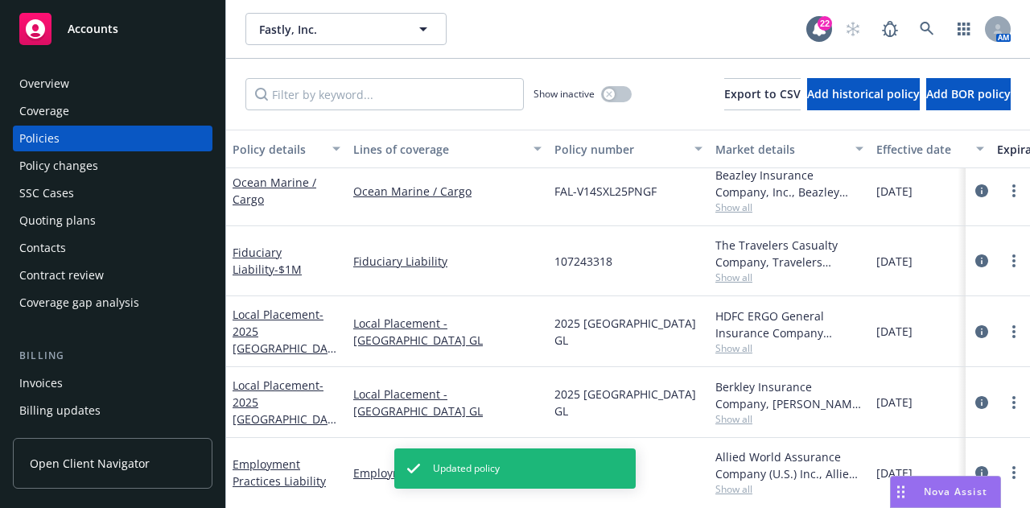
scroll to position [1176, 0]
click at [975, 194] on icon "circleInformation" at bounding box center [981, 190] width 13 height 13
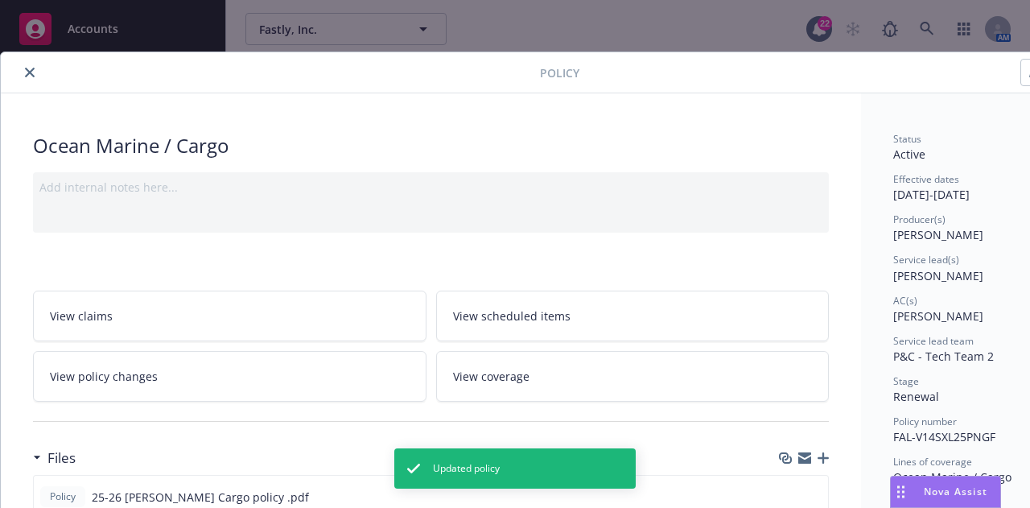
scroll to position [48, 0]
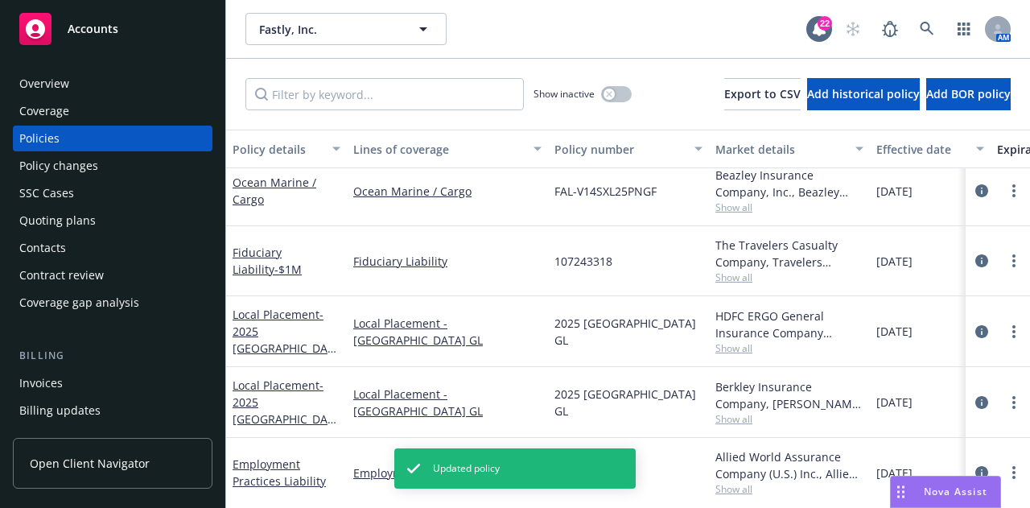
click at [23, 24] on rect at bounding box center [35, 29] width 32 height 32
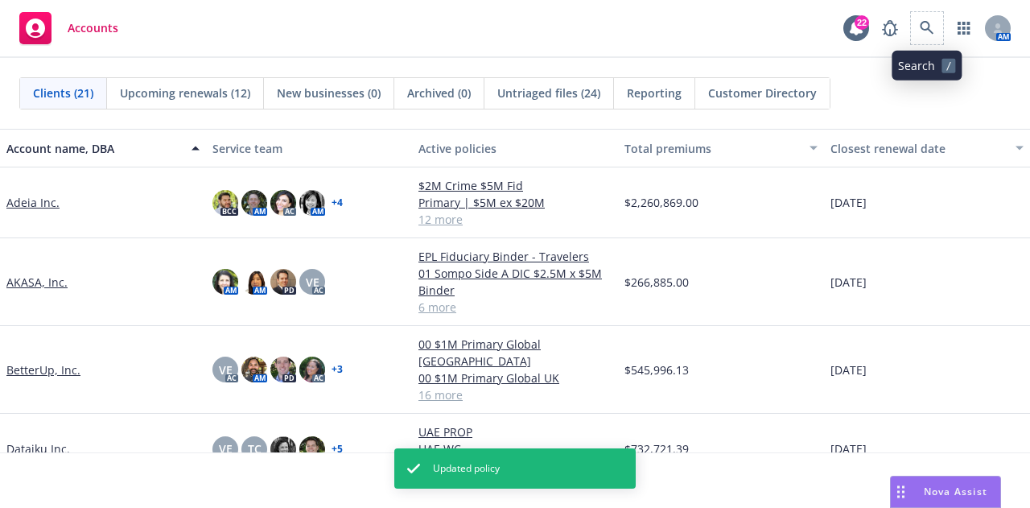
click at [941, 36] on span at bounding box center [926, 28] width 32 height 32
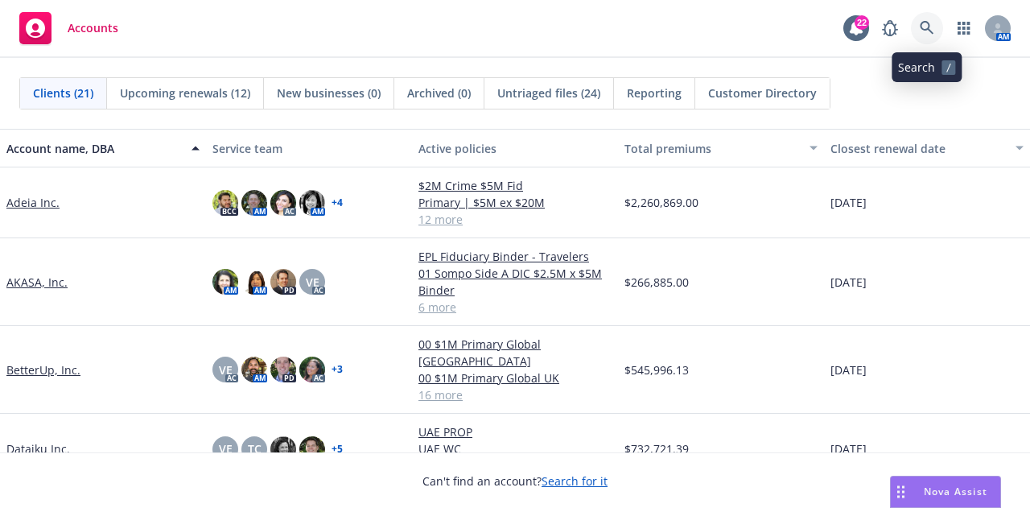
click at [938, 36] on link at bounding box center [926, 28] width 32 height 32
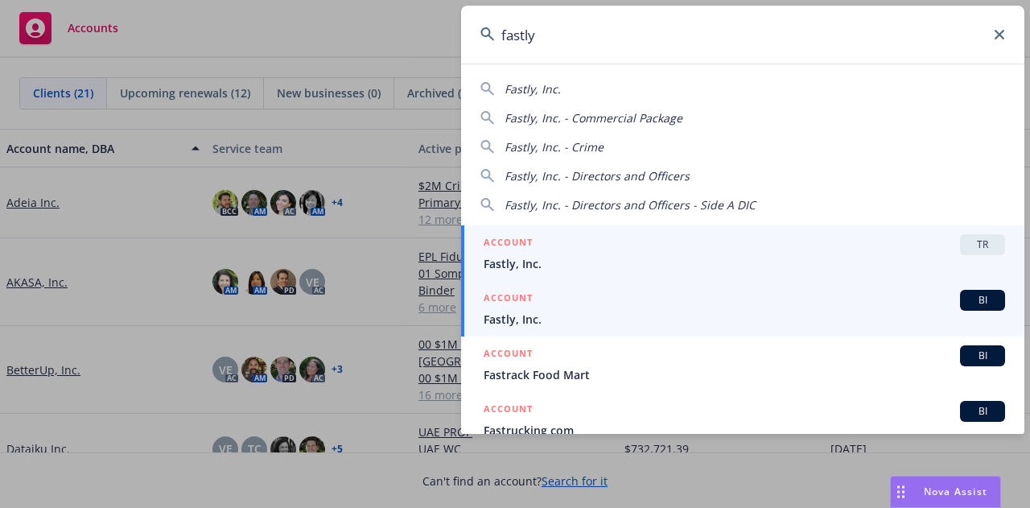
type input "fastly"
click at [733, 308] on div "ACCOUNT BI" at bounding box center [743, 300] width 521 height 21
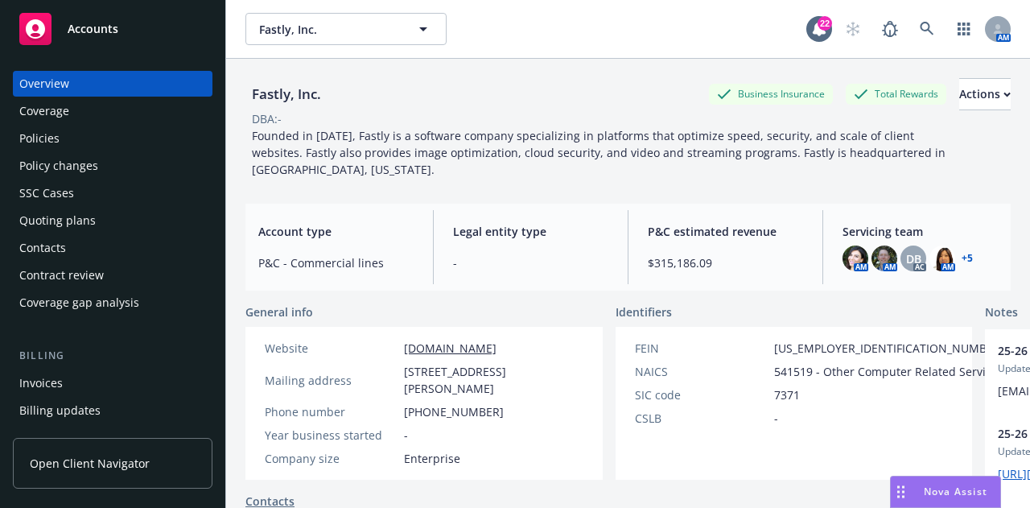
click at [77, 137] on div "Policies" at bounding box center [112, 138] width 187 height 26
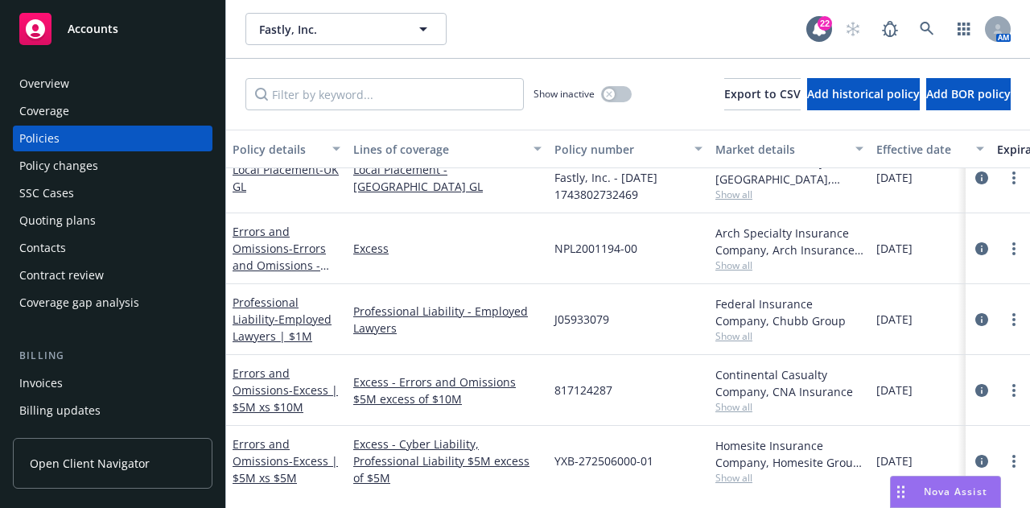
scroll to position [465, 0]
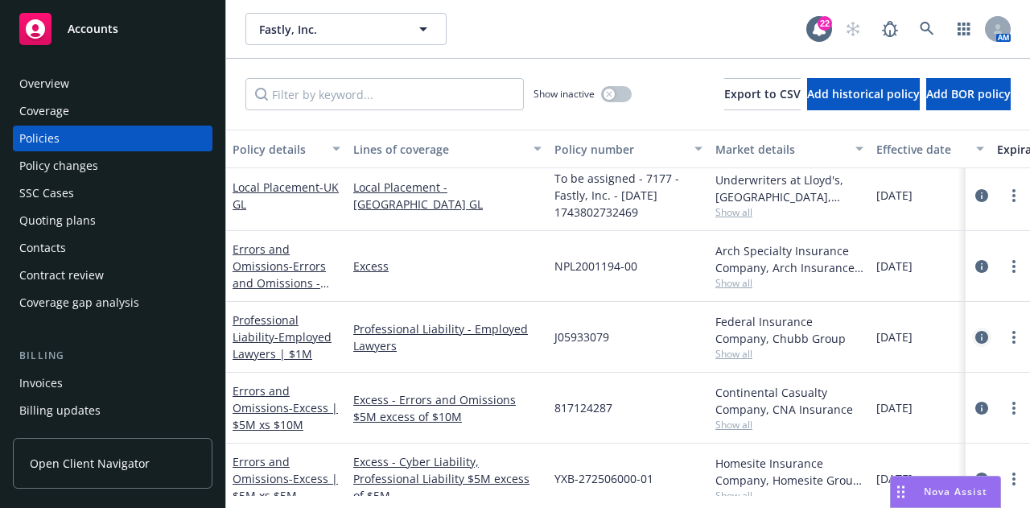
click at [975, 336] on icon "circleInformation" at bounding box center [981, 337] width 13 height 13
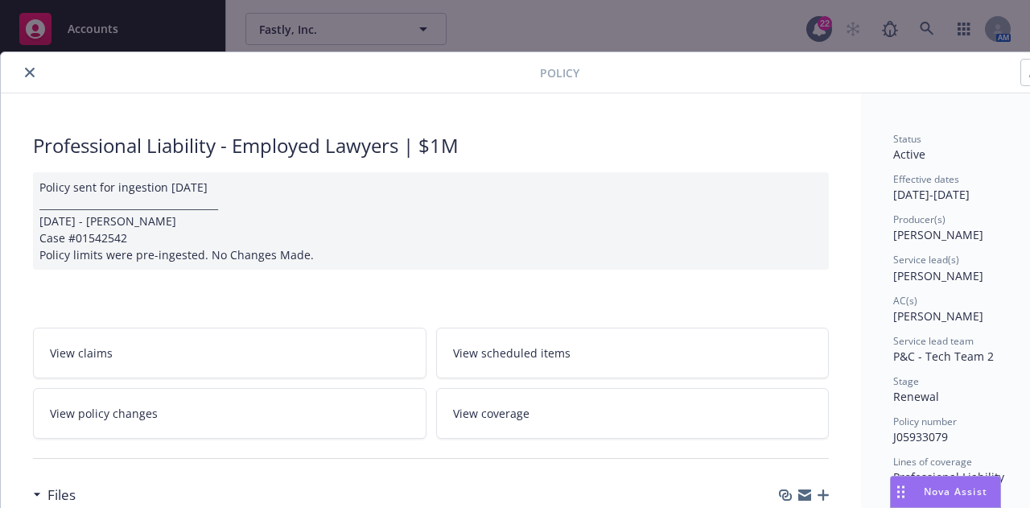
scroll to position [48, 0]
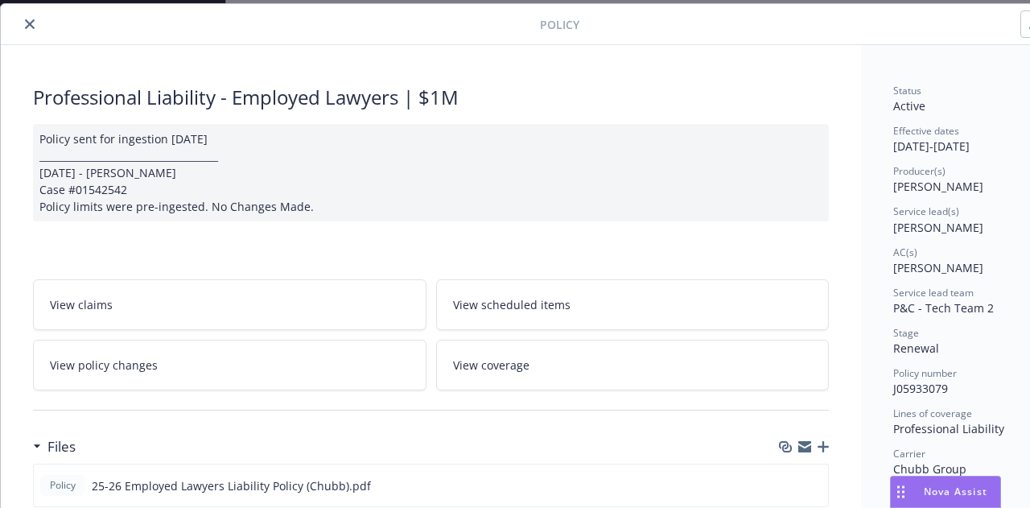
click at [27, 18] on button "close" at bounding box center [29, 23] width 19 height 19
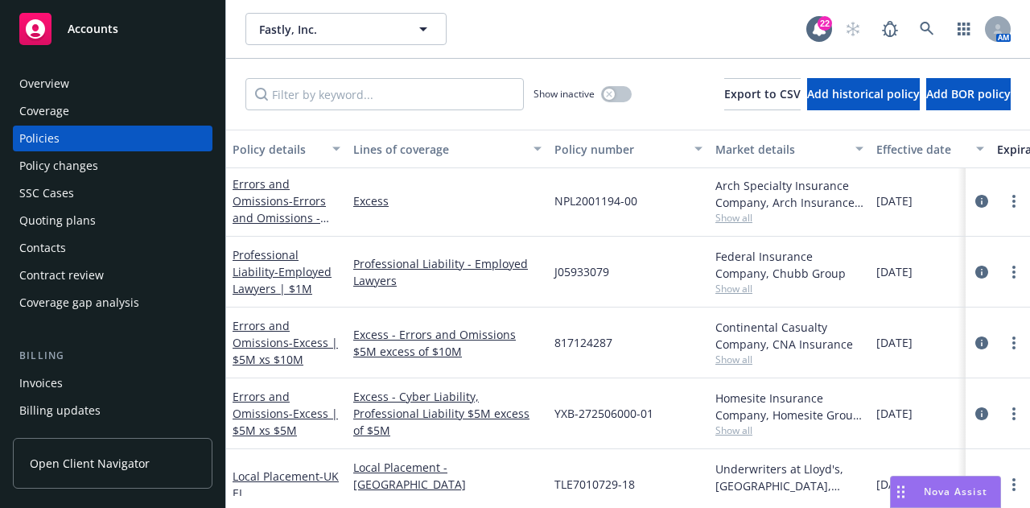
scroll to position [556, 0]
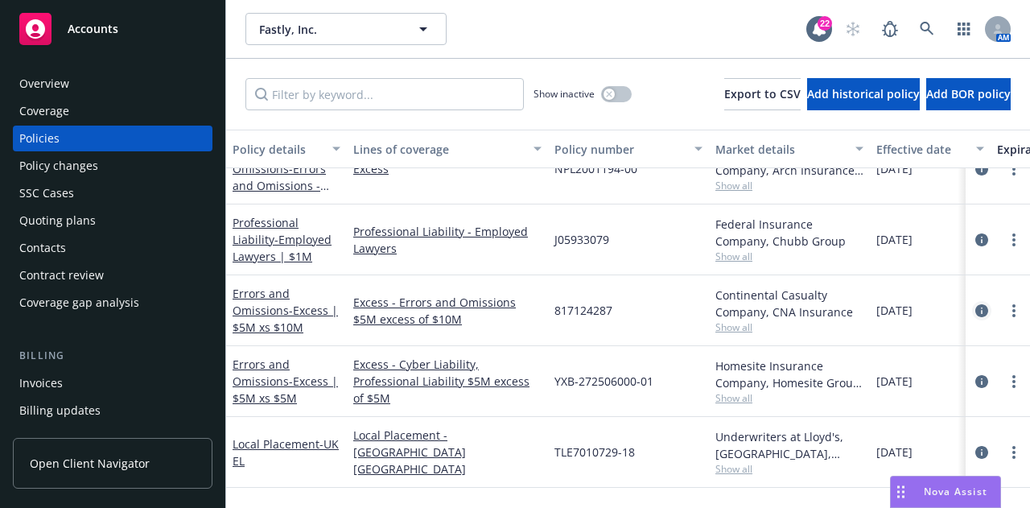
click at [972, 307] on link "circleInformation" at bounding box center [981, 310] width 19 height 19
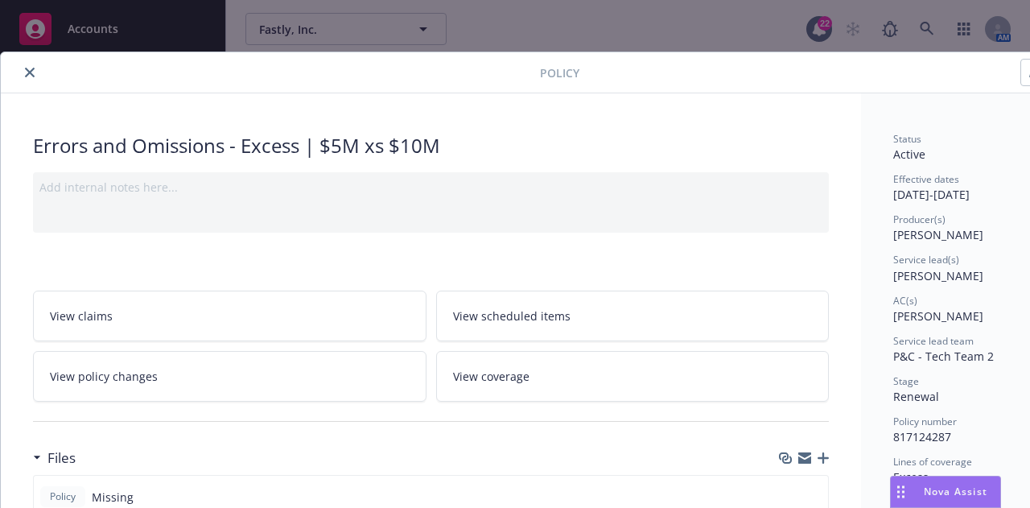
scroll to position [48, 0]
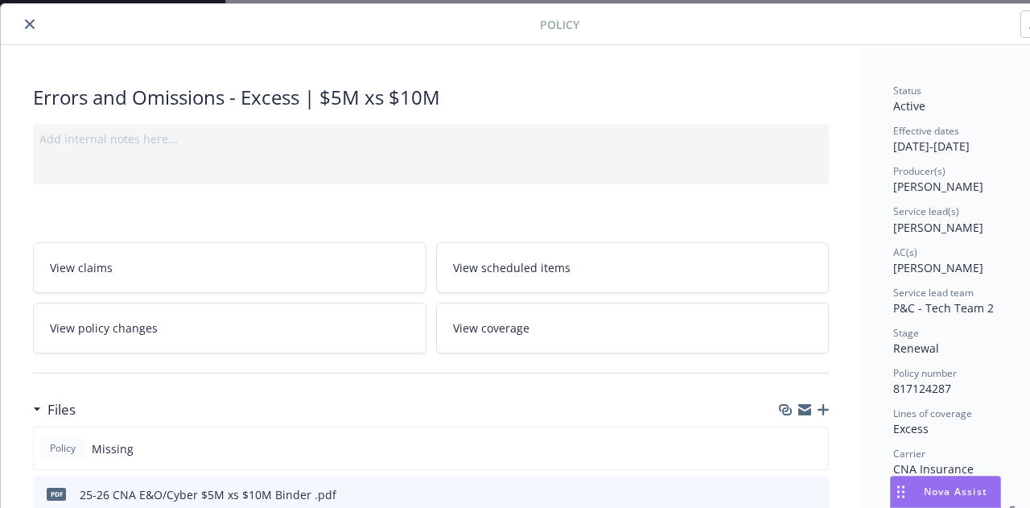
click at [29, 22] on icon "close" at bounding box center [30, 24] width 10 height 10
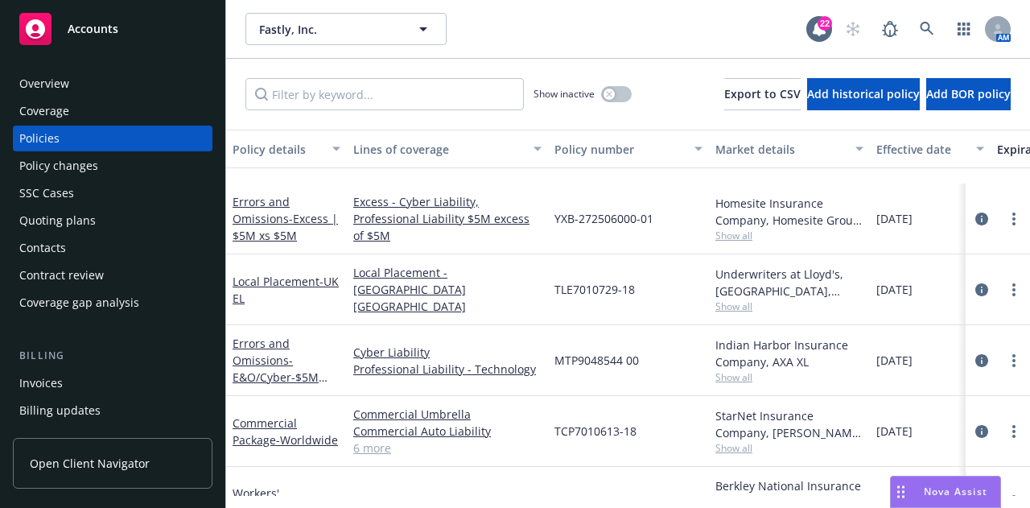
scroll to position [823, 0]
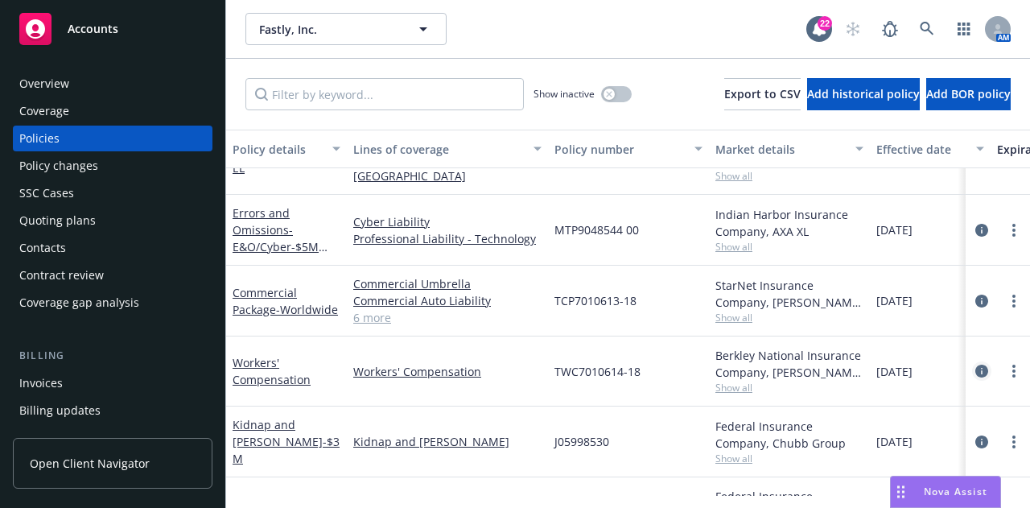
click at [975, 369] on icon "circleInformation" at bounding box center [981, 370] width 13 height 13
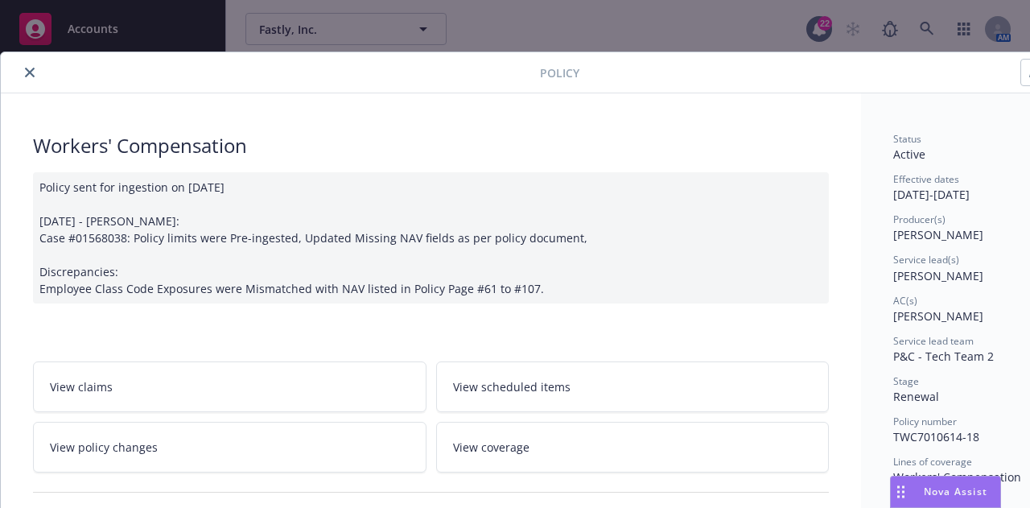
scroll to position [48, 0]
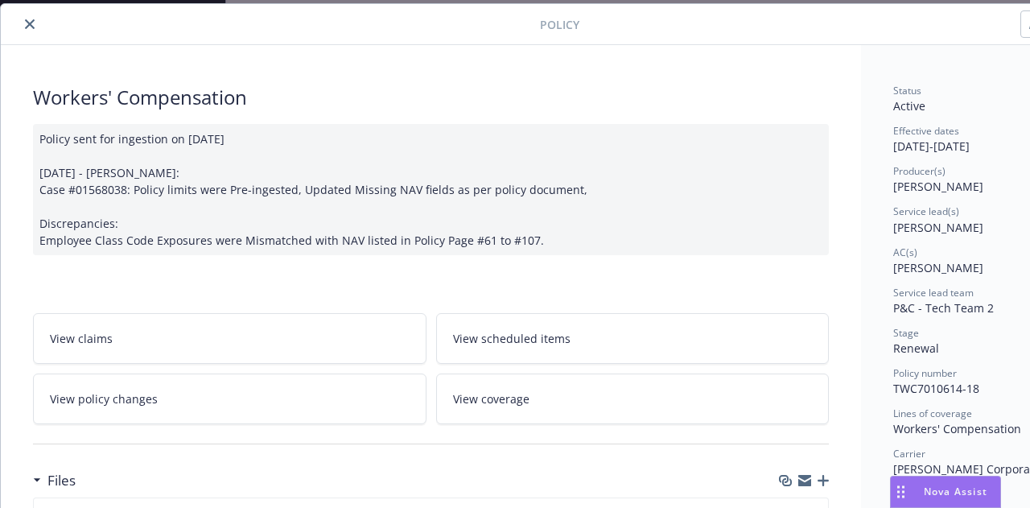
click at [24, 15] on button "close" at bounding box center [29, 23] width 19 height 19
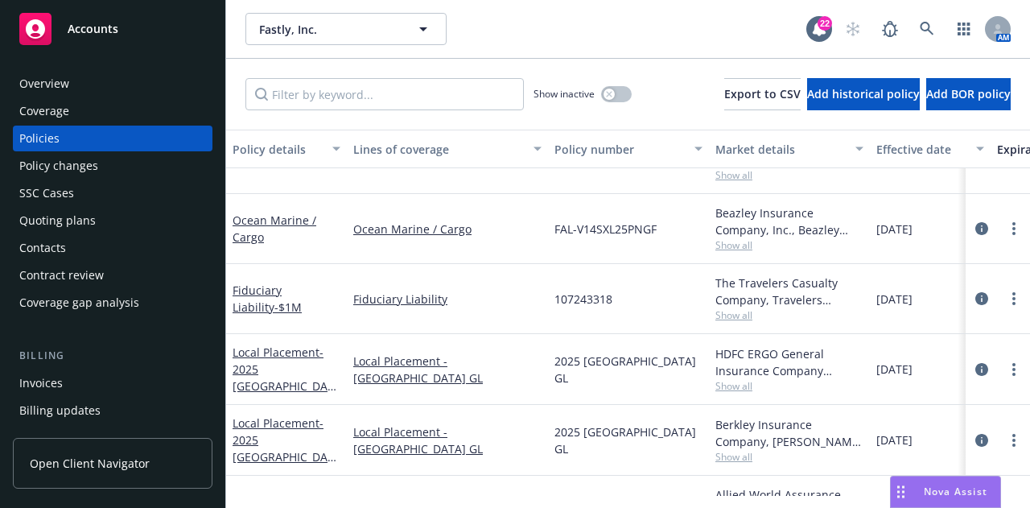
scroll to position [1186, 0]
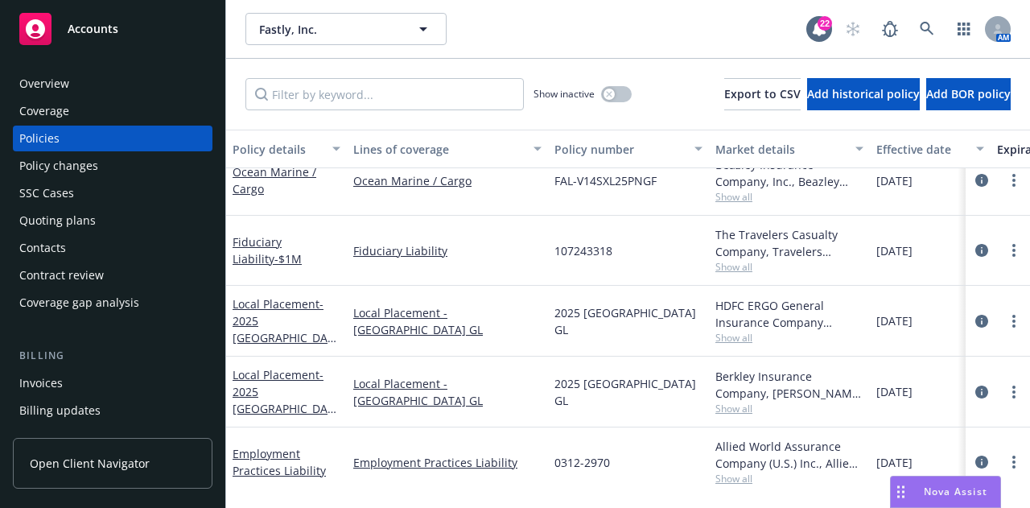
click at [975, 187] on div at bounding box center [997, 180] width 51 height 19
click at [974, 186] on link "circleInformation" at bounding box center [981, 180] width 19 height 19
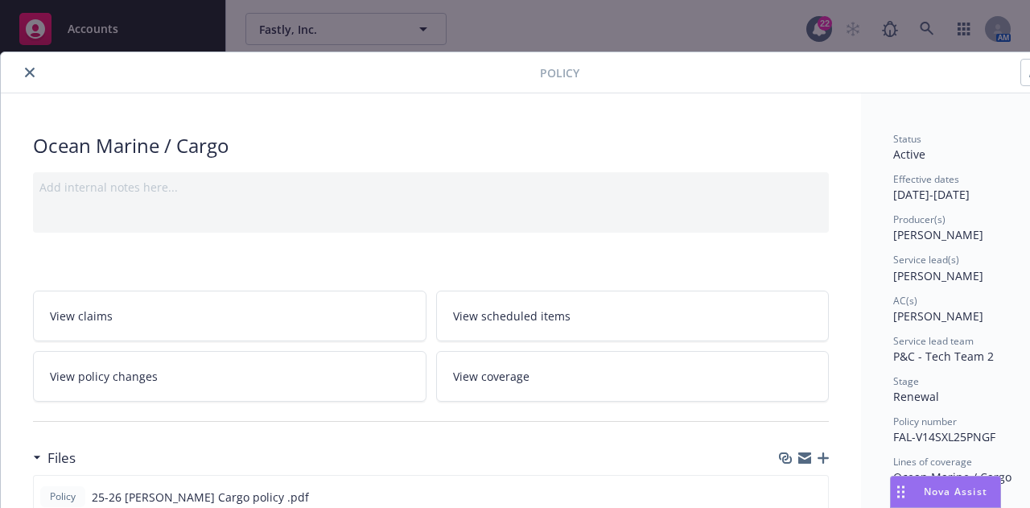
scroll to position [48, 0]
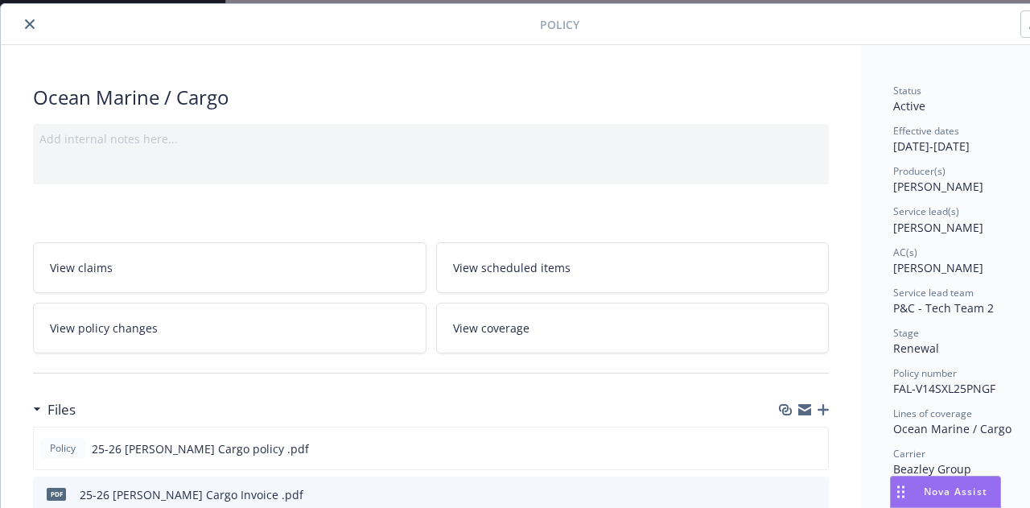
click at [31, 23] on icon "close" at bounding box center [30, 24] width 10 height 10
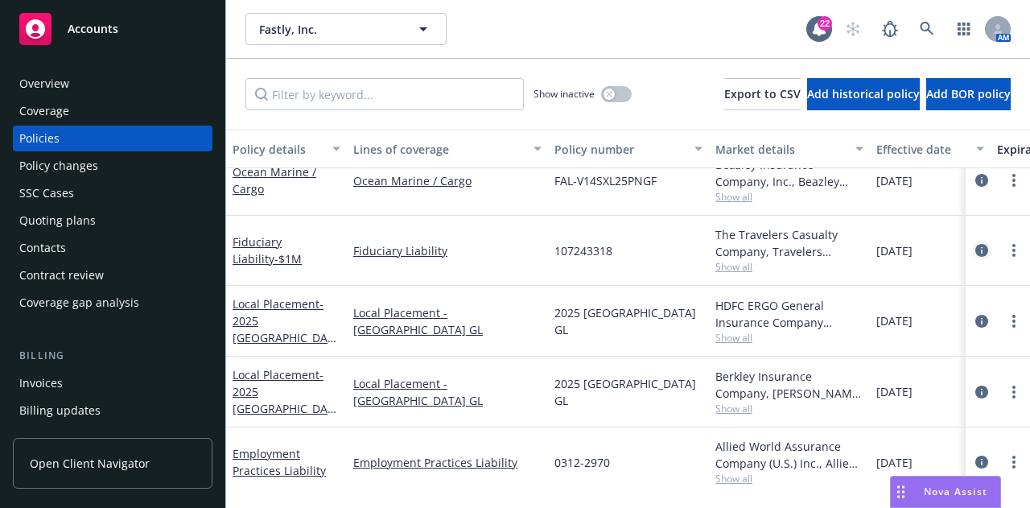
click at [975, 247] on icon "circleInformation" at bounding box center [981, 250] width 13 height 13
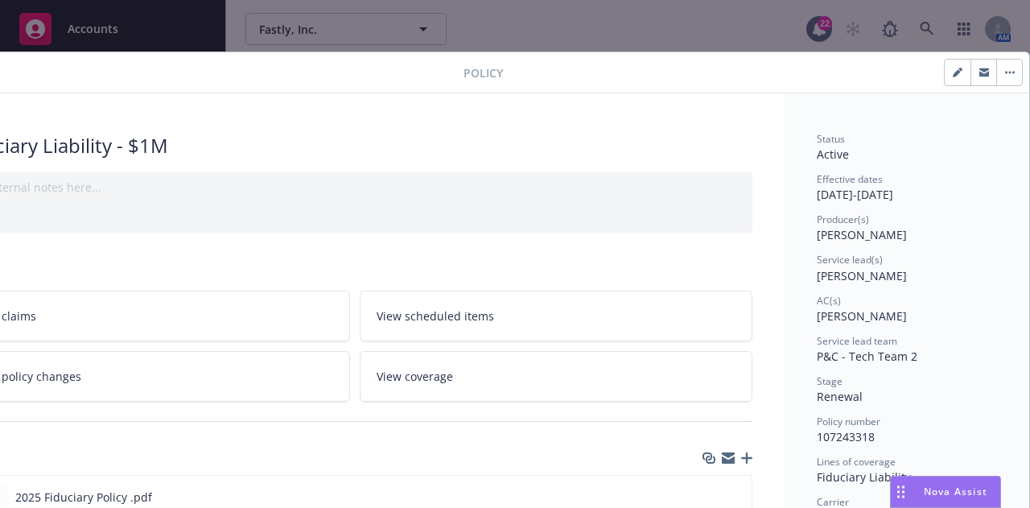
scroll to position [0, 88]
click at [955, 76] on button "button" at bounding box center [957, 73] width 26 height 26
select select "RENEWAL"
select select "12"
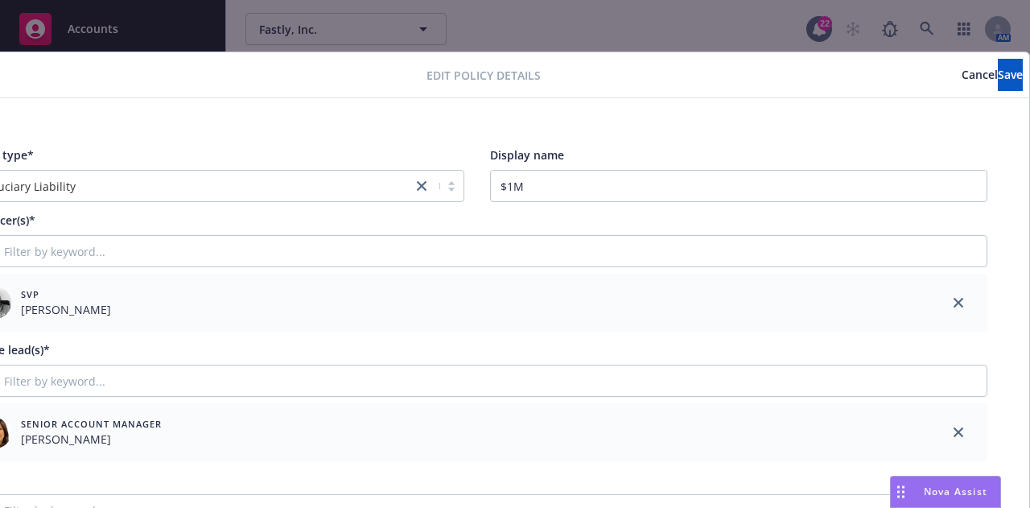
click at [953, 298] on icon "close" at bounding box center [958, 303] width 10 height 10
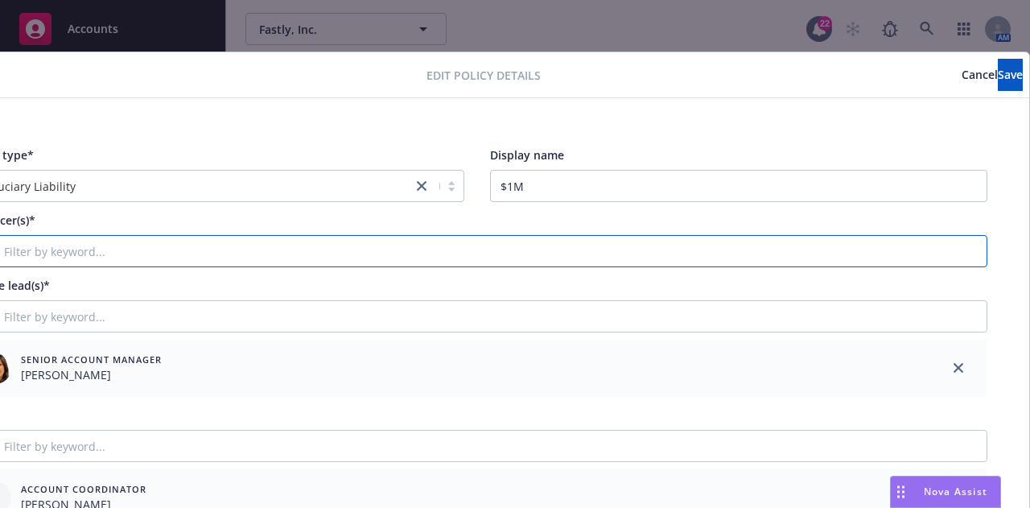
click at [886, 257] on input "Filter by keyword..." at bounding box center [476, 251] width 1021 height 32
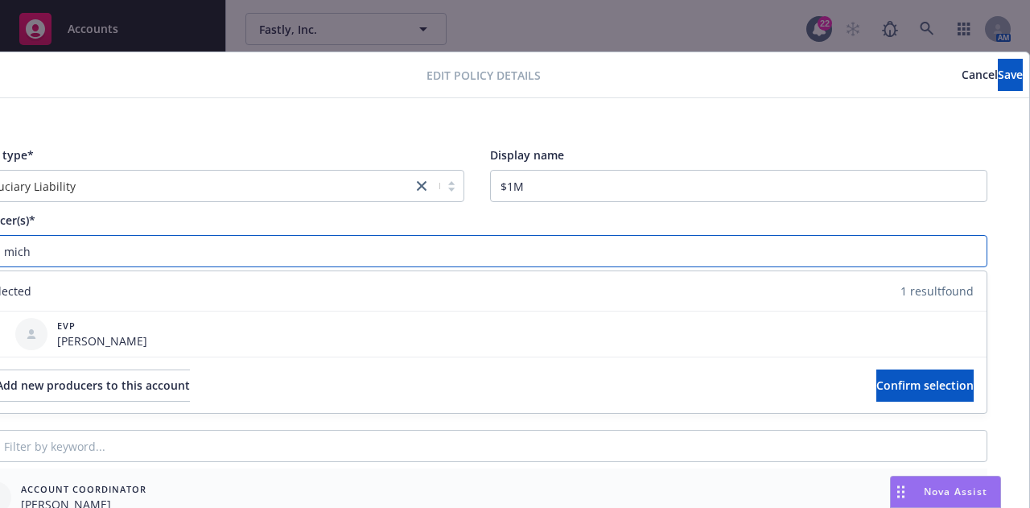
scroll to position [0, 0]
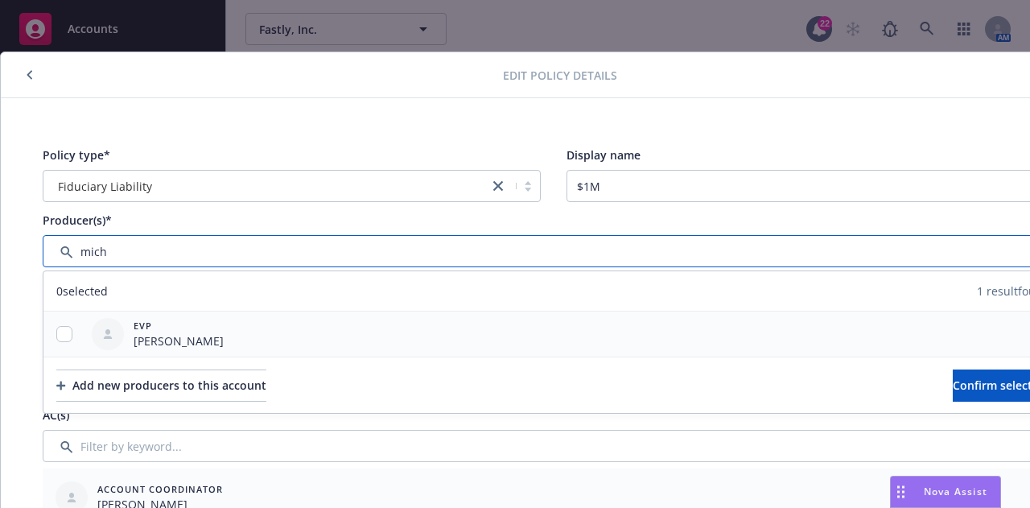
type input "mich"
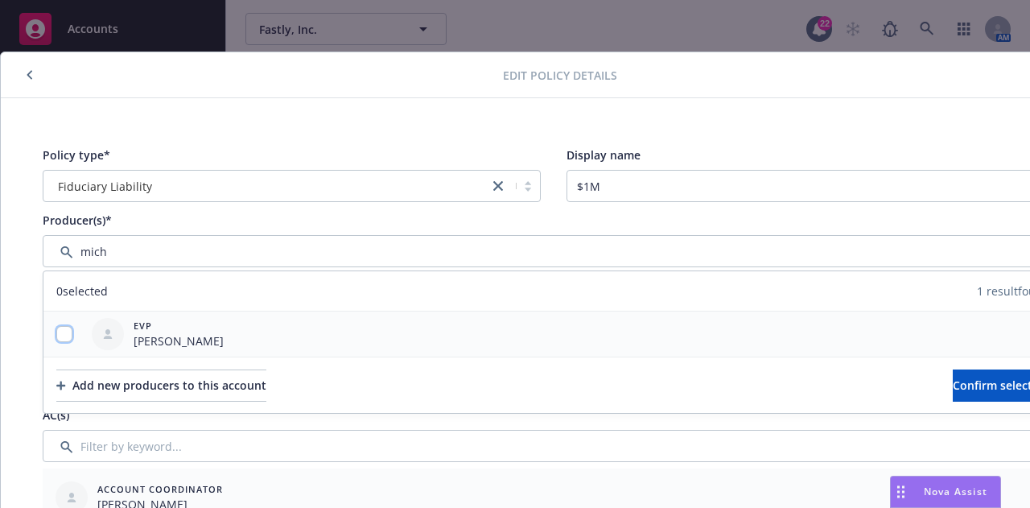
click at [66, 331] on input "checkbox" at bounding box center [64, 334] width 16 height 16
checkbox input "true"
click at [952, 384] on button "Confirm selection" at bounding box center [1000, 385] width 97 height 32
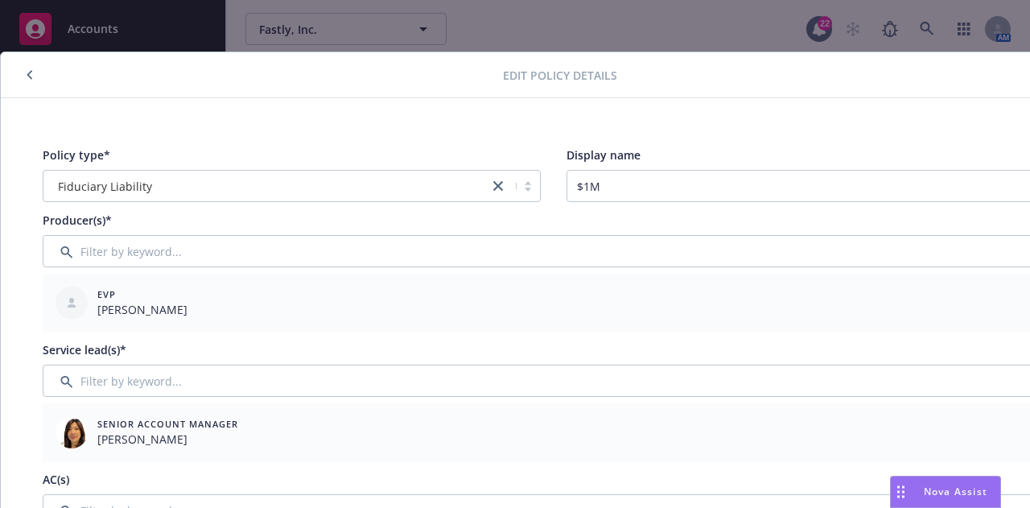
scroll to position [0, 88]
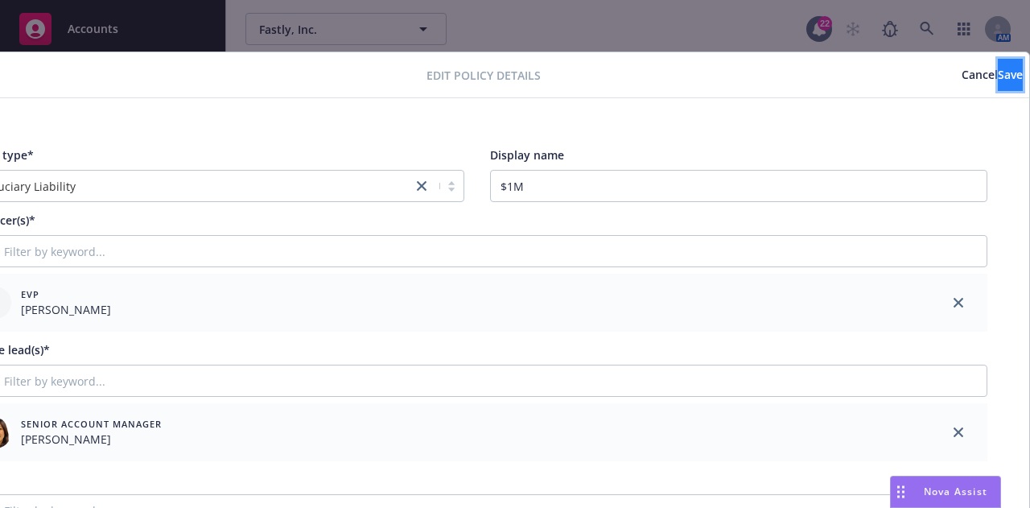
click at [997, 70] on span "Save" at bounding box center [1009, 74] width 25 height 15
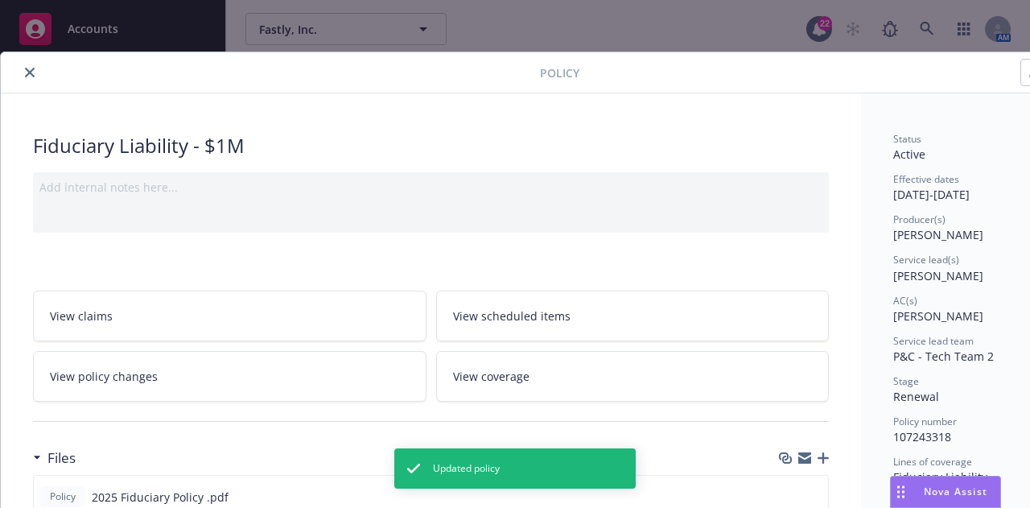
scroll to position [0, 1]
click at [33, 73] on button "close" at bounding box center [28, 72] width 19 height 19
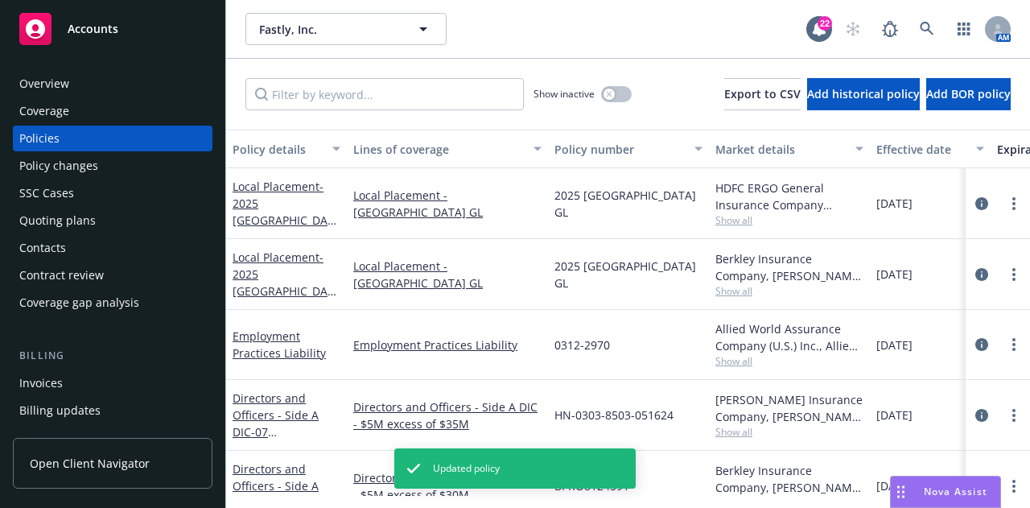
scroll to position [1301, 0]
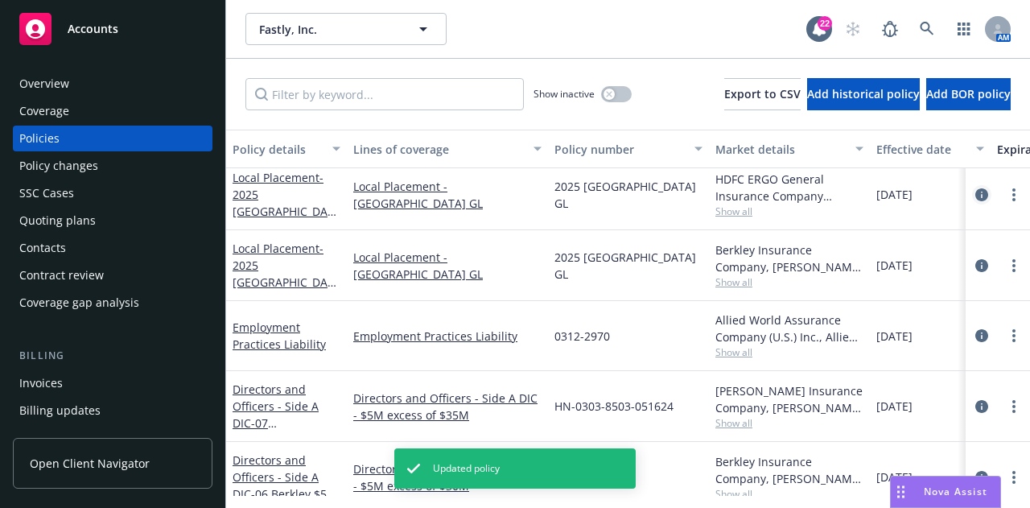
click at [975, 195] on icon "circleInformation" at bounding box center [981, 194] width 13 height 13
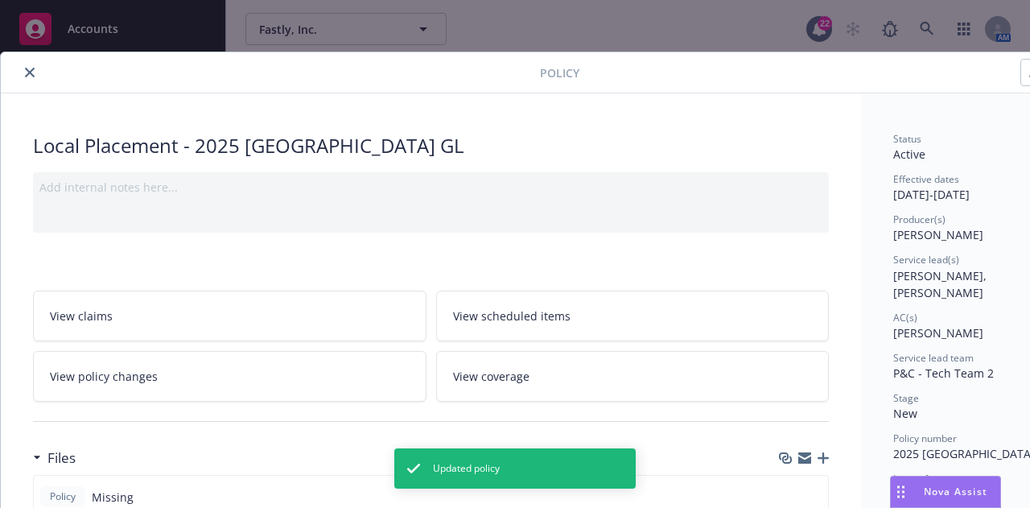
scroll to position [0, 88]
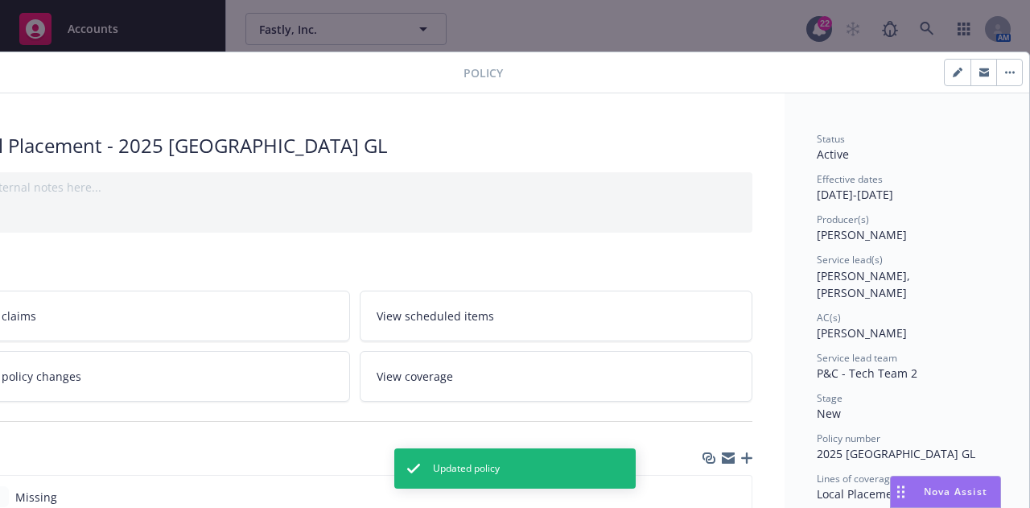
click at [944, 76] on button "button" at bounding box center [957, 73] width 26 height 26
select select "NEW"
select select "12"
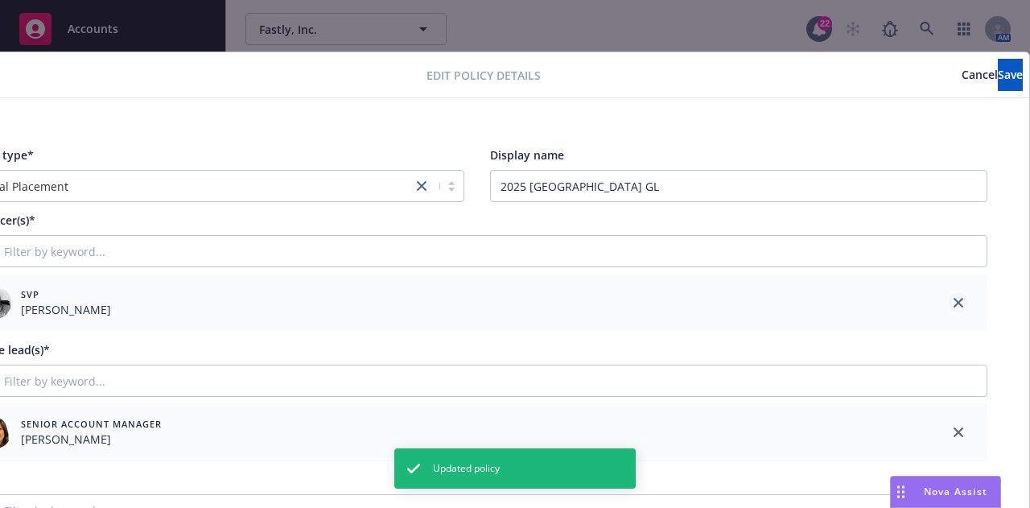
click at [953, 303] on icon "close" at bounding box center [958, 303] width 10 height 10
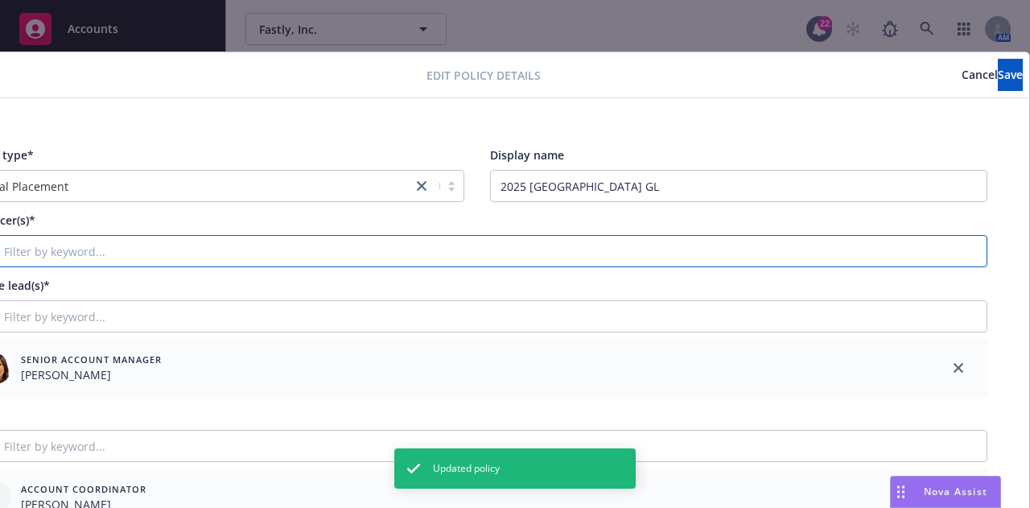
click at [897, 245] on input "Filter by keyword..." at bounding box center [476, 251] width 1021 height 32
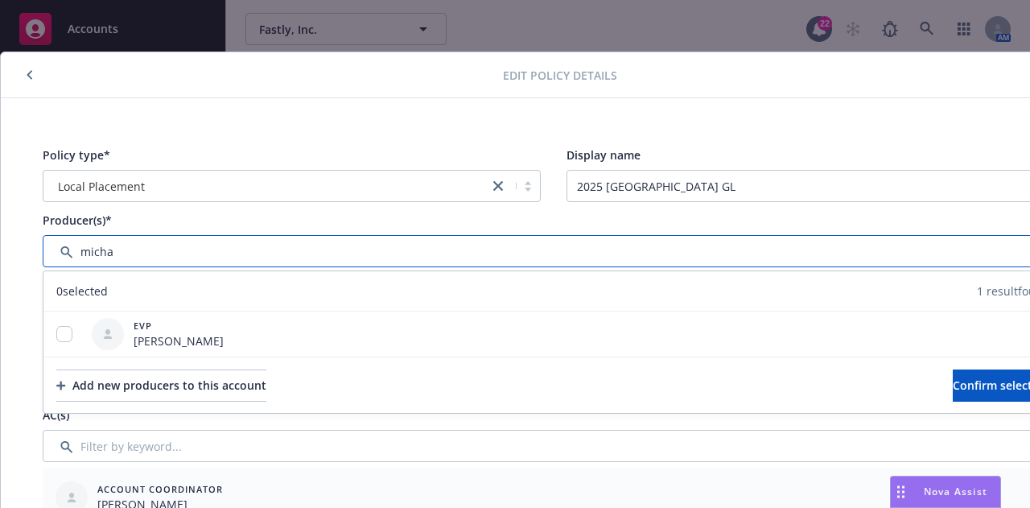
scroll to position [0, 1]
type input "micha"
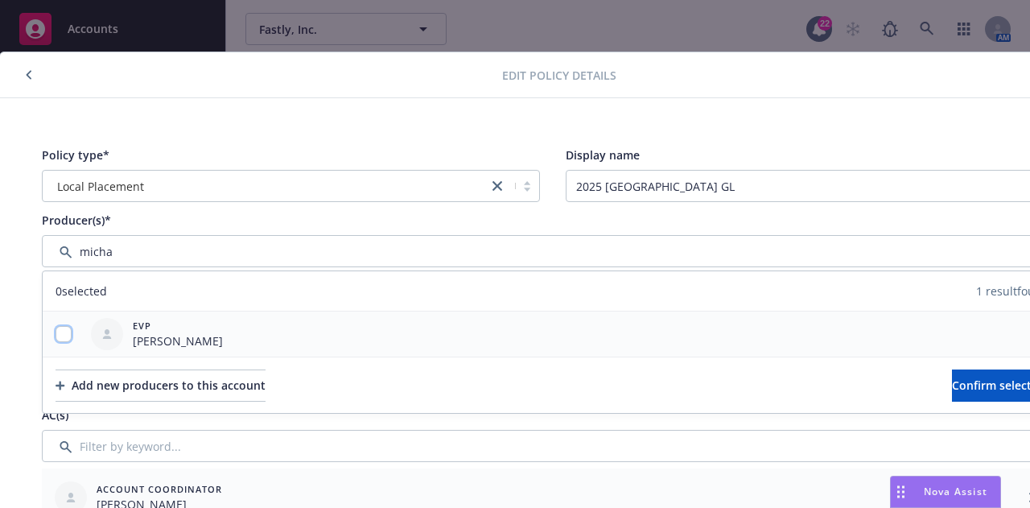
click at [64, 330] on input "checkbox" at bounding box center [63, 334] width 16 height 16
checkbox input "true"
click at [952, 389] on button "Confirm selection" at bounding box center [1000, 385] width 97 height 32
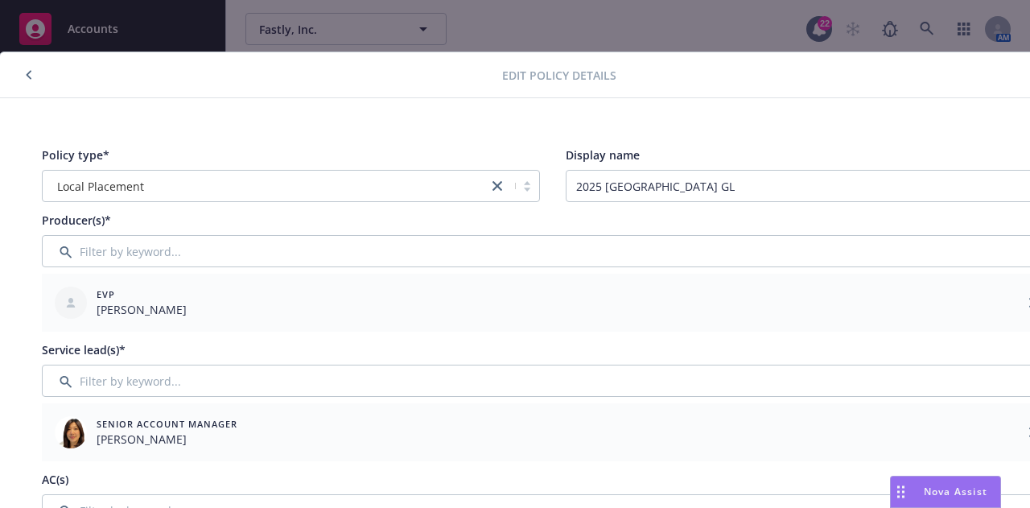
scroll to position [0, 88]
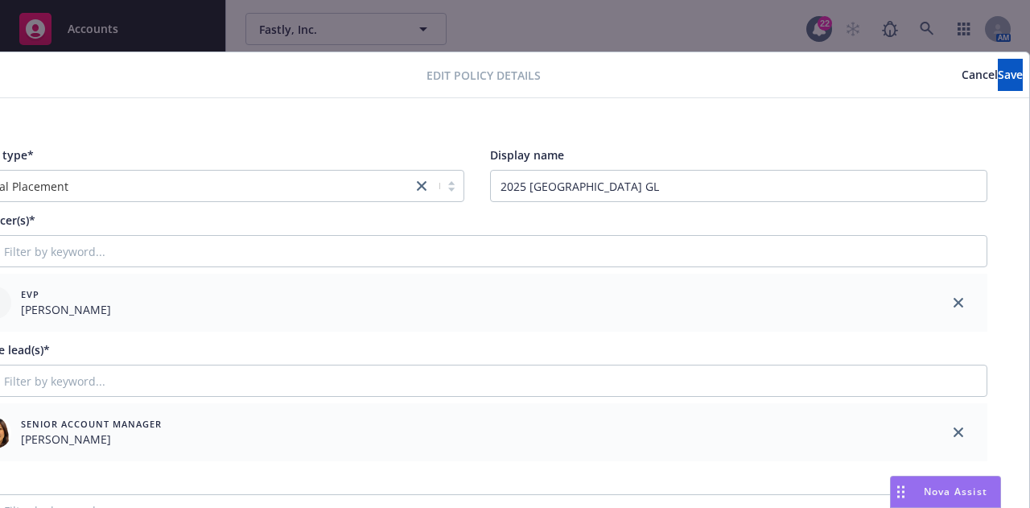
click at [953, 432] on icon "close" at bounding box center [958, 432] width 10 height 10
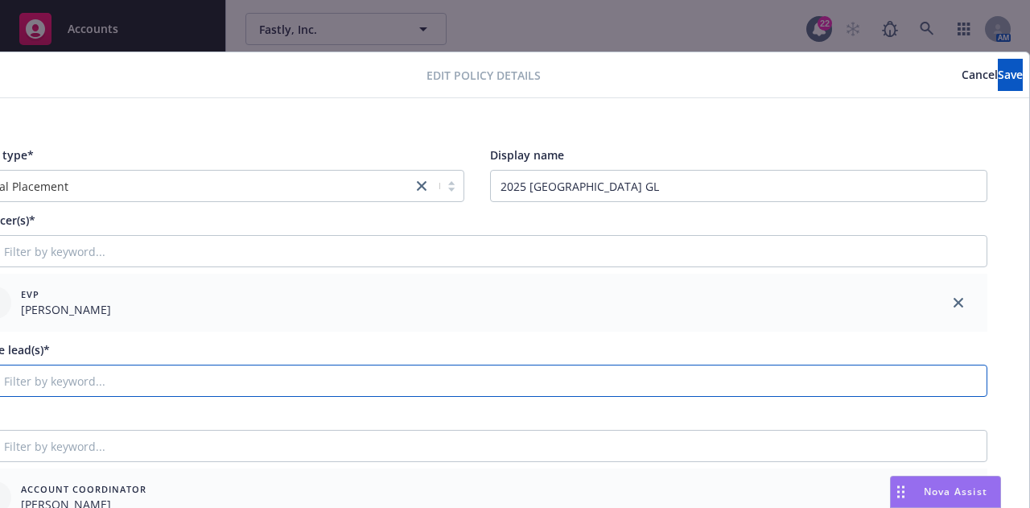
click at [853, 377] on input "Filter by keyword..." at bounding box center [476, 380] width 1021 height 32
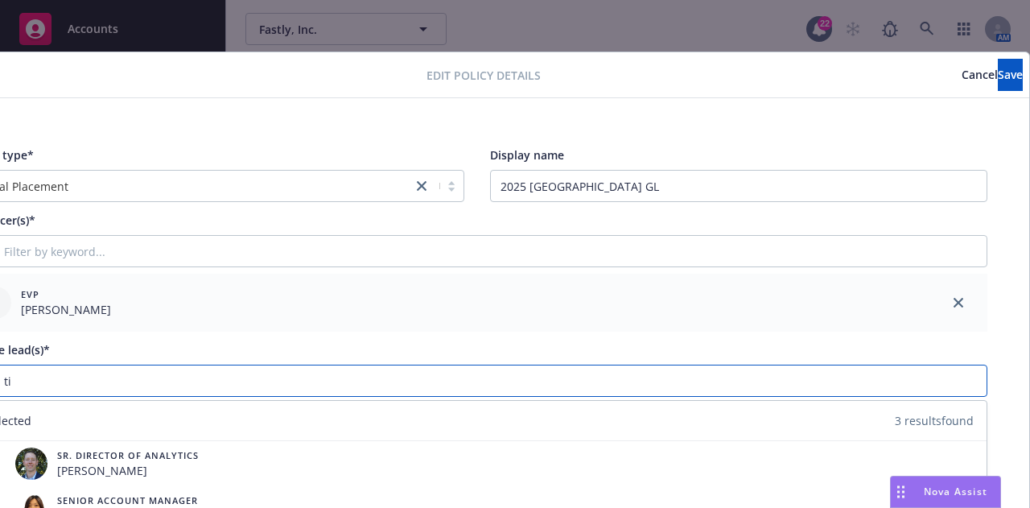
type input "t"
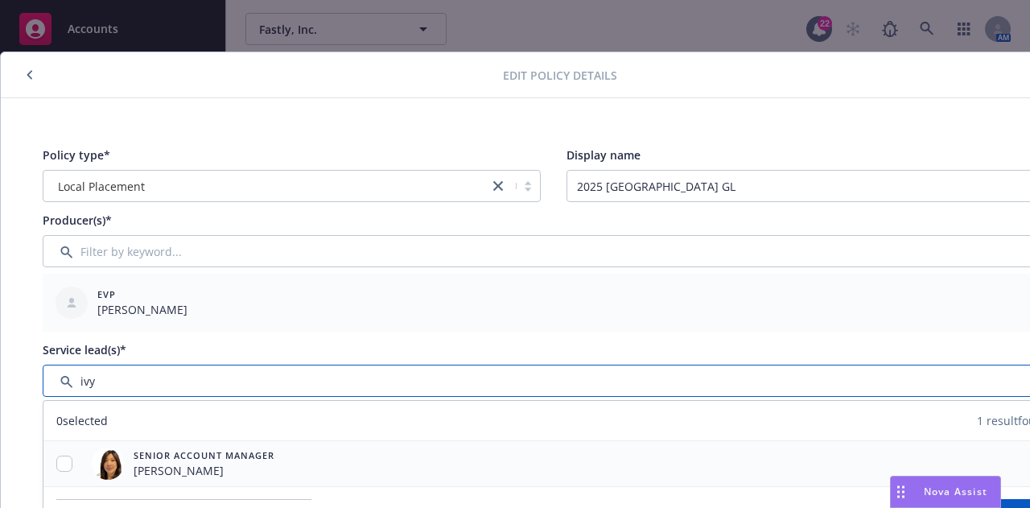
type input "ivy"
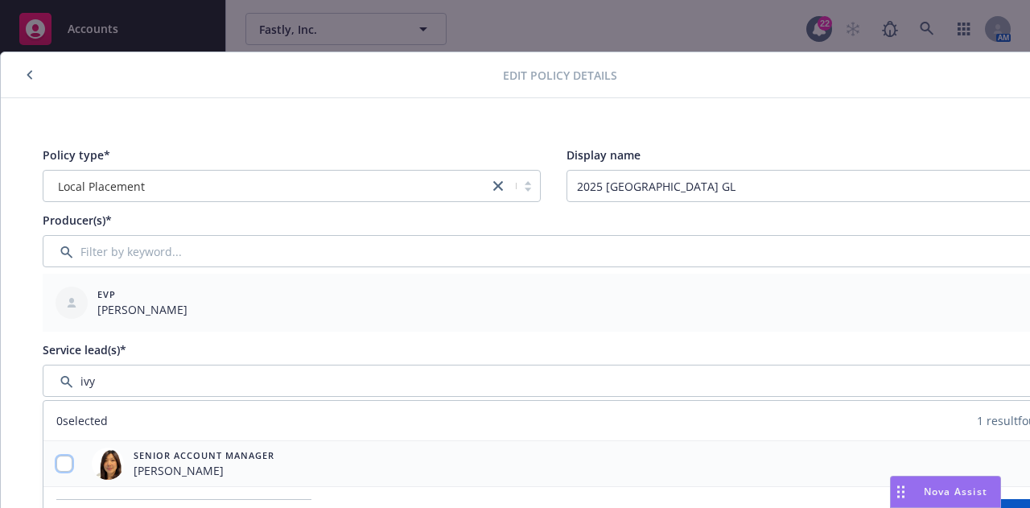
click at [69, 458] on input "checkbox" at bounding box center [64, 463] width 16 height 16
checkbox input "true"
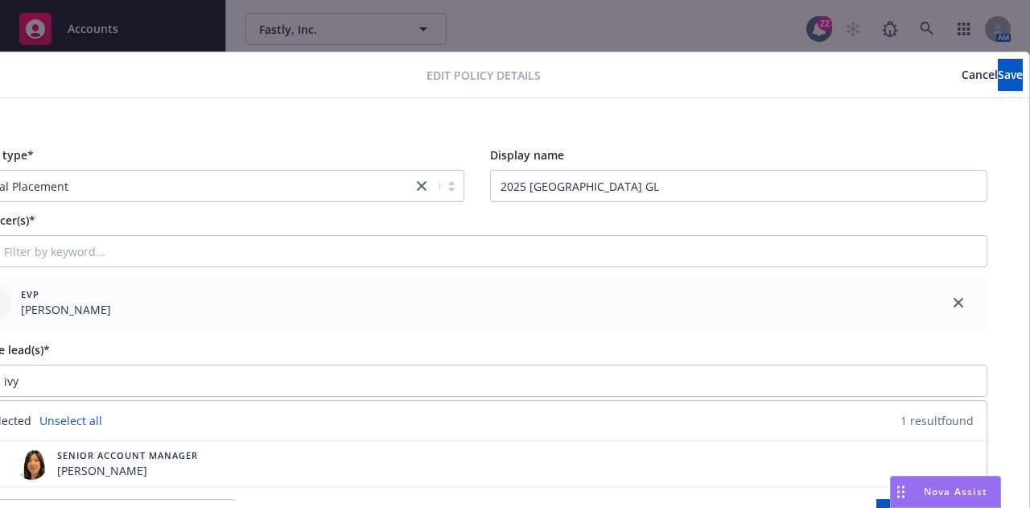
click at [972, 94] on div "Edit policy details Cancel Save" at bounding box center [476, 75] width 1104 height 46
click at [997, 79] on span "Save" at bounding box center [1009, 74] width 25 height 15
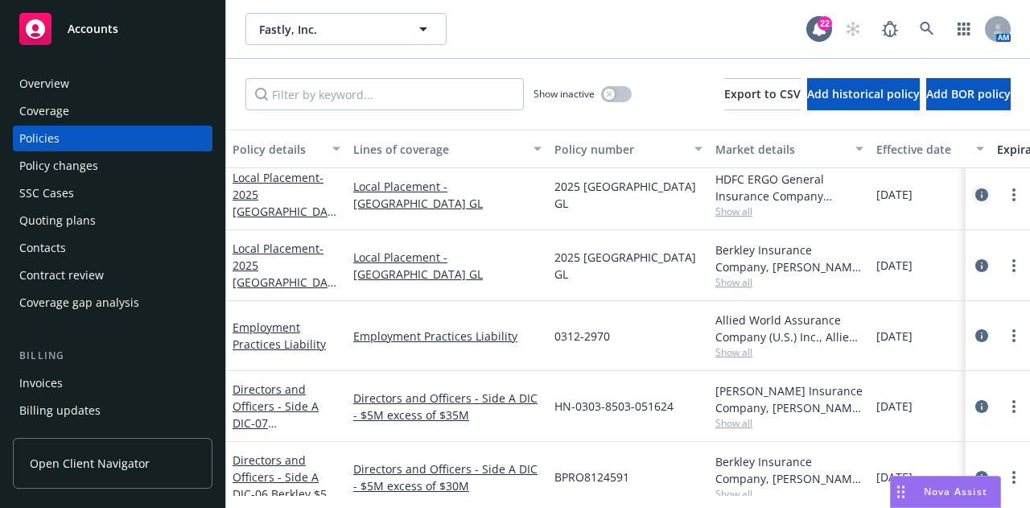
click at [975, 197] on icon "circleInformation" at bounding box center [981, 194] width 13 height 13
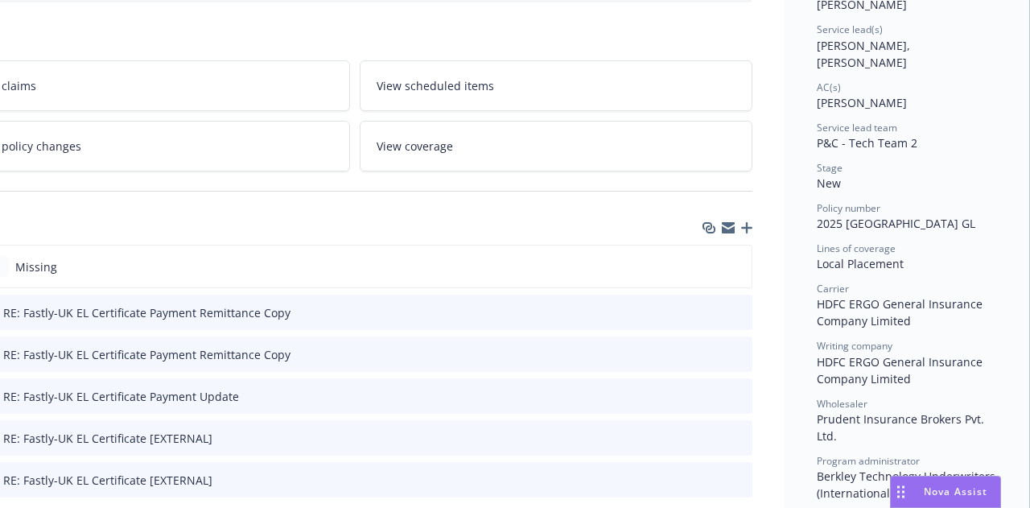
scroll to position [0, 88]
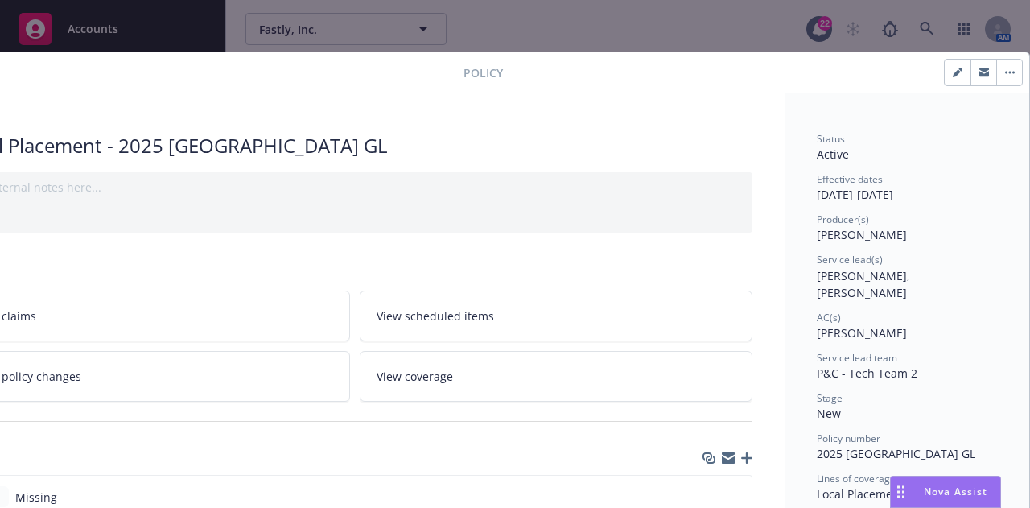
click at [956, 68] on button "button" at bounding box center [957, 73] width 26 height 26
select select "NEW"
select select "12"
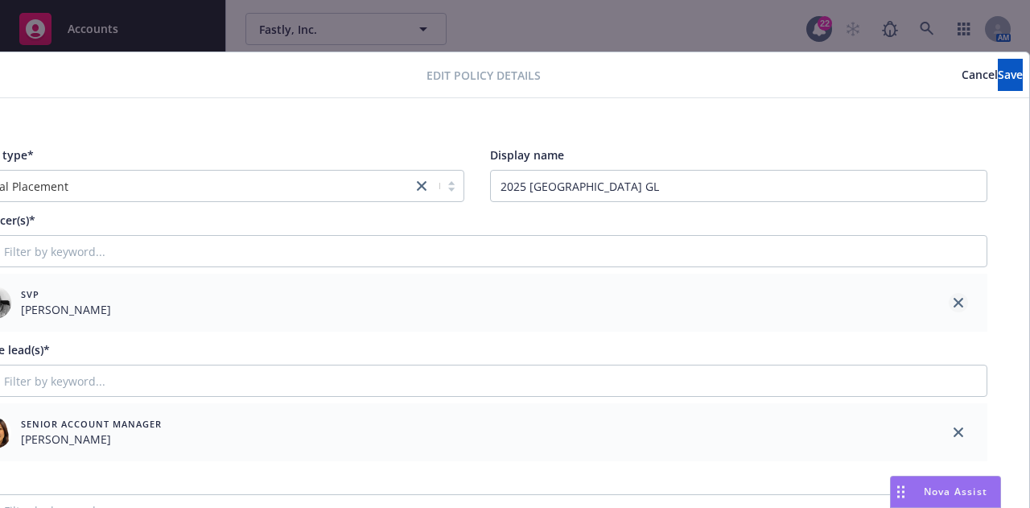
click at [953, 299] on icon "close" at bounding box center [958, 303] width 10 height 10
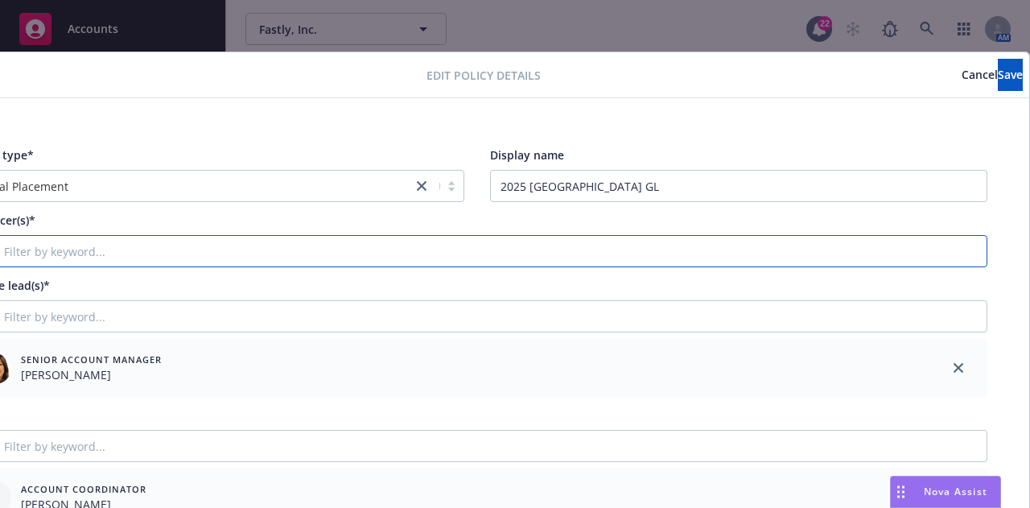
click at [931, 257] on input "Filter by keyword..." at bounding box center [476, 251] width 1021 height 32
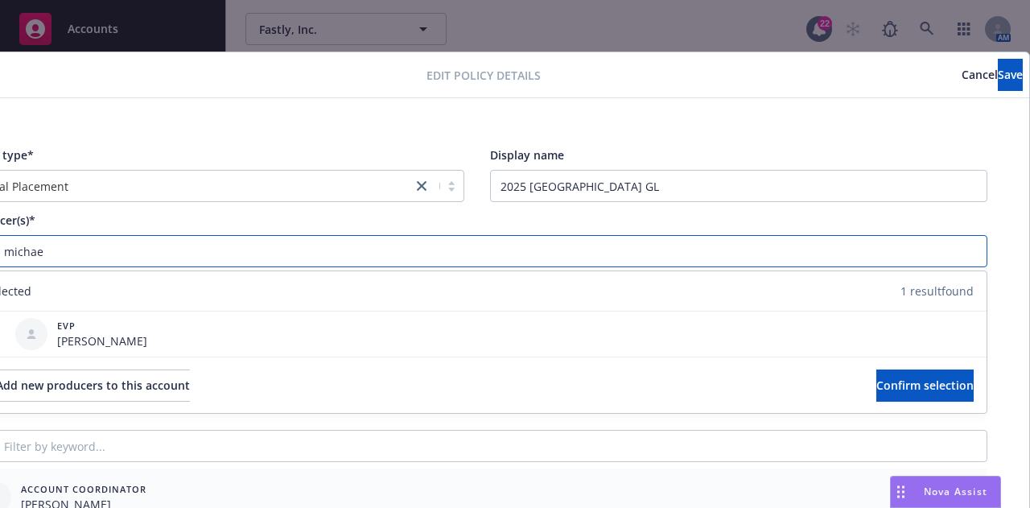
scroll to position [0, 0]
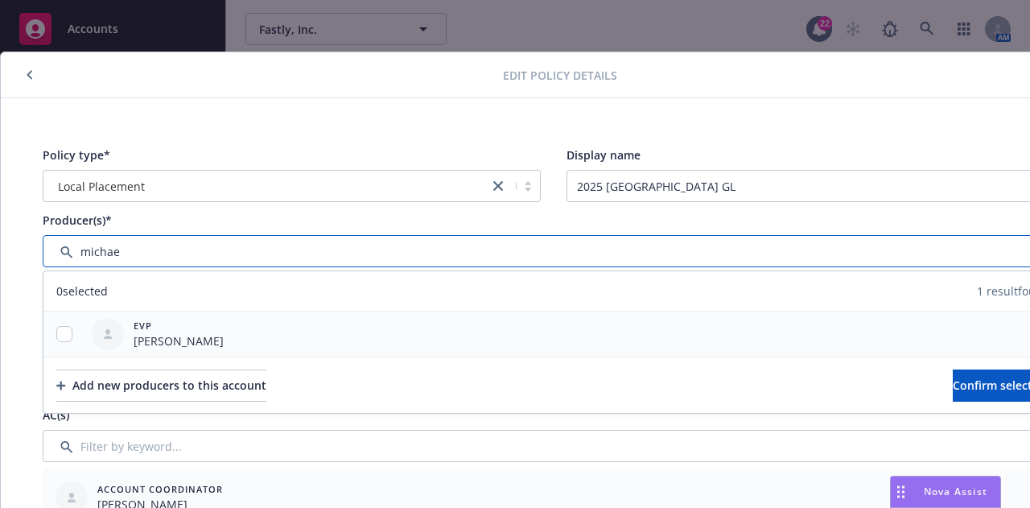
type input "michae"
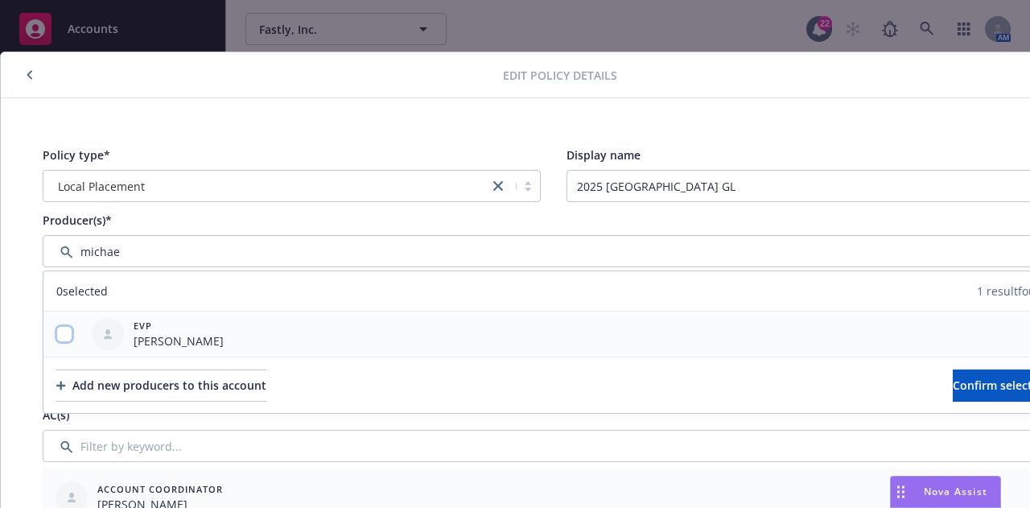
click at [64, 331] on input "checkbox" at bounding box center [64, 334] width 16 height 16
checkbox input "true"
click at [952, 399] on button "Confirm selection" at bounding box center [1000, 385] width 97 height 32
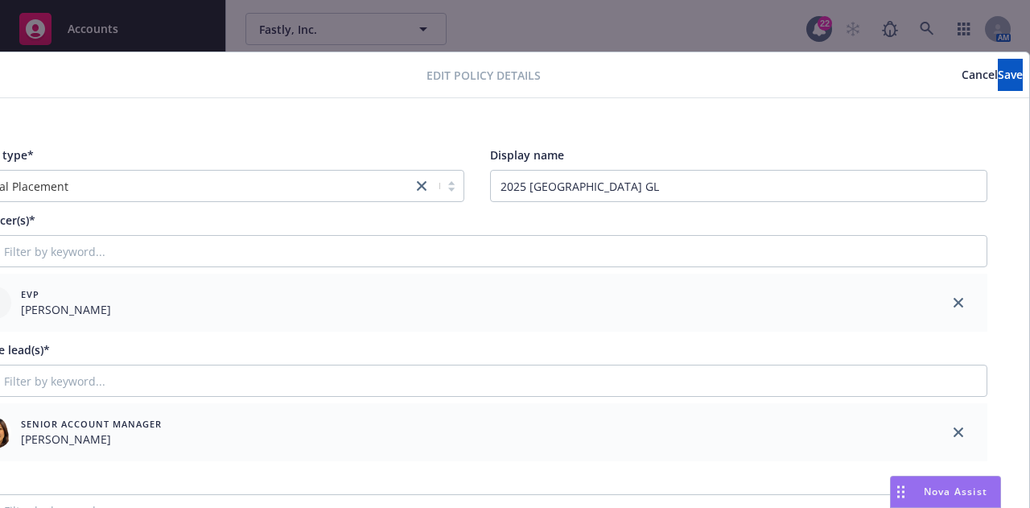
scroll to position [0, 88]
click at [997, 74] on span "Save" at bounding box center [1009, 74] width 25 height 15
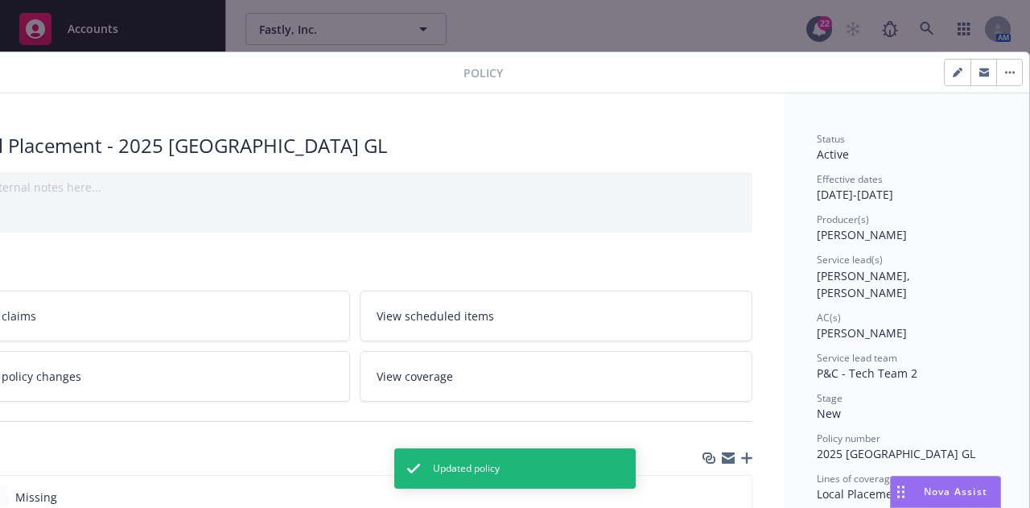
click at [949, 78] on button "button" at bounding box center [957, 73] width 26 height 26
select select "NEW"
select select "12"
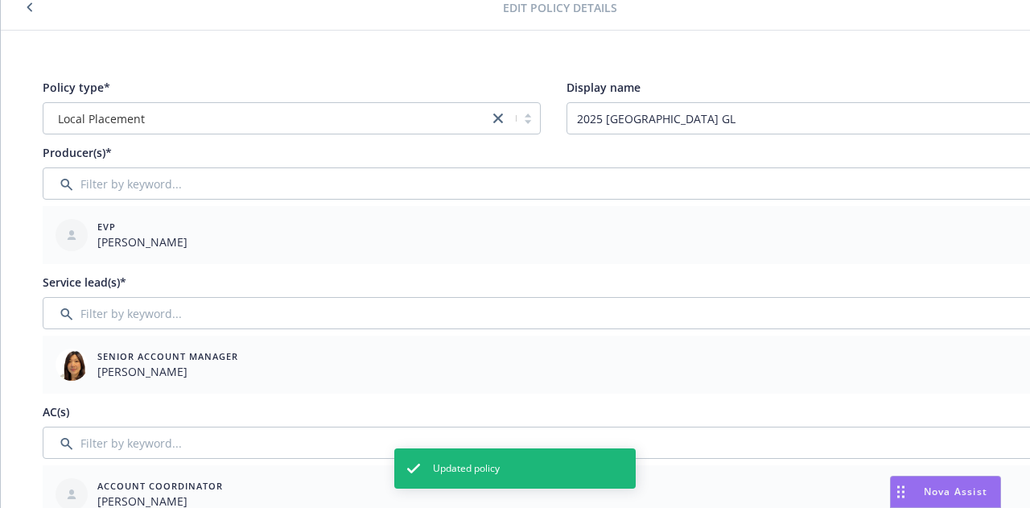
scroll to position [68, 88]
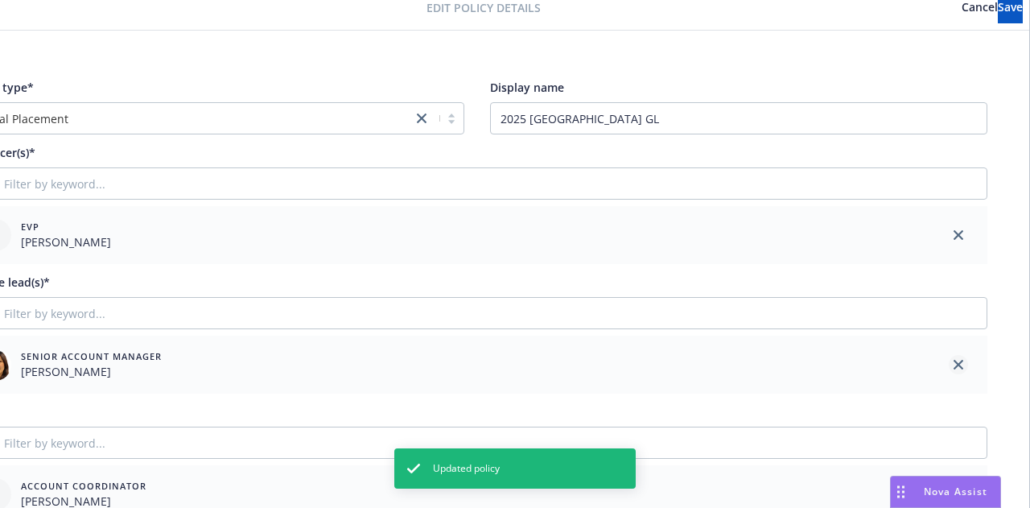
click at [953, 363] on icon "close" at bounding box center [958, 365] width 10 height 10
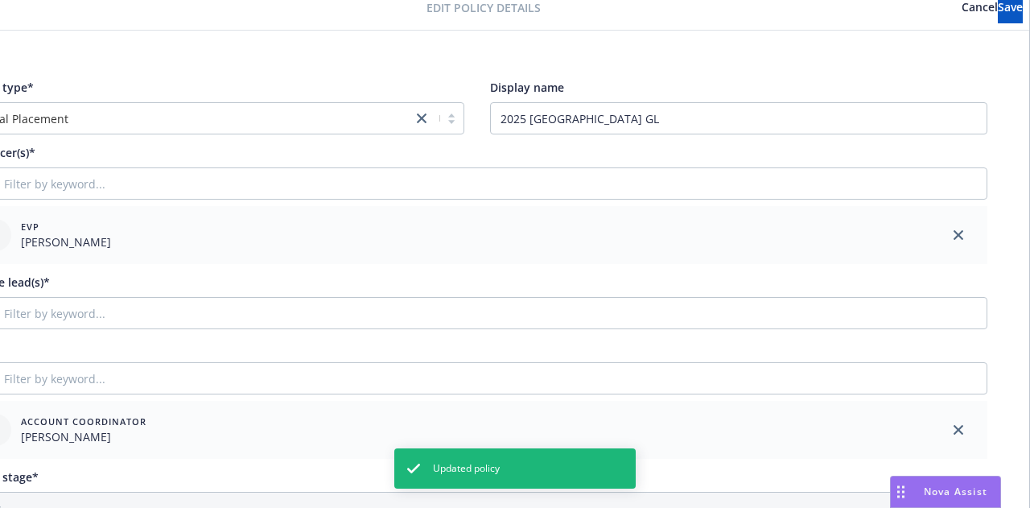
click at [925, 339] on div "AC(s)" at bounding box center [476, 347] width 1021 height 17
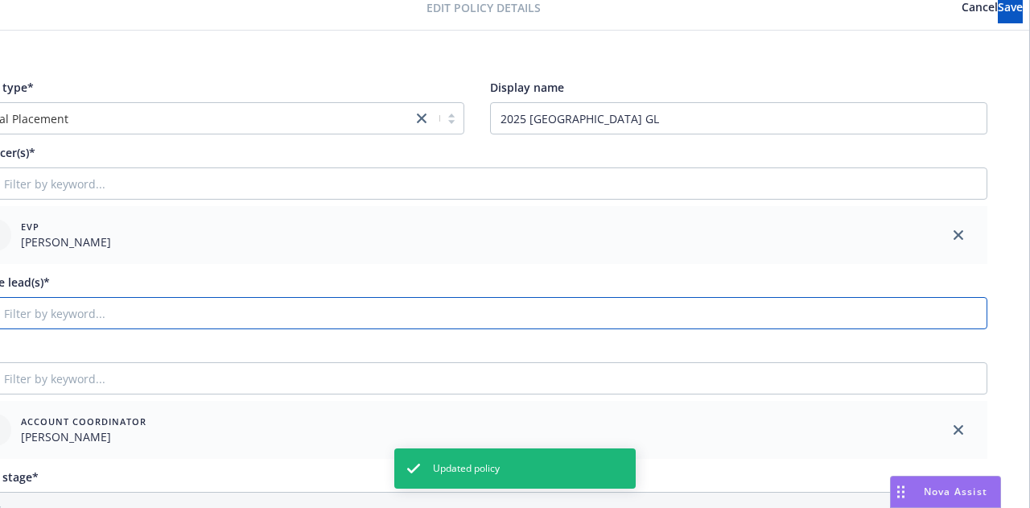
click at [923, 322] on input "Filter by keyword..." at bounding box center [476, 313] width 1021 height 32
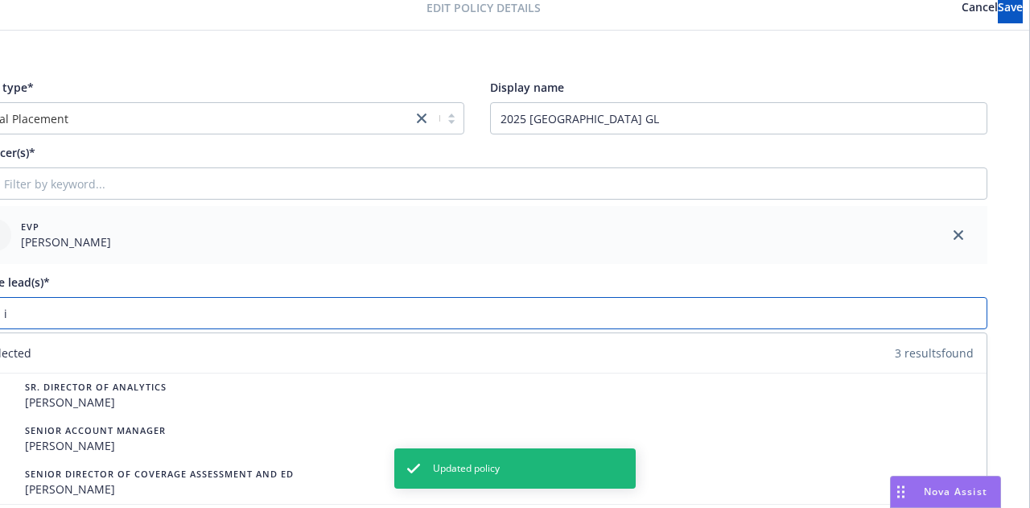
scroll to position [68, 82]
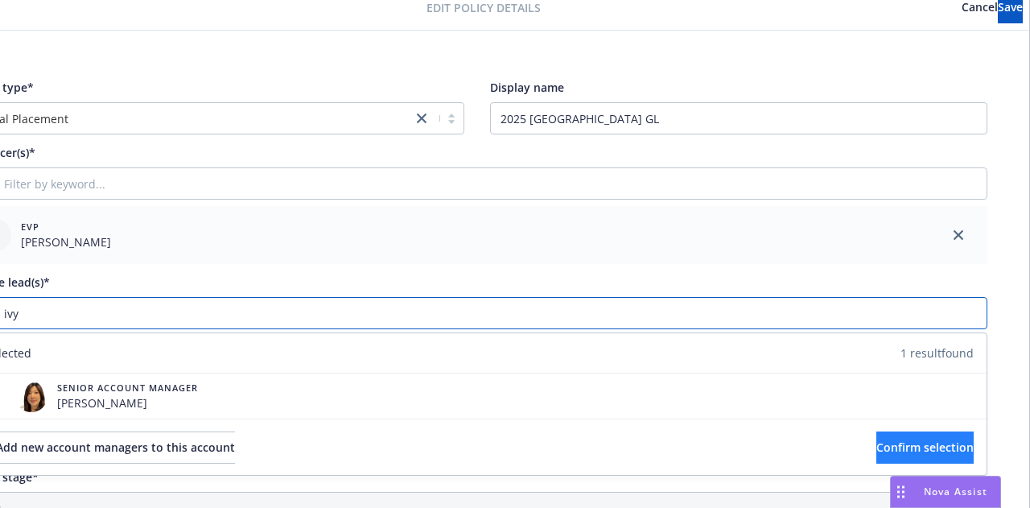
type input "ivy"
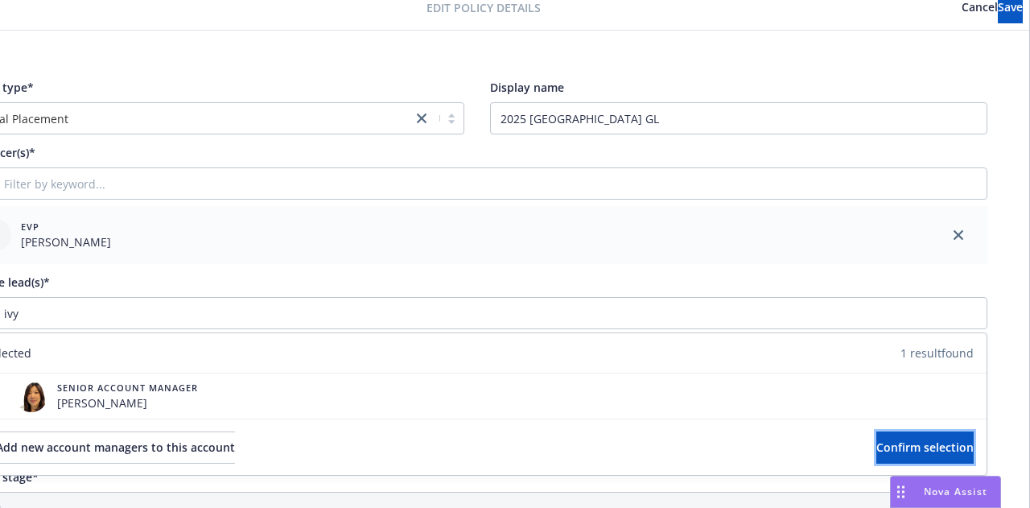
click at [922, 443] on span "Confirm selection" at bounding box center [924, 446] width 97 height 15
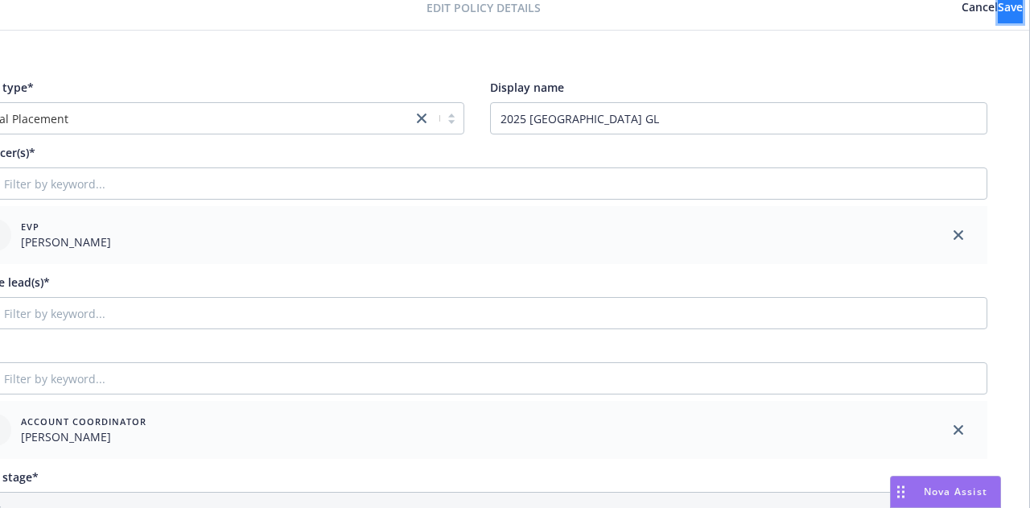
click at [997, 15] on button "Save" at bounding box center [1009, 7] width 25 height 32
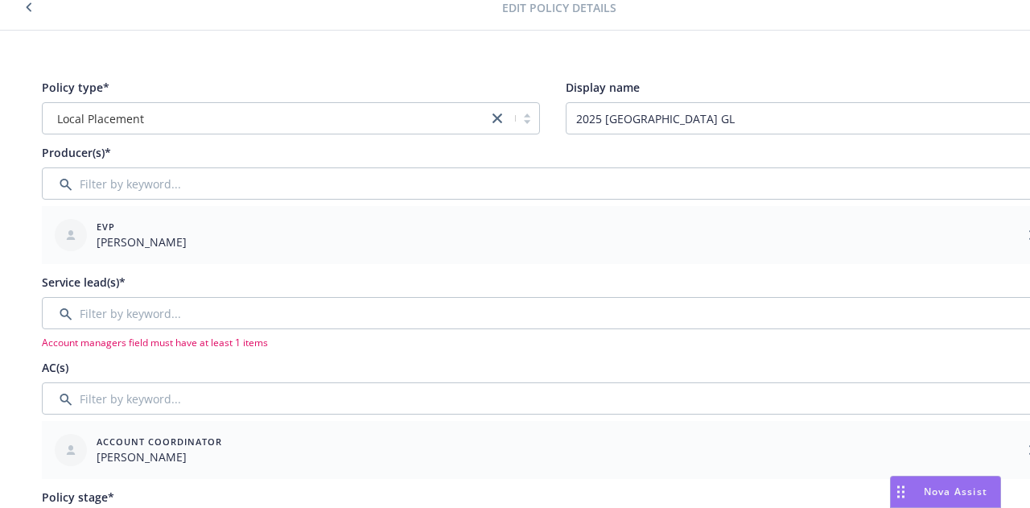
scroll to position [0, 1]
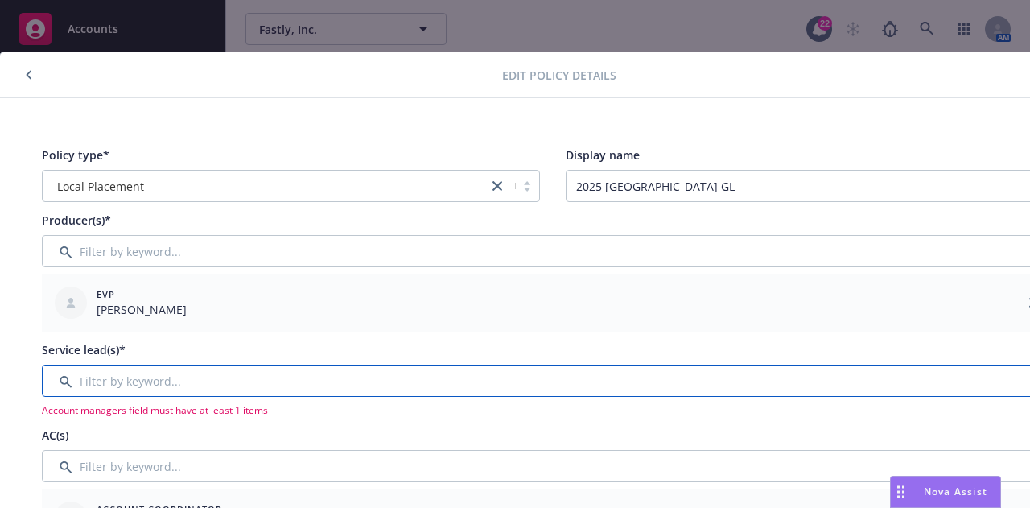
click at [270, 379] on input "Filter by keyword..." at bounding box center [552, 380] width 1021 height 32
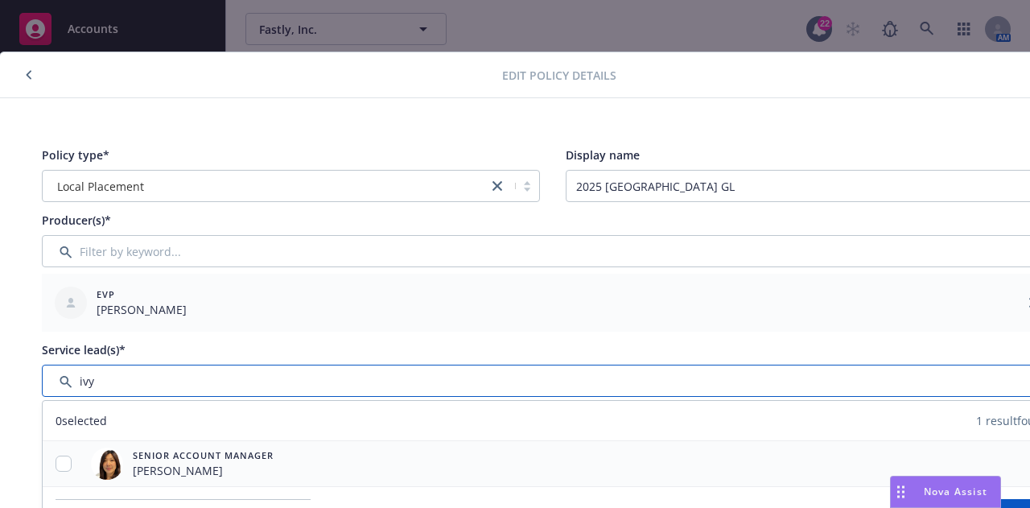
type input "ivy"
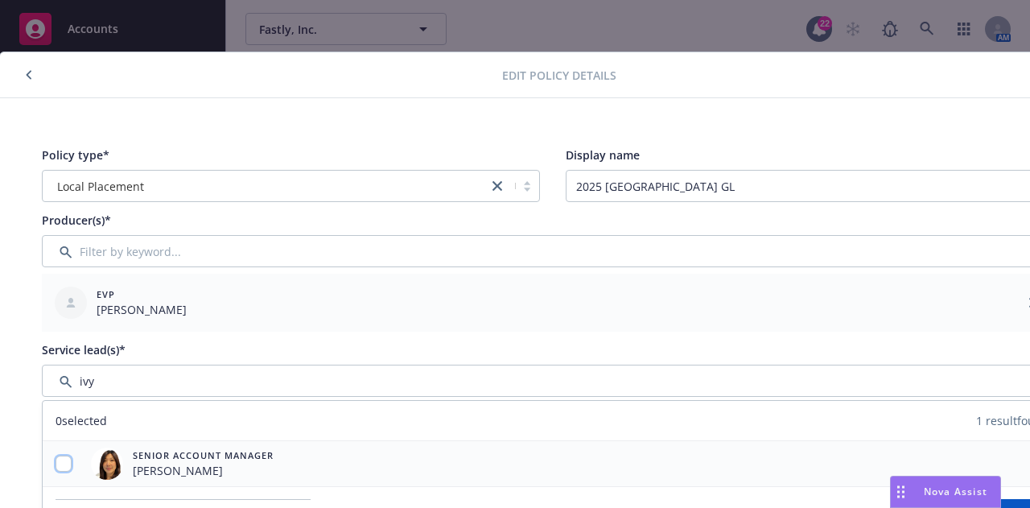
click at [64, 462] on input "checkbox" at bounding box center [63, 463] width 16 height 16
checkbox input "true"
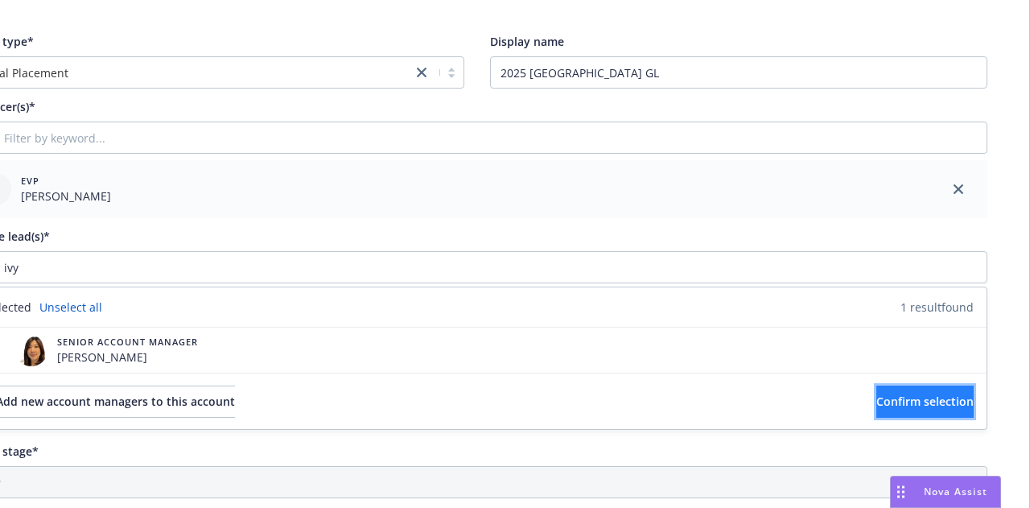
click at [876, 399] on span "Confirm selection" at bounding box center [924, 400] width 97 height 15
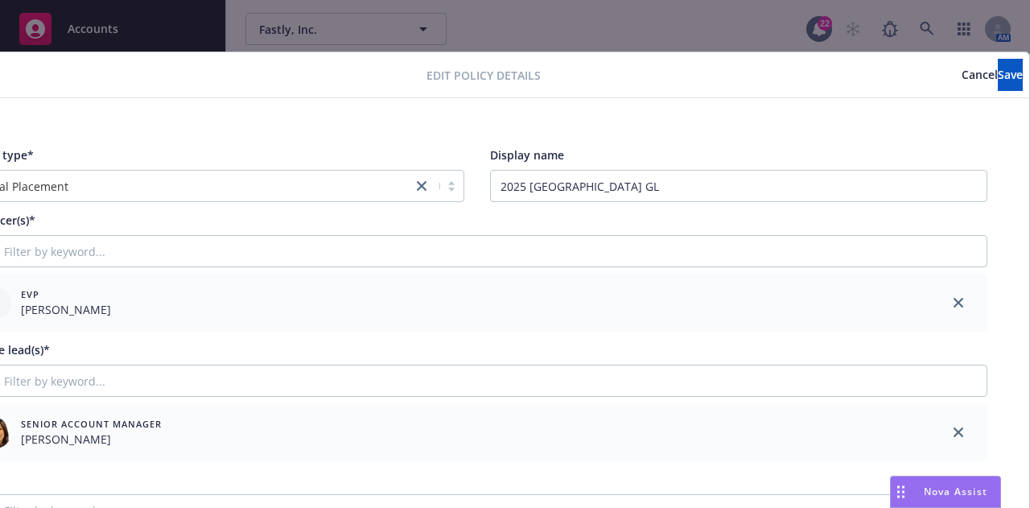
scroll to position [0, 88]
click at [997, 85] on button "Save" at bounding box center [1009, 75] width 25 height 32
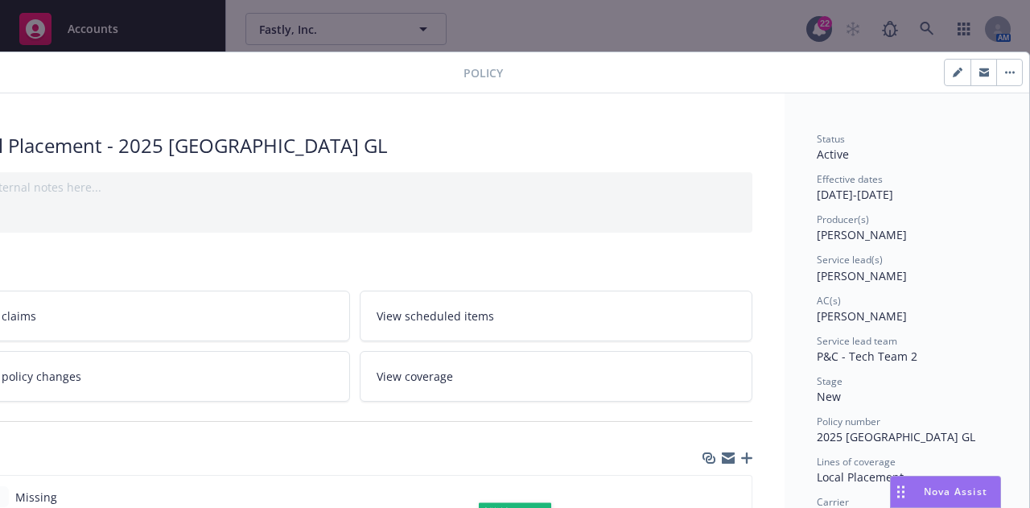
scroll to position [0, 0]
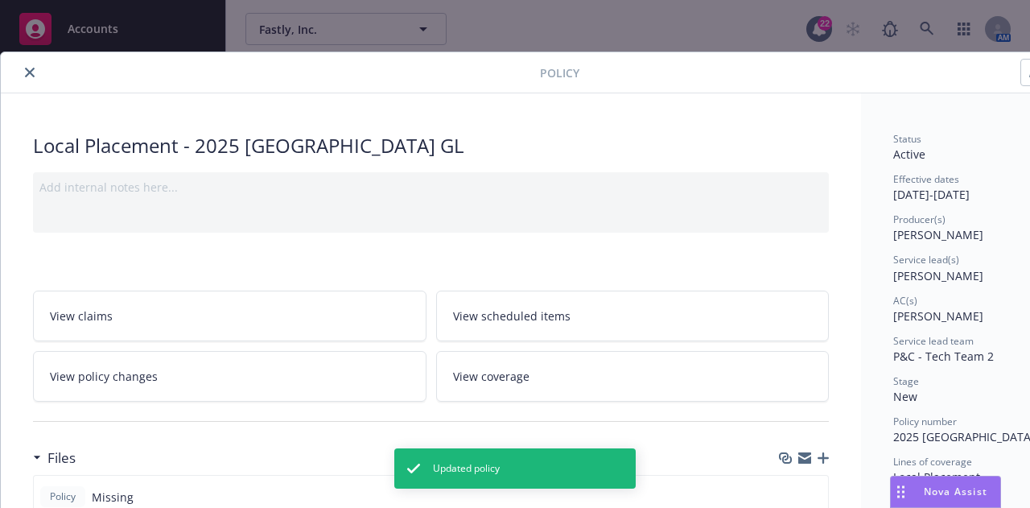
click at [23, 63] on div at bounding box center [273, 72] width 532 height 19
click at [30, 73] on icon "close" at bounding box center [30, 73] width 10 height 10
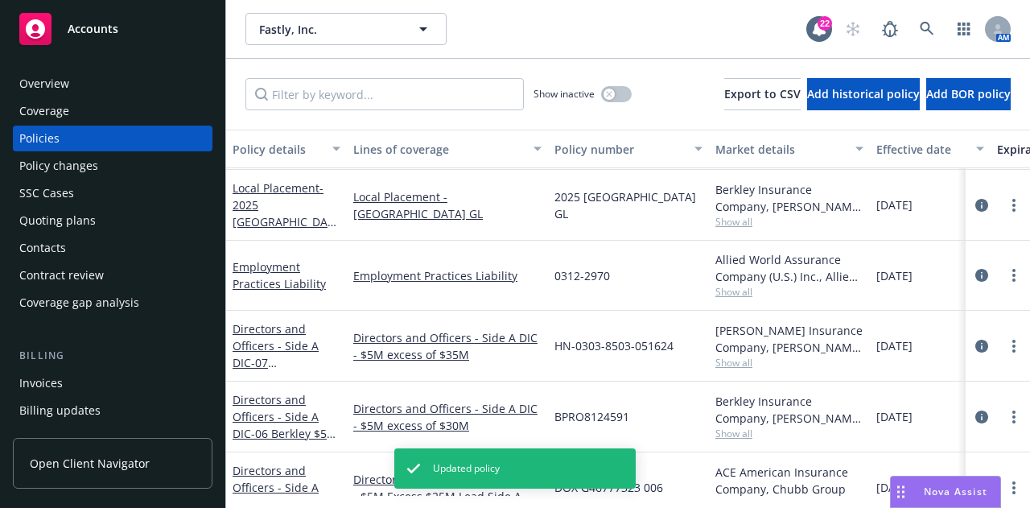
scroll to position [1356, 0]
